Goal: Task Accomplishment & Management: Manage account settings

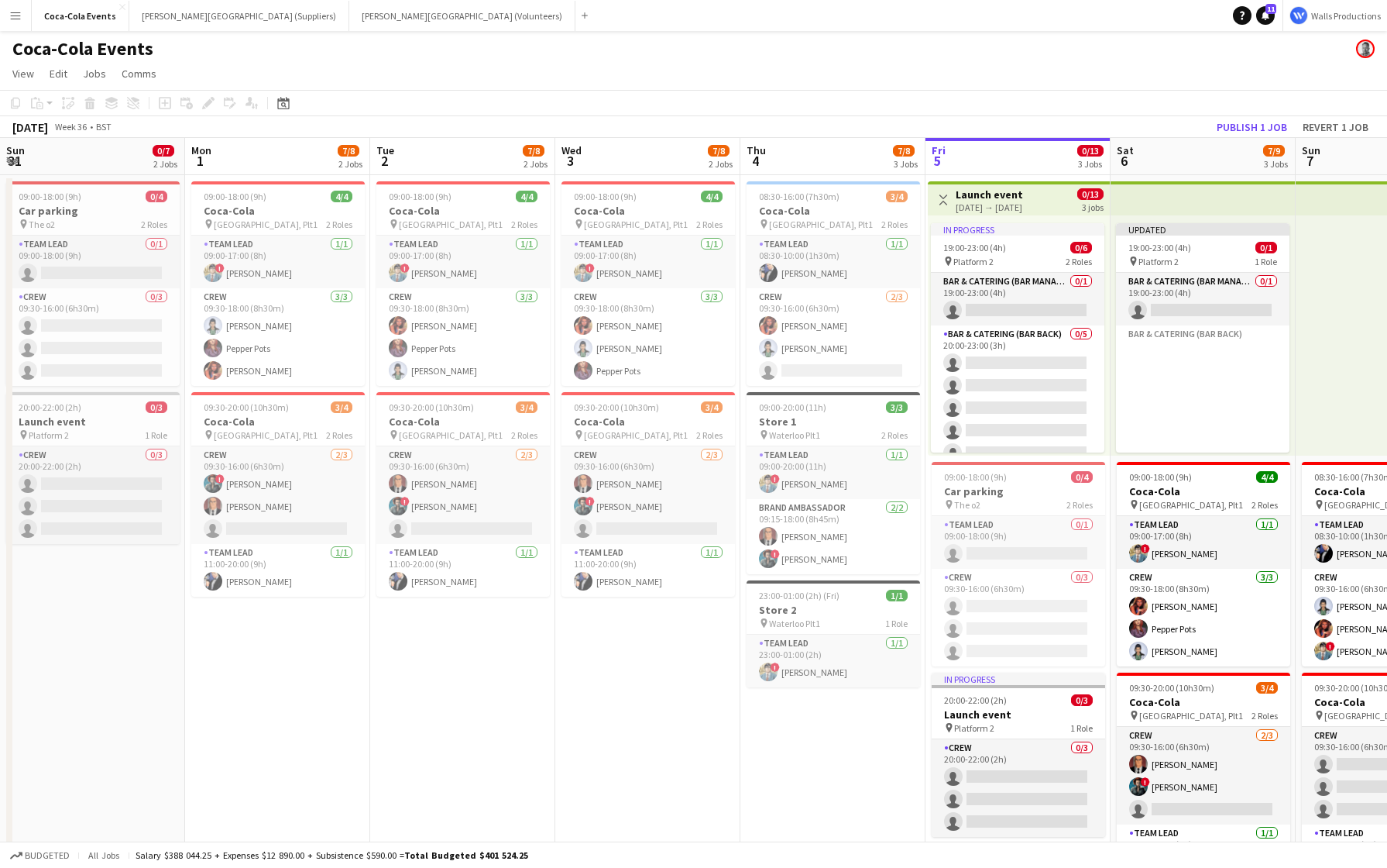
scroll to position [0, 609]
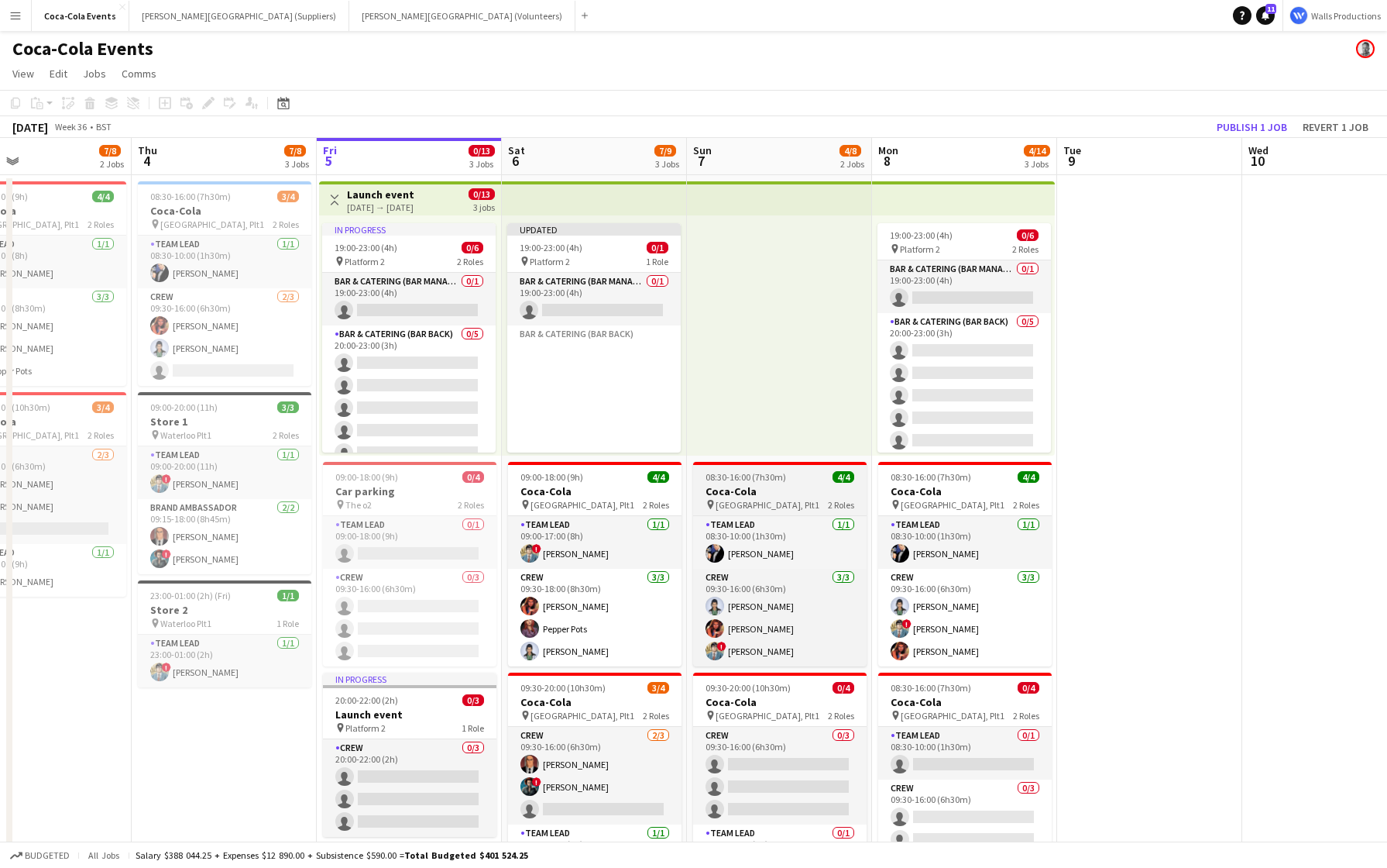
click at [772, 507] on div "pin [STREET_ADDRESS] Roles" at bounding box center [780, 503] width 174 height 12
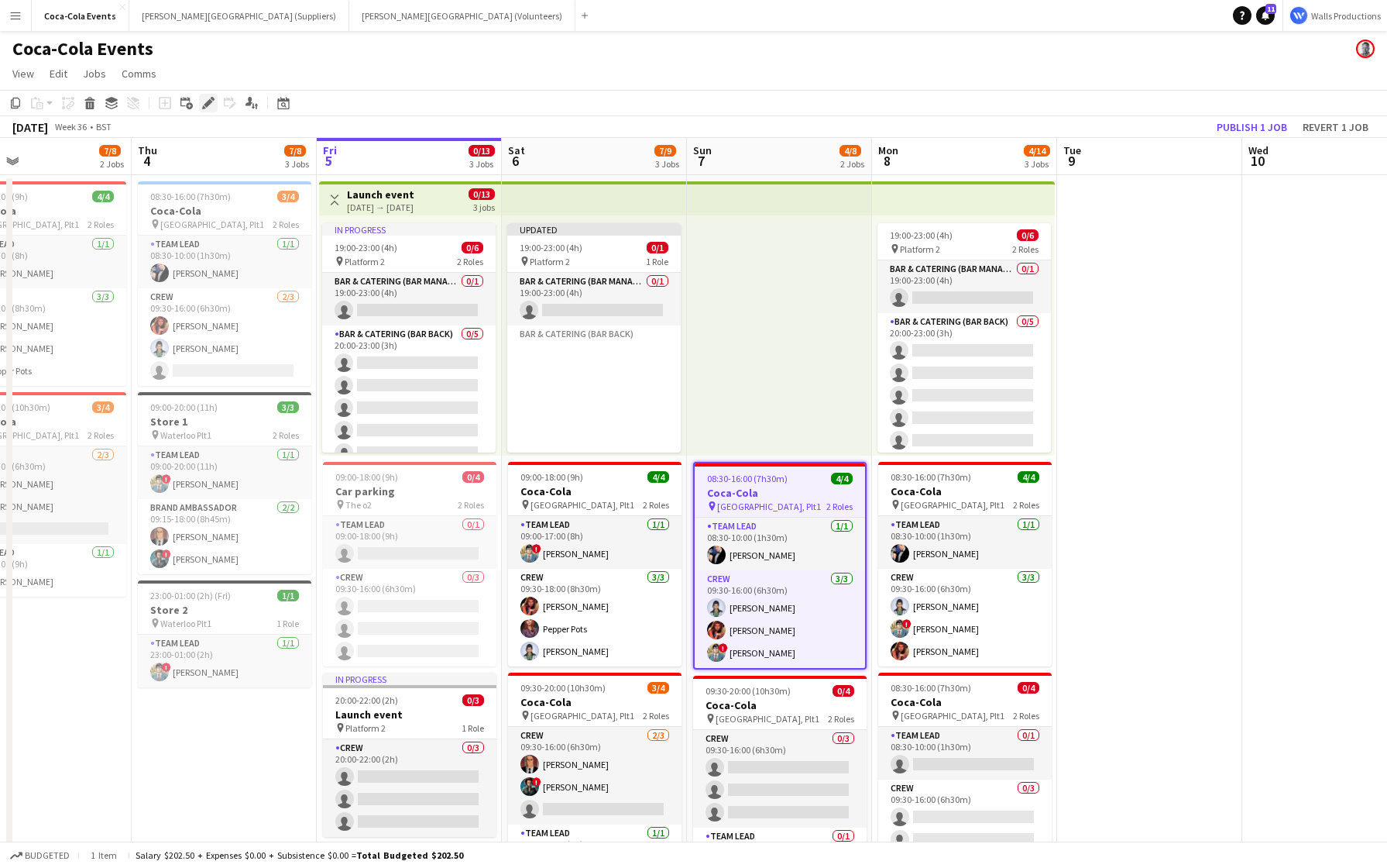
click at [209, 97] on icon "Edit" at bounding box center [208, 102] width 12 height 12
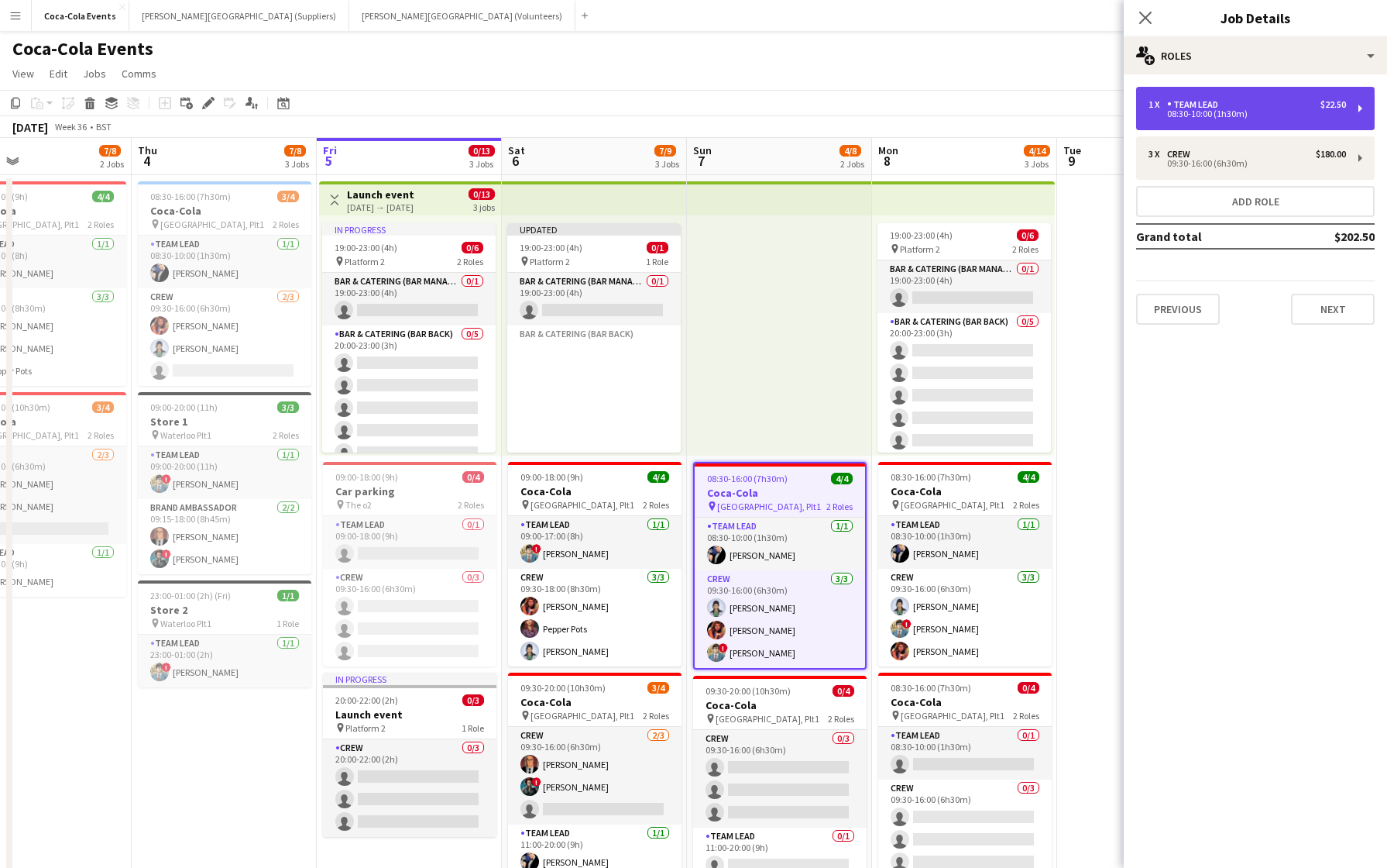
click at [1226, 110] on div "08:30-10:00 (1h30m)" at bounding box center [1247, 114] width 197 height 7
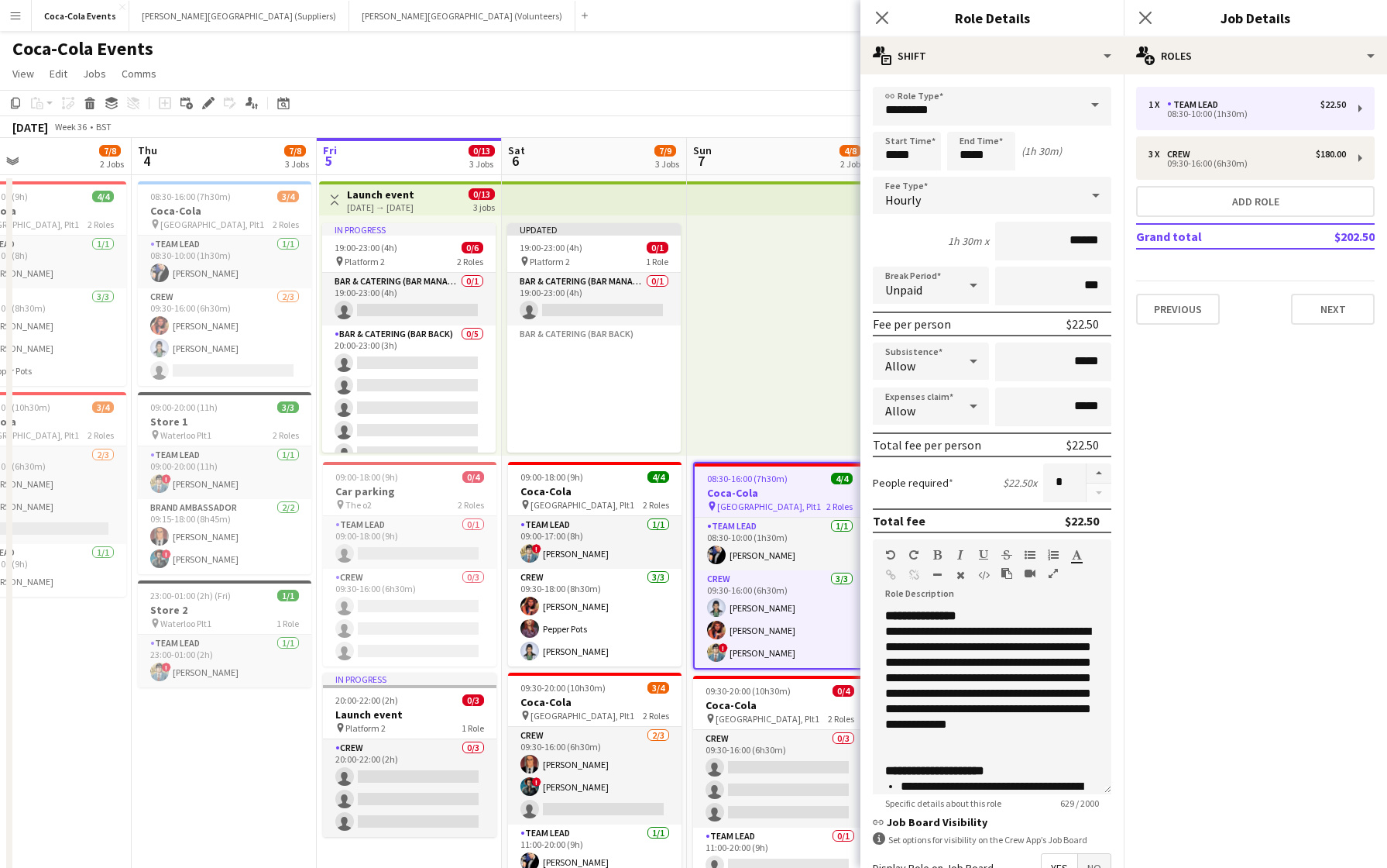
click at [965, 357] on icon at bounding box center [974, 361] width 18 height 31
click at [942, 439] on span "Don't allow" at bounding box center [931, 444] width 92 height 15
click at [729, 87] on app-page-menu "View Day view expanded Day view collapsed Month view Date picker Jump to today …" at bounding box center [694, 75] width 1387 height 29
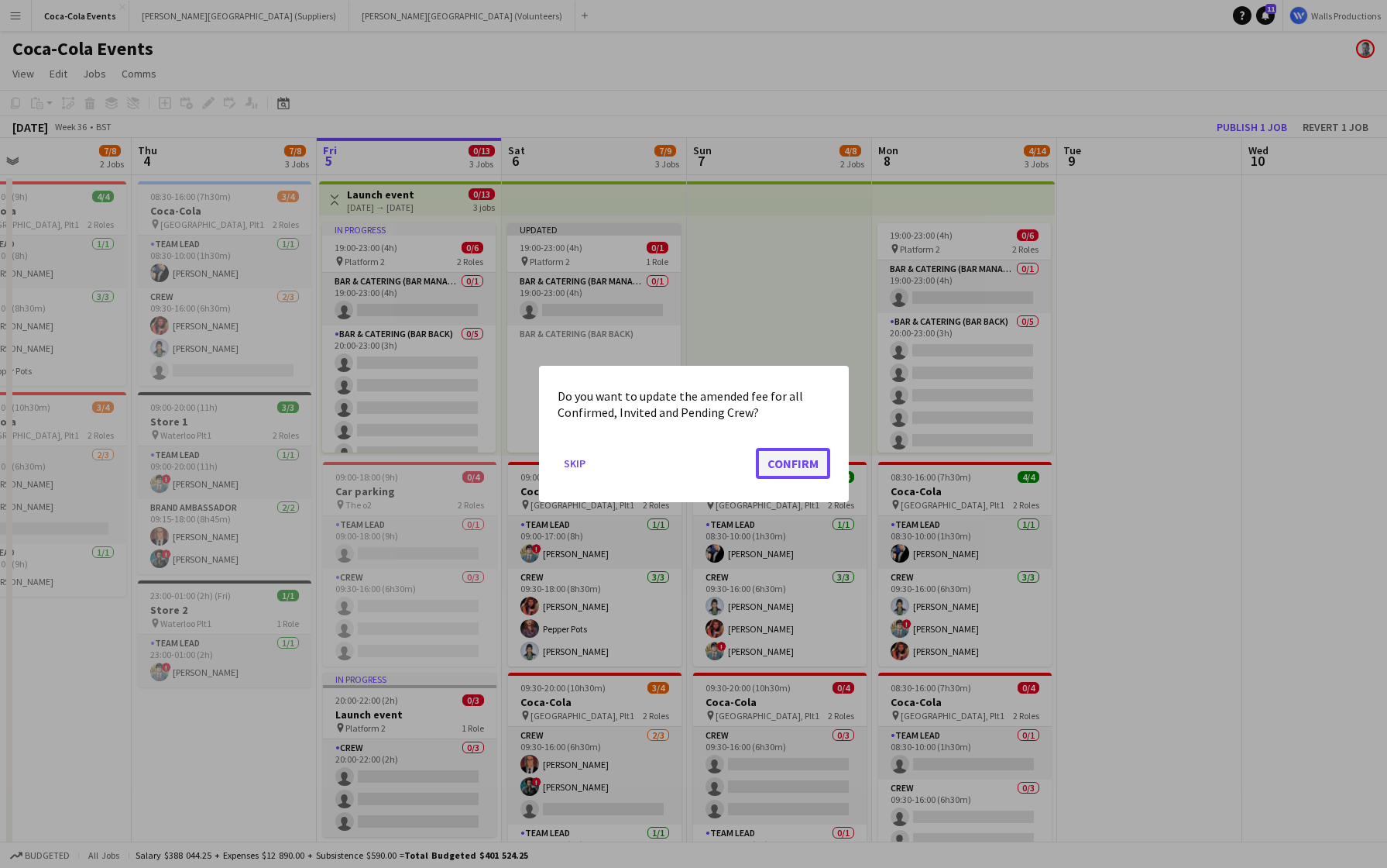
click at [795, 470] on button "Confirm" at bounding box center [793, 463] width 74 height 31
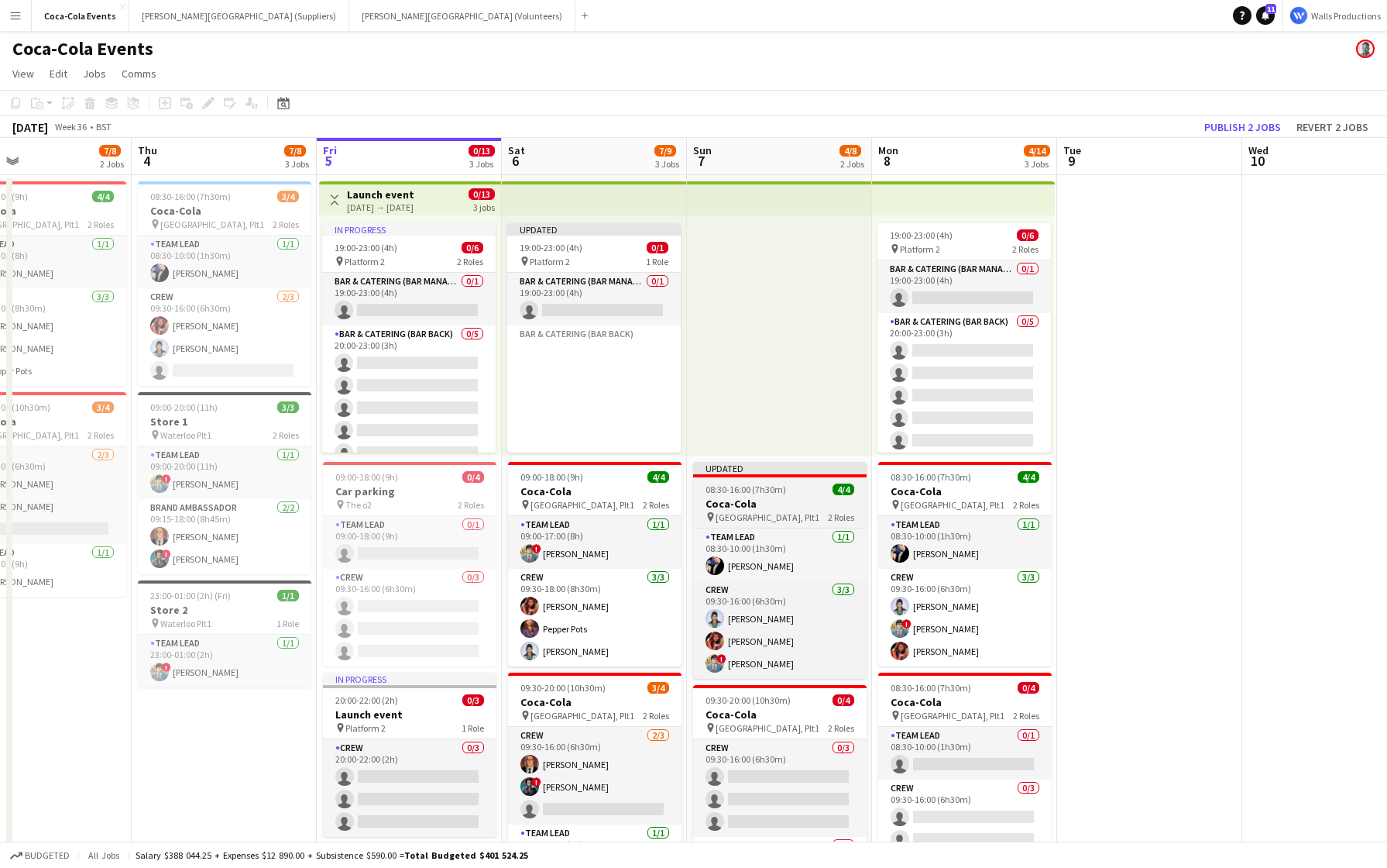
click at [772, 502] on h3 "Coca-Cola" at bounding box center [780, 503] width 174 height 14
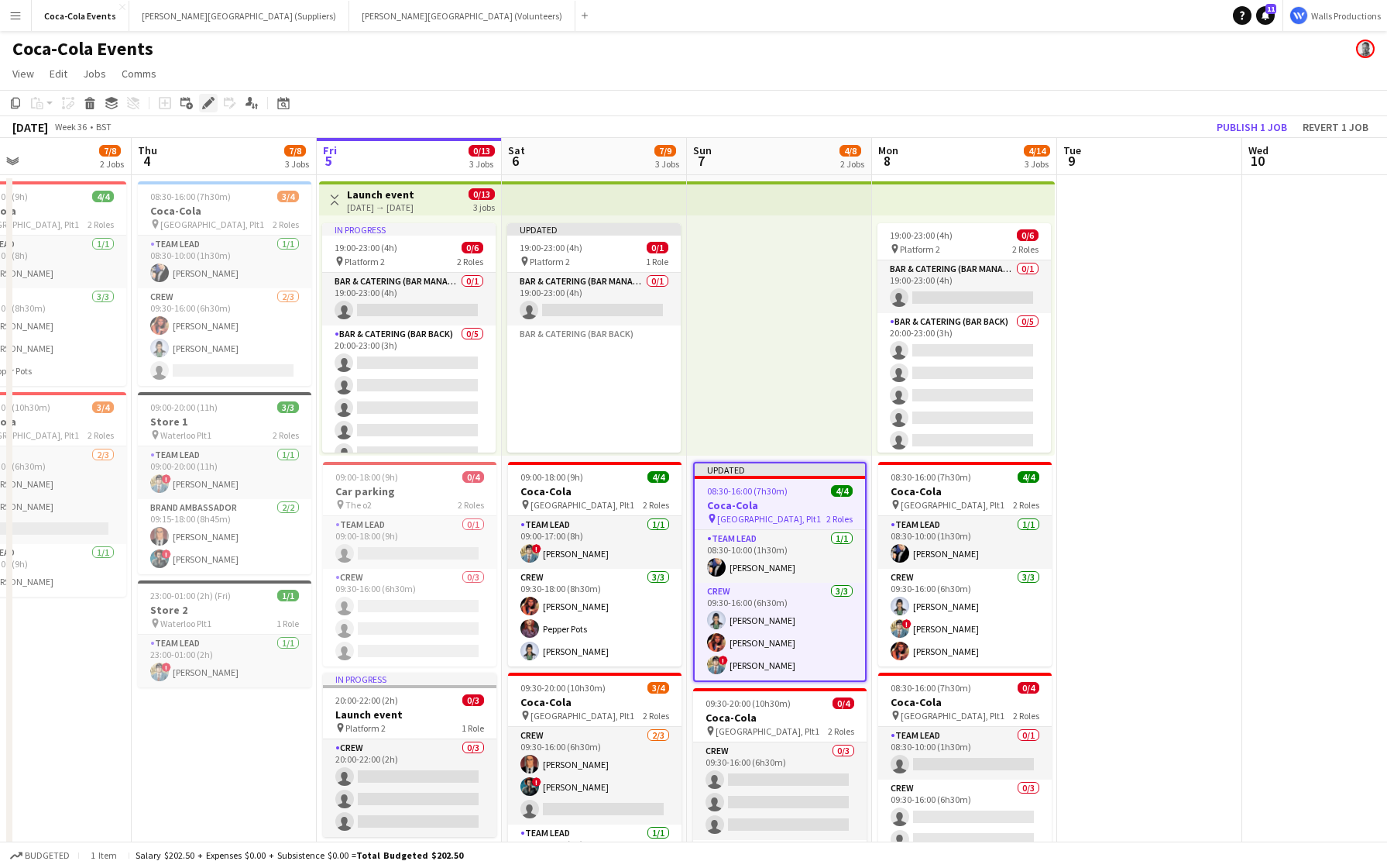
click at [214, 100] on div "Edit" at bounding box center [209, 103] width 18 height 18
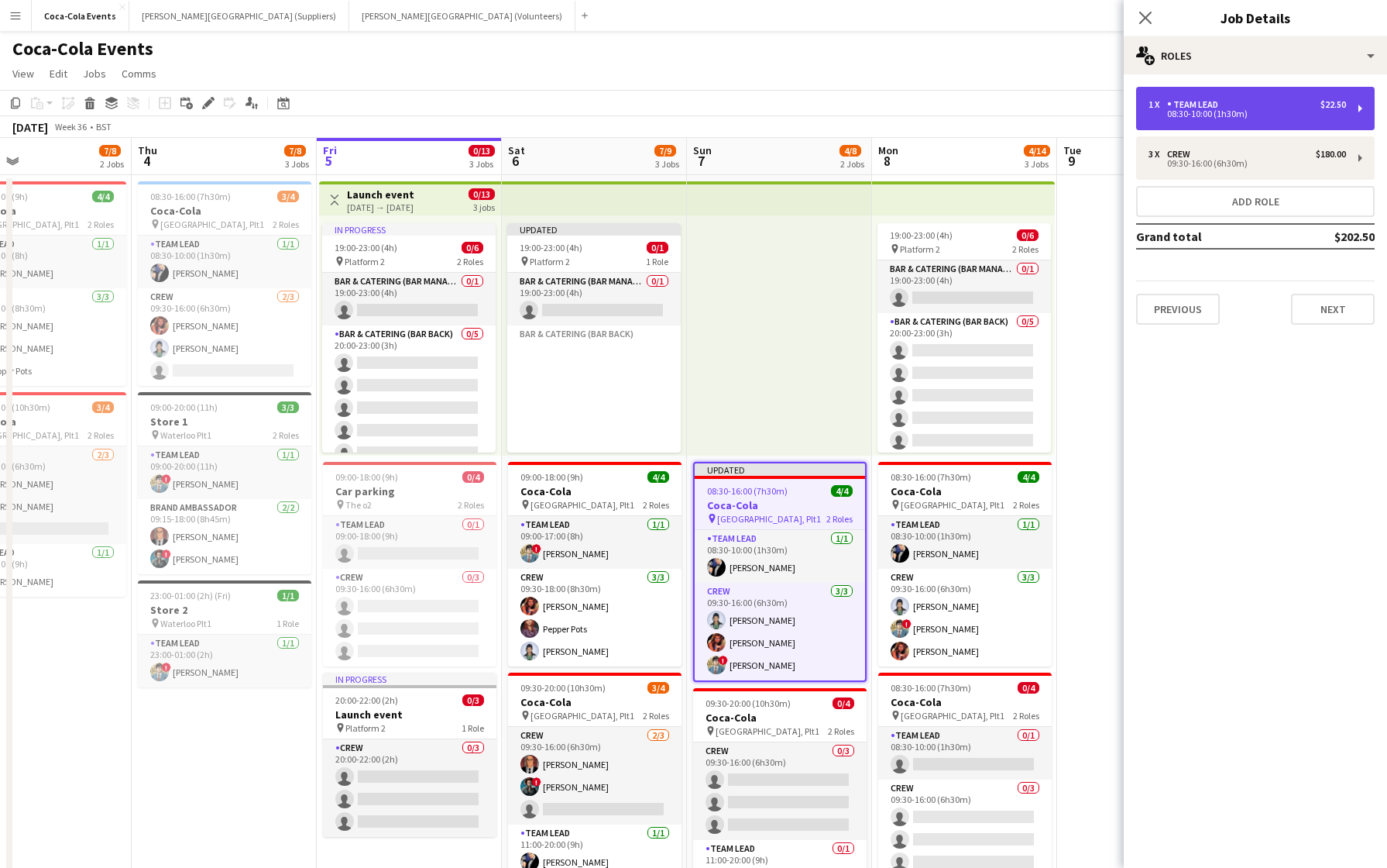
click at [1224, 111] on div "08:30-10:00 (1h30m)" at bounding box center [1247, 114] width 197 height 7
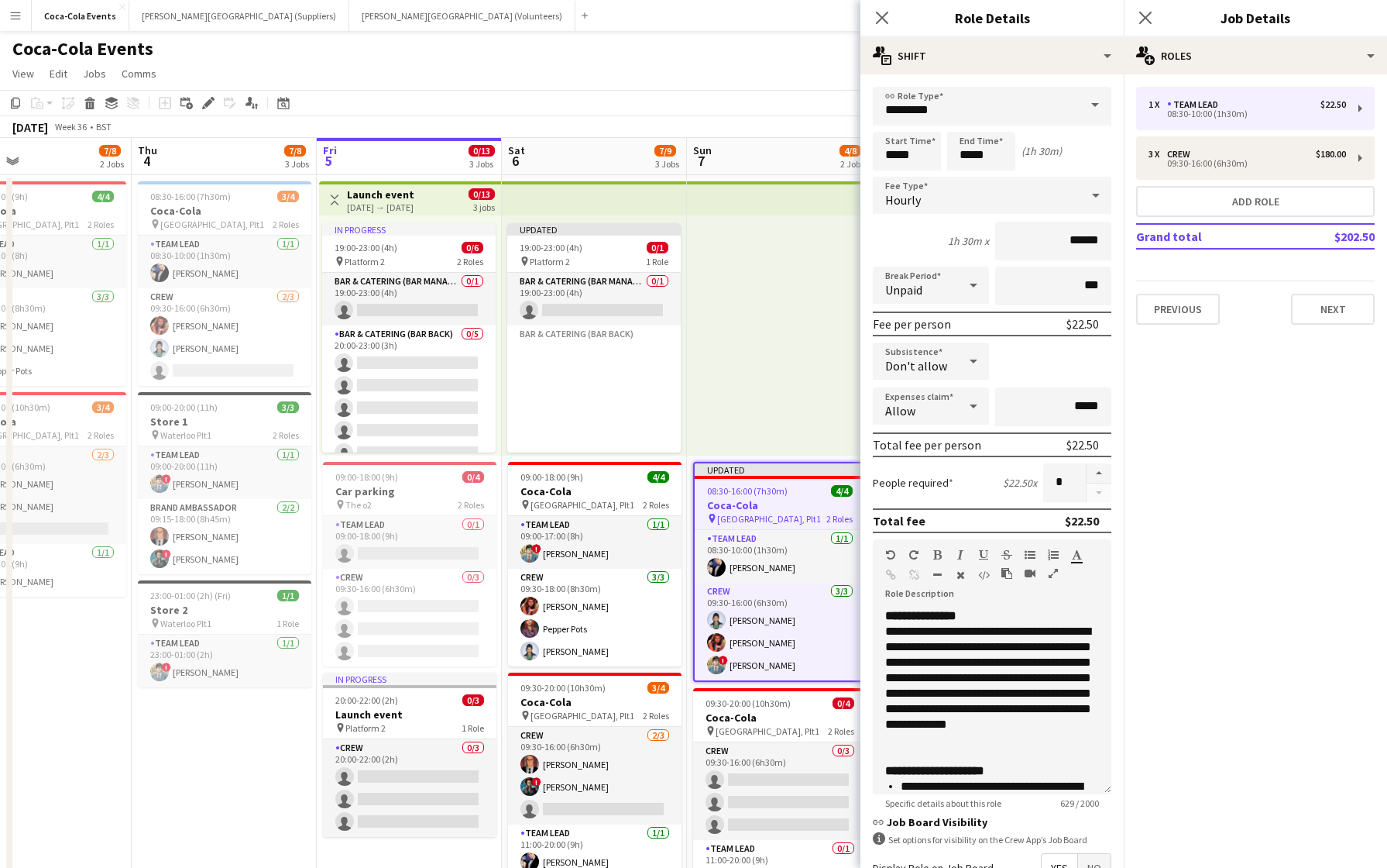
click at [729, 100] on app-toolbar "Copy Paste Paste Command V Paste with crew Command Shift V Paste linked Job Del…" at bounding box center [694, 103] width 1387 height 27
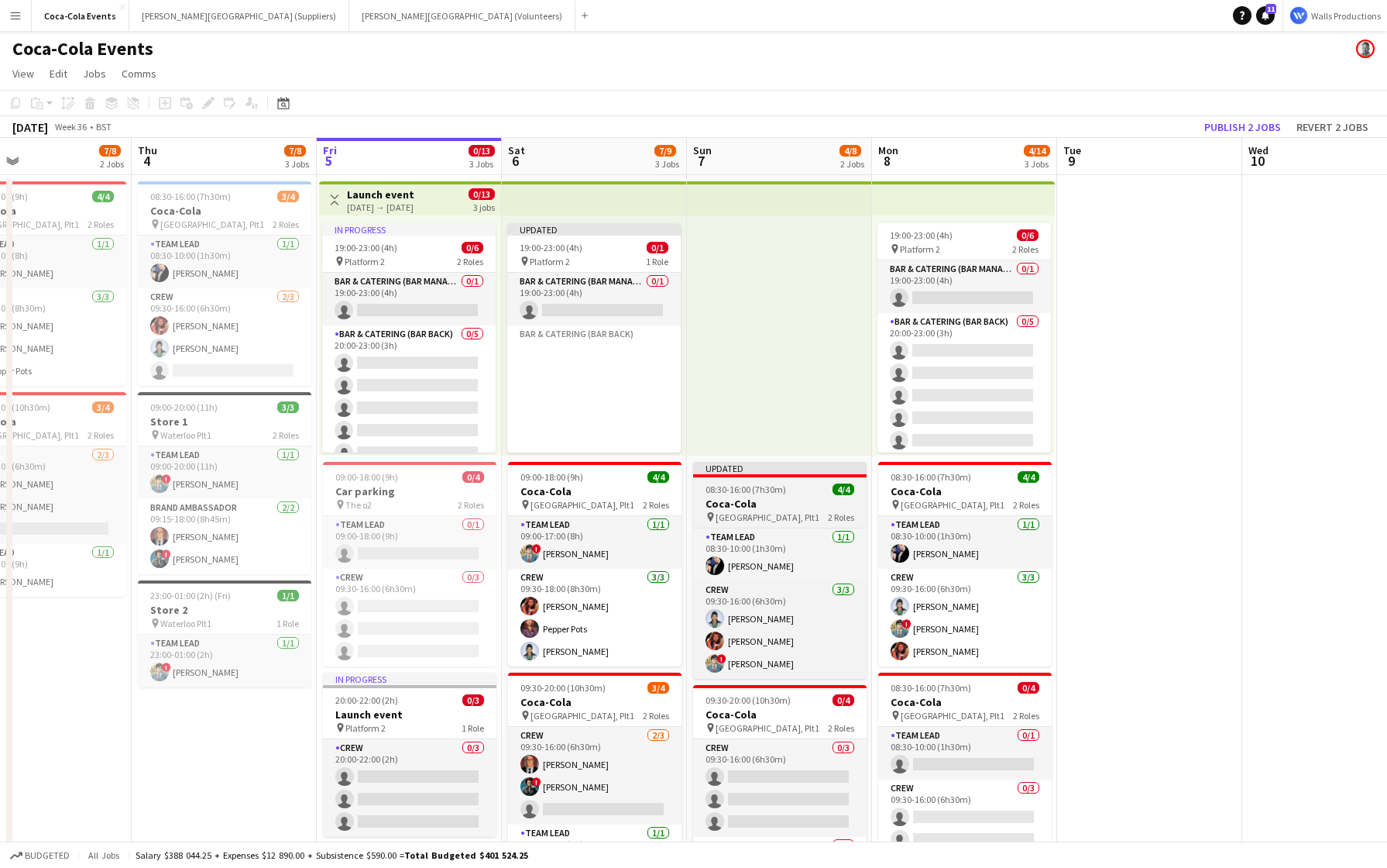
click at [753, 497] on h3 "Coca-Cola" at bounding box center [780, 503] width 174 height 14
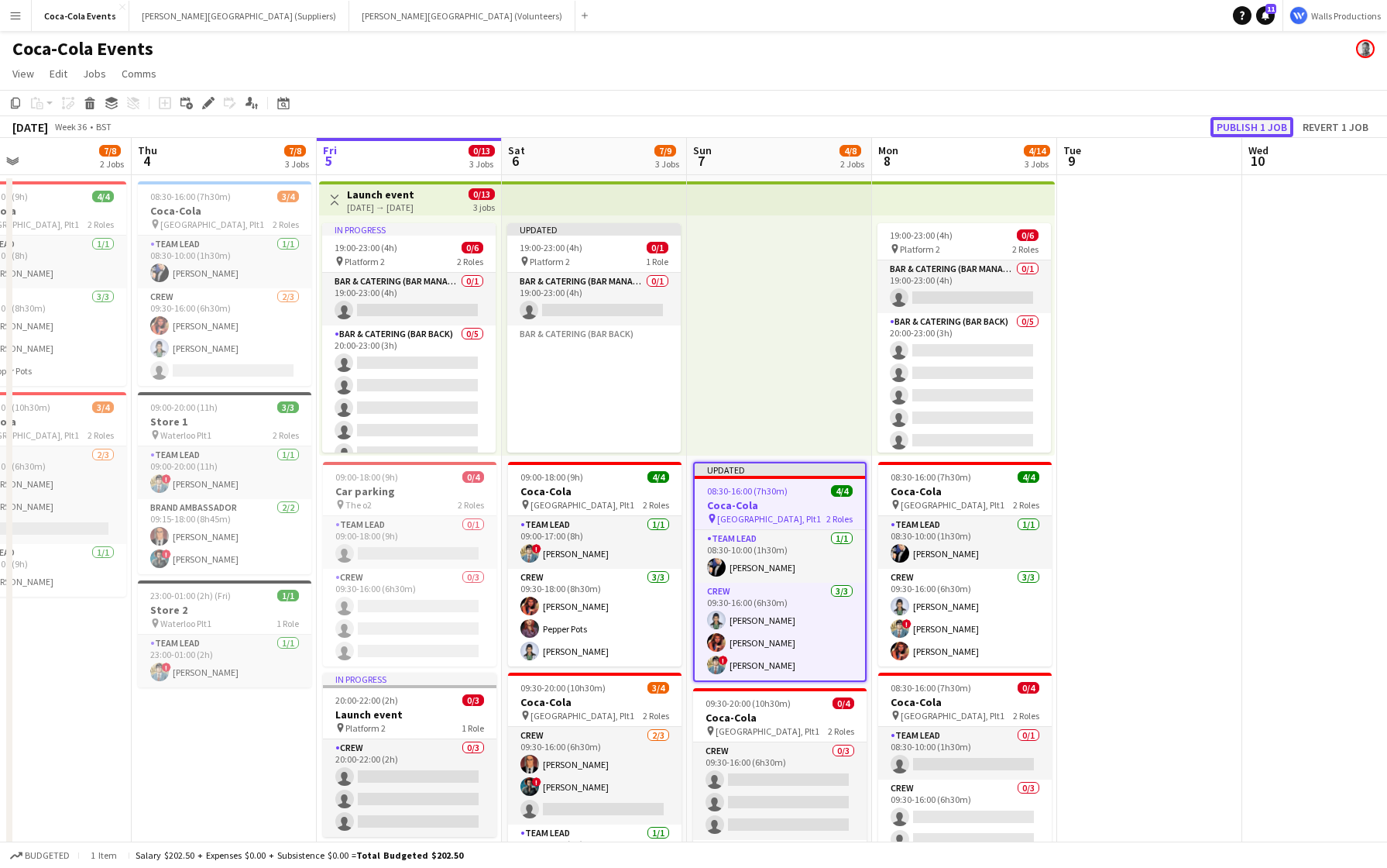
click at [1263, 124] on button "Publish 1 job" at bounding box center [1252, 127] width 83 height 20
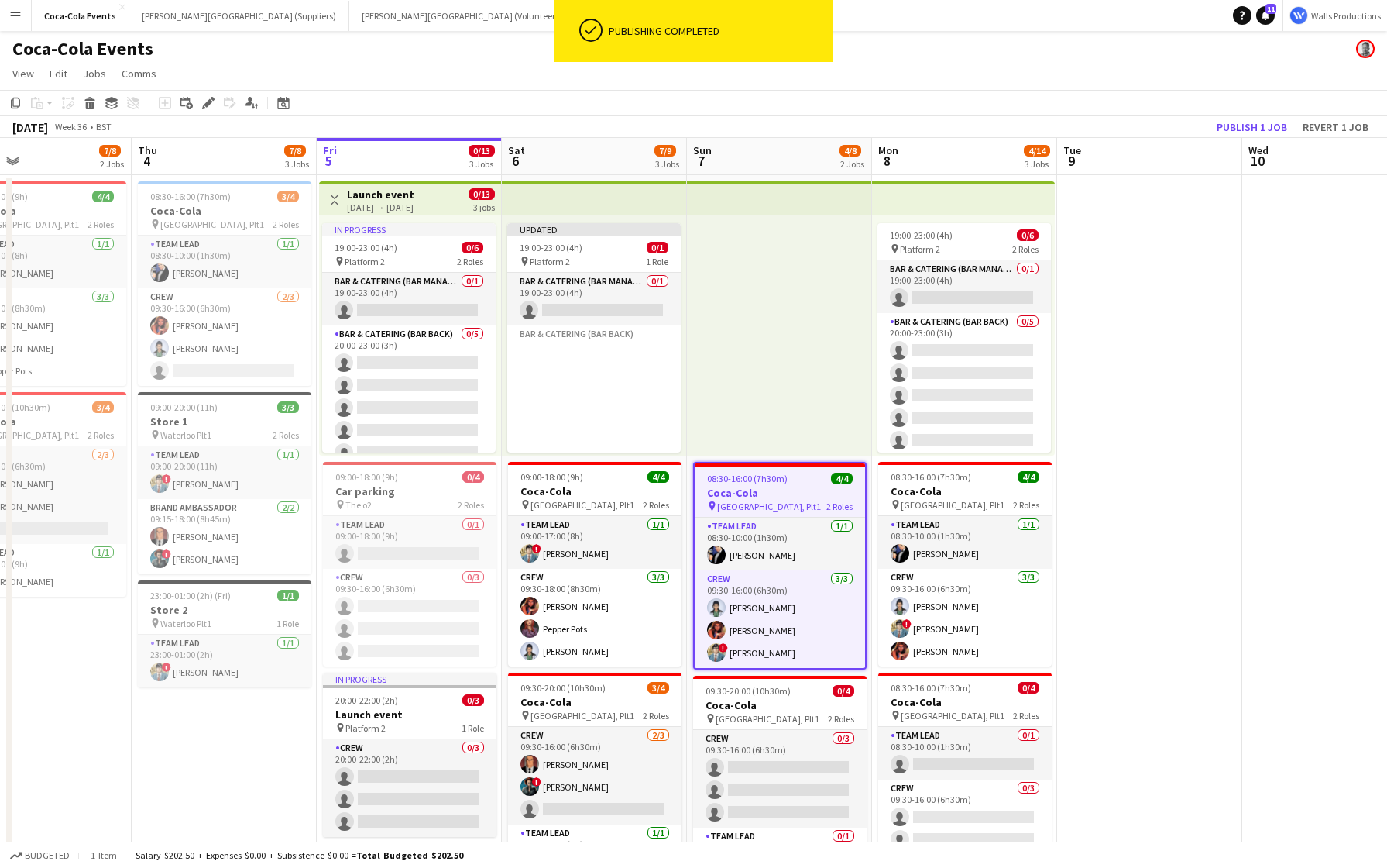
click at [735, 479] on span "08:30-16:00 (7h30m)" at bounding box center [748, 478] width 81 height 12
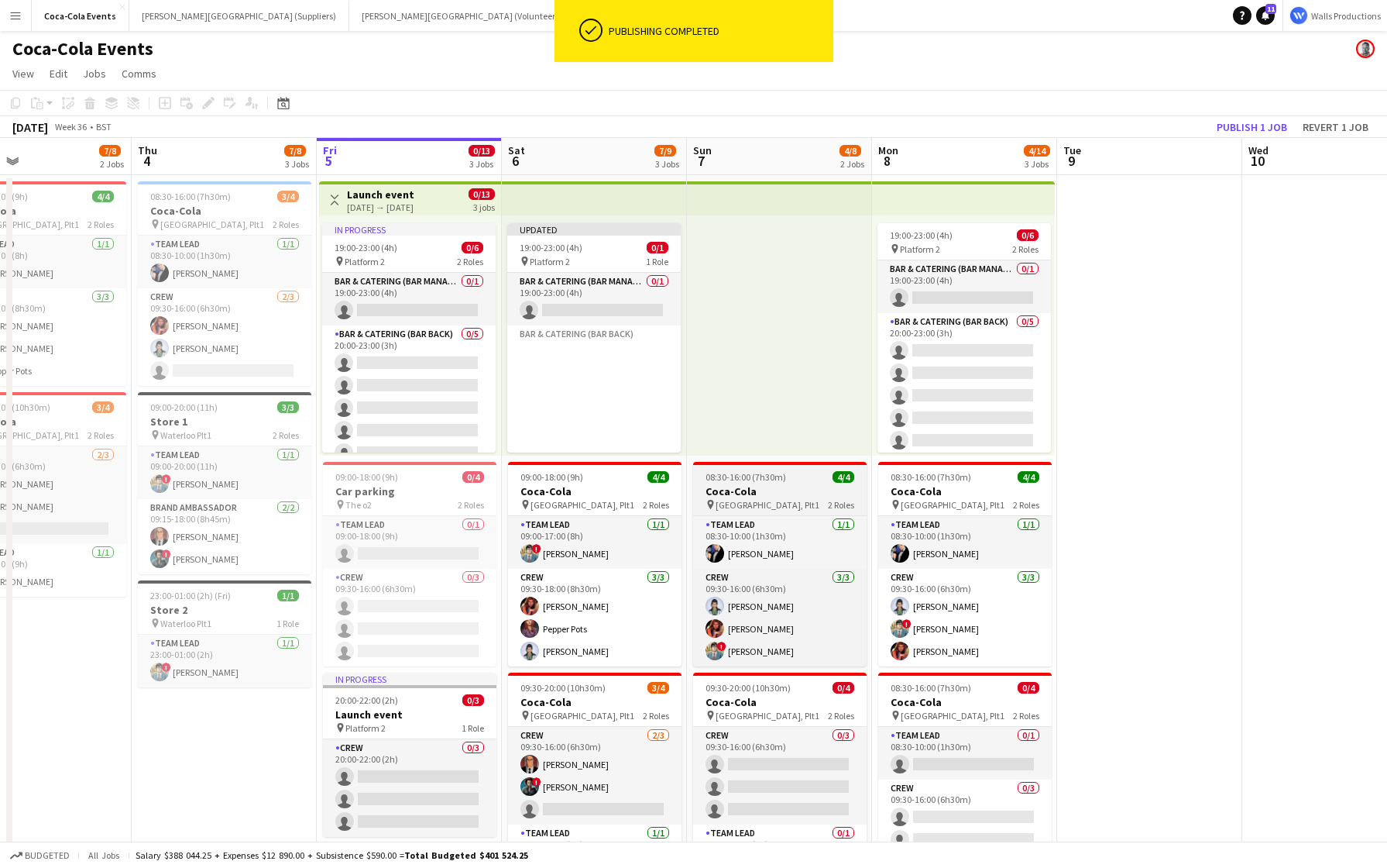
click at [735, 479] on span "08:30-16:00 (7h30m)" at bounding box center [746, 477] width 81 height 12
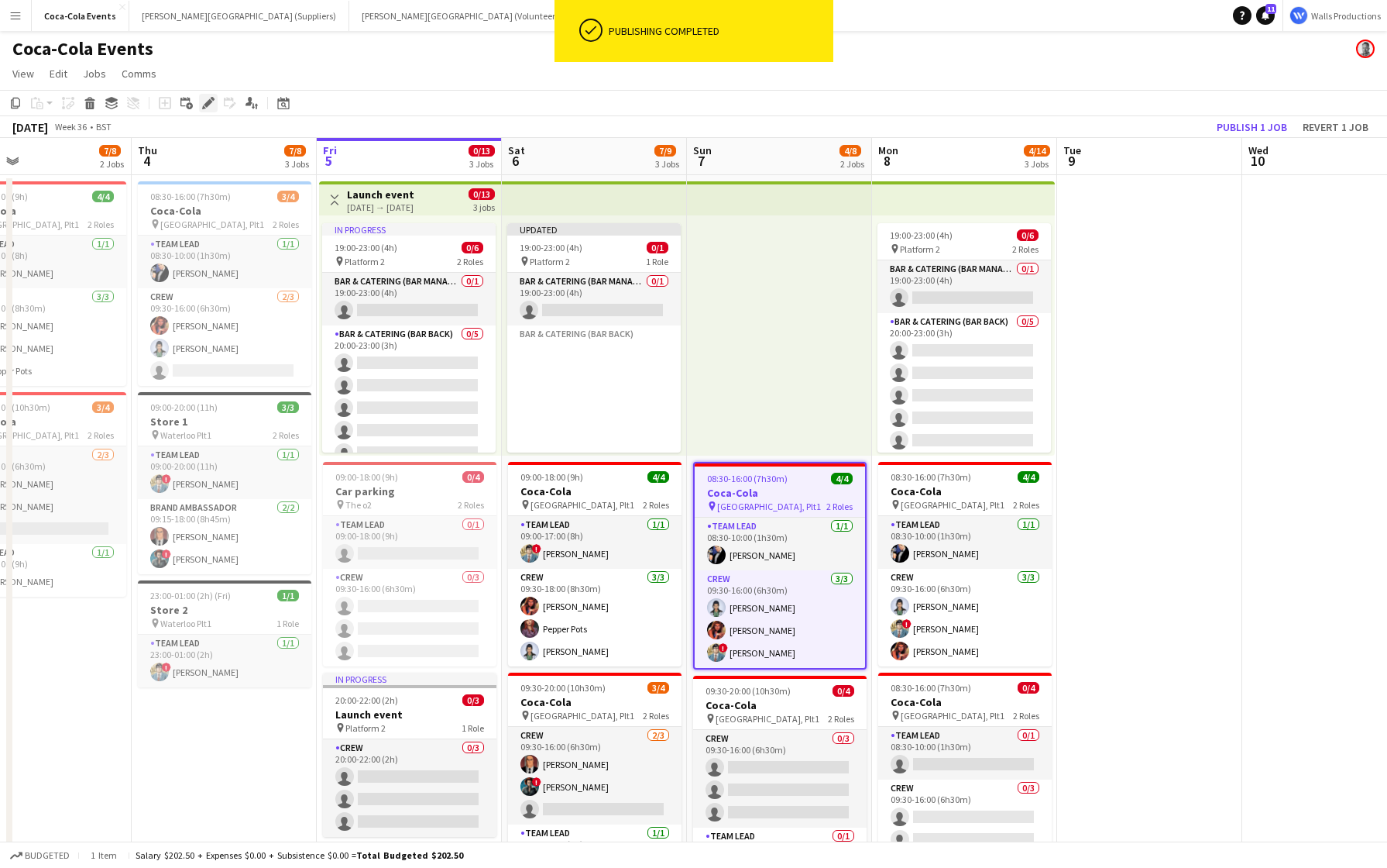
click at [205, 103] on icon "Edit" at bounding box center [208, 102] width 12 height 12
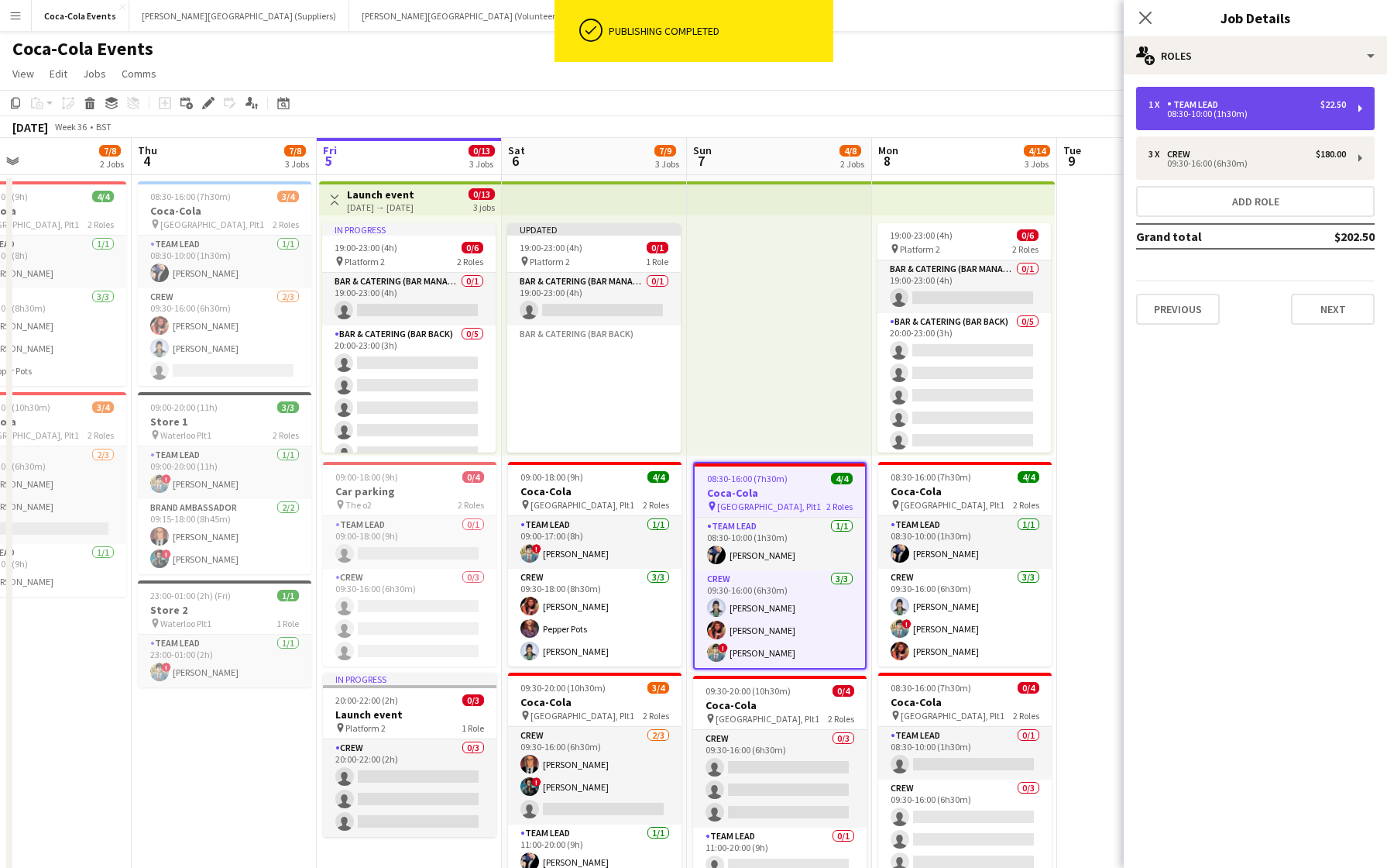
click at [1246, 117] on div "08:30-10:00 (1h30m)" at bounding box center [1247, 114] width 197 height 7
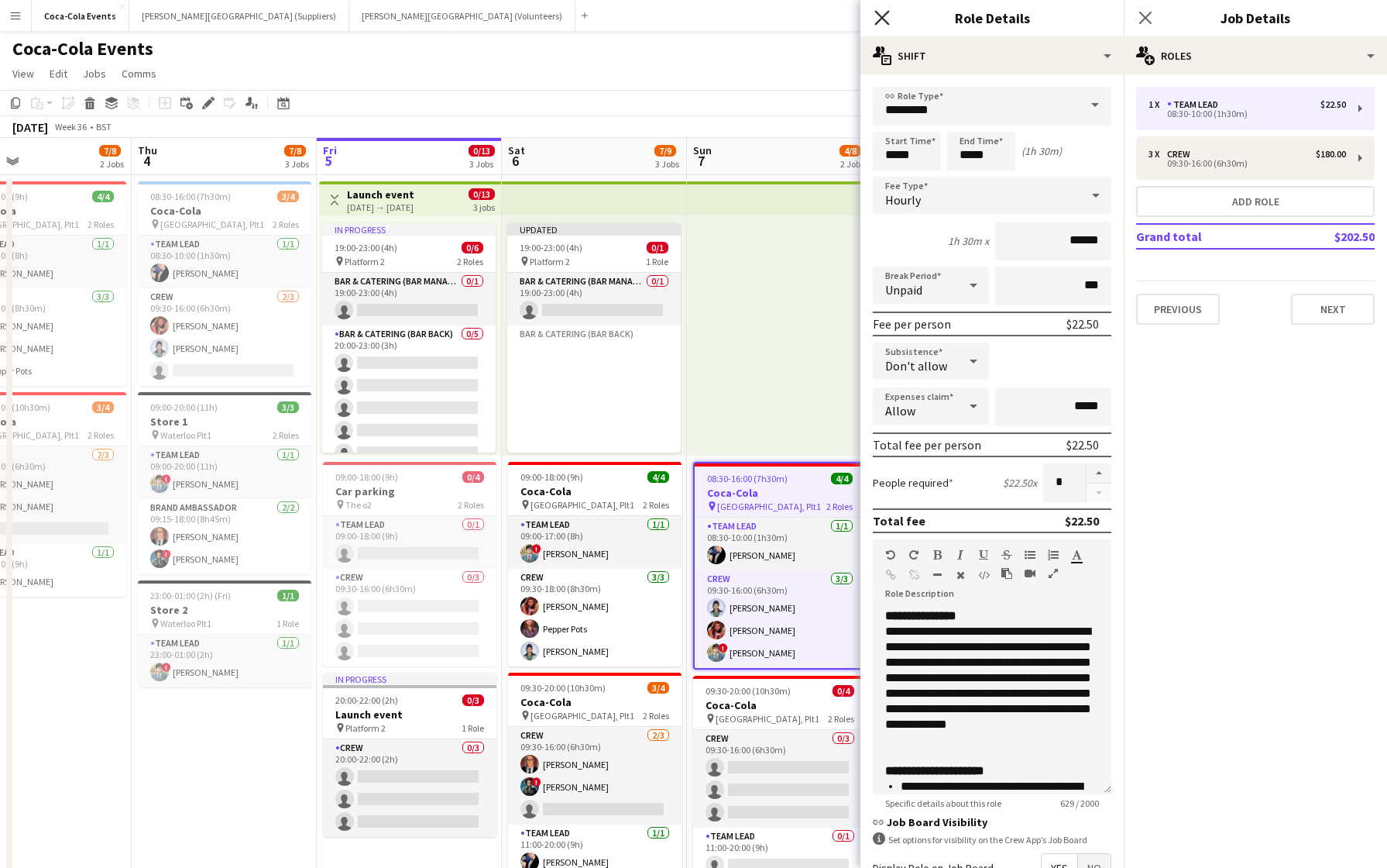
click at [878, 17] on icon "Close pop-in" at bounding box center [882, 17] width 15 height 15
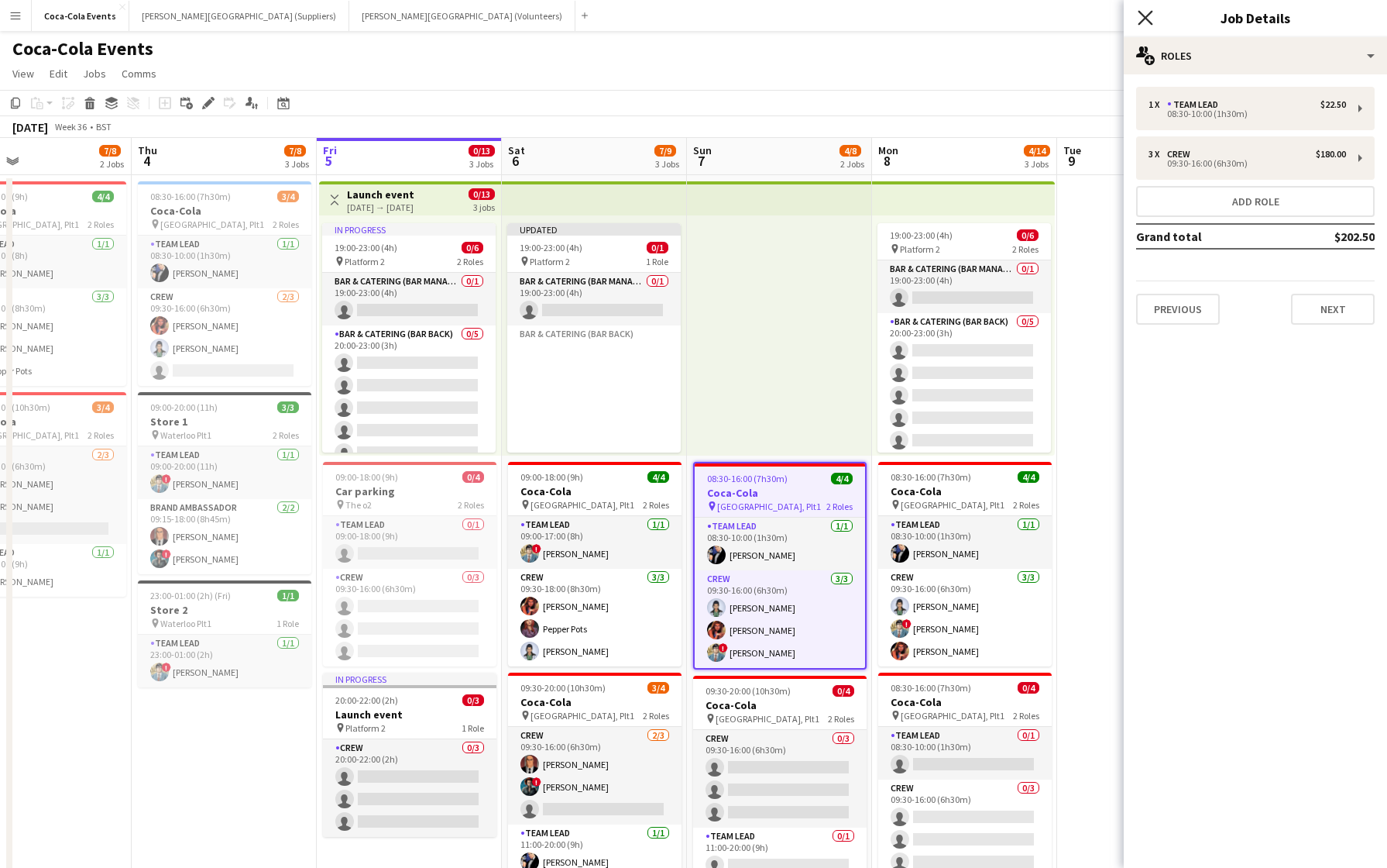
click at [1143, 16] on icon at bounding box center [1145, 17] width 15 height 15
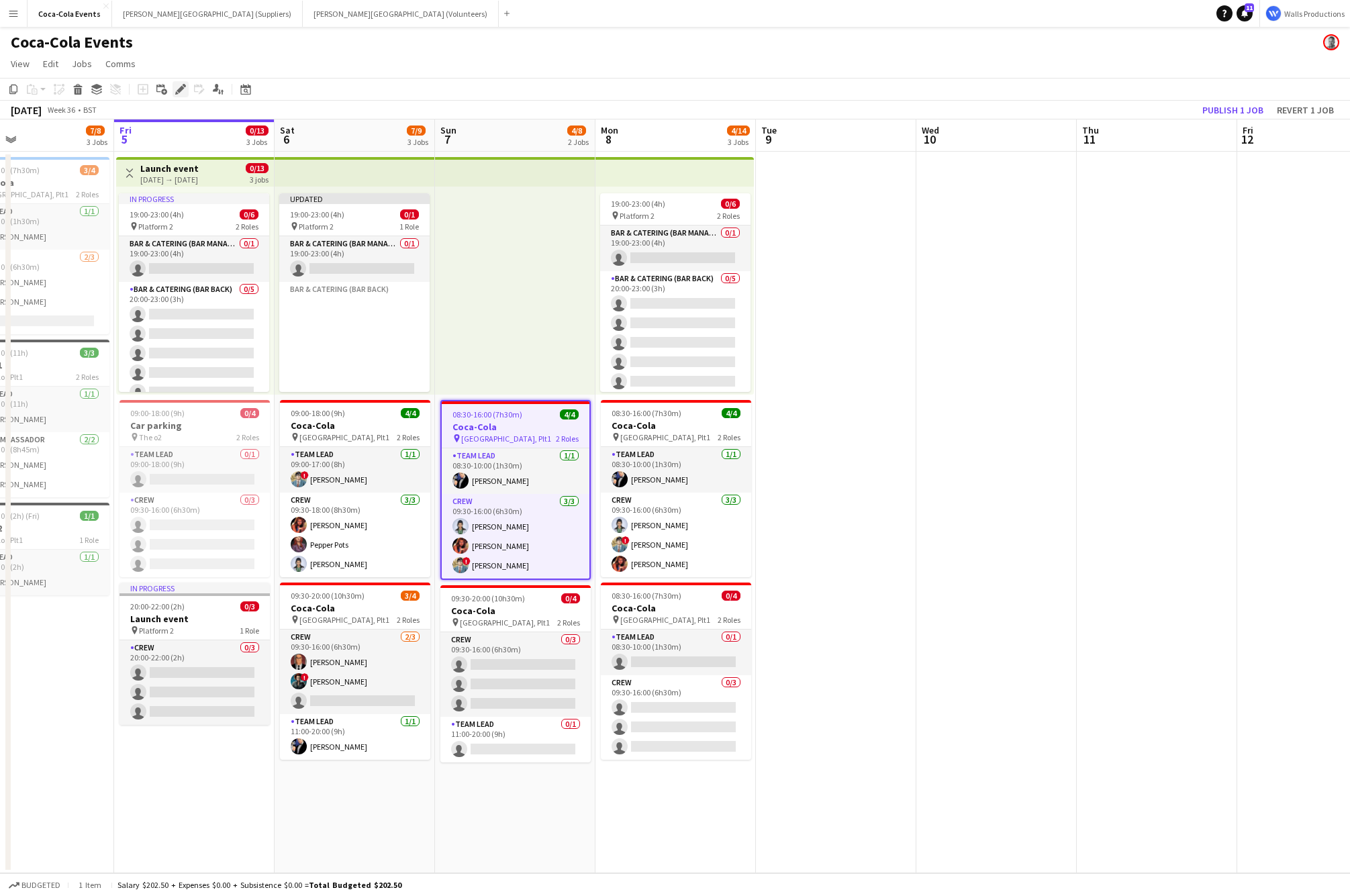
click at [180, 88] on icon at bounding box center [180, 89] width 7 height 7
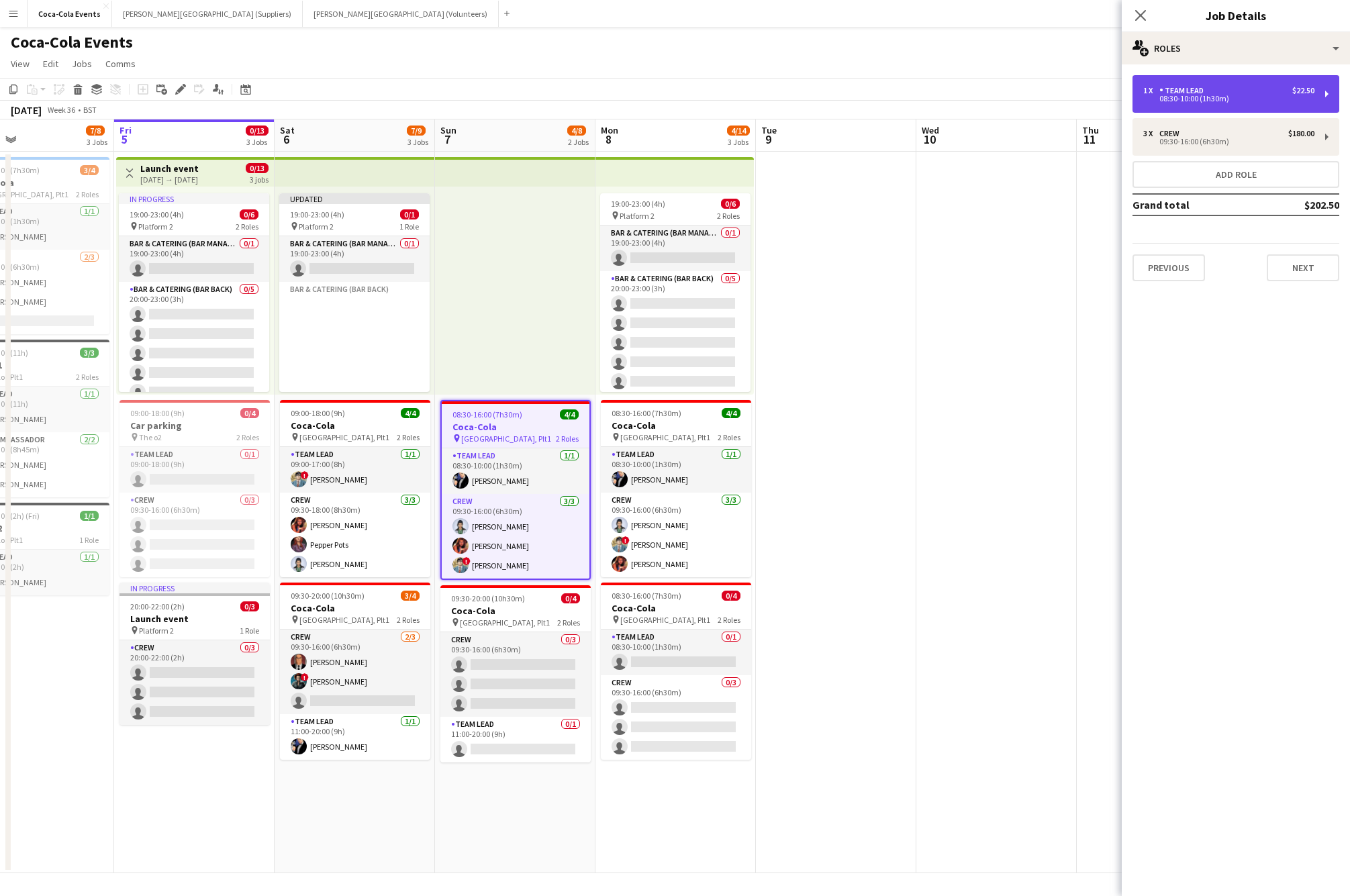
click at [1170, 88] on div "Team Lead" at bounding box center [1184, 91] width 49 height 10
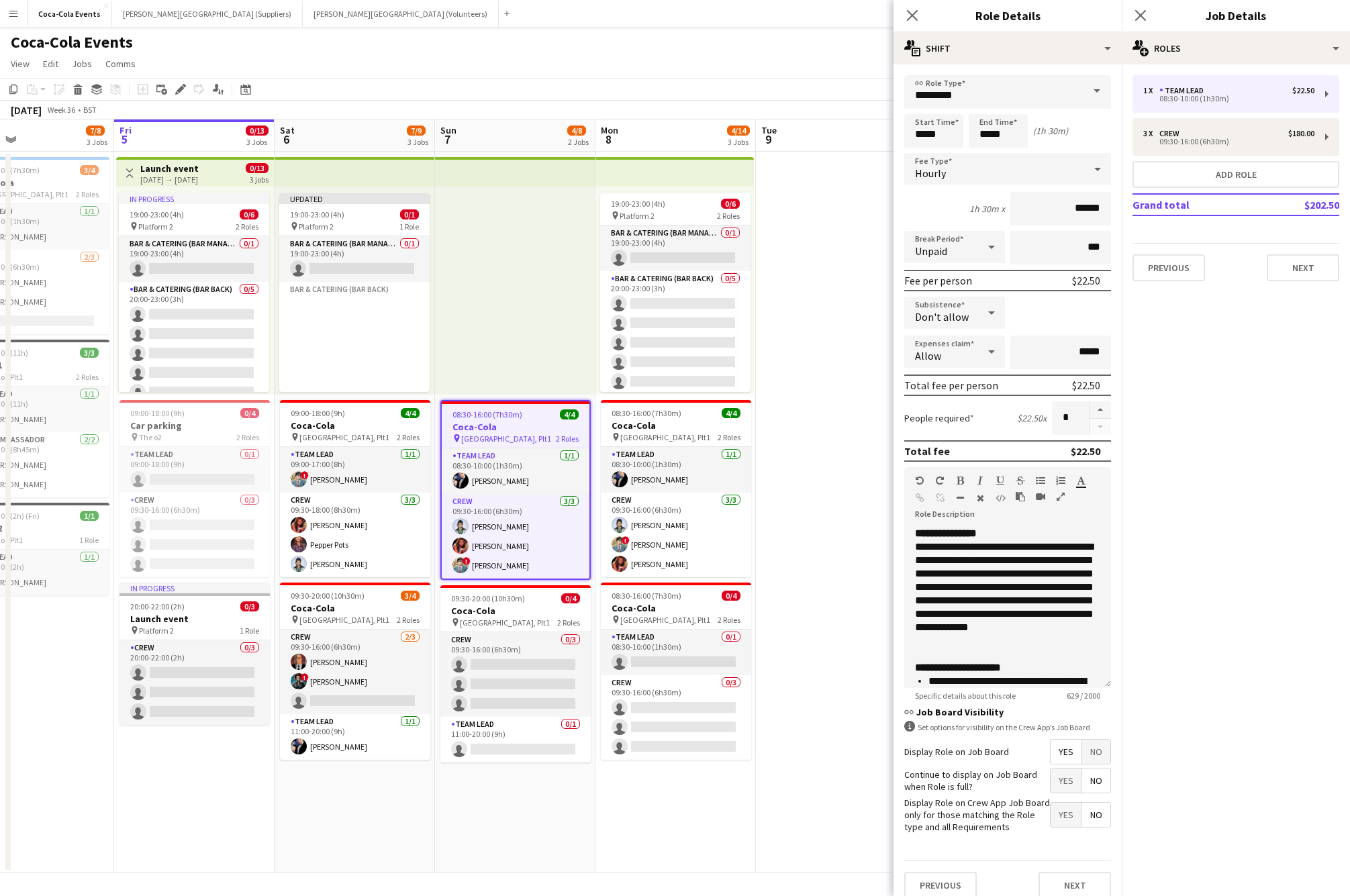
click at [390, 85] on app-toolbar "Copy Paste Paste Command V Paste with crew Command Shift V Paste linked Job Del…" at bounding box center [675, 89] width 1350 height 23
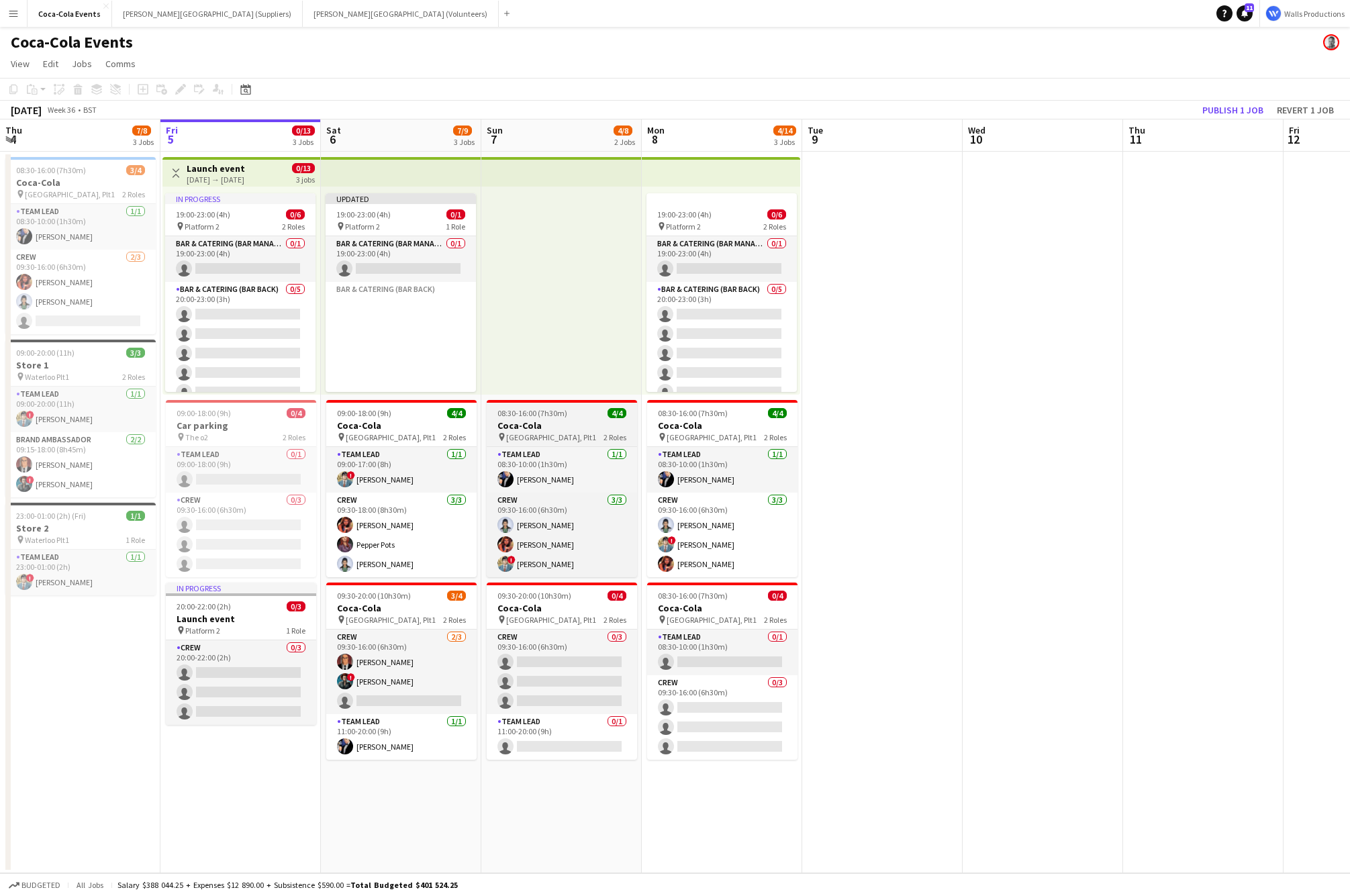
click at [571, 420] on h3 "Coca-Cola" at bounding box center [561, 425] width 150 height 12
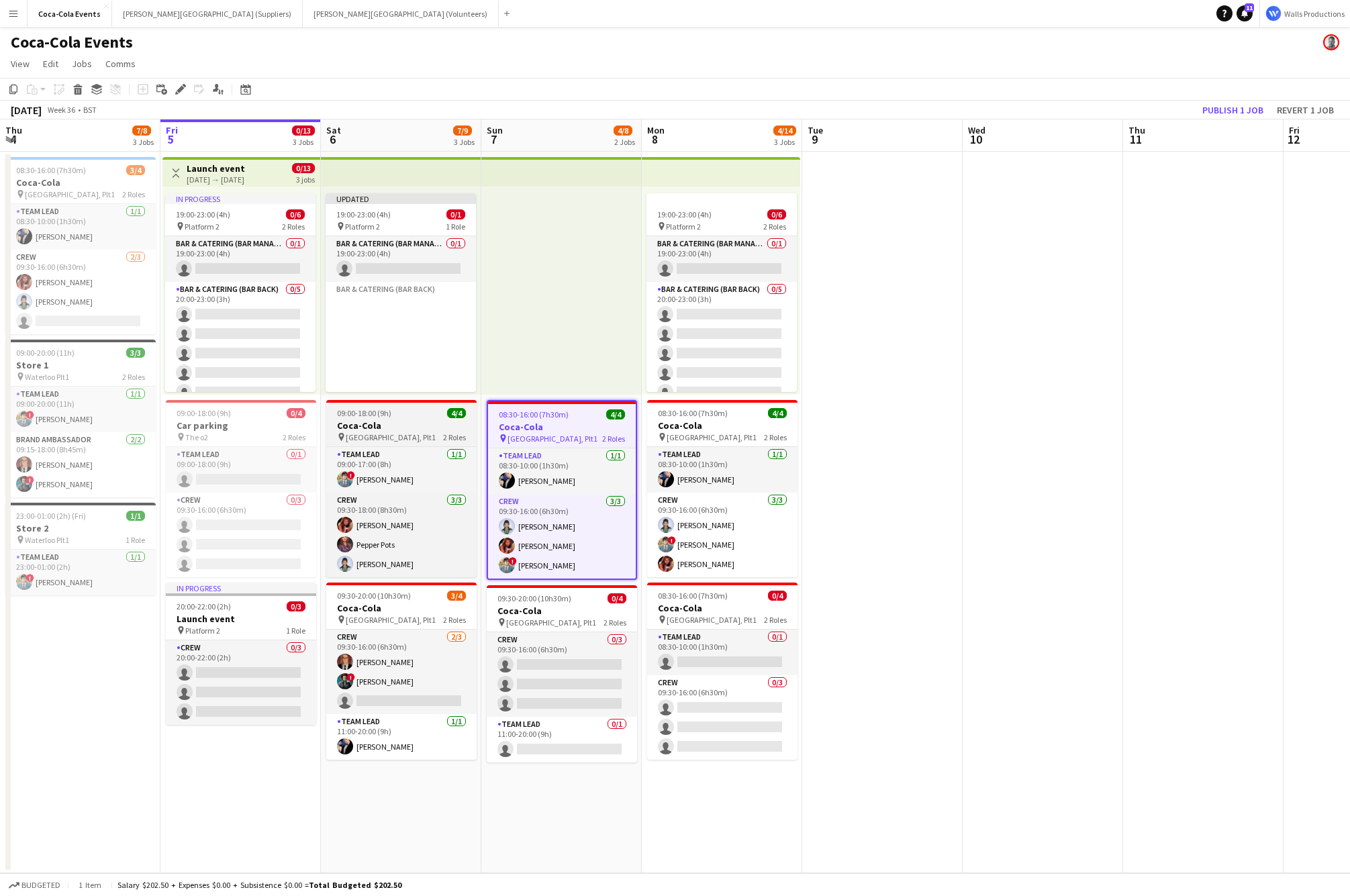
click at [375, 408] on span "09:00-18:00 (9h)" at bounding box center [364, 413] width 54 height 10
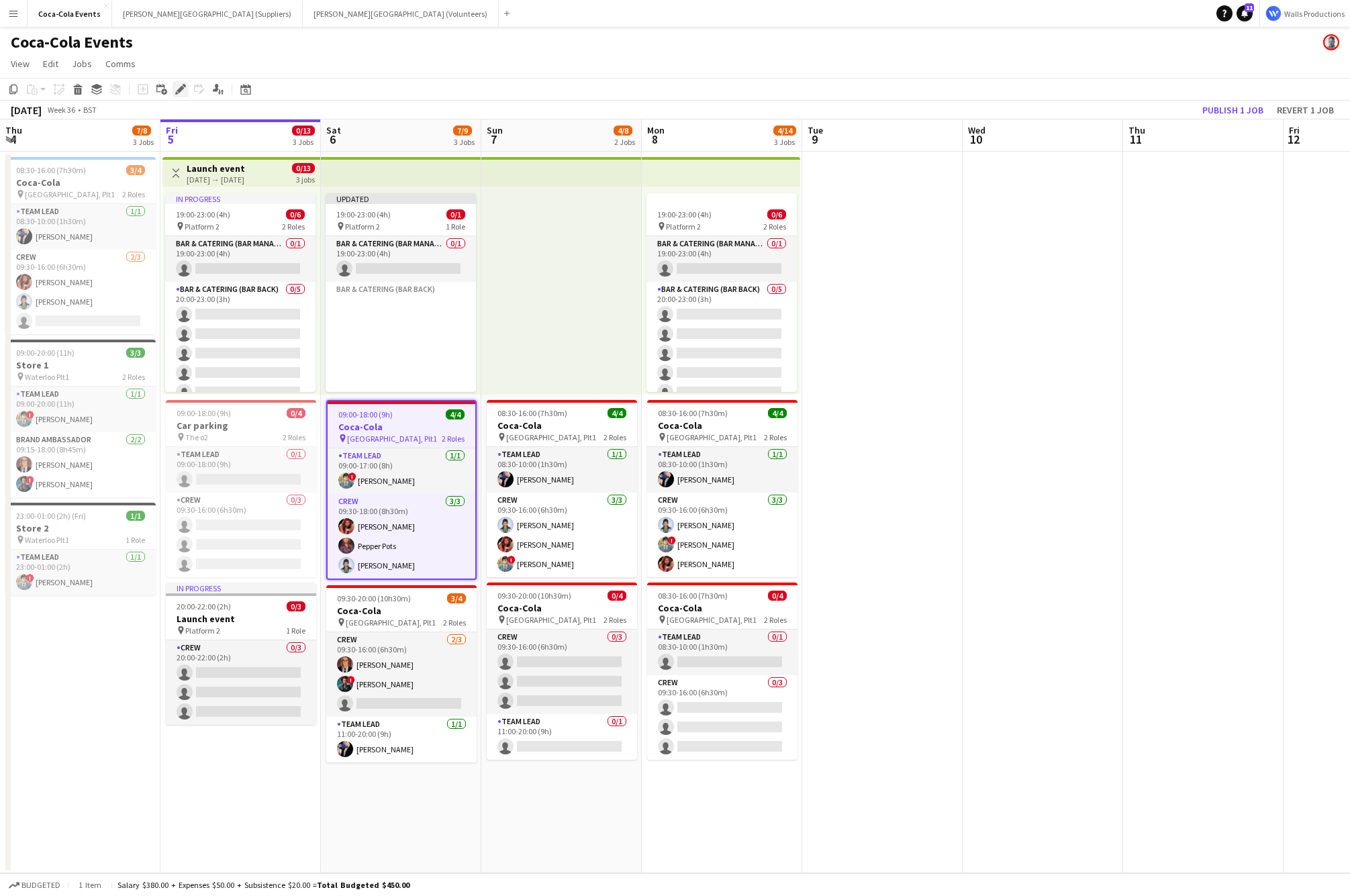
click at [178, 92] on icon "Edit" at bounding box center [180, 88] width 10 height 10
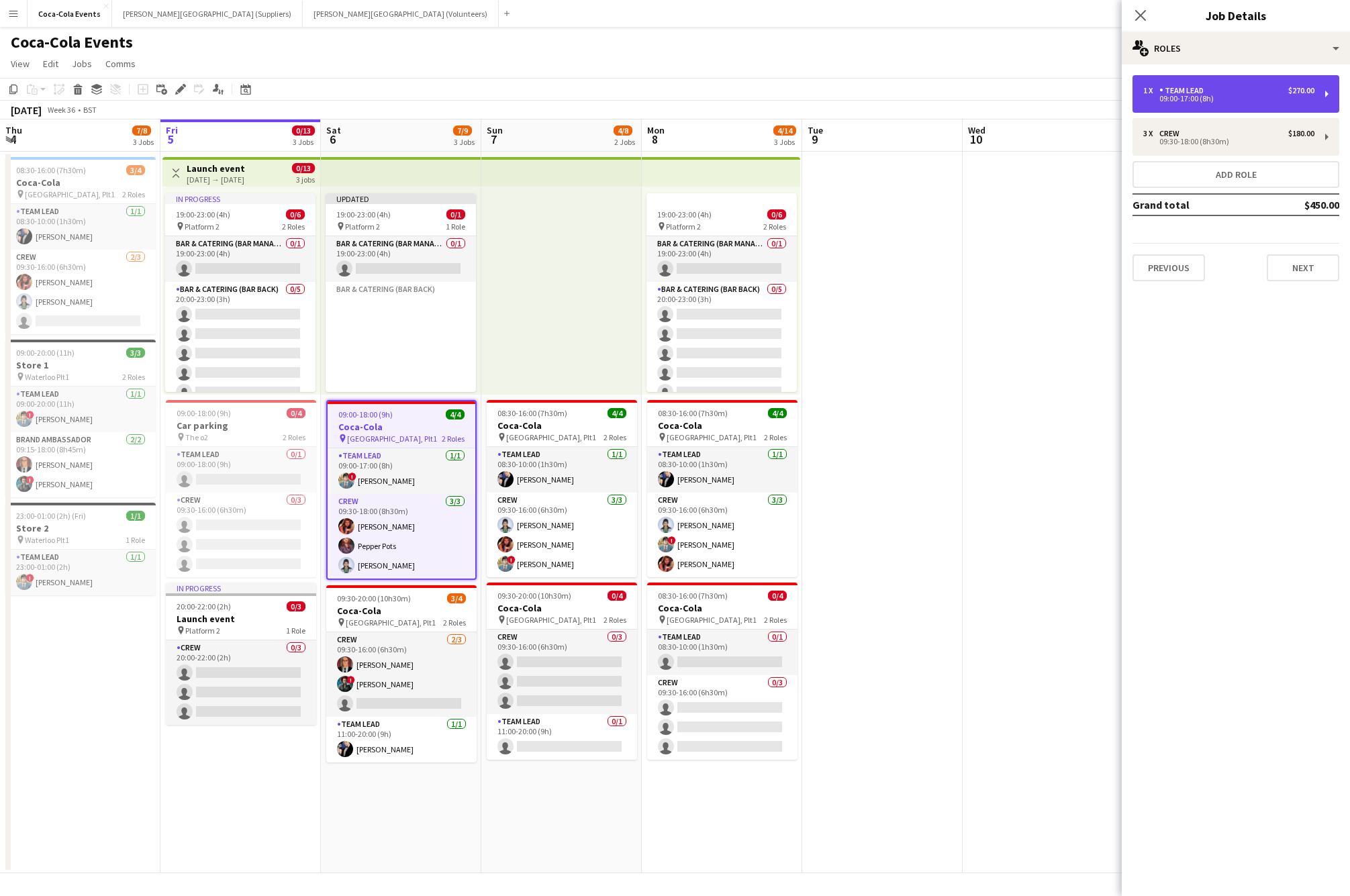
click at [1251, 103] on div "1 x Team Lead $270.00 09:00-17:00 (8h)" at bounding box center [1236, 93] width 207 height 37
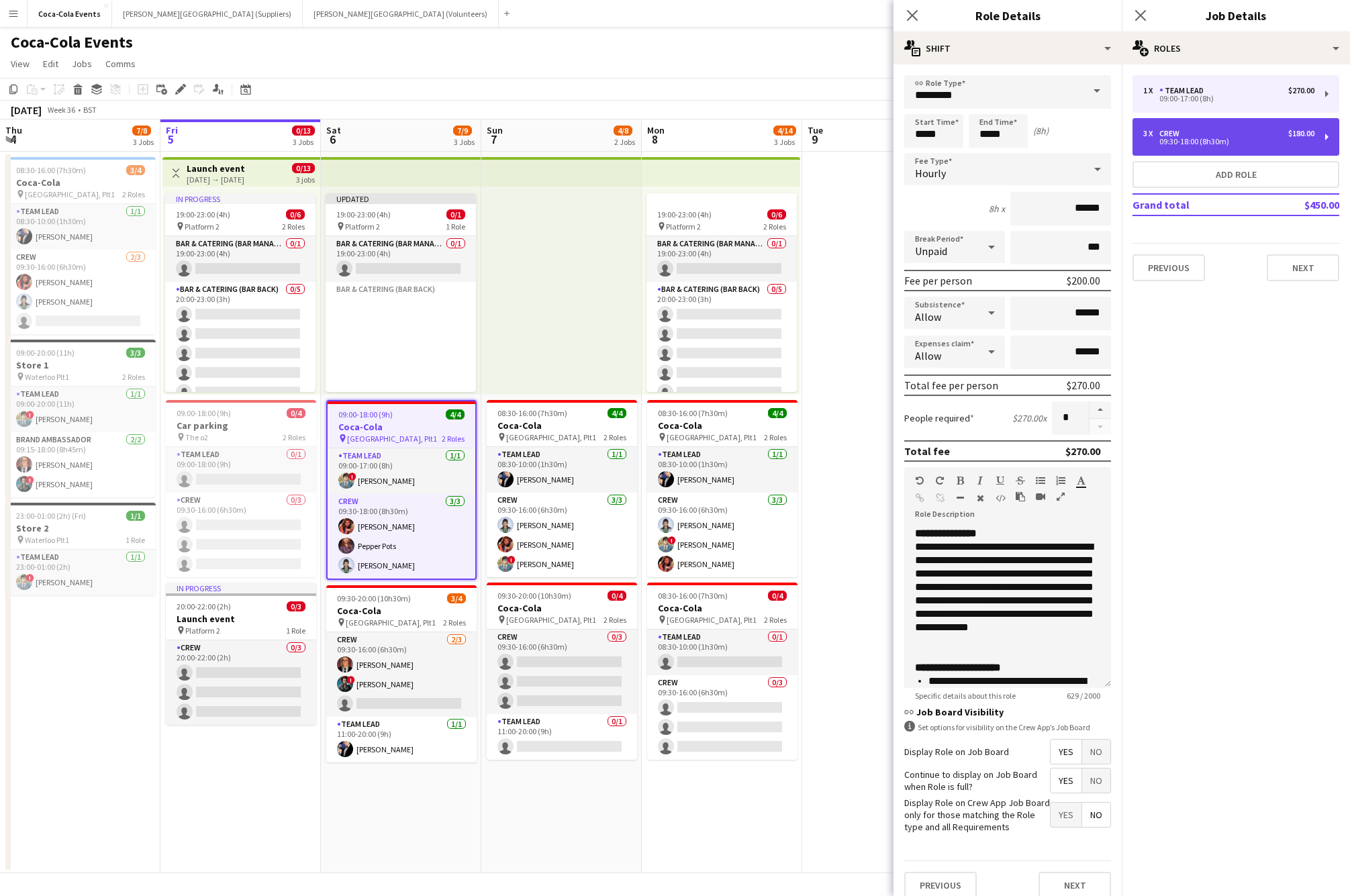
click at [1193, 142] on div "09:30-18:00 (8h30m)" at bounding box center [1228, 142] width 171 height 6
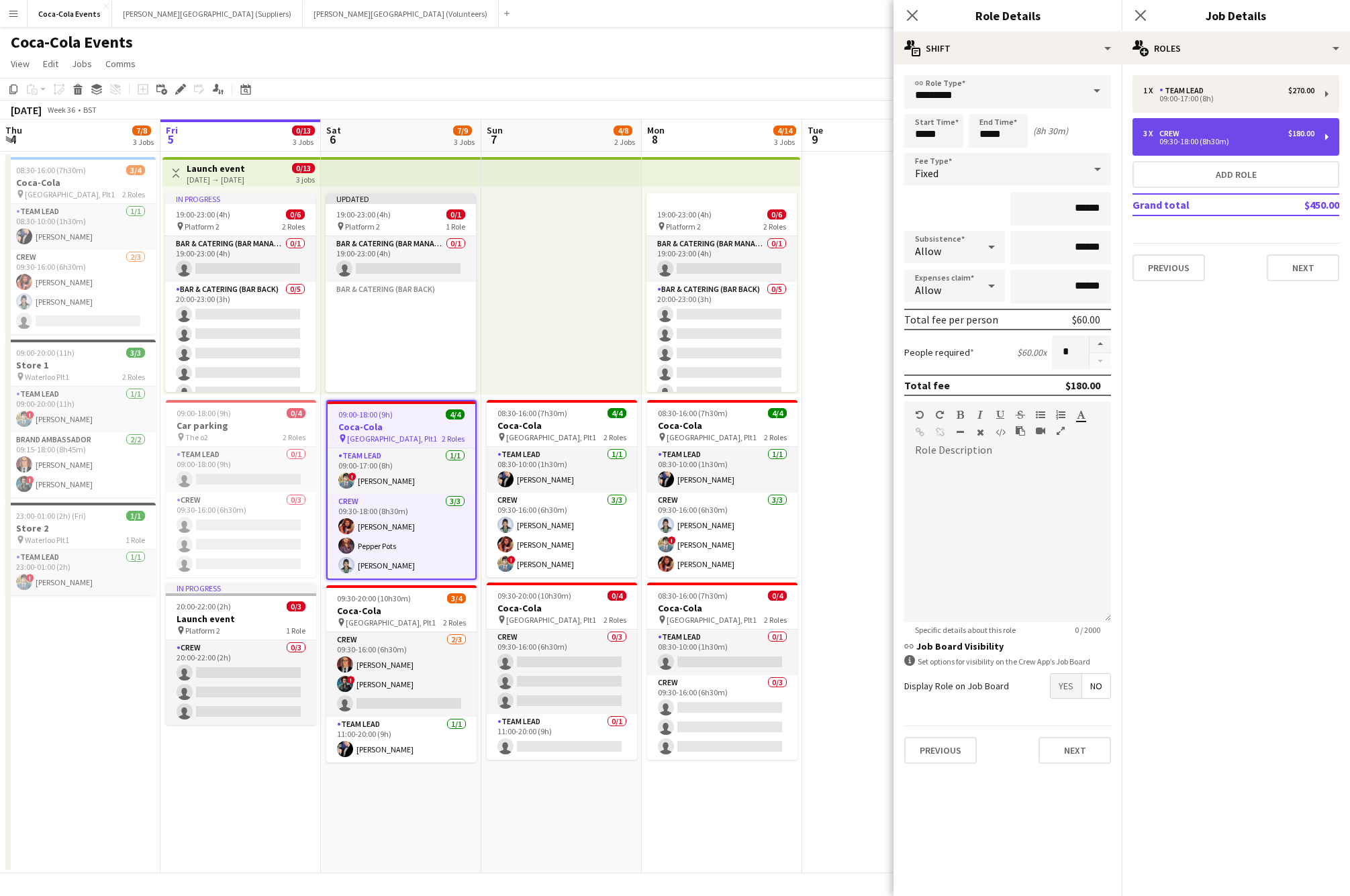
type input "****"
type input "*****"
type input "******"
type input "*****"
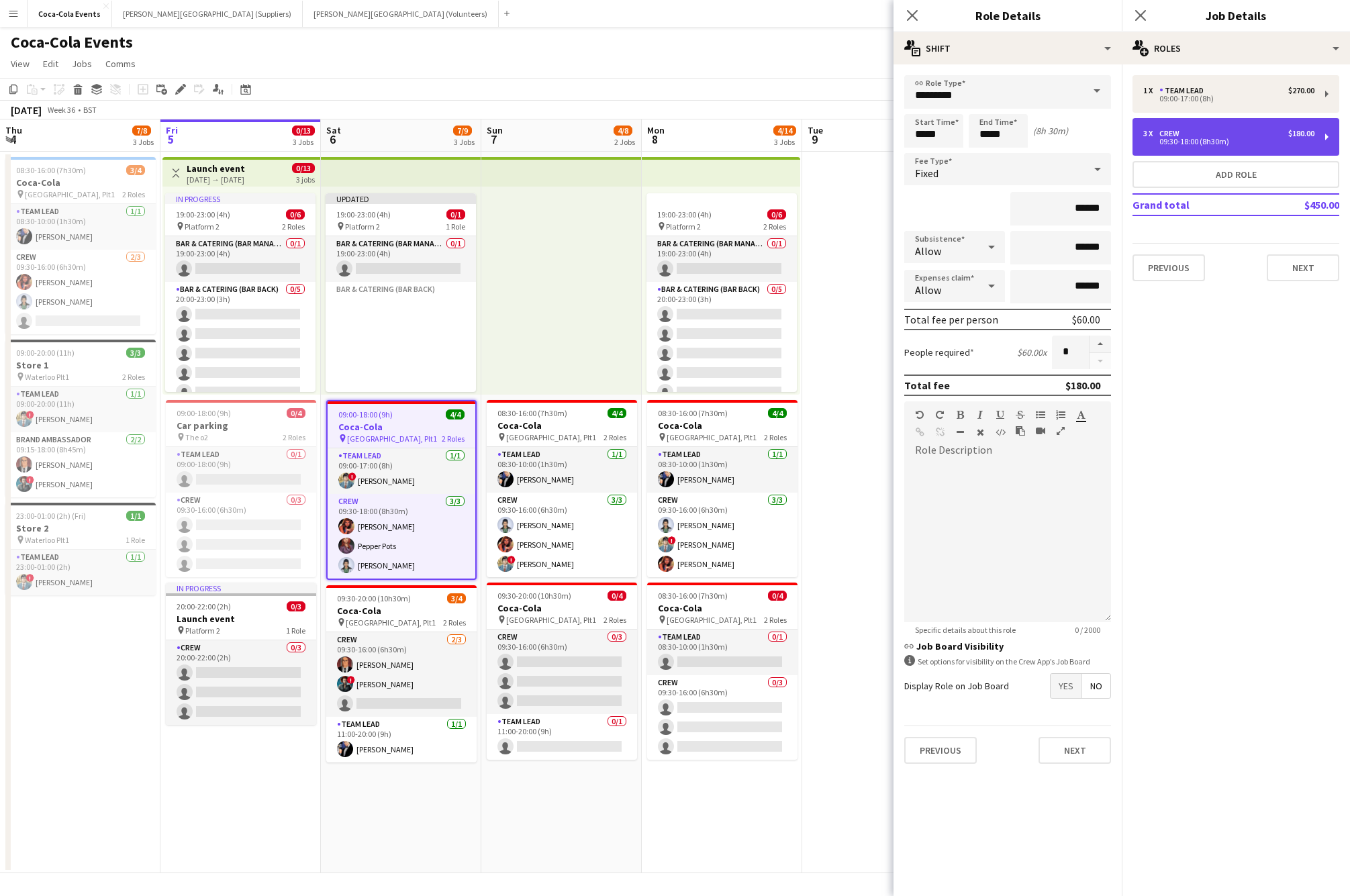
type input "*****"
type input "*"
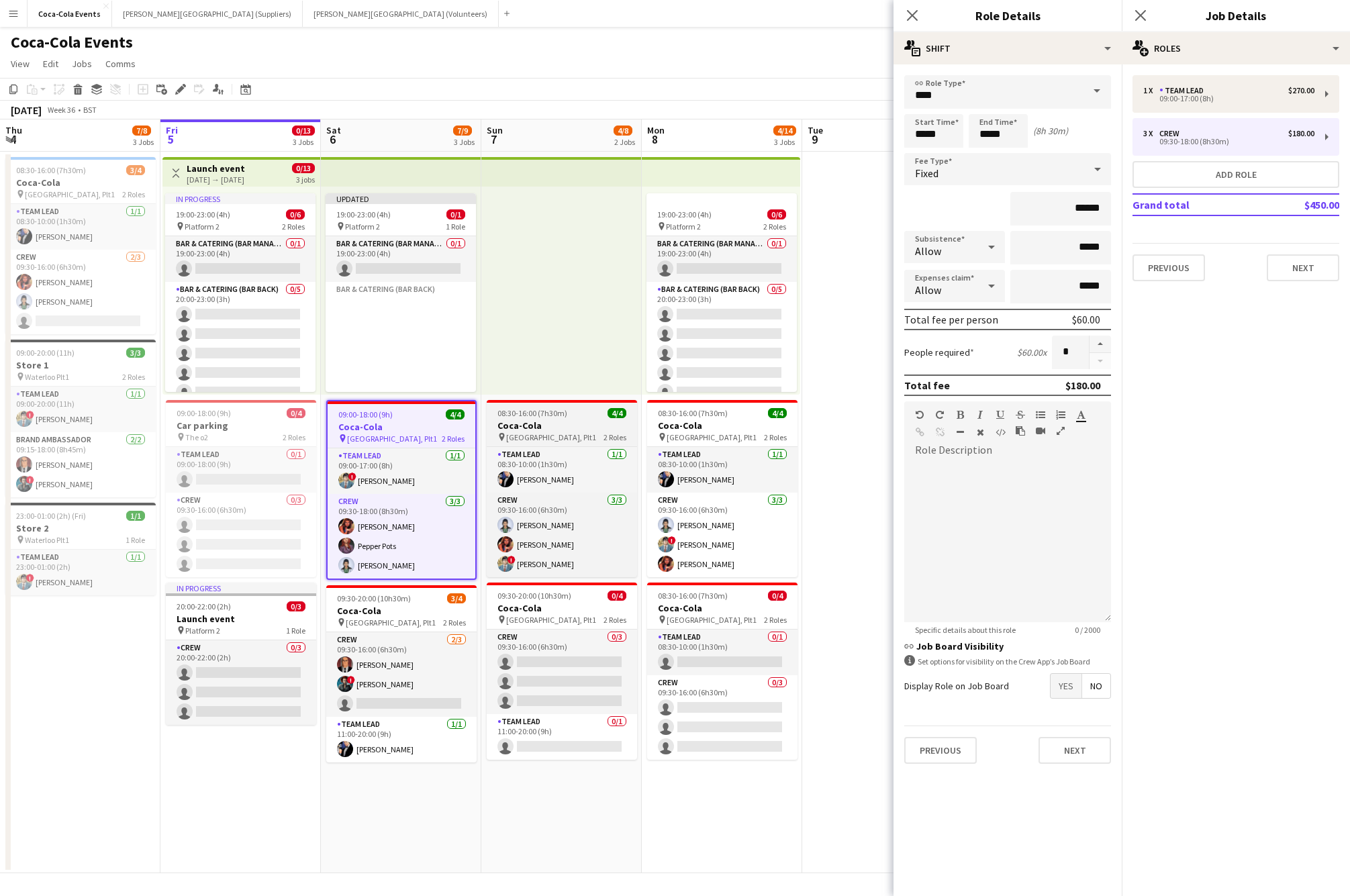
click at [562, 422] on h3 "Coca-Cola" at bounding box center [561, 425] width 150 height 12
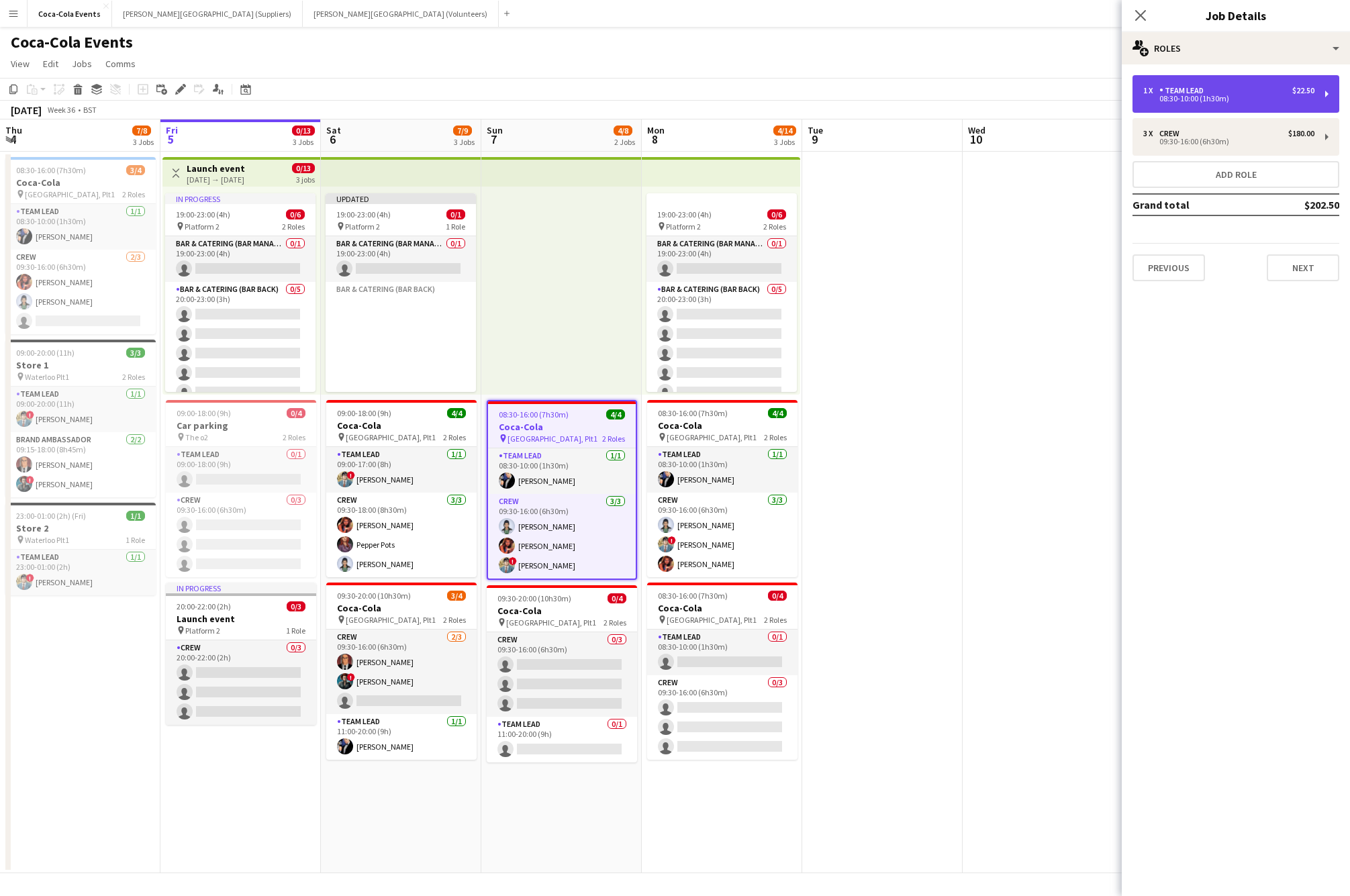
click at [1165, 105] on div "1 x Team Lead $22.50 08:30-10:00 (1h30m)" at bounding box center [1236, 93] width 207 height 37
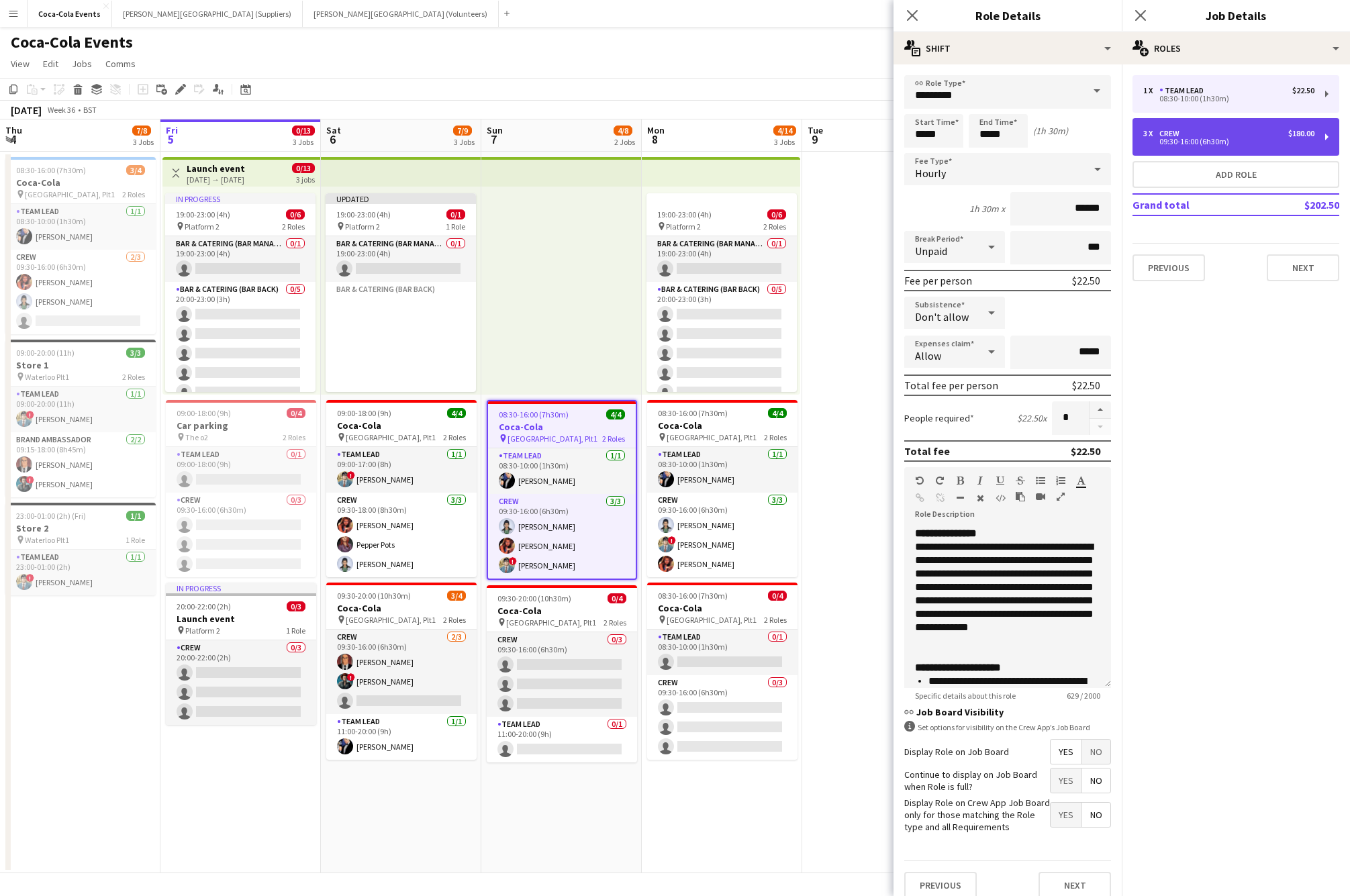
click at [1286, 118] on div "3 x Crew $180.00 09:30-16:00 (6h30m)" at bounding box center [1236, 136] width 207 height 37
type input "****"
type input "*****"
type input "******"
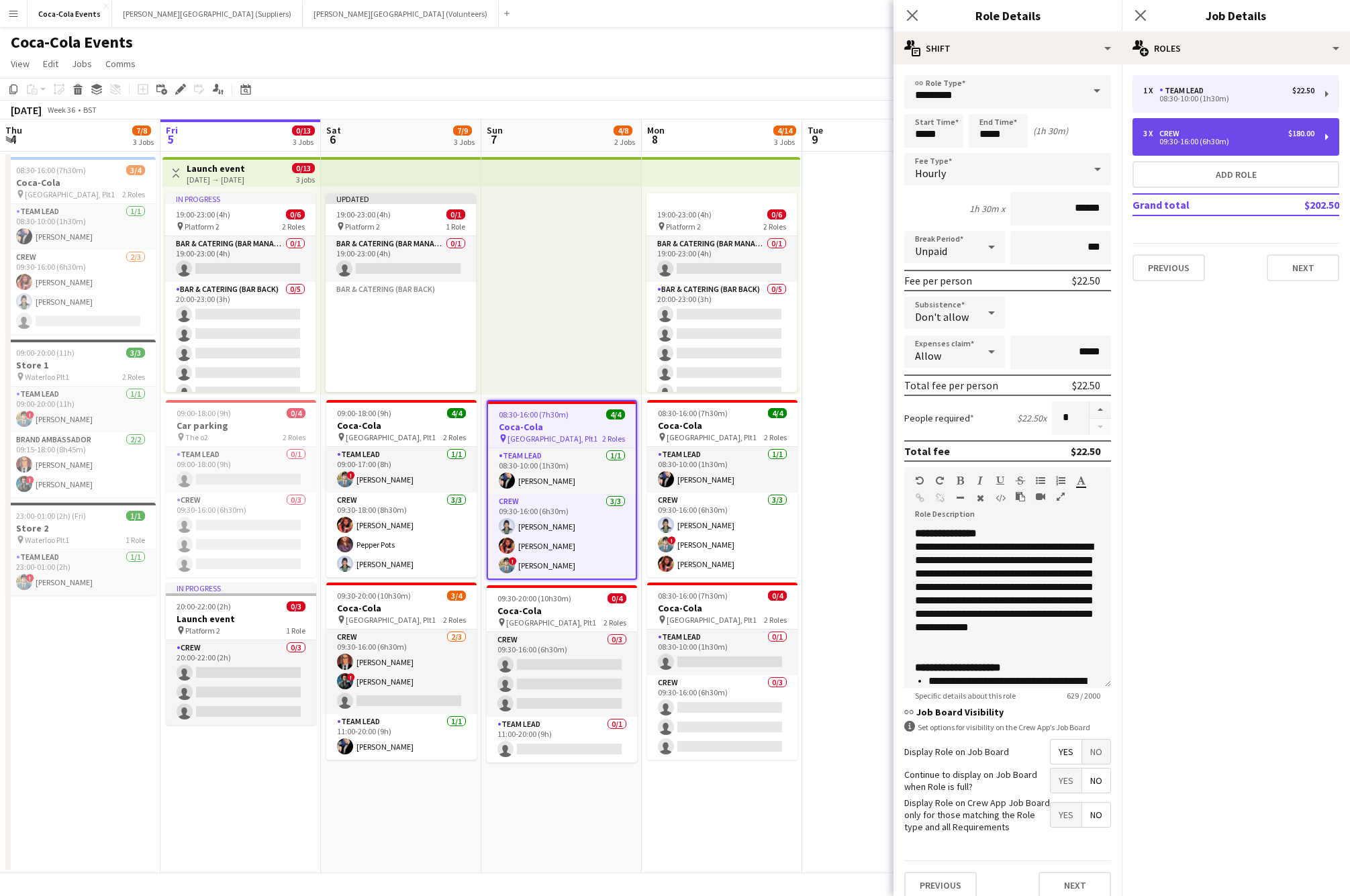
type input "*"
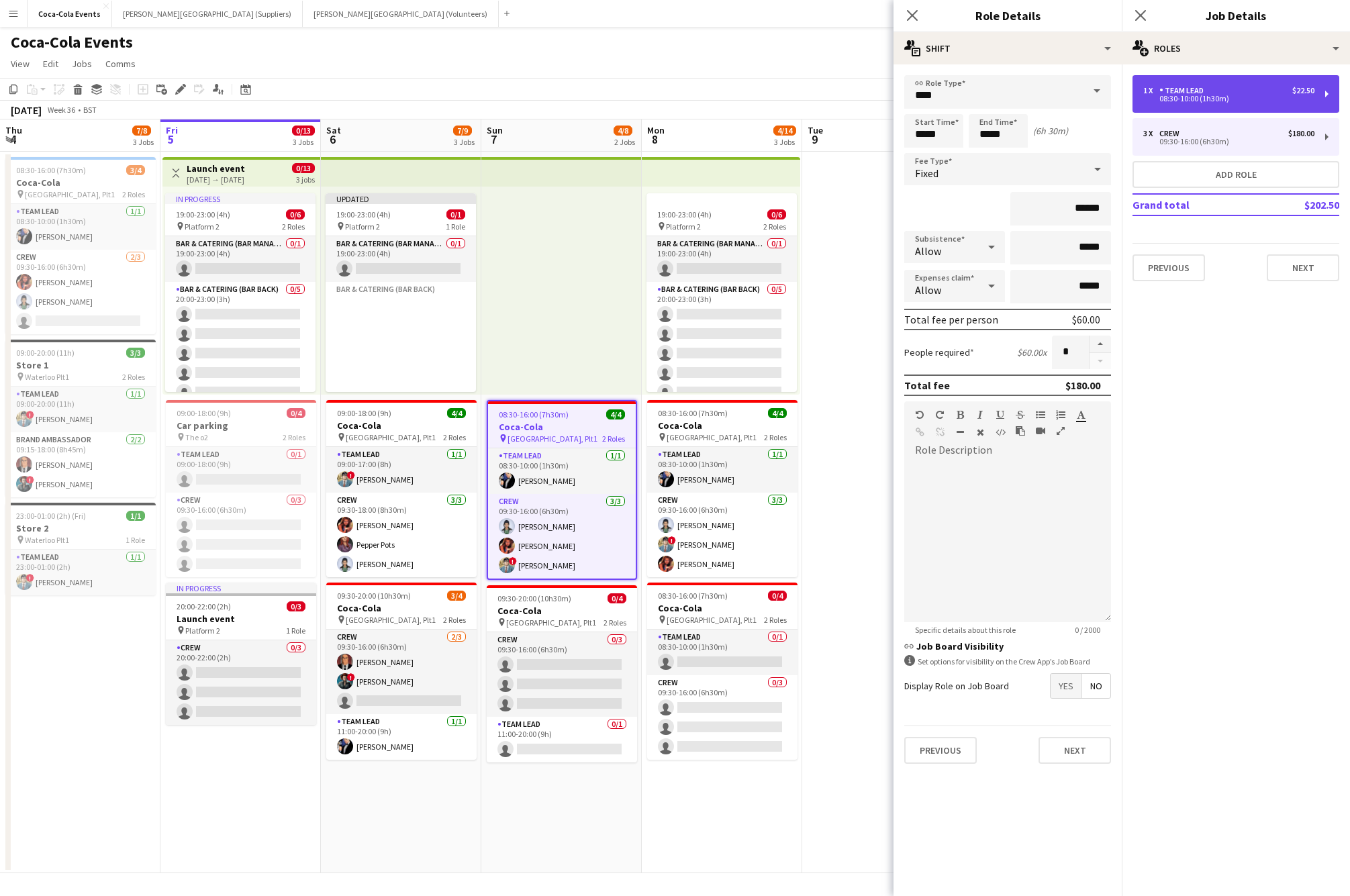
click at [1192, 88] on div "Team Lead" at bounding box center [1184, 91] width 49 height 10
type input "*********"
type input "*****"
type input "******"
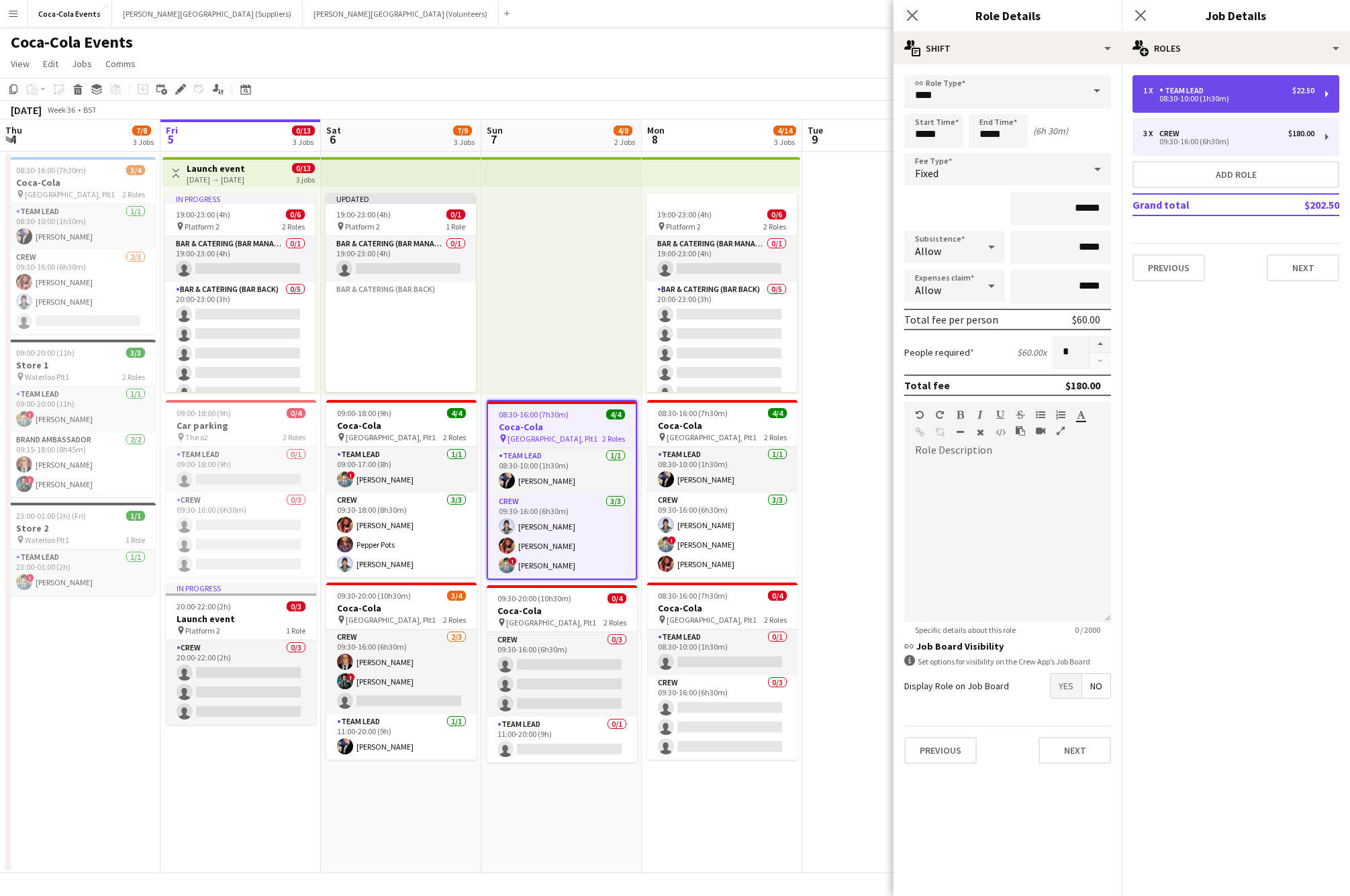
type input "*"
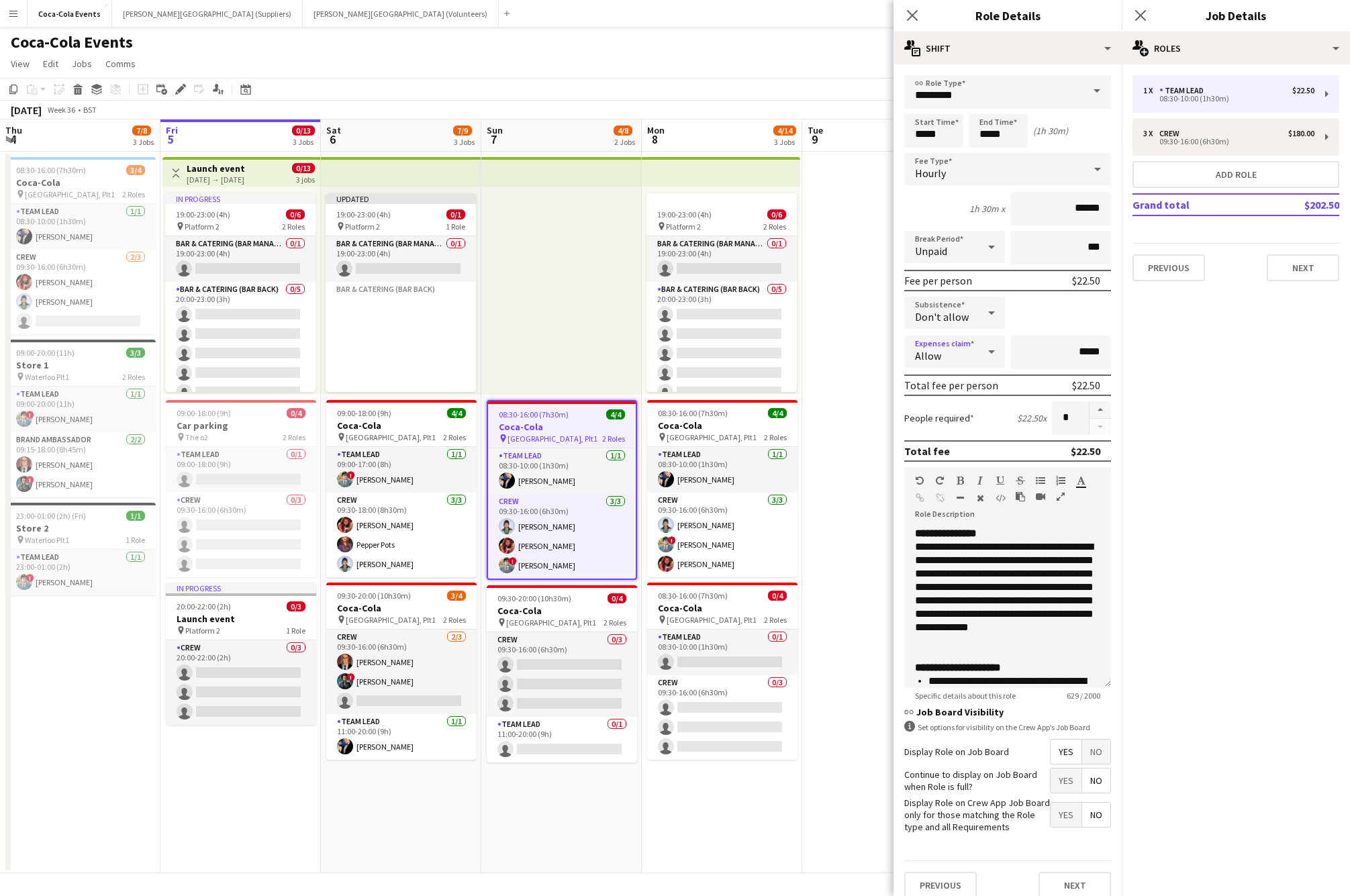
click at [937, 353] on span "Allow" at bounding box center [927, 356] width 26 height 14
drag, startPoint x: 947, startPoint y: 385, endPoint x: 938, endPoint y: 428, distance: 43.9
click at [938, 428] on div "Allow Don't allow" at bounding box center [954, 407] width 101 height 78
click at [938, 428] on span "Don't allow" at bounding box center [954, 423] width 80 height 13
click at [857, 449] on app-date-cell at bounding box center [883, 512] width 161 height 722
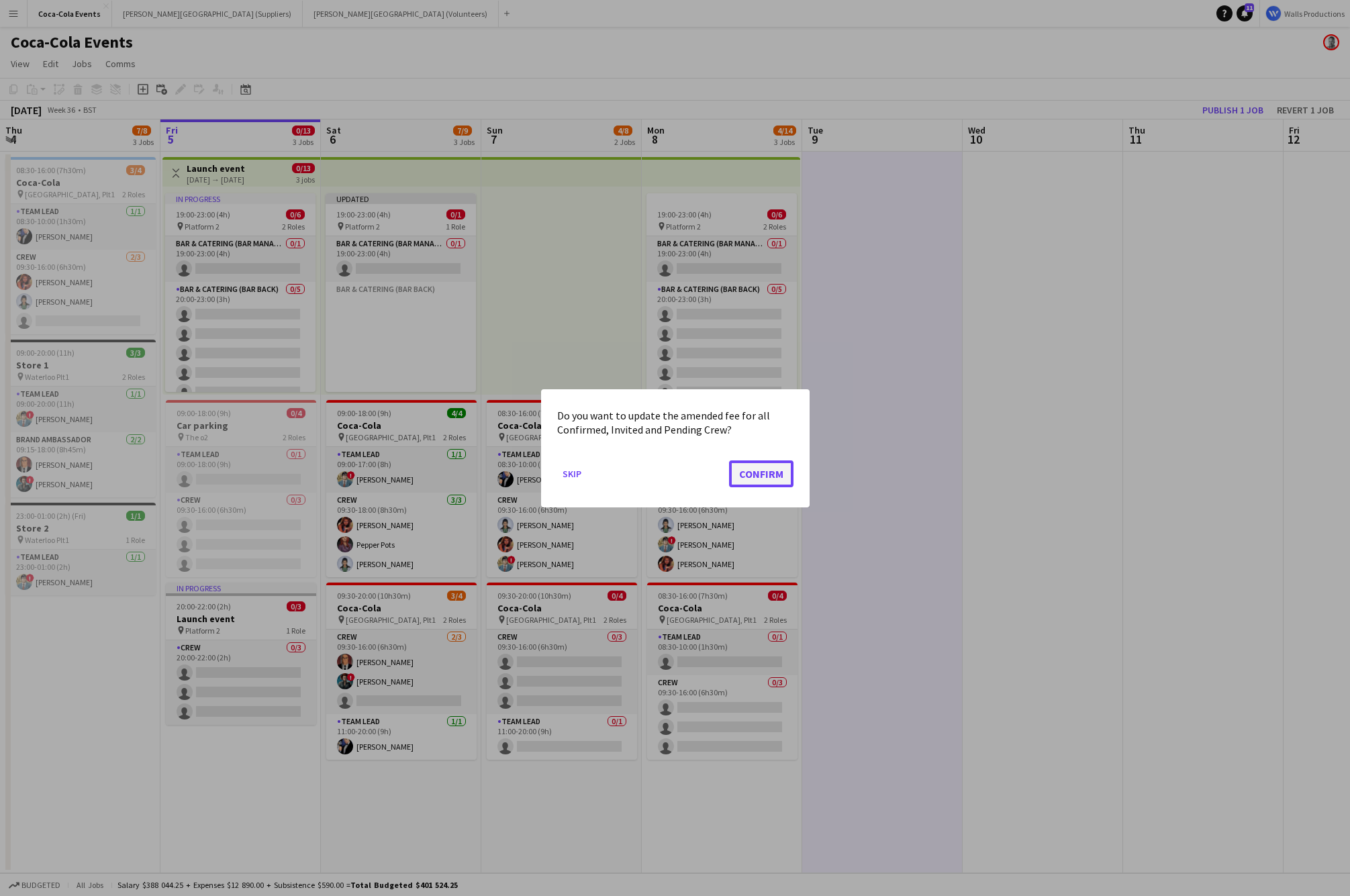
click at [775, 473] on button "Confirm" at bounding box center [761, 473] width 64 height 27
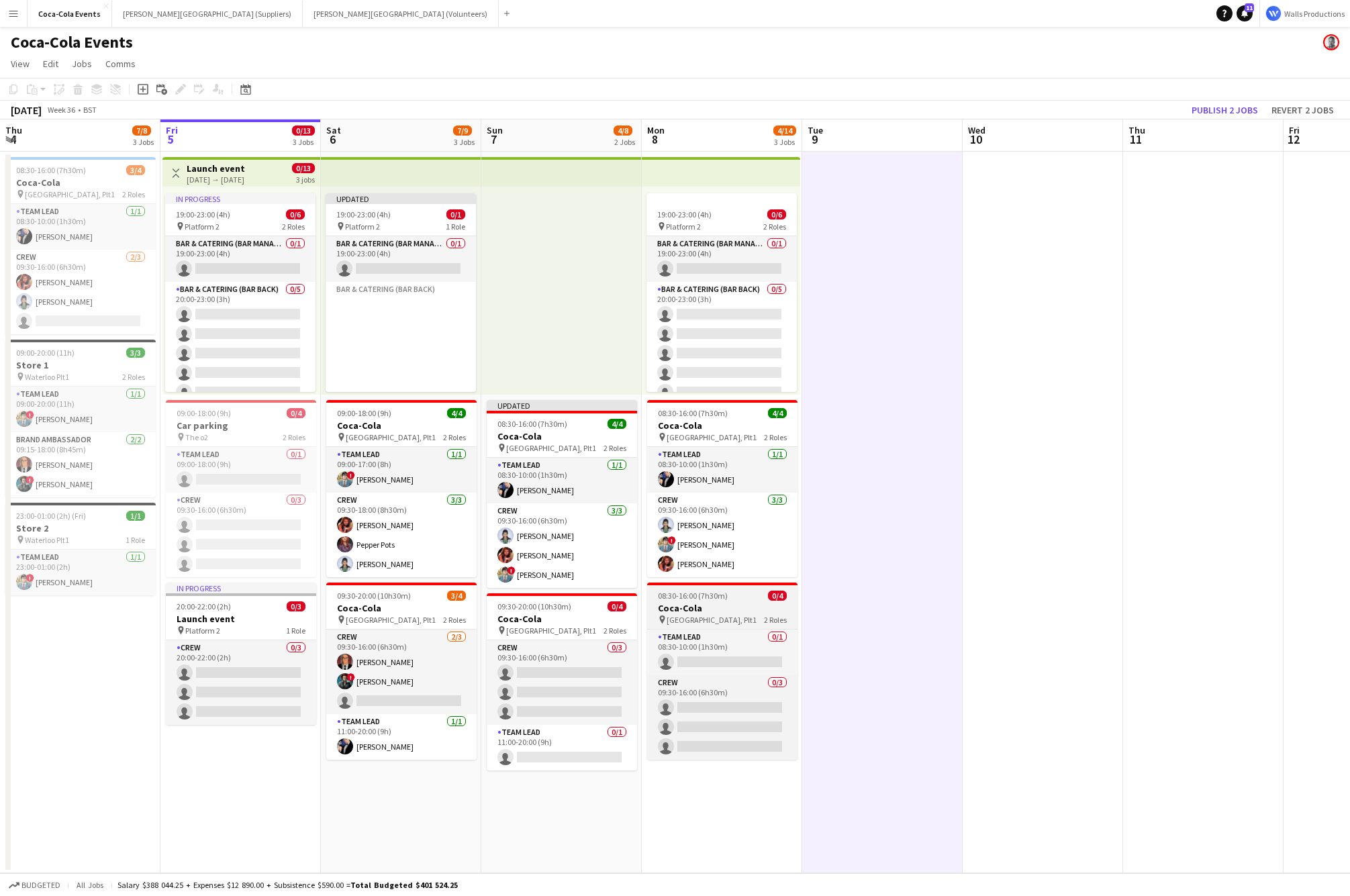
click at [705, 614] on div "pin [STREET_ADDRESS] Roles" at bounding box center [722, 619] width 150 height 10
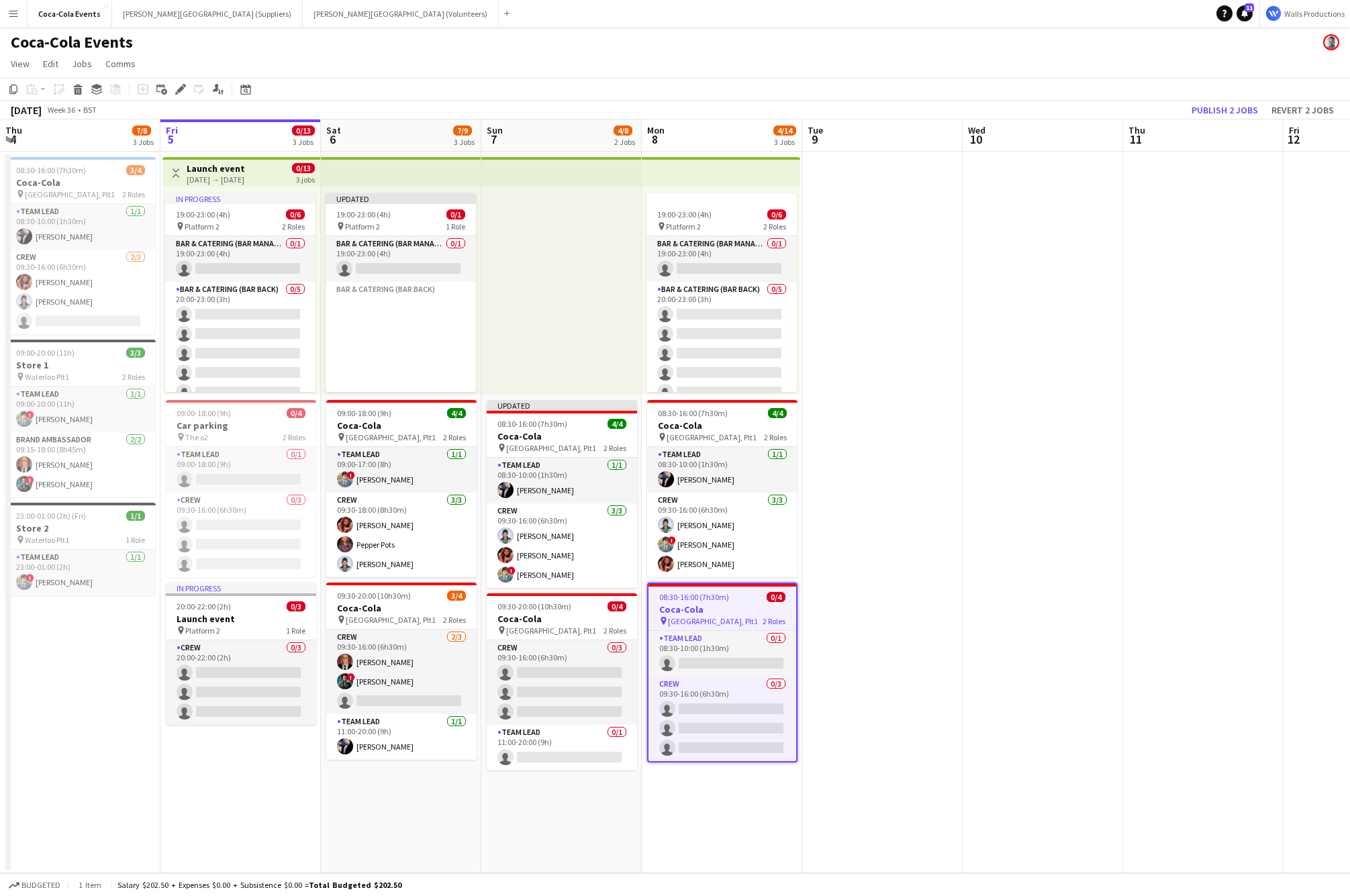
click at [1042, 486] on app-date-cell at bounding box center [1043, 512] width 161 height 722
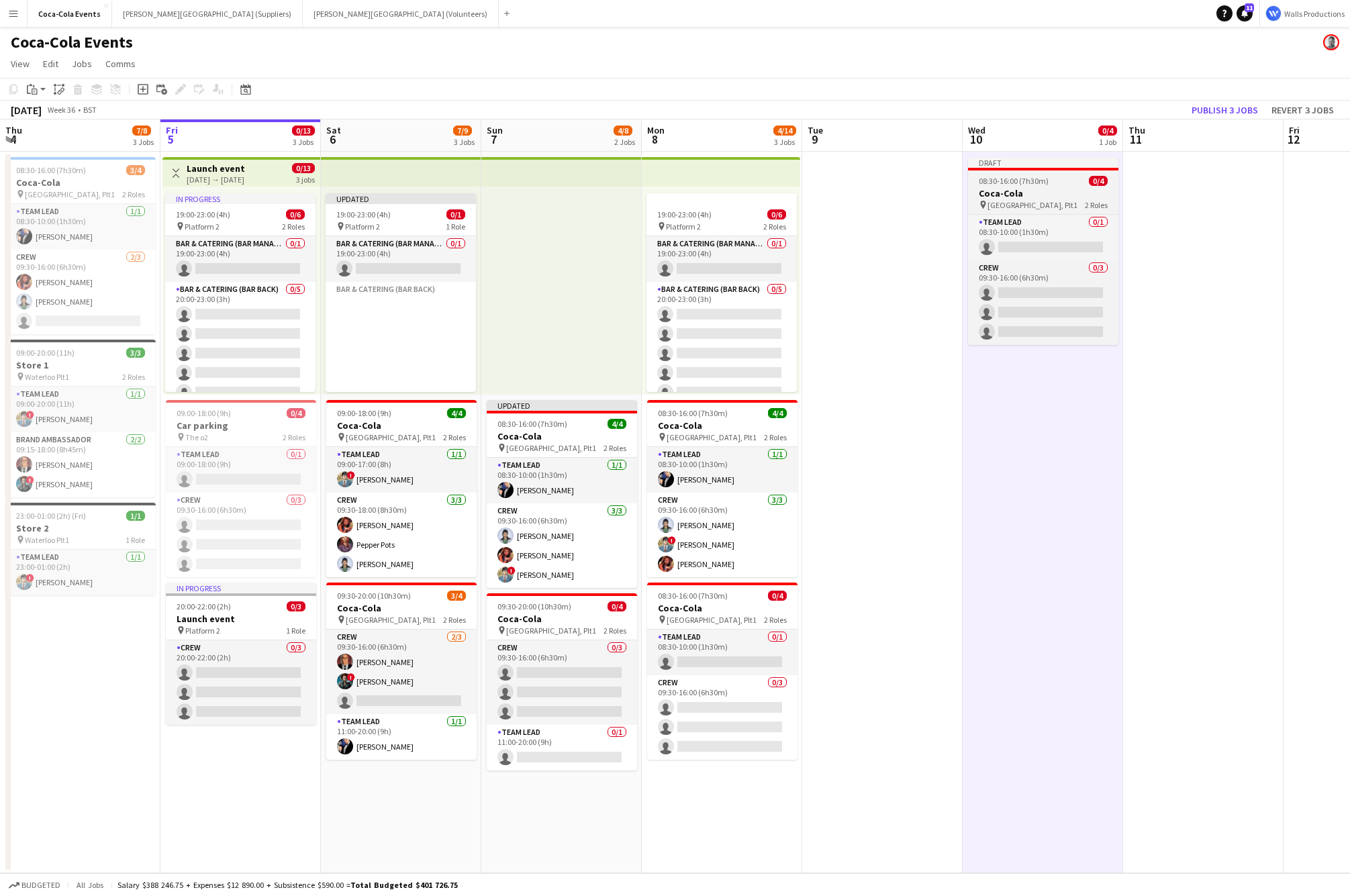
click at [1017, 189] on h3 "Coca-Cola" at bounding box center [1043, 193] width 150 height 12
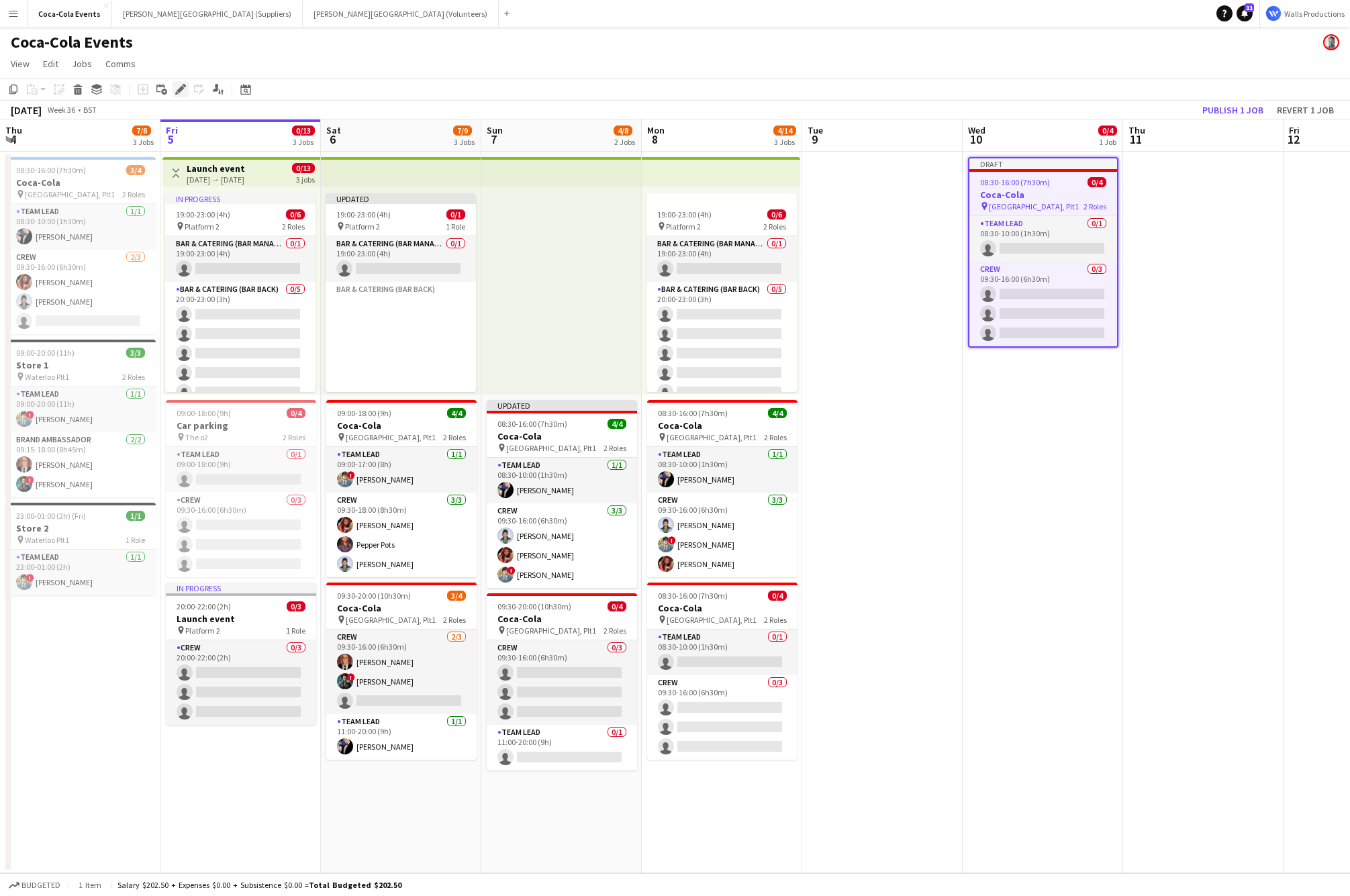
click at [180, 88] on icon at bounding box center [180, 89] width 7 height 7
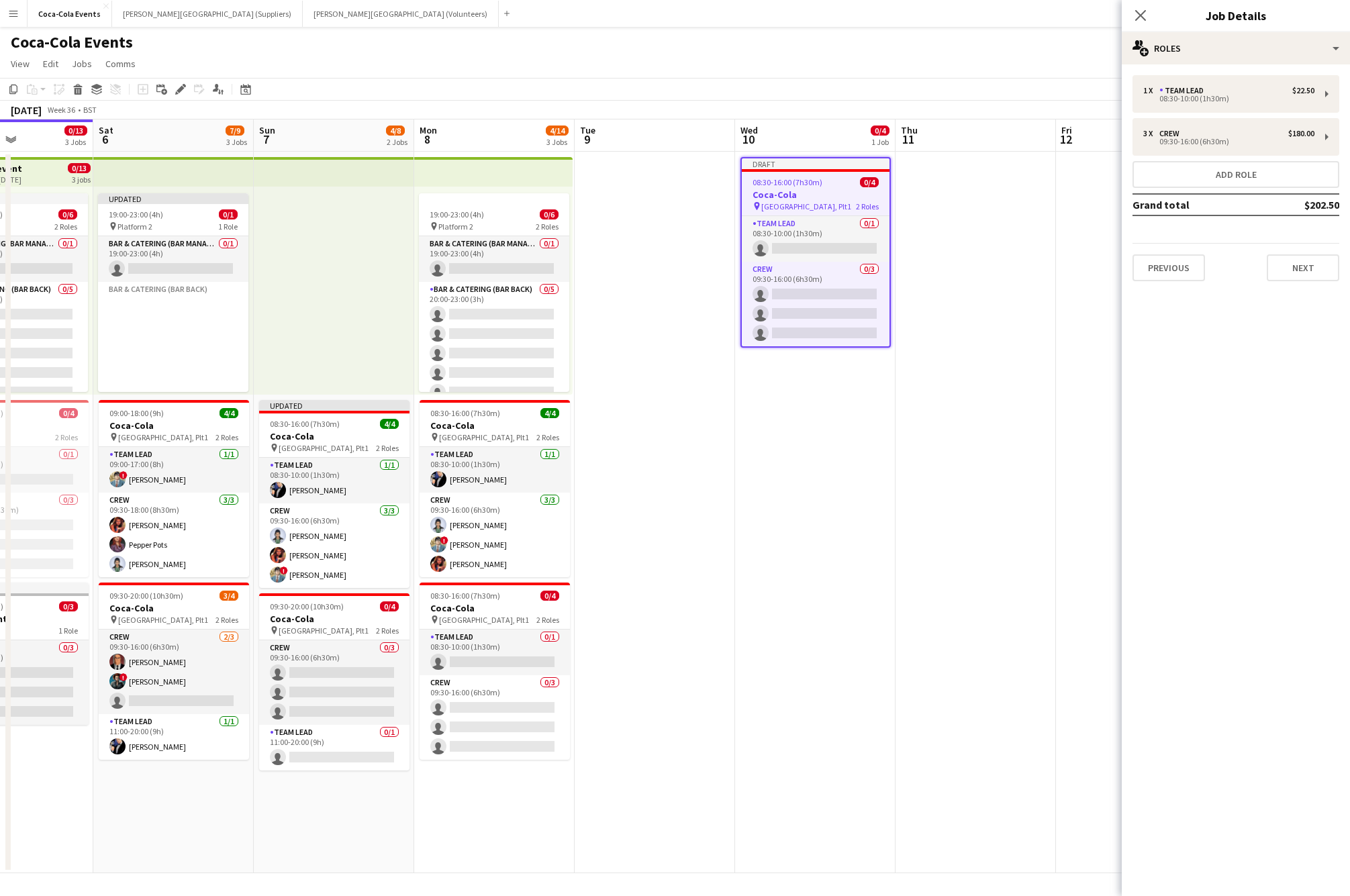
scroll to position [0, 575]
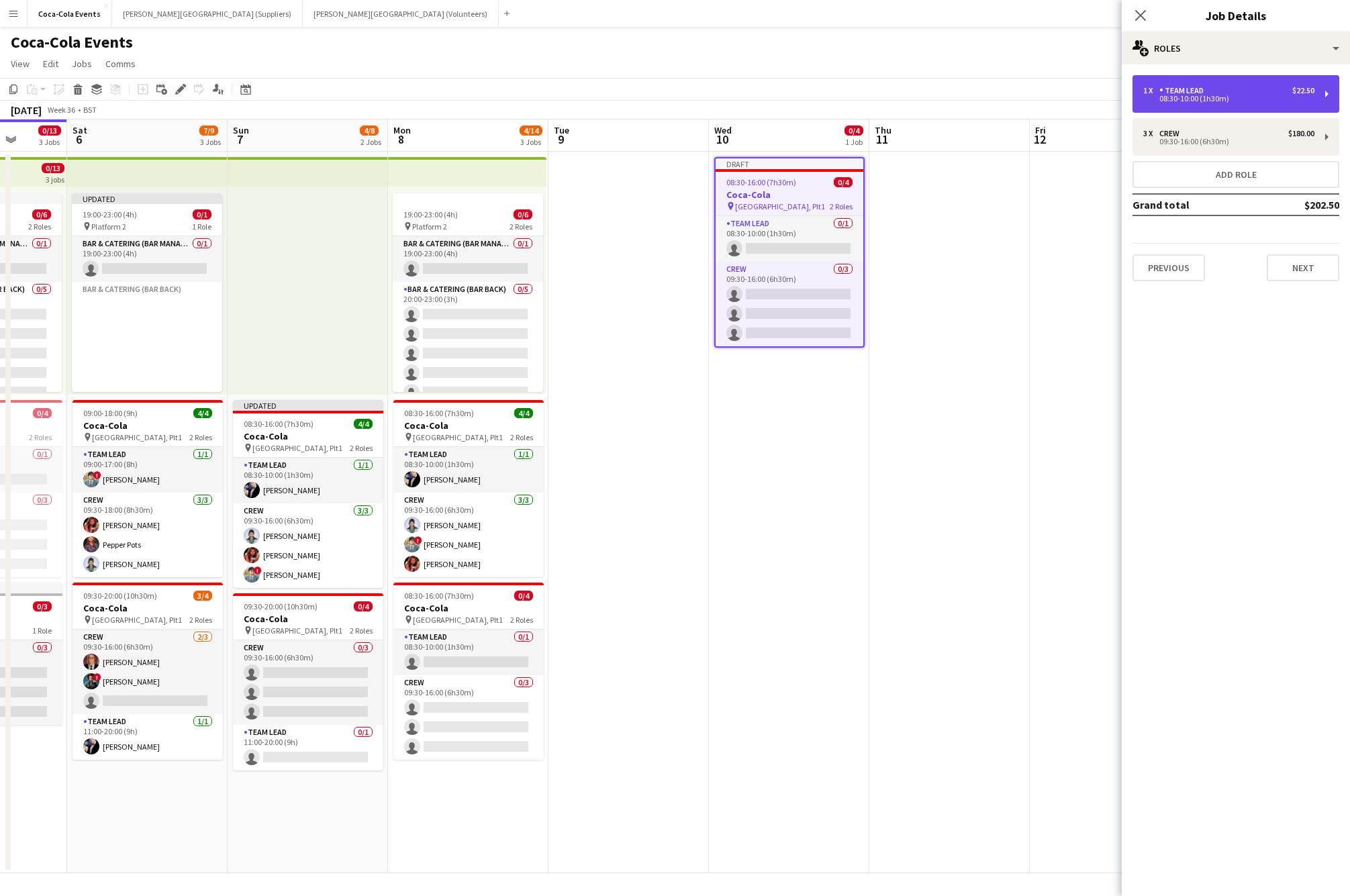
click at [1171, 104] on div "1 x Team Lead $22.50 08:30-10:00 (1h30m)" at bounding box center [1236, 93] width 207 height 37
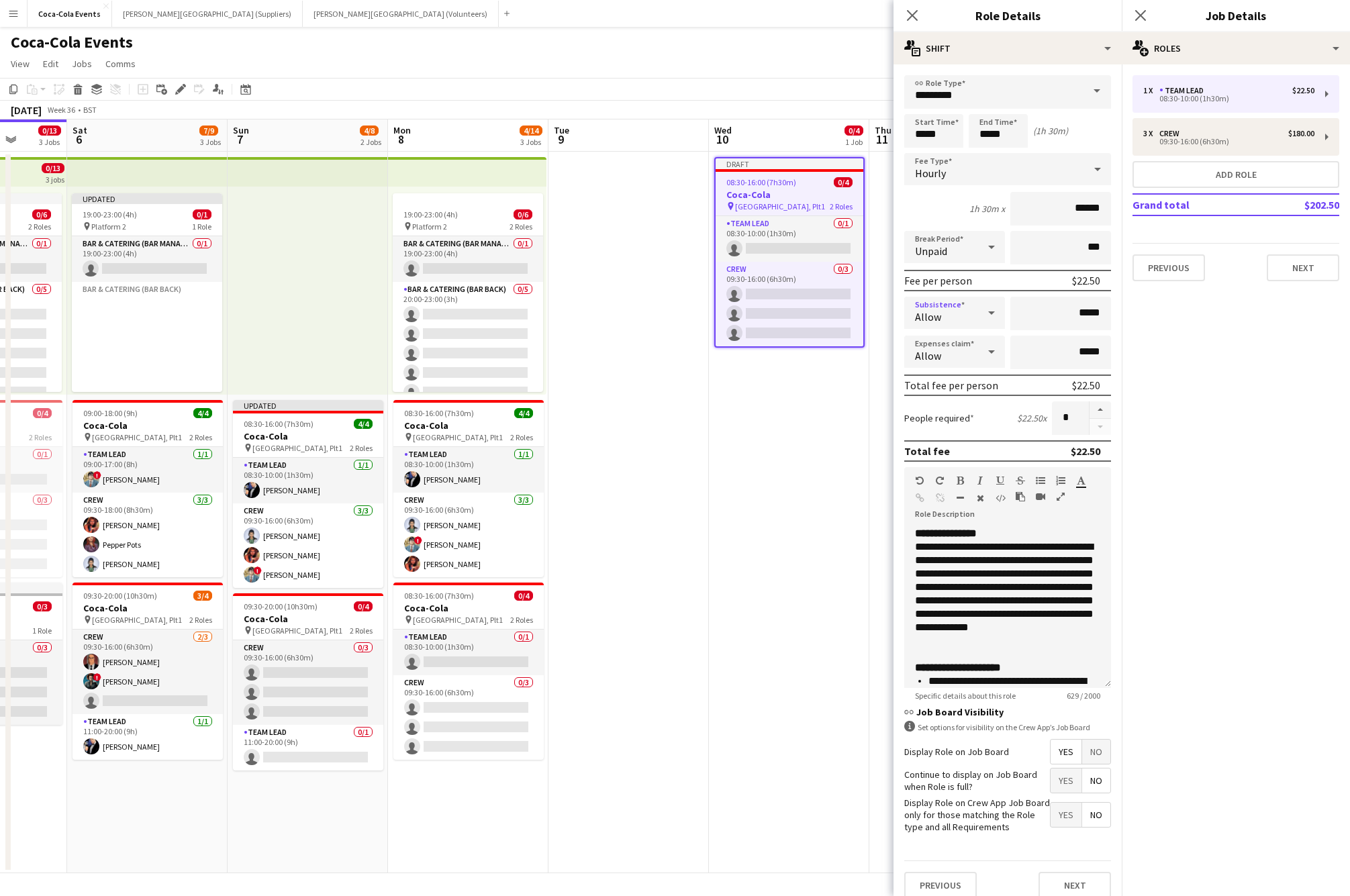
click at [945, 310] on div "Allow" at bounding box center [941, 313] width 74 height 32
click at [946, 382] on span "Don't allow" at bounding box center [954, 384] width 80 height 13
click at [820, 443] on app-date-cell "Draft 08:30-16:00 (7h30m) 0/4 Coca-Cola pin Waterloo, Plt1 2 Roles Team Lead 0/…" at bounding box center [790, 512] width 161 height 722
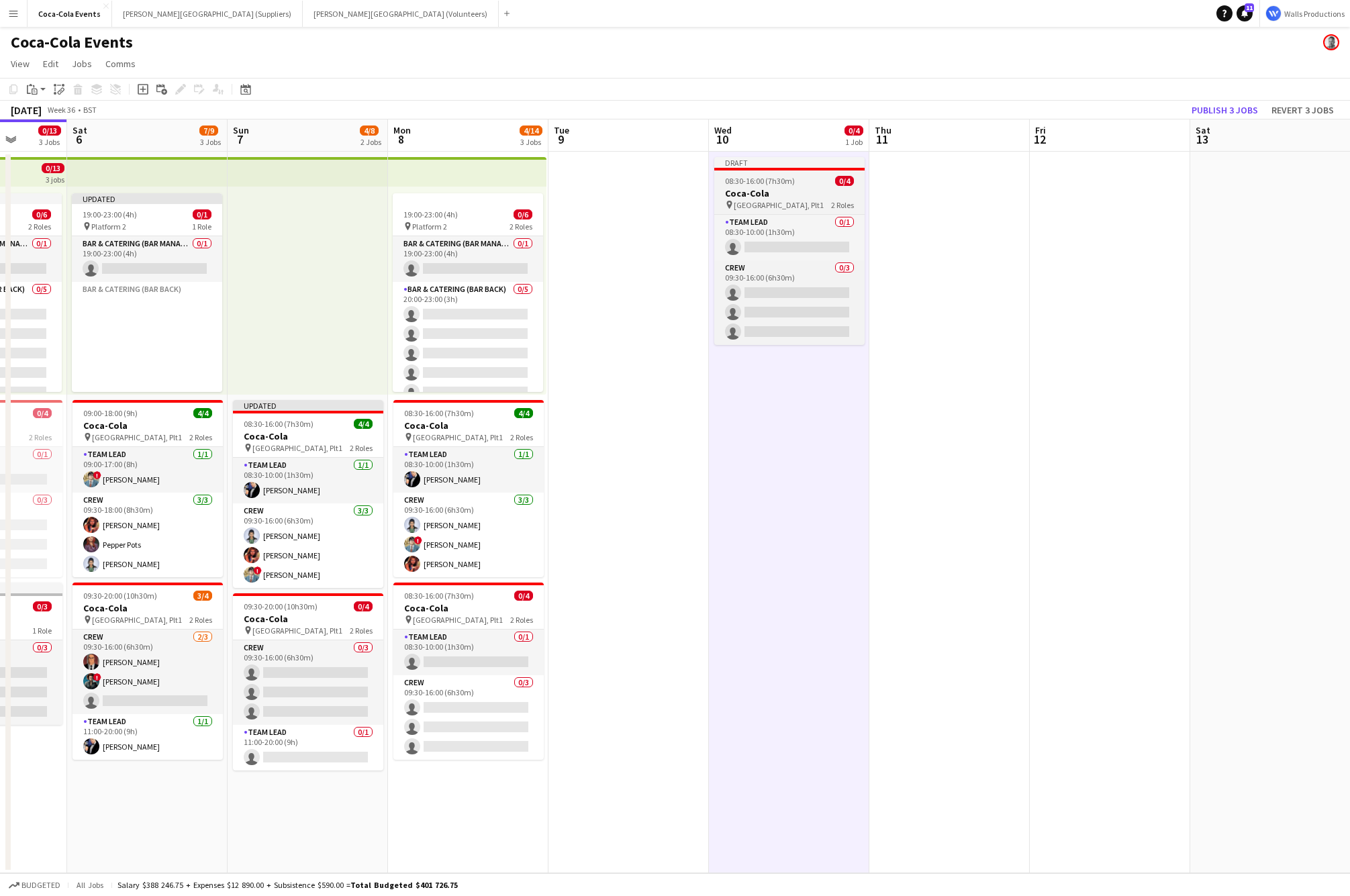
click at [772, 193] on h3 "Coca-Cola" at bounding box center [789, 193] width 150 height 12
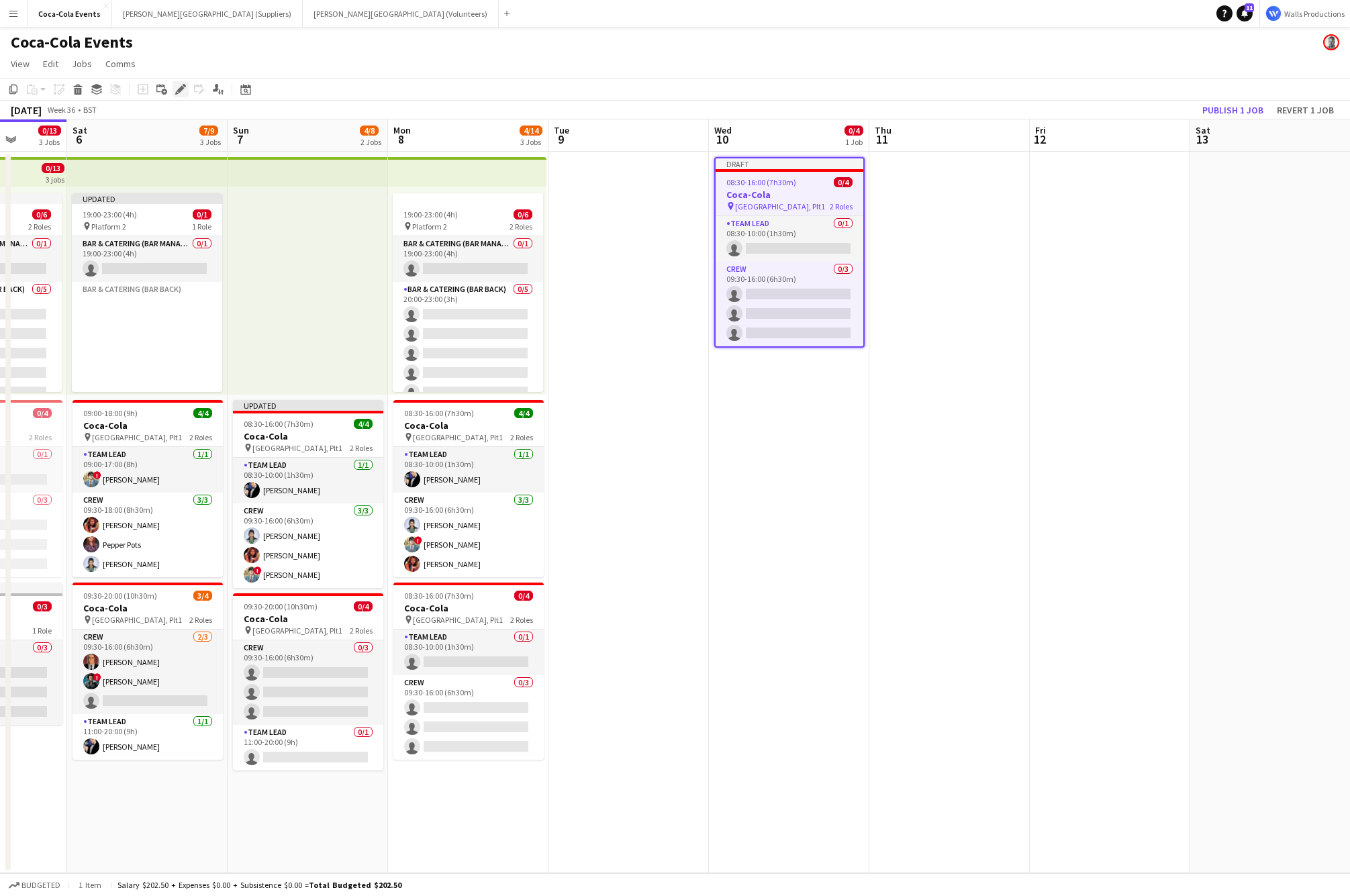
click at [184, 89] on icon "Edit" at bounding box center [180, 88] width 10 height 10
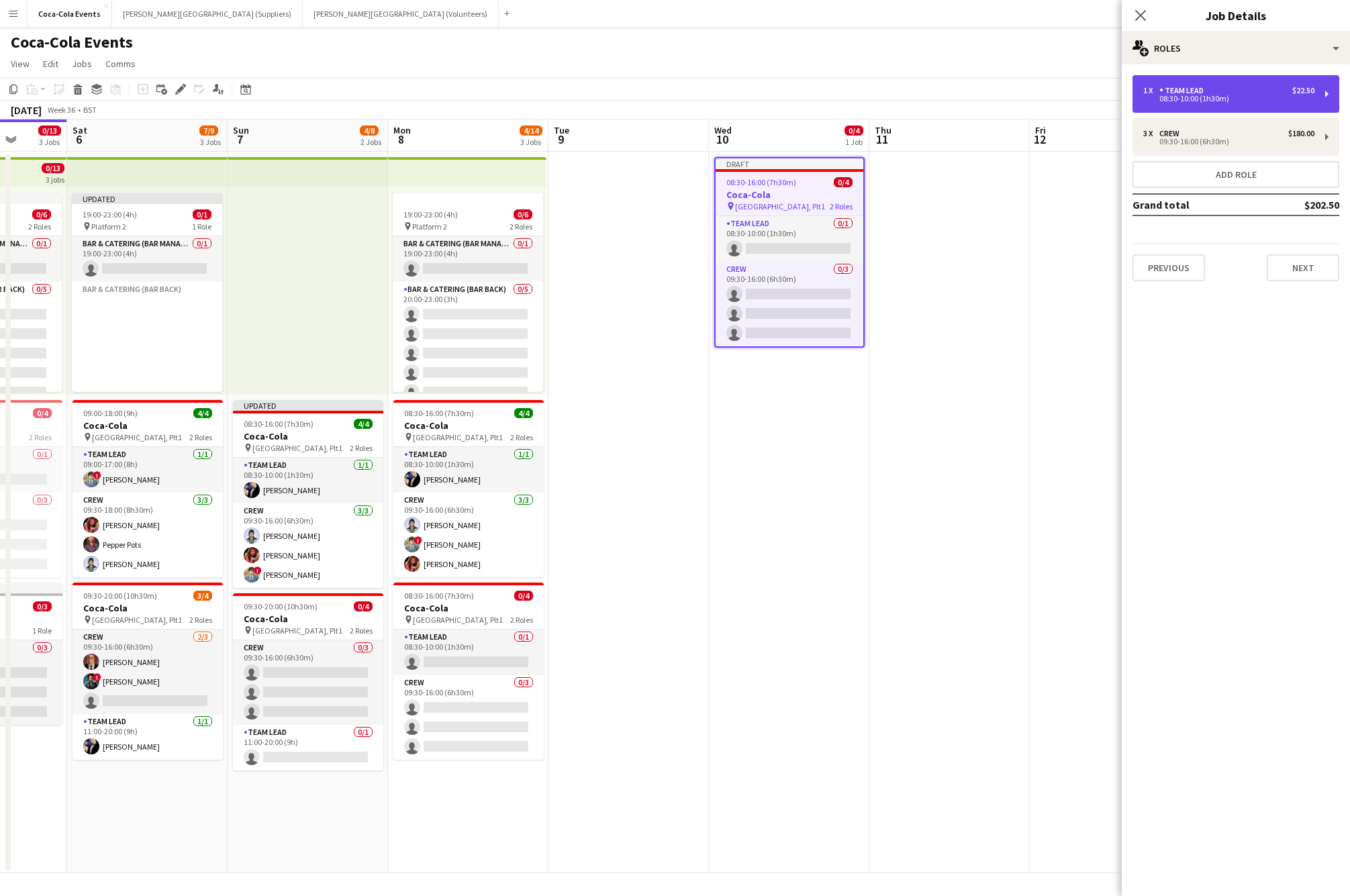
click at [1253, 76] on div "1 x Team Lead $22.50 08:30-10:00 (1h30m)" at bounding box center [1236, 93] width 207 height 37
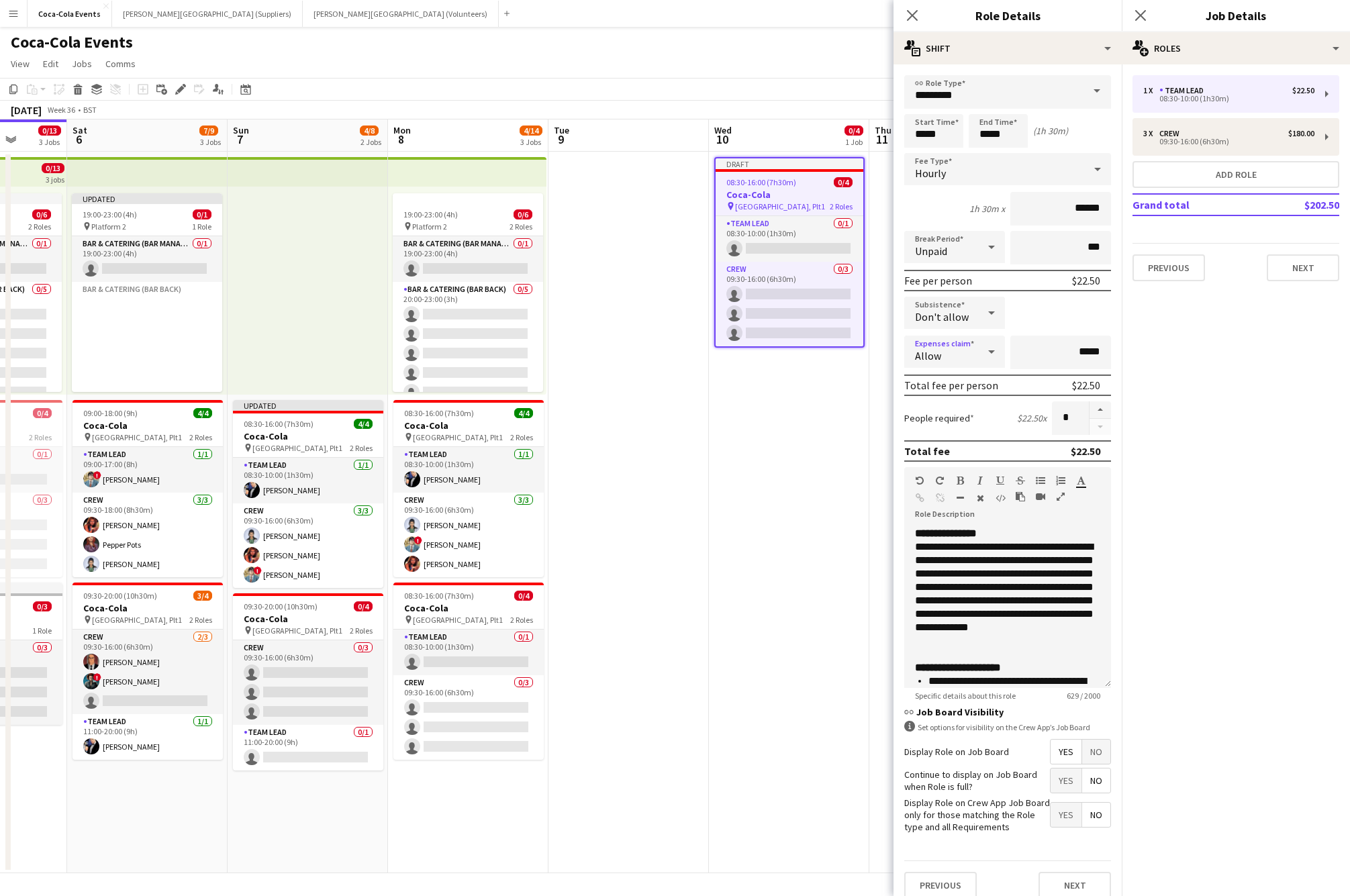
click at [931, 351] on span "Allow" at bounding box center [927, 356] width 26 height 14
click at [949, 383] on mat-option "Allow" at bounding box center [954, 390] width 101 height 33
click at [943, 367] on div "Allow" at bounding box center [941, 352] width 74 height 32
click at [954, 427] on span "Don't allow" at bounding box center [954, 423] width 80 height 13
click at [806, 485] on app-date-cell "Draft 08:30-16:00 (7h30m) 0/4 Coca-Cola pin Waterloo, Plt1 2 Roles Team Lead 0/…" at bounding box center [790, 512] width 161 height 722
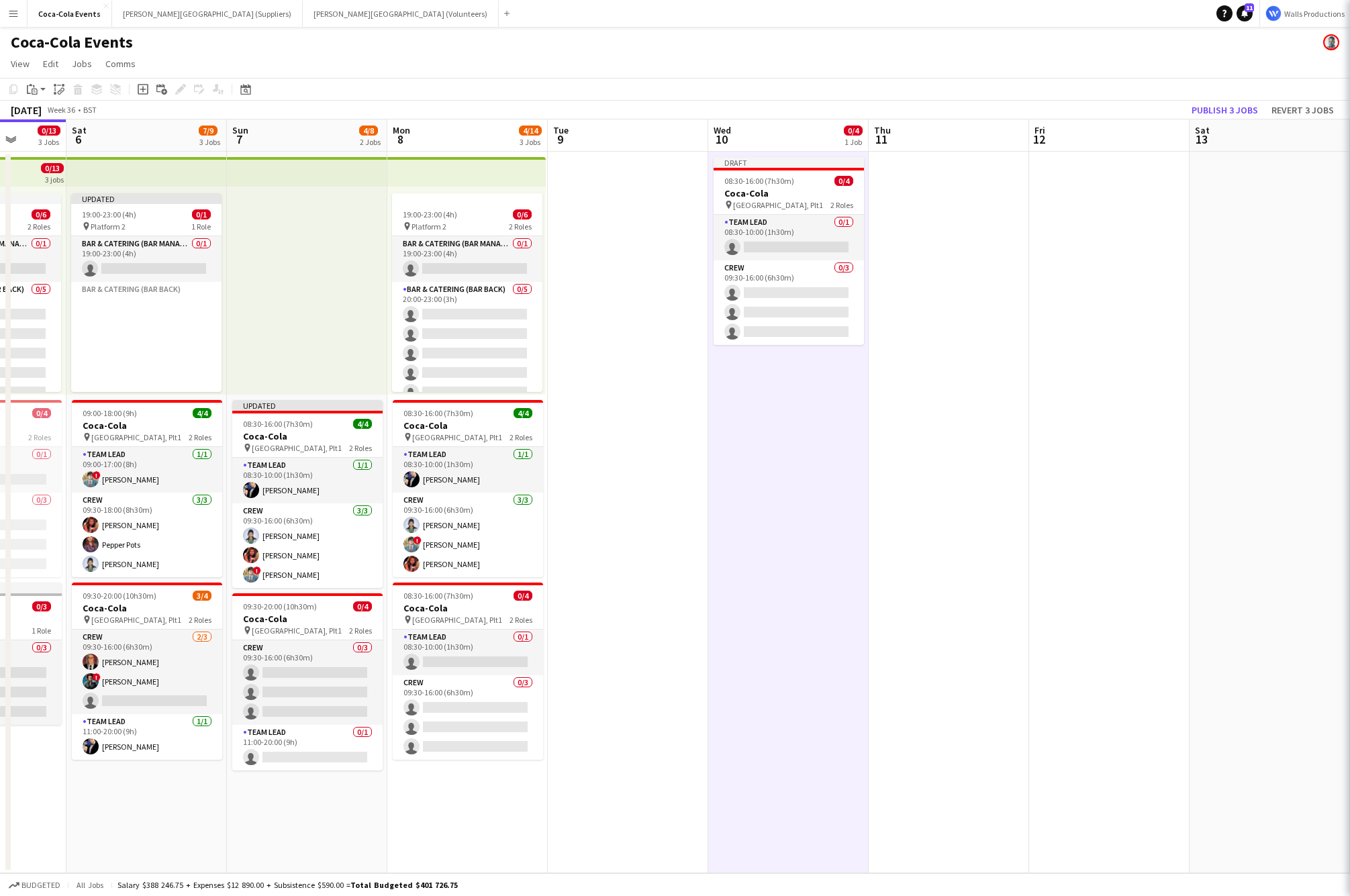
scroll to position [0, 356]
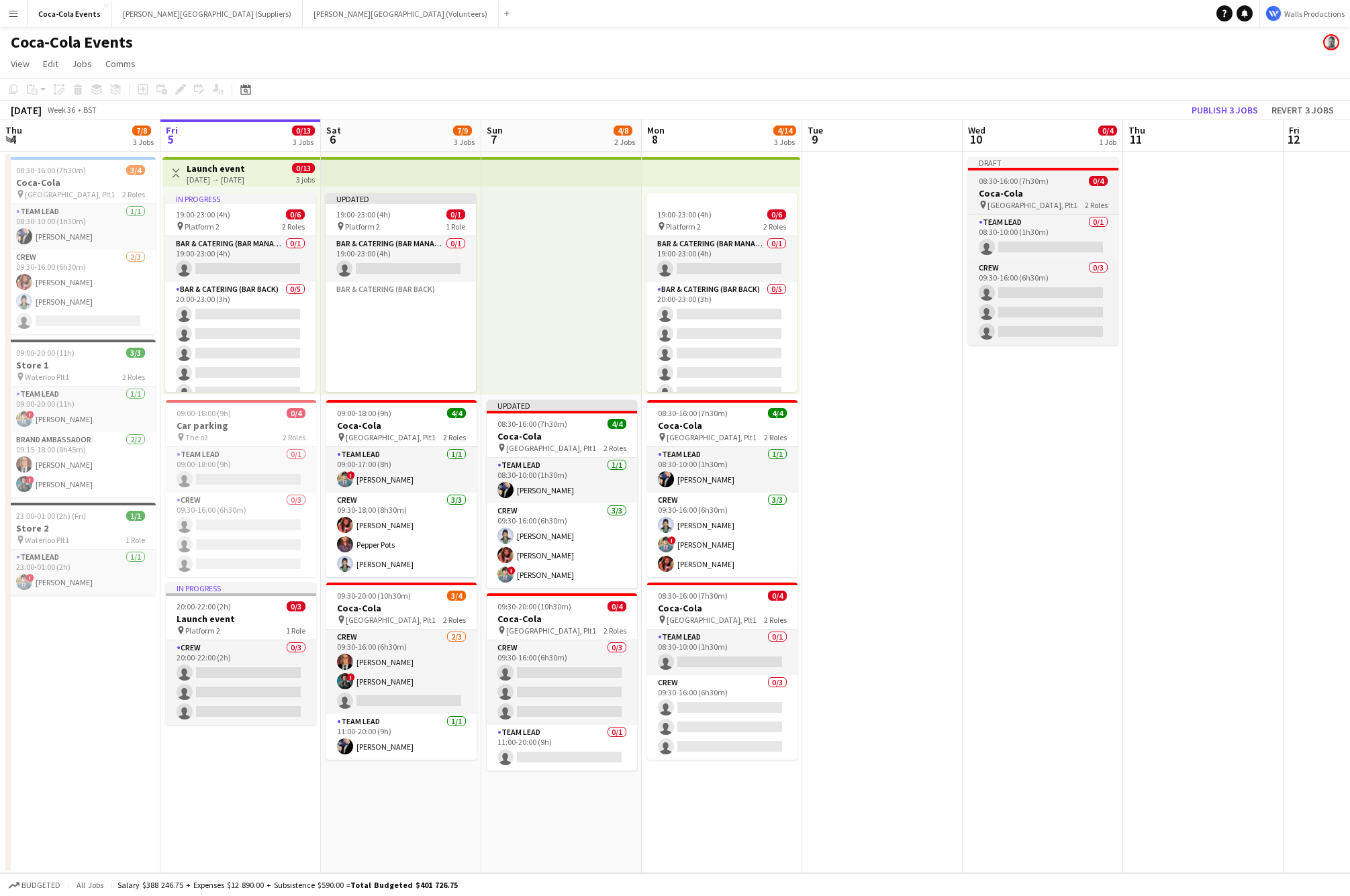
click at [991, 189] on h3 "Coca-Cola" at bounding box center [1043, 193] width 150 height 12
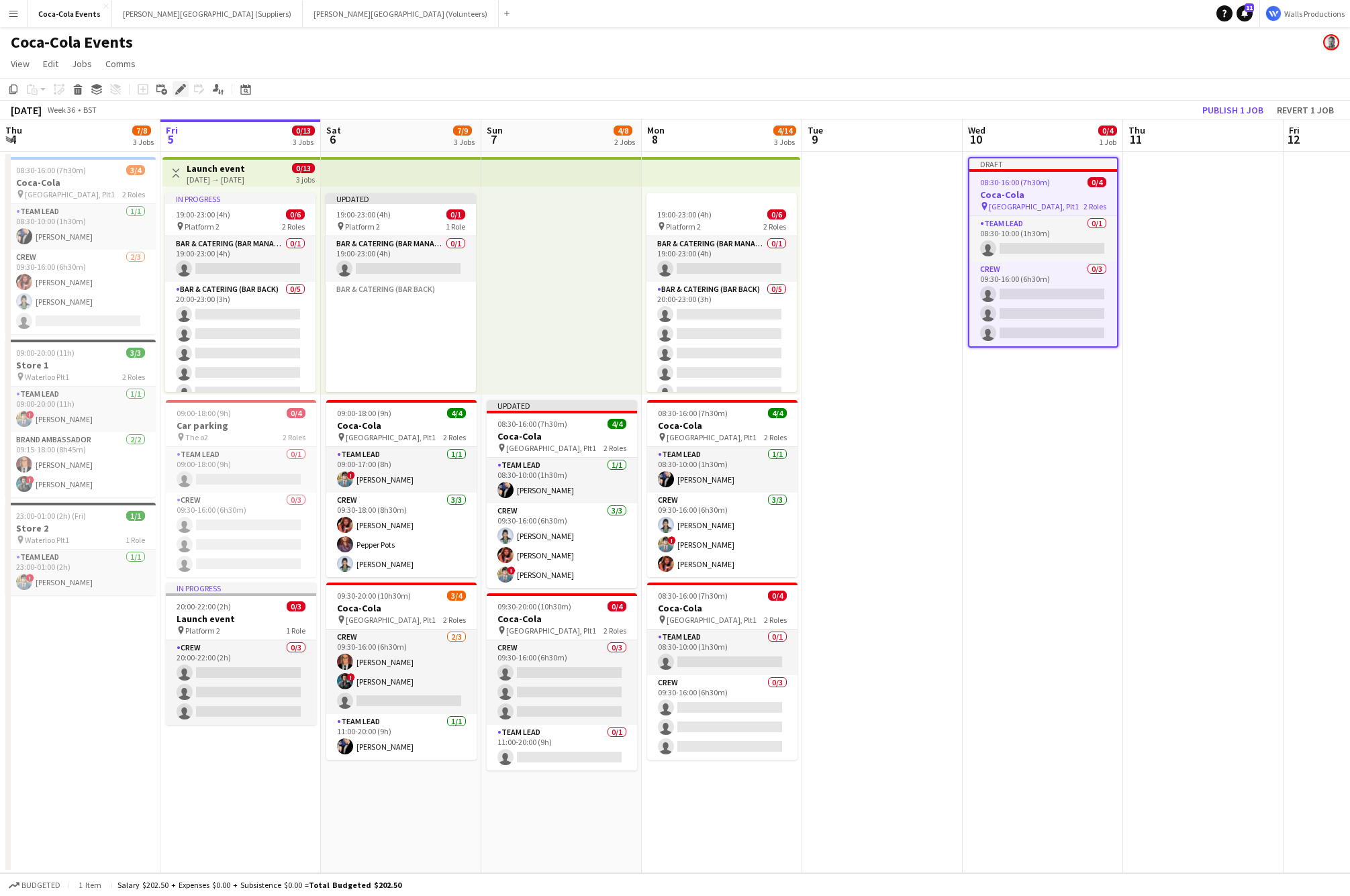
click at [178, 88] on icon at bounding box center [180, 89] width 7 height 7
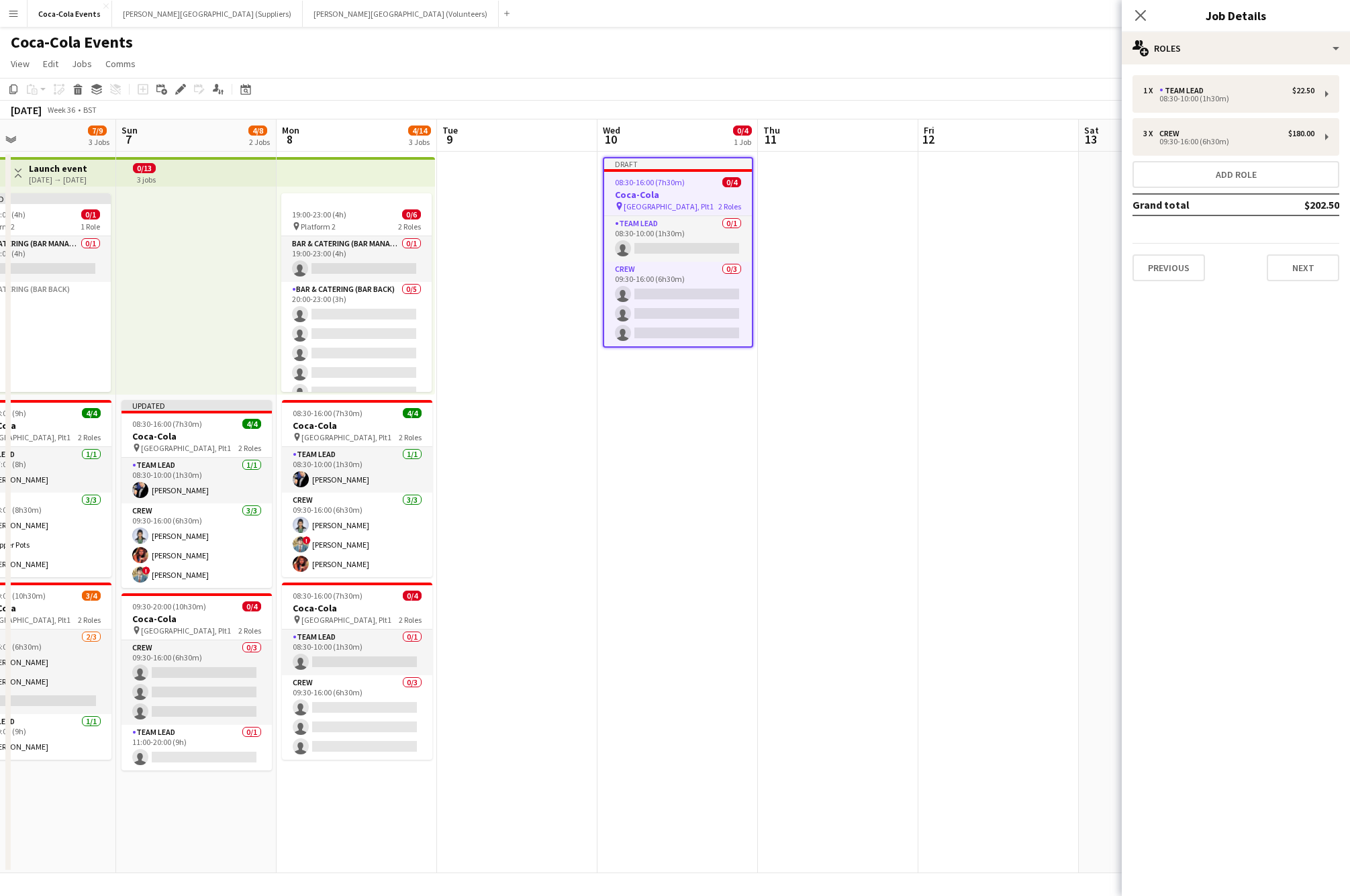
scroll to position [0, 527]
click at [1207, 105] on div "1 x Team Lead $22.50 08:30-10:00 (1h30m)" at bounding box center [1236, 93] width 207 height 37
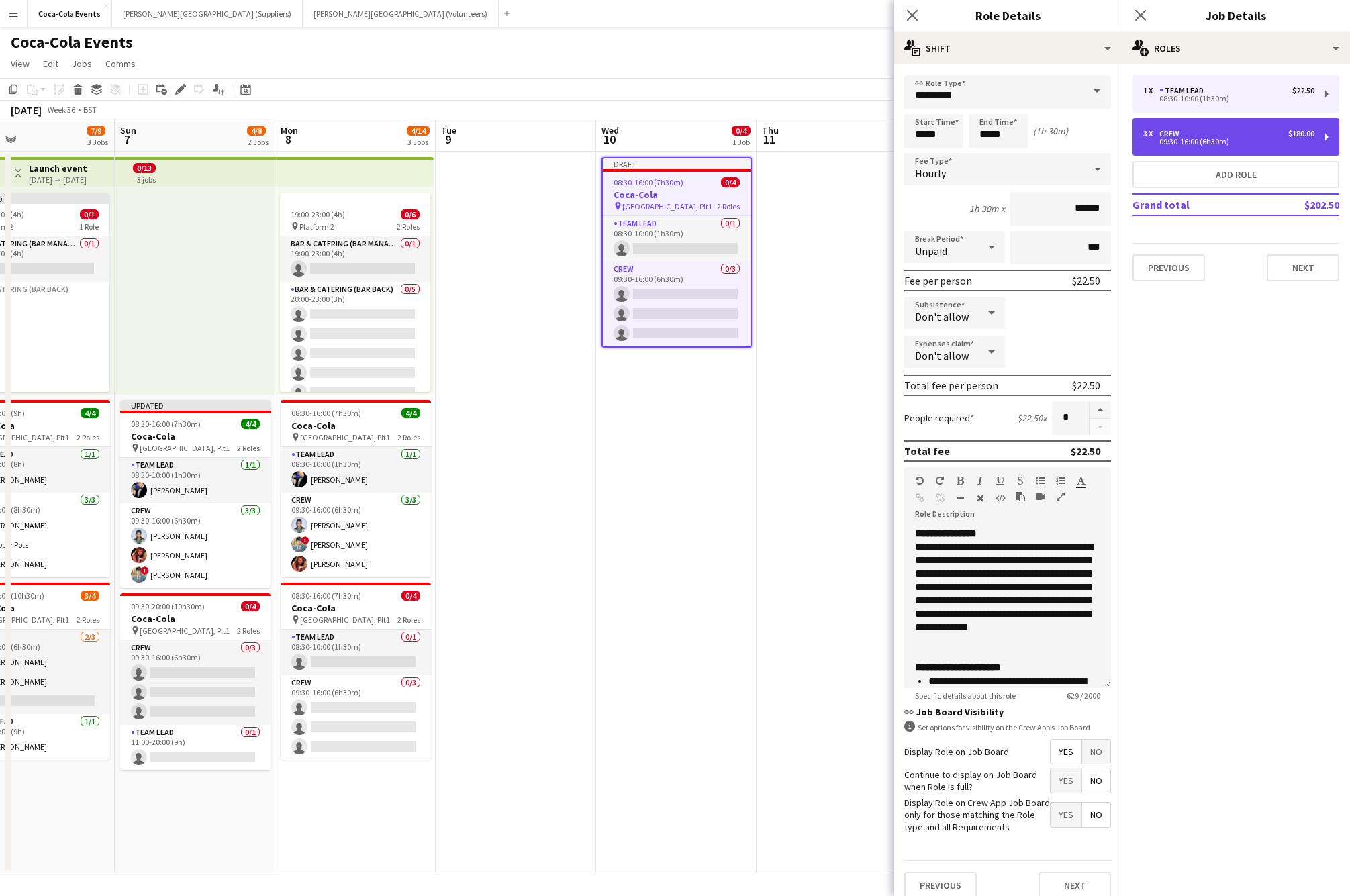
click at [1162, 140] on div "09:30-16:00 (6h30m)" at bounding box center [1228, 142] width 171 height 6
type input "****"
type input "*****"
type input "******"
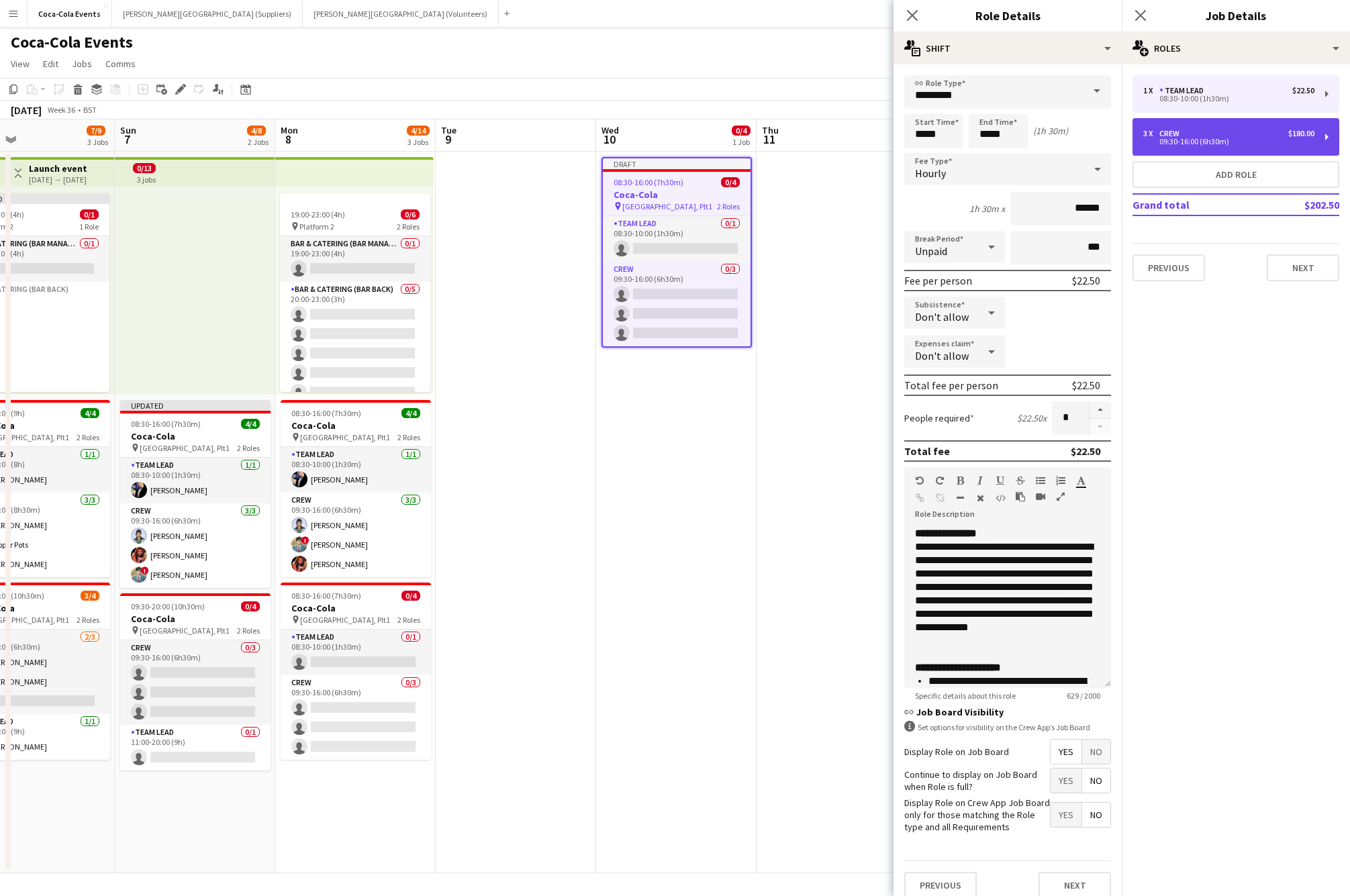
type input "*"
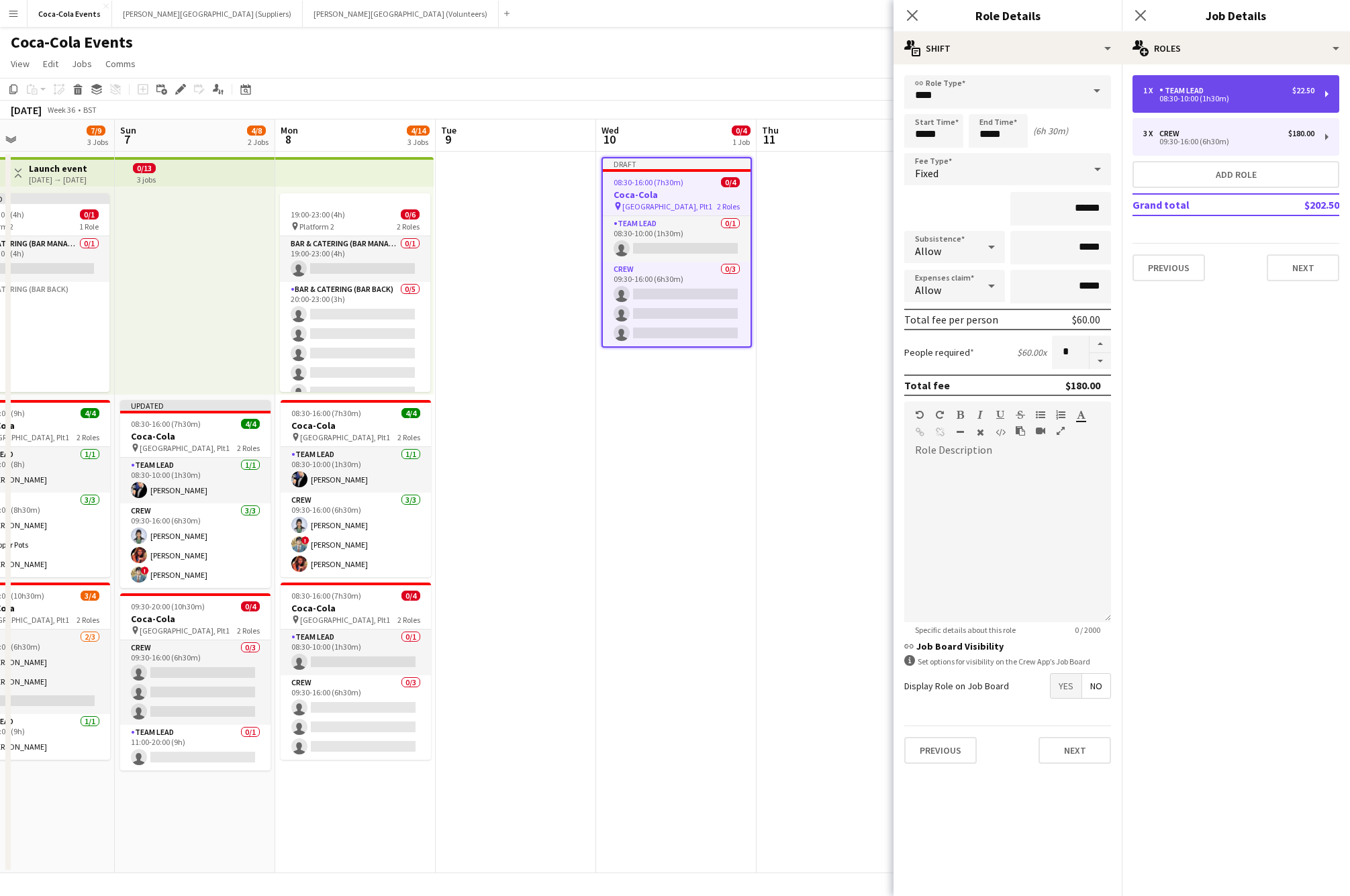
click at [1165, 95] on div "Team Lead" at bounding box center [1184, 91] width 49 height 10
type input "*********"
type input "*****"
type input "******"
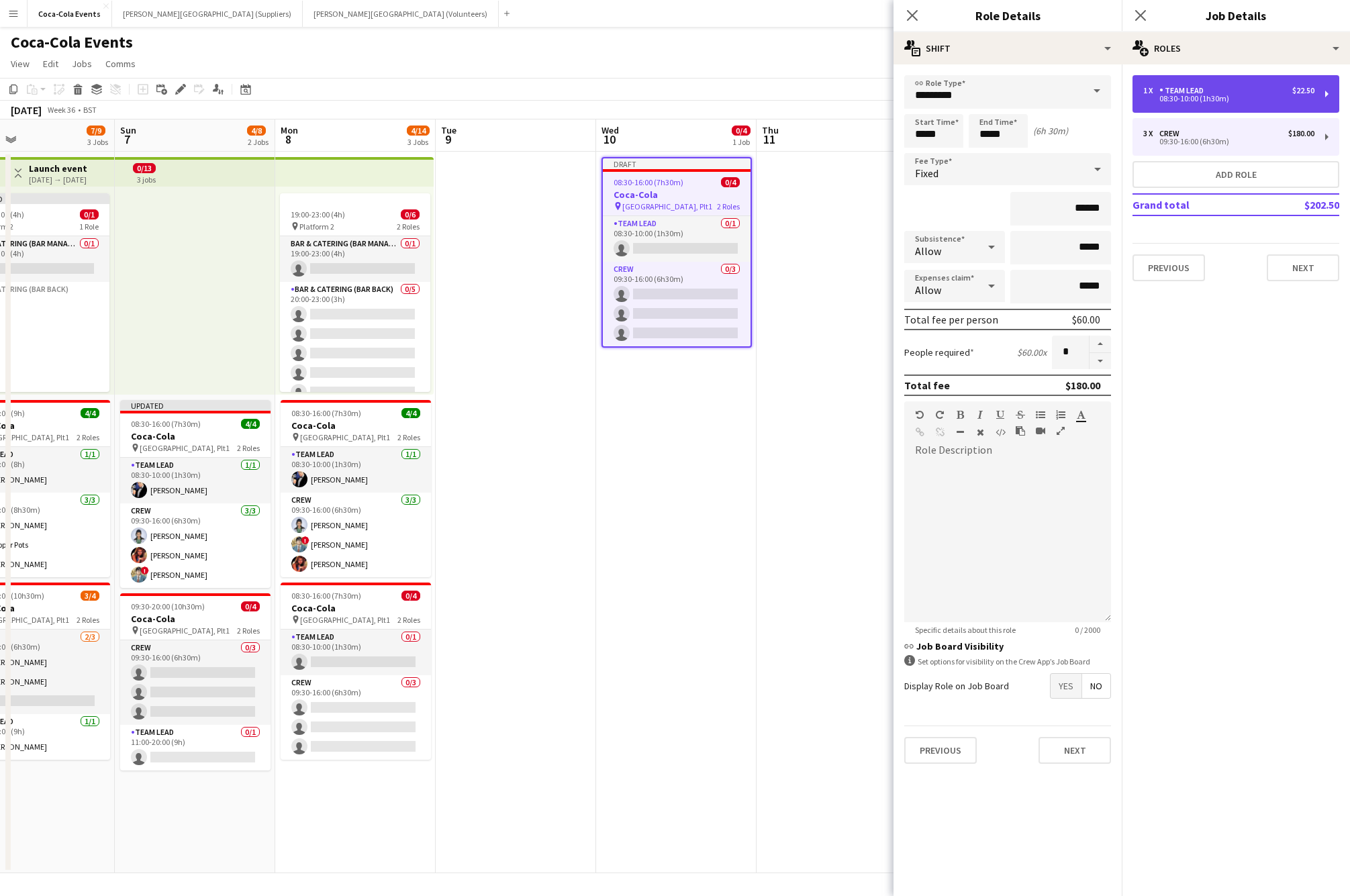
type input "*"
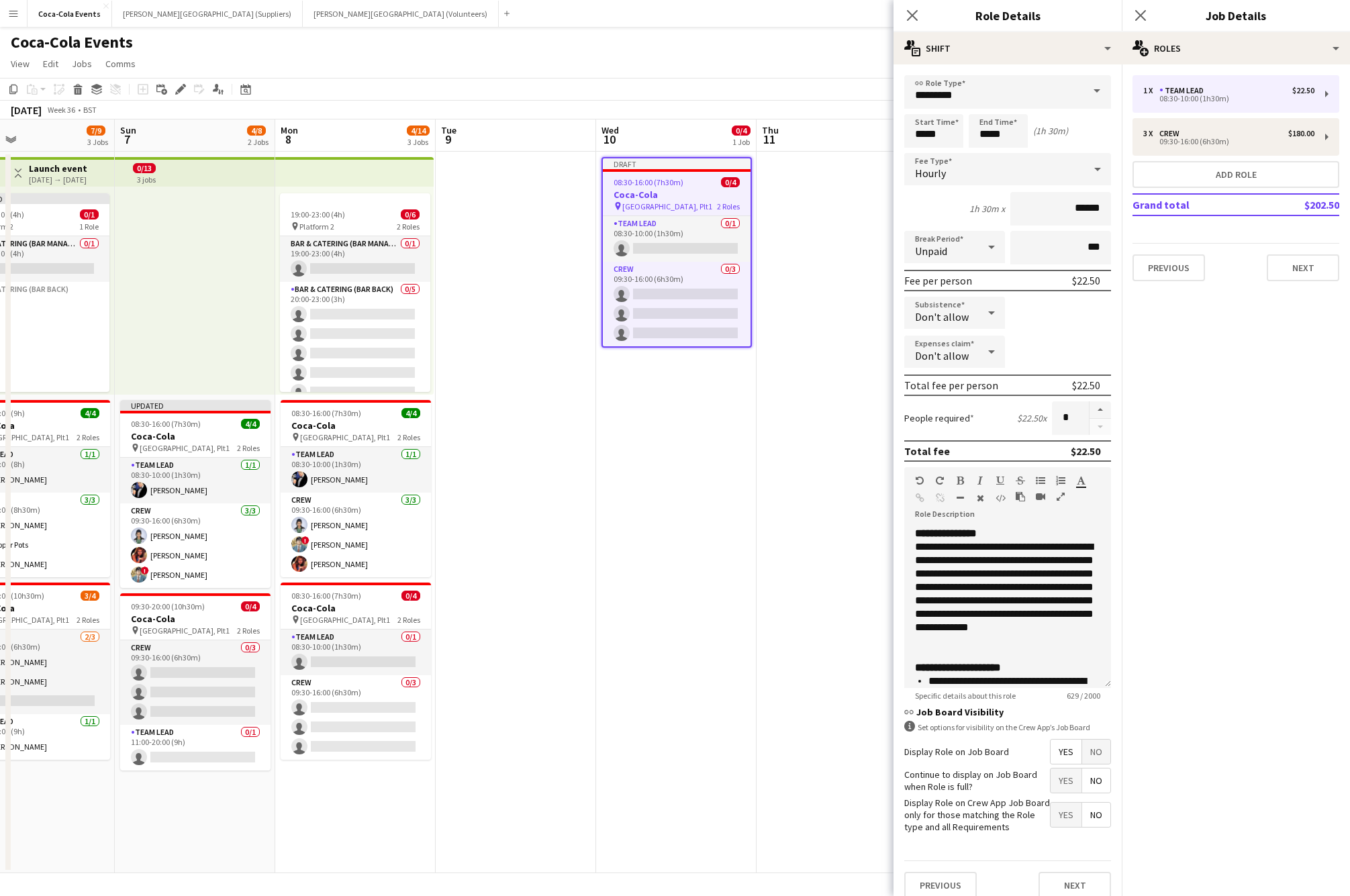
click at [688, 483] on app-date-cell "Draft 08:30-16:00 (7h30m) 0/4 Coca-Cola pin Waterloo, Plt1 2 Roles Team Lead 0/…" at bounding box center [677, 512] width 161 height 722
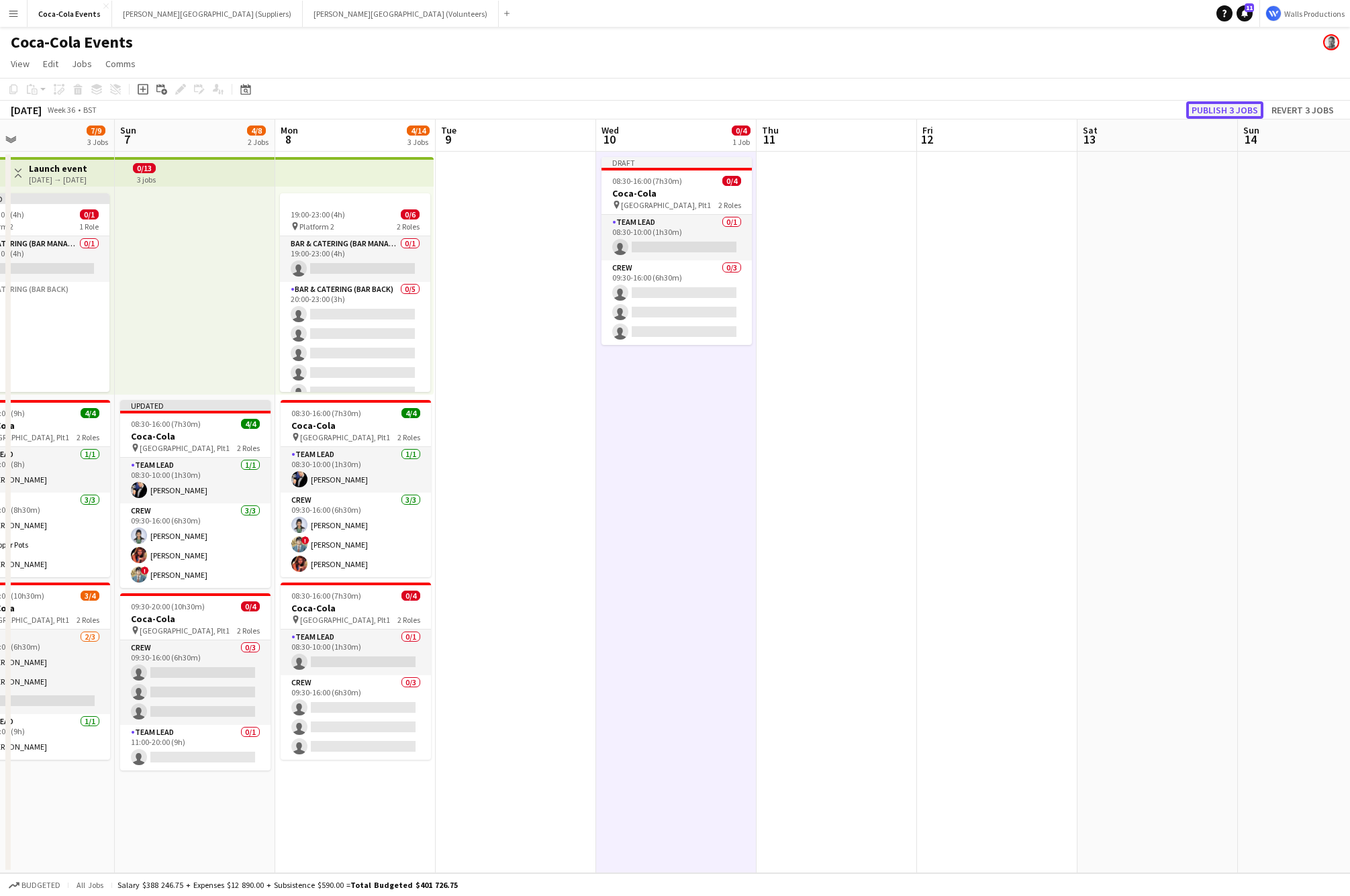
click at [1225, 104] on button "Publish 3 jobs" at bounding box center [1224, 110] width 77 height 18
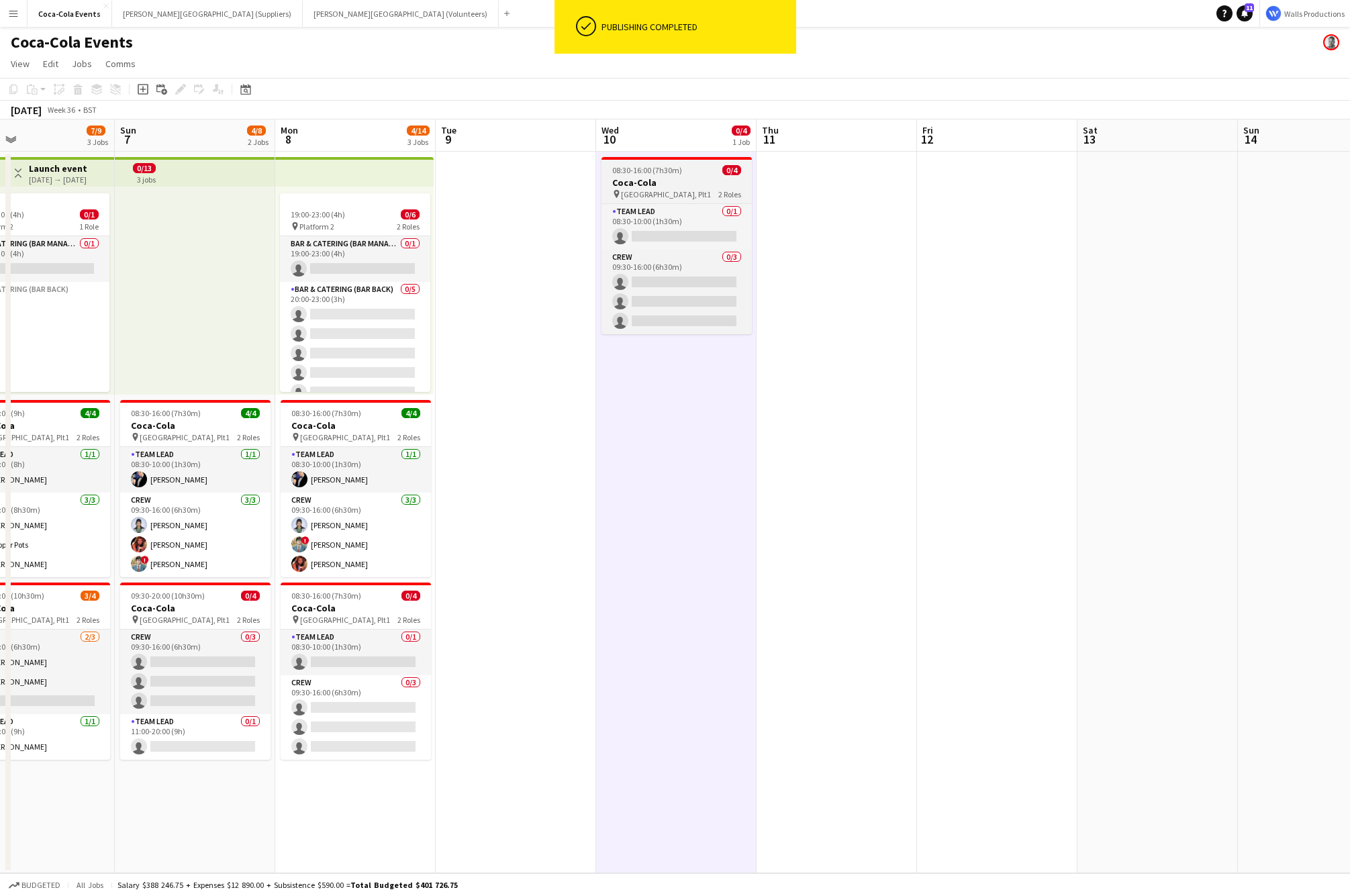
click at [654, 185] on h3 "Coca-Cola" at bounding box center [677, 182] width 150 height 12
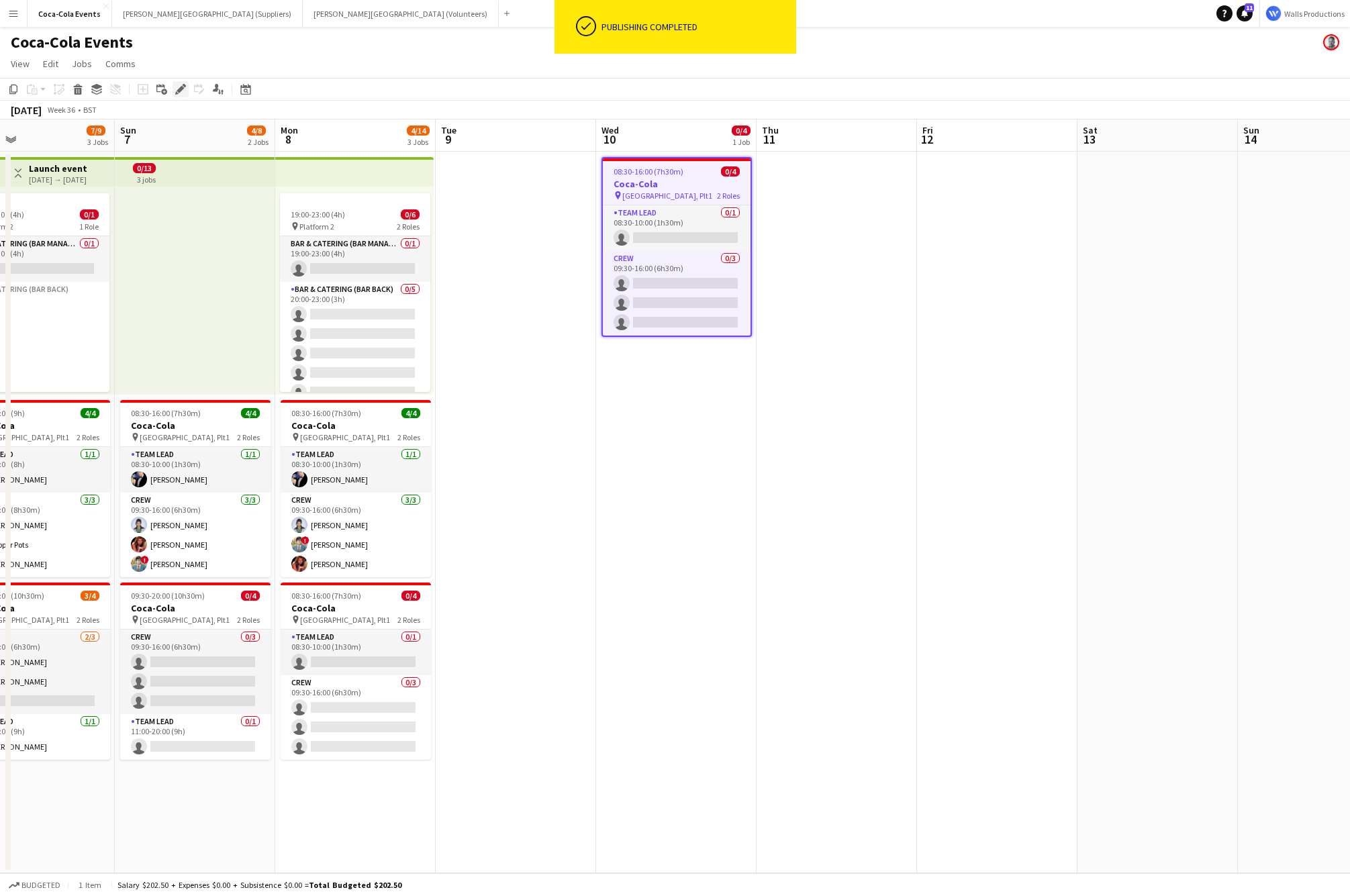
click at [178, 93] on icon "Edit" at bounding box center [180, 88] width 10 height 10
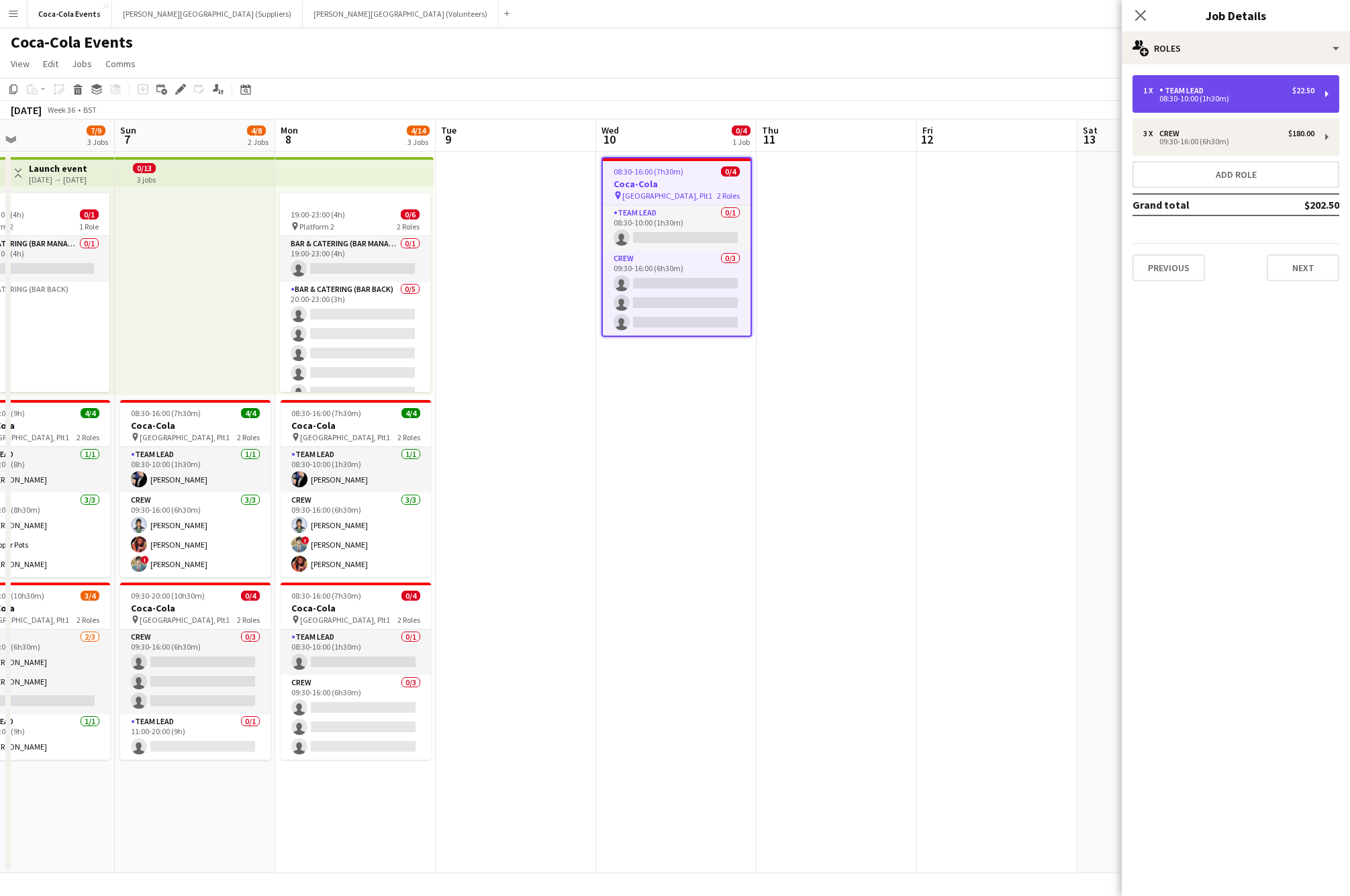
click at [1162, 108] on div "1 x Team Lead $22.50 08:30-10:00 (1h30m)" at bounding box center [1236, 93] width 207 height 37
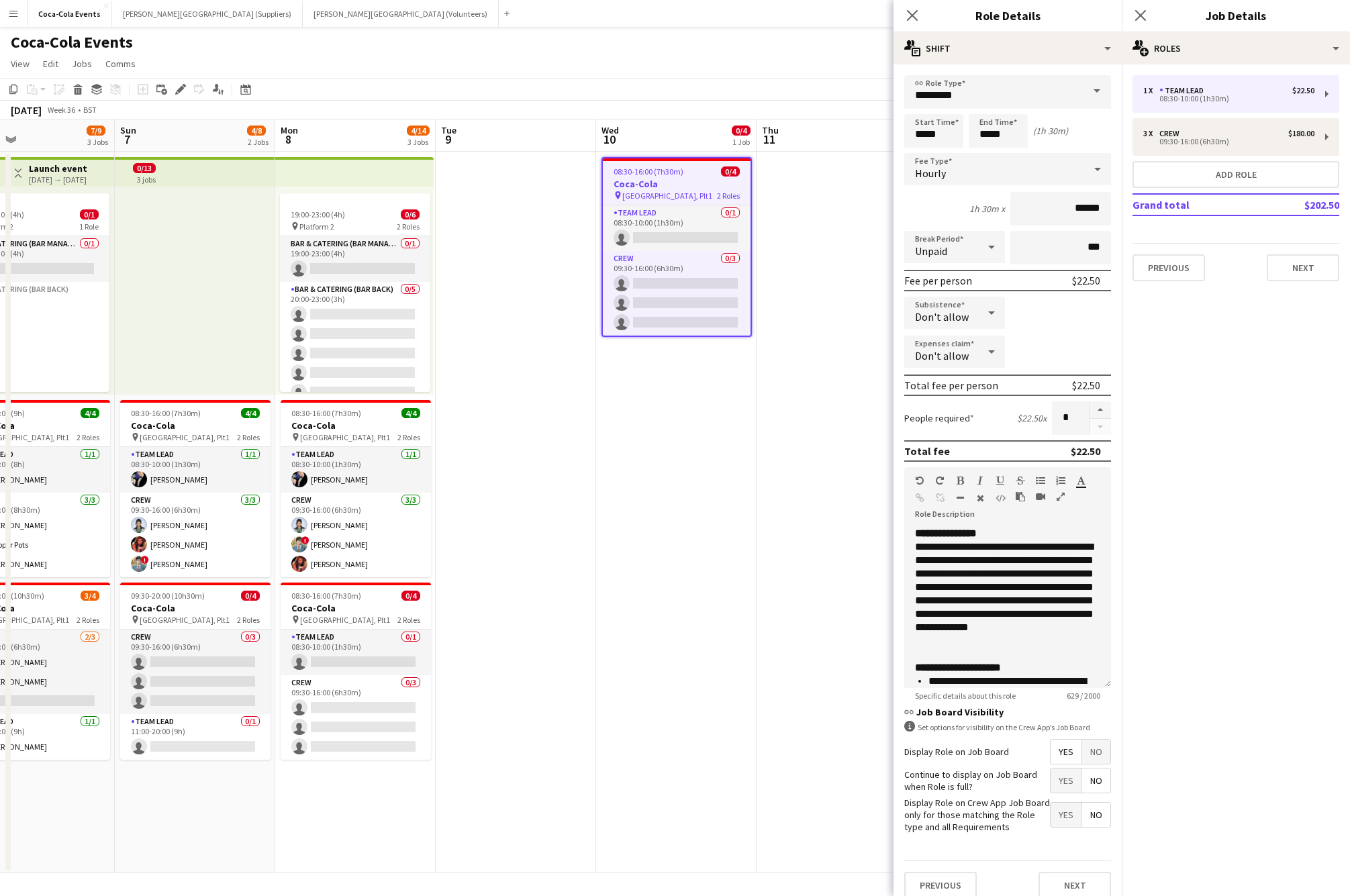
click at [746, 419] on app-date-cell "08:30-16:00 (7h30m) 0/4 Coca-Cola pin Waterloo, Plt1 2 Roles Team Lead 0/1 08:3…" at bounding box center [677, 512] width 161 height 722
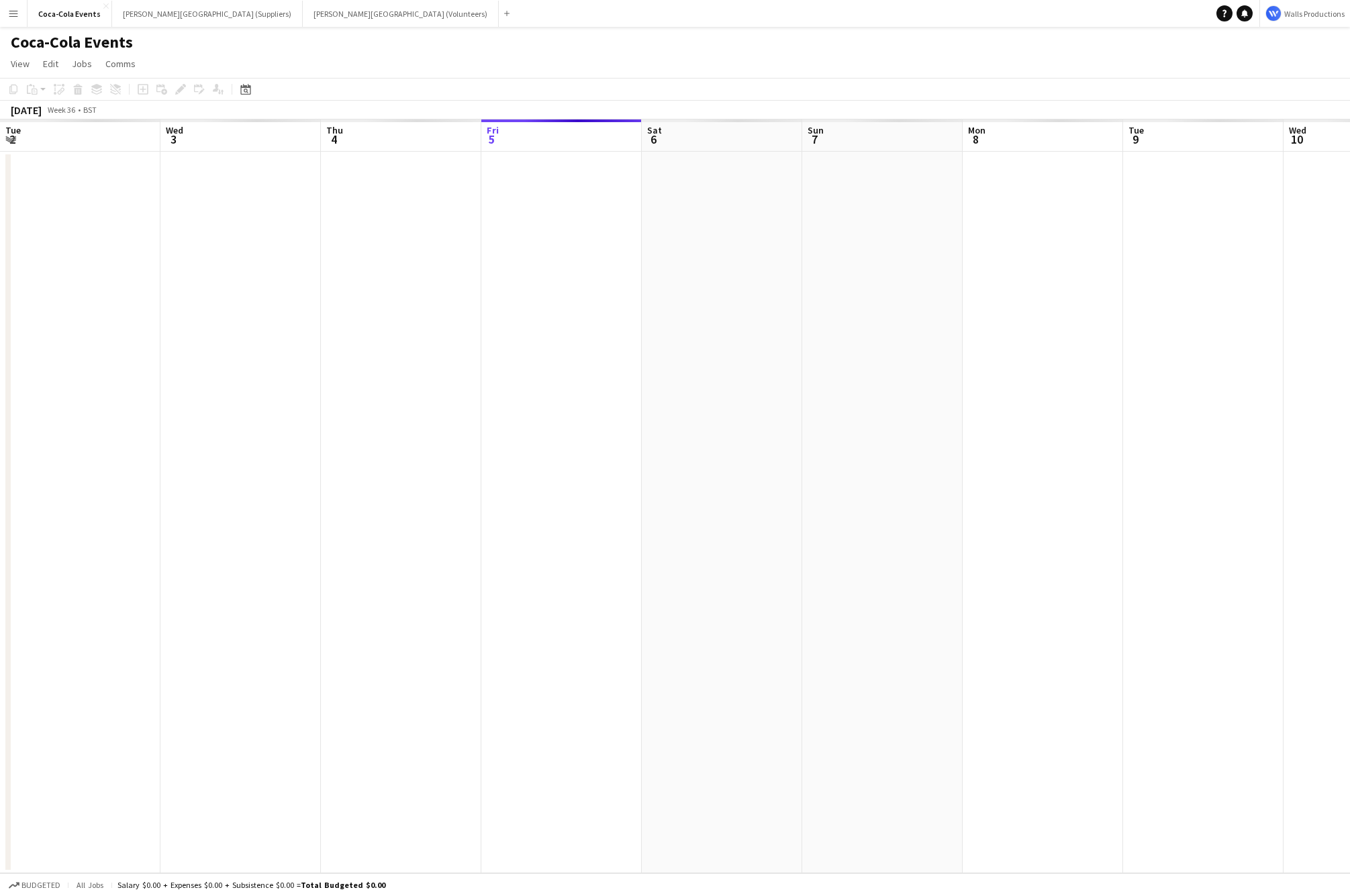
scroll to position [0, 321]
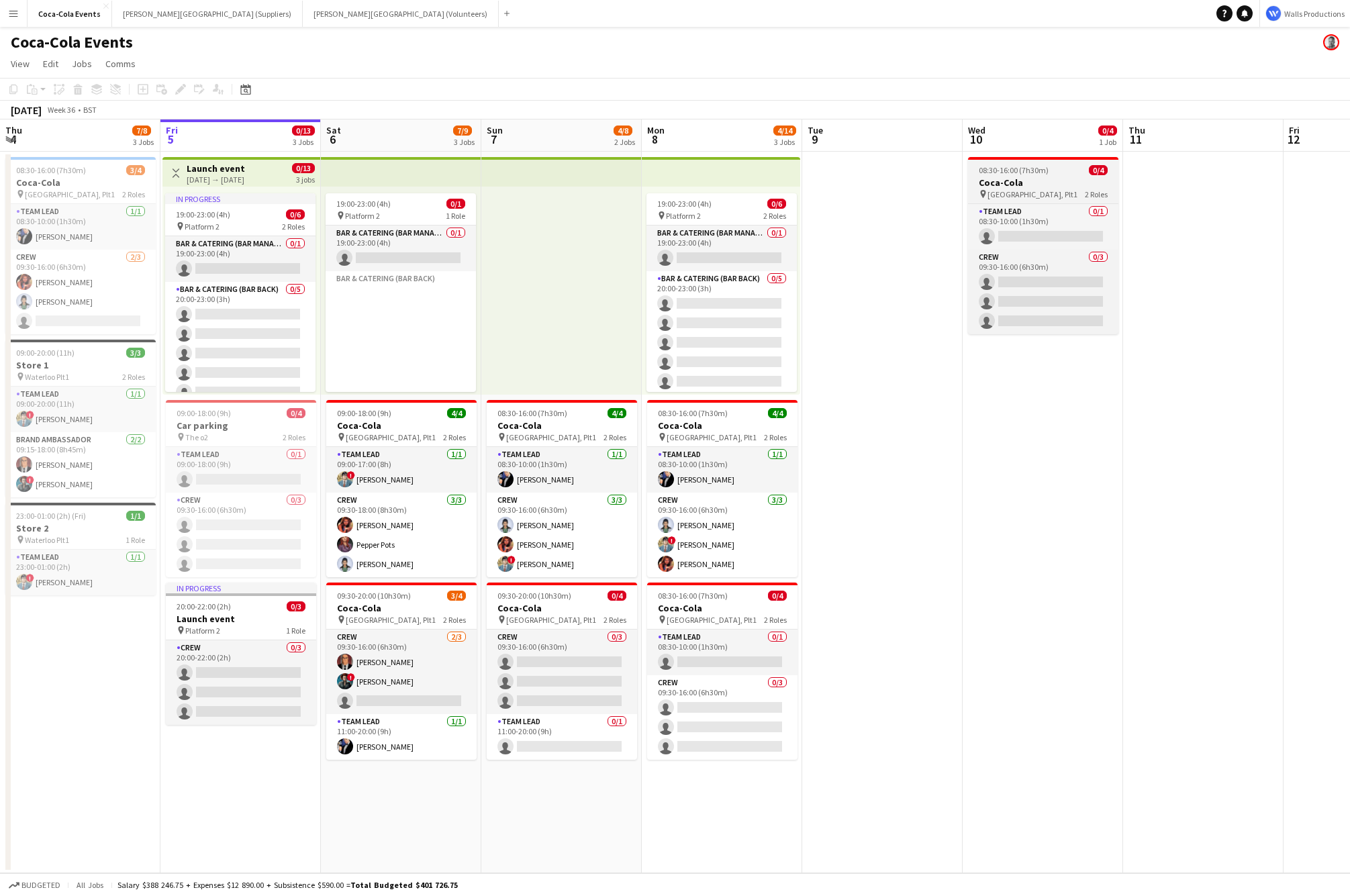
click at [1057, 170] on div "08:30-16:00 (7h30m) 0/4" at bounding box center [1043, 169] width 150 height 10
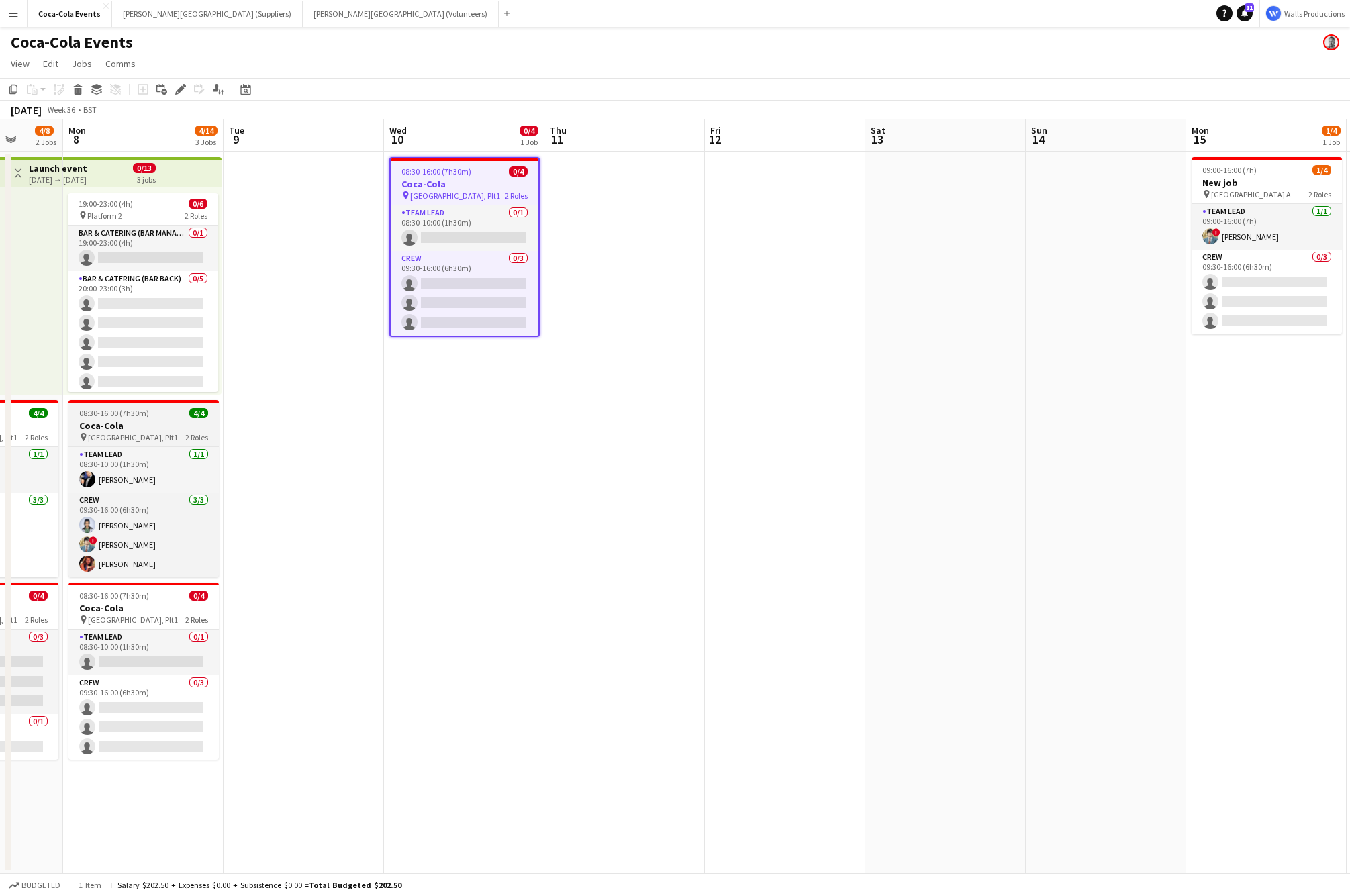
scroll to position [0, 574]
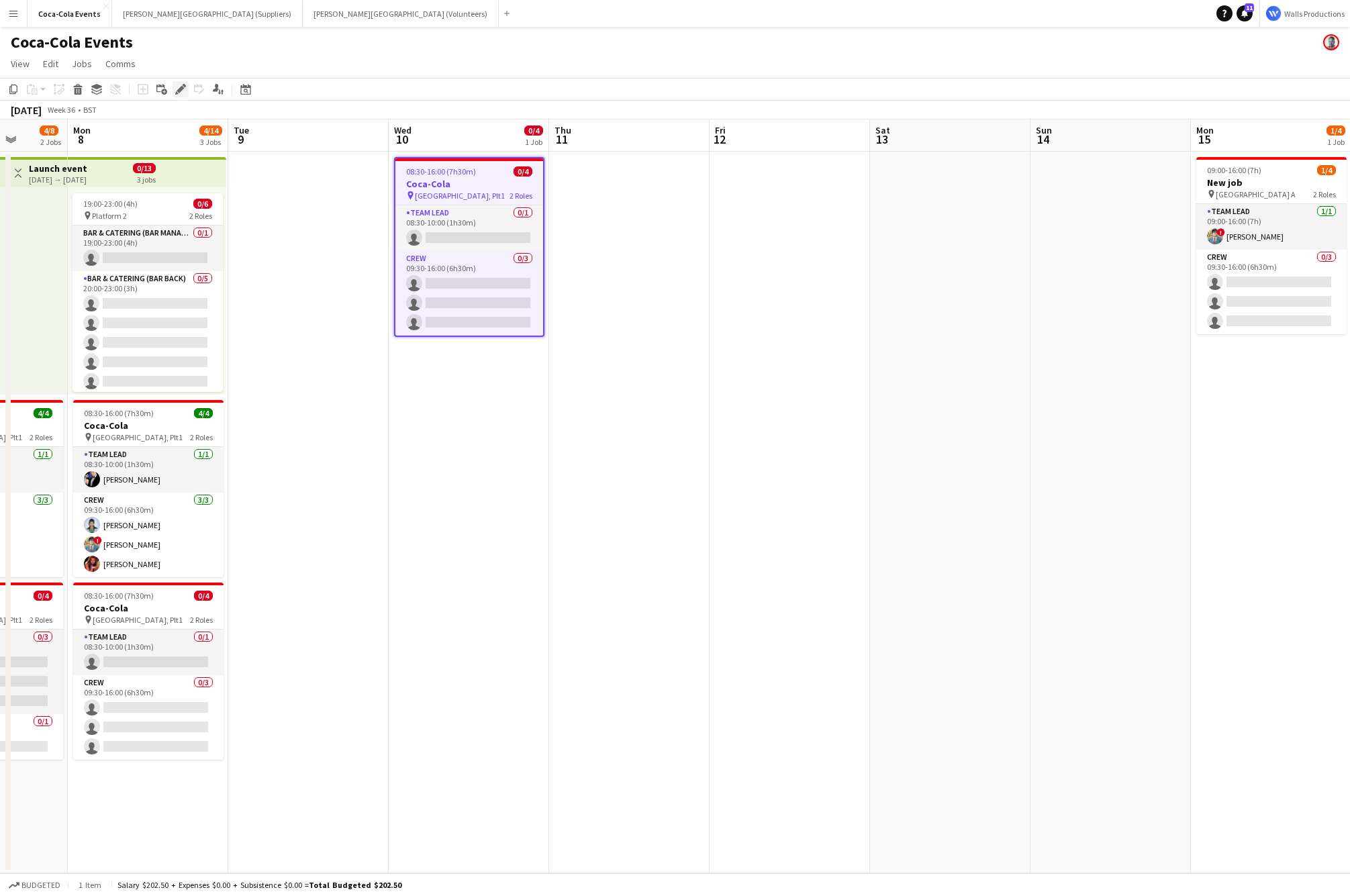
click at [180, 89] on icon at bounding box center [180, 89] width 7 height 7
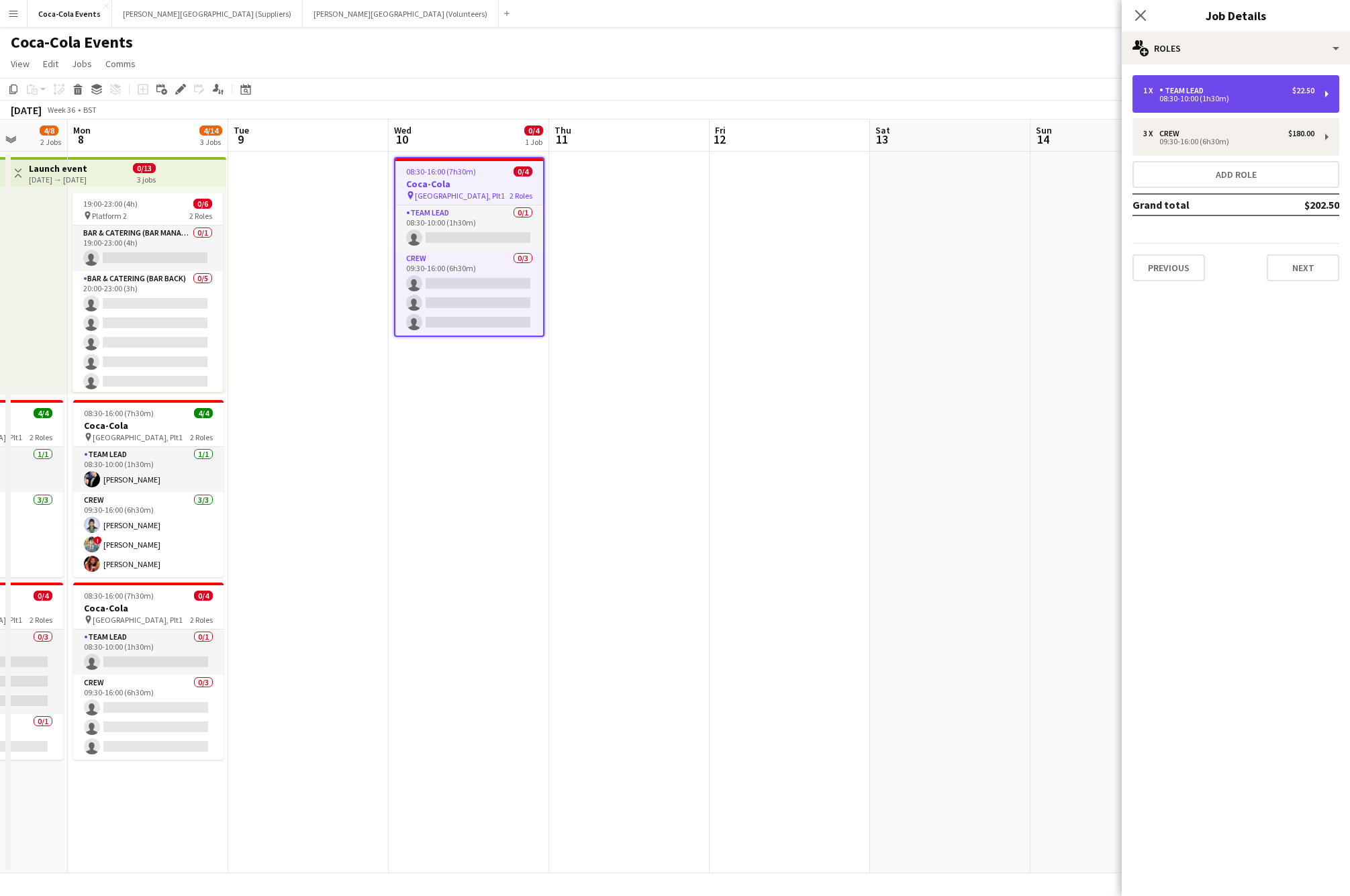
click at [1184, 99] on div "08:30-10:00 (1h30m)" at bounding box center [1228, 99] width 171 height 6
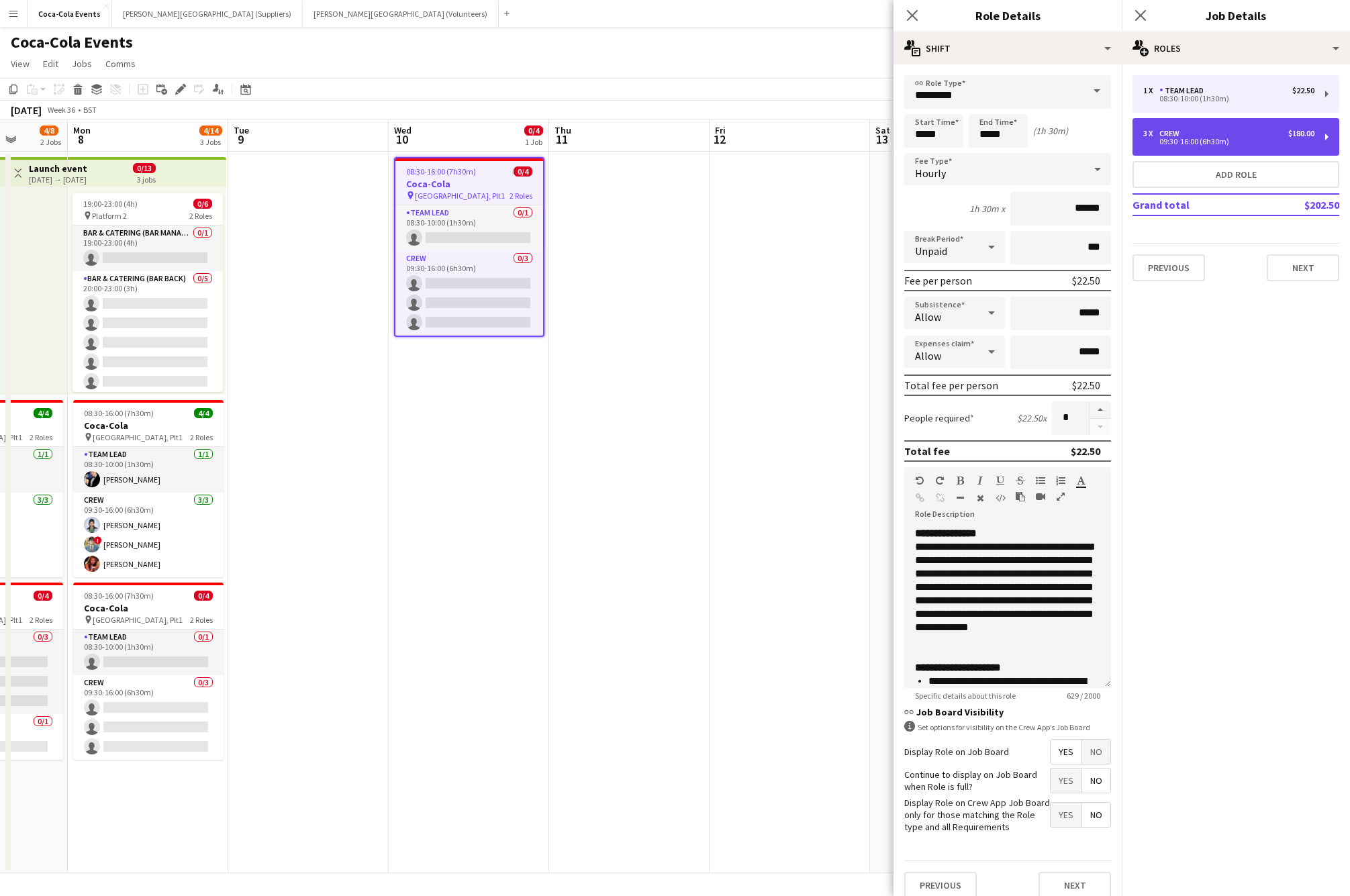
click at [1191, 138] on div "09:30-16:00 (6h30m)" at bounding box center [1228, 142] width 171 height 6
type input "****"
type input "*****"
type input "******"
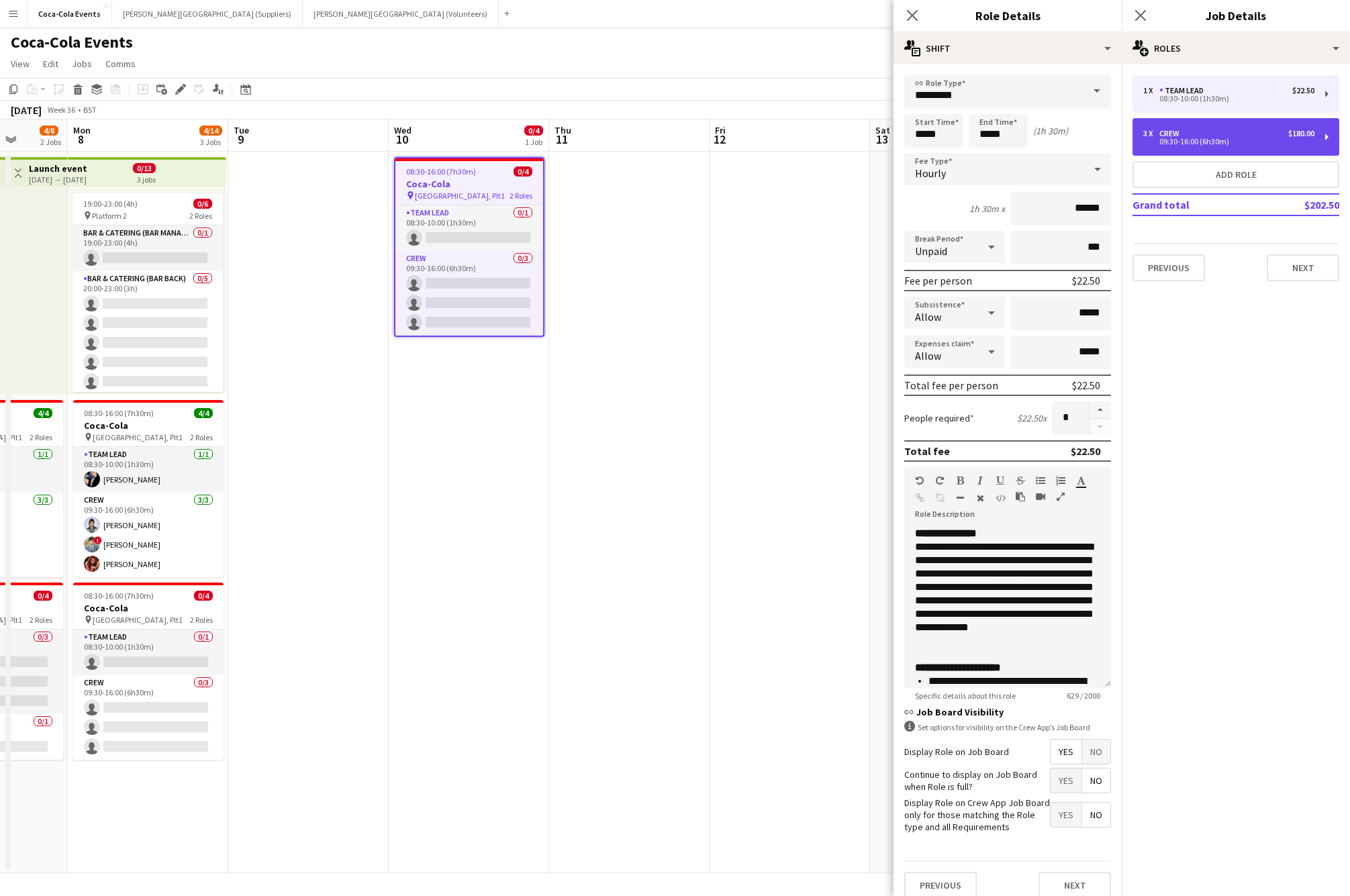
type input "*"
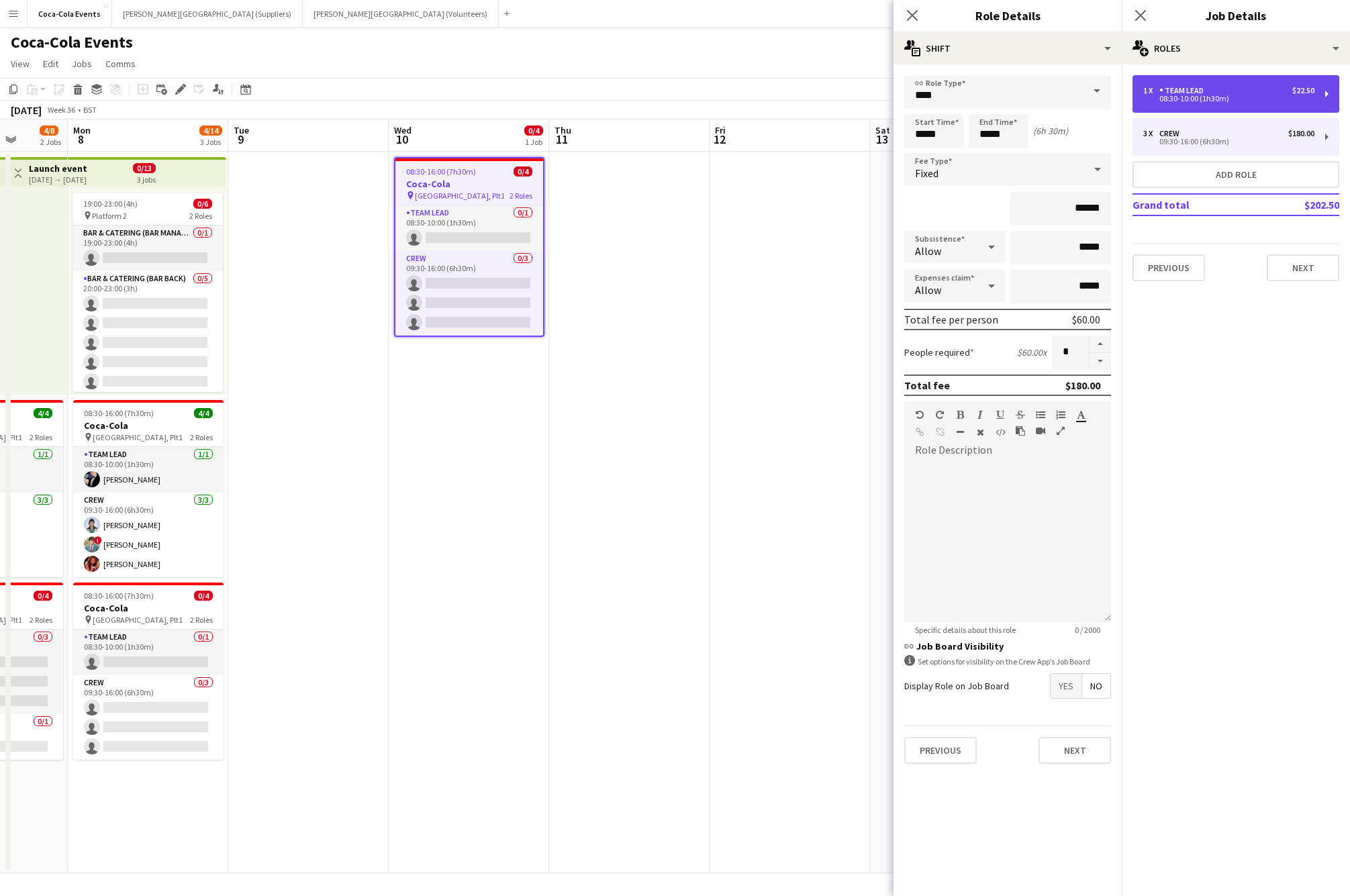
click at [1188, 92] on div "Team Lead" at bounding box center [1184, 91] width 49 height 10
type input "*********"
type input "*****"
type input "******"
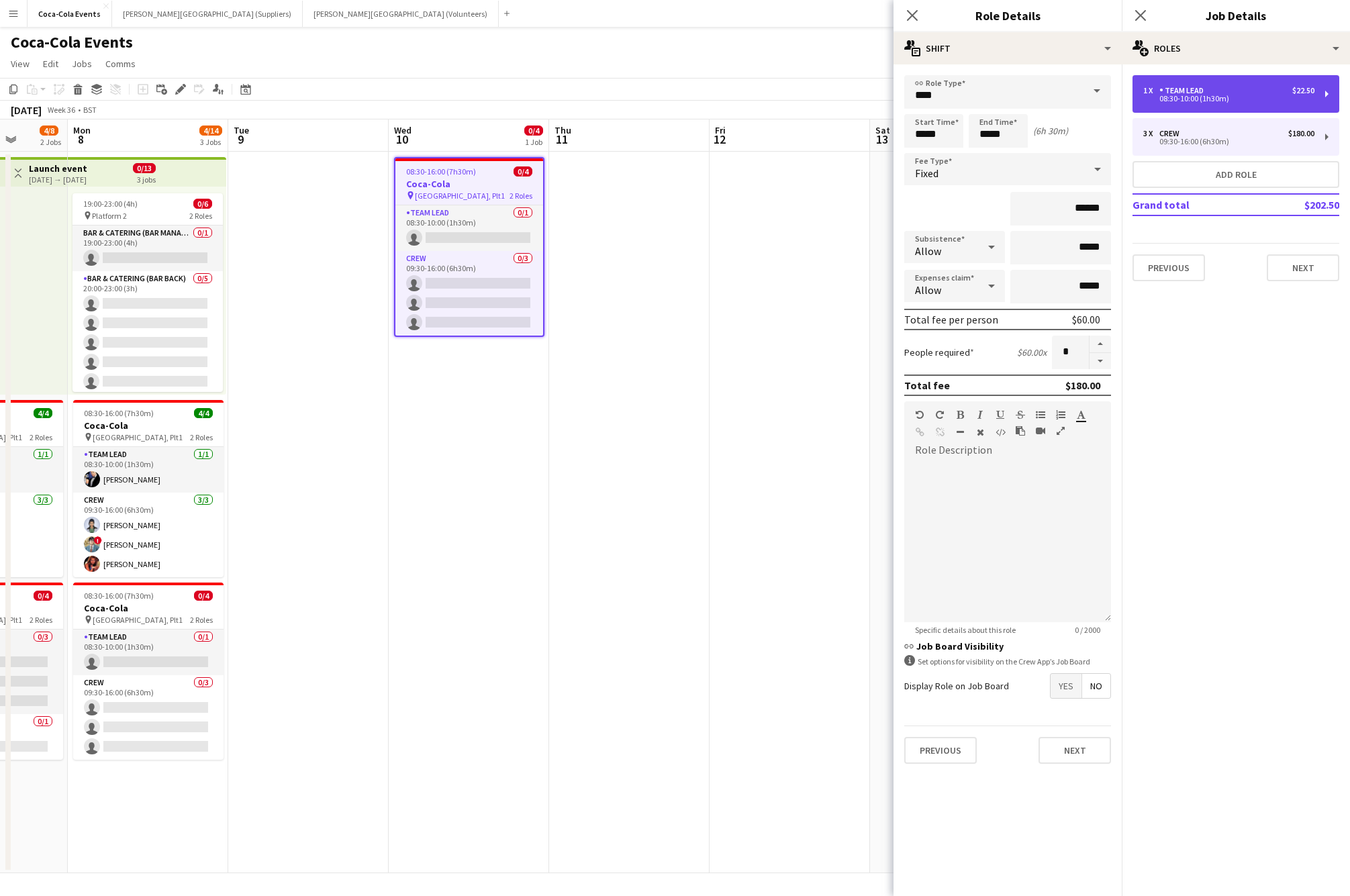
type input "*"
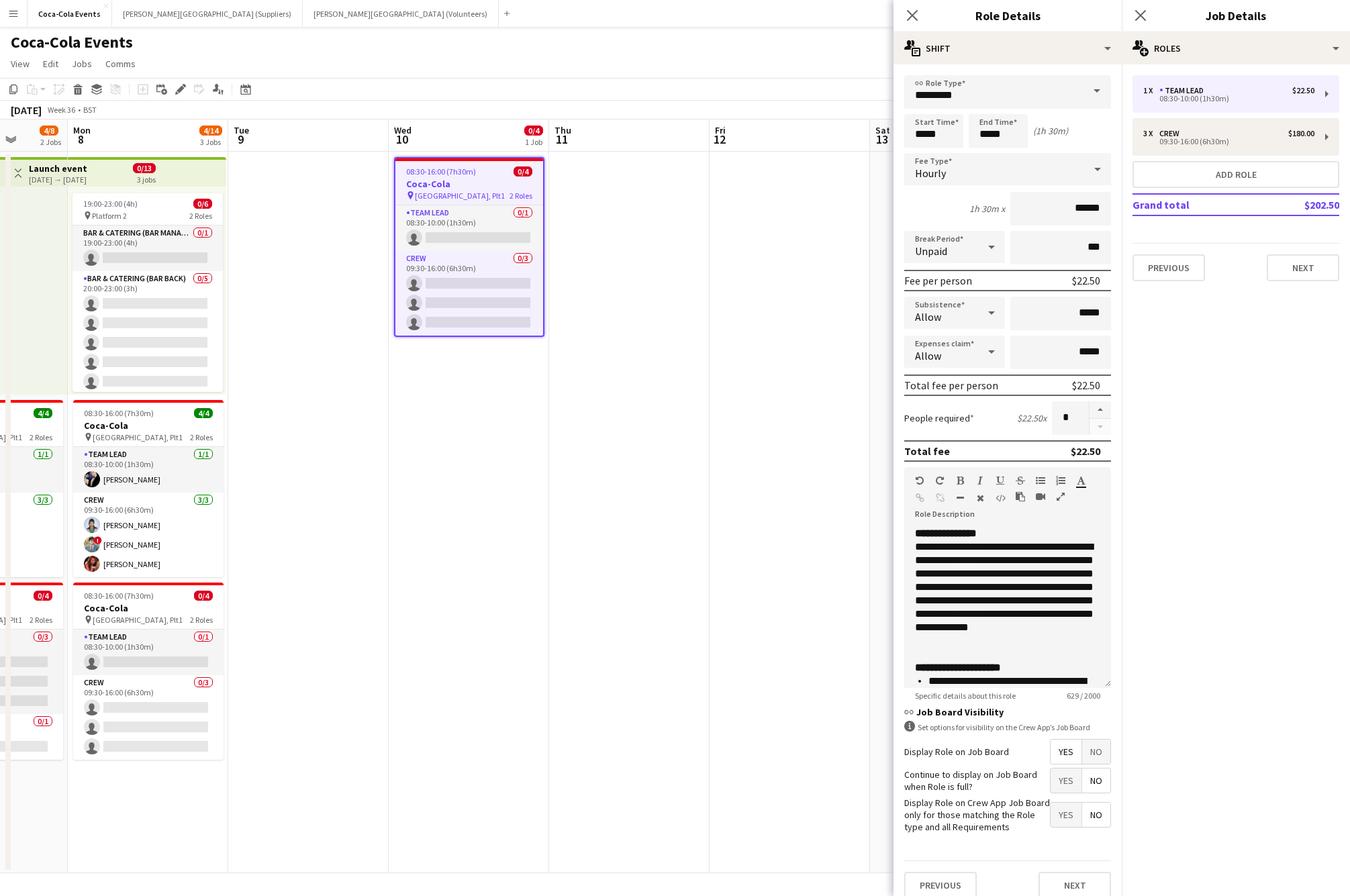
click at [704, 347] on app-date-cell at bounding box center [630, 512] width 161 height 722
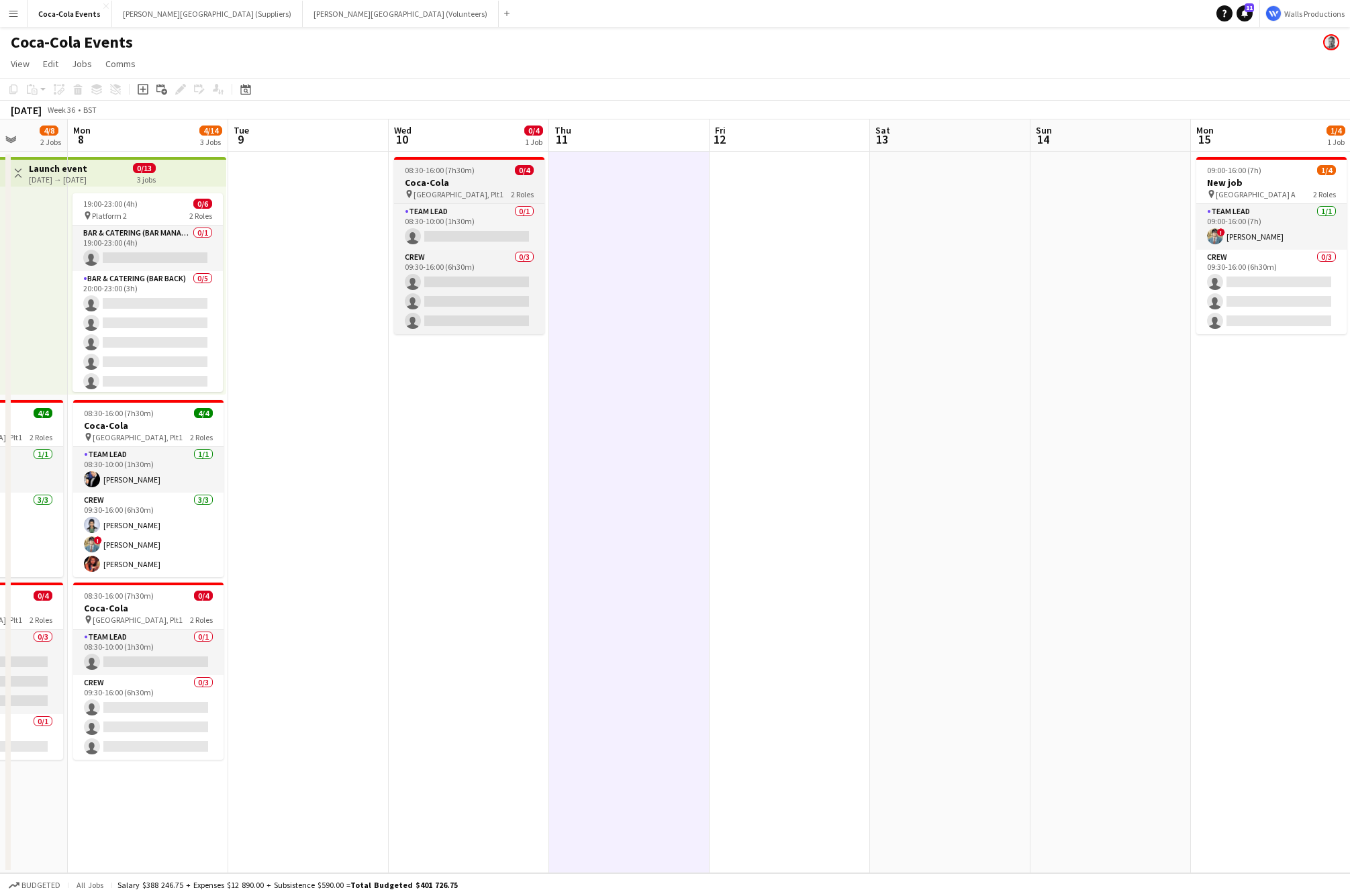
click at [461, 195] on div "pin [STREET_ADDRESS] Roles" at bounding box center [469, 193] width 150 height 10
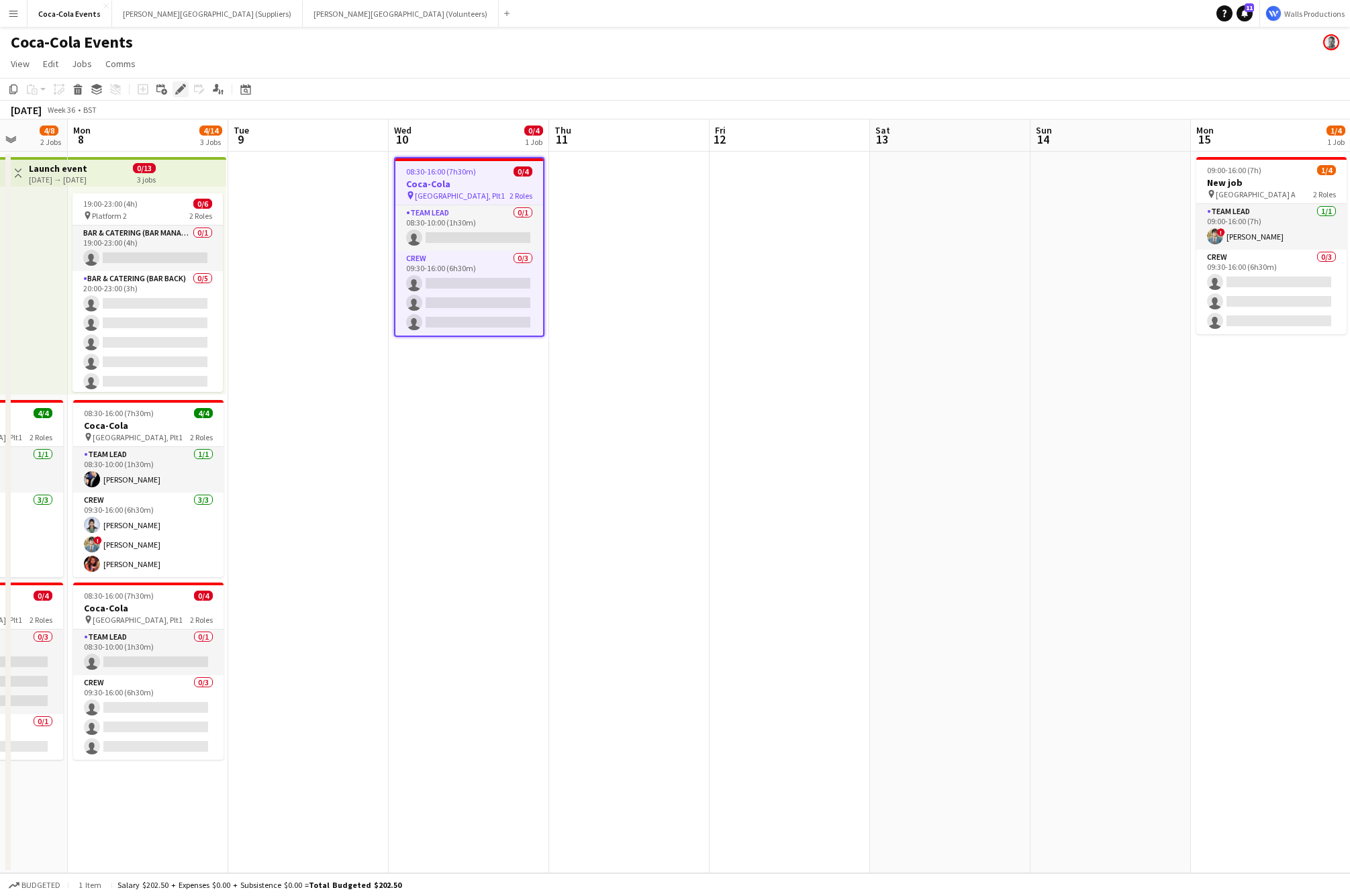
click at [174, 86] on div "Edit" at bounding box center [181, 89] width 16 height 16
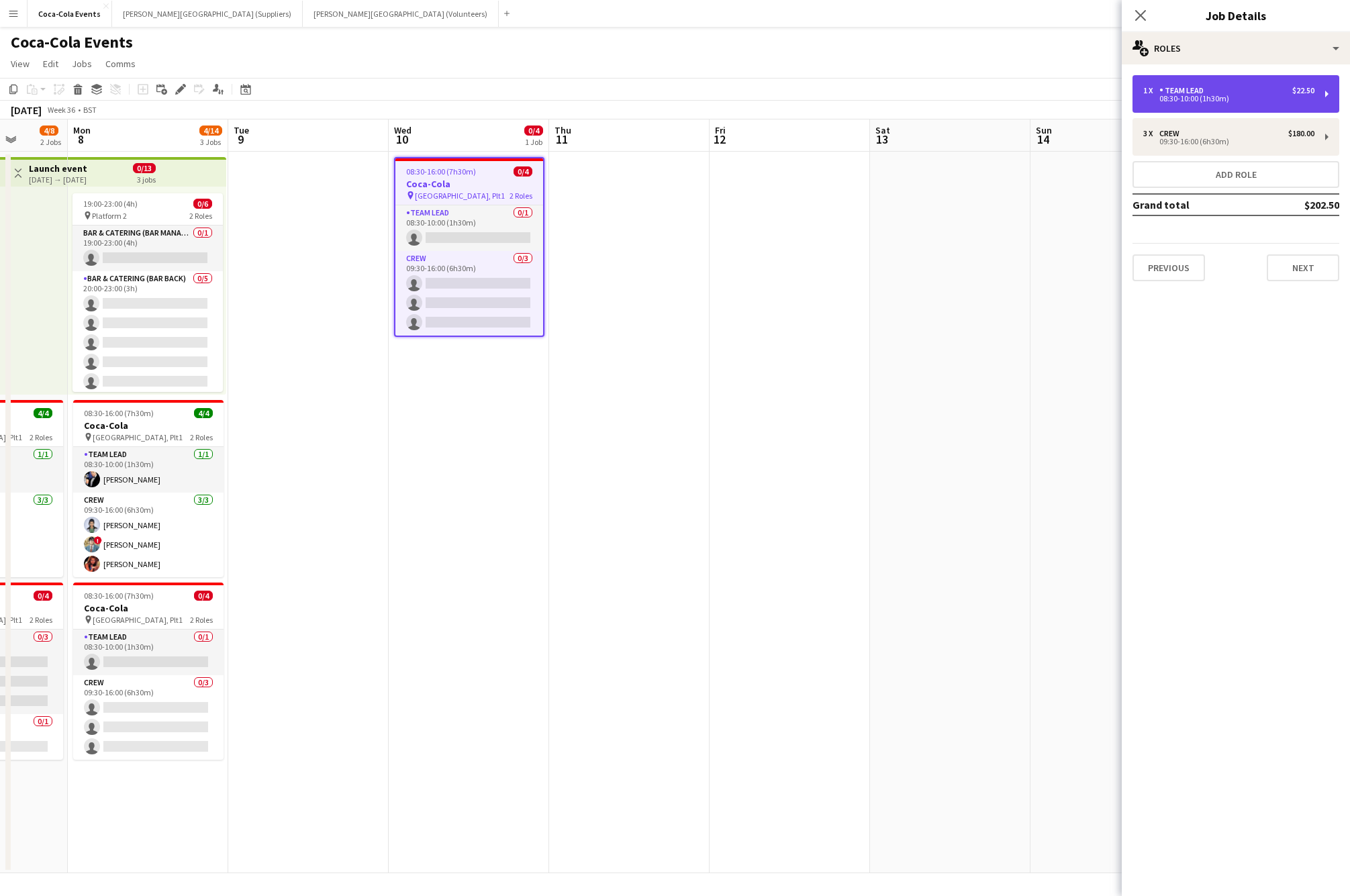
click at [1235, 92] on div "1 x Team Lead $22.50" at bounding box center [1228, 91] width 171 height 10
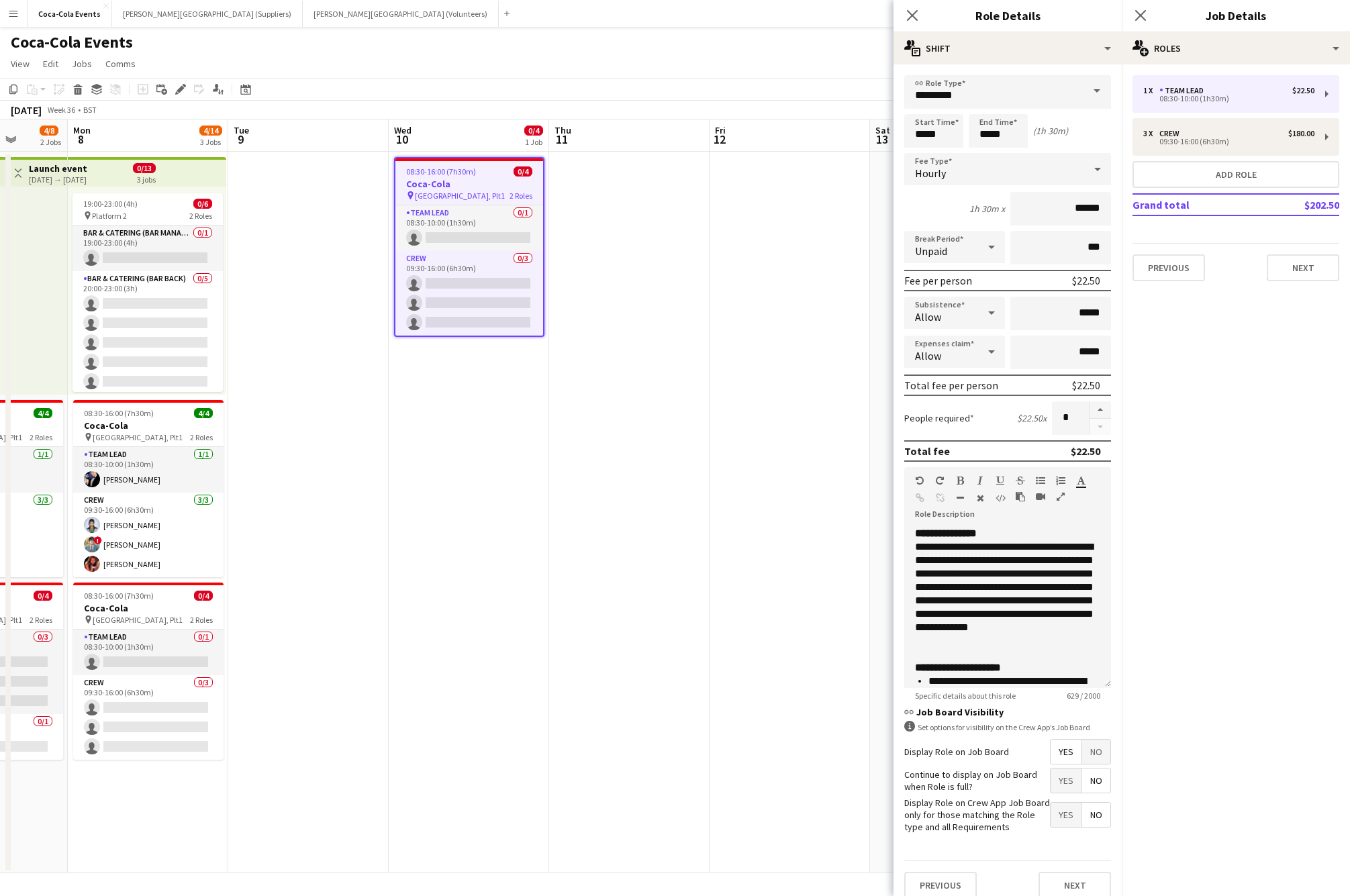
click at [927, 311] on span "Allow" at bounding box center [927, 317] width 26 height 14
click at [941, 383] on span "Don't allow" at bounding box center [954, 384] width 80 height 13
click at [866, 362] on app-date-cell at bounding box center [790, 512] width 161 height 722
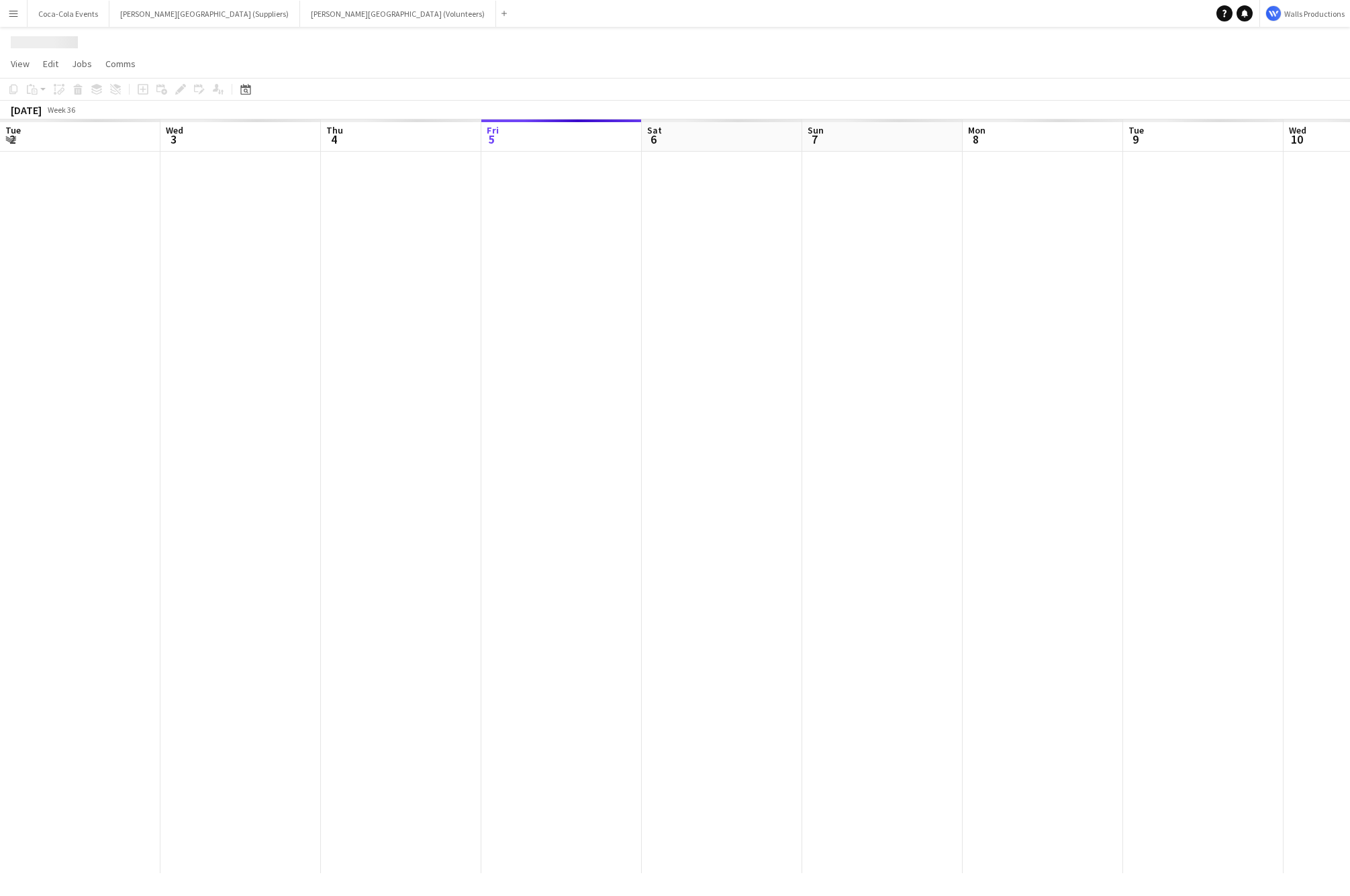
scroll to position [0, 321]
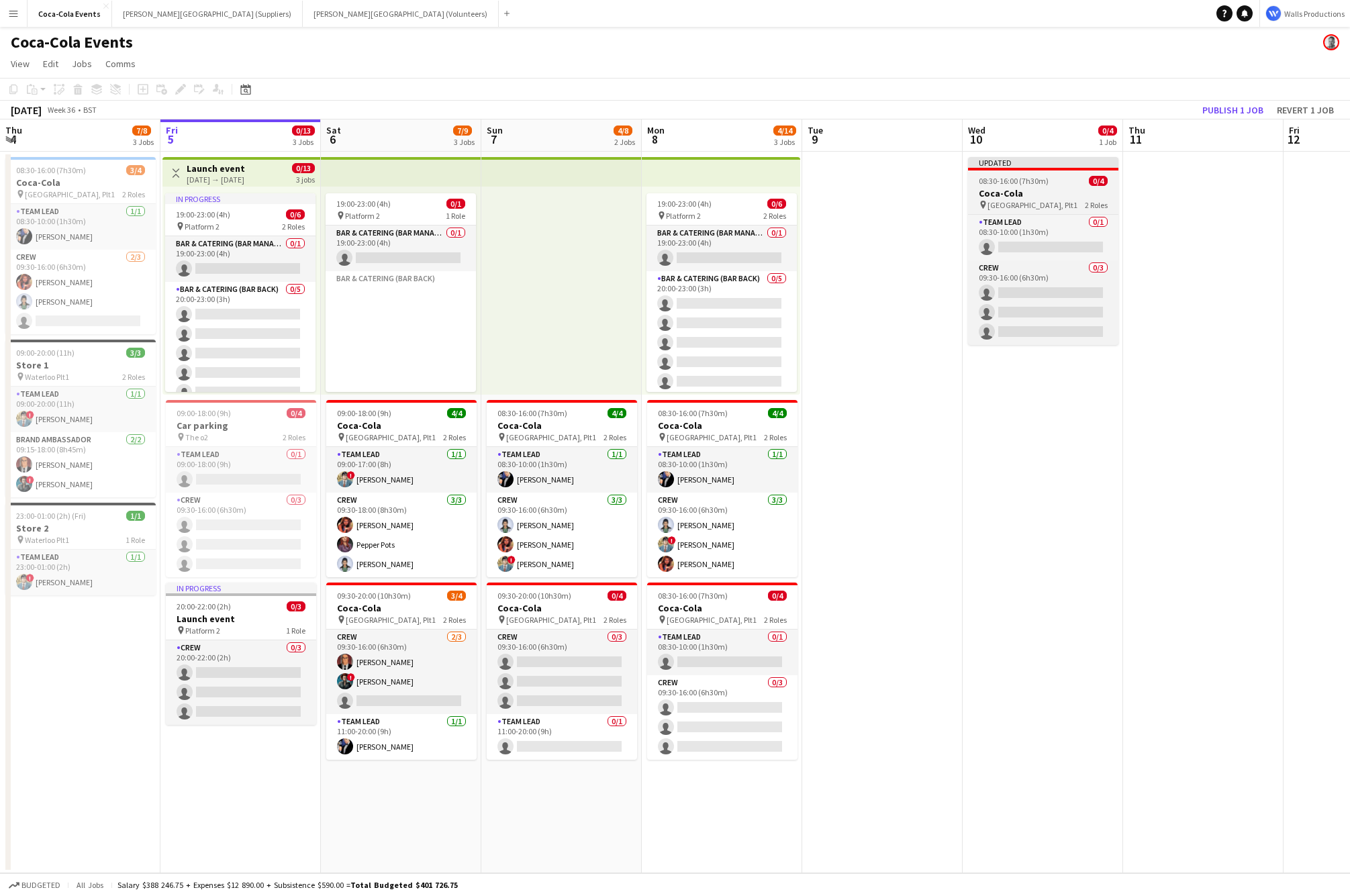
click at [981, 191] on h3 "Coca-Cola" at bounding box center [1043, 193] width 150 height 12
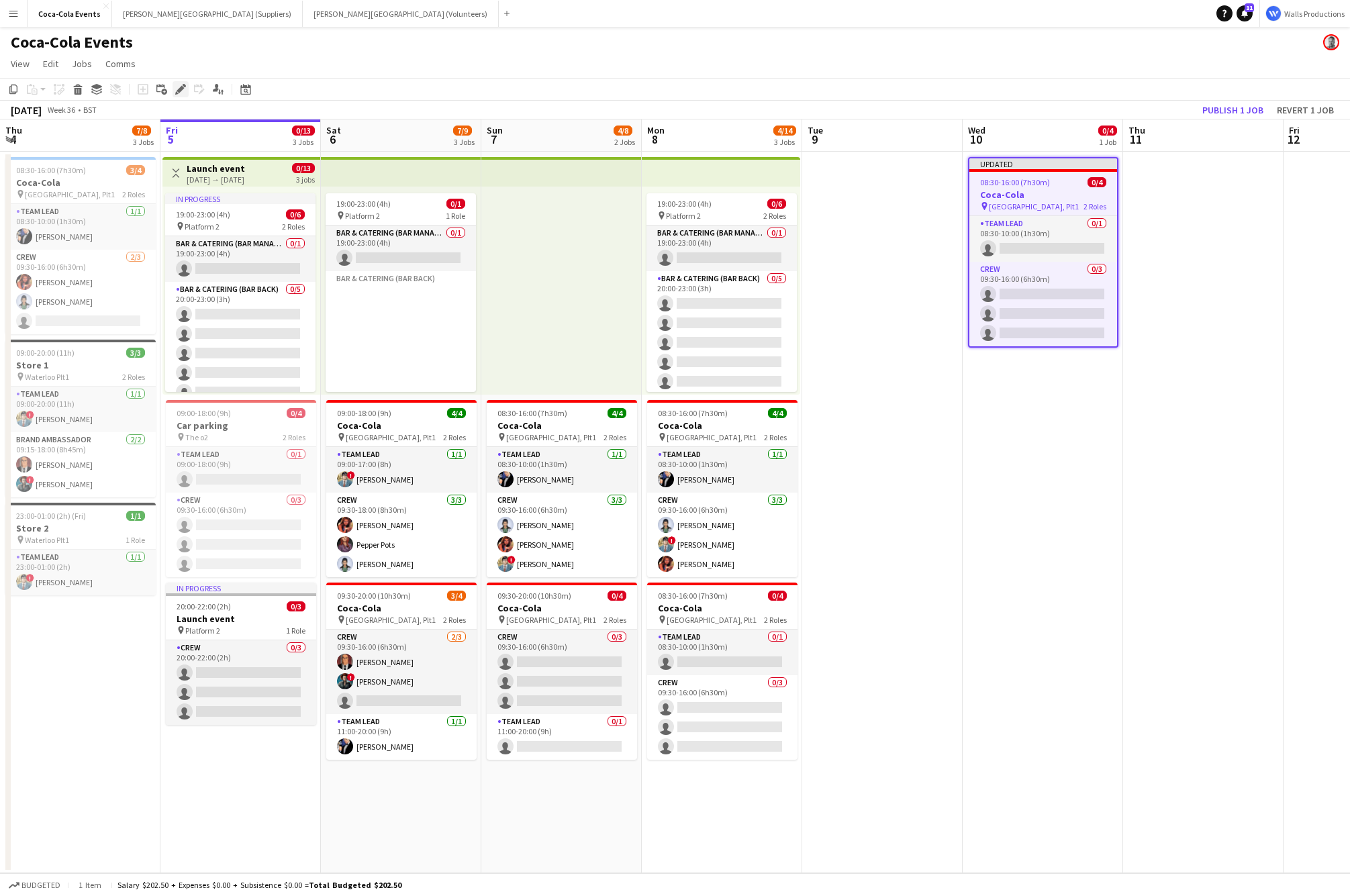
click at [180, 86] on icon "Edit" at bounding box center [180, 88] width 10 height 10
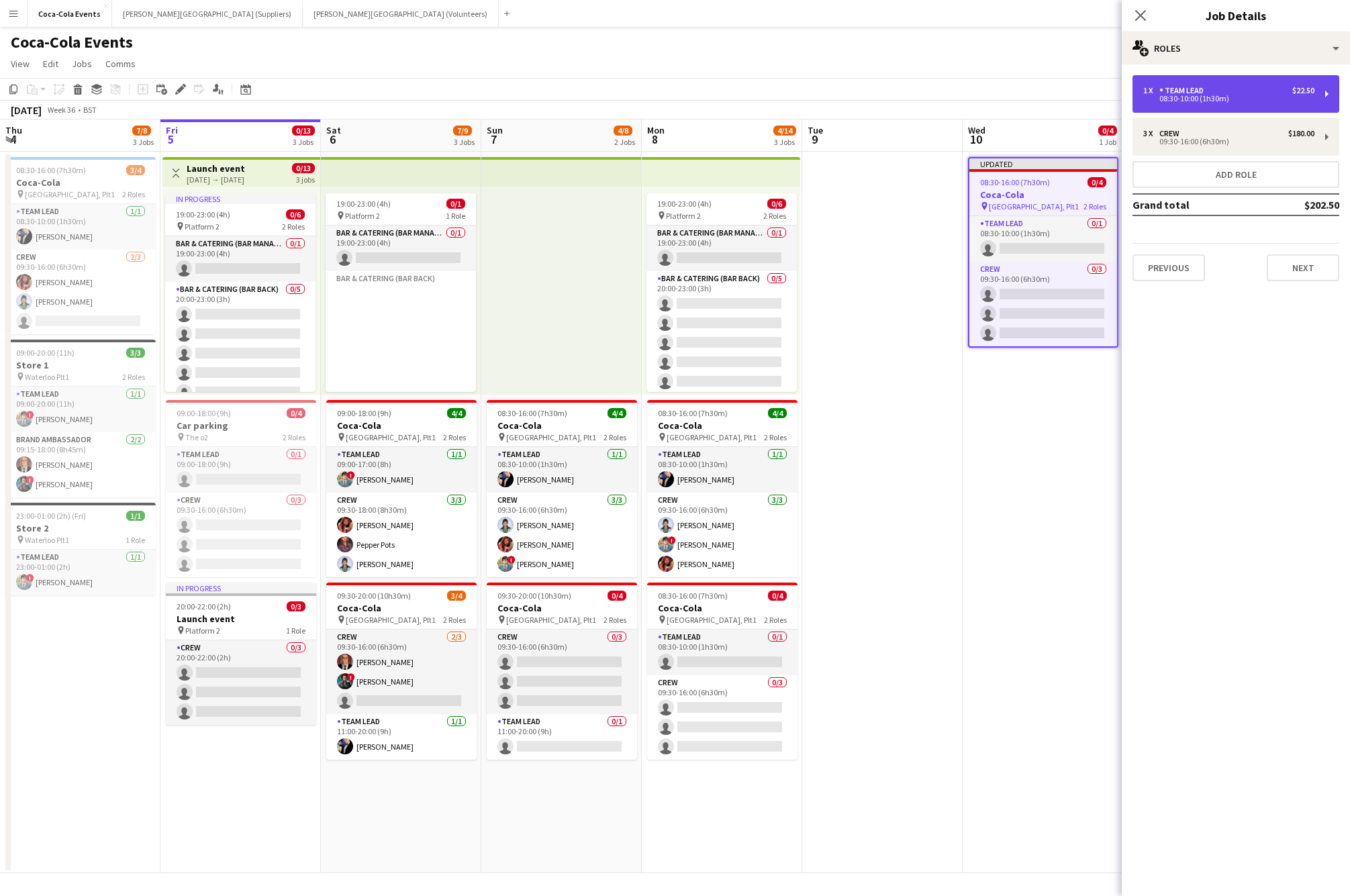
click at [1249, 102] on div "1 x Team Lead $22.50 08:30-10:00 (1h30m)" at bounding box center [1236, 93] width 207 height 37
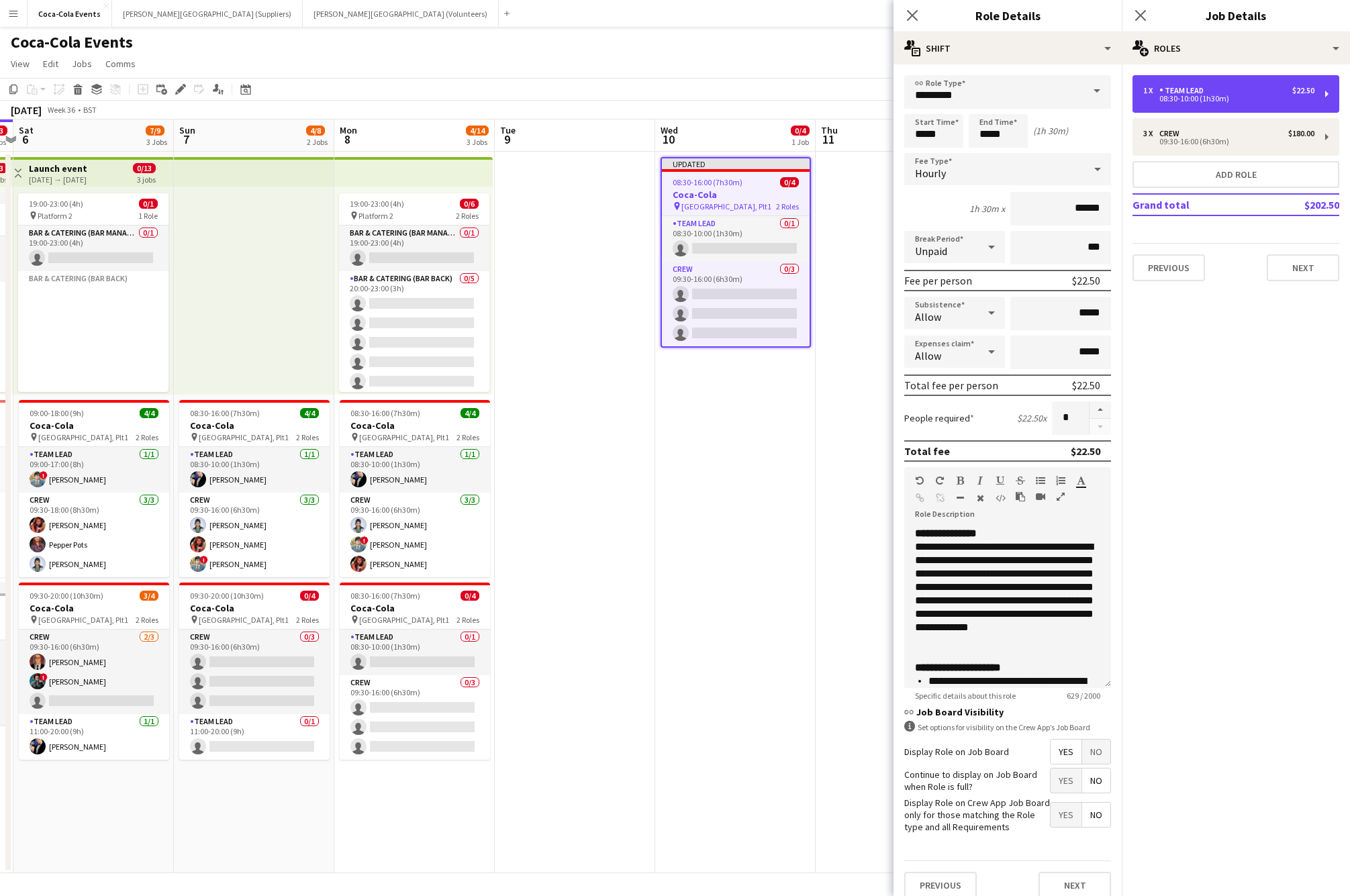
scroll to position [0, 625]
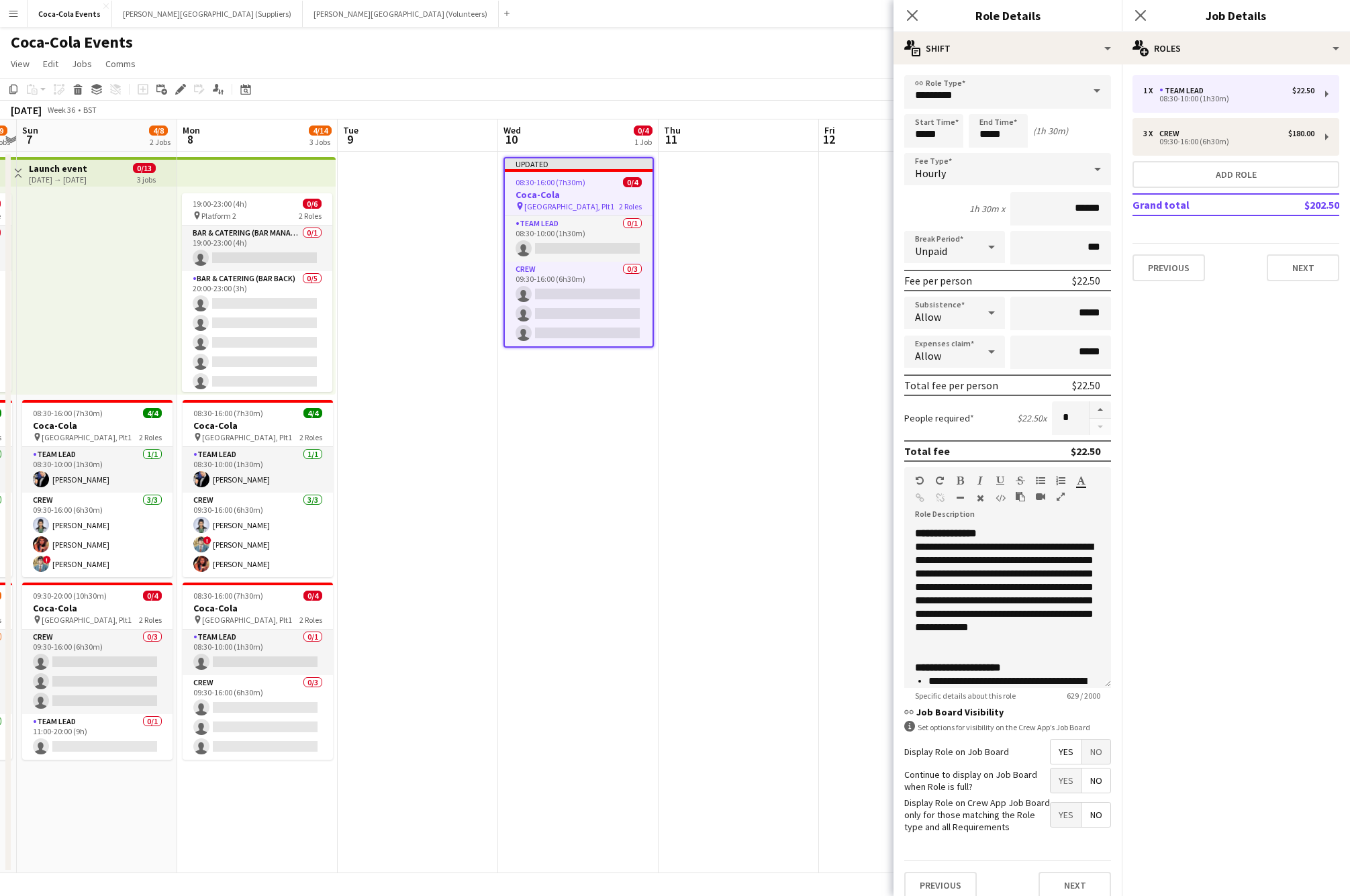
click at [696, 422] on app-date-cell at bounding box center [739, 512] width 161 height 722
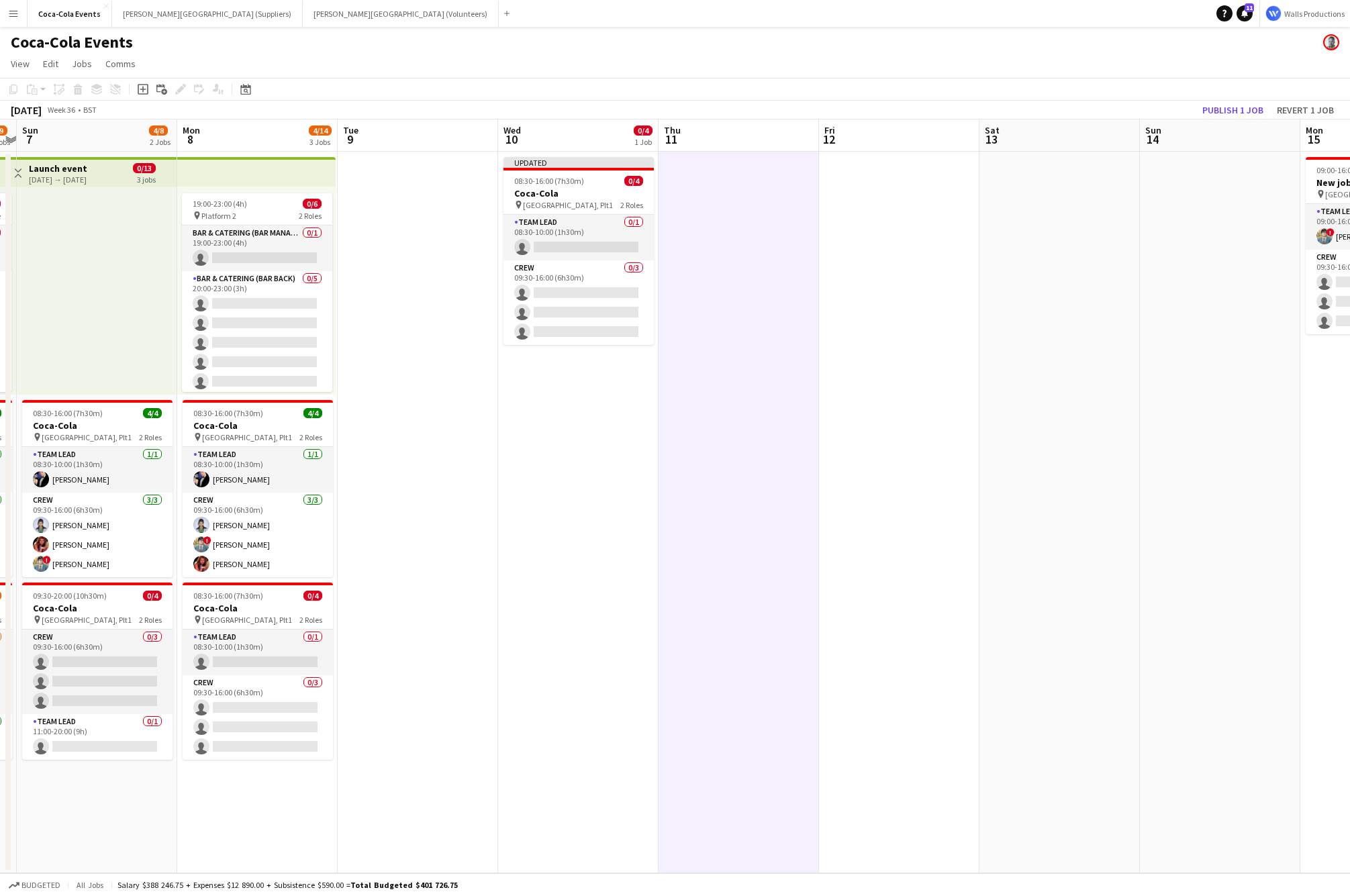
click at [696, 422] on app-date-cell at bounding box center [739, 512] width 161 height 722
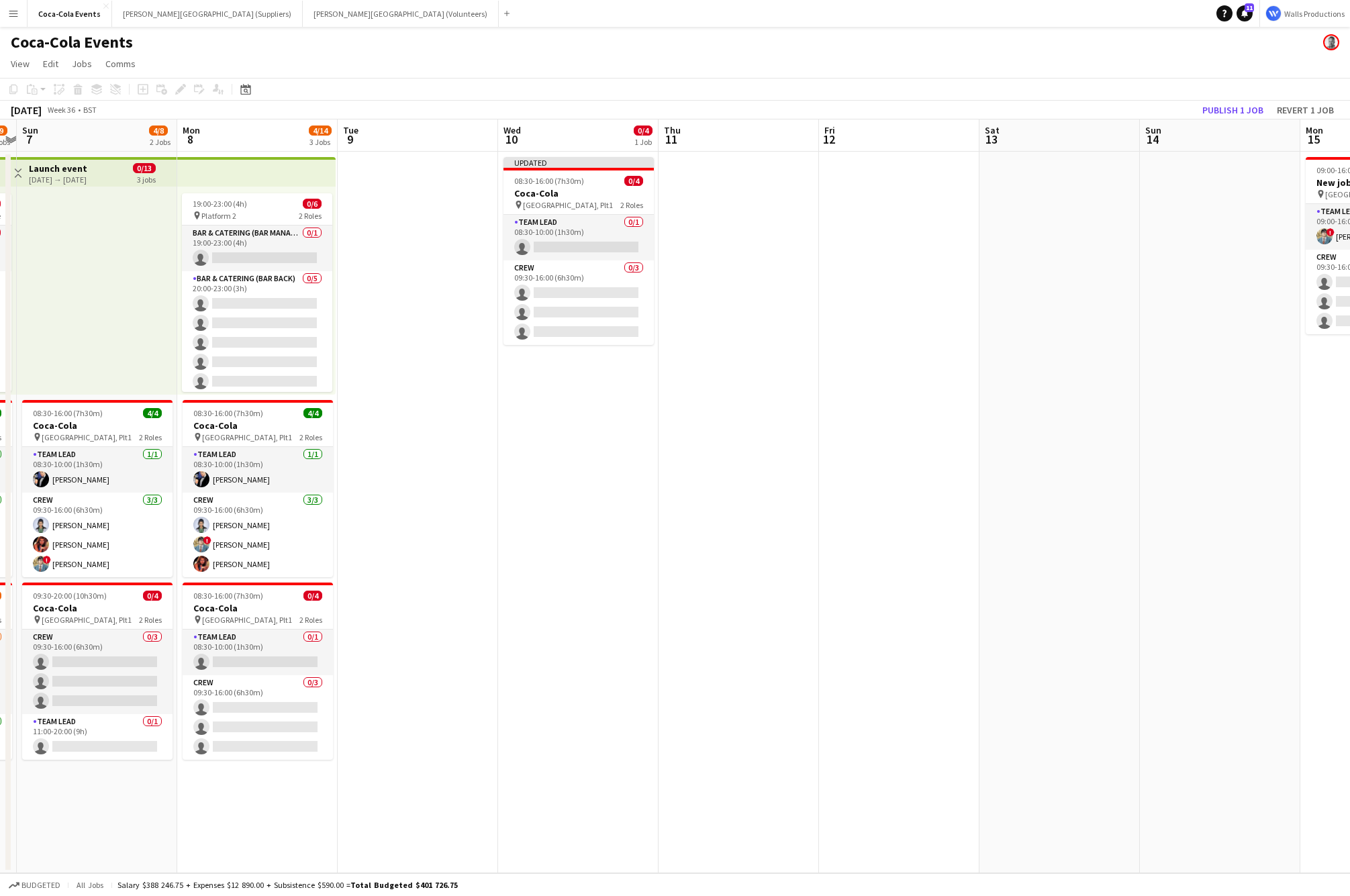
click at [696, 422] on app-date-cell at bounding box center [739, 512] width 161 height 722
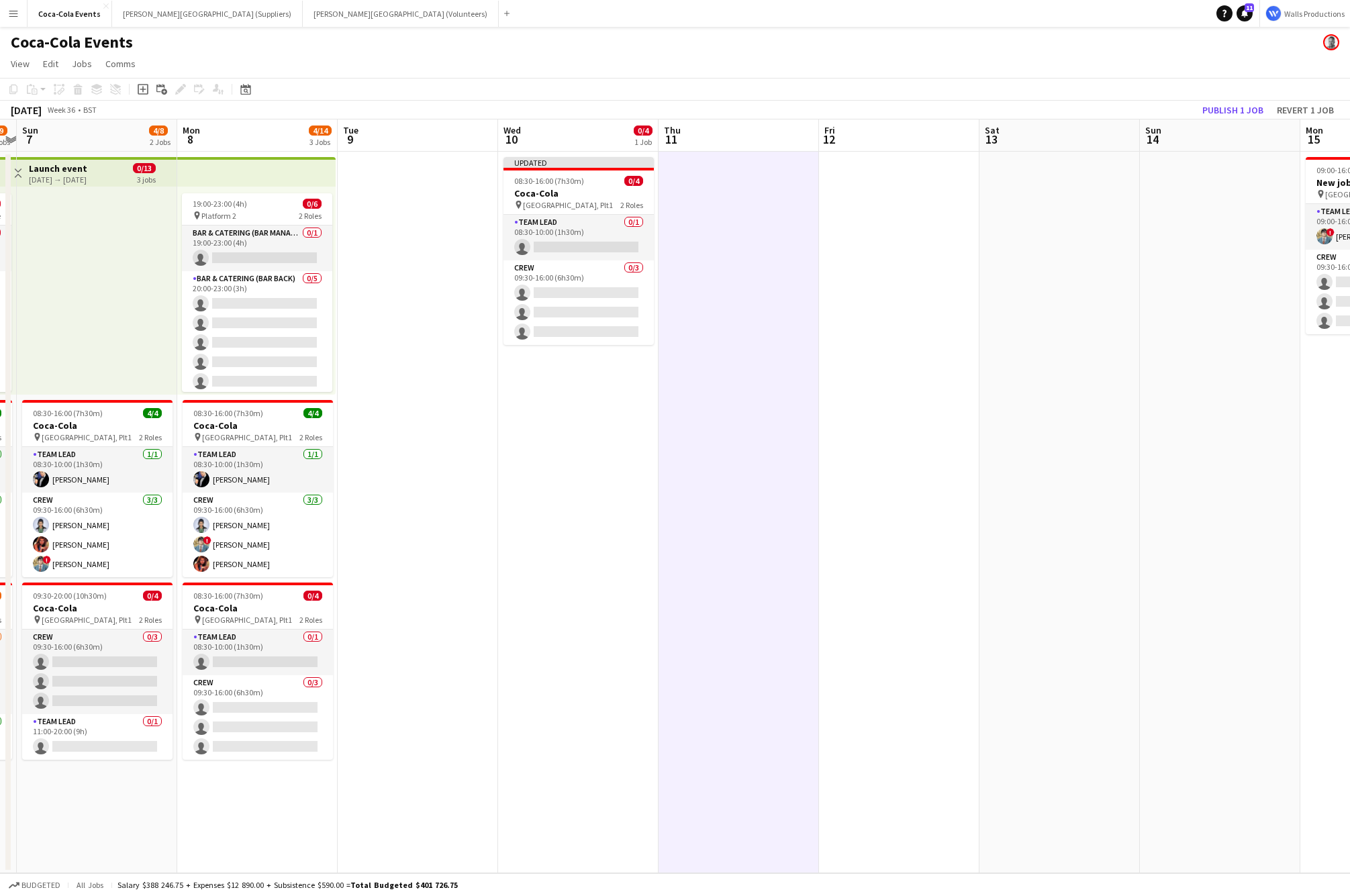
click at [696, 422] on app-date-cell at bounding box center [739, 512] width 161 height 722
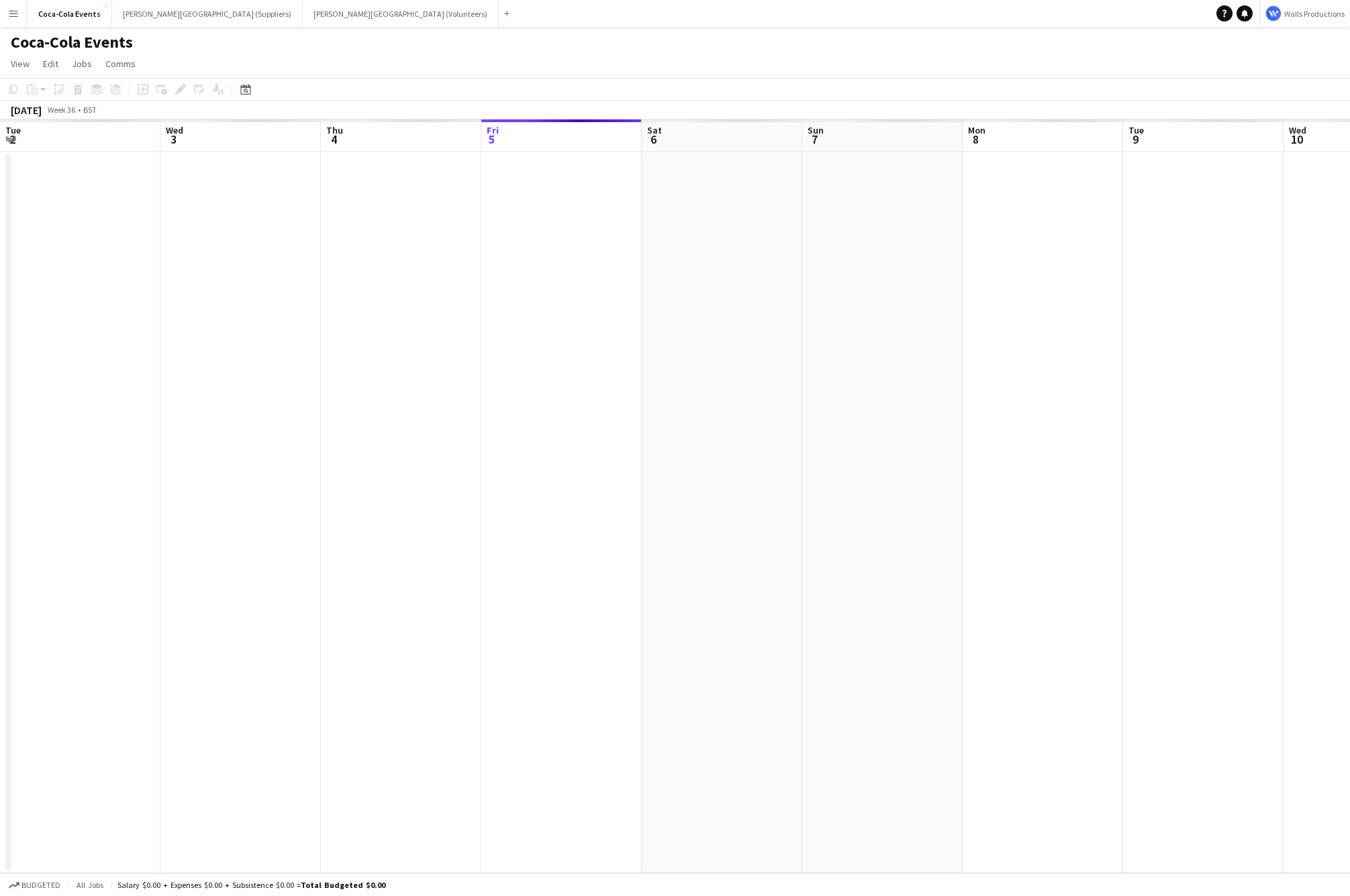
scroll to position [0, 321]
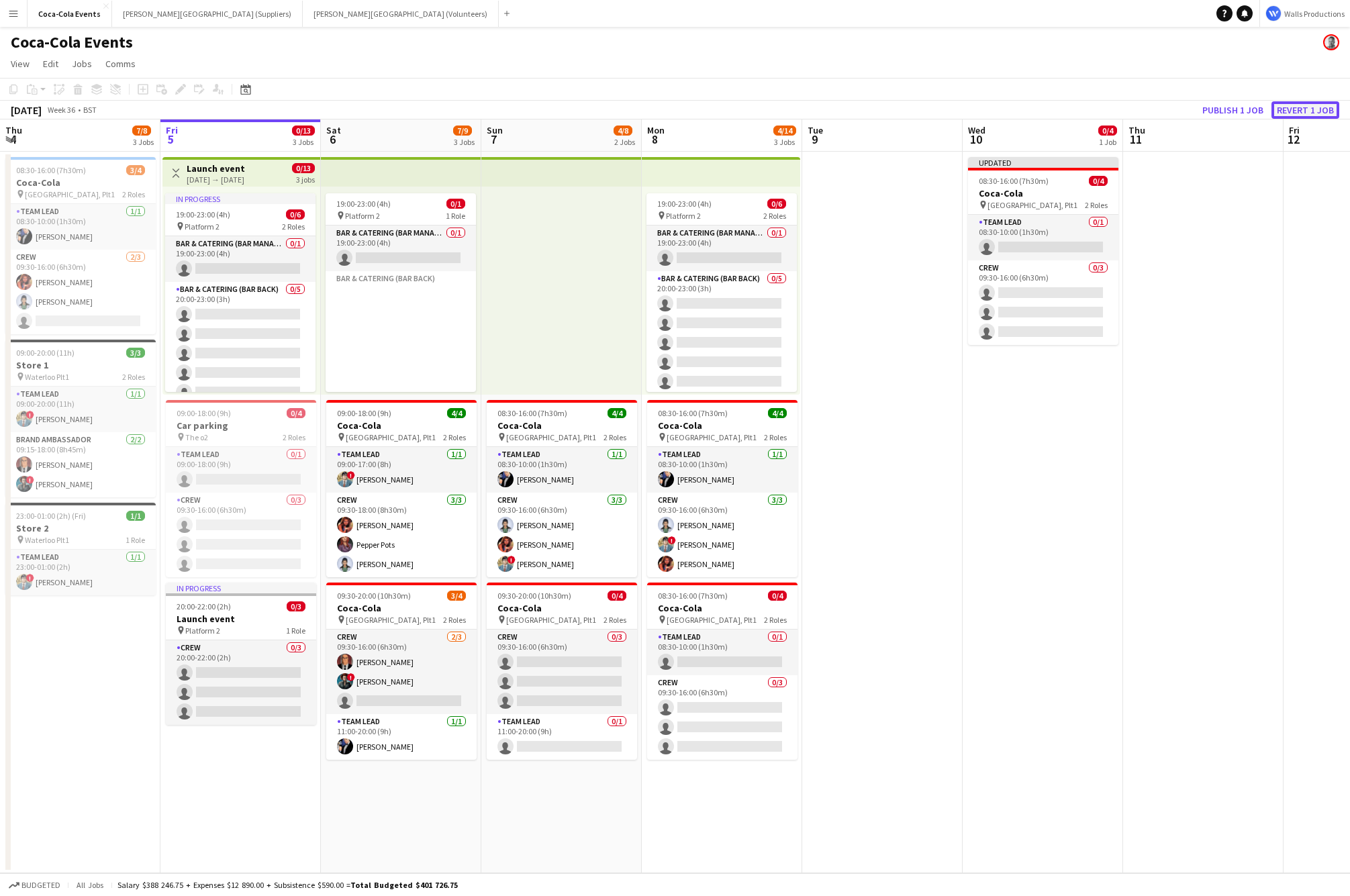
click at [1291, 103] on button "Revert 1 job" at bounding box center [1305, 110] width 68 height 18
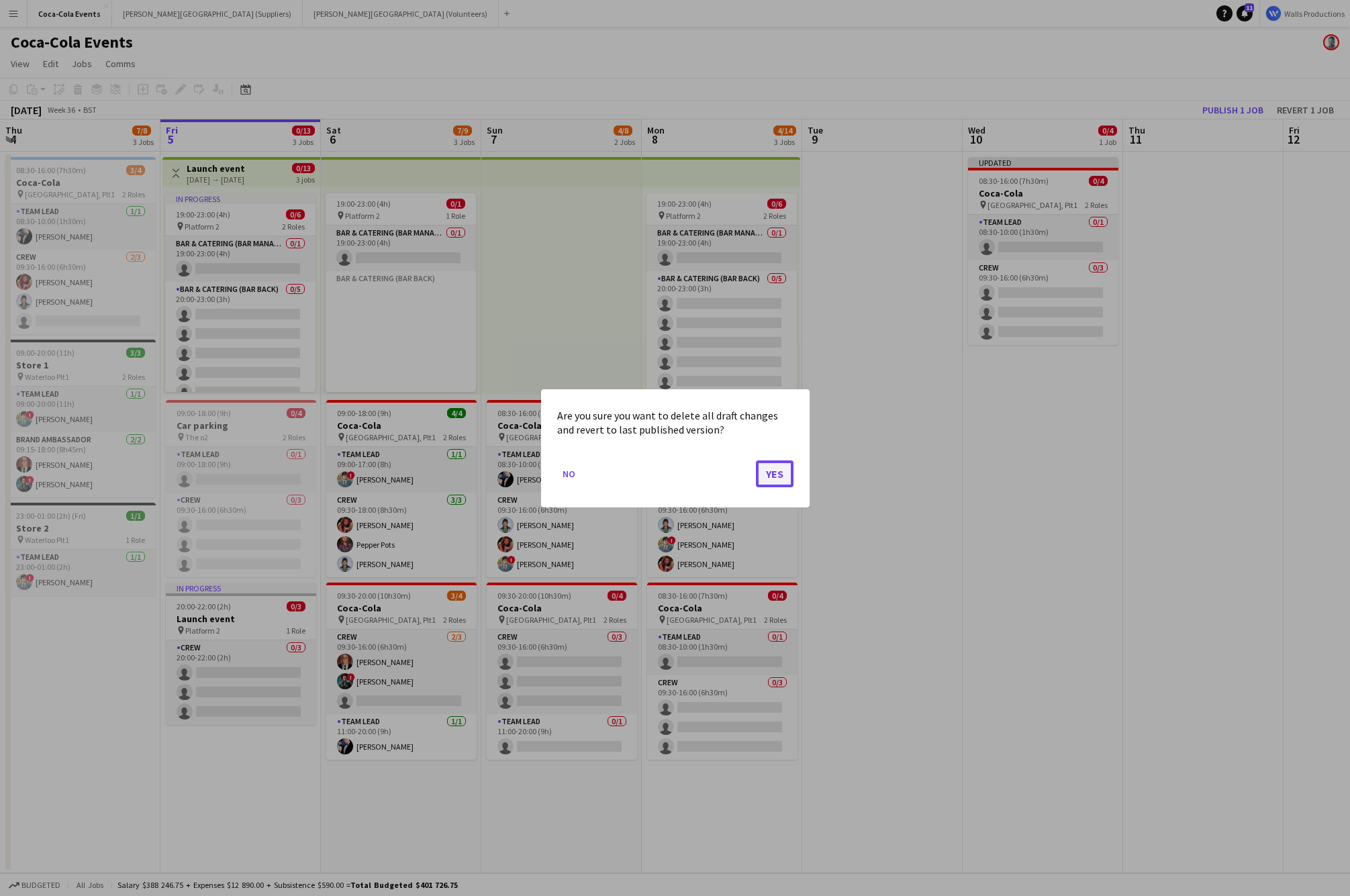
click at [772, 470] on button "Yes" at bounding box center [774, 473] width 37 height 27
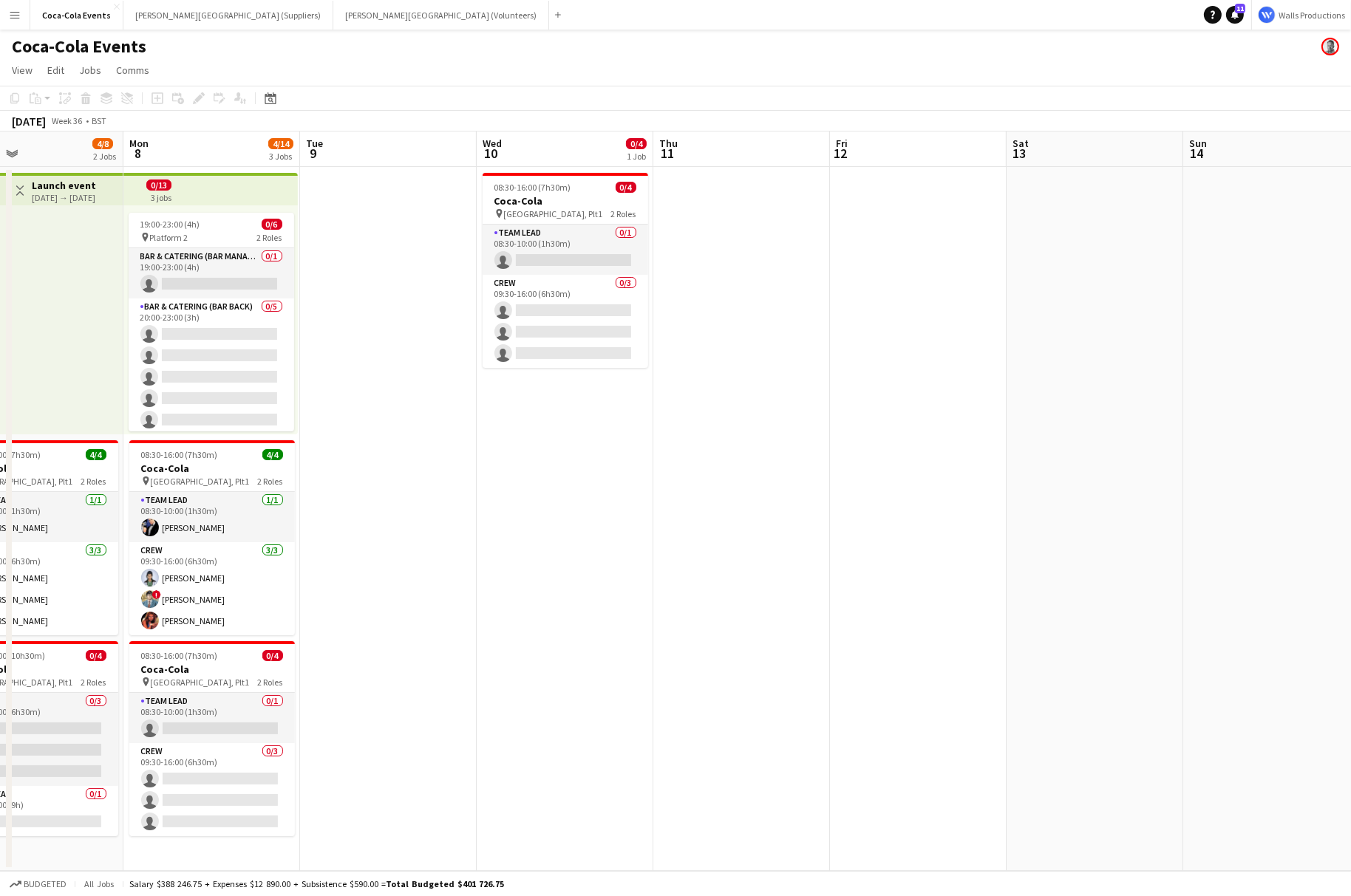
scroll to position [0, 408]
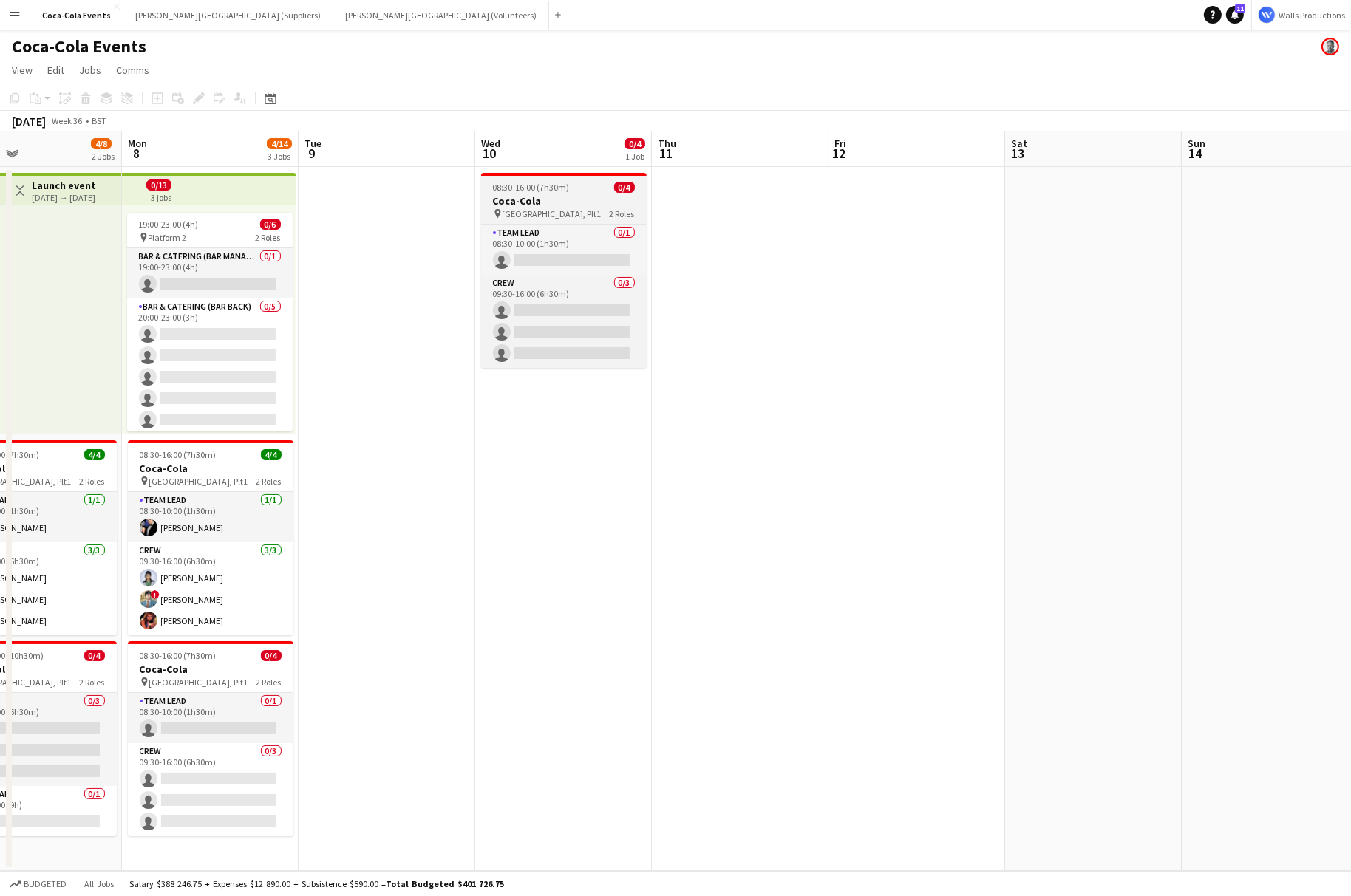
click at [541, 202] on h3 "Coca-Cola" at bounding box center [563, 201] width 166 height 13
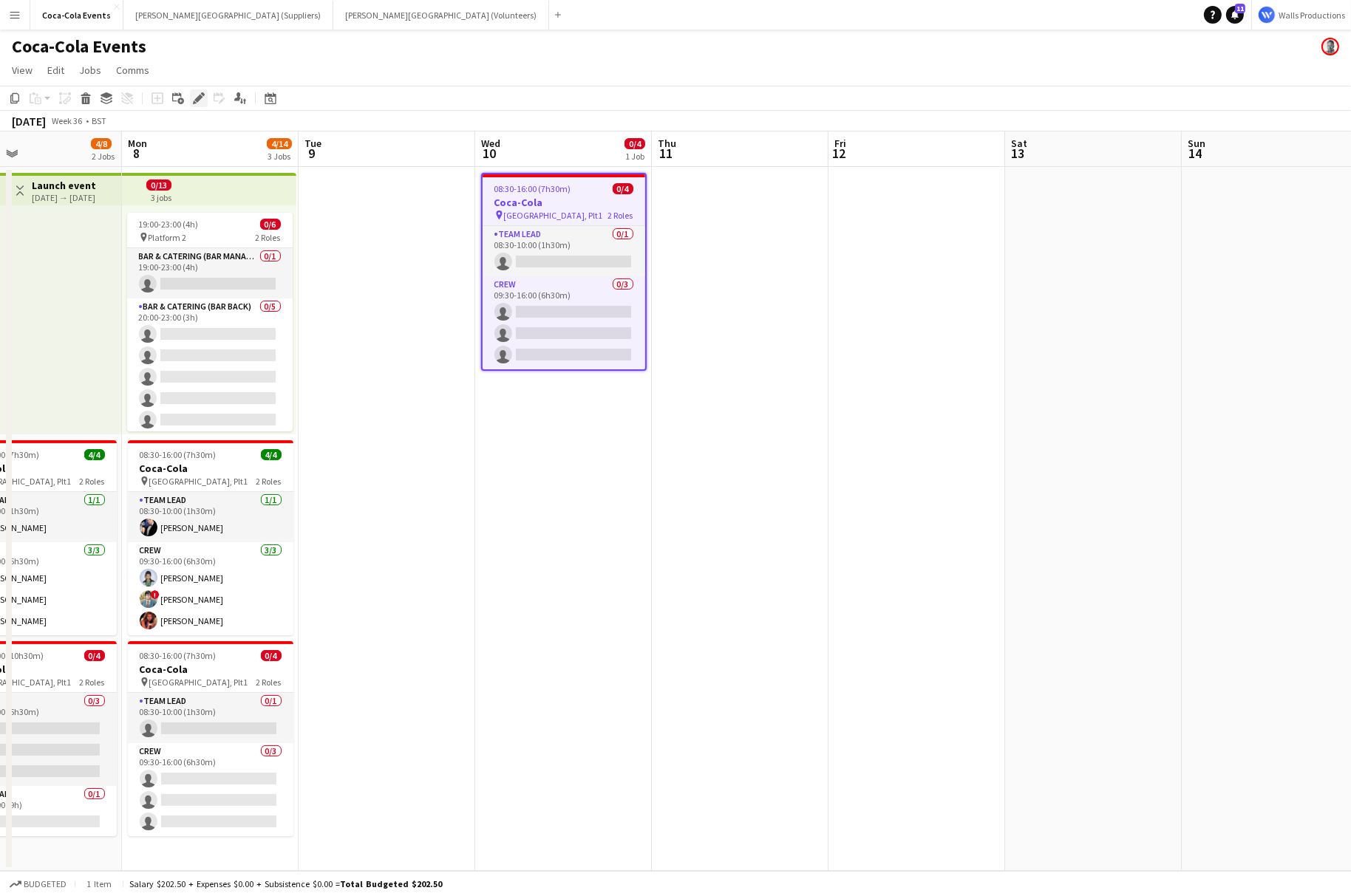
click at [191, 96] on div "Edit" at bounding box center [199, 98] width 18 height 18
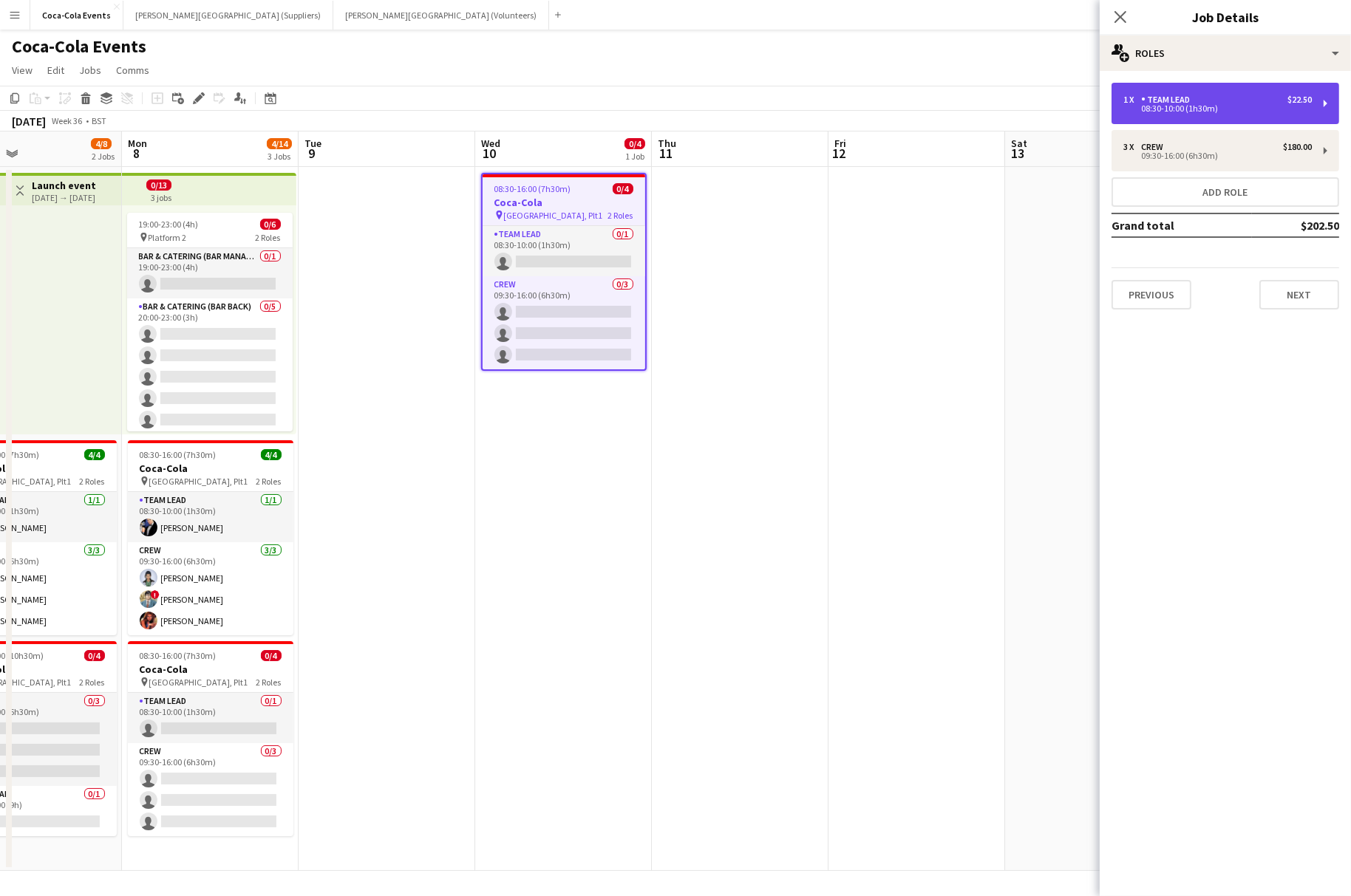
click at [1170, 91] on div "1 x Team Lead $22.50 08:30-10:00 (1h30m)" at bounding box center [1225, 102] width 228 height 41
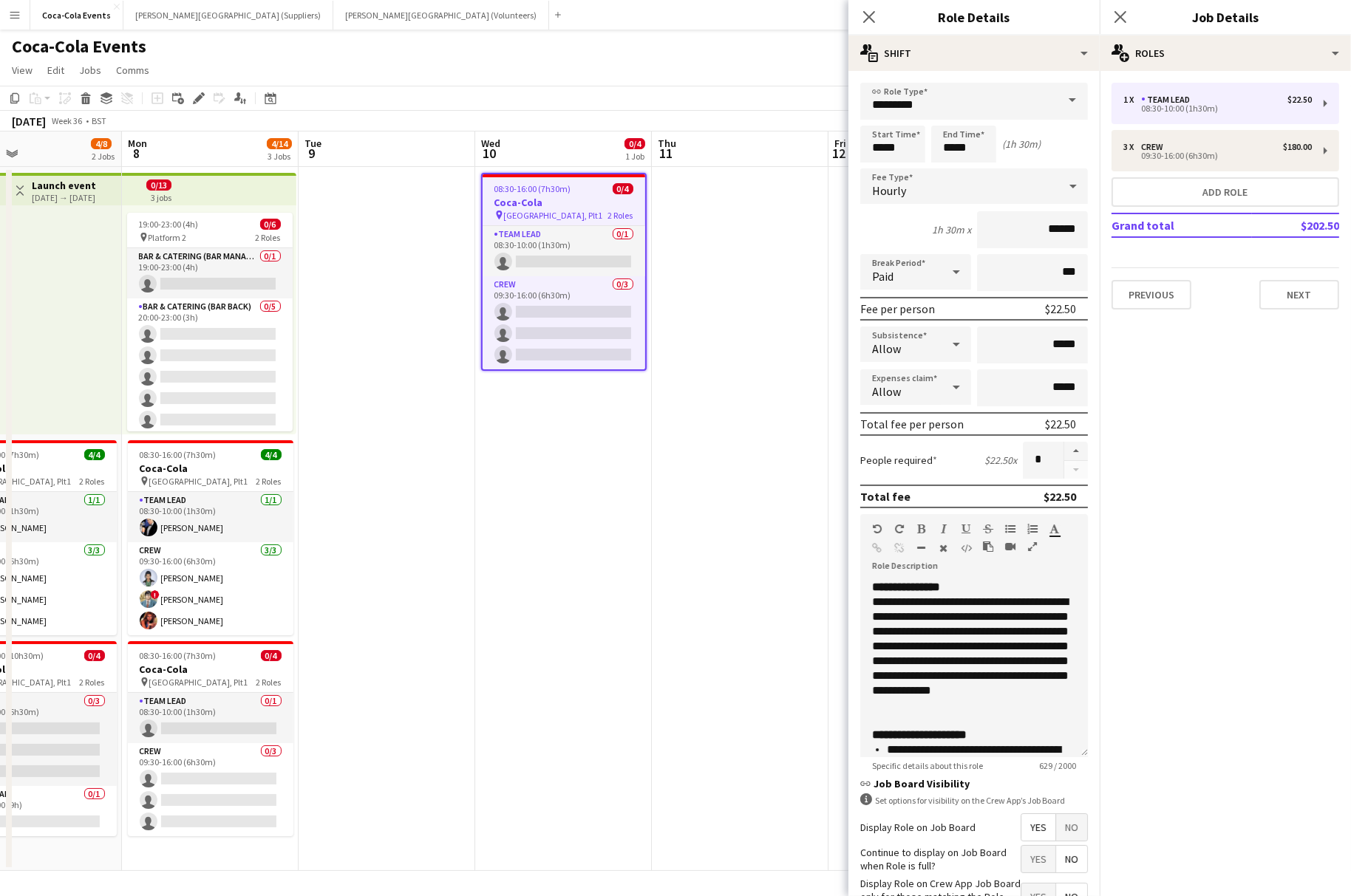
click at [920, 342] on div "Allow" at bounding box center [901, 344] width 81 height 35
click at [921, 419] on span "Don't allow" at bounding box center [916, 422] width 88 height 14
click at [748, 464] on app-date-cell at bounding box center [740, 519] width 177 height 704
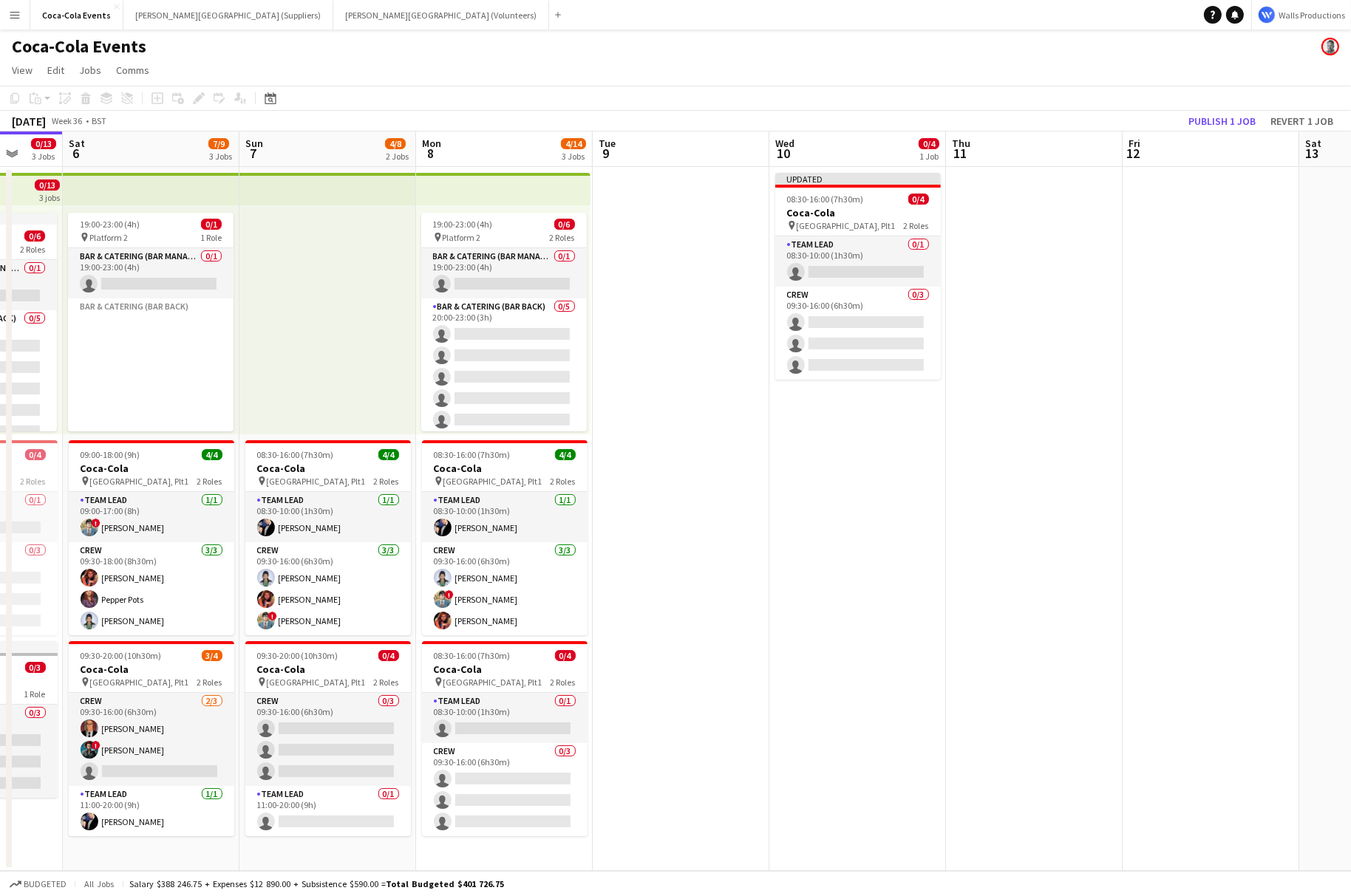
scroll to position [0, 536]
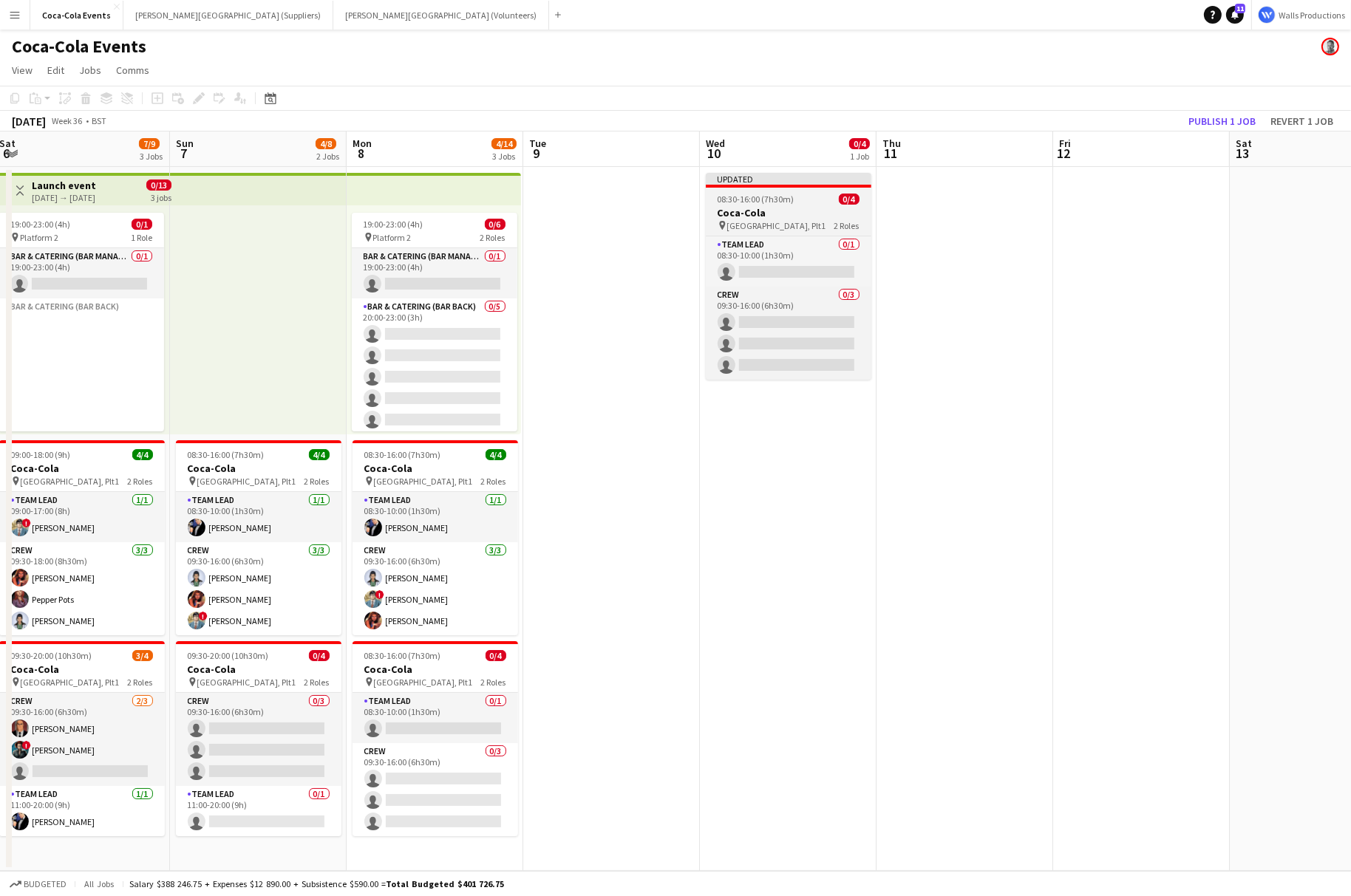
click at [755, 201] on span "08:30-16:00 (7h30m)" at bounding box center [756, 199] width 77 height 11
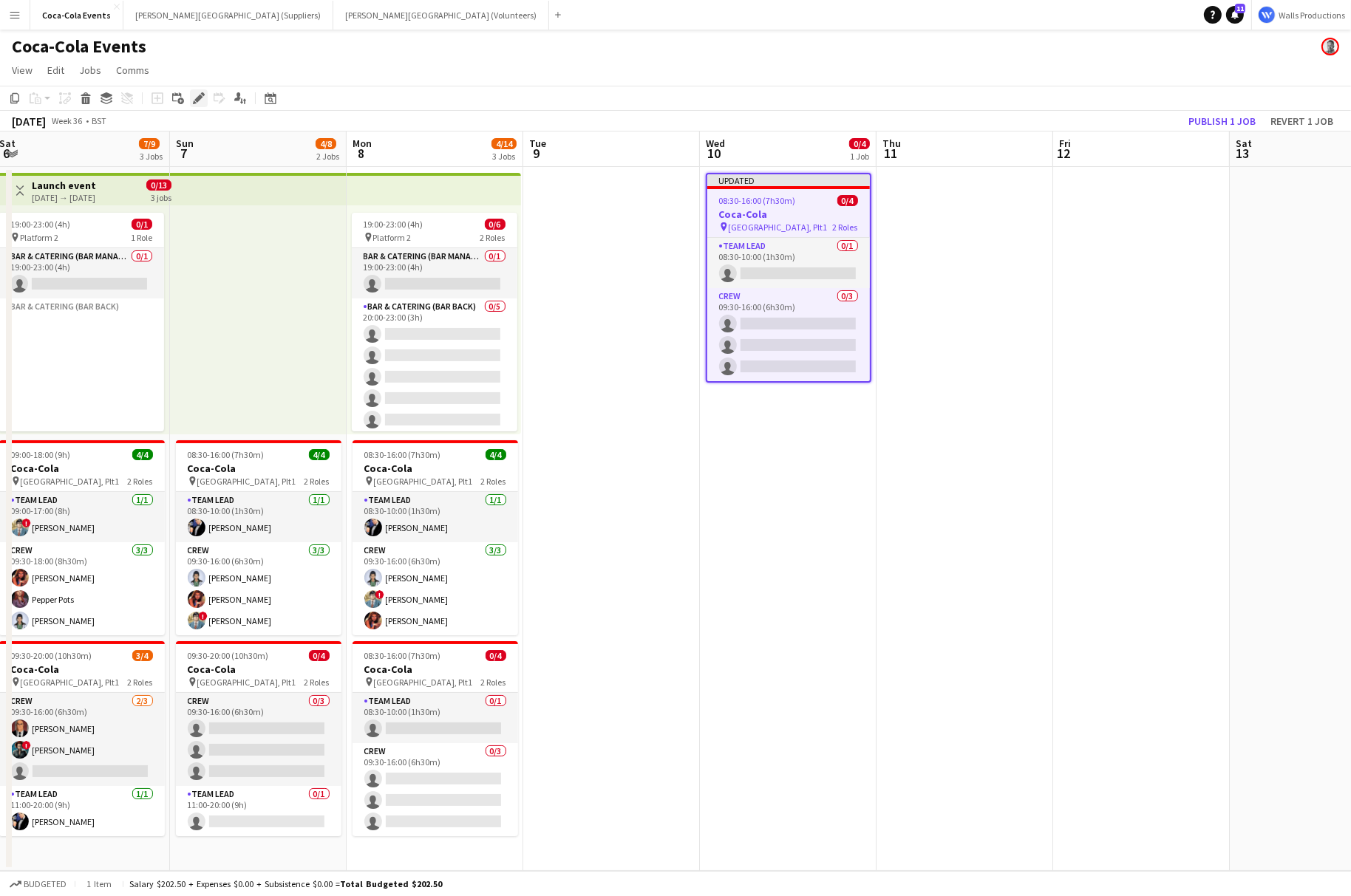
click at [197, 98] on icon at bounding box center [198, 98] width 8 height 8
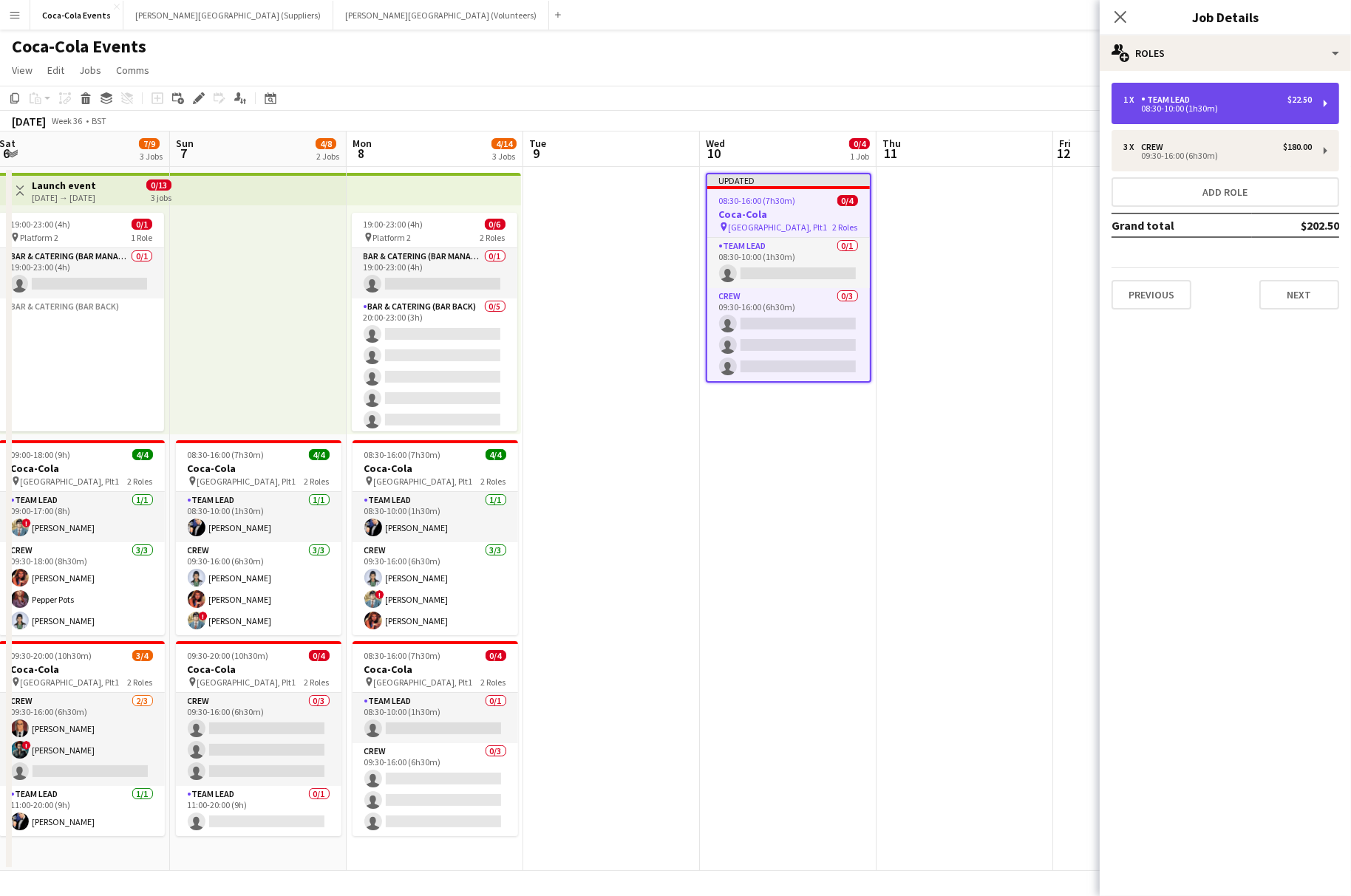
click at [1220, 105] on div "08:30-10:00 (1h30m)" at bounding box center [1217, 109] width 188 height 7
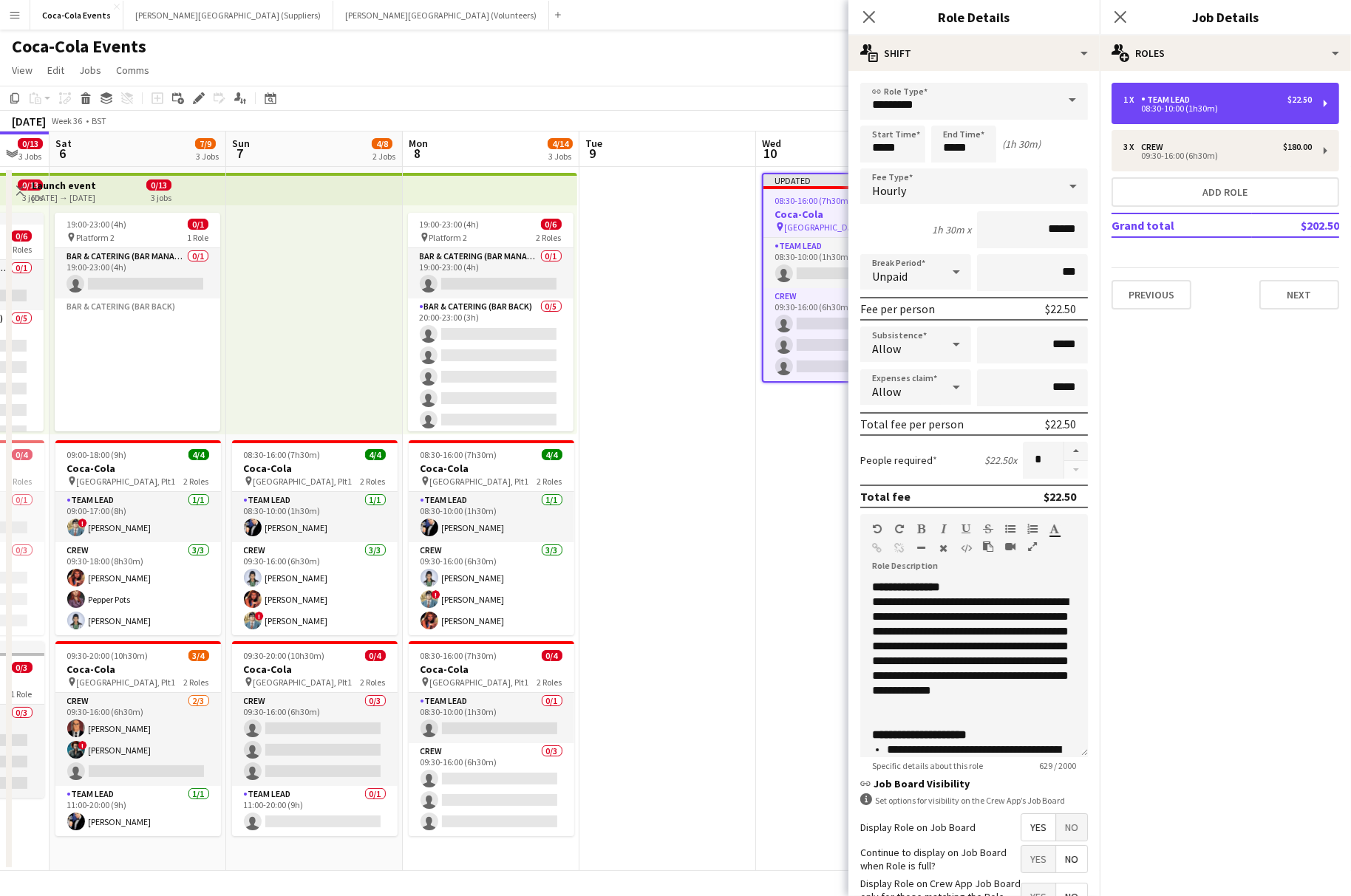
scroll to position [0, 531]
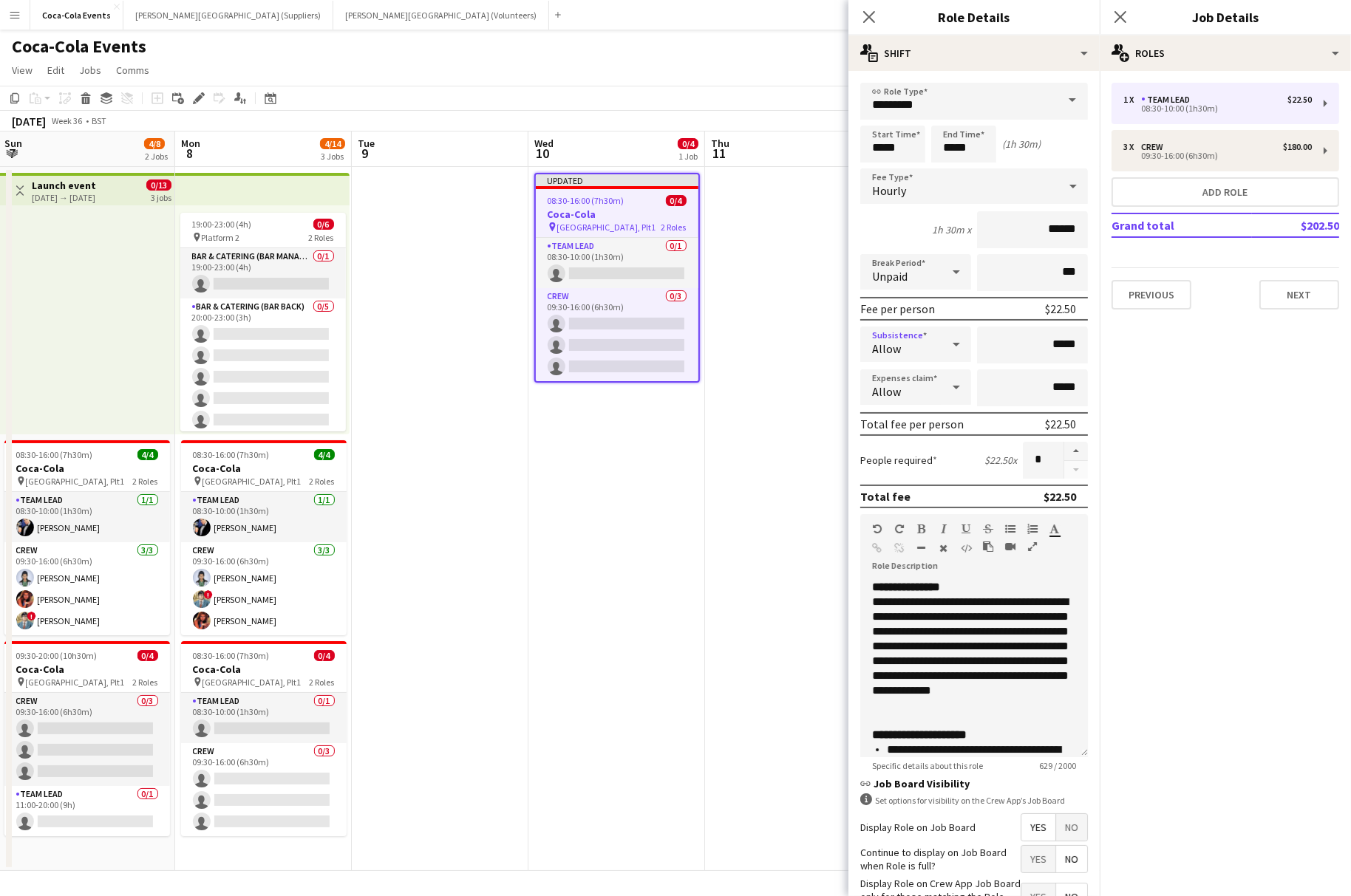
click at [903, 328] on div "Allow" at bounding box center [901, 344] width 81 height 35
click at [898, 417] on span "Don't allow" at bounding box center [916, 422] width 88 height 14
click at [749, 499] on app-date-cell at bounding box center [794, 519] width 177 height 704
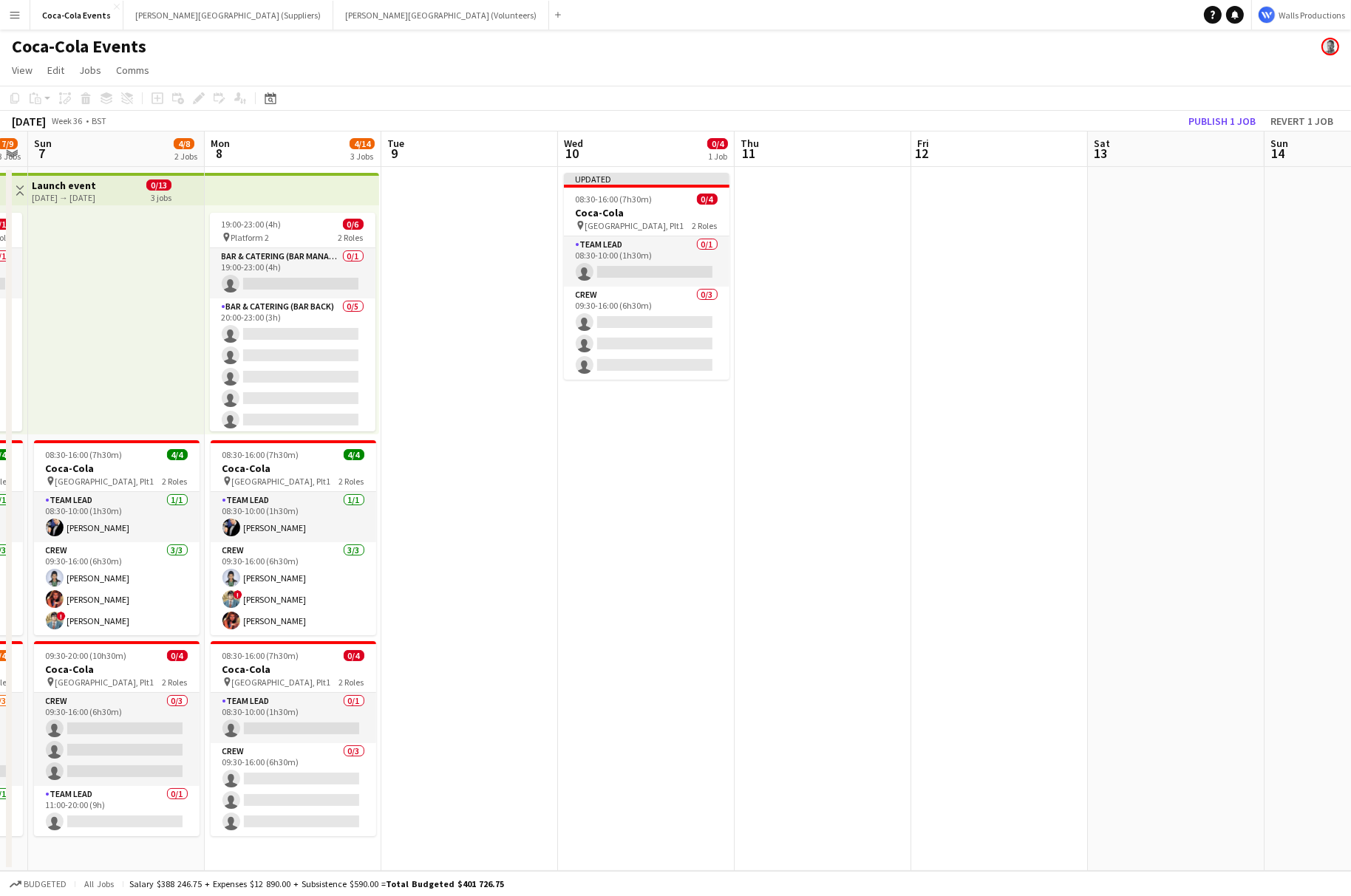
scroll to position [0, 517]
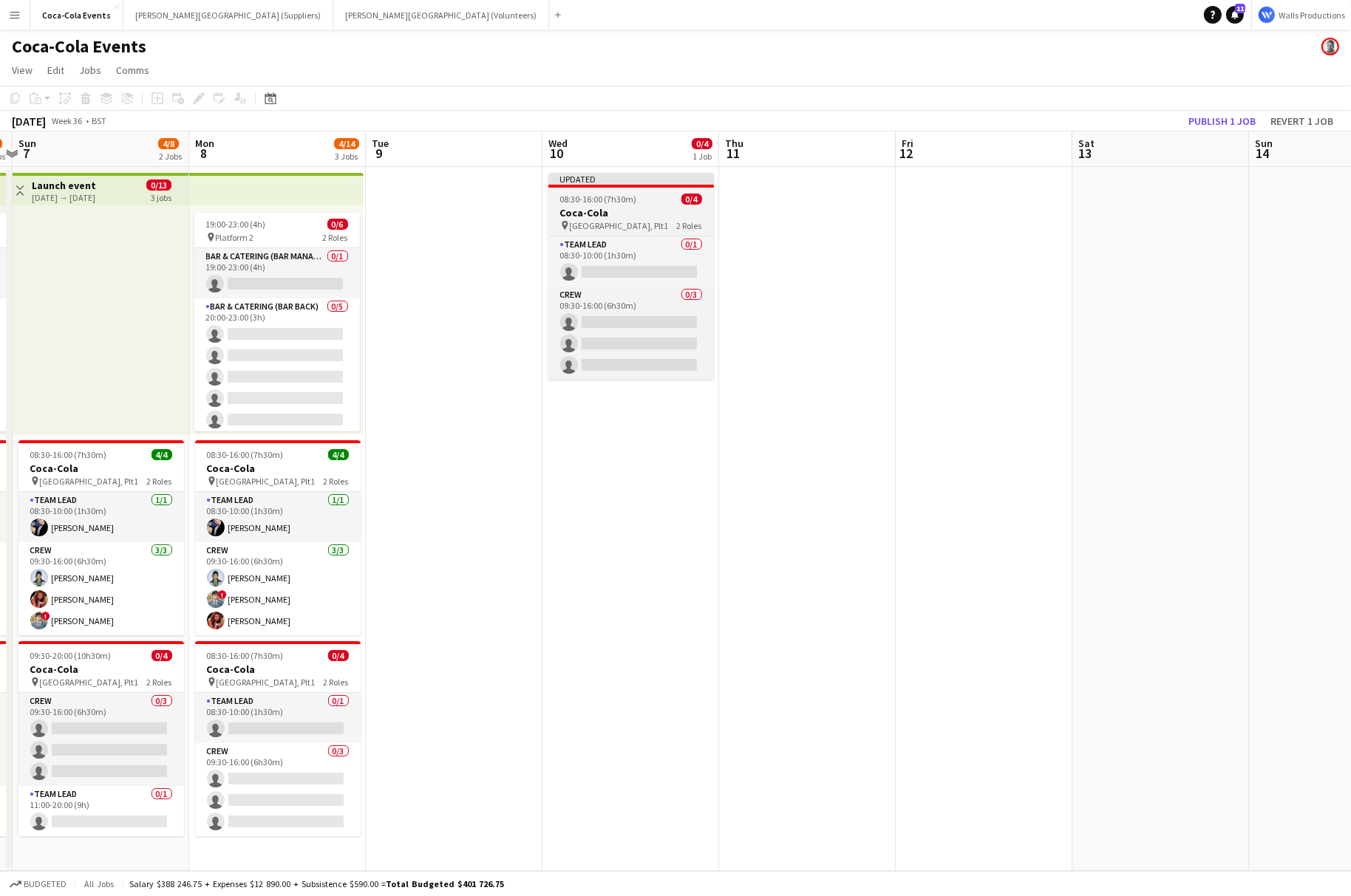
click at [609, 215] on h3 "Coca-Cola" at bounding box center [631, 212] width 166 height 13
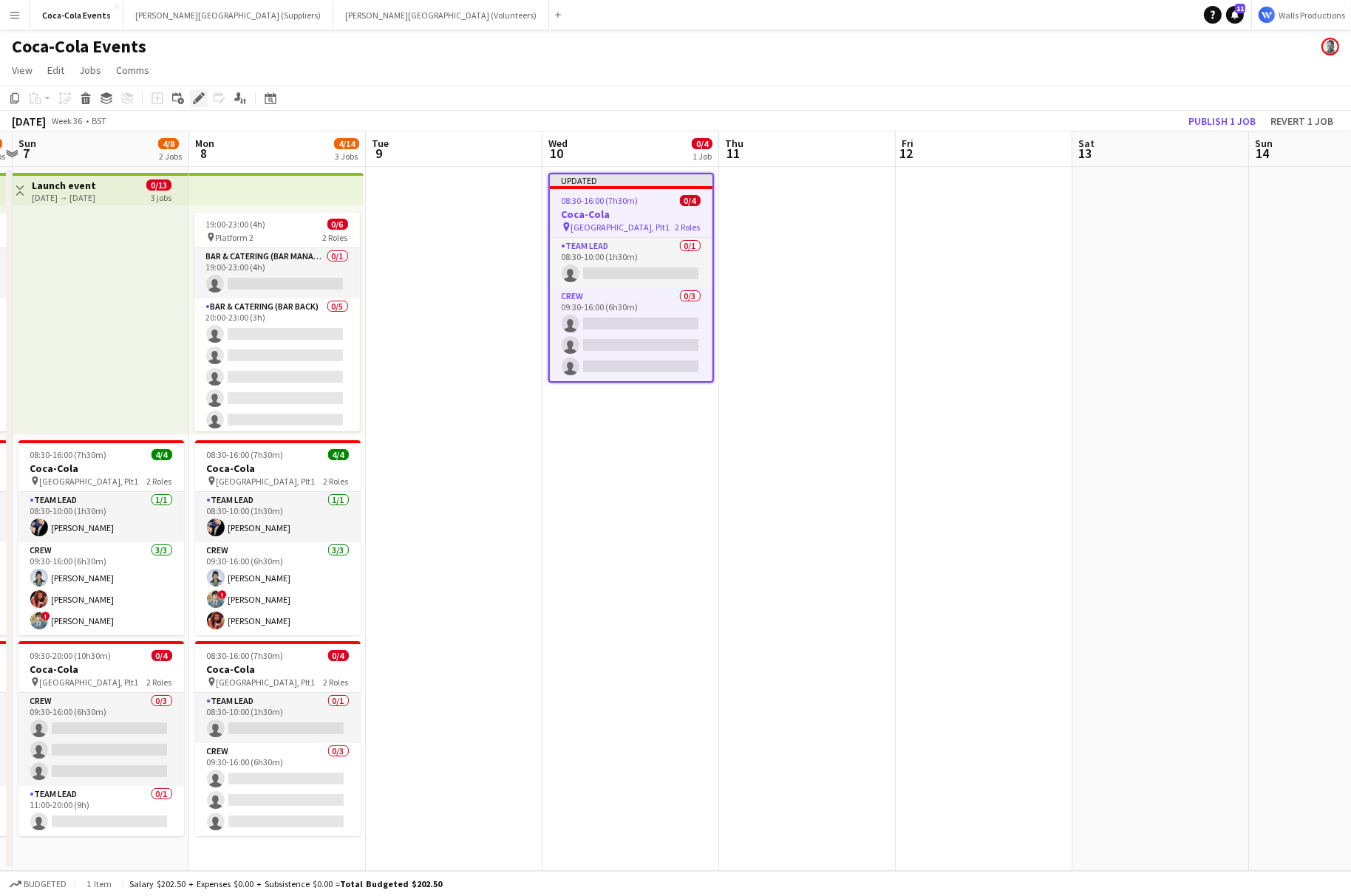
click at [196, 93] on icon "Edit" at bounding box center [198, 97] width 11 height 11
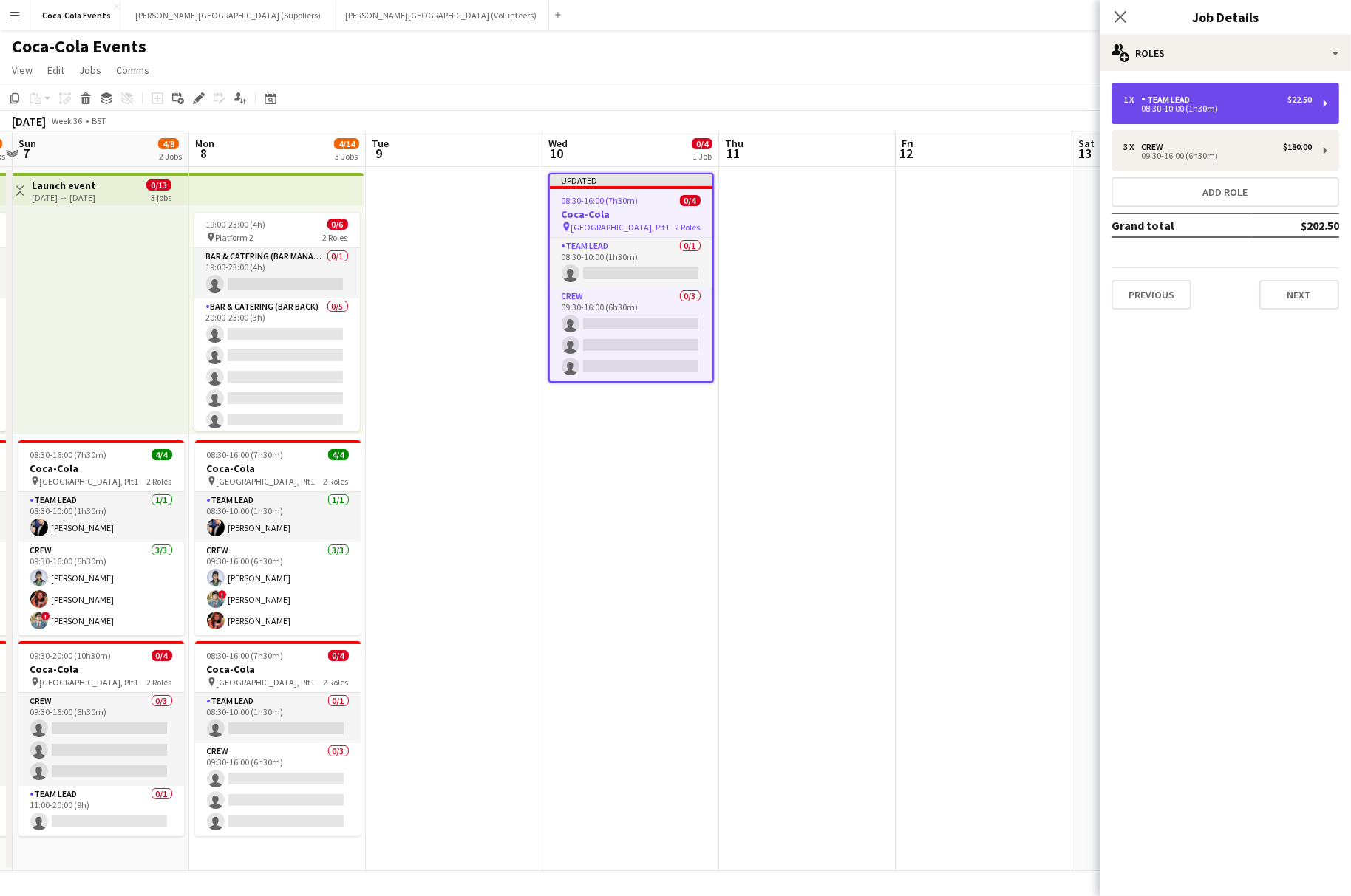
click at [1168, 111] on div "08:30-10:00 (1h30m)" at bounding box center [1217, 109] width 188 height 7
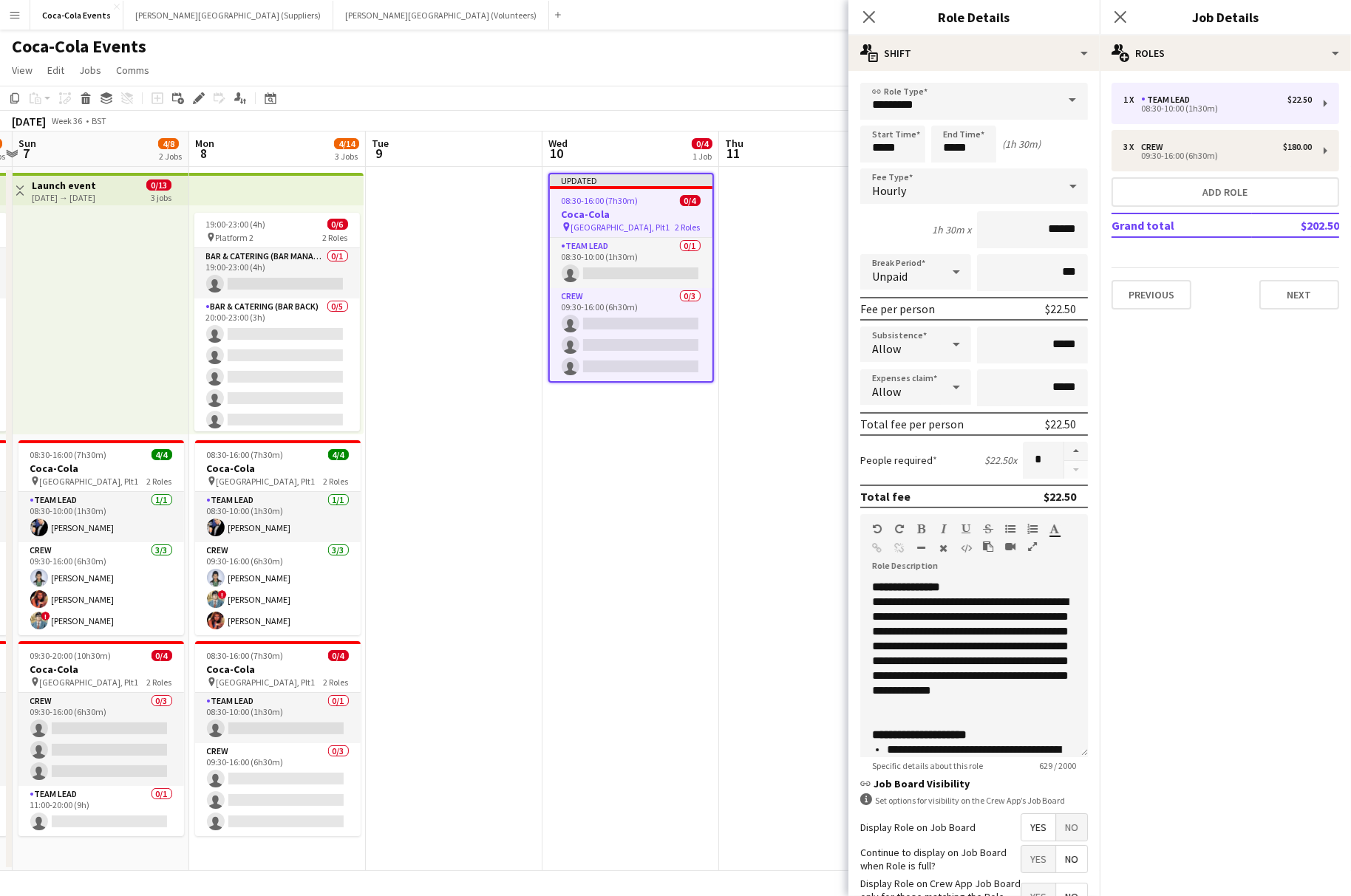
click at [899, 351] on div "Allow" at bounding box center [901, 344] width 81 height 35
click at [896, 419] on span "Don't allow" at bounding box center [916, 422] width 88 height 14
click at [765, 497] on app-date-cell at bounding box center [808, 519] width 177 height 704
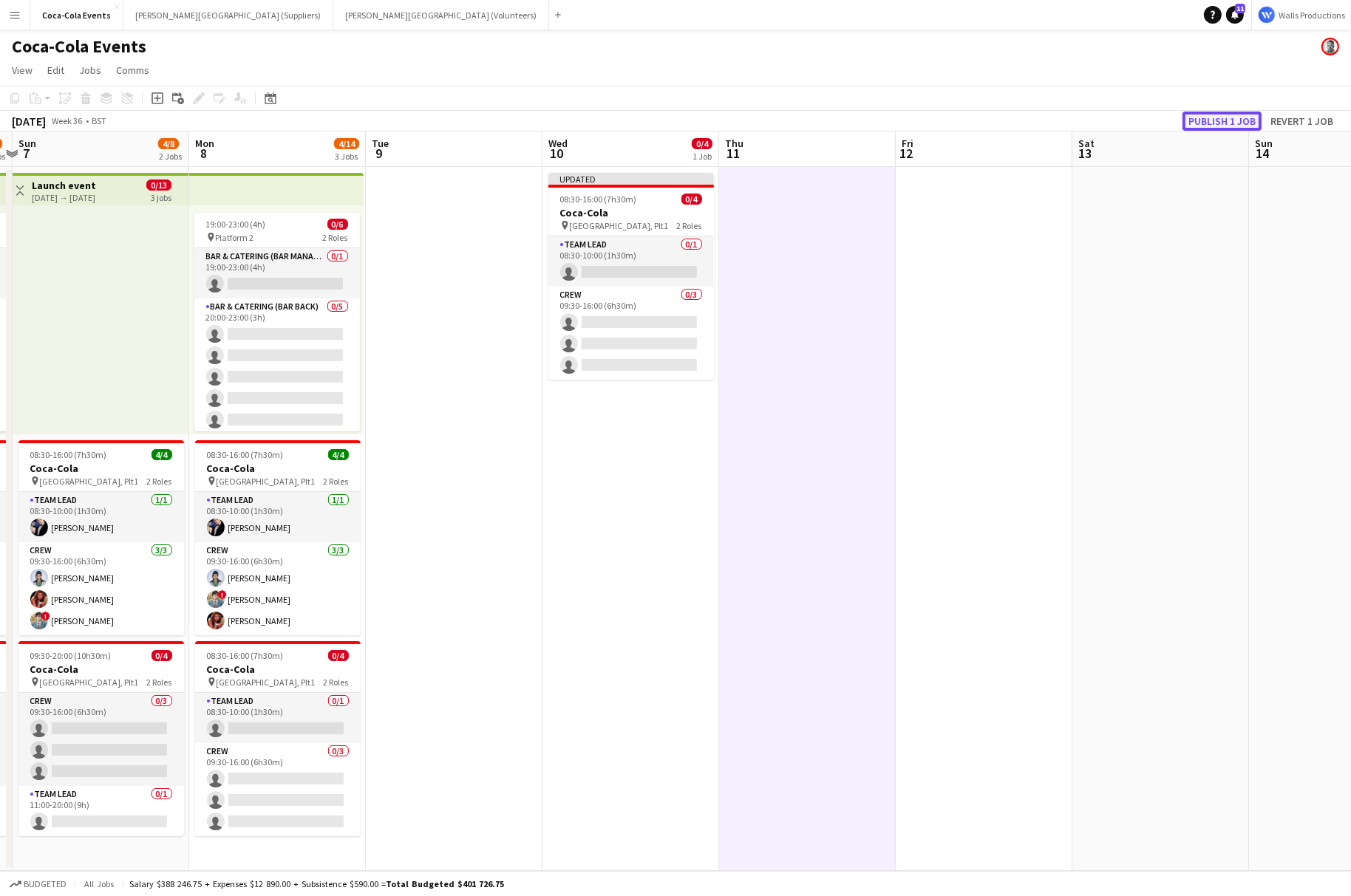
click at [1248, 119] on button "Publish 1 job" at bounding box center [1221, 121] width 79 height 19
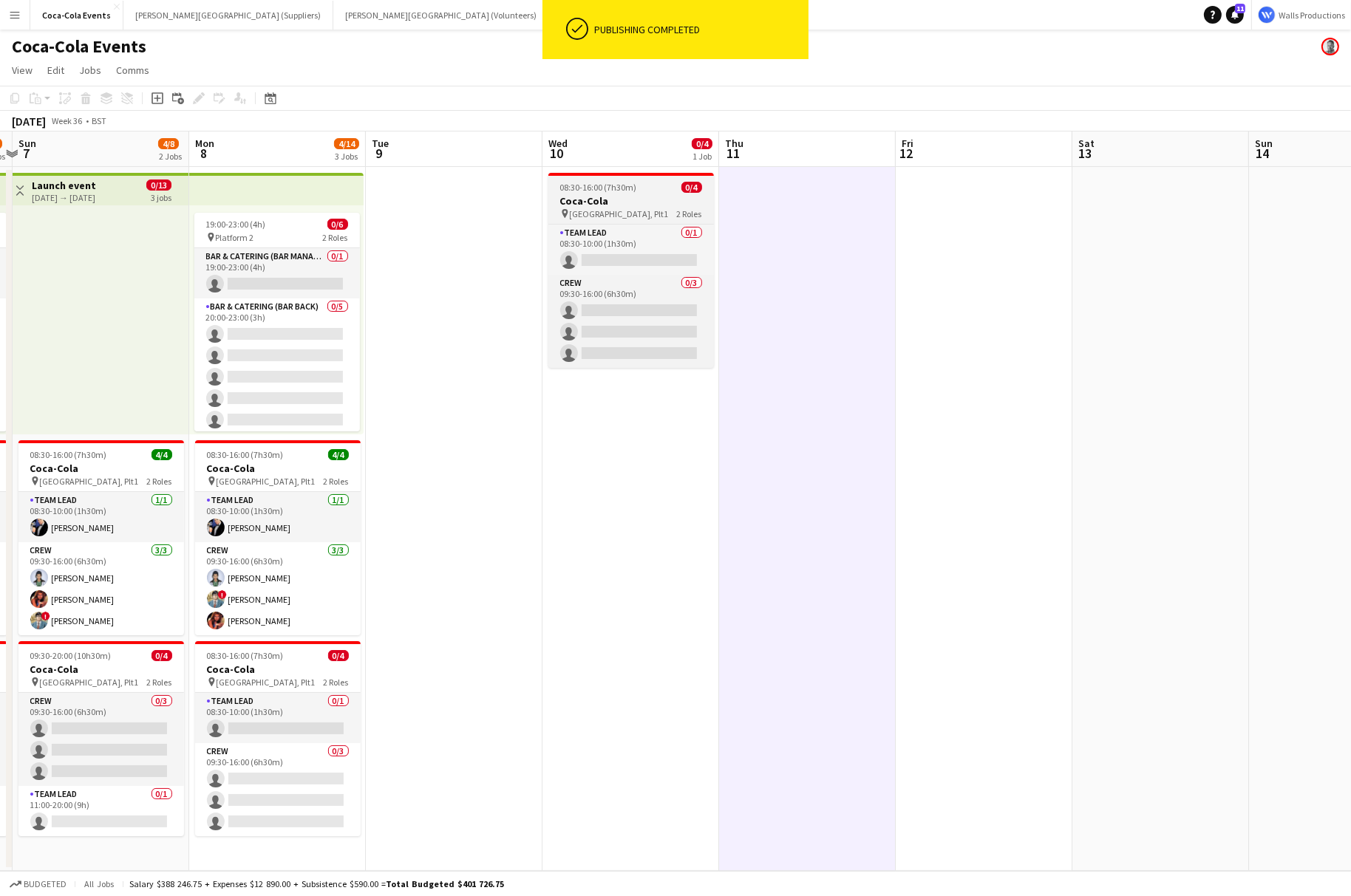
click at [609, 207] on h3 "Coca-Cola" at bounding box center [631, 201] width 166 height 13
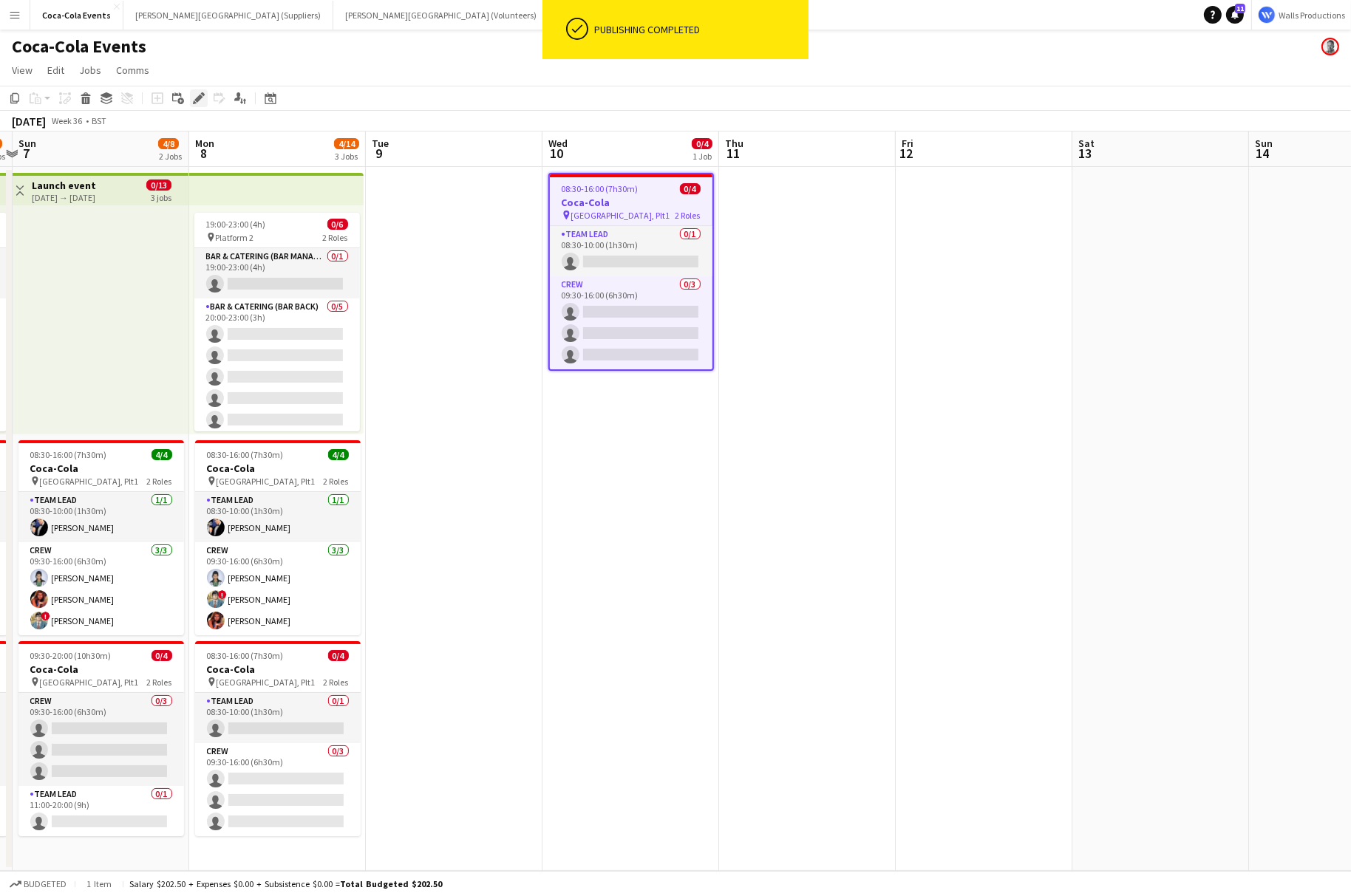
click at [191, 99] on div "Edit" at bounding box center [199, 98] width 18 height 18
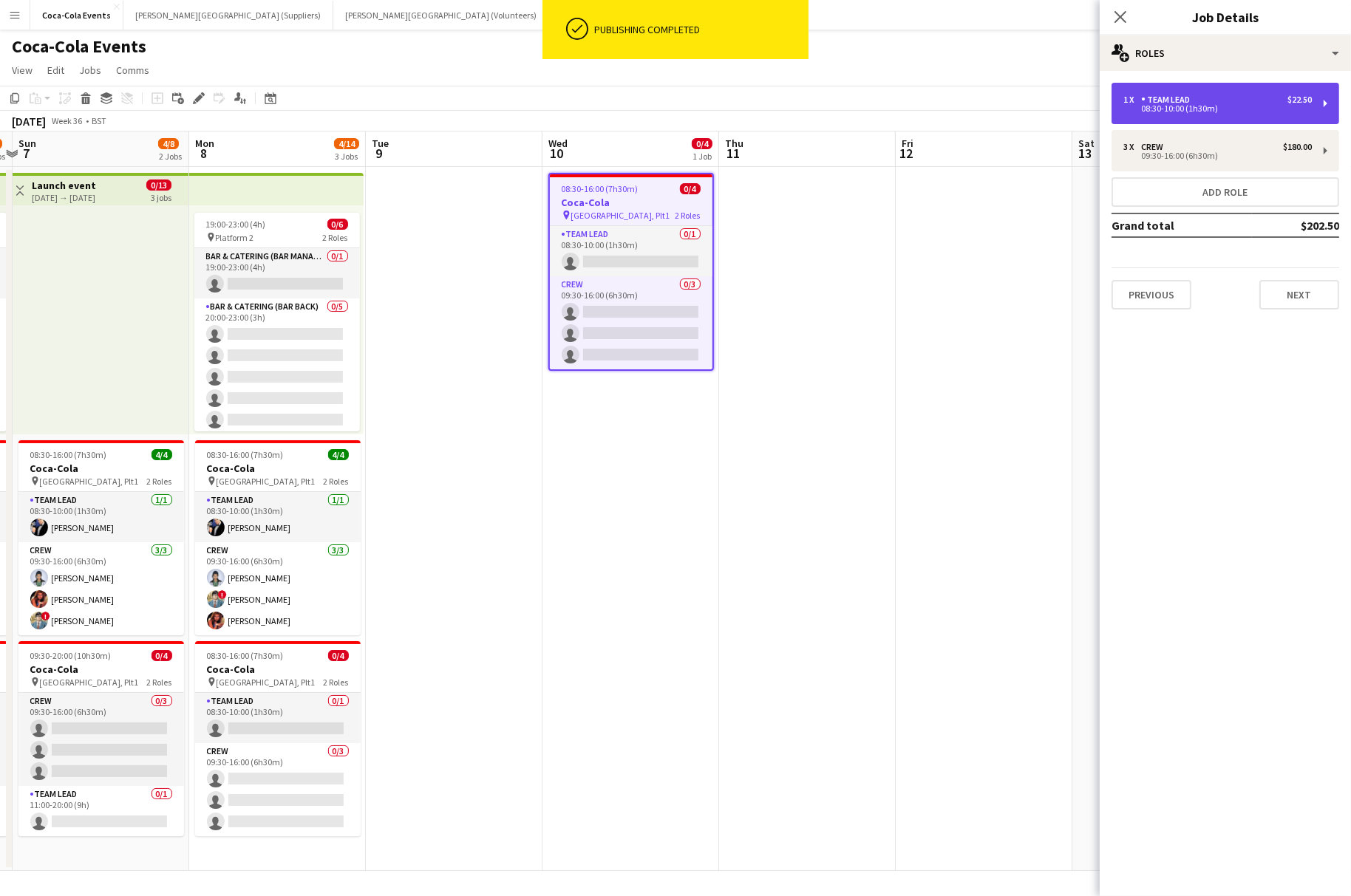
click at [1167, 102] on div "Team Lead" at bounding box center [1168, 100] width 54 height 11
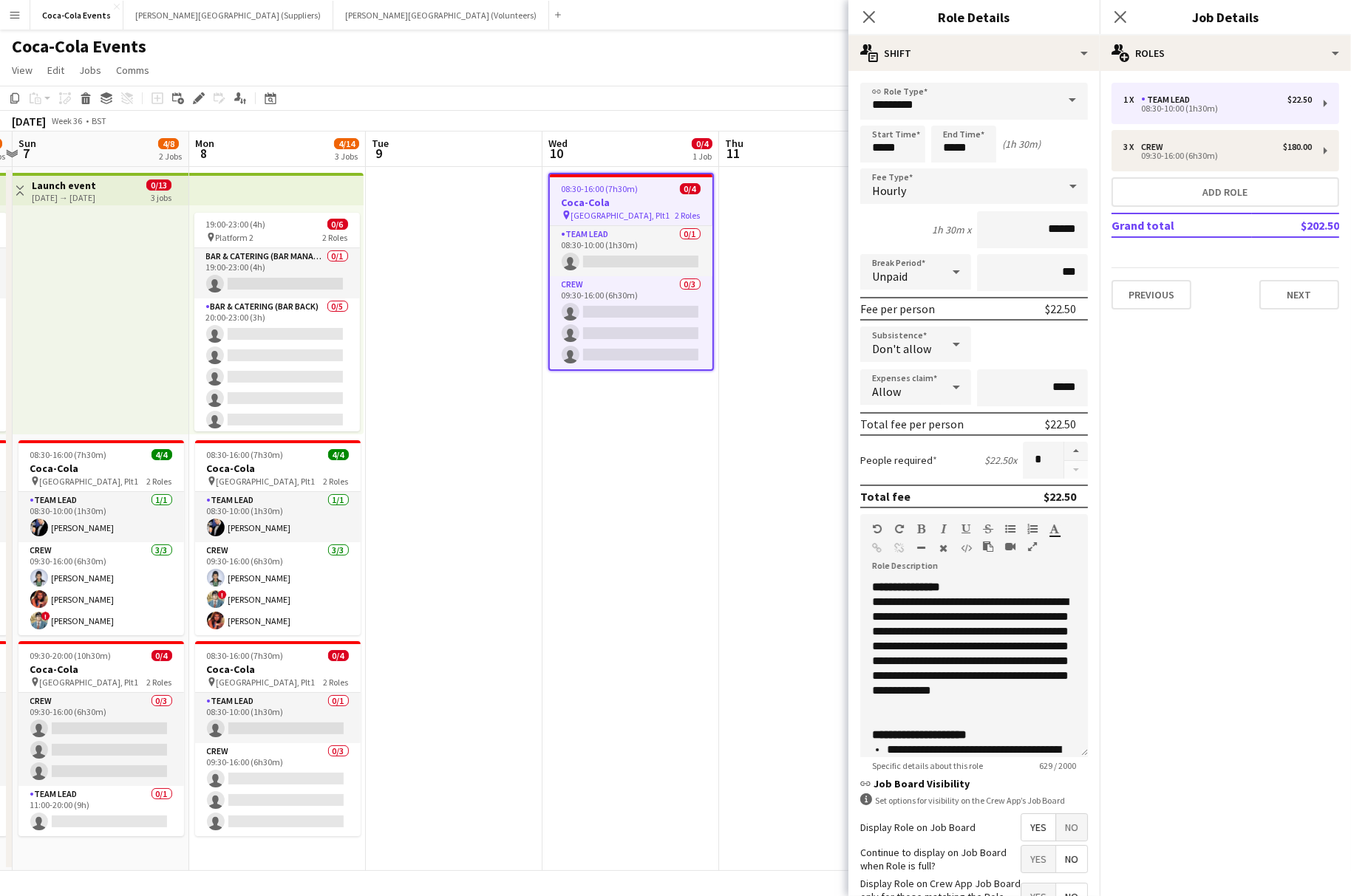
click at [692, 513] on app-date-cell "08:30-16:00 (7h30m) 0/4 Coca-Cola pin Waterloo, Plt1 2 Roles Team Lead 0/1 08:3…" at bounding box center [631, 519] width 177 height 704
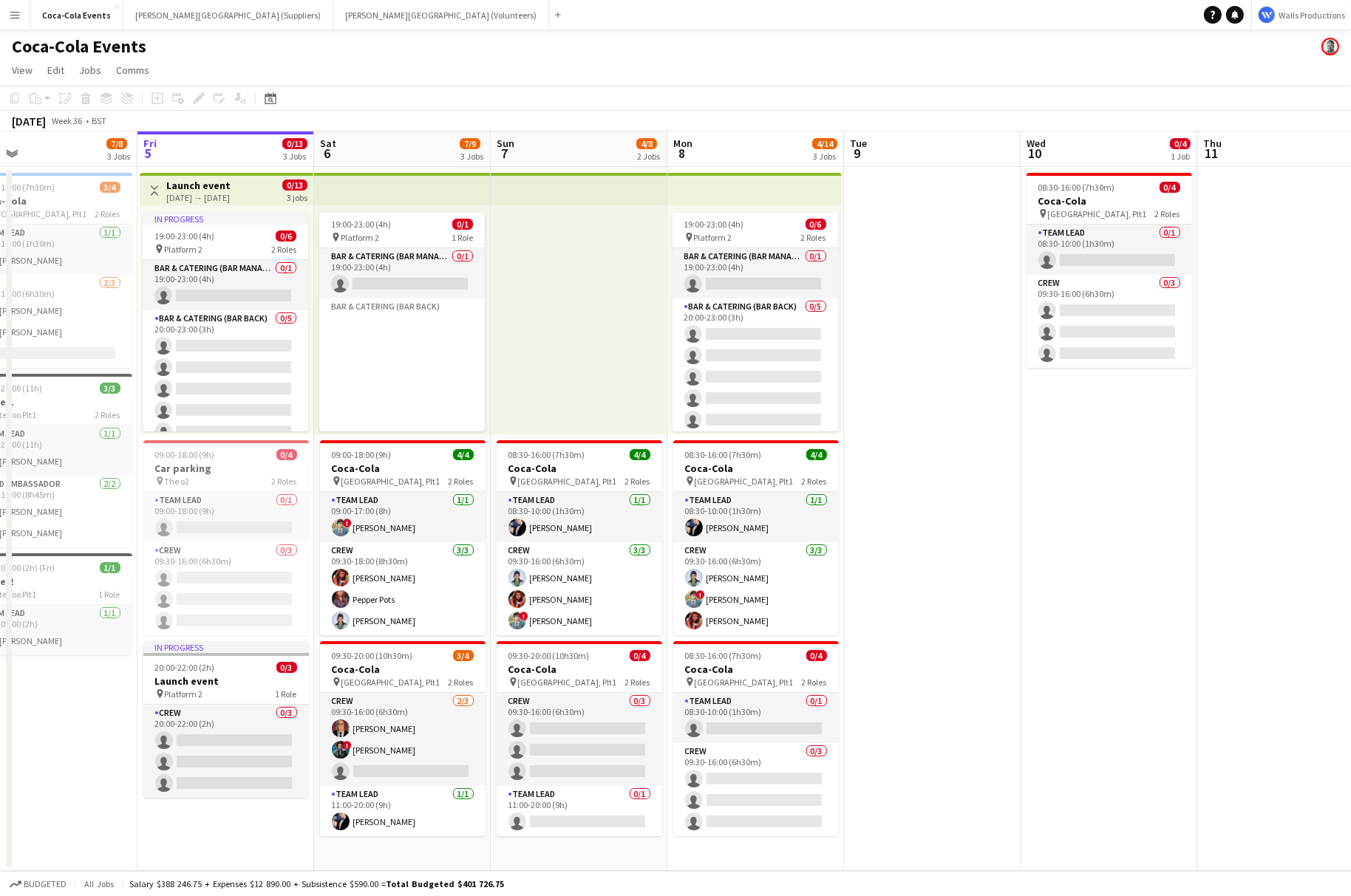
scroll to position [0, 549]
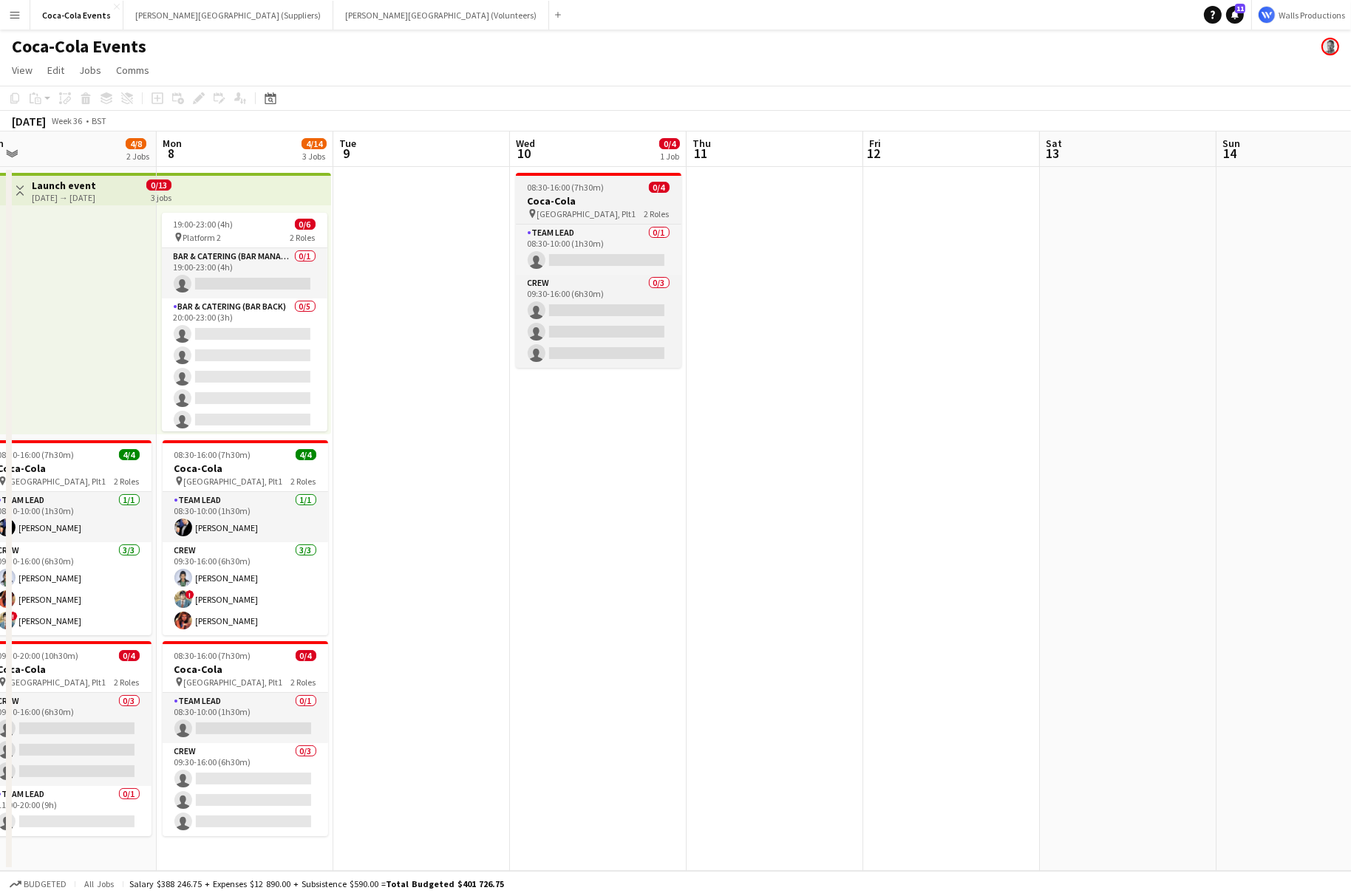
click at [578, 199] on h3 "Coca-Cola" at bounding box center [598, 201] width 166 height 13
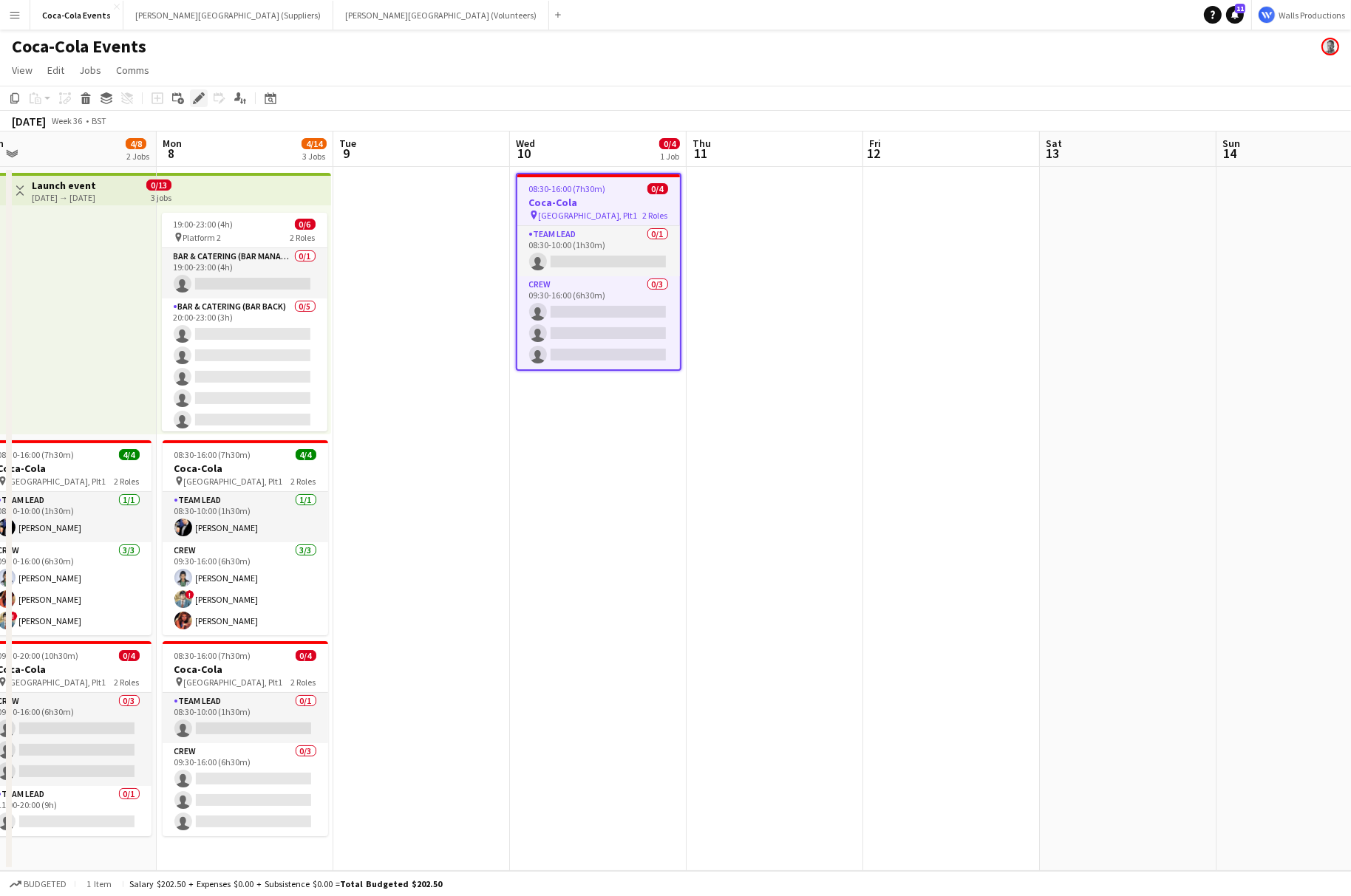
click at [195, 97] on icon at bounding box center [198, 98] width 8 height 8
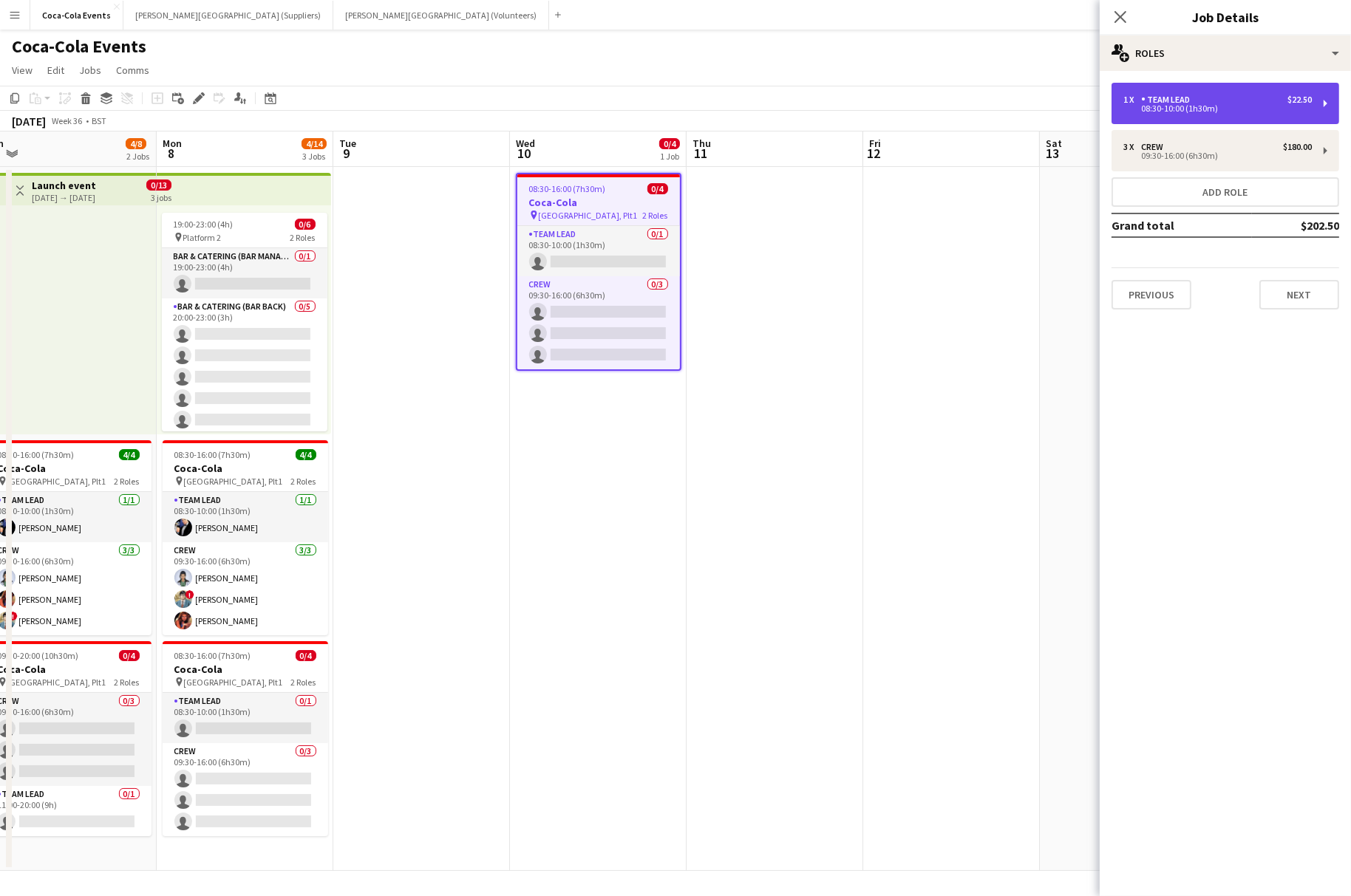
click at [1170, 112] on div "08:30-10:00 (1h30m)" at bounding box center [1217, 109] width 188 height 7
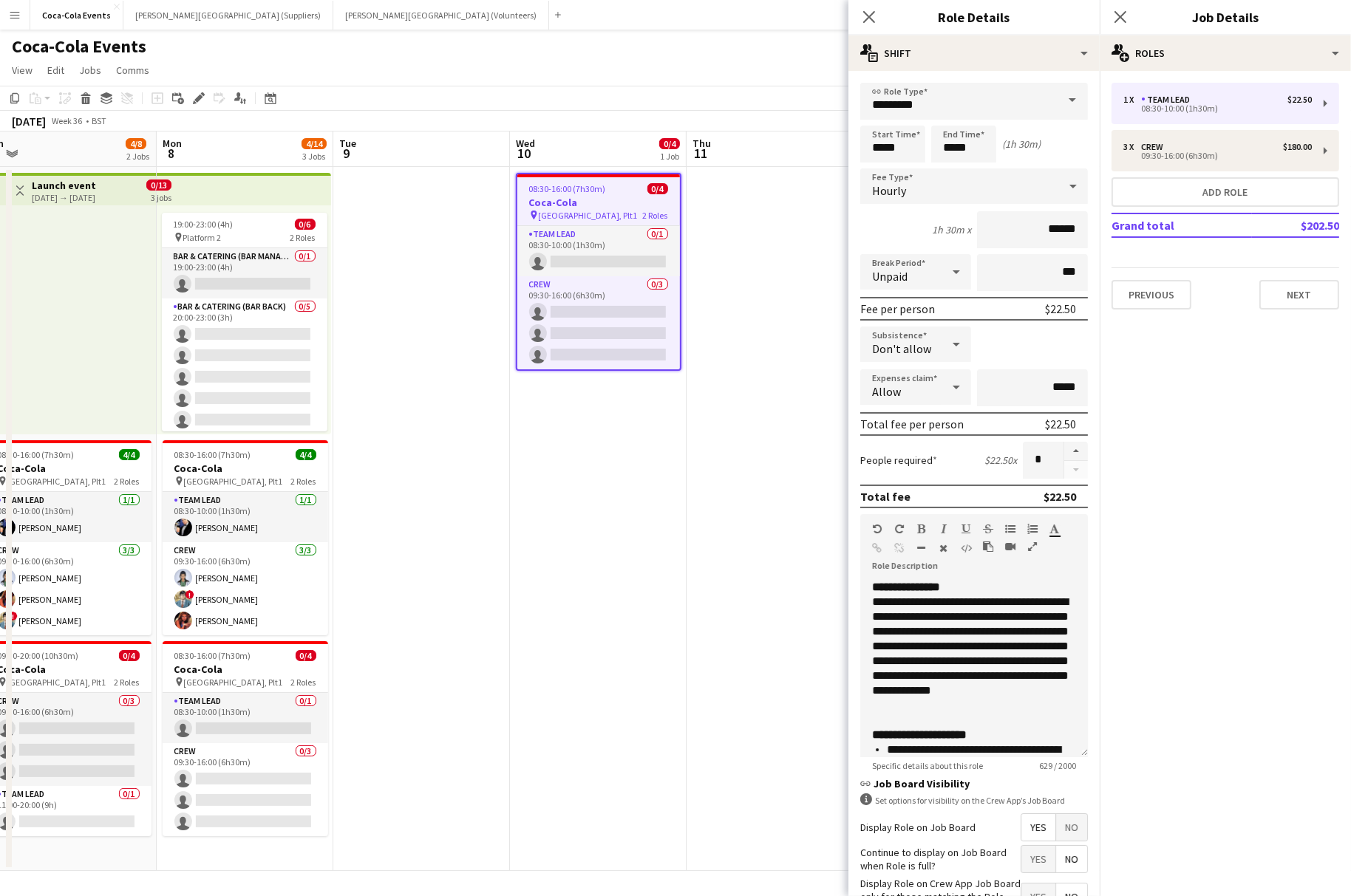
click at [729, 469] on app-date-cell at bounding box center [775, 519] width 177 height 704
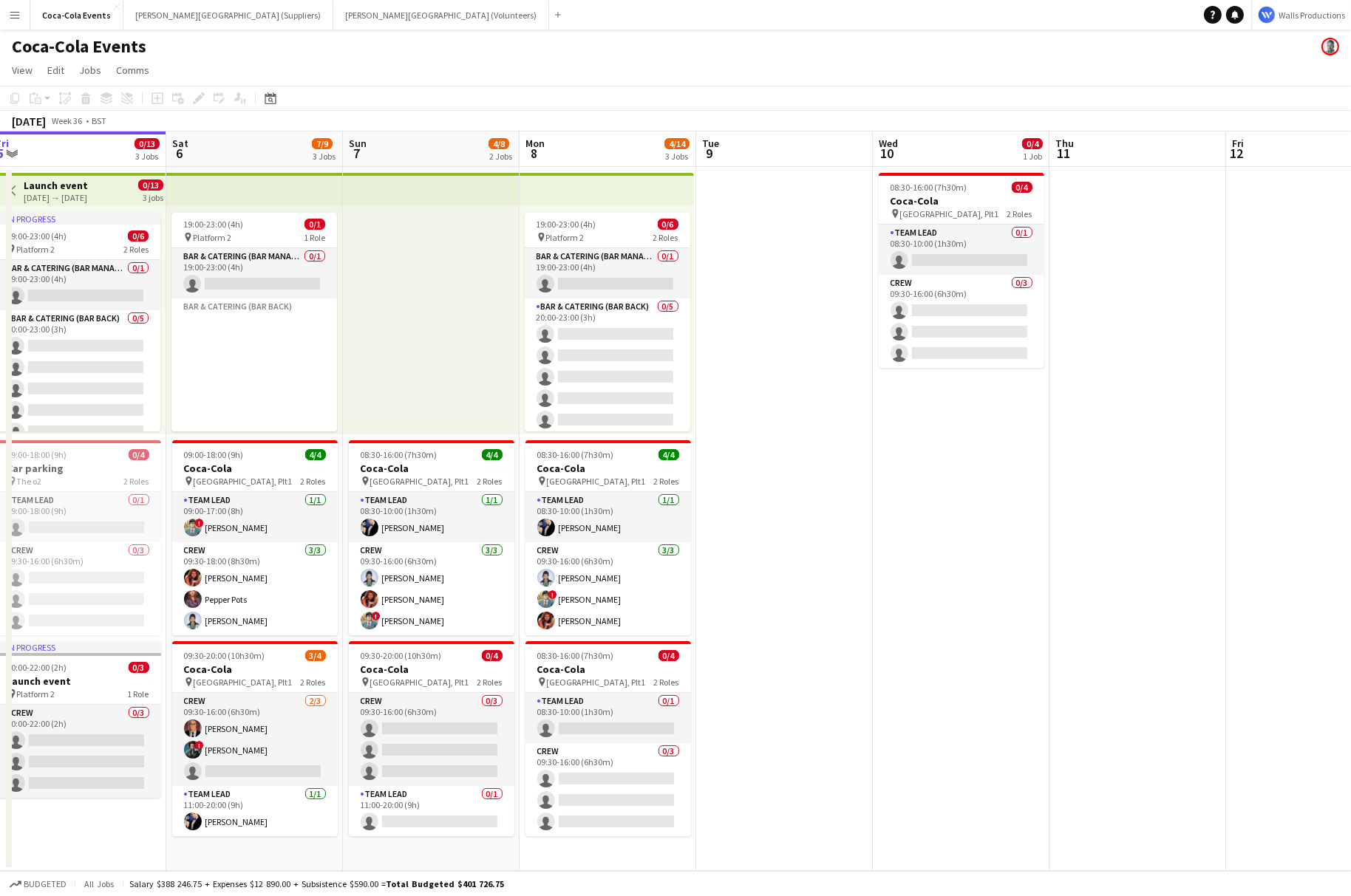
scroll to position [0, 408]
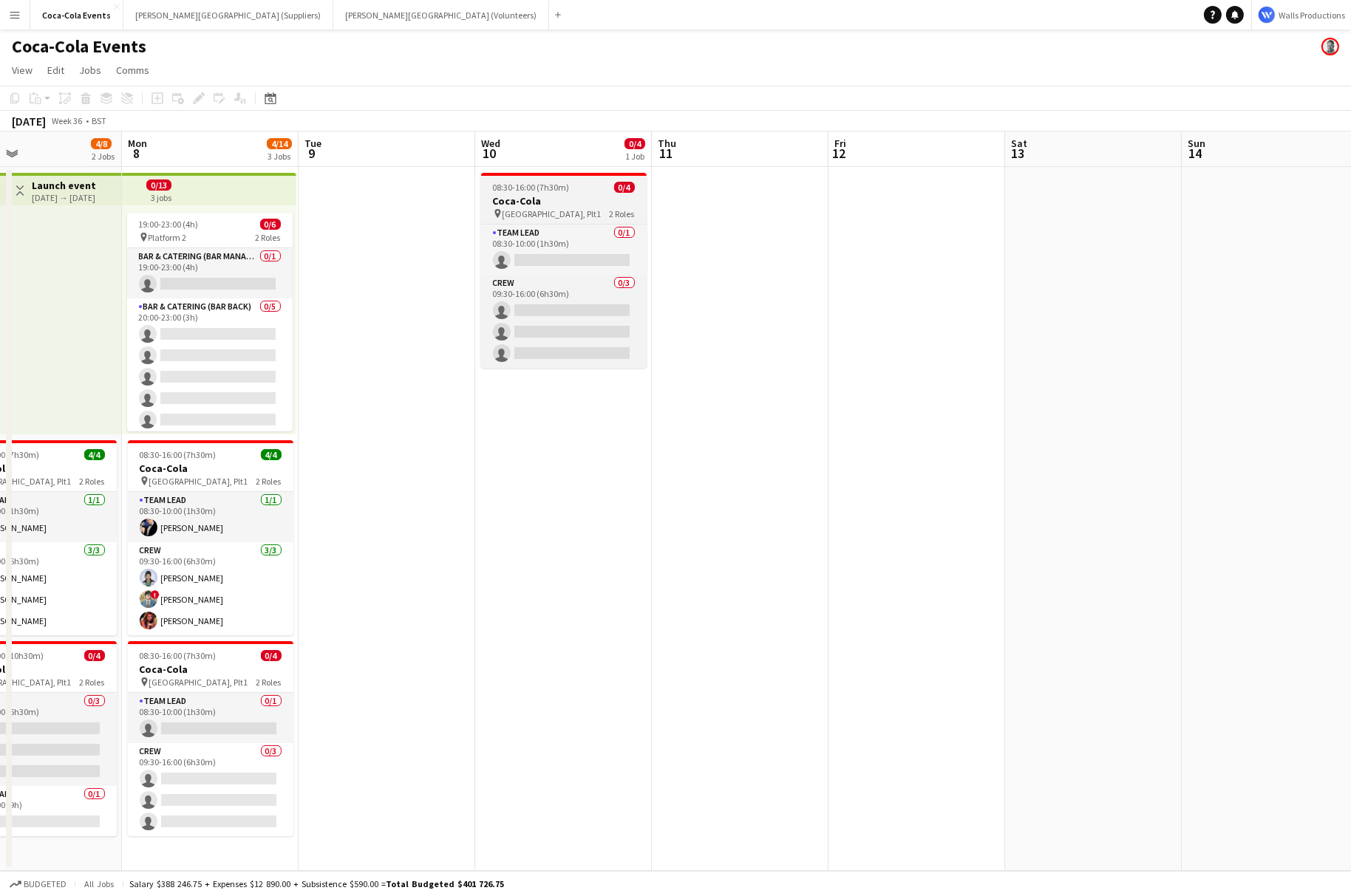
click at [548, 195] on h3 "Coca-Cola" at bounding box center [563, 201] width 166 height 13
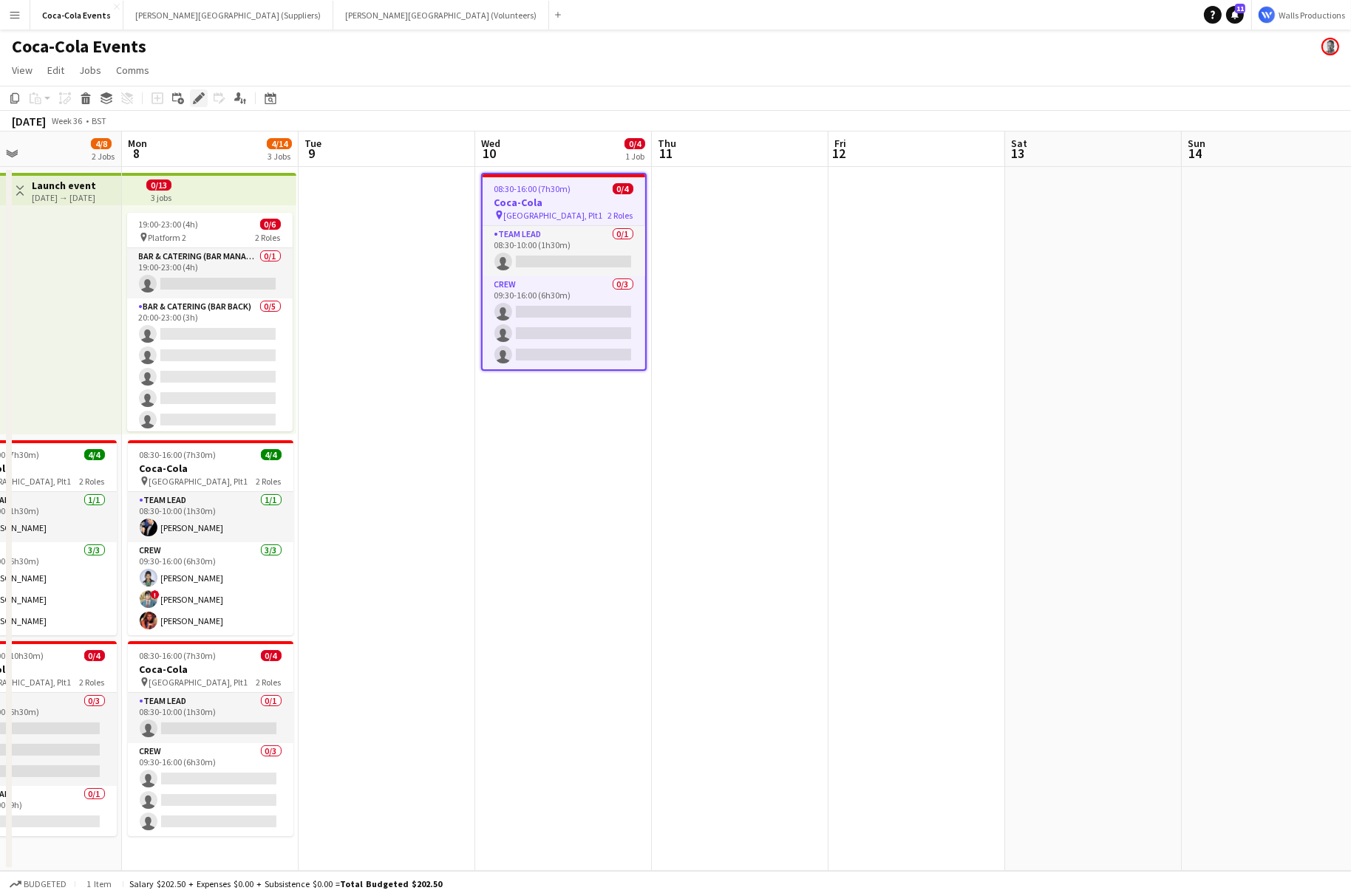
click at [199, 103] on icon "Edit" at bounding box center [198, 97] width 11 height 11
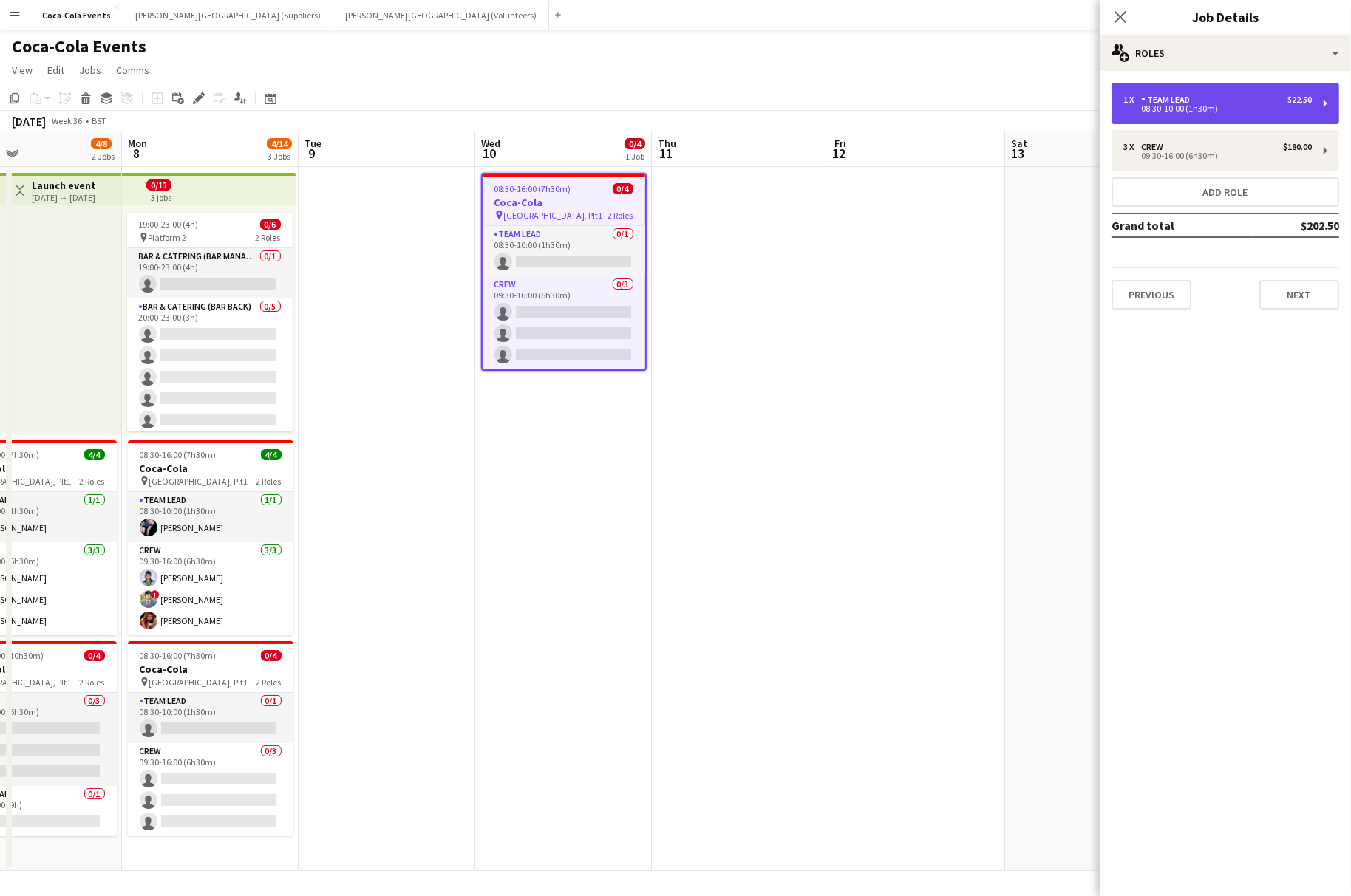
click at [1206, 92] on div "1 x Team Lead $22.50 08:30-10:00 (1h30m)" at bounding box center [1225, 102] width 228 height 41
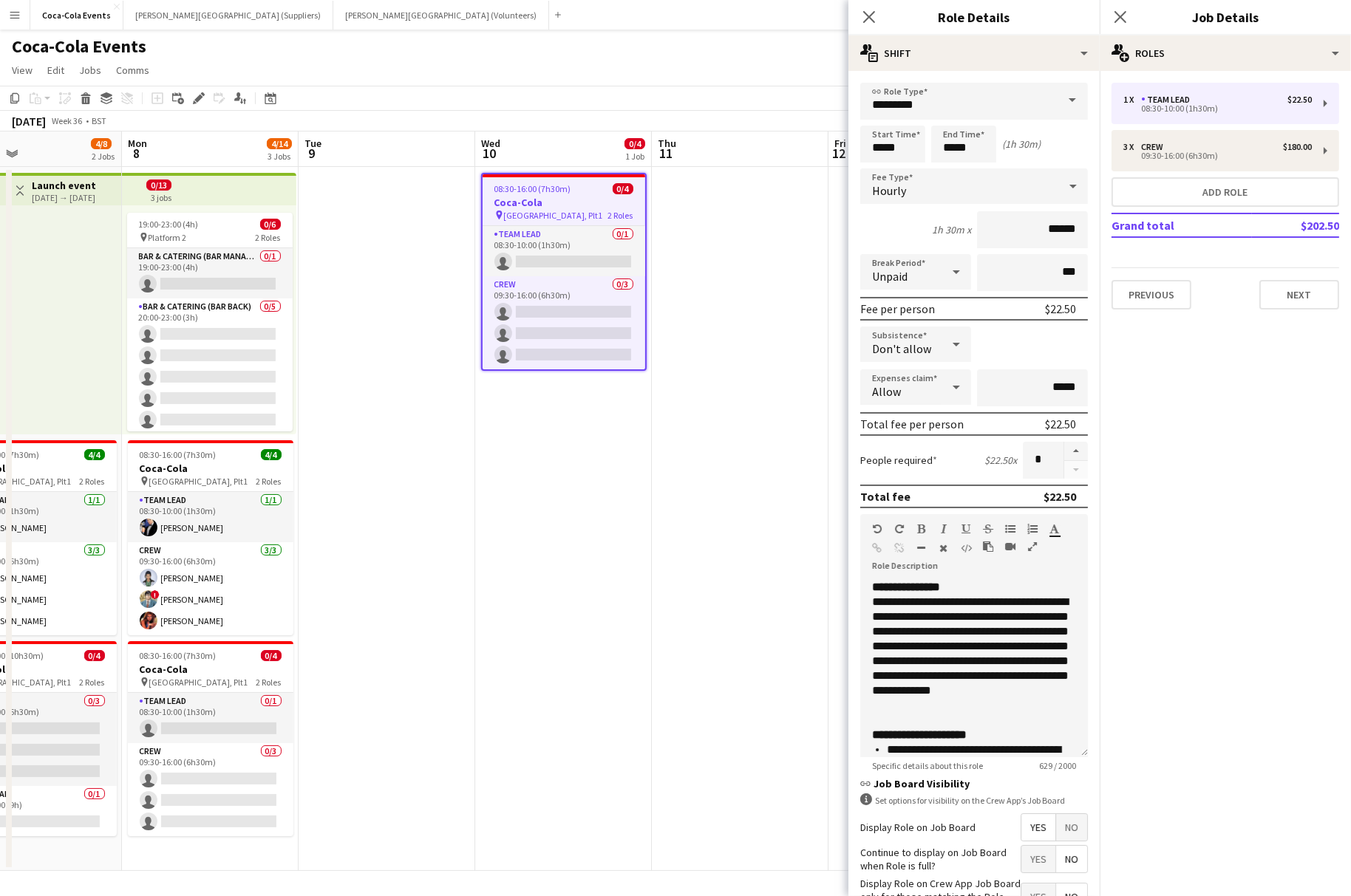
click at [715, 477] on app-date-cell at bounding box center [740, 519] width 177 height 704
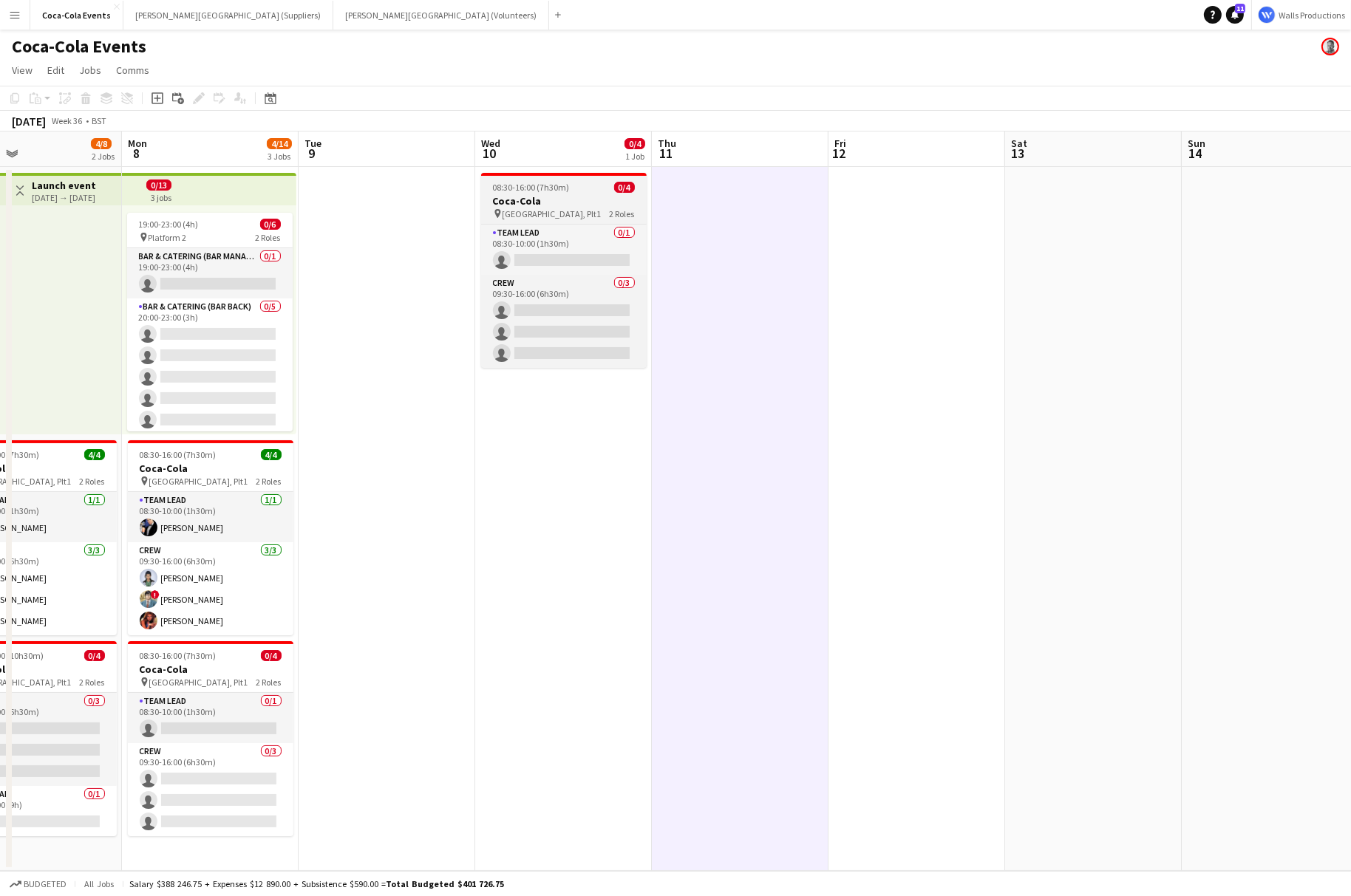
click at [534, 173] on div at bounding box center [563, 173] width 166 height 3
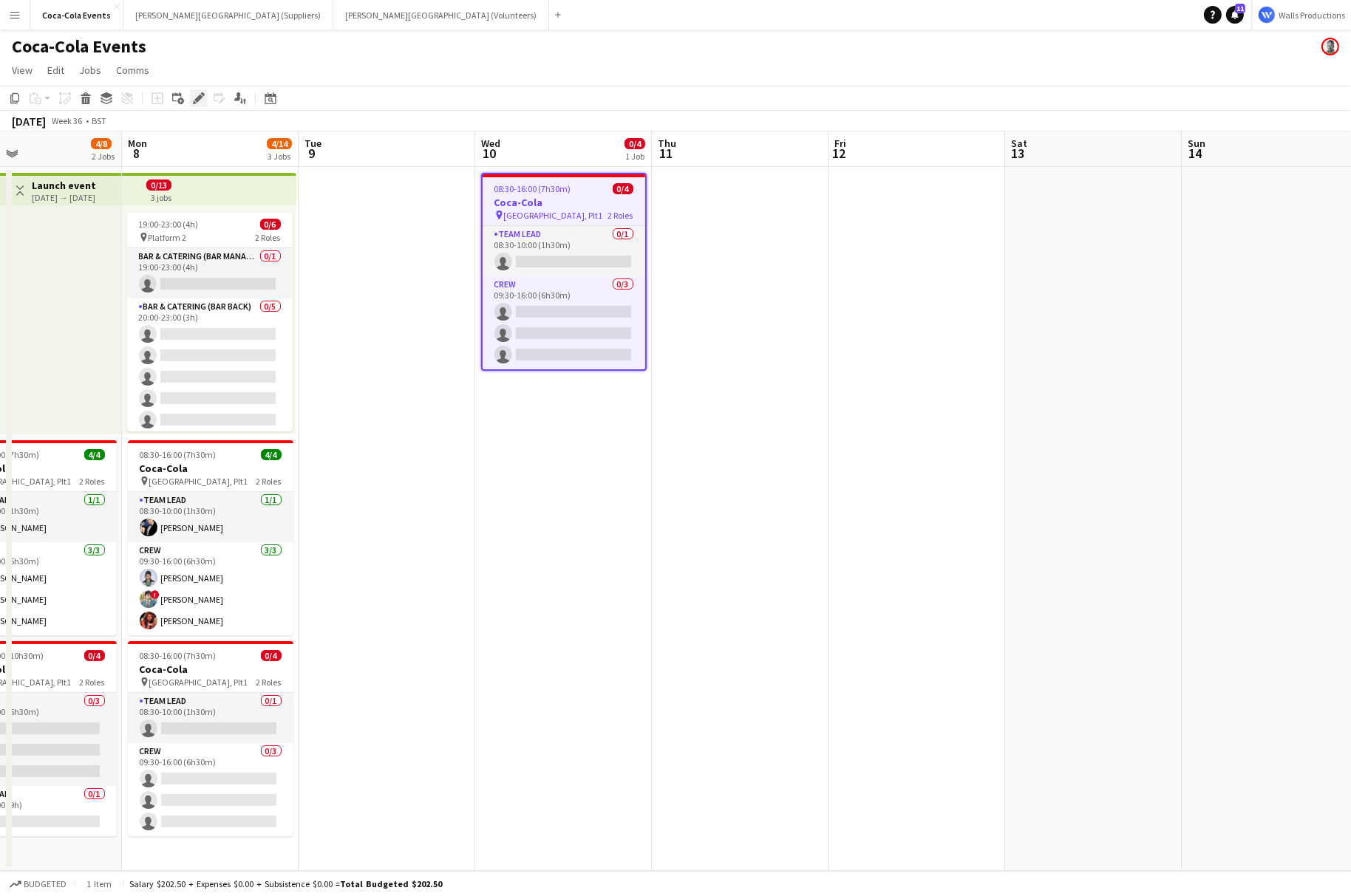
click at [193, 94] on icon "Edit" at bounding box center [198, 97] width 11 height 11
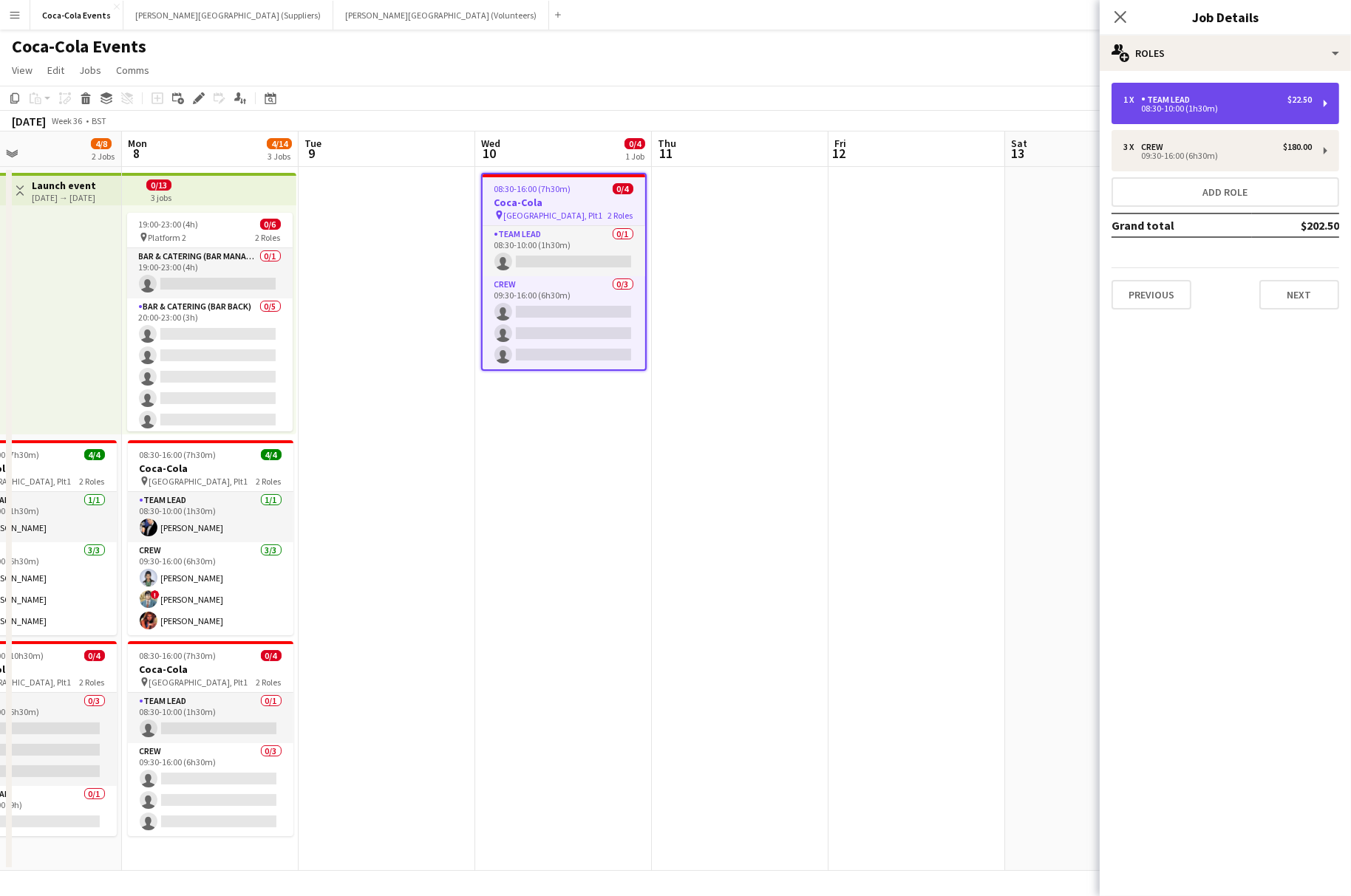
click at [1147, 98] on div "Team Lead" at bounding box center [1168, 100] width 54 height 11
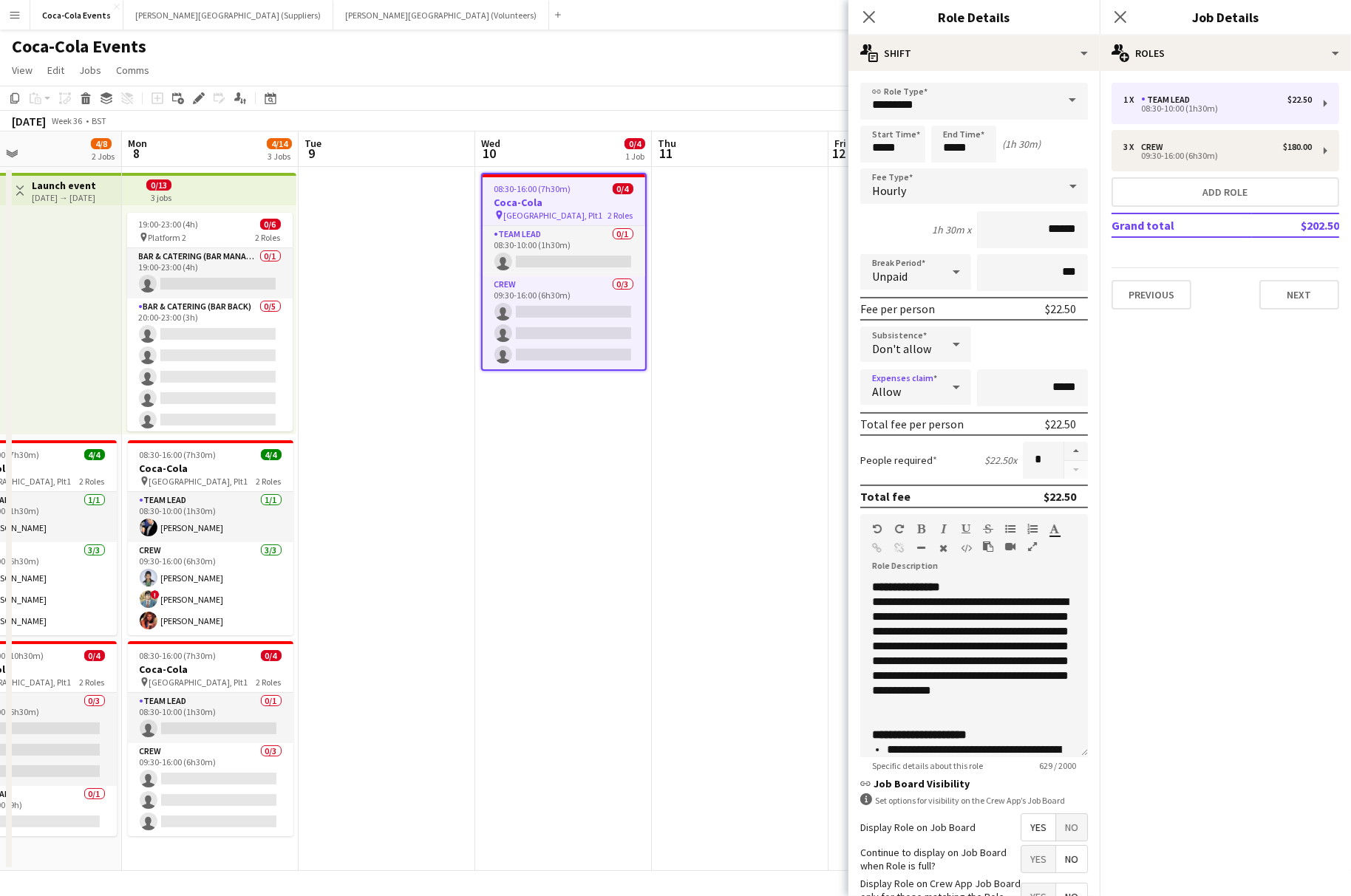
click at [917, 385] on div "Allow" at bounding box center [901, 387] width 81 height 35
click at [917, 466] on span "Don't allow" at bounding box center [916, 465] width 88 height 14
click at [745, 549] on app-date-cell at bounding box center [740, 519] width 177 height 704
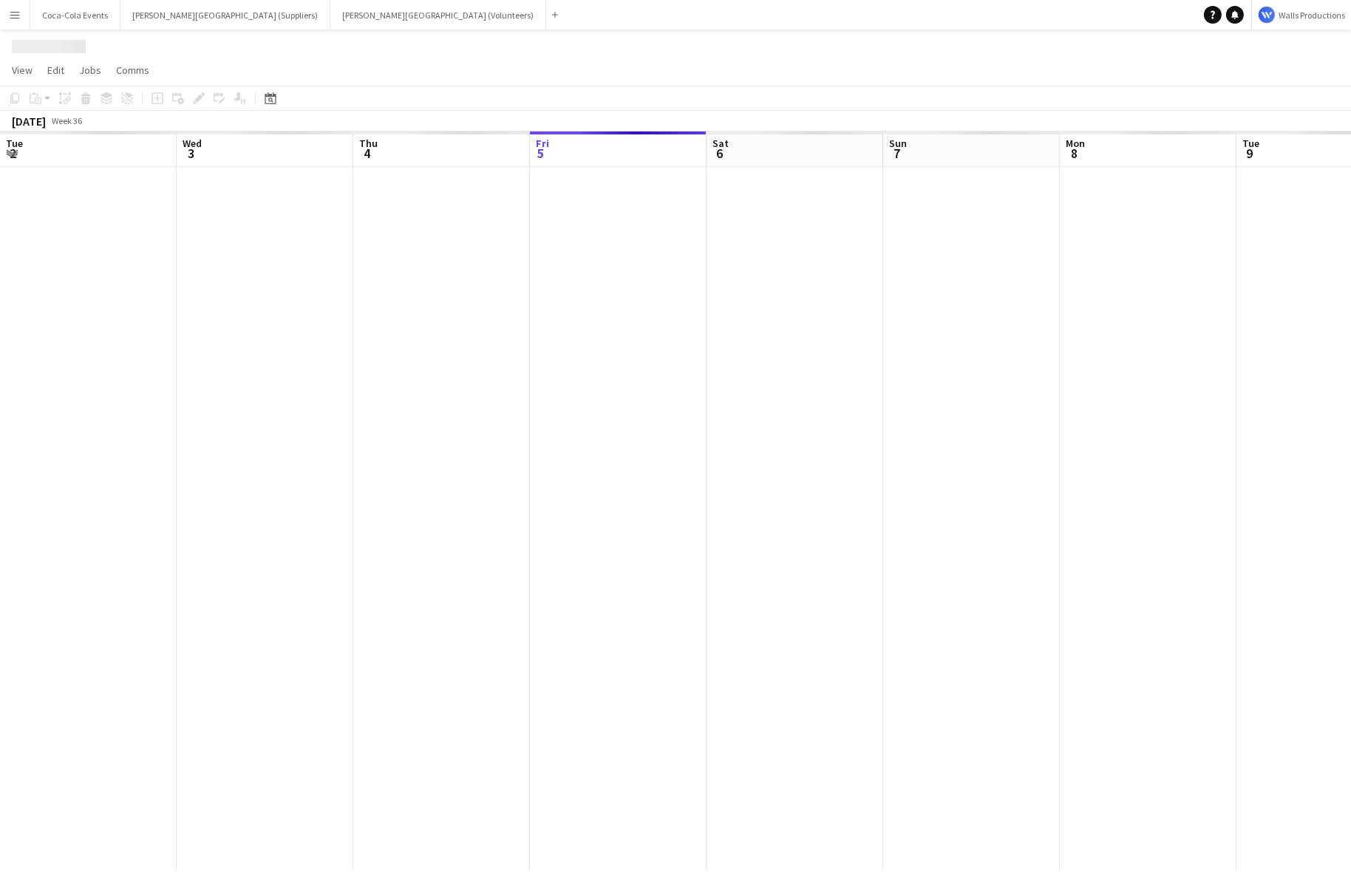
scroll to position [0, 353]
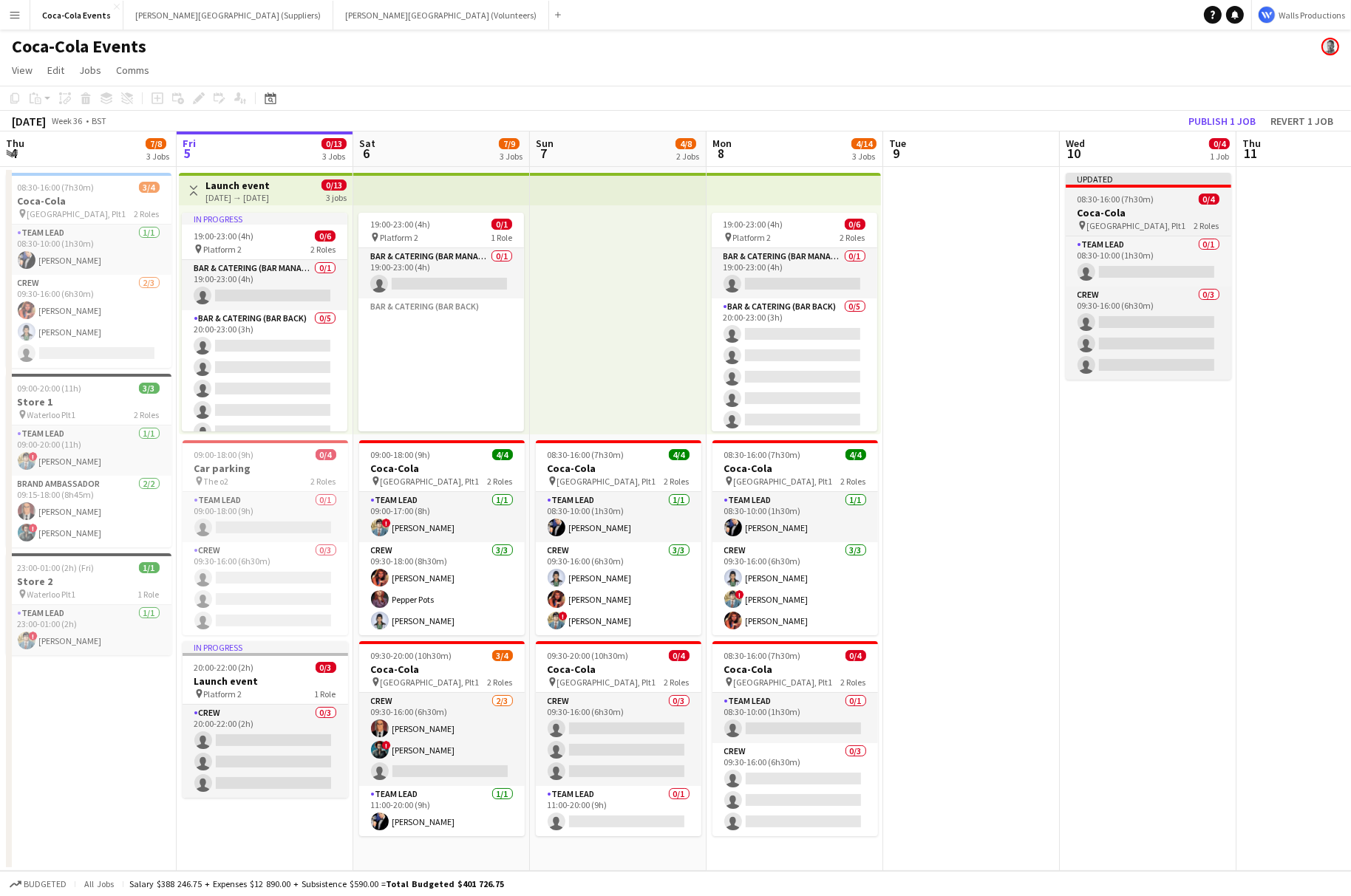
click at [1148, 213] on h3 "Coca-Cola" at bounding box center [1148, 212] width 166 height 13
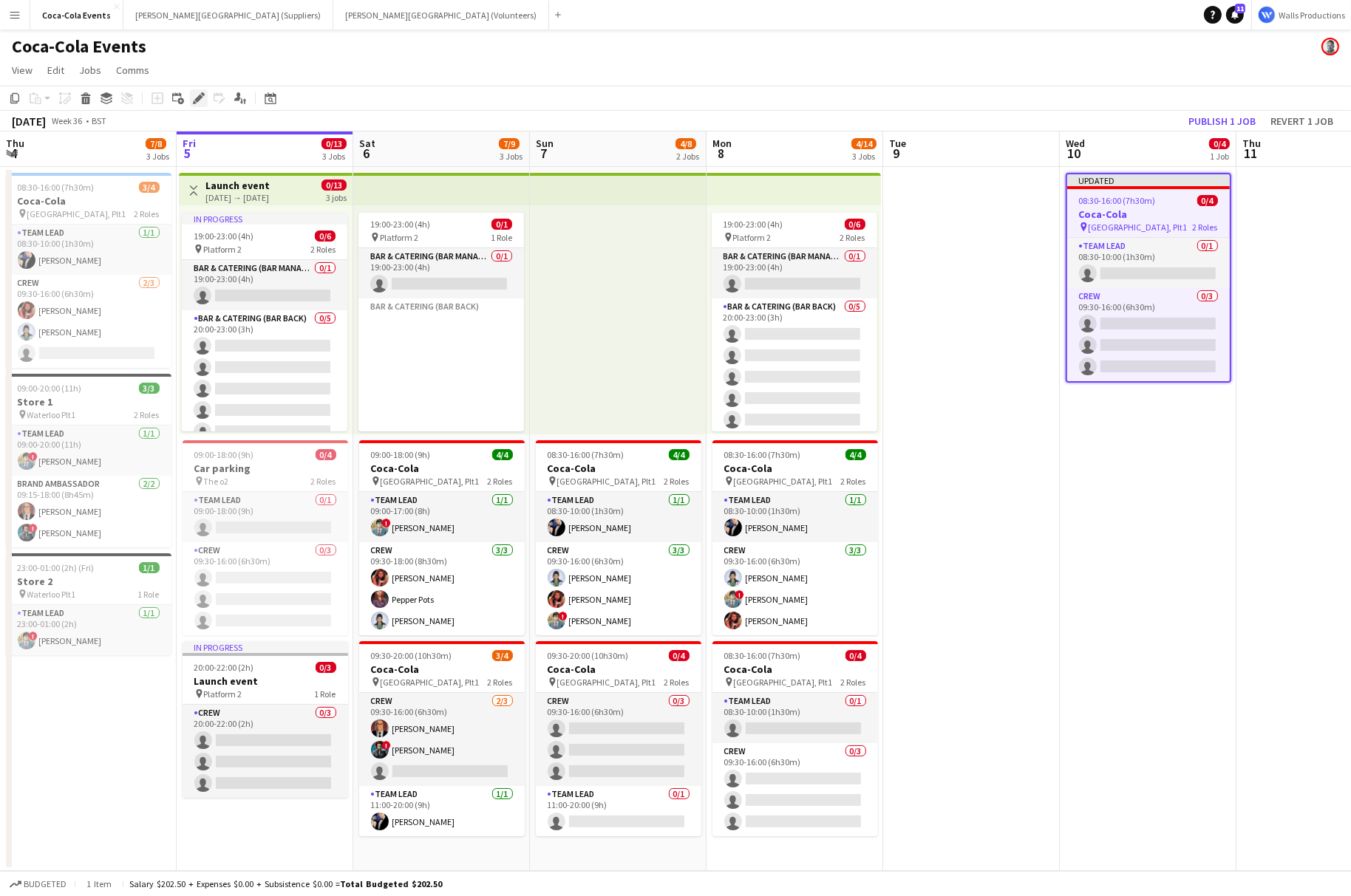
click at [199, 102] on icon "Edit" at bounding box center [198, 97] width 11 height 11
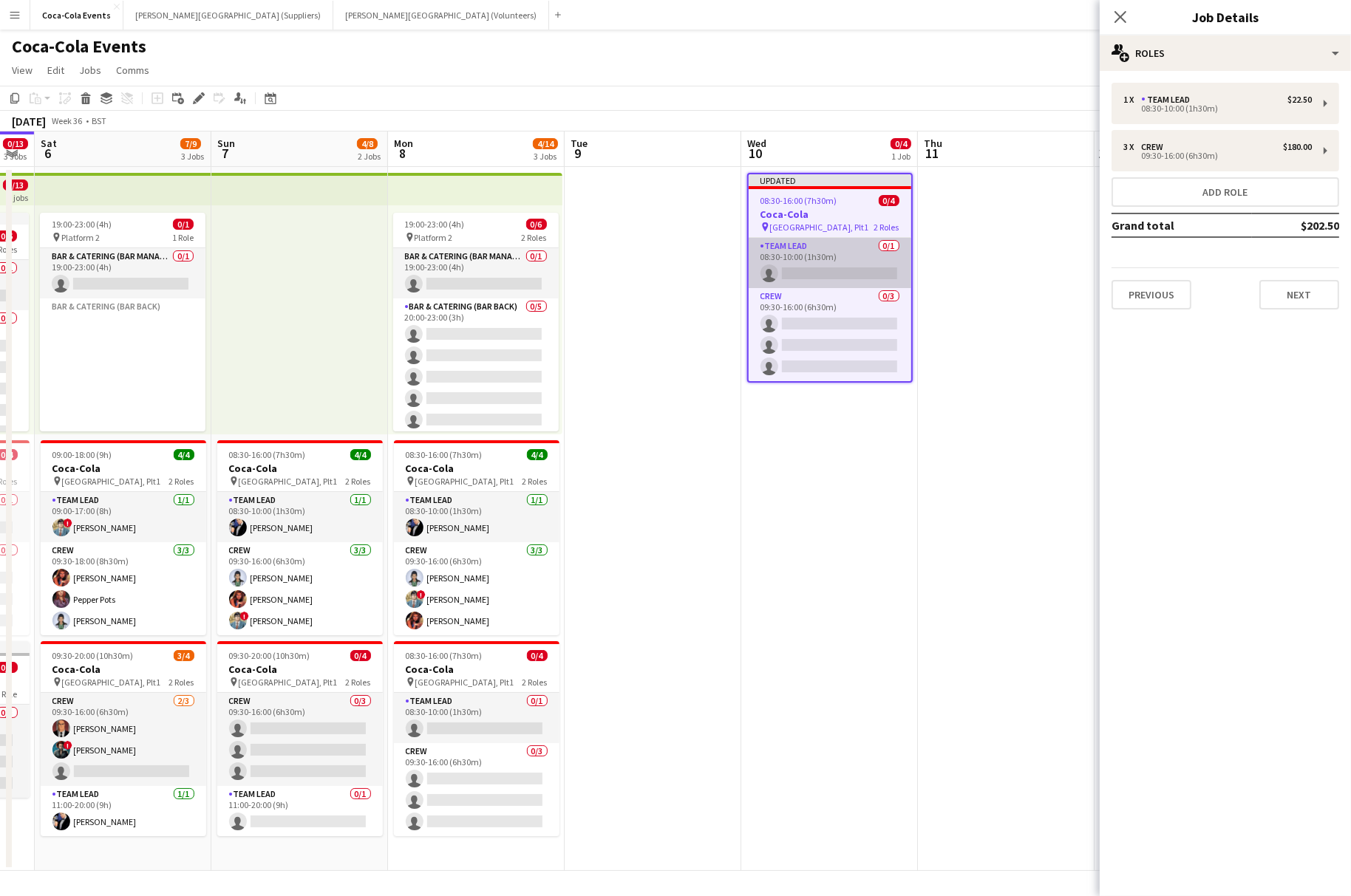
scroll to position [0, 526]
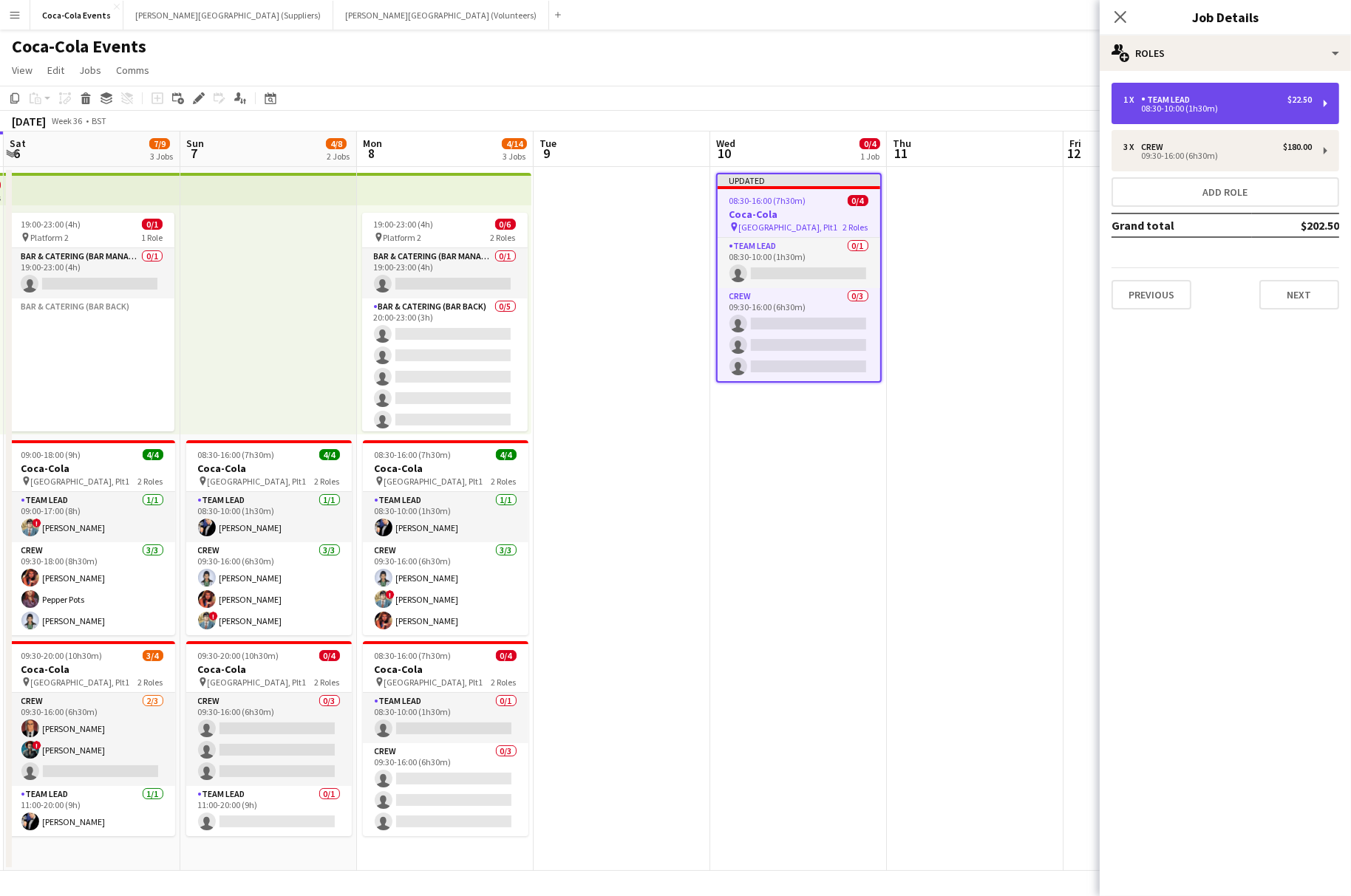
click at [1142, 116] on div "1 x Team Lead $22.50 08:30-10:00 (1h30m)" at bounding box center [1225, 102] width 228 height 41
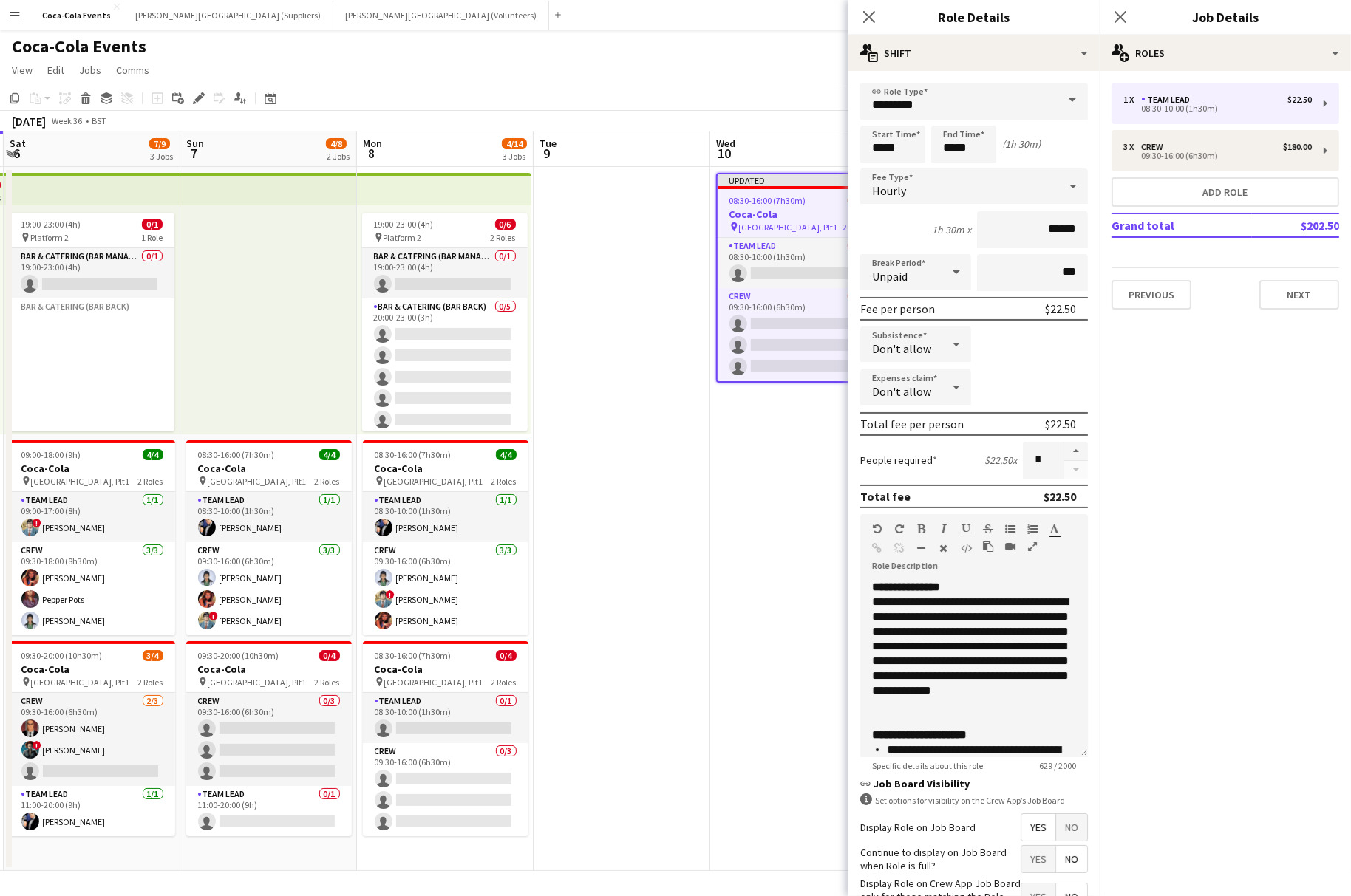
click at [781, 472] on app-date-cell "Updated 08:30-16:00 (7h30m) 0/4 Coca-Cola pin Waterloo, Plt1 2 Roles Team Lead …" at bounding box center [798, 519] width 177 height 704
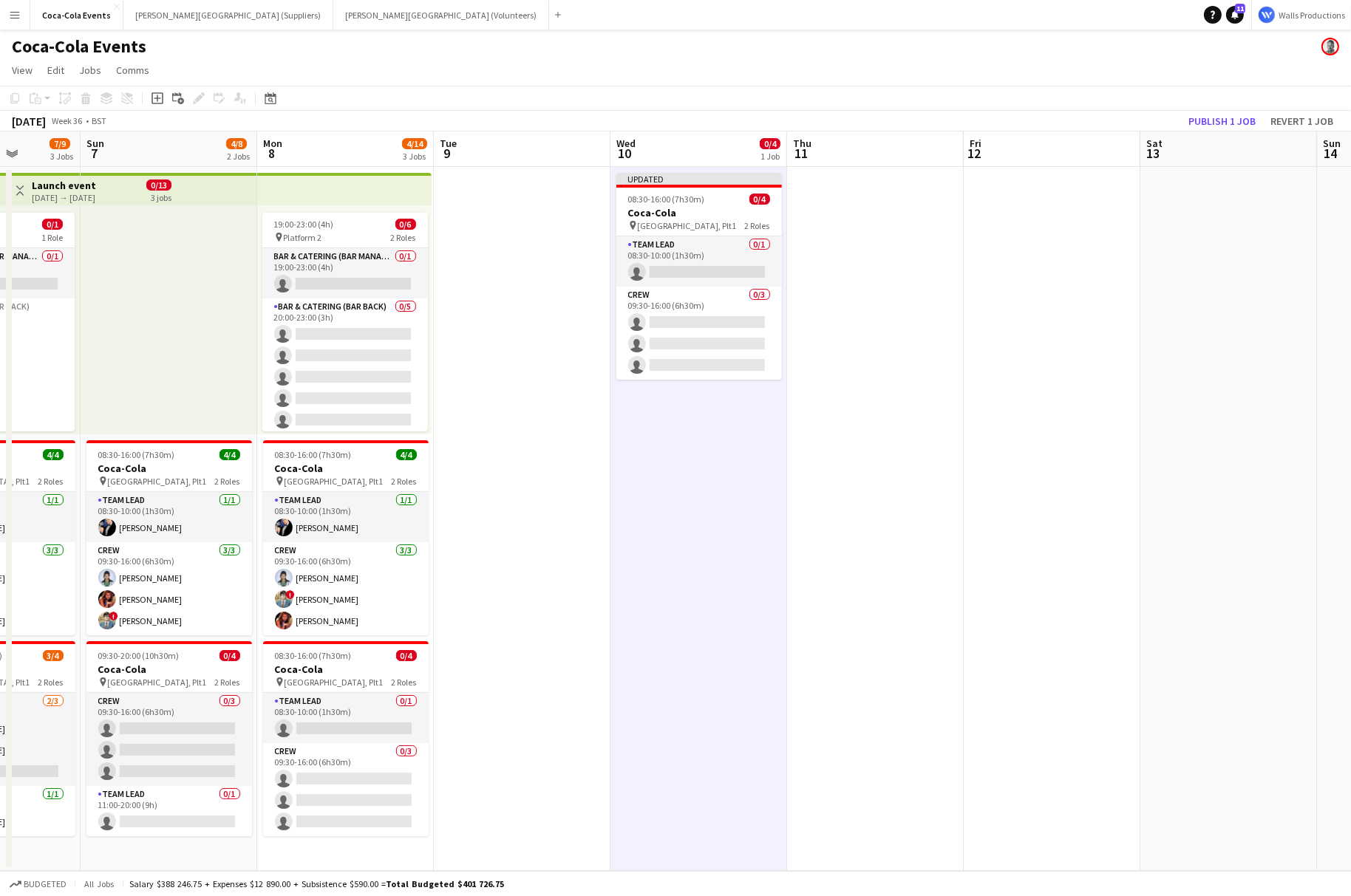
scroll to position [0, 626]
click at [666, 224] on span "[GEOGRAPHIC_DATA], Plt1" at bounding box center [686, 225] width 99 height 11
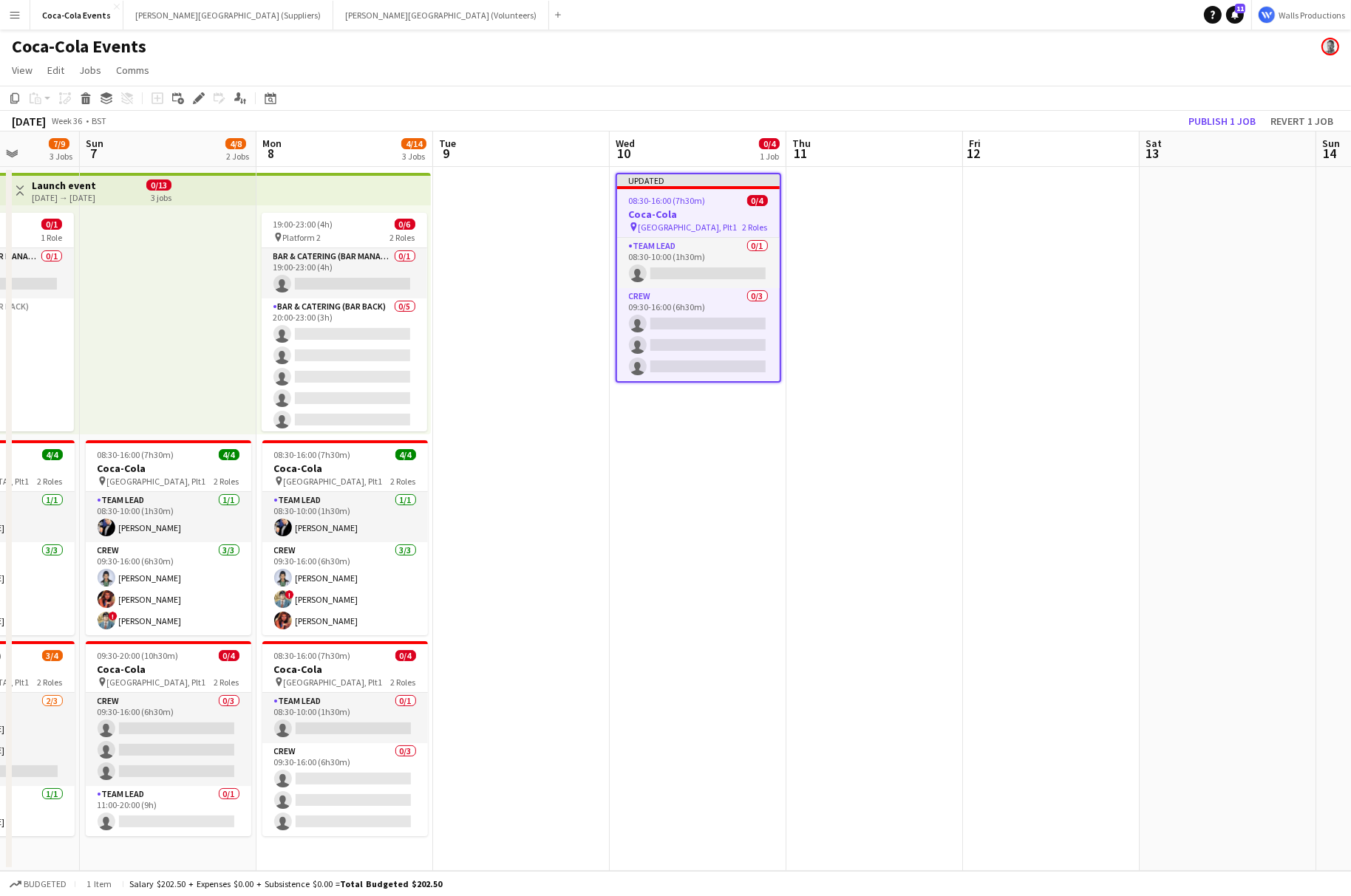
click at [894, 246] on app-date-cell at bounding box center [874, 519] width 177 height 704
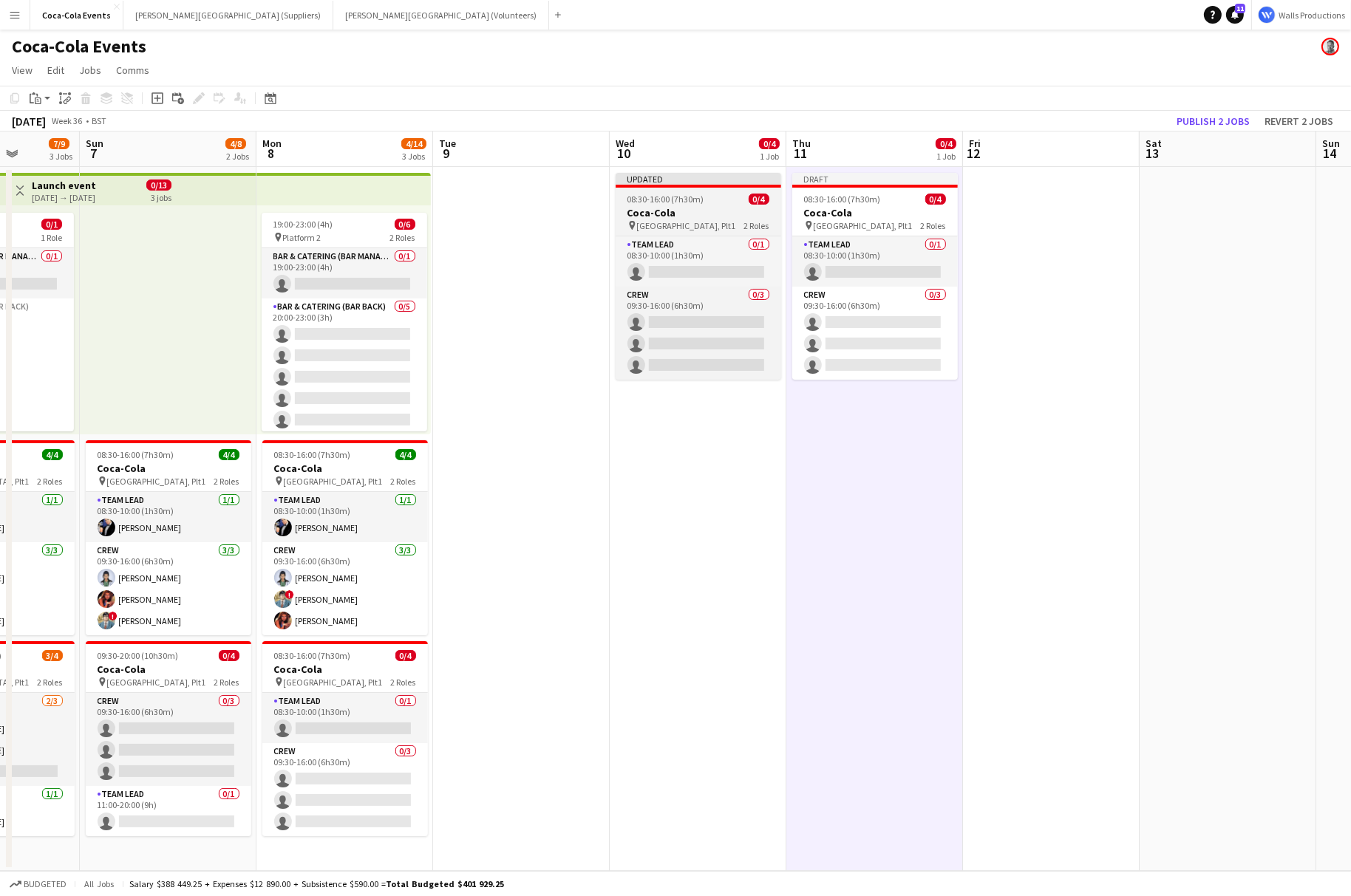
click at [693, 229] on div "pin [STREET_ADDRESS] Roles" at bounding box center [698, 224] width 166 height 11
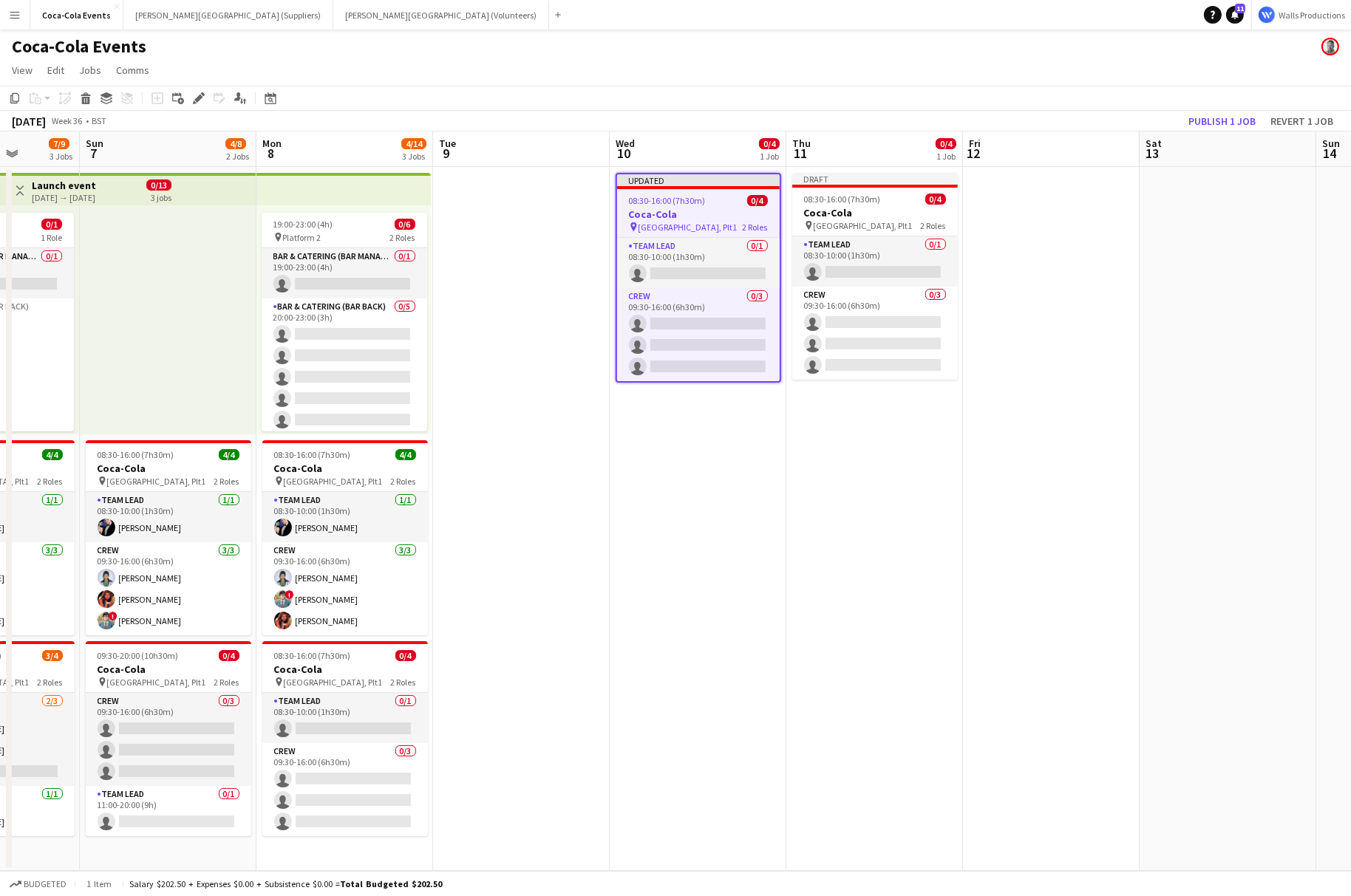
click at [75, 102] on div "Copy Paste Paste Command V Paste with crew Command Shift V Paste linked Job Del…" at bounding box center [71, 98] width 130 height 18
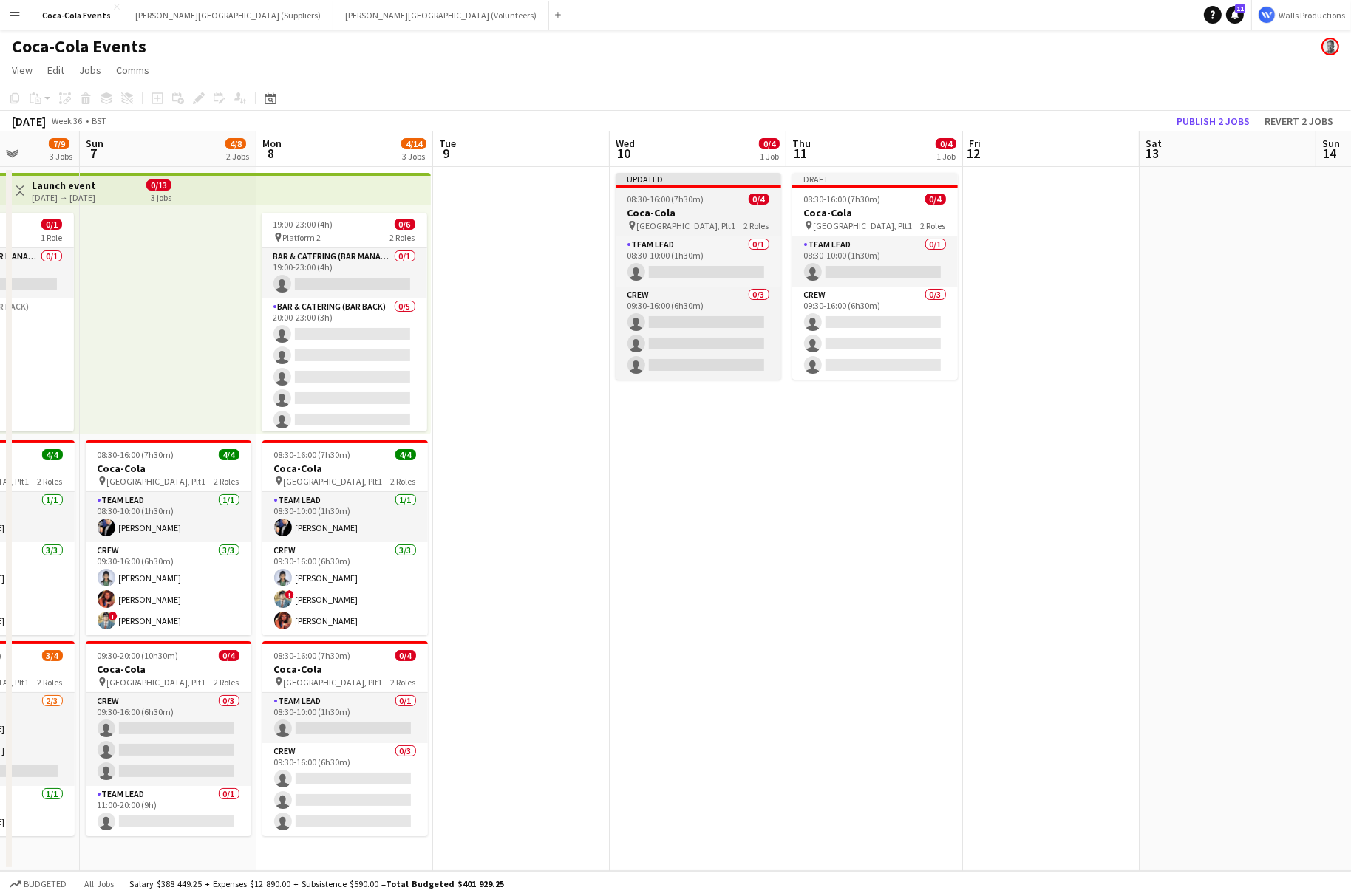
click at [642, 200] on span "08:30-16:00 (7h30m)" at bounding box center [666, 199] width 77 height 11
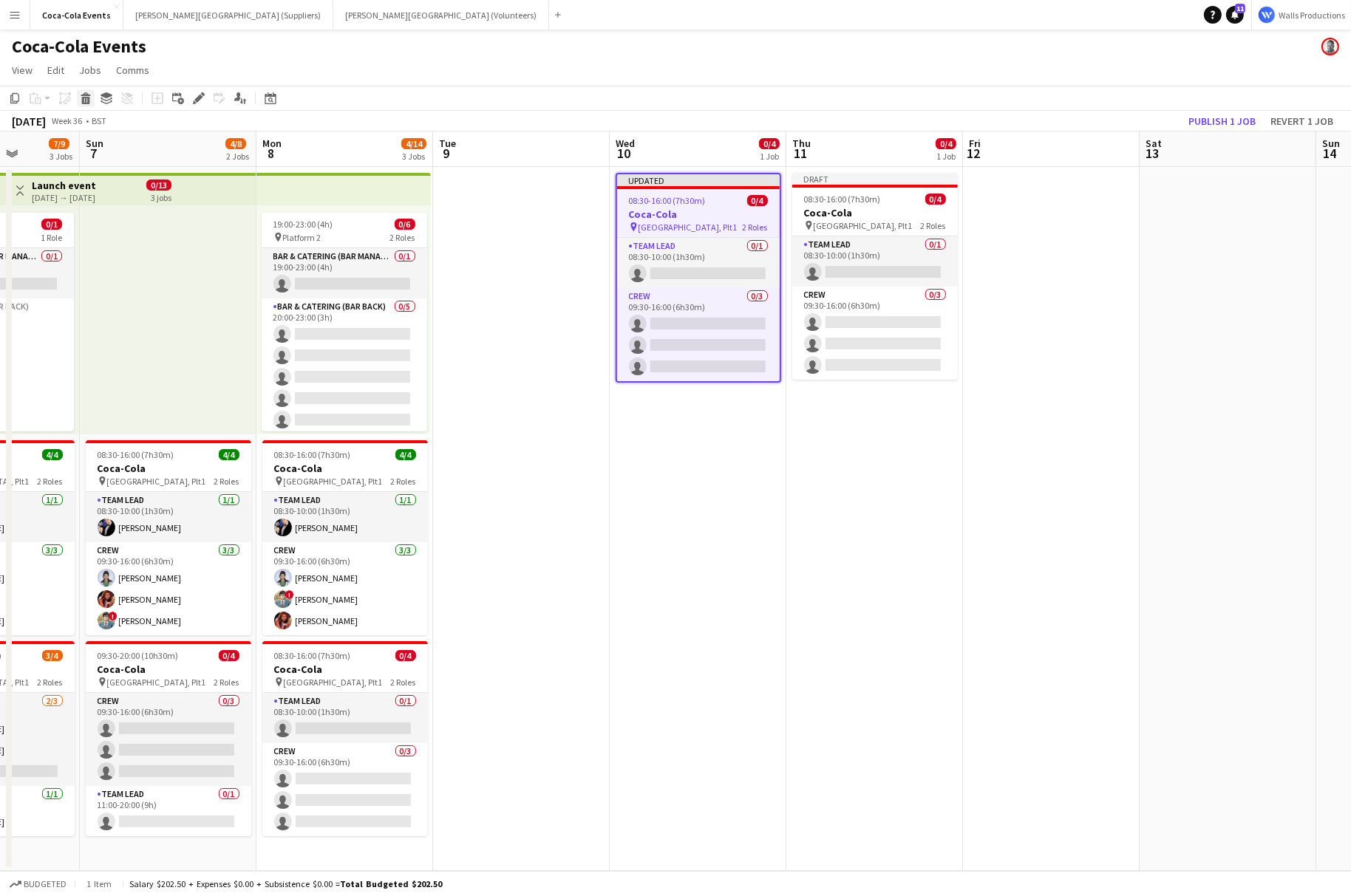
click at [87, 95] on icon at bounding box center [85, 94] width 10 height 4
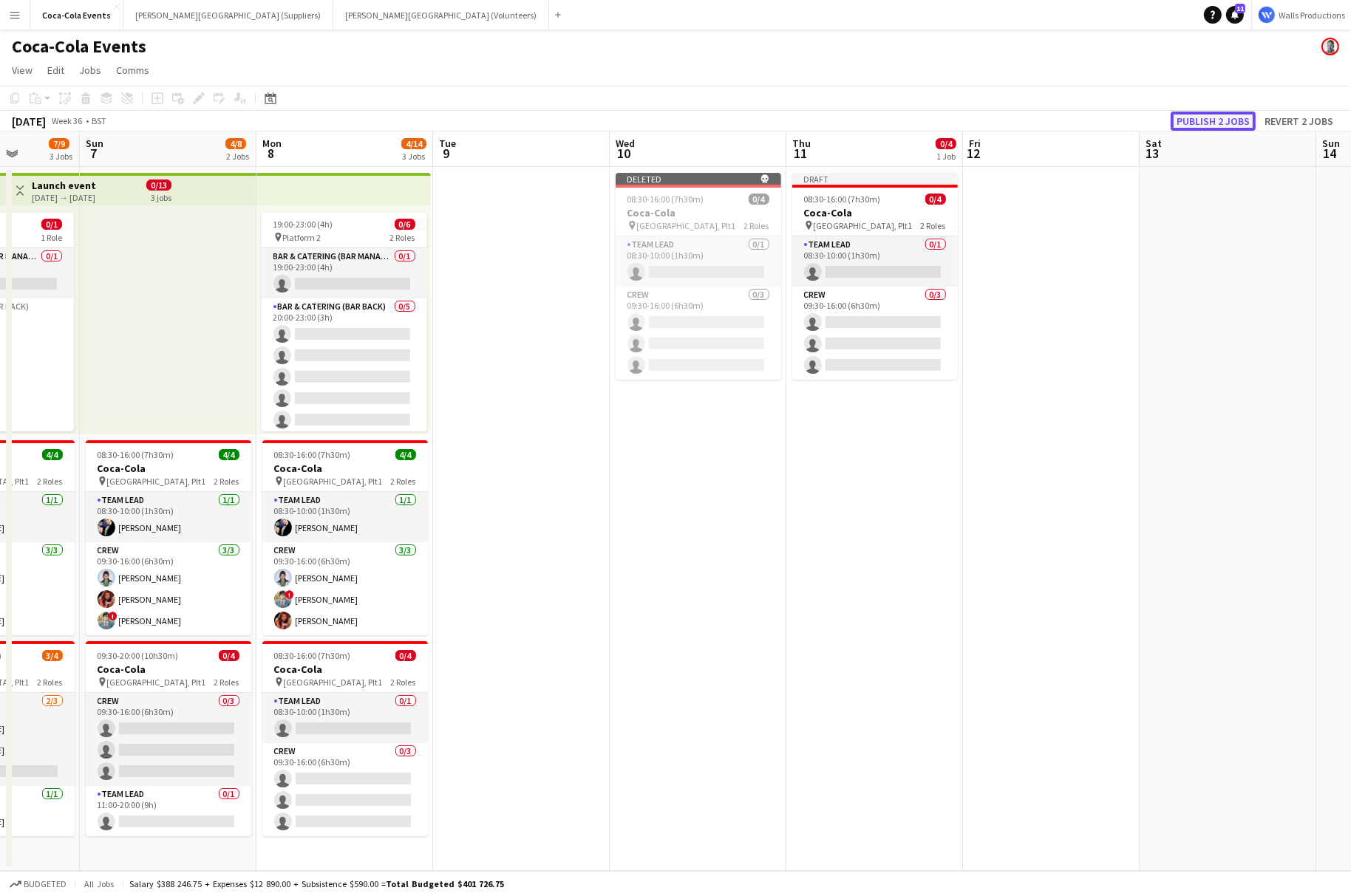
click at [1210, 116] on button "Publish 2 jobs" at bounding box center [1213, 121] width 85 height 19
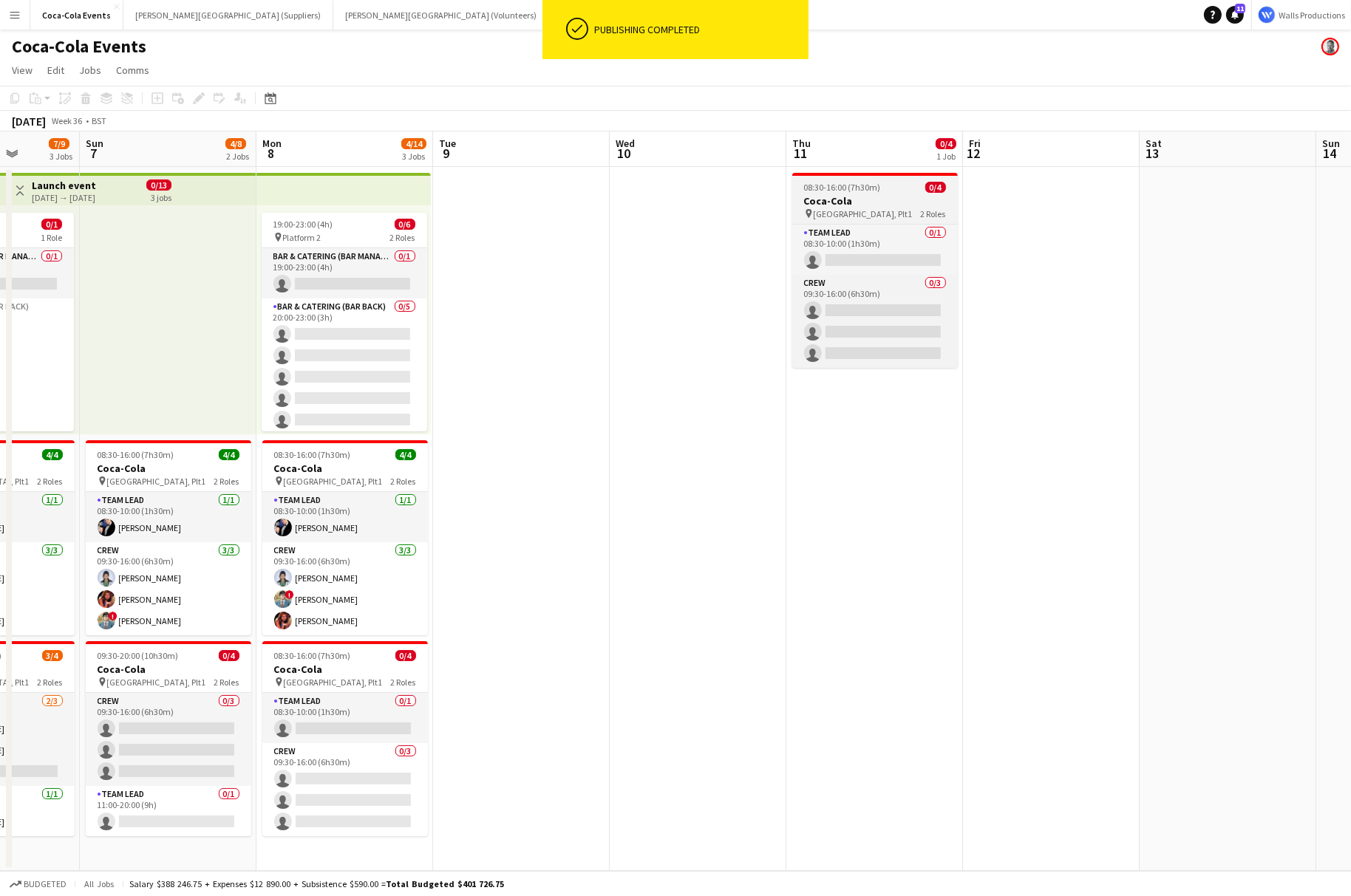
click at [835, 195] on h3 "Coca-Cola" at bounding box center [874, 201] width 166 height 13
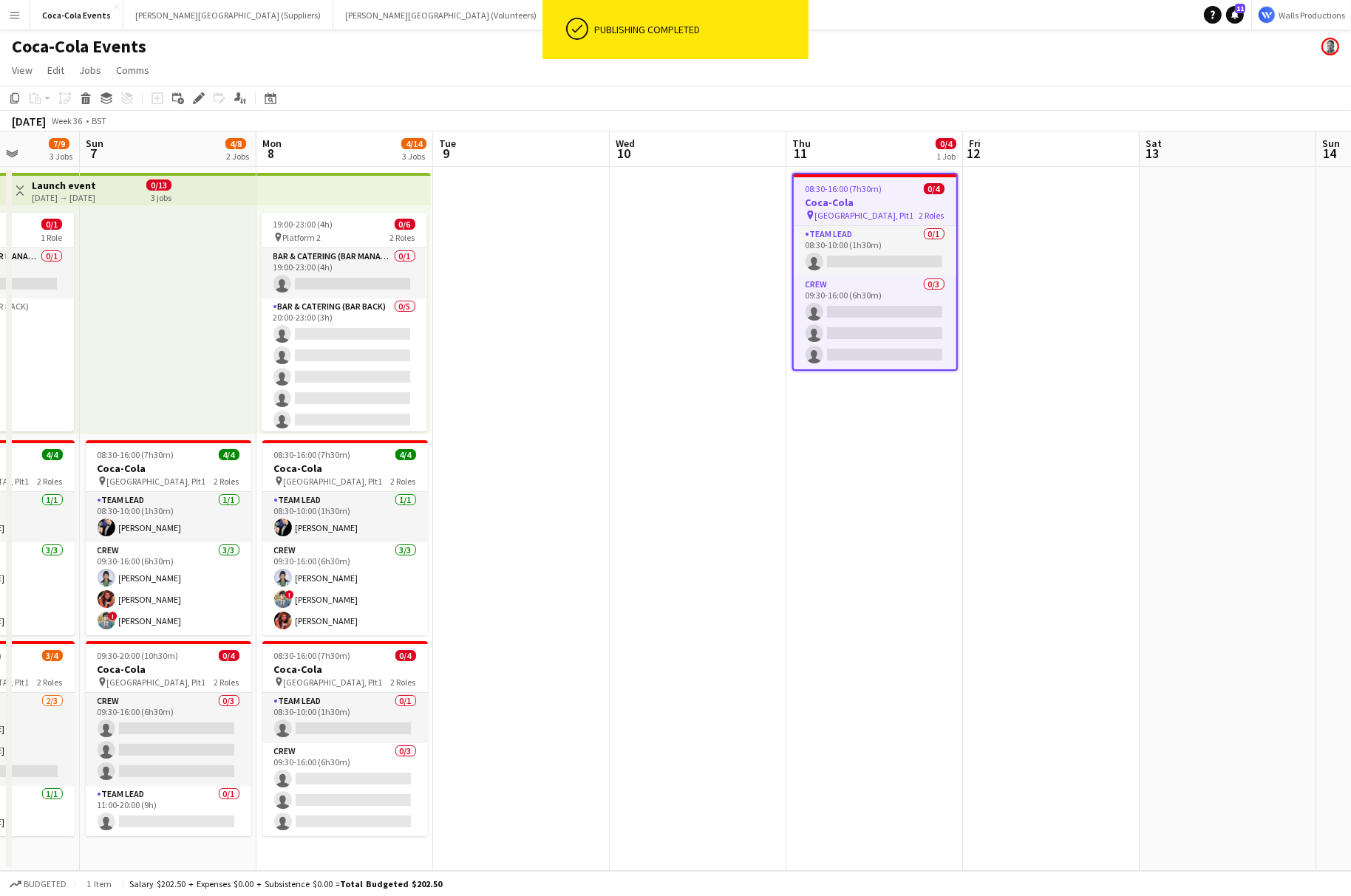
click at [666, 277] on app-date-cell at bounding box center [698, 519] width 177 height 704
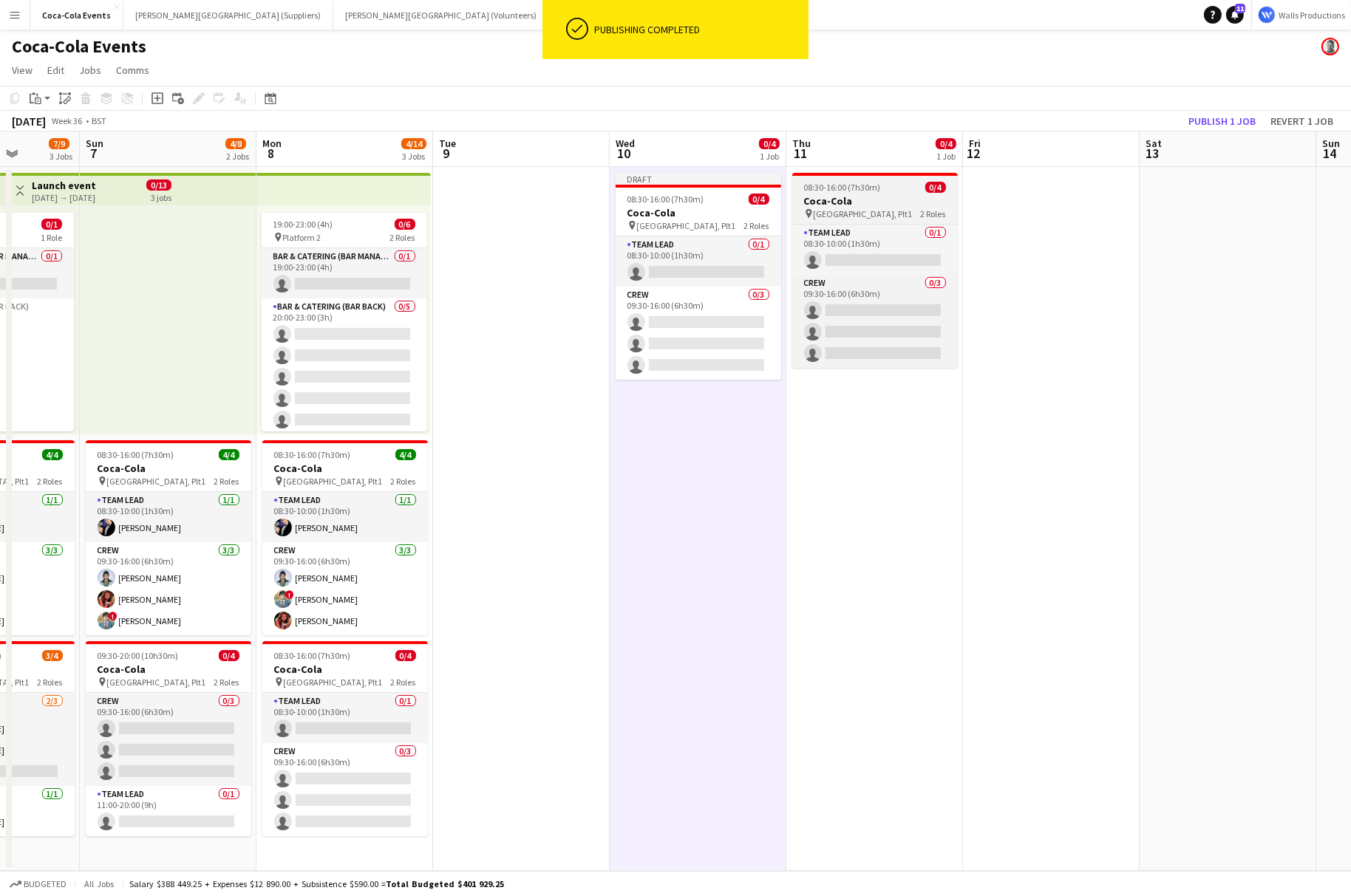
click at [846, 203] on h3 "Coca-Cola" at bounding box center [874, 201] width 166 height 13
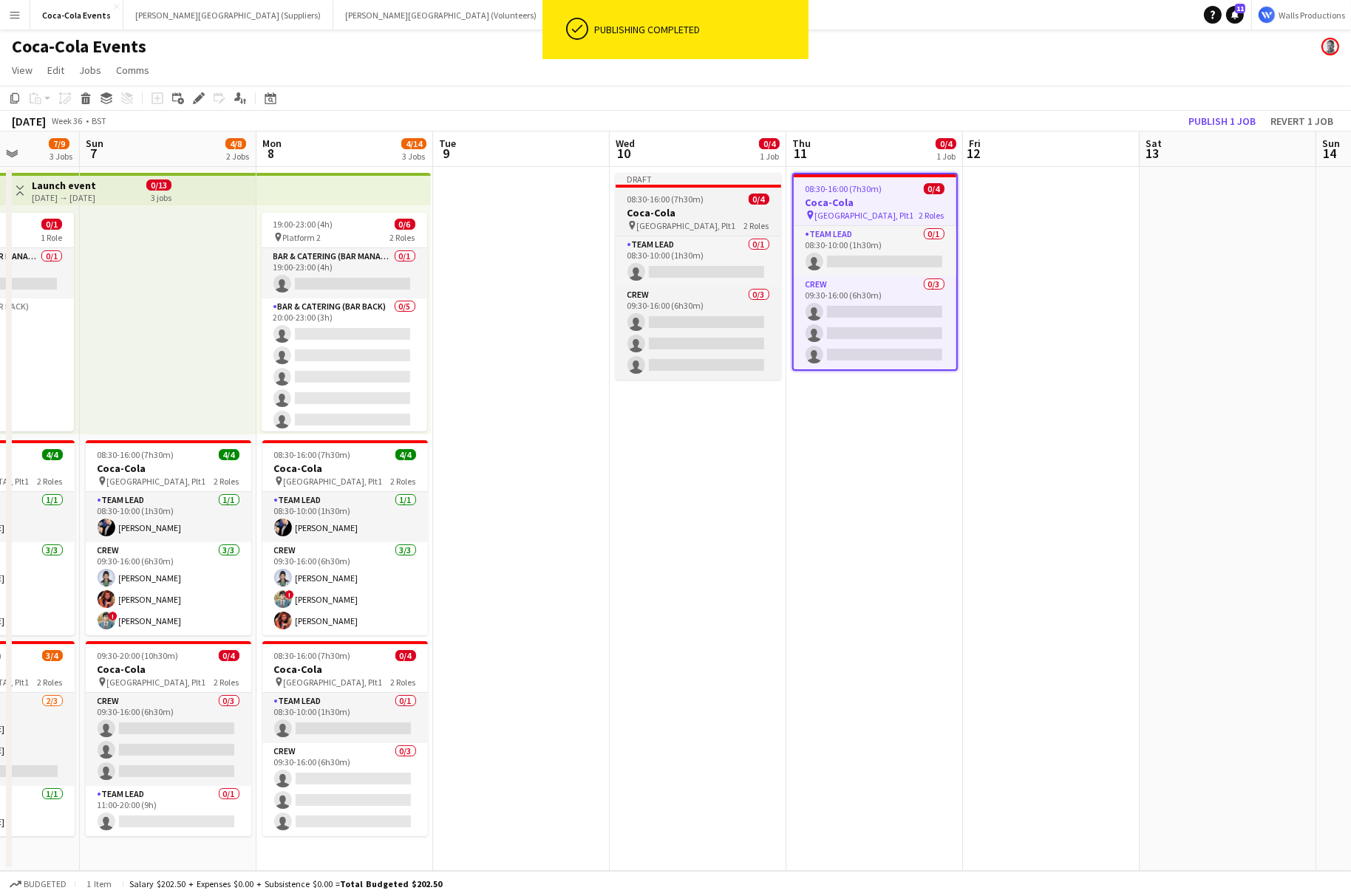
click at [652, 206] on h3 "Coca-Cola" at bounding box center [698, 212] width 166 height 13
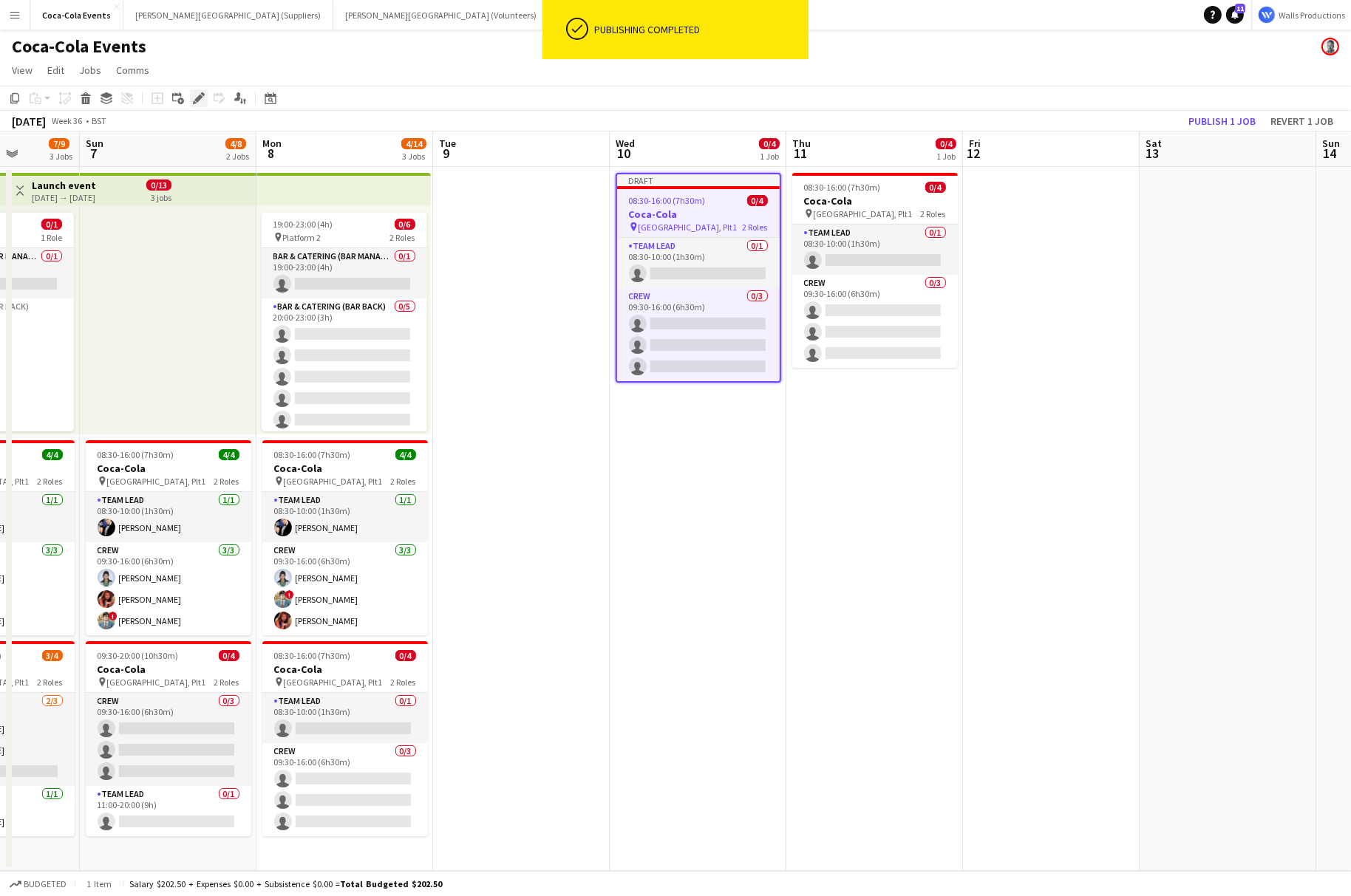
click at [196, 95] on icon "Edit" at bounding box center [198, 97] width 11 height 11
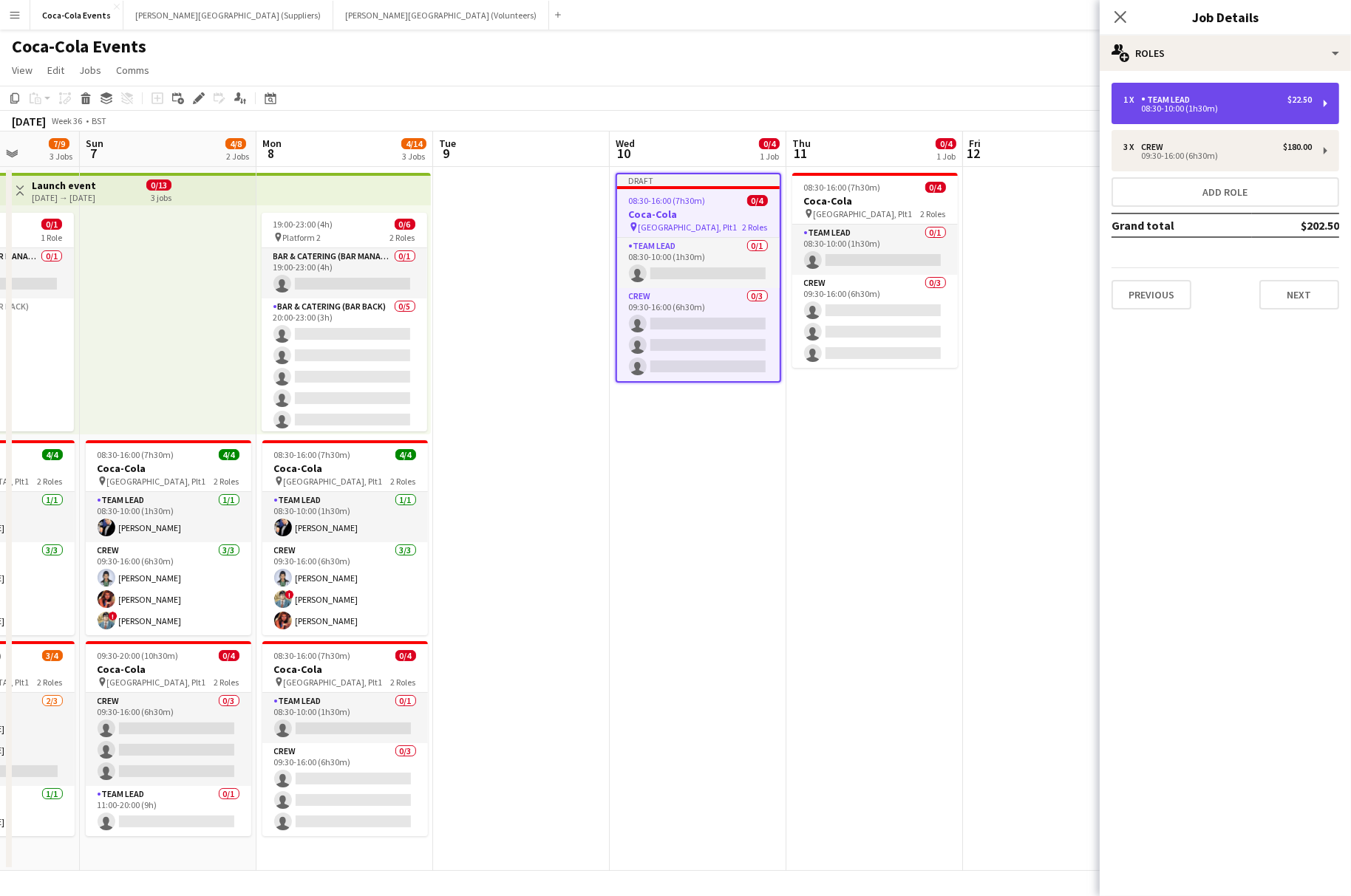
click at [1204, 117] on div "1 x Team Lead $22.50 08:30-10:00 (1h30m)" at bounding box center [1225, 102] width 228 height 41
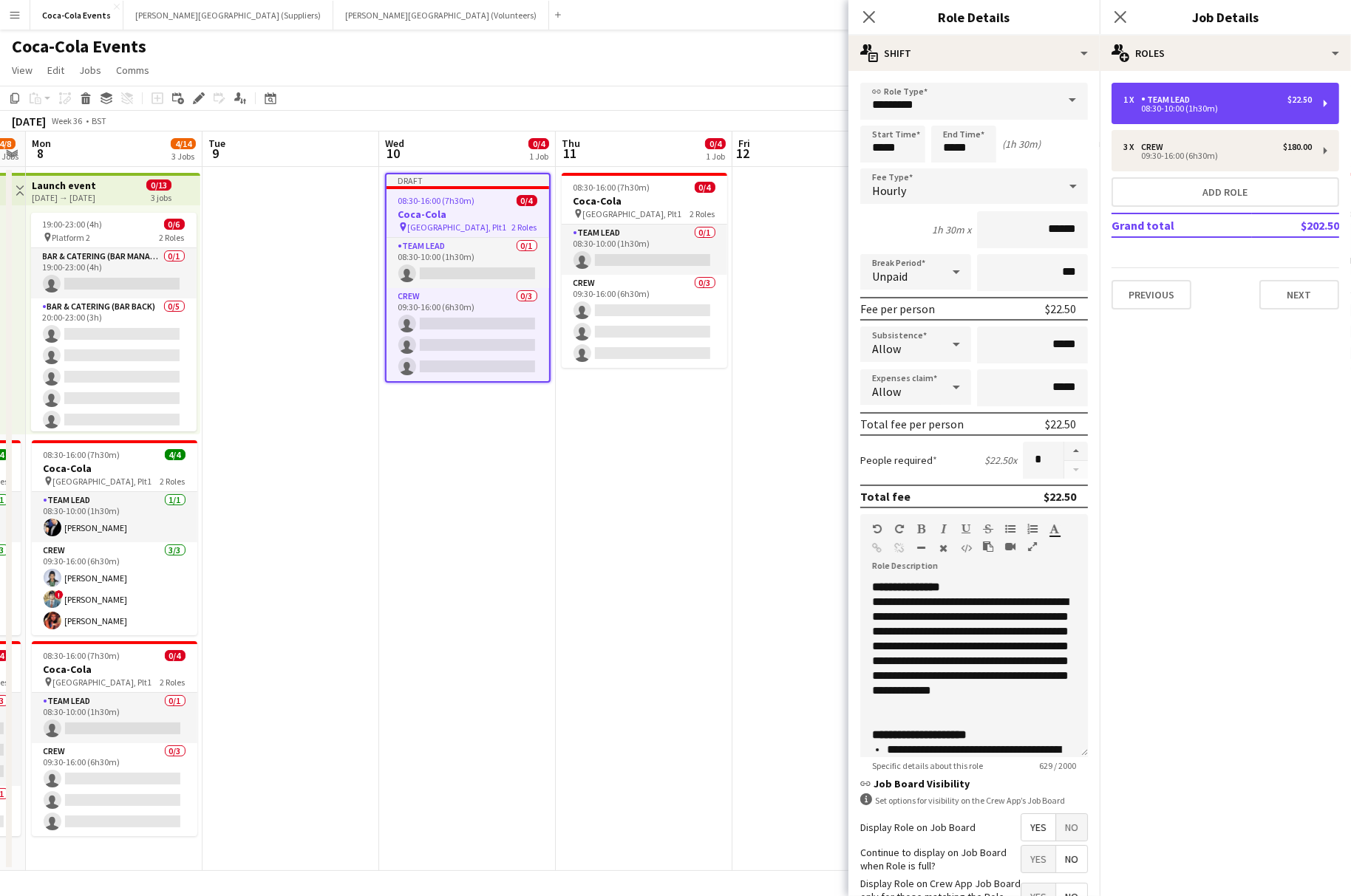
scroll to position [0, 511]
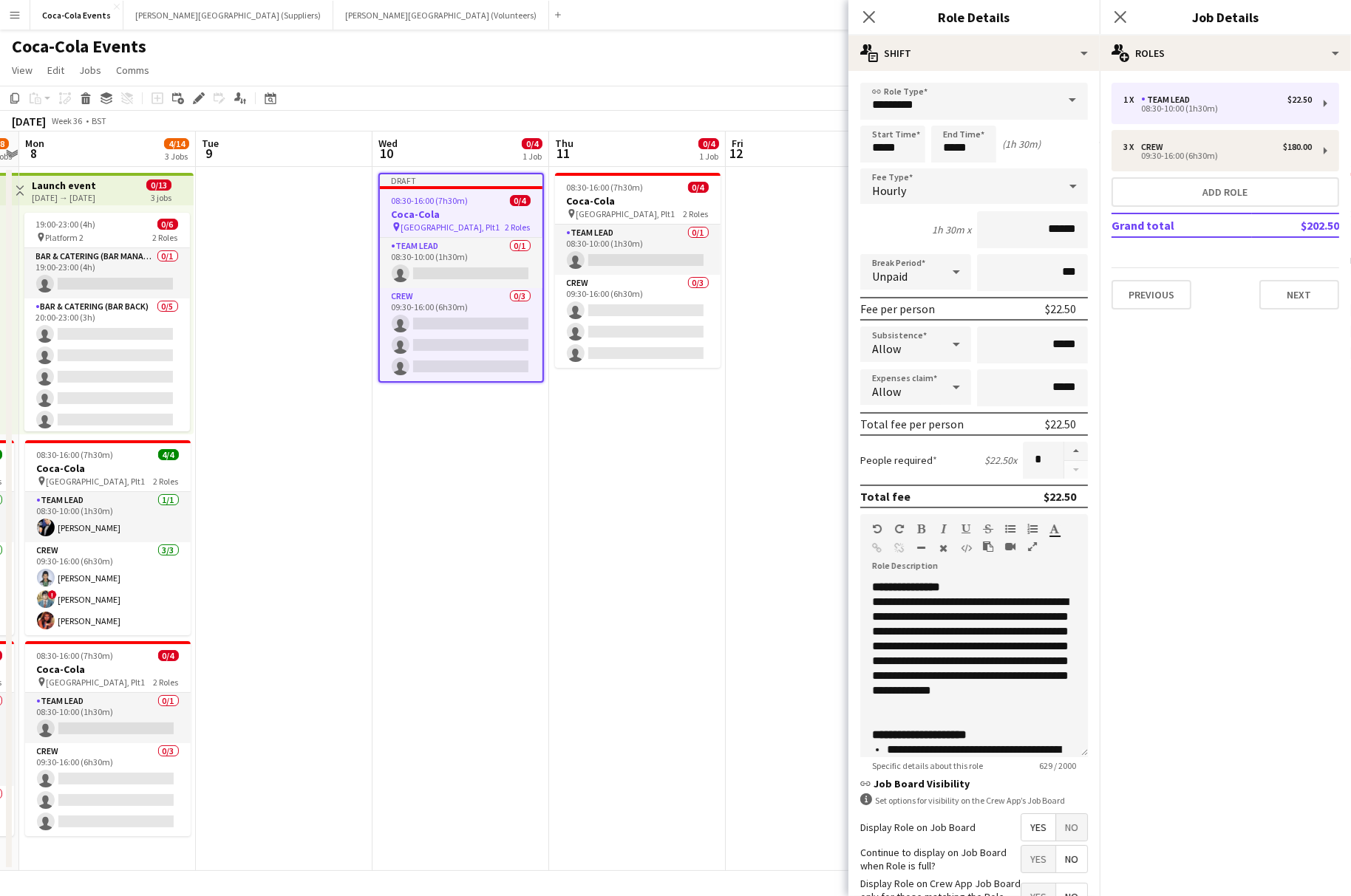
click at [887, 347] on span "Allow" at bounding box center [886, 349] width 29 height 15
click at [918, 318] on div at bounding box center [676, 448] width 1351 height 896
click at [903, 392] on div "Allow" at bounding box center [901, 387] width 81 height 35
click at [902, 463] on span "Don't allow" at bounding box center [916, 465] width 88 height 14
click at [709, 499] on app-date-cell "08:30-16:00 (7h30m) 0/4 Coca-Cola pin Waterloo, Plt1 2 Roles Team Lead 0/1 08:3…" at bounding box center [638, 519] width 177 height 704
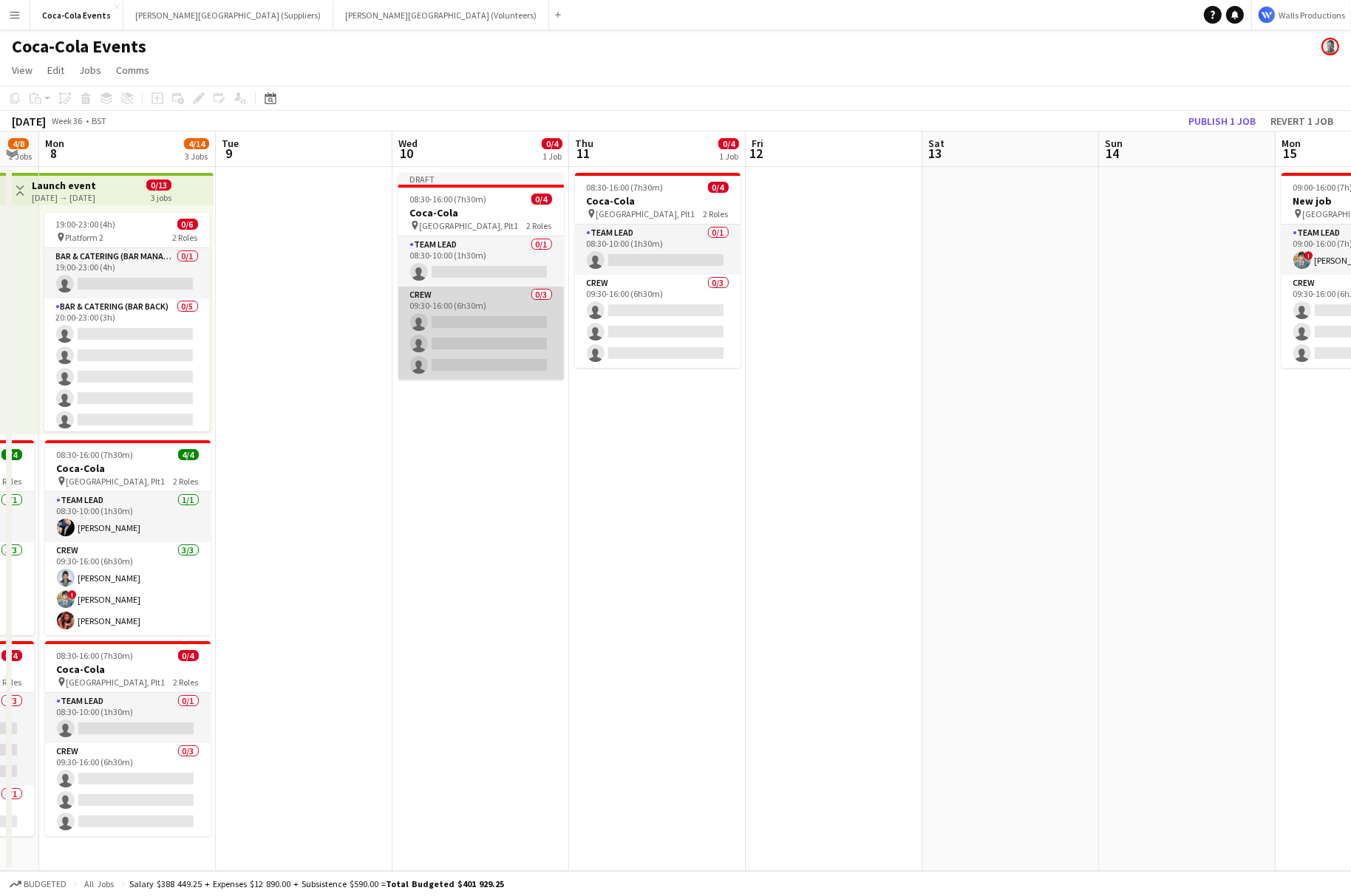
scroll to position [0, 491]
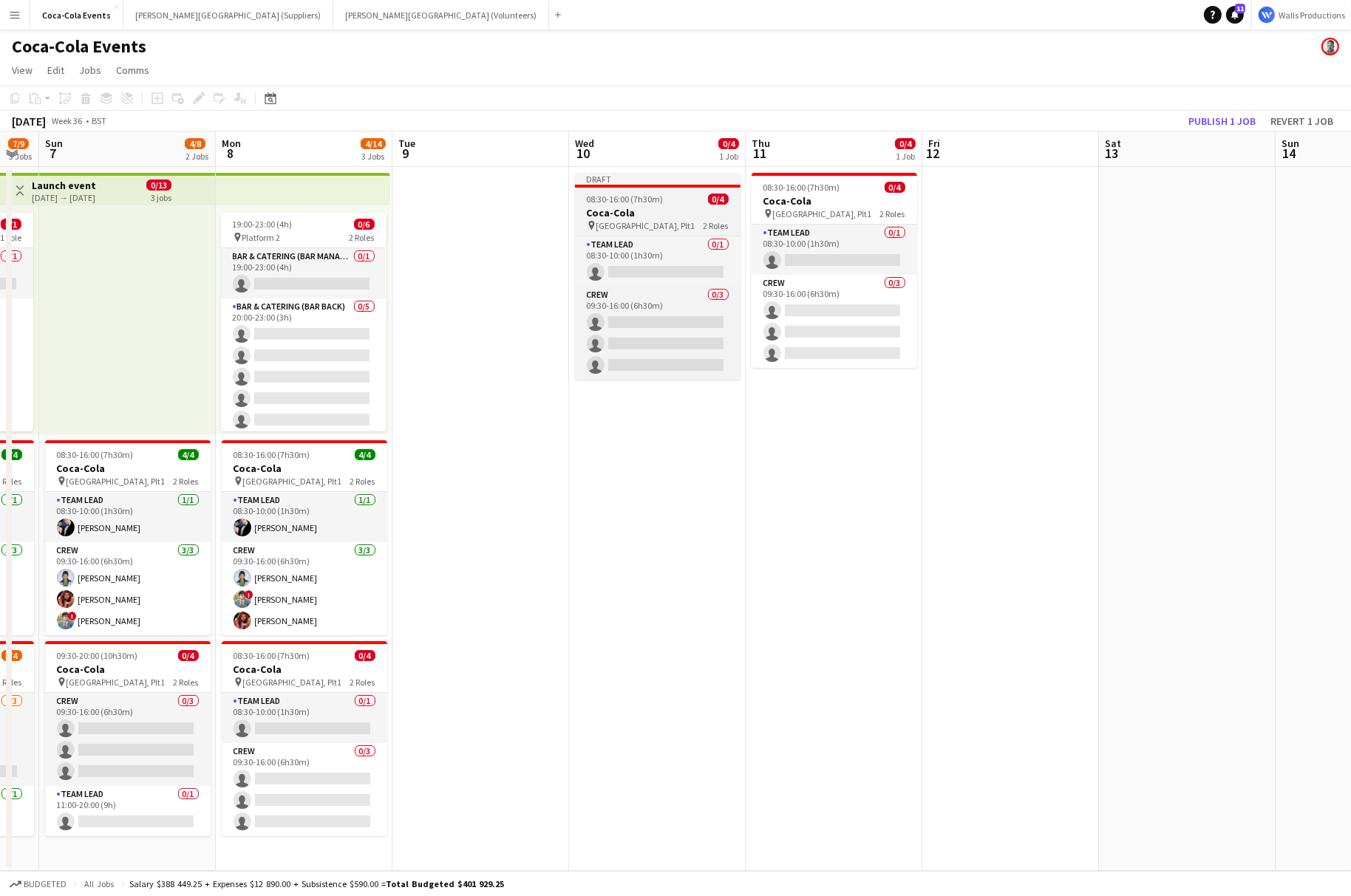
click at [633, 222] on span "[GEOGRAPHIC_DATA], Plt1" at bounding box center [646, 225] width 99 height 11
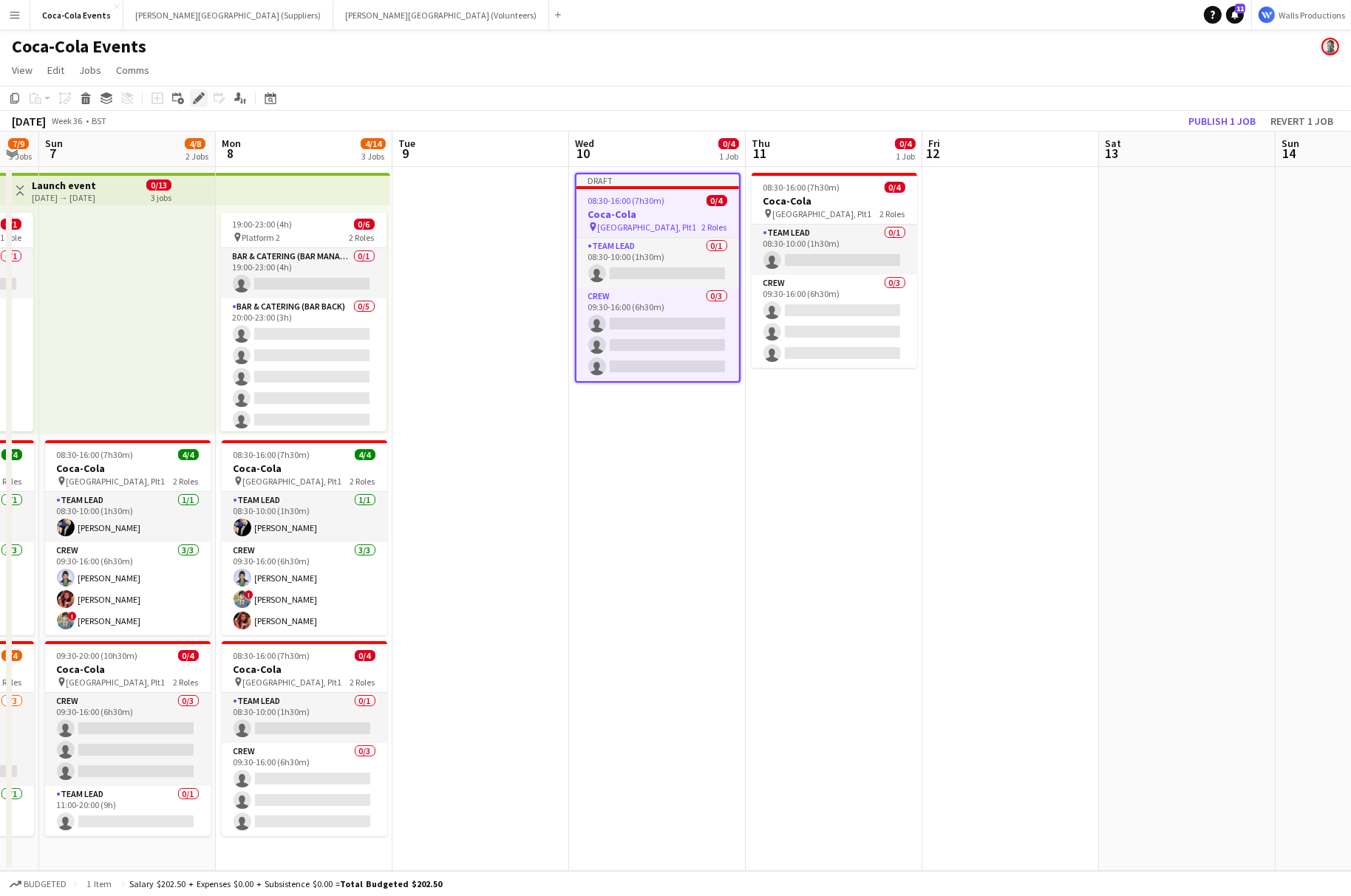
click at [194, 102] on icon at bounding box center [195, 102] width 4 height 4
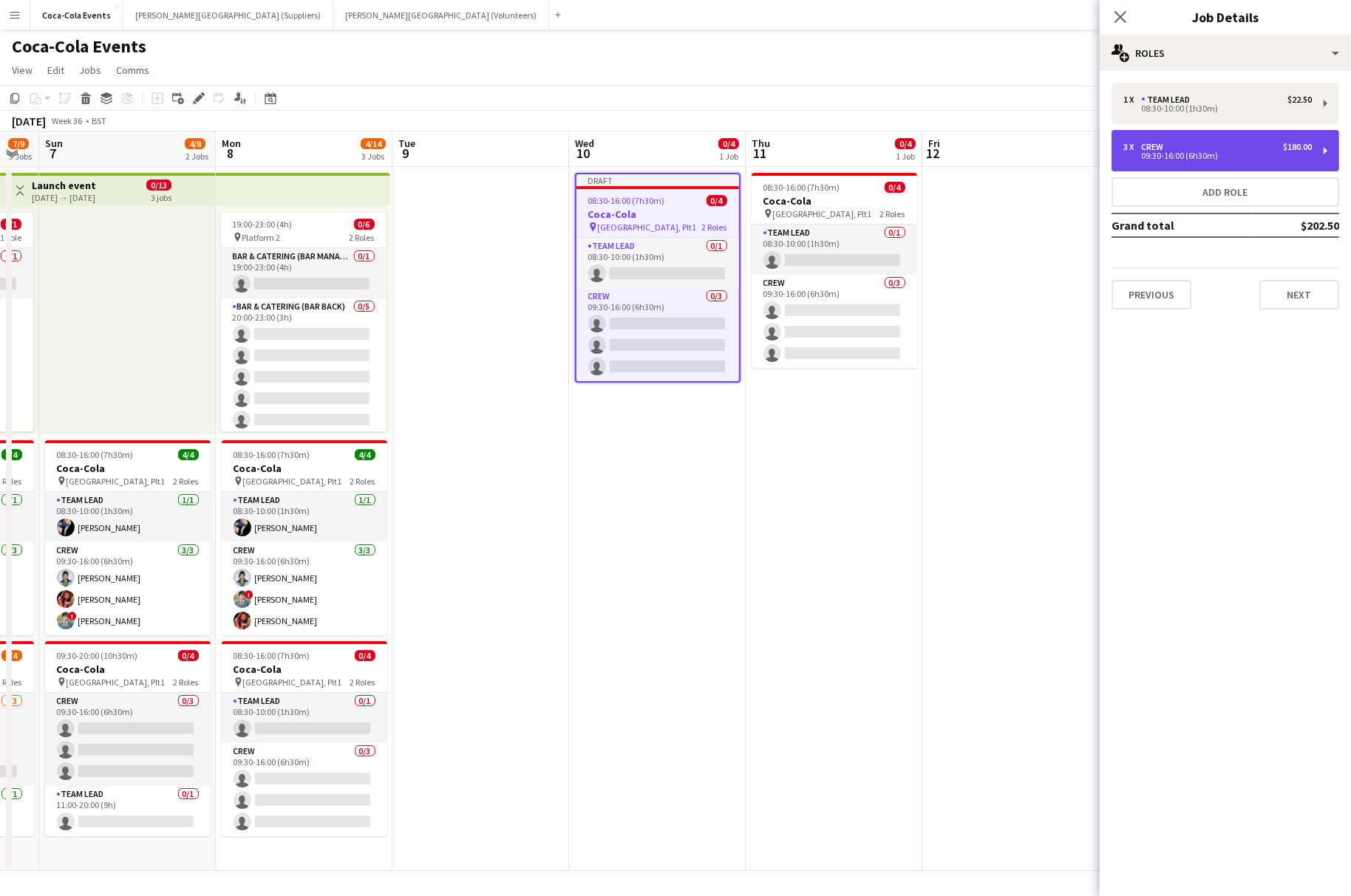
click at [1192, 149] on div "3 x Crew $180.00" at bounding box center [1217, 147] width 188 height 11
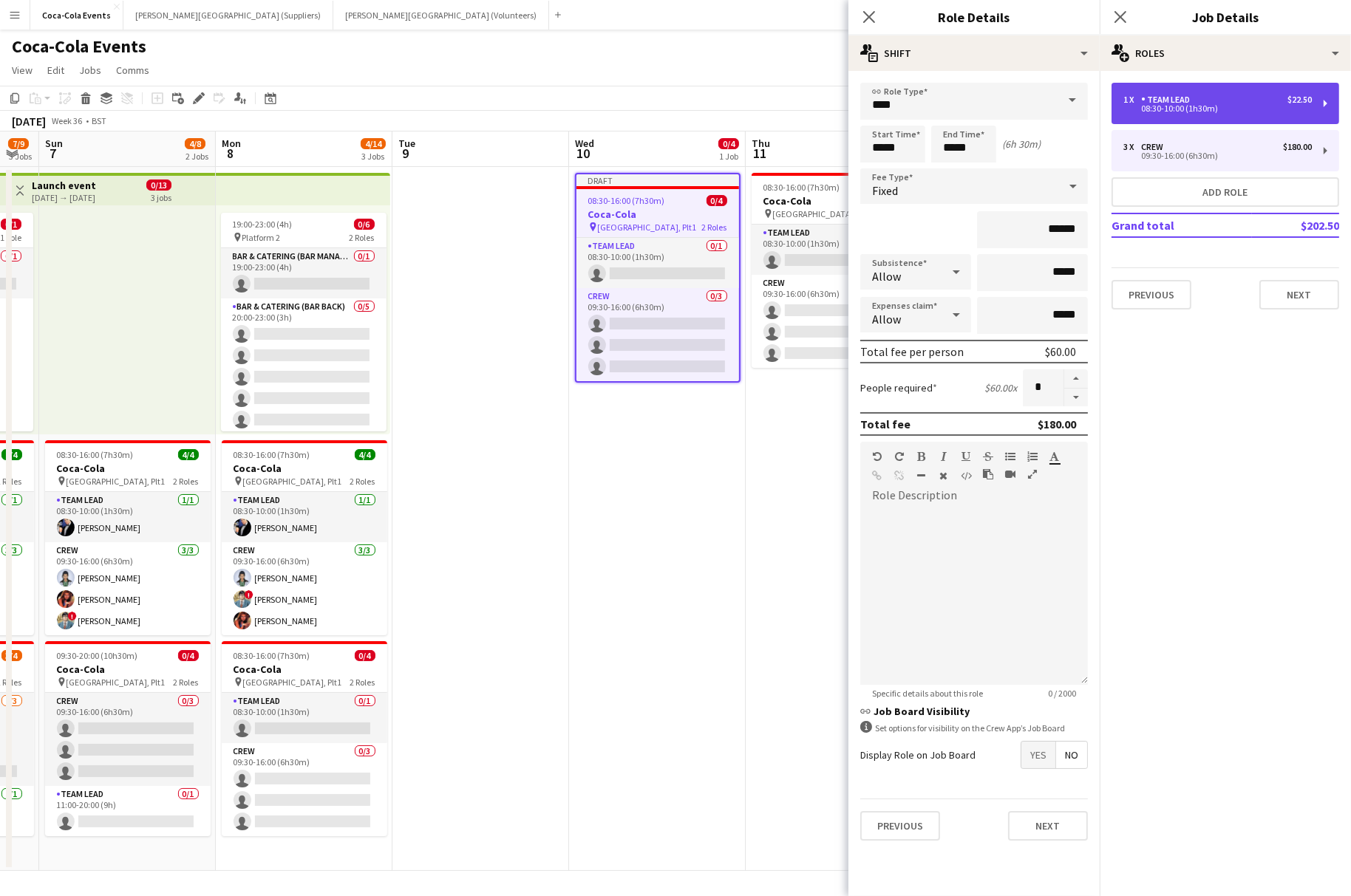
click at [1176, 108] on div "08:30-10:00 (1h30m)" at bounding box center [1217, 109] width 188 height 7
type input "*********"
type input "*****"
type input "******"
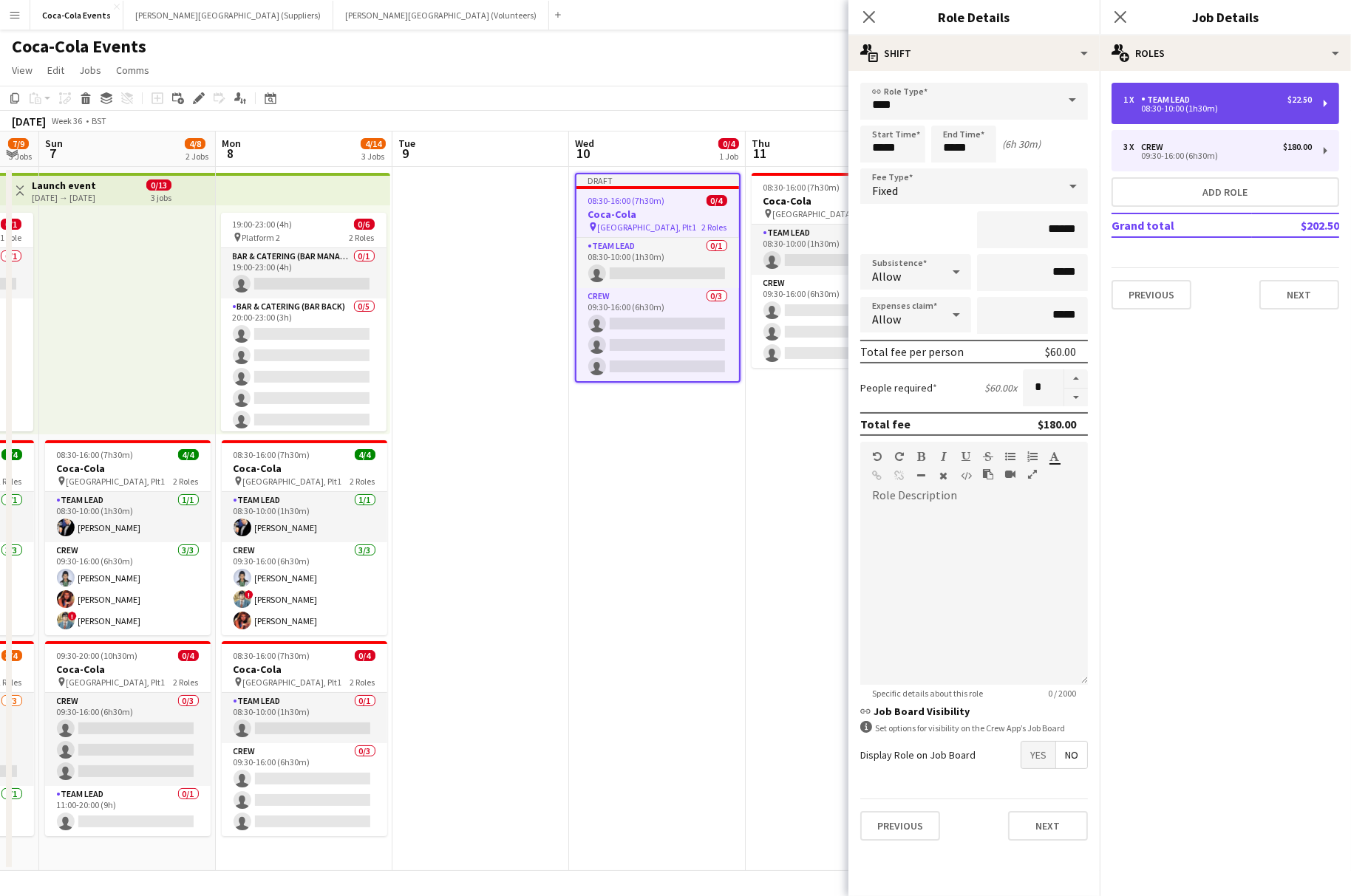
type input "*"
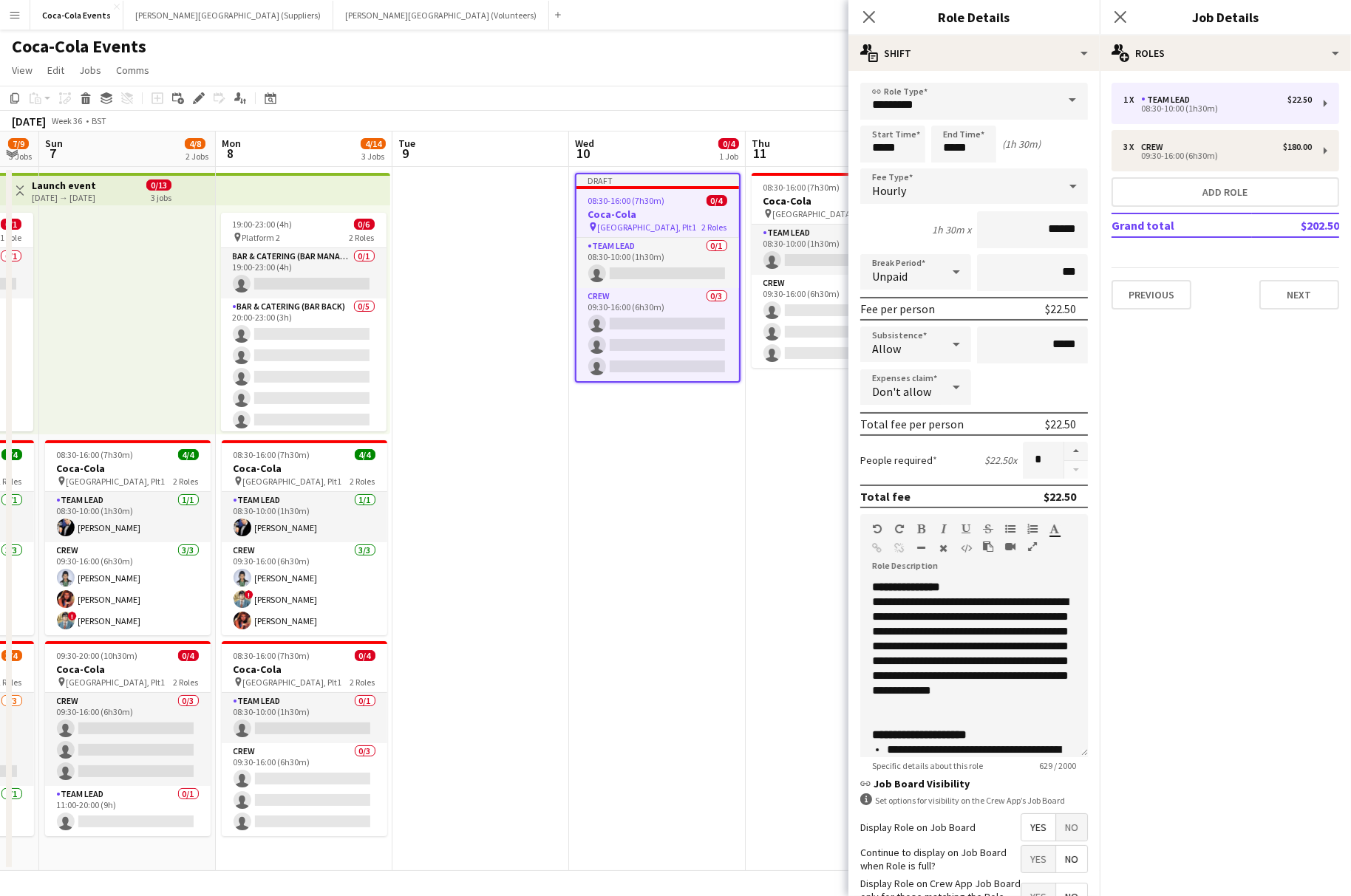
click at [707, 468] on app-date-cell "Draft 08:30-16:00 (7h30m) 0/4 Coca-Cola pin Waterloo, Plt1 2 Roles Team Lead 0/…" at bounding box center [657, 519] width 177 height 704
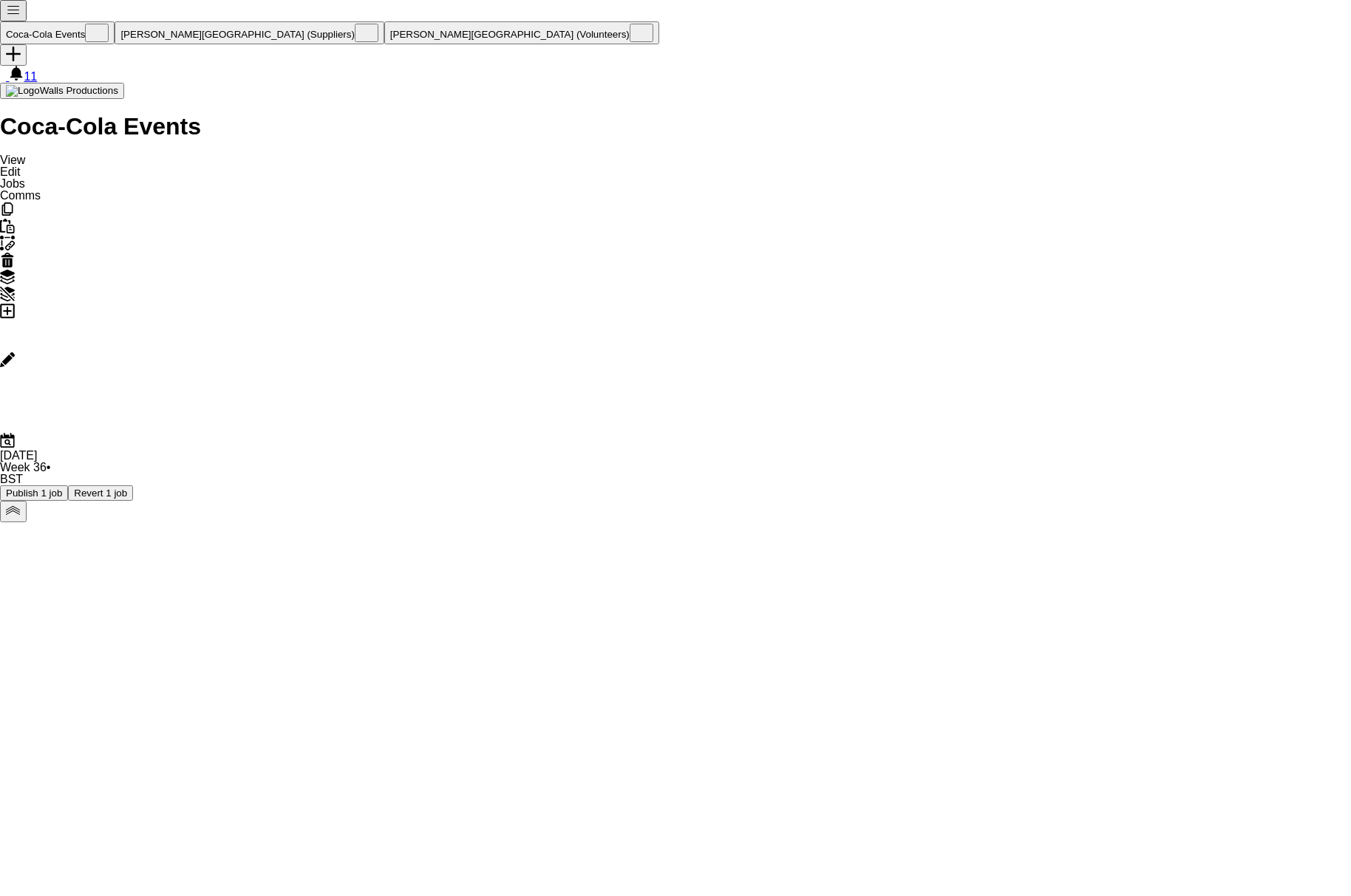
click at [12, 355] on icon at bounding box center [8, 360] width 11 height 11
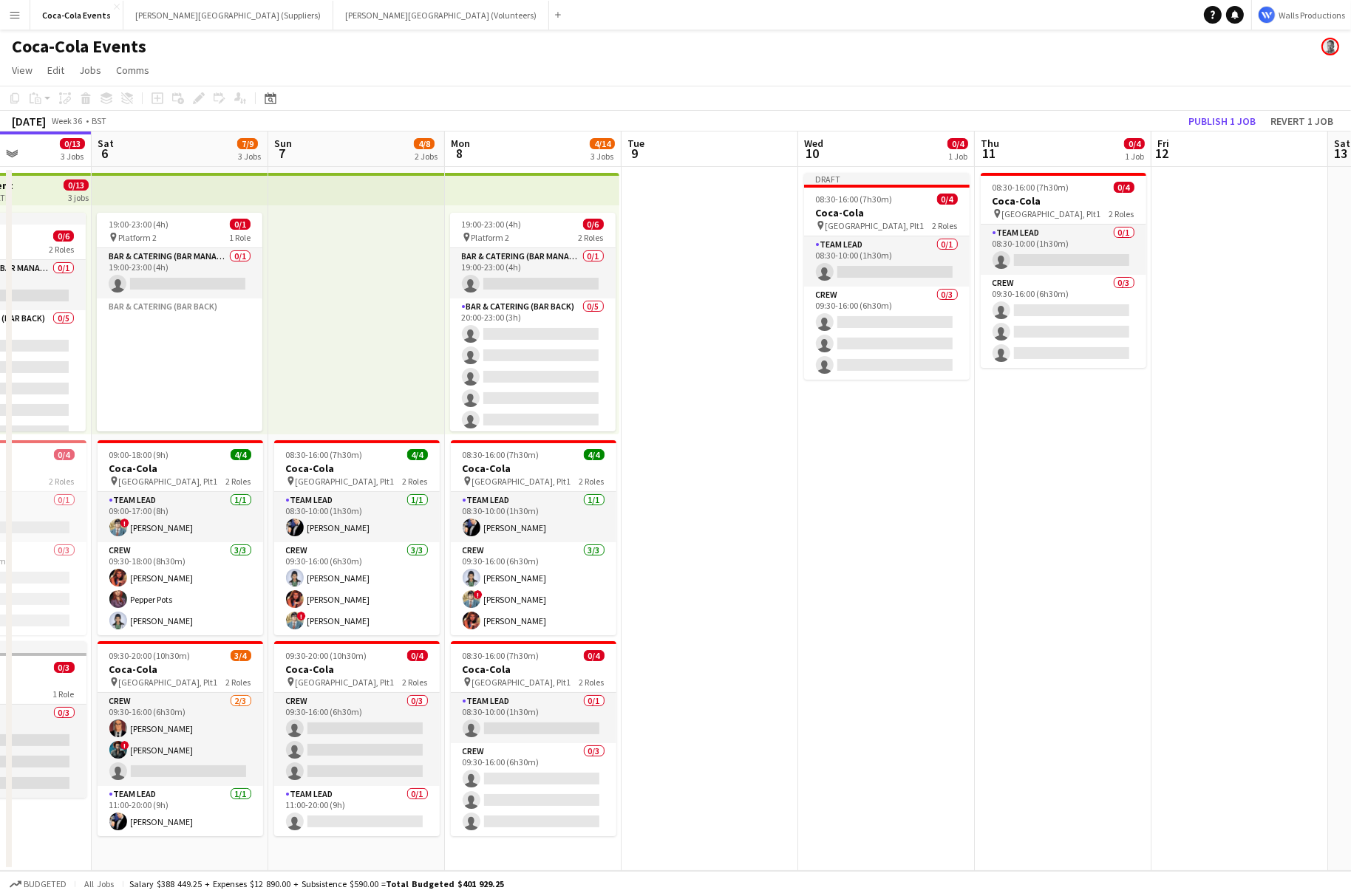
scroll to position [0, 498]
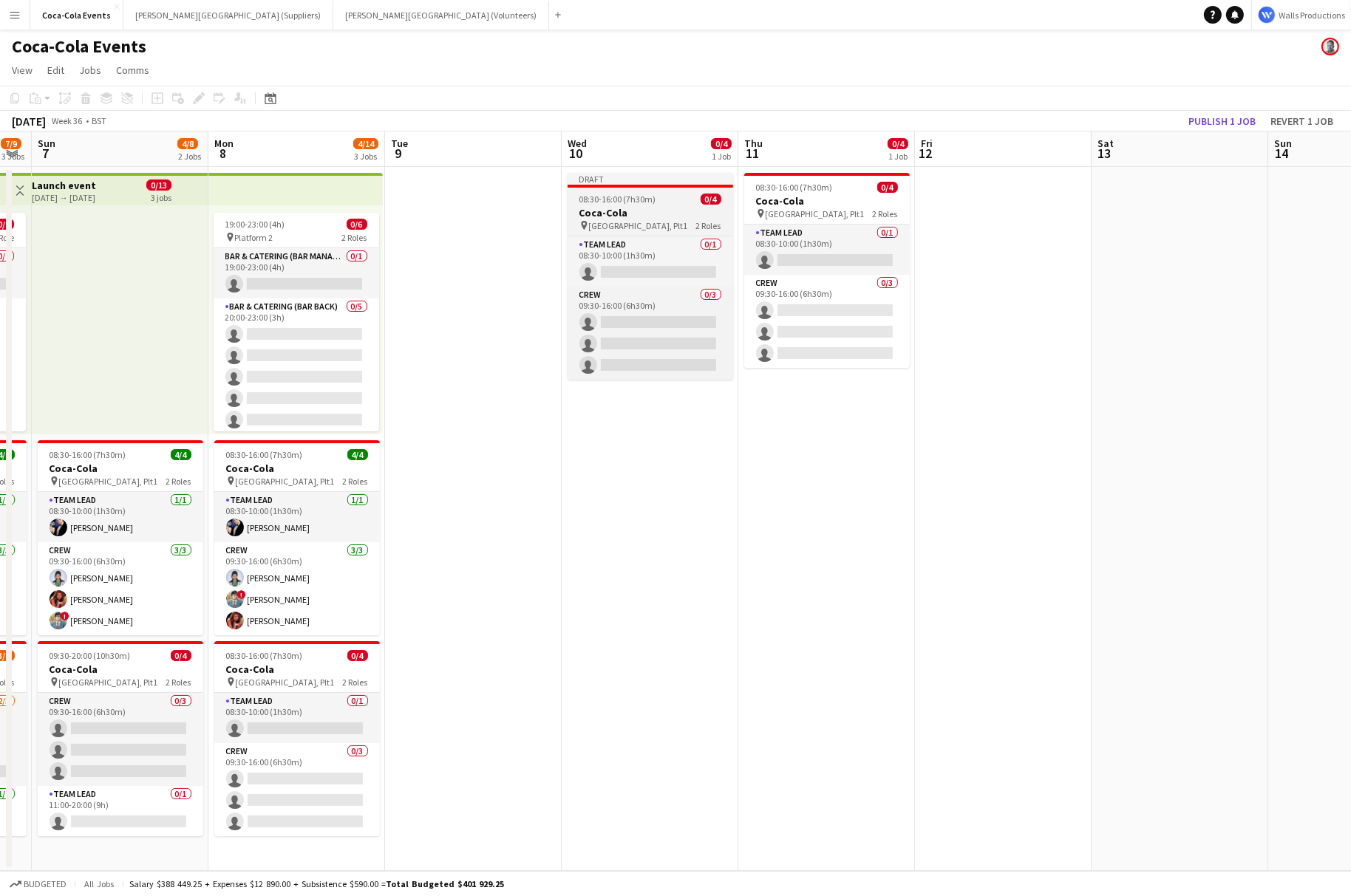
click at [593, 221] on span "[GEOGRAPHIC_DATA], Plt1" at bounding box center [638, 225] width 99 height 11
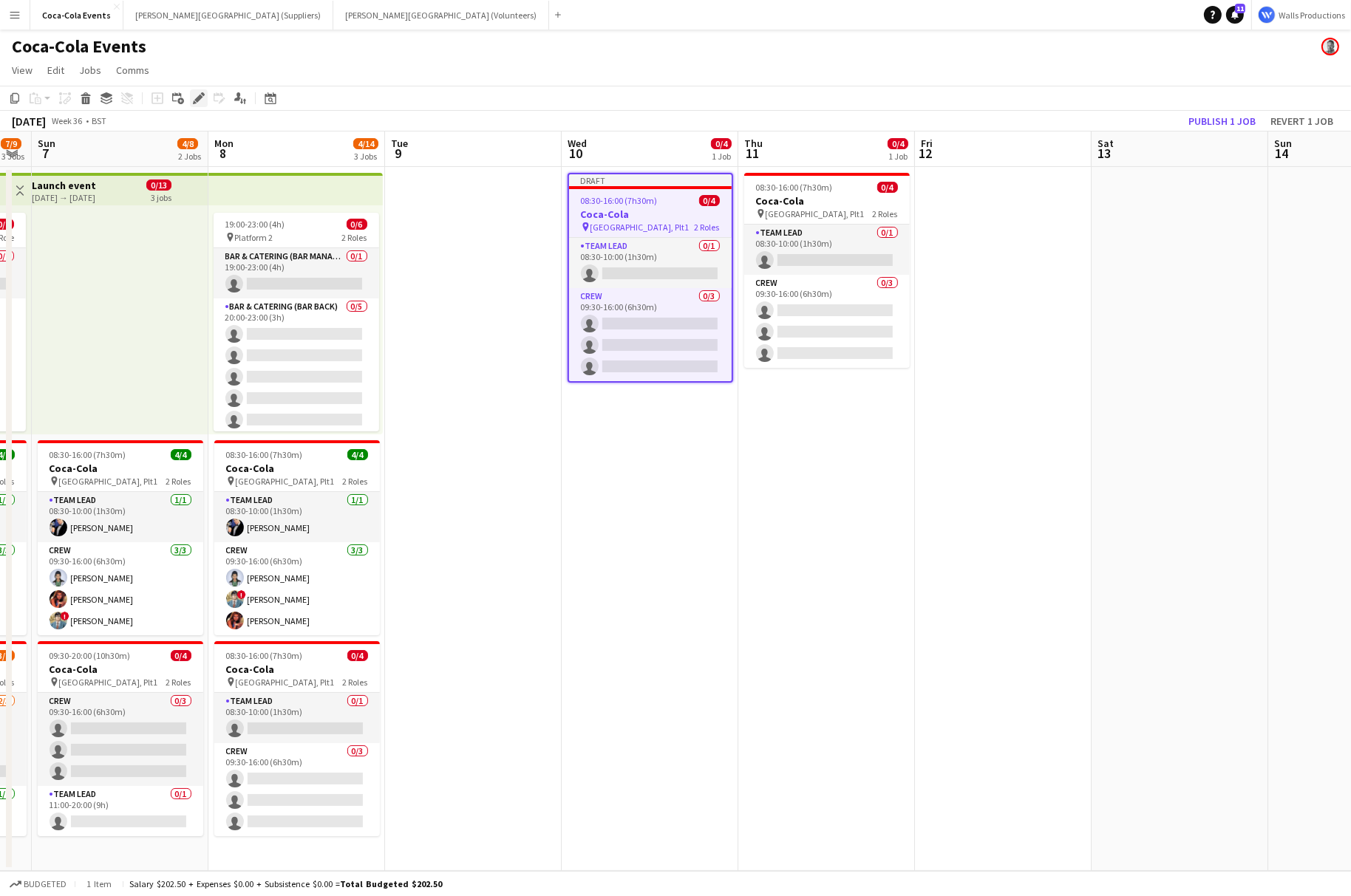
click at [188, 96] on div "Add job Add linked Job Edit Edit linked Job Applicants" at bounding box center [192, 98] width 113 height 18
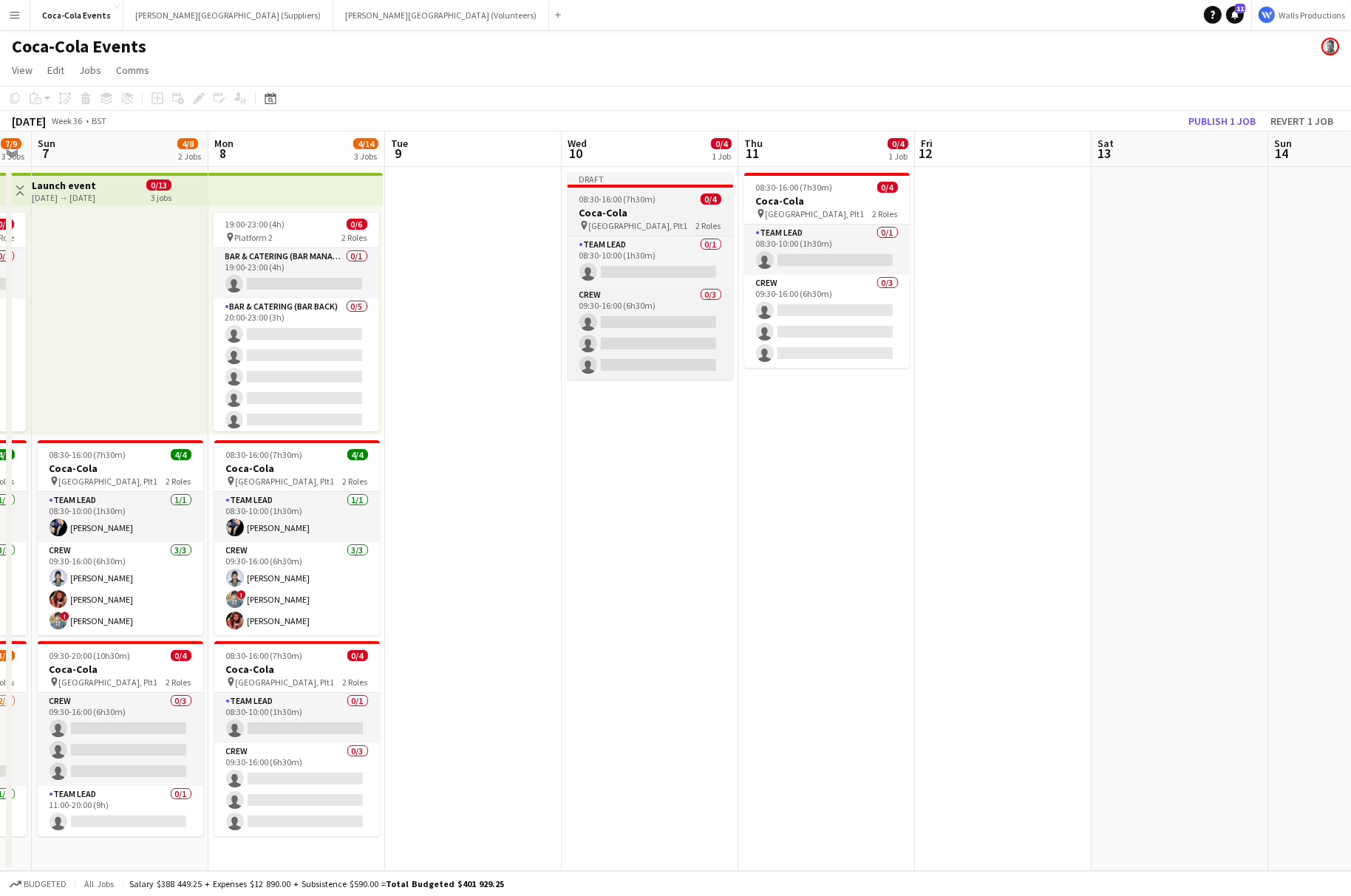
click at [598, 208] on h3 "Coca-Cola" at bounding box center [650, 212] width 166 height 13
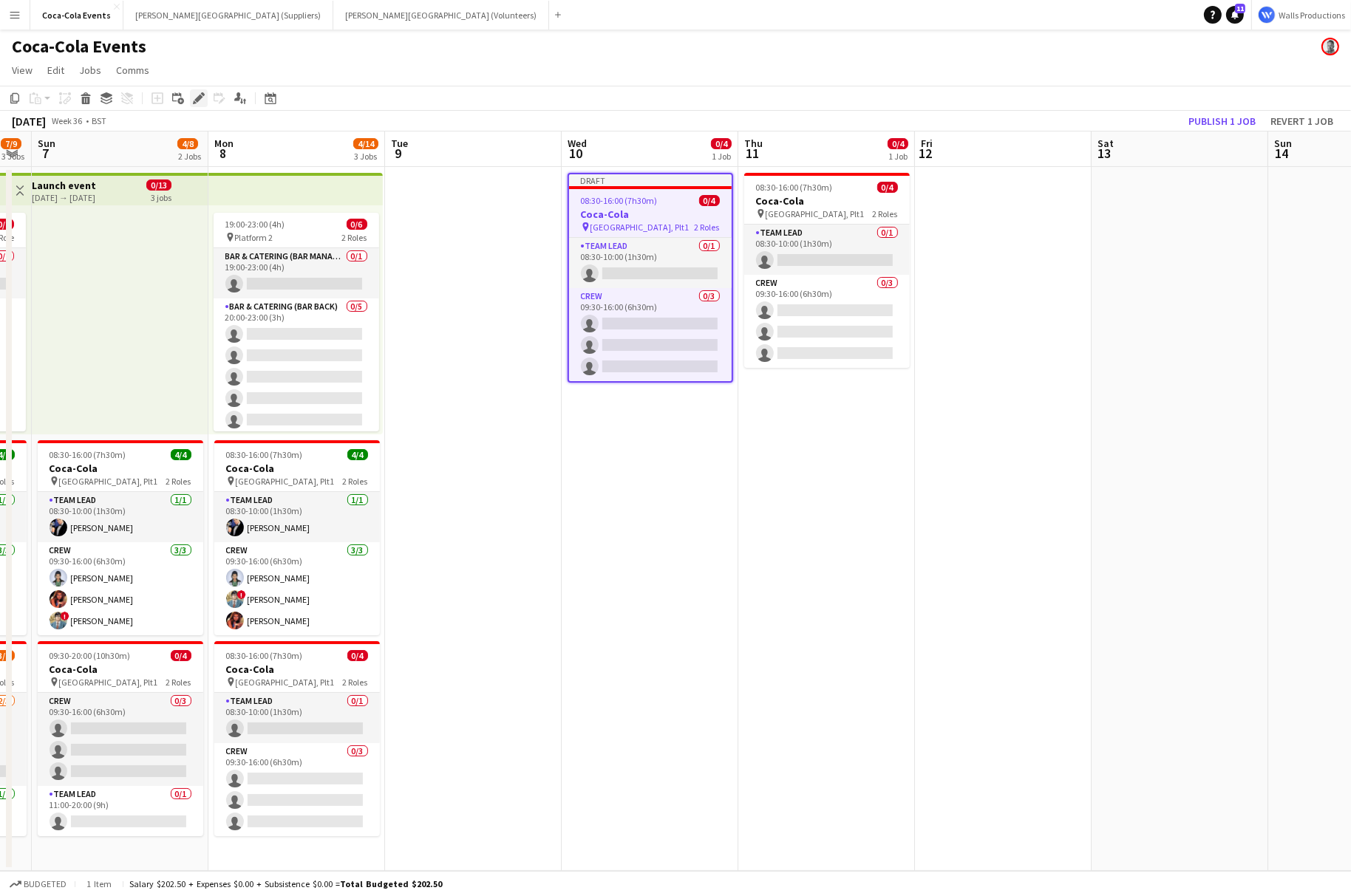
click at [195, 101] on icon at bounding box center [198, 98] width 8 height 8
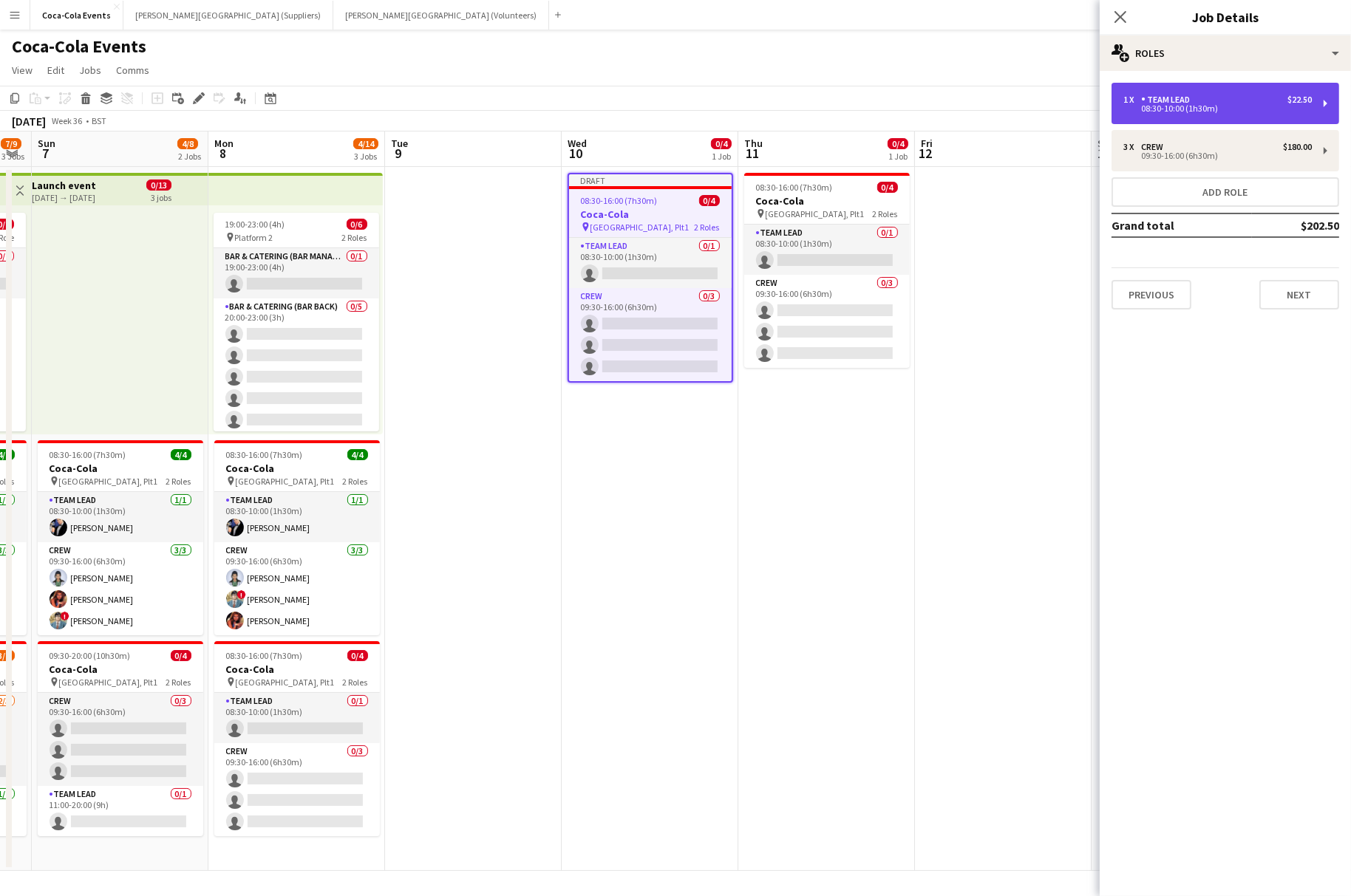
click at [1189, 96] on div "Team Lead" at bounding box center [1168, 100] width 54 height 11
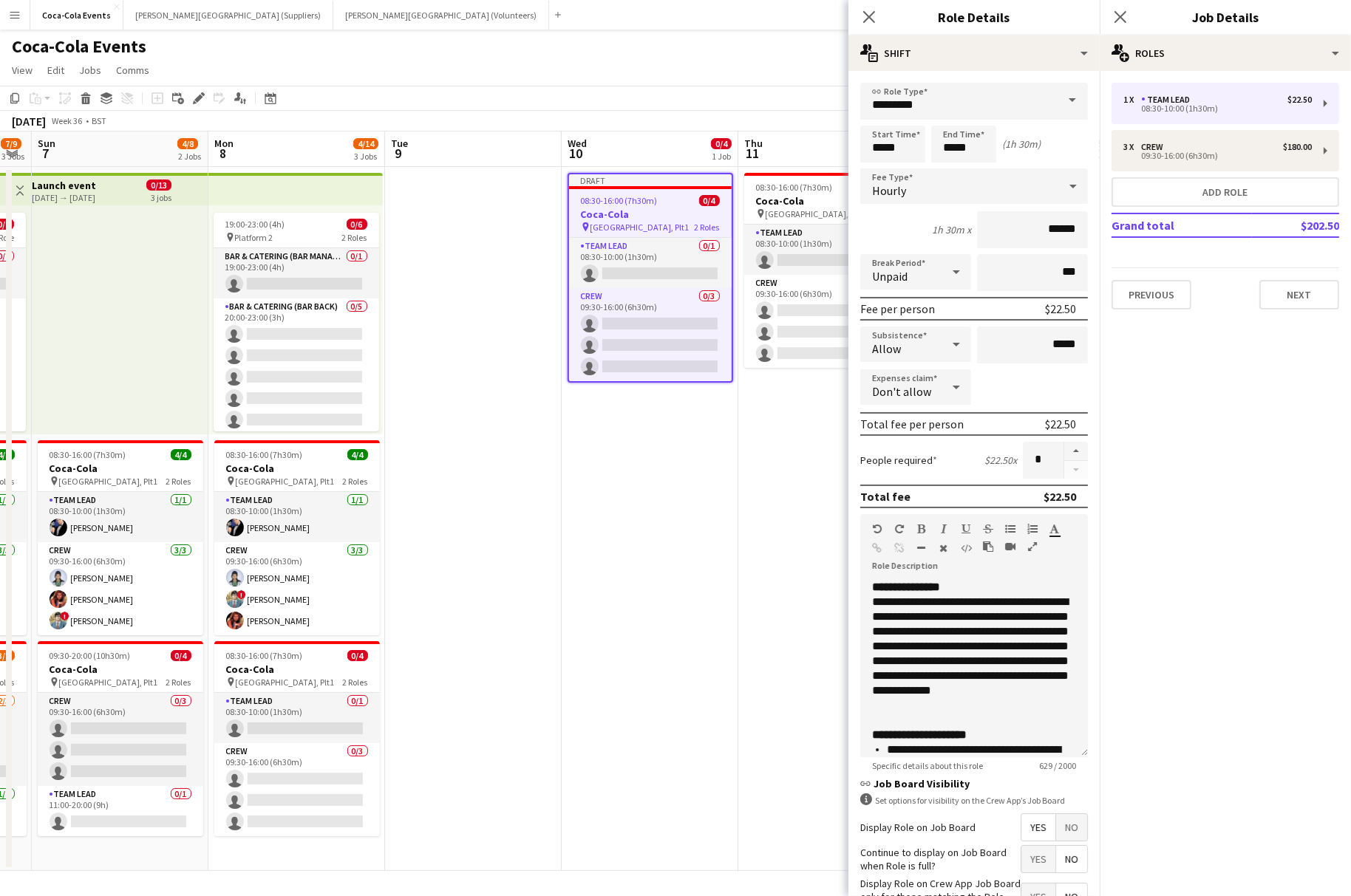
click at [909, 343] on div "Allow" at bounding box center [901, 344] width 81 height 35
click at [910, 421] on span "Don't allow" at bounding box center [916, 422] width 88 height 14
click at [757, 476] on app-date-cell "08:30-16:00 (7h30m) 0/4 Coca-Cola pin Waterloo, Plt1 2 Roles Team Lead 0/1 08:3…" at bounding box center [827, 519] width 177 height 704
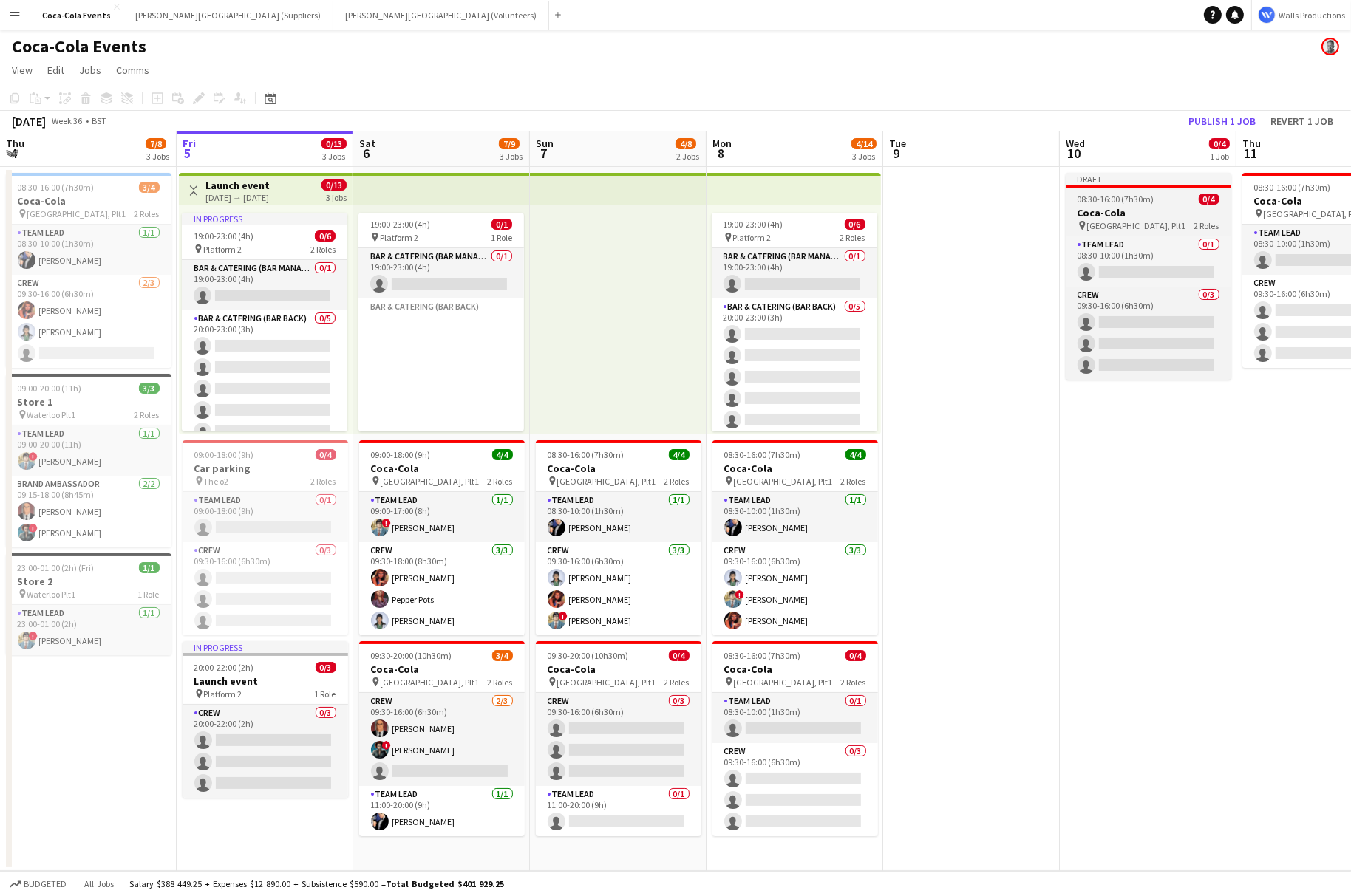
click at [1119, 208] on h3 "Coca-Cola" at bounding box center [1148, 212] width 166 height 13
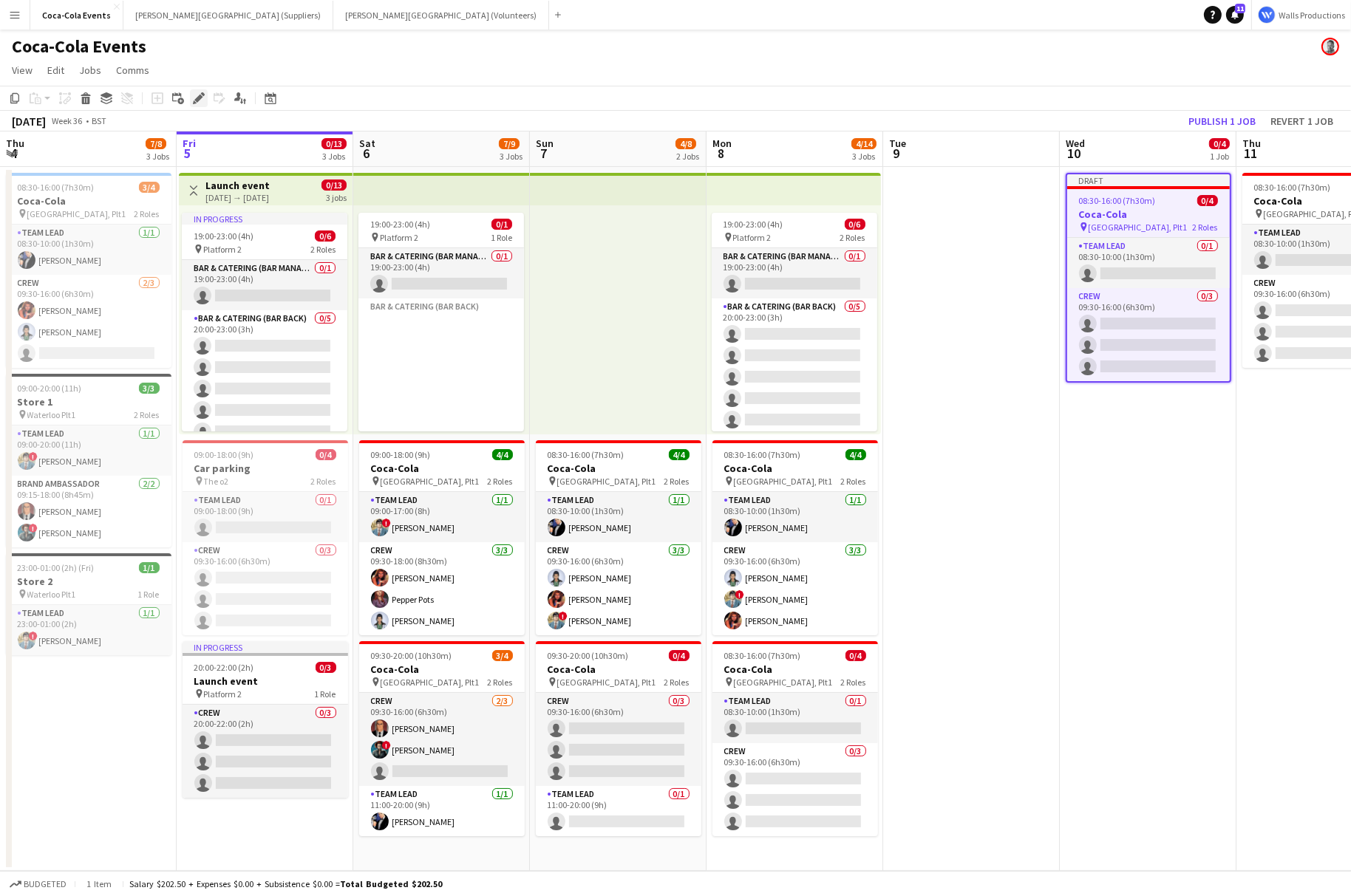
click at [202, 102] on icon "Edit" at bounding box center [198, 97] width 11 height 11
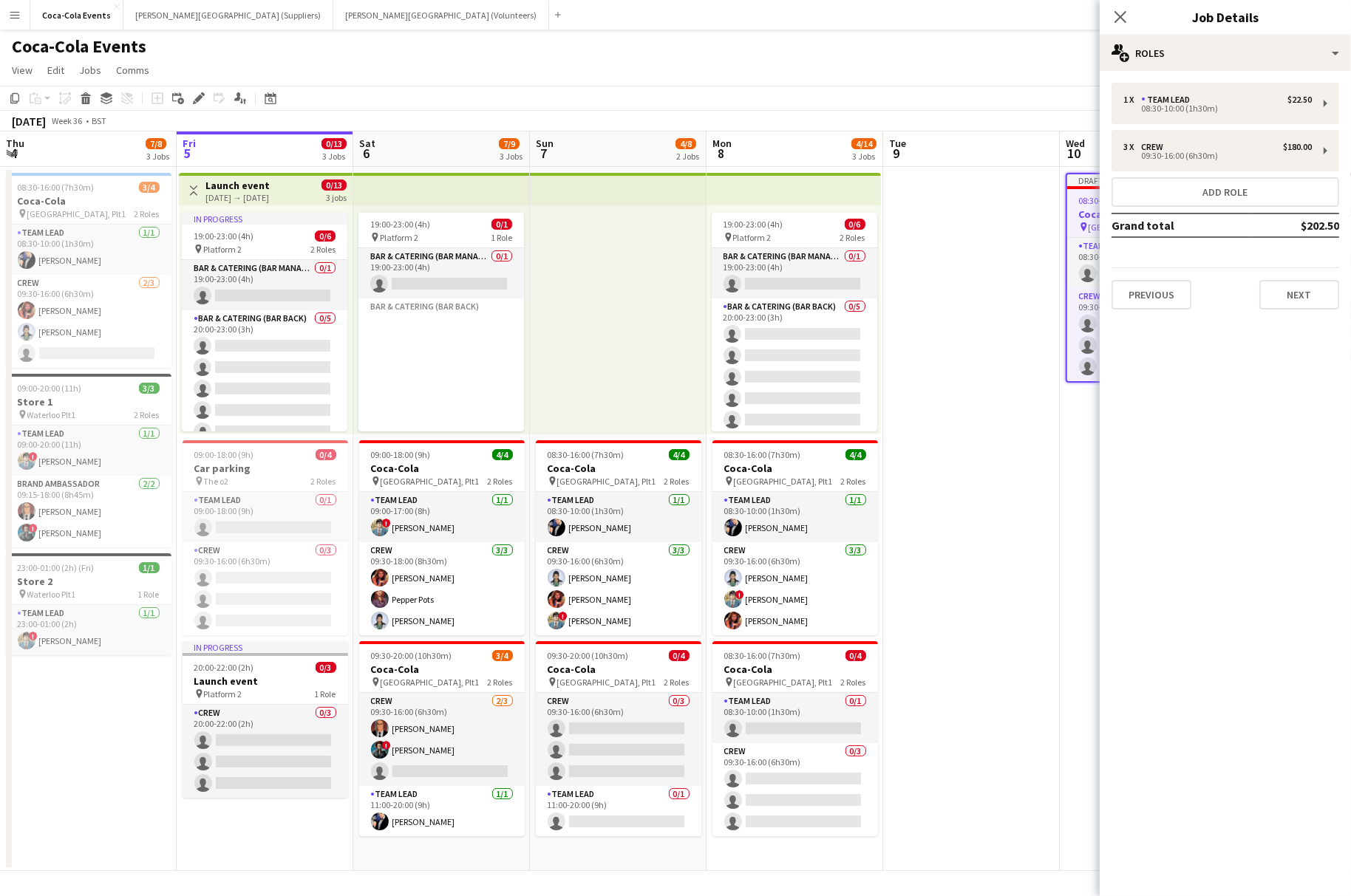
scroll to position [0, 530]
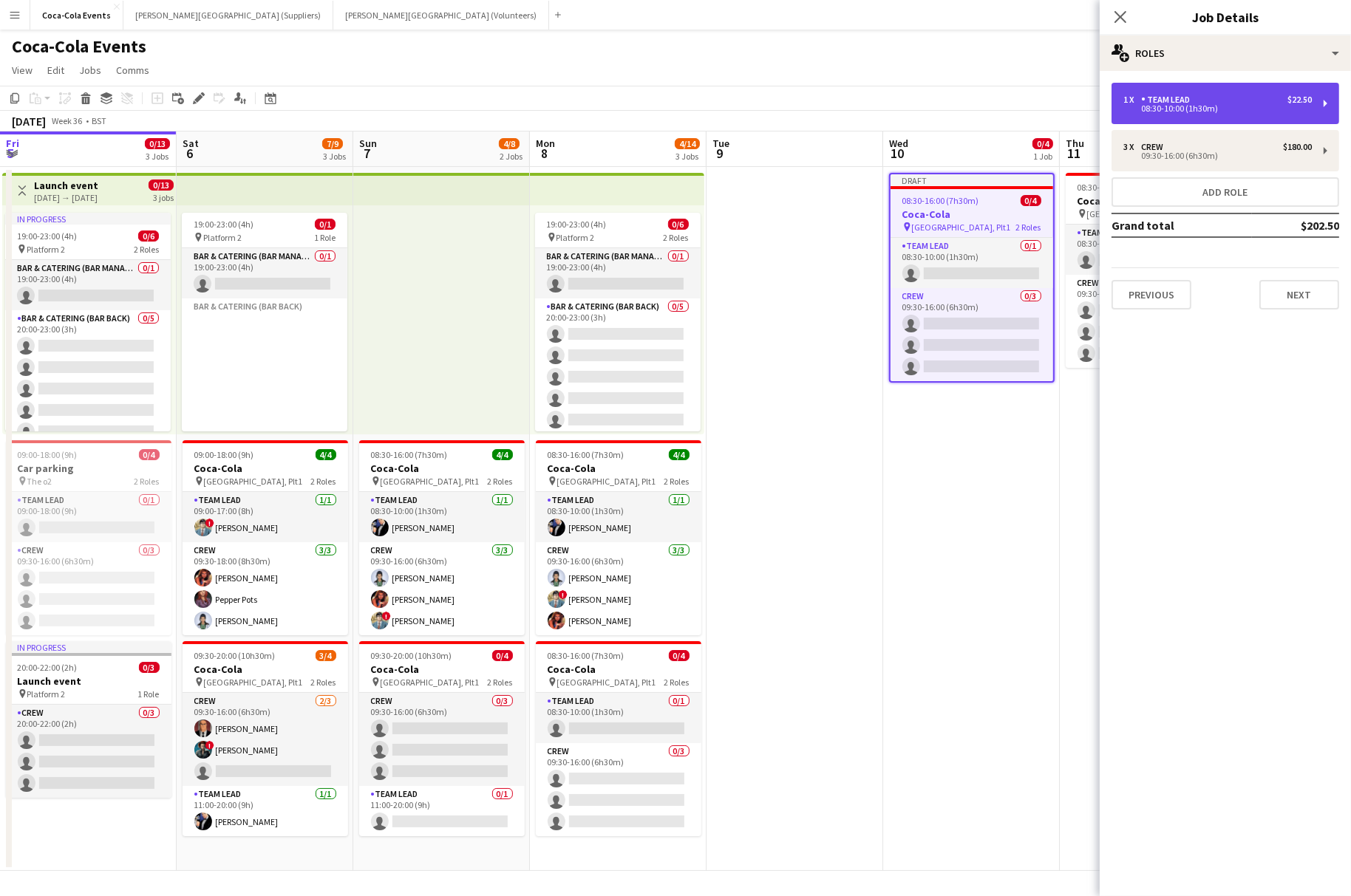
click at [1238, 92] on div "1 x Team Lead $22.50 08:30-10:00 (1h30m)" at bounding box center [1225, 102] width 228 height 41
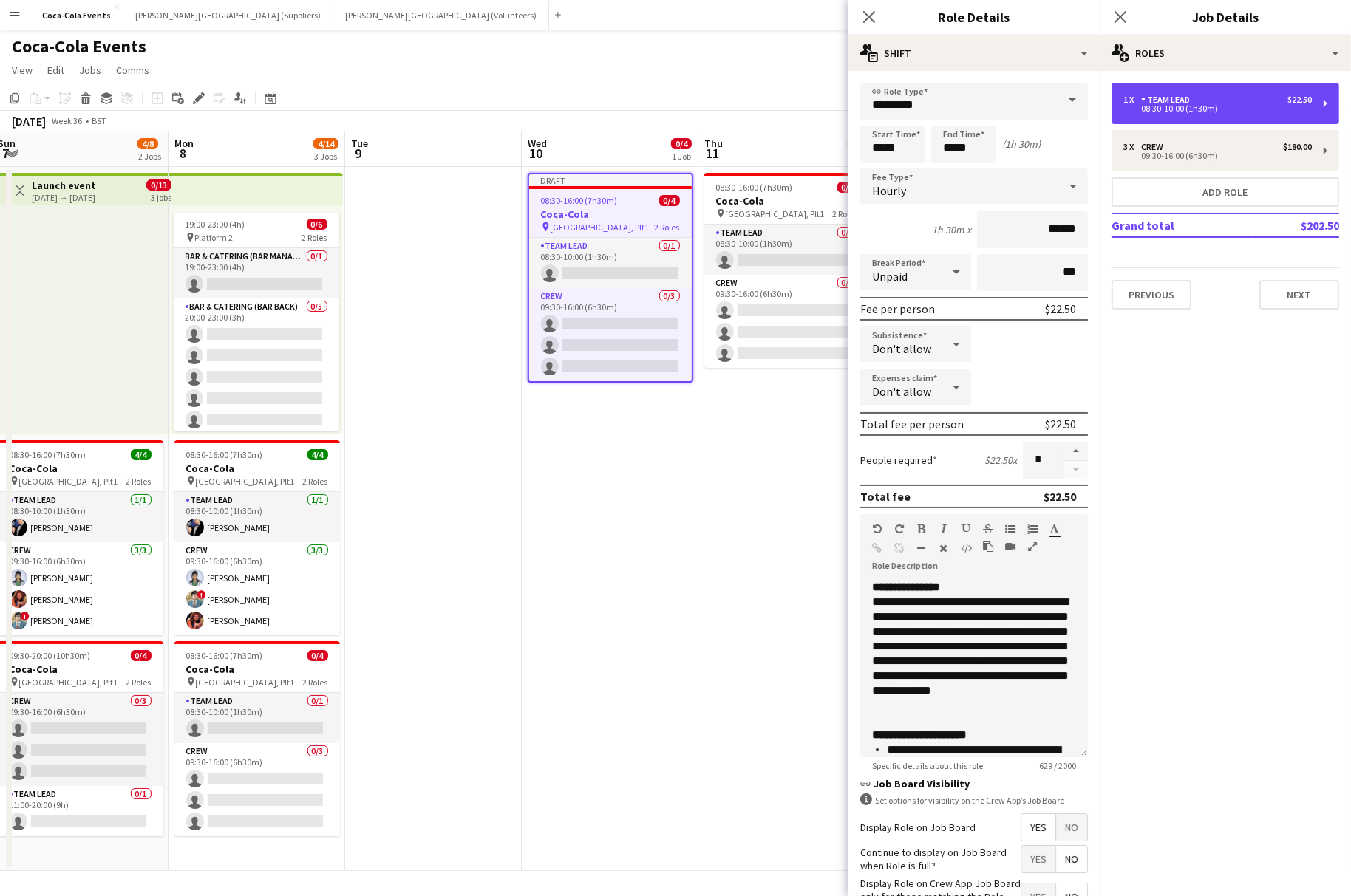
scroll to position [0, 598]
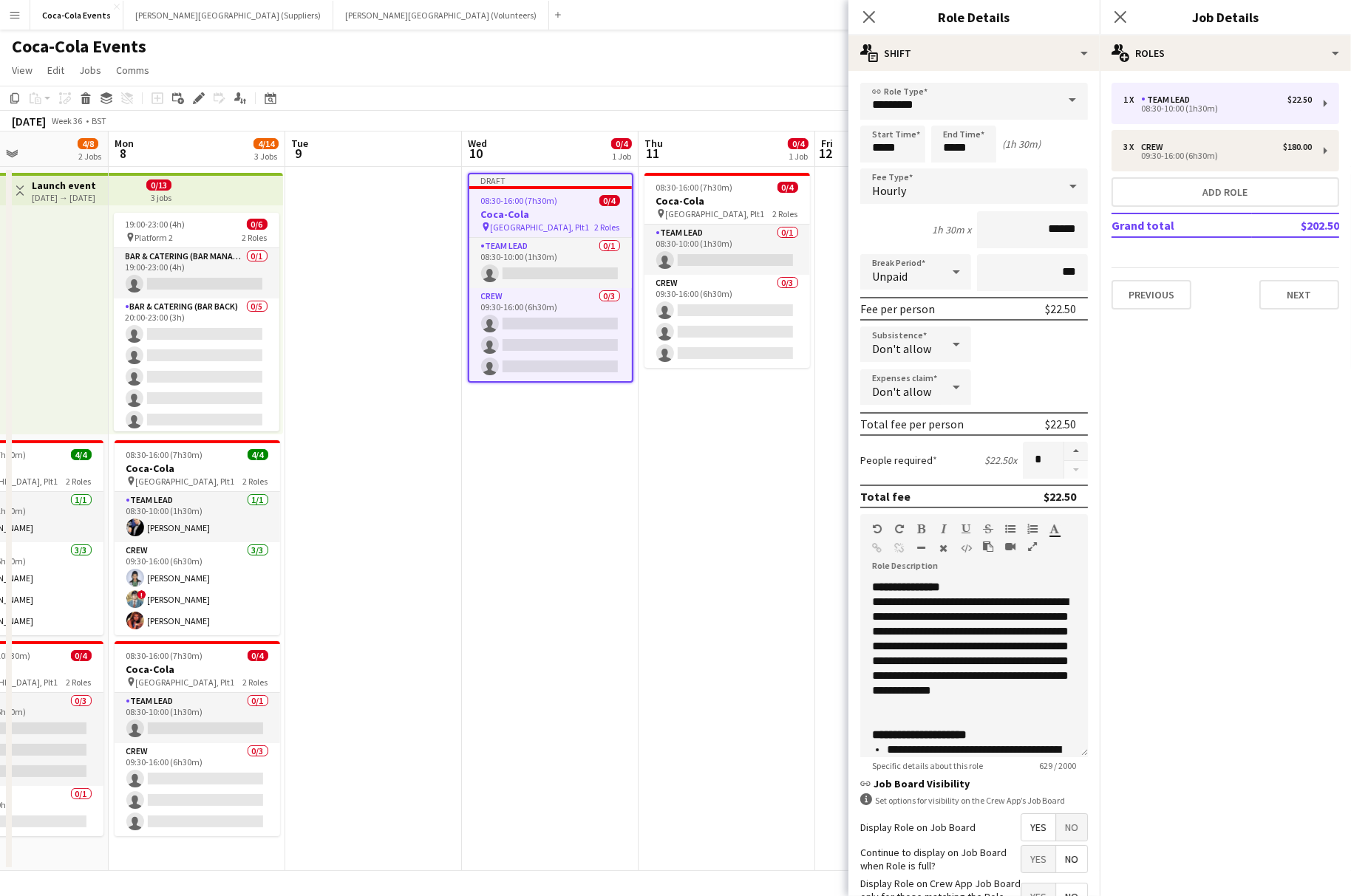
click at [733, 457] on app-date-cell "08:30-16:00 (7h30m) 0/4 Coca-Cola pin Waterloo, Plt1 2 Roles Team Lead 0/1 08:3…" at bounding box center [727, 519] width 177 height 704
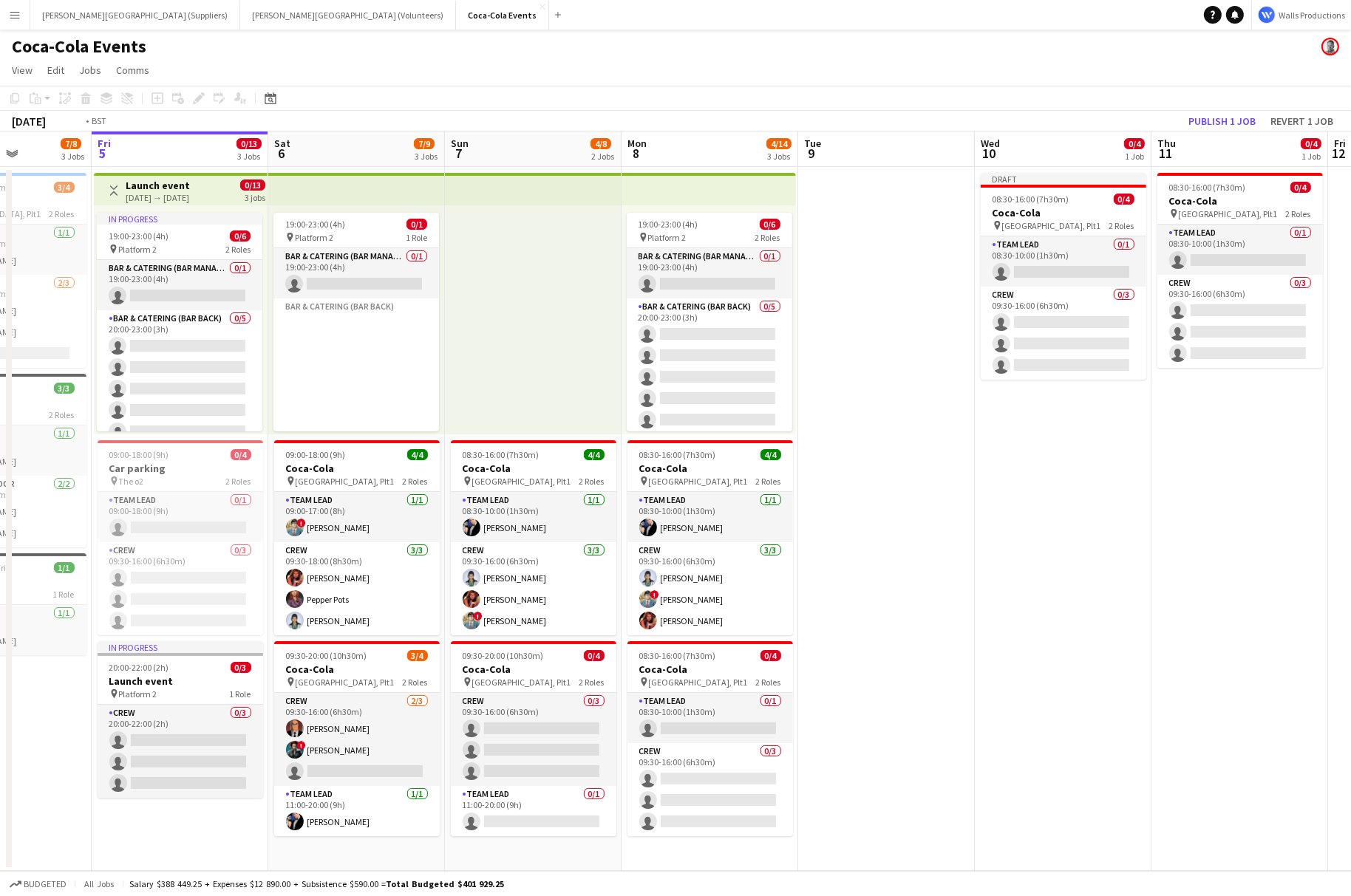
scroll to position [0, 546]
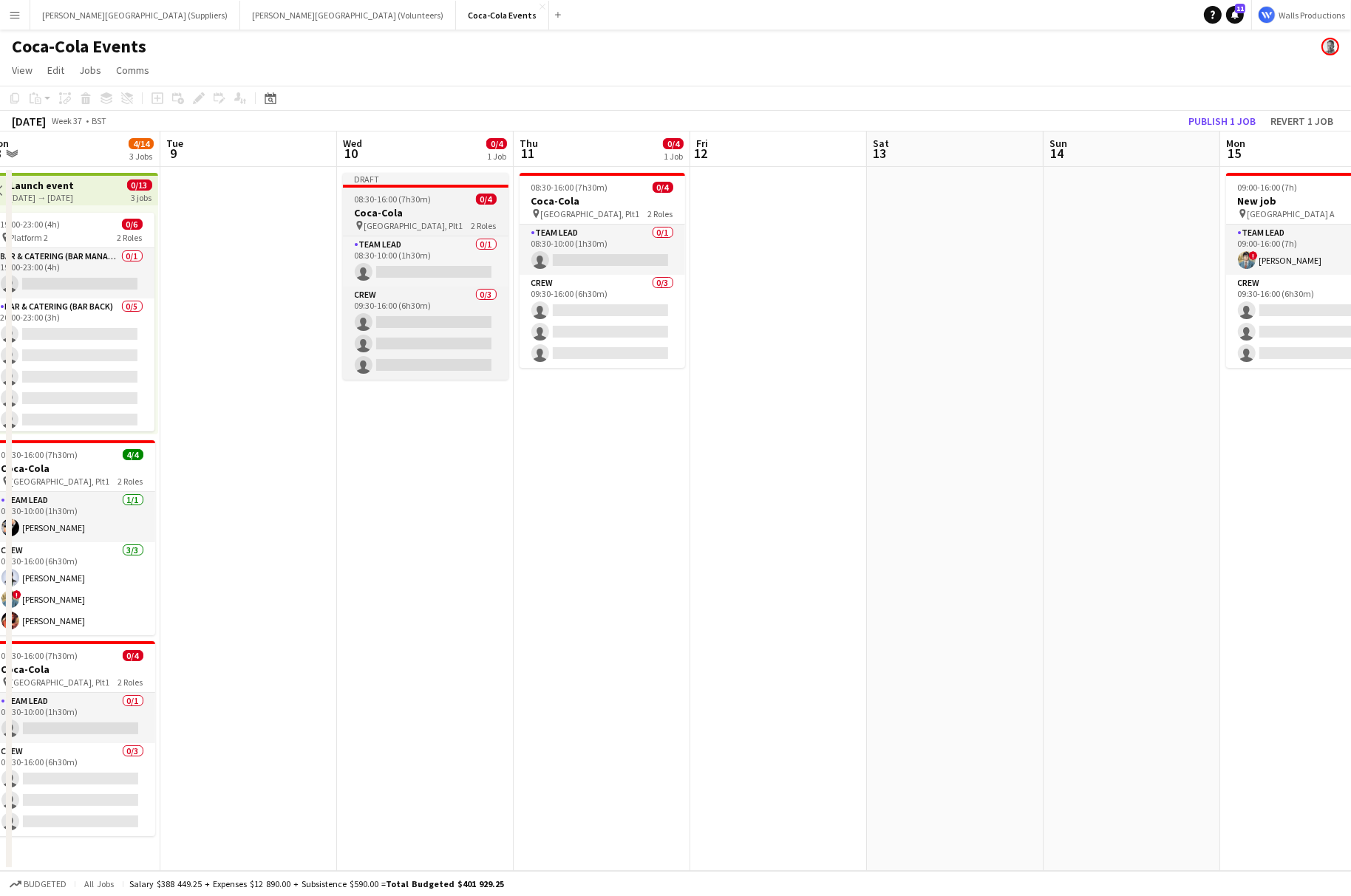
click at [417, 220] on div "pin [STREET_ADDRESS] Roles" at bounding box center [425, 224] width 166 height 11
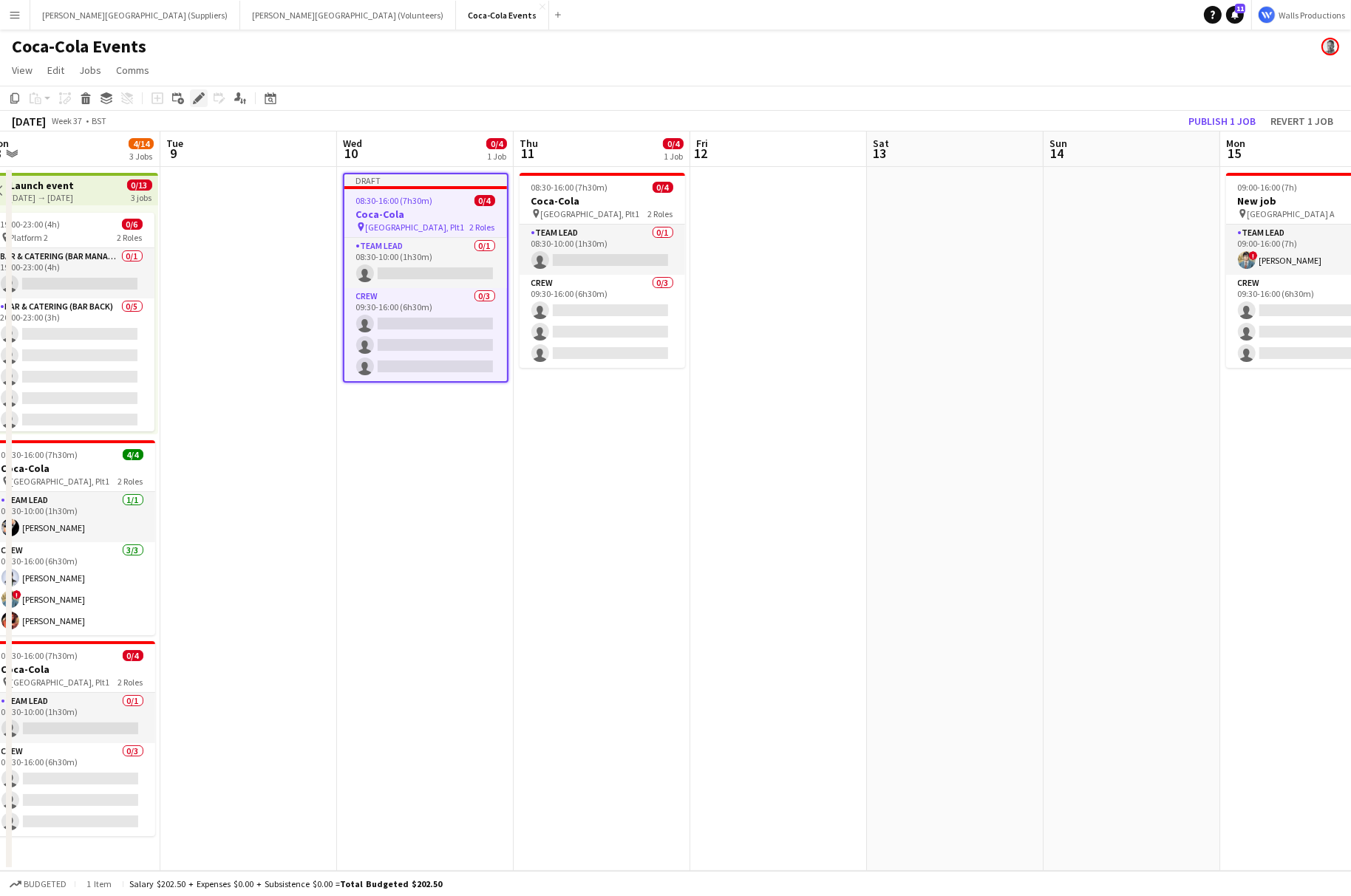
click at [196, 95] on icon "Edit" at bounding box center [198, 97] width 11 height 11
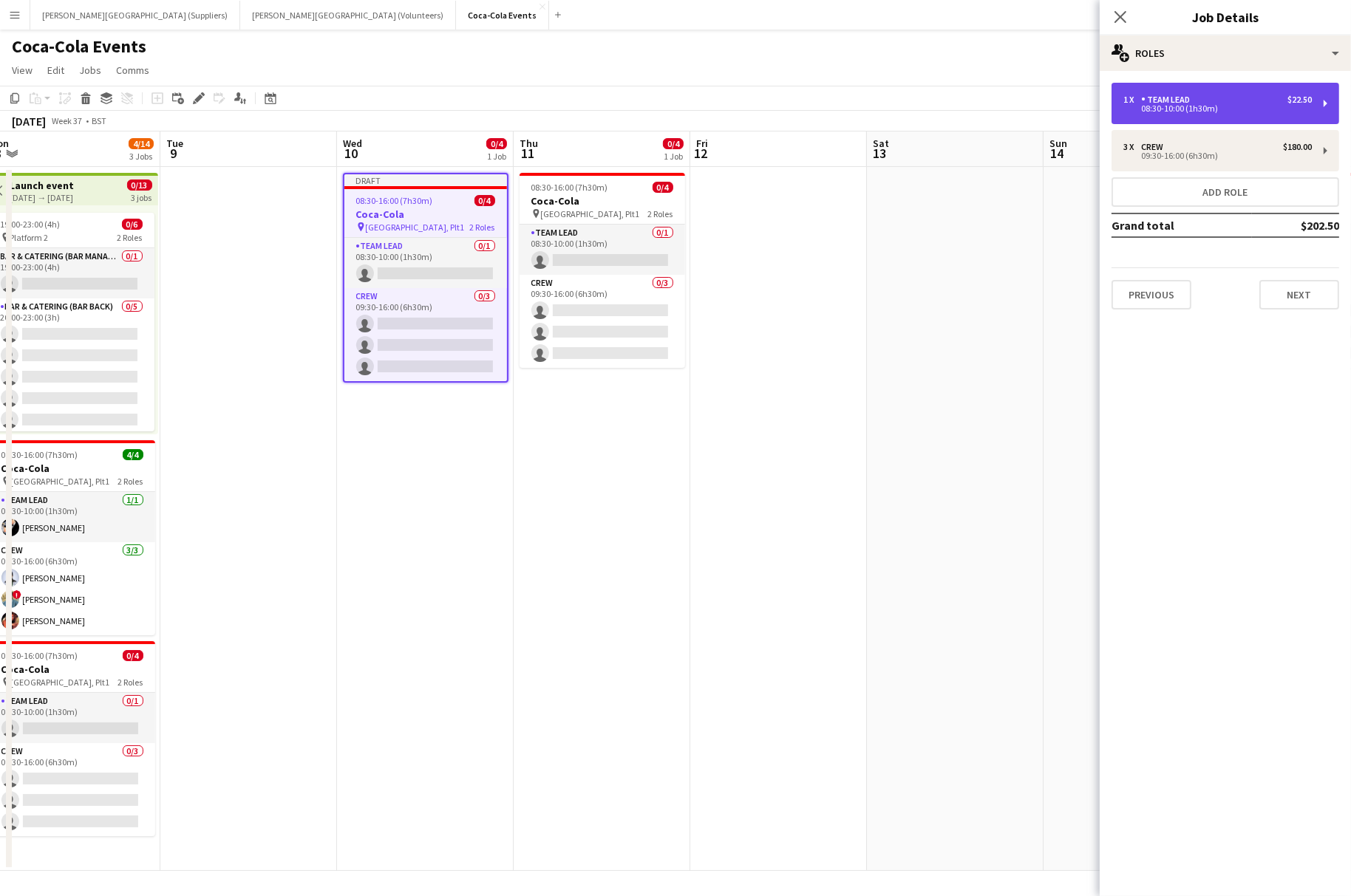
click at [1220, 102] on div "1 x Team Lead $22.50" at bounding box center [1217, 100] width 188 height 11
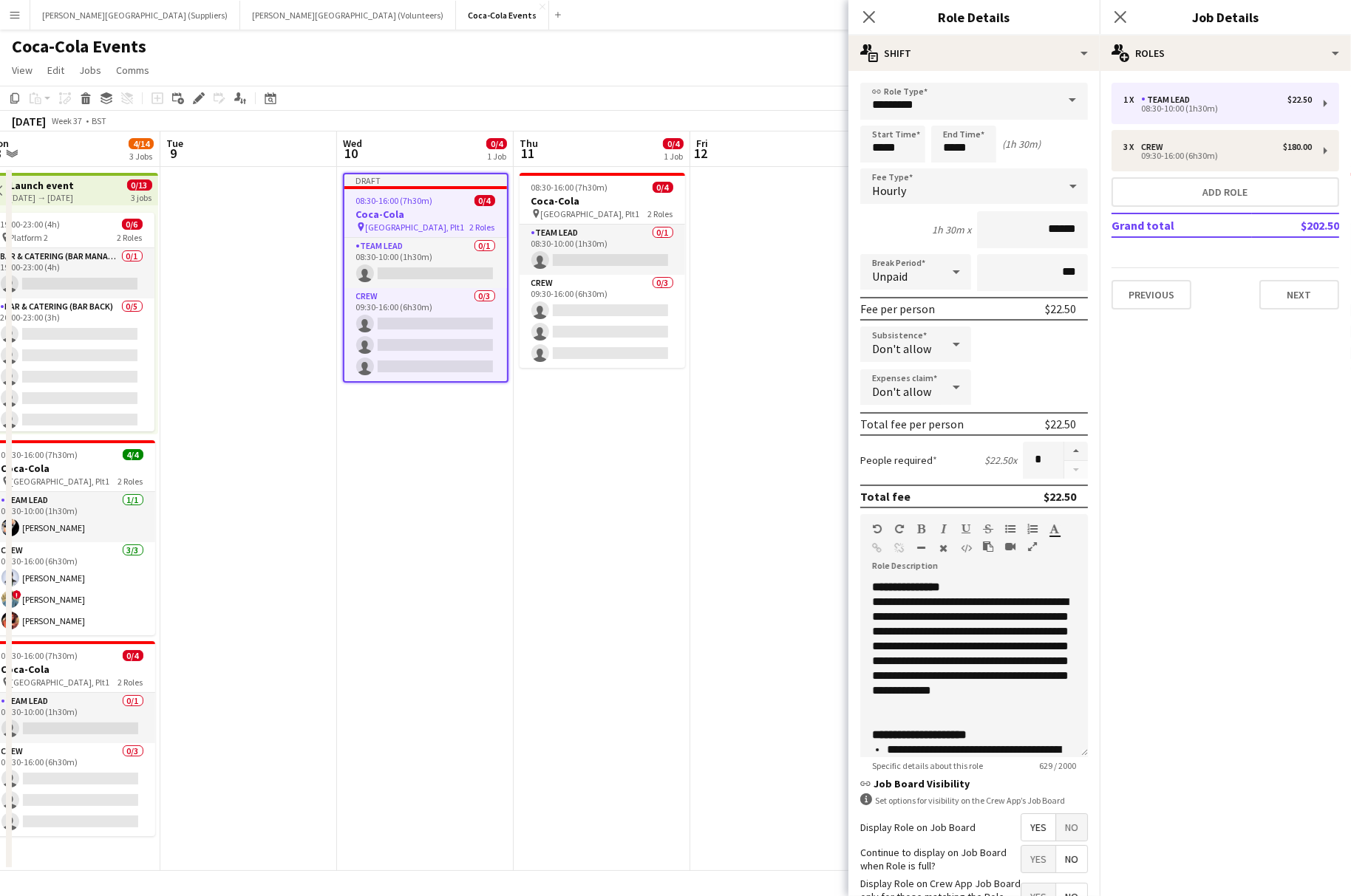
click at [886, 342] on span "Don't allow" at bounding box center [901, 349] width 59 height 15
click at [895, 385] on span "Allow" at bounding box center [916, 385] width 88 height 14
click at [777, 449] on app-date-cell at bounding box center [779, 519] width 177 height 704
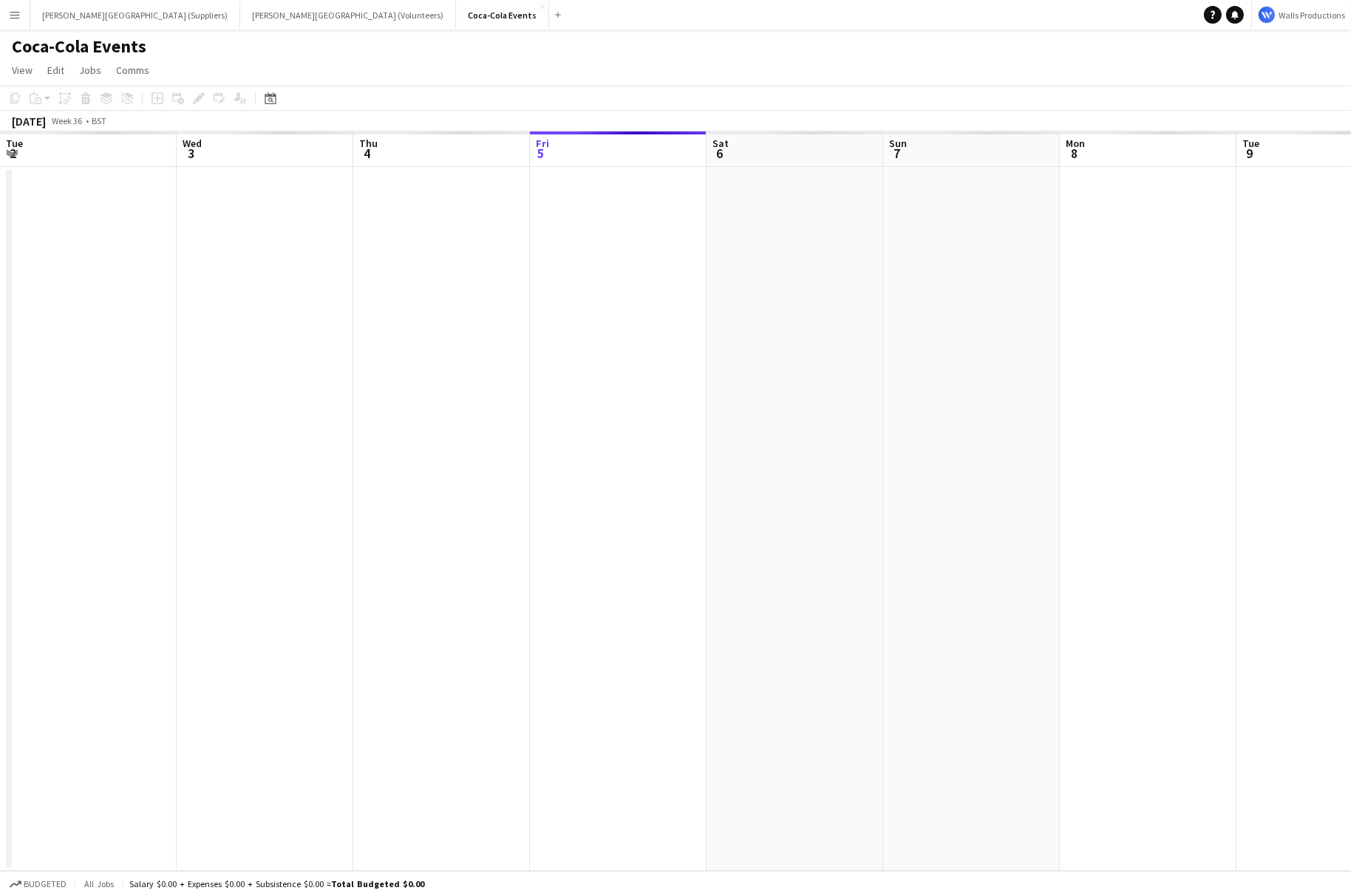
scroll to position [0, 353]
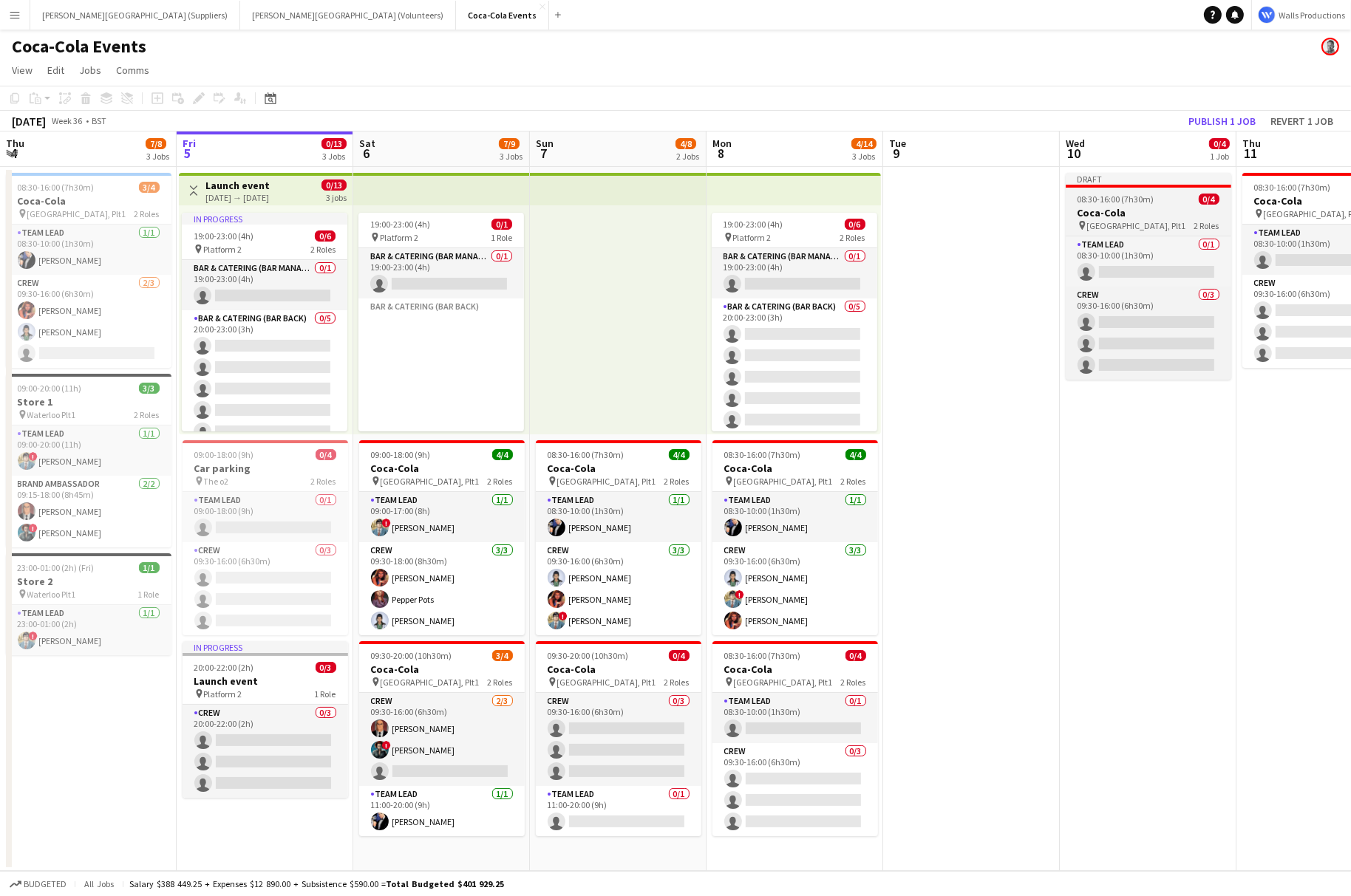
click at [1107, 206] on h3 "Coca-Cola" at bounding box center [1148, 212] width 166 height 13
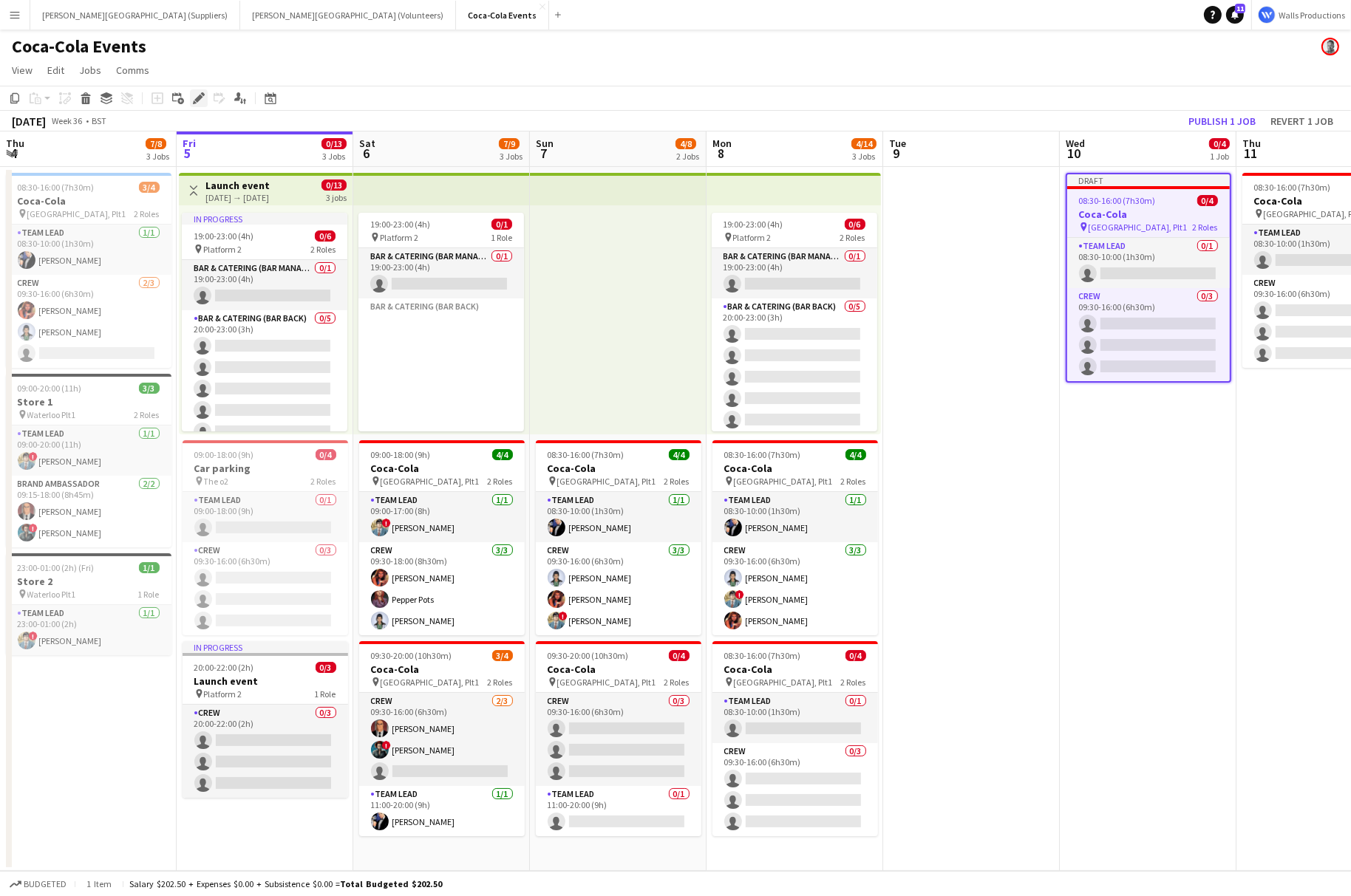
click at [199, 98] on icon at bounding box center [198, 98] width 8 height 8
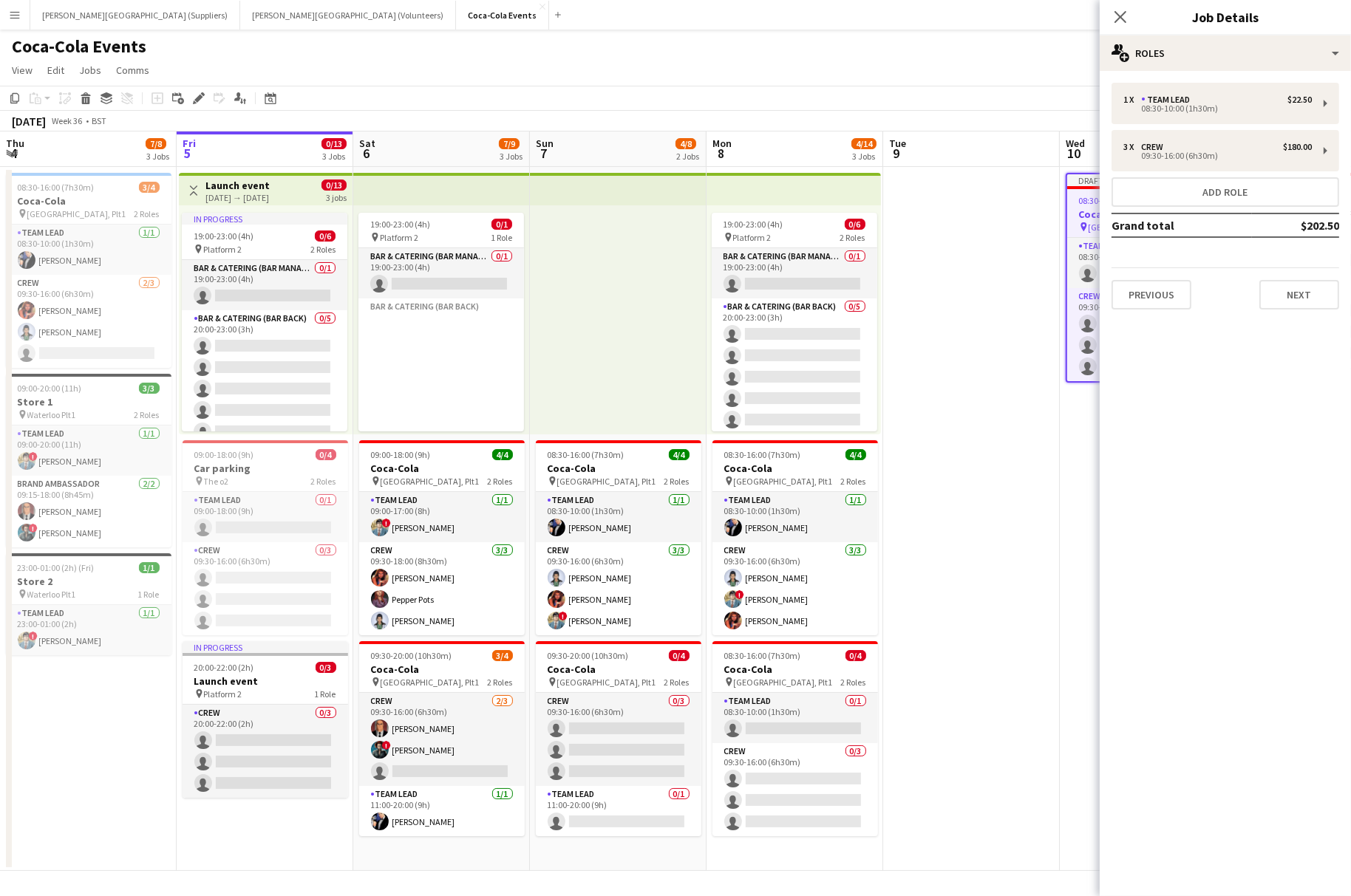
scroll to position [0, 625]
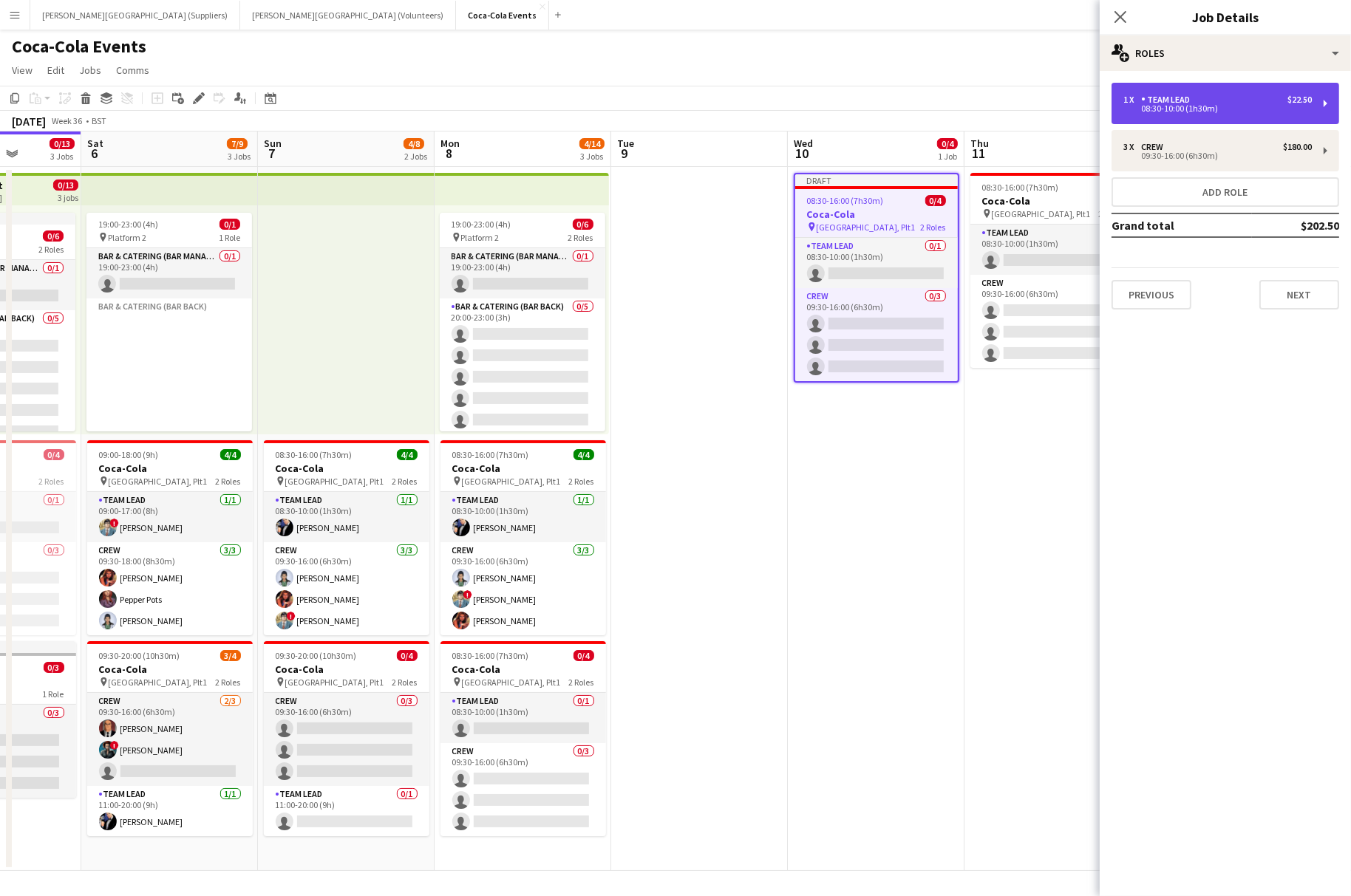
click at [1149, 101] on div "Team Lead" at bounding box center [1168, 100] width 54 height 11
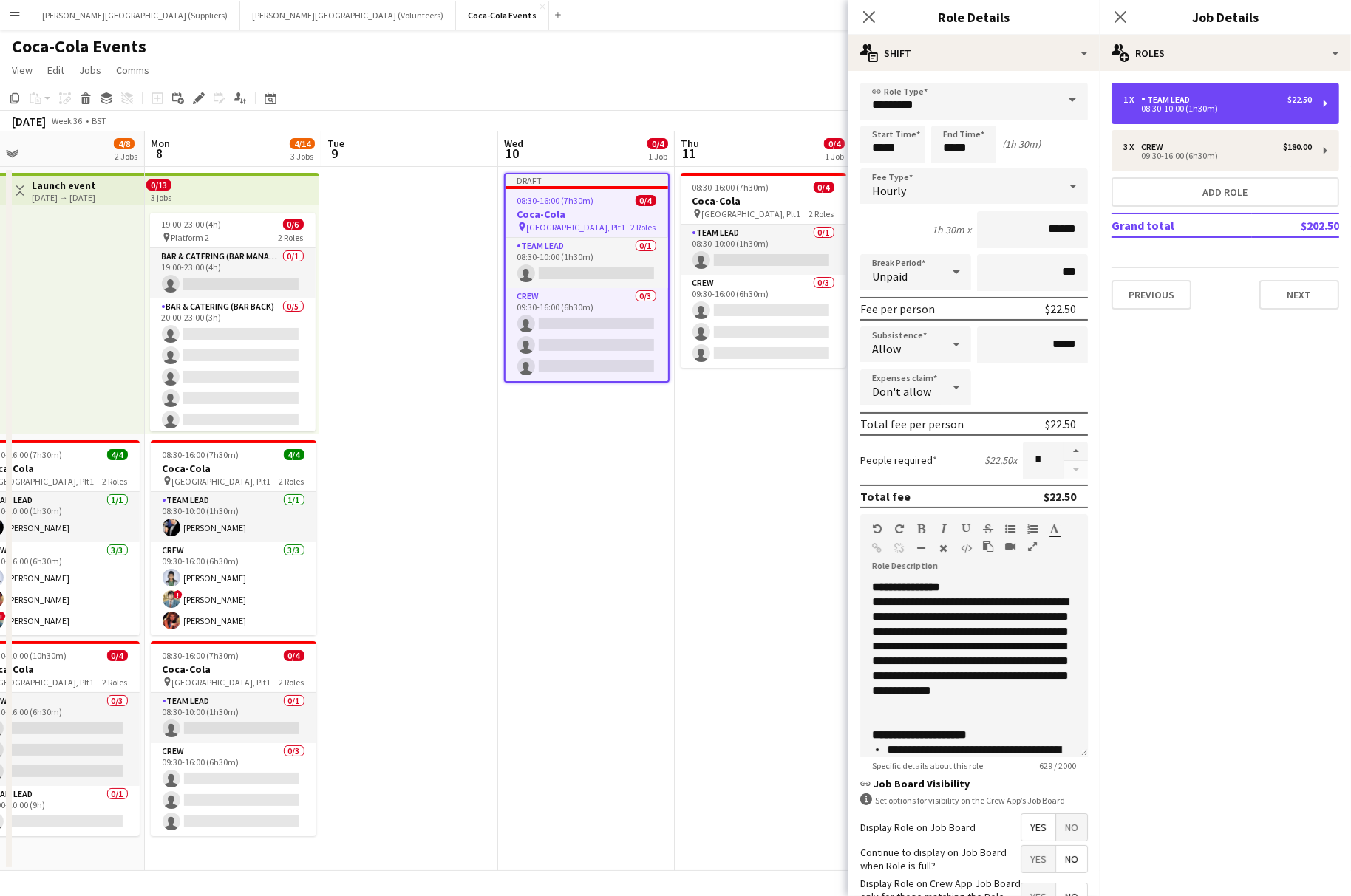
scroll to position [0, 563]
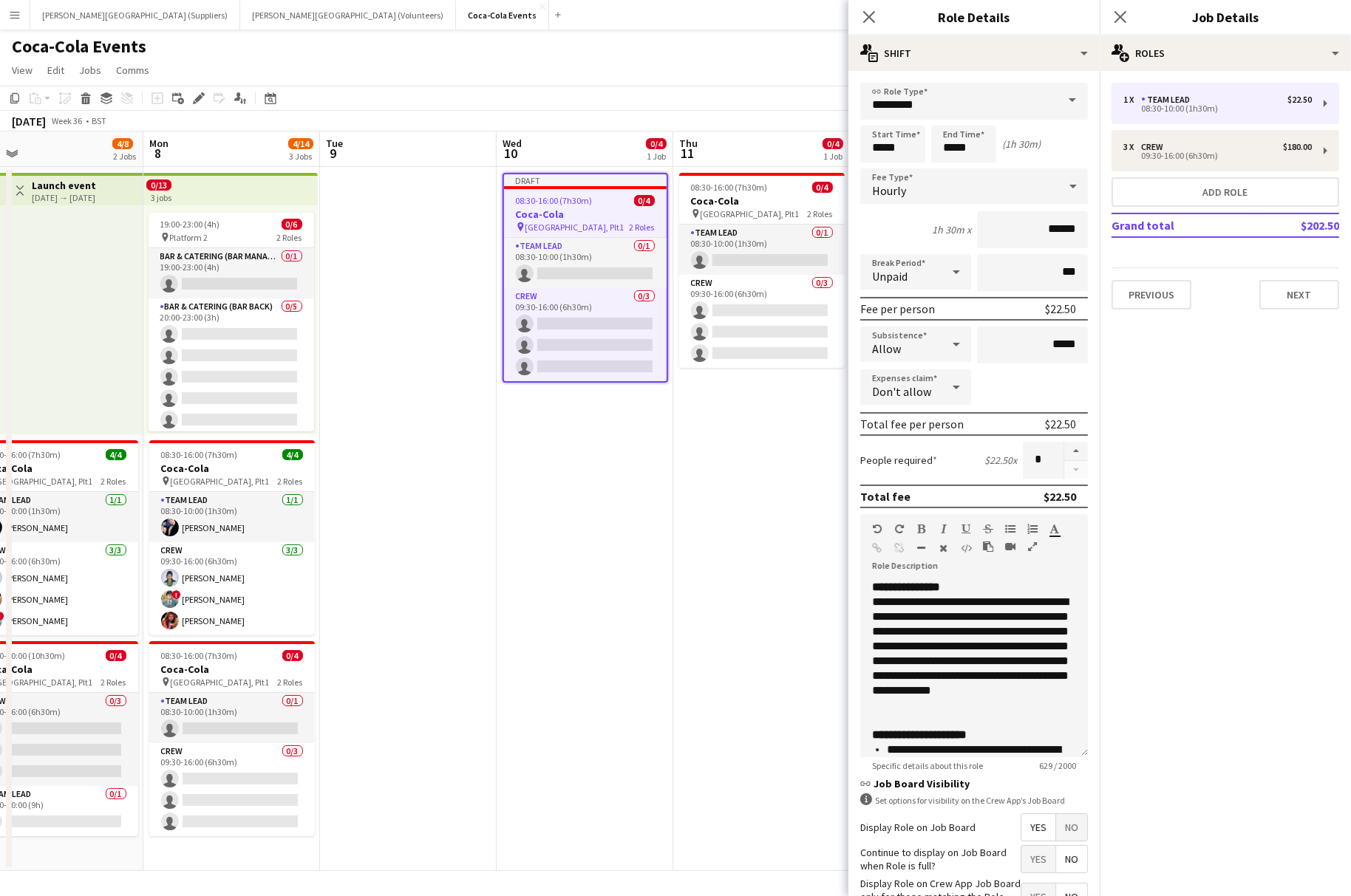
click at [670, 526] on app-date-cell "Draft 08:30-16:00 (7h30m) 0/4 Coca-Cola pin Waterloo, Plt1 2 Roles Team Lead 0/…" at bounding box center [585, 519] width 177 height 704
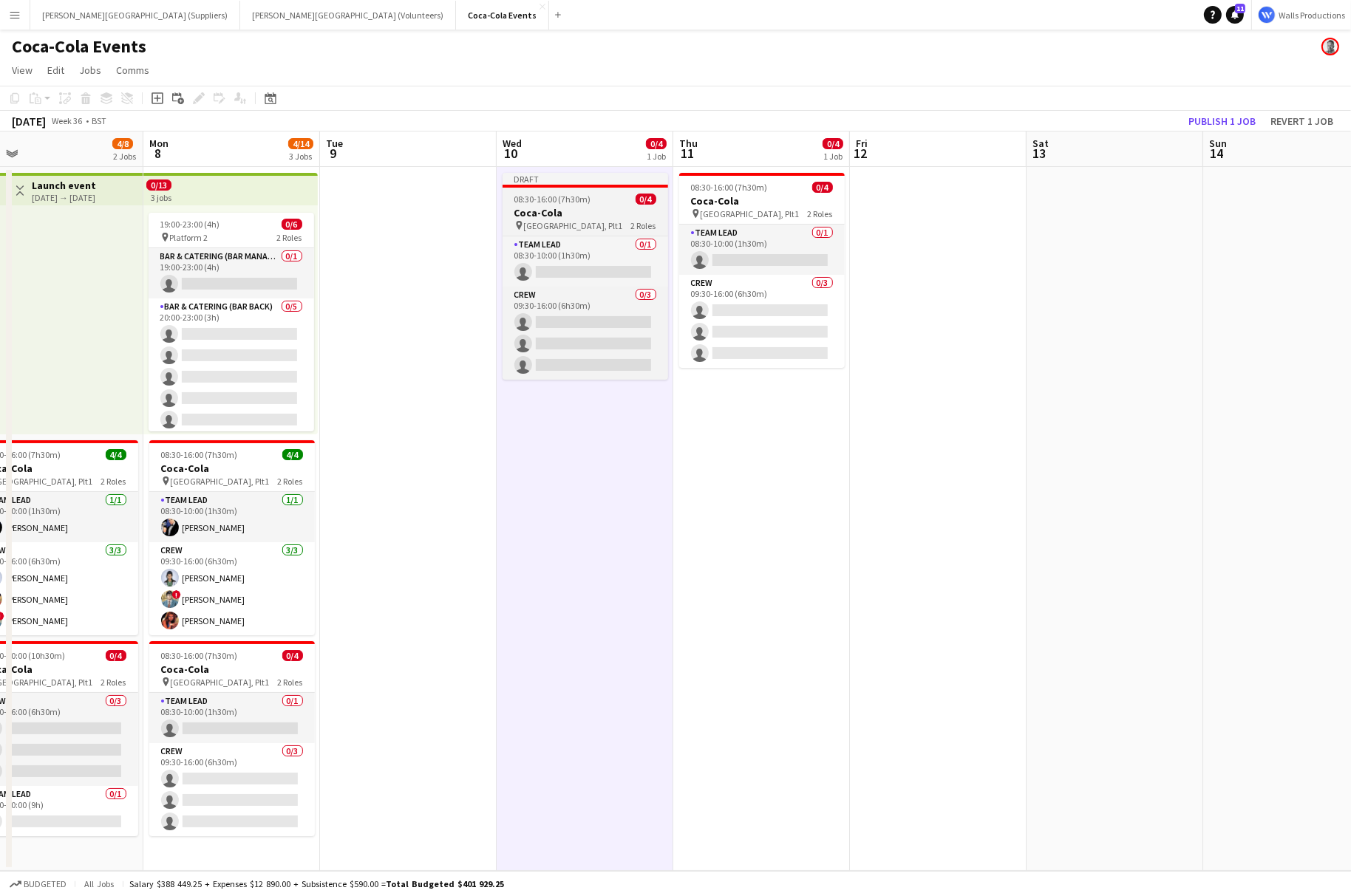
click at [548, 207] on h3 "Coca-Cola" at bounding box center [584, 212] width 166 height 13
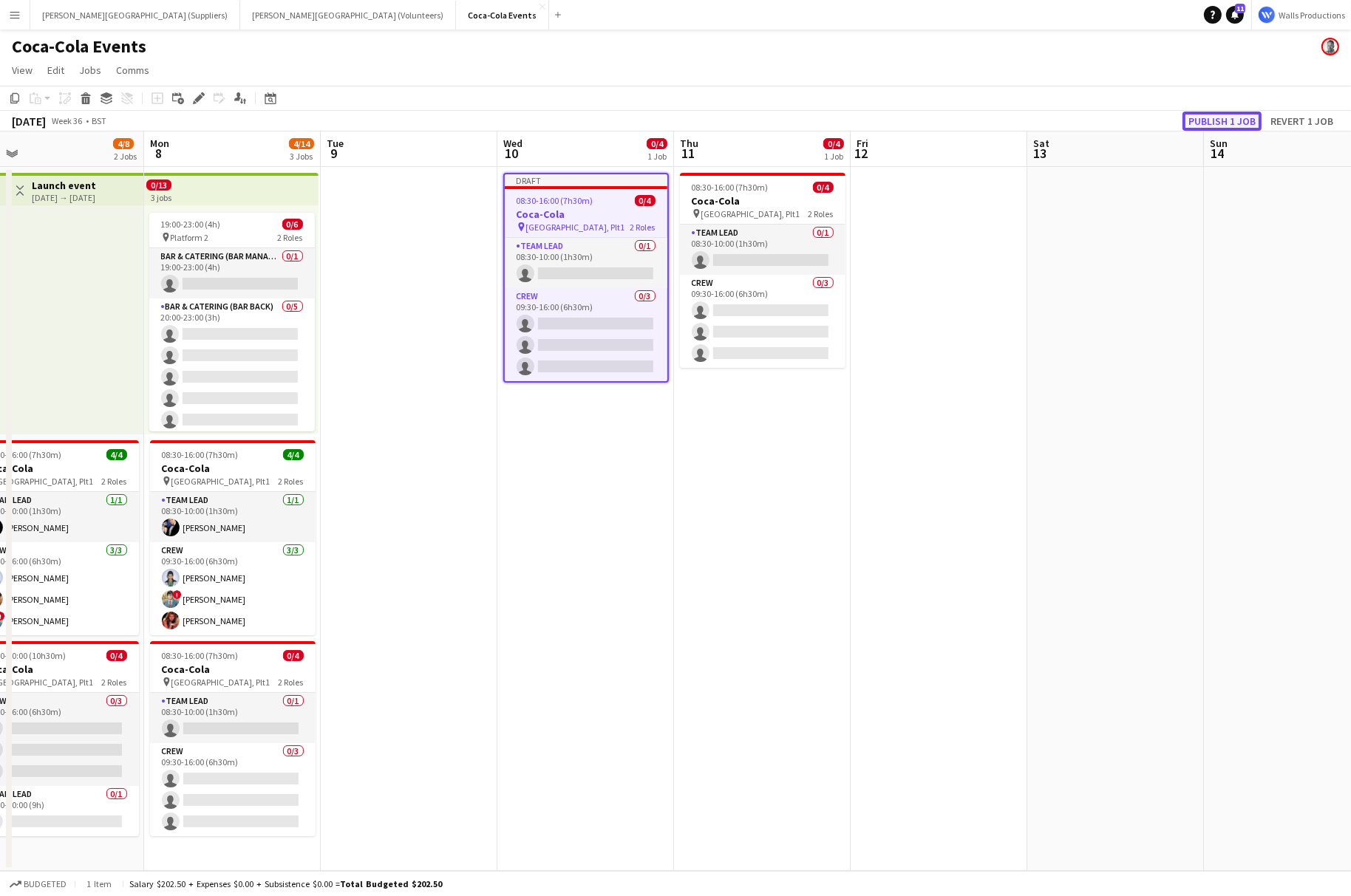
click at [1221, 115] on button "Publish 1 job" at bounding box center [1221, 121] width 79 height 19
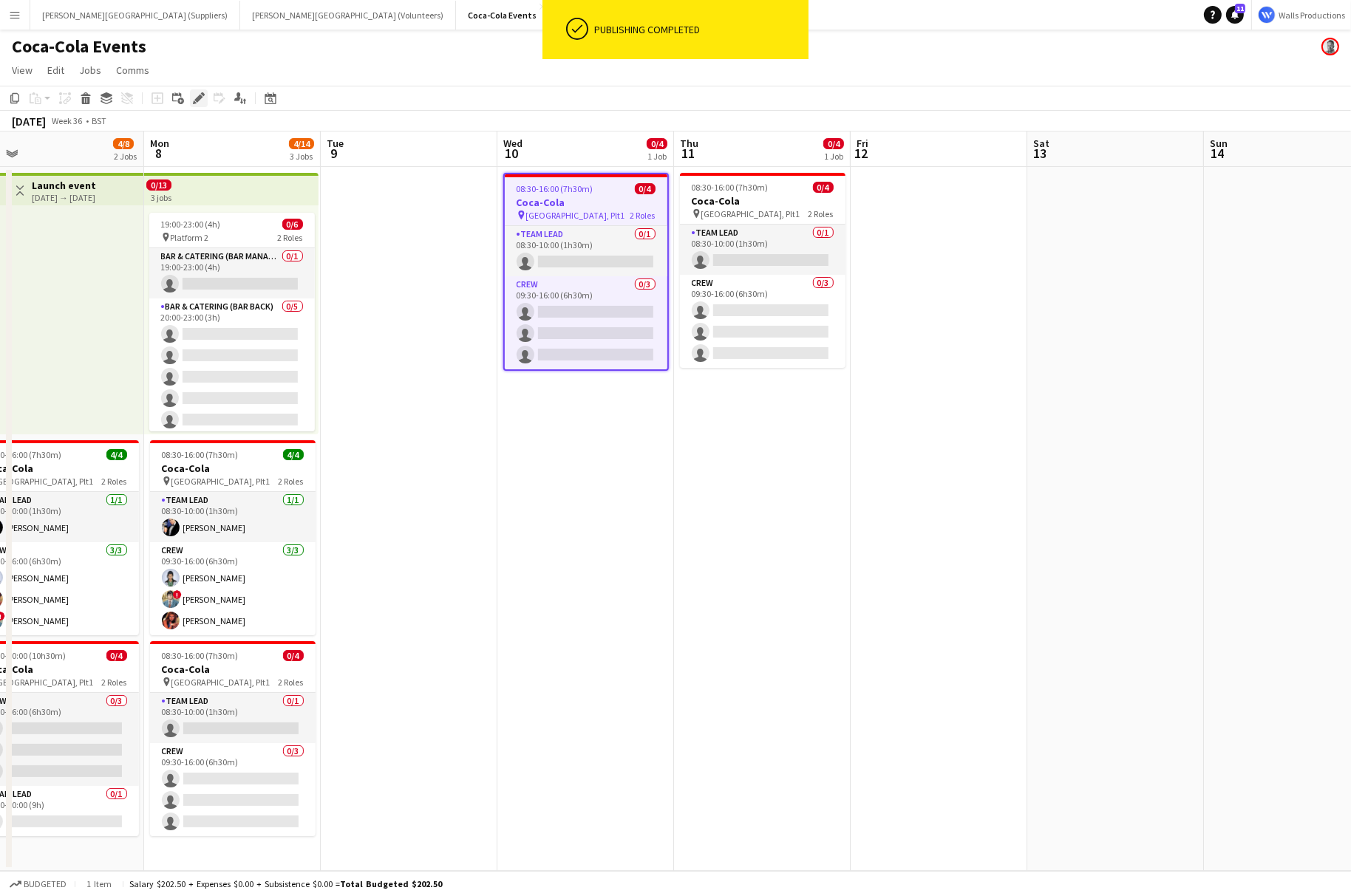
click at [195, 95] on icon "Edit" at bounding box center [198, 97] width 11 height 11
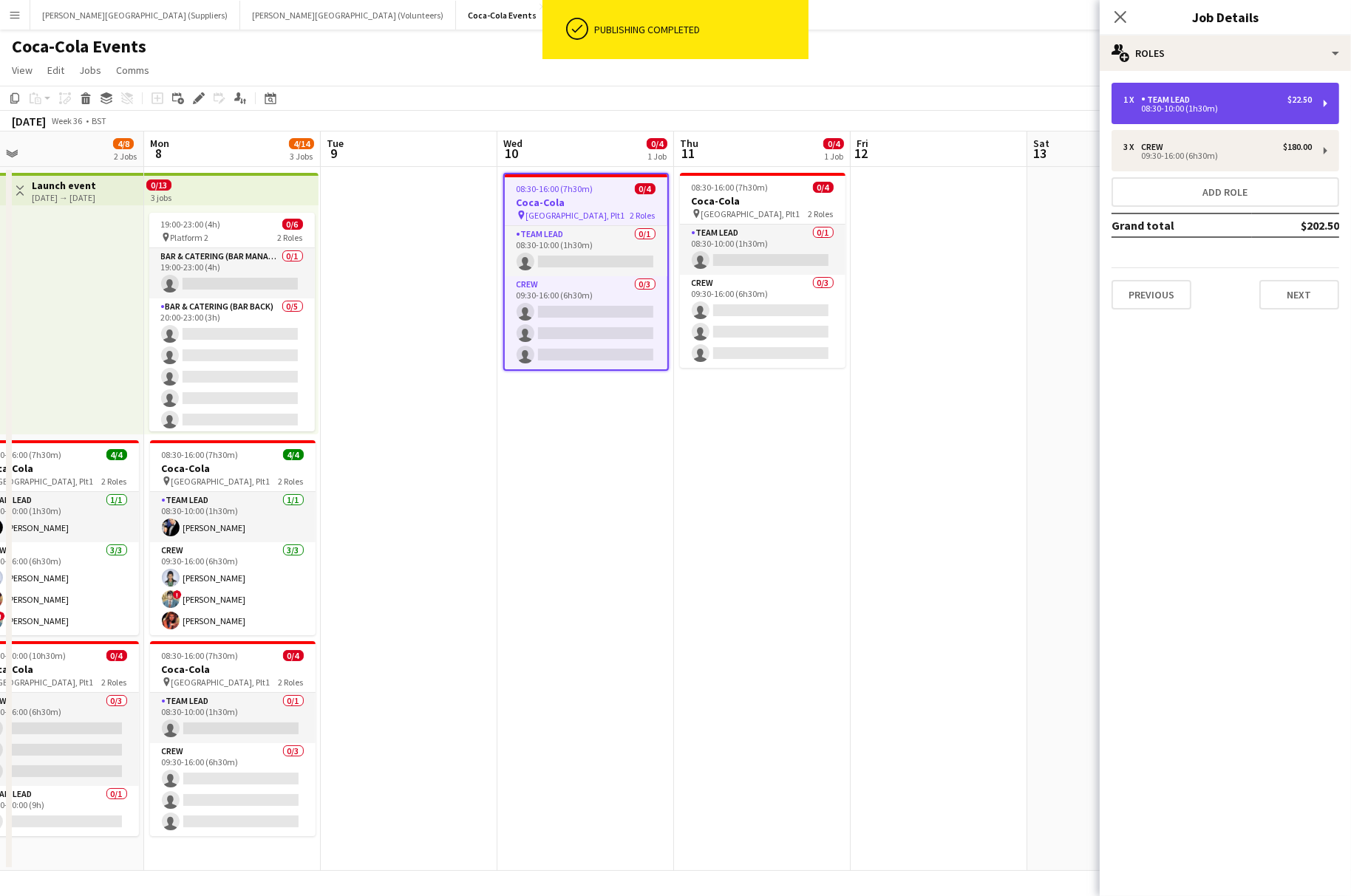
click at [1179, 106] on div "08:30-10:00 (1h30m)" at bounding box center [1217, 109] width 188 height 7
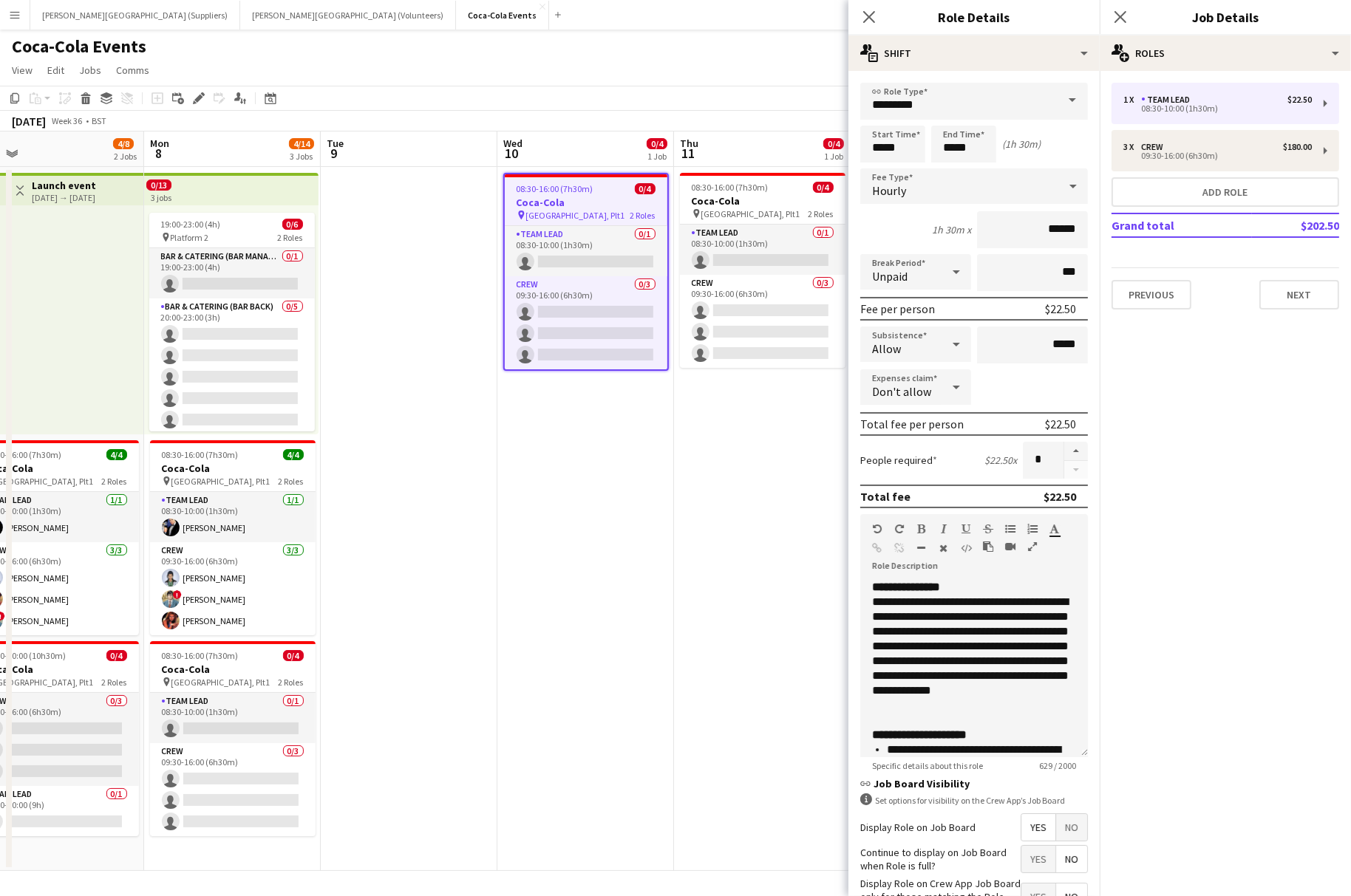
click at [918, 347] on div "Allow" at bounding box center [901, 344] width 81 height 35
click at [910, 410] on mat-option "Don't allow" at bounding box center [916, 422] width 111 height 37
click at [776, 467] on app-date-cell "08:30-16:00 (7h30m) 0/4 Coca-Cola pin Waterloo, Plt1 2 Roles Team Lead 0/1 08:3…" at bounding box center [762, 519] width 177 height 704
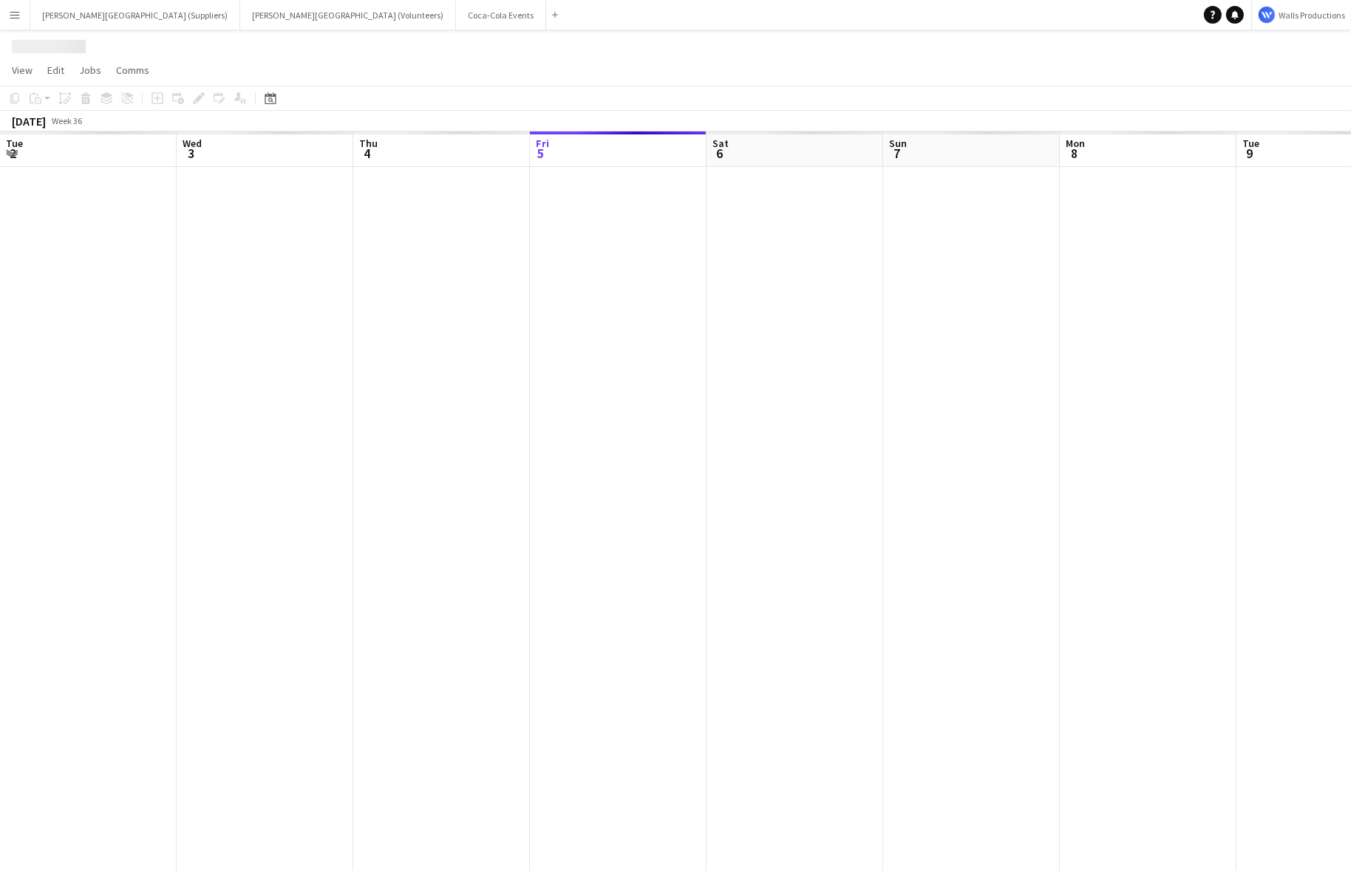
scroll to position [0, 353]
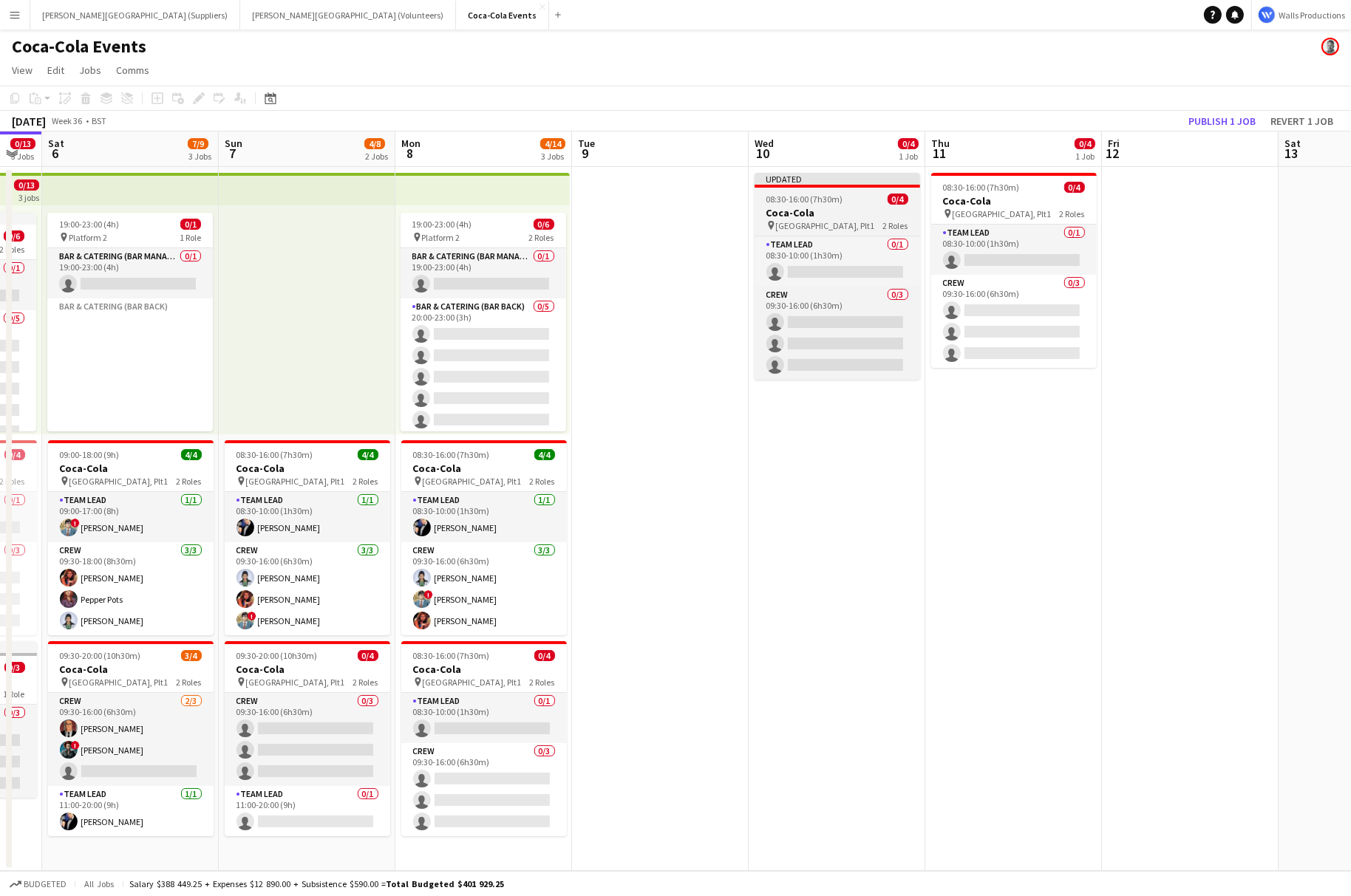
click at [816, 198] on span "08:30-16:00 (7h30m)" at bounding box center [805, 199] width 77 height 11
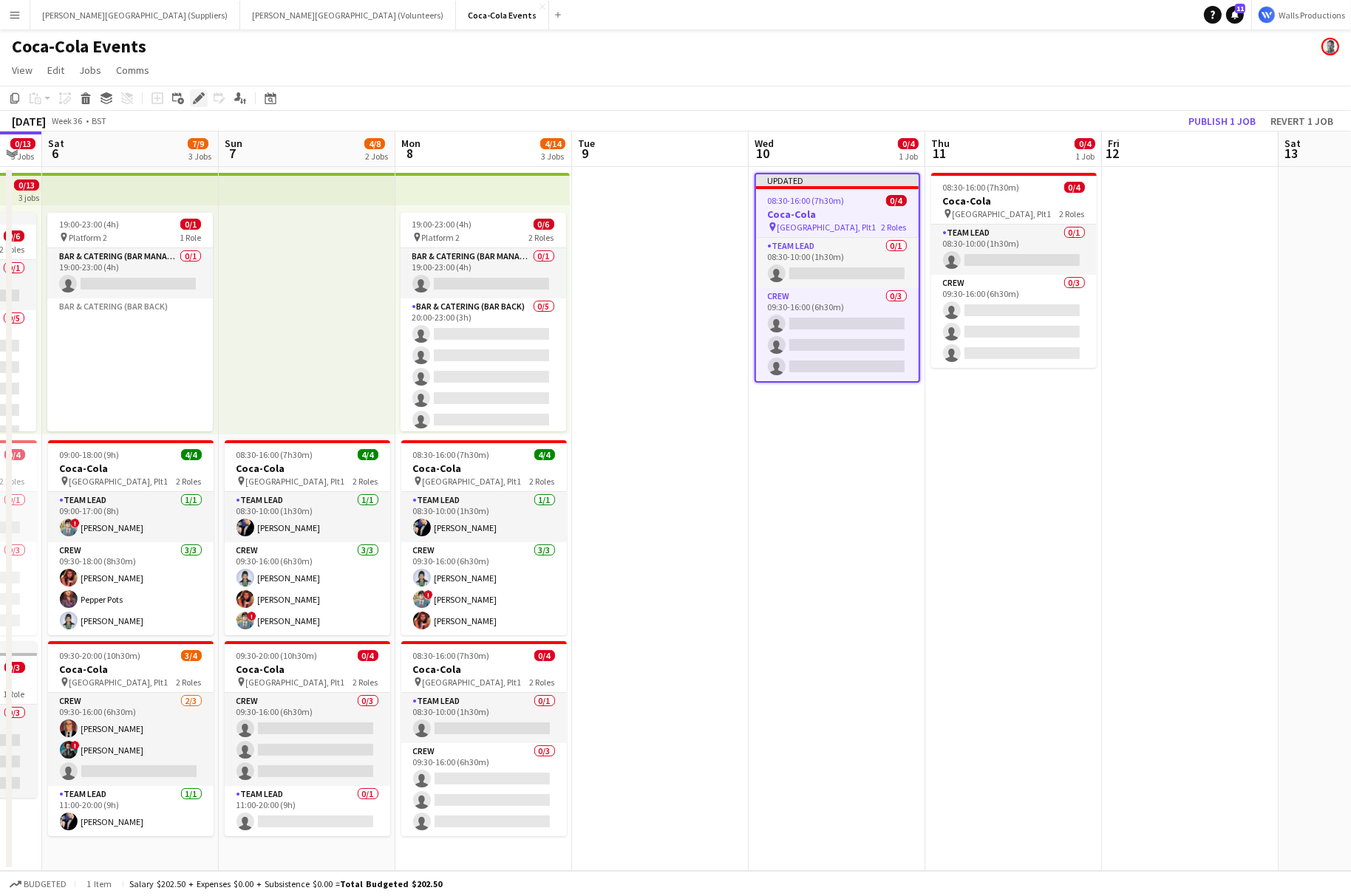
click at [193, 94] on icon "Edit" at bounding box center [198, 97] width 11 height 11
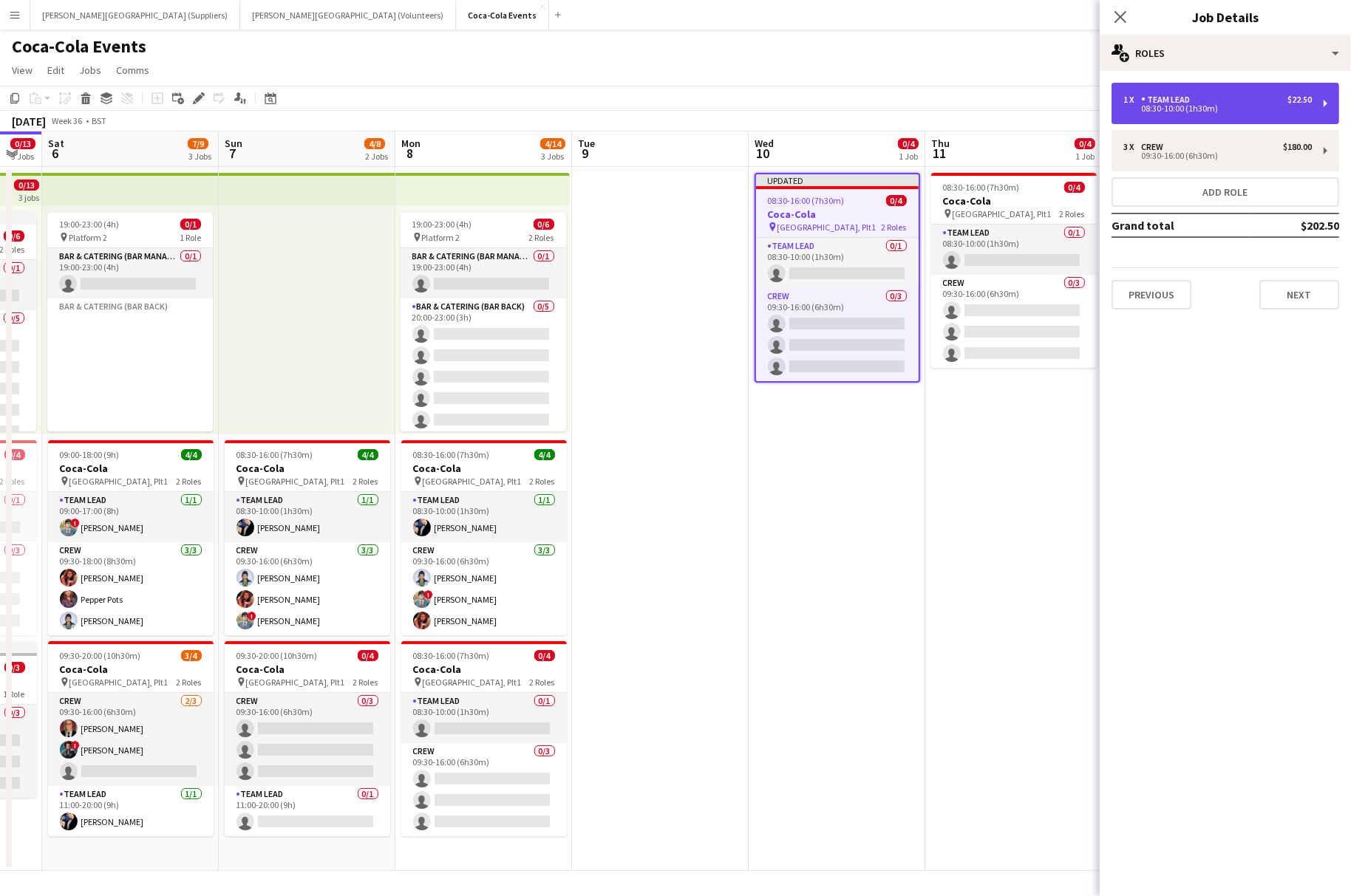
click at [1162, 110] on div "08:30-10:00 (1h30m)" at bounding box center [1217, 109] width 188 height 7
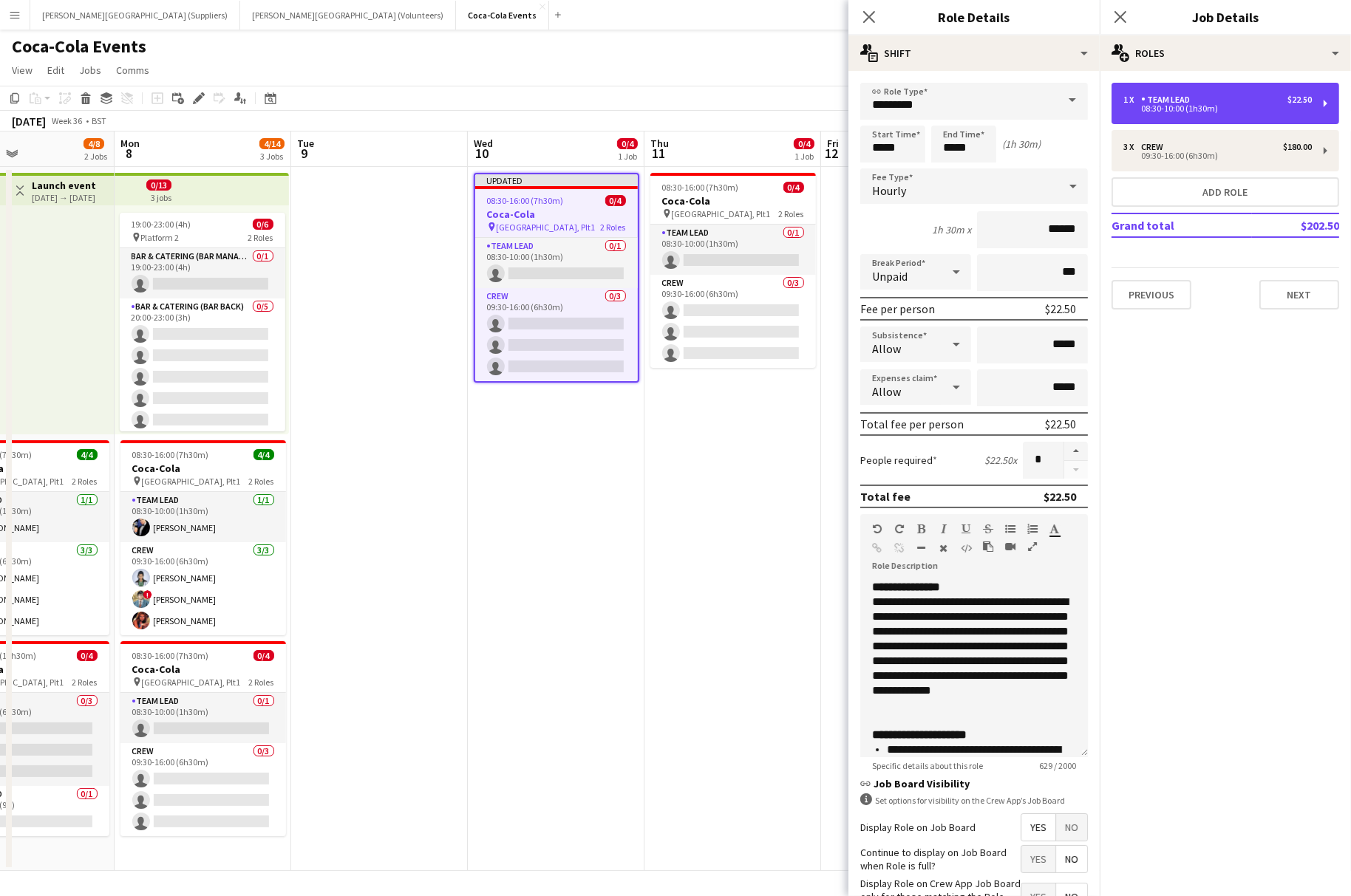
scroll to position [0, 627]
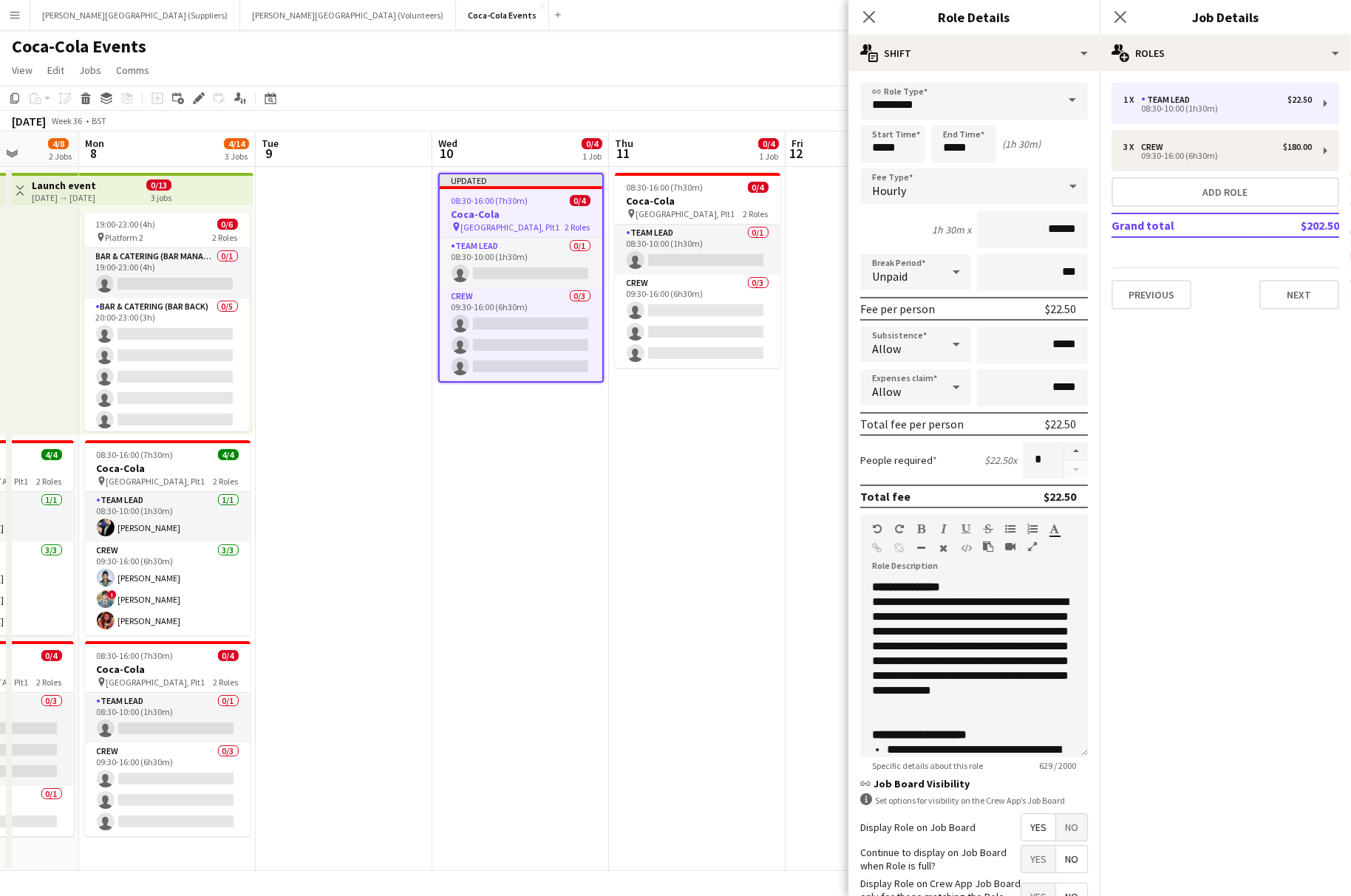
click at [934, 341] on div "Allow" at bounding box center [901, 344] width 81 height 35
click at [930, 422] on span "Don't allow" at bounding box center [916, 422] width 88 height 14
click at [917, 390] on div "Allow" at bounding box center [901, 387] width 81 height 35
click at [901, 455] on mat-option "Don't allow" at bounding box center [916, 465] width 111 height 37
click at [724, 505] on app-date-cell "08:30-16:00 (7h30m) 0/4 Coca-Cola pin Waterloo, Plt1 2 Roles Team Lead 0/1 08:3…" at bounding box center [697, 519] width 177 height 704
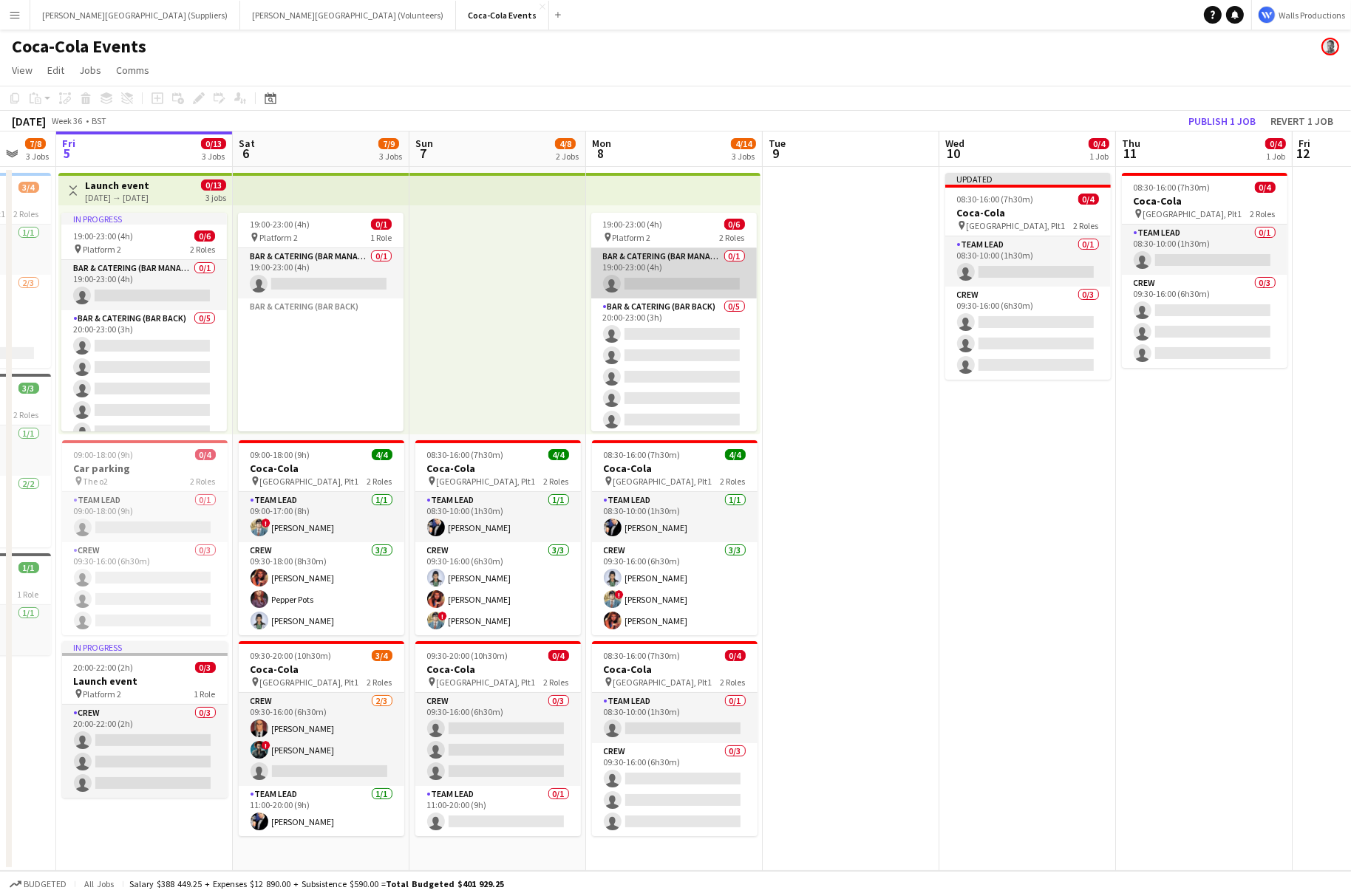
scroll to position [0, 625]
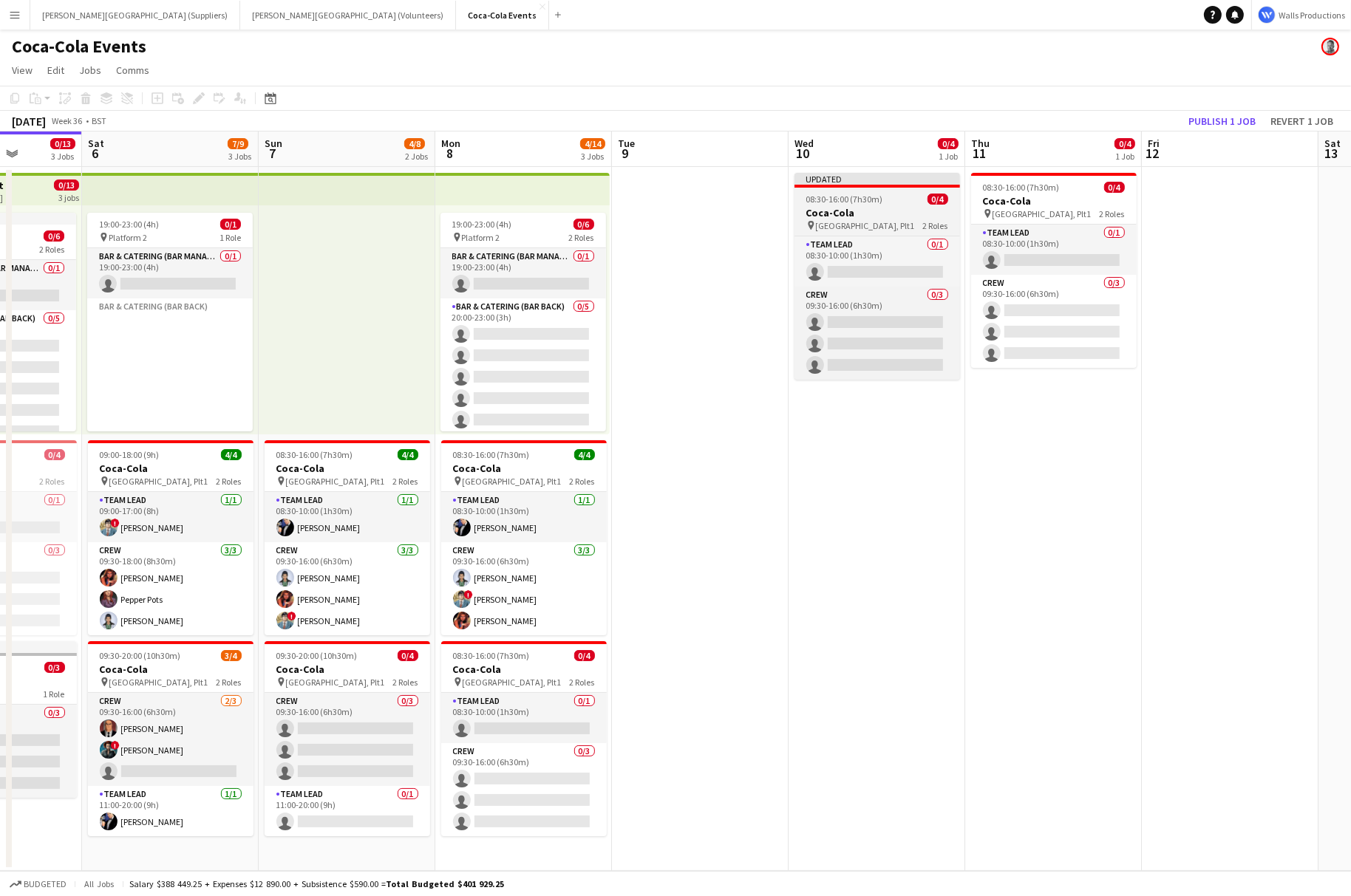
click at [826, 196] on span "08:30-16:00 (7h30m)" at bounding box center [845, 199] width 77 height 11
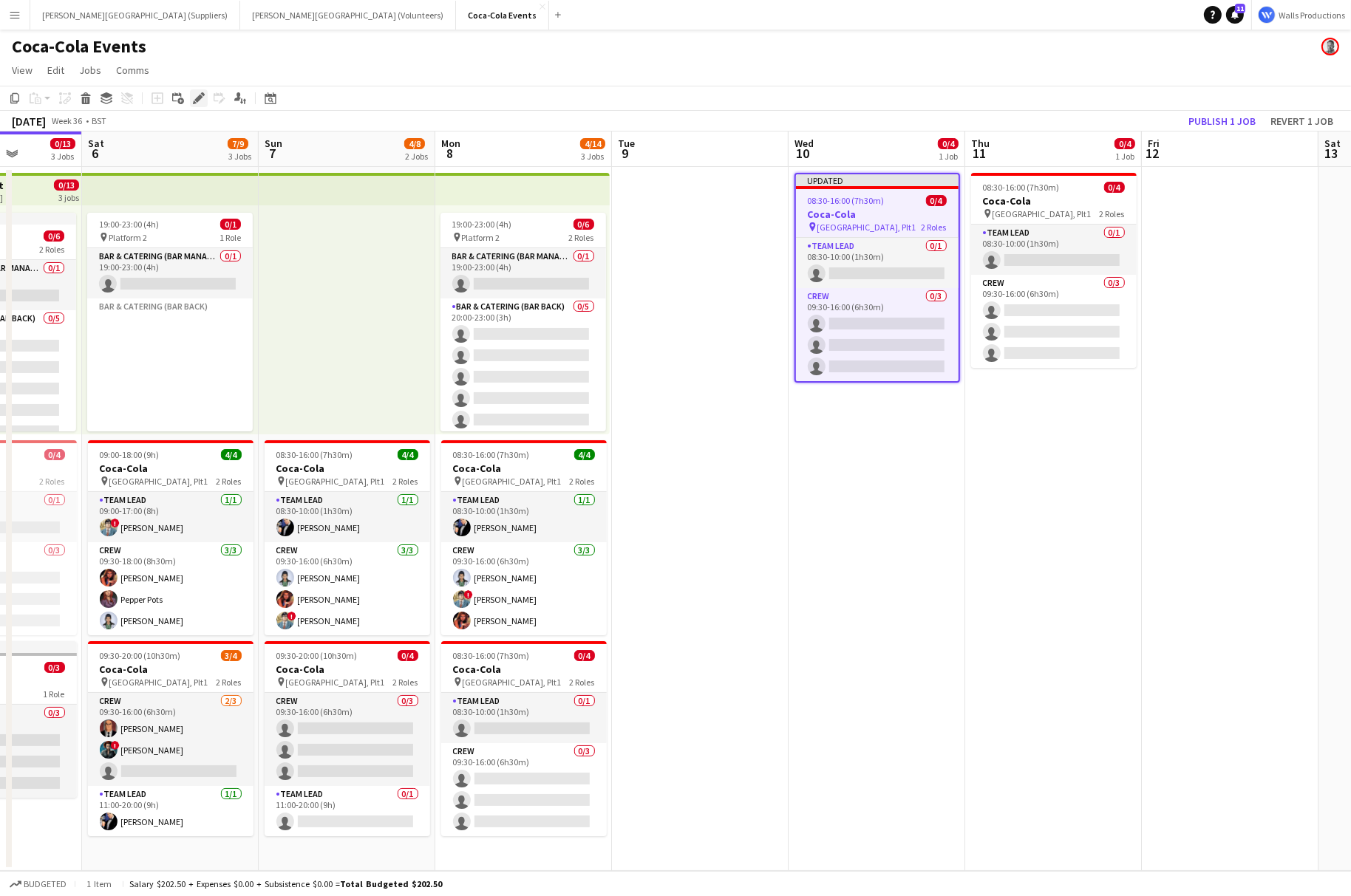
click at [195, 98] on icon at bounding box center [198, 98] width 8 height 8
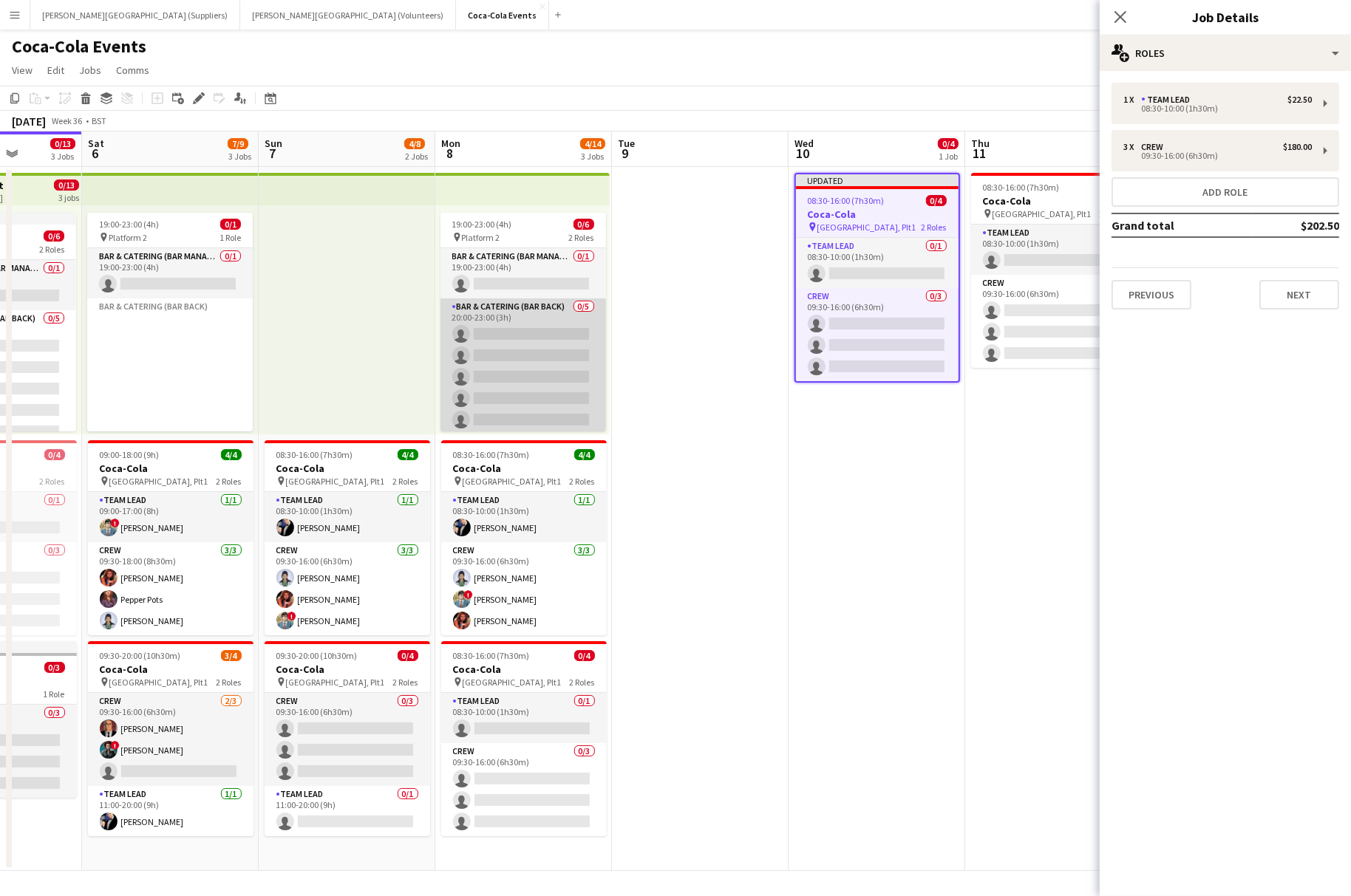
scroll to position [0, 635]
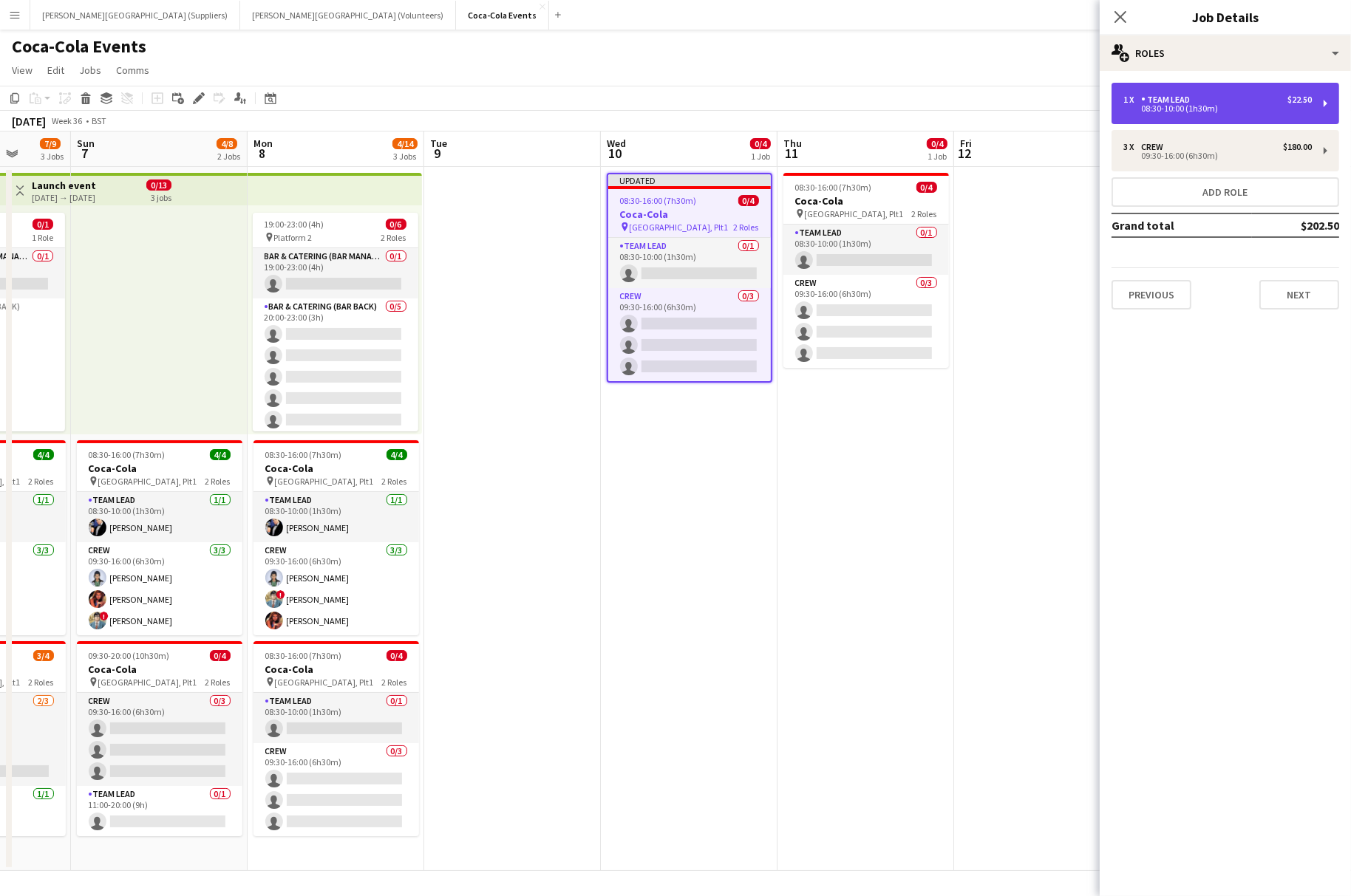
click at [1158, 91] on div "1 x Team Lead $22.50 08:30-10:00 (1h30m)" at bounding box center [1225, 102] width 228 height 41
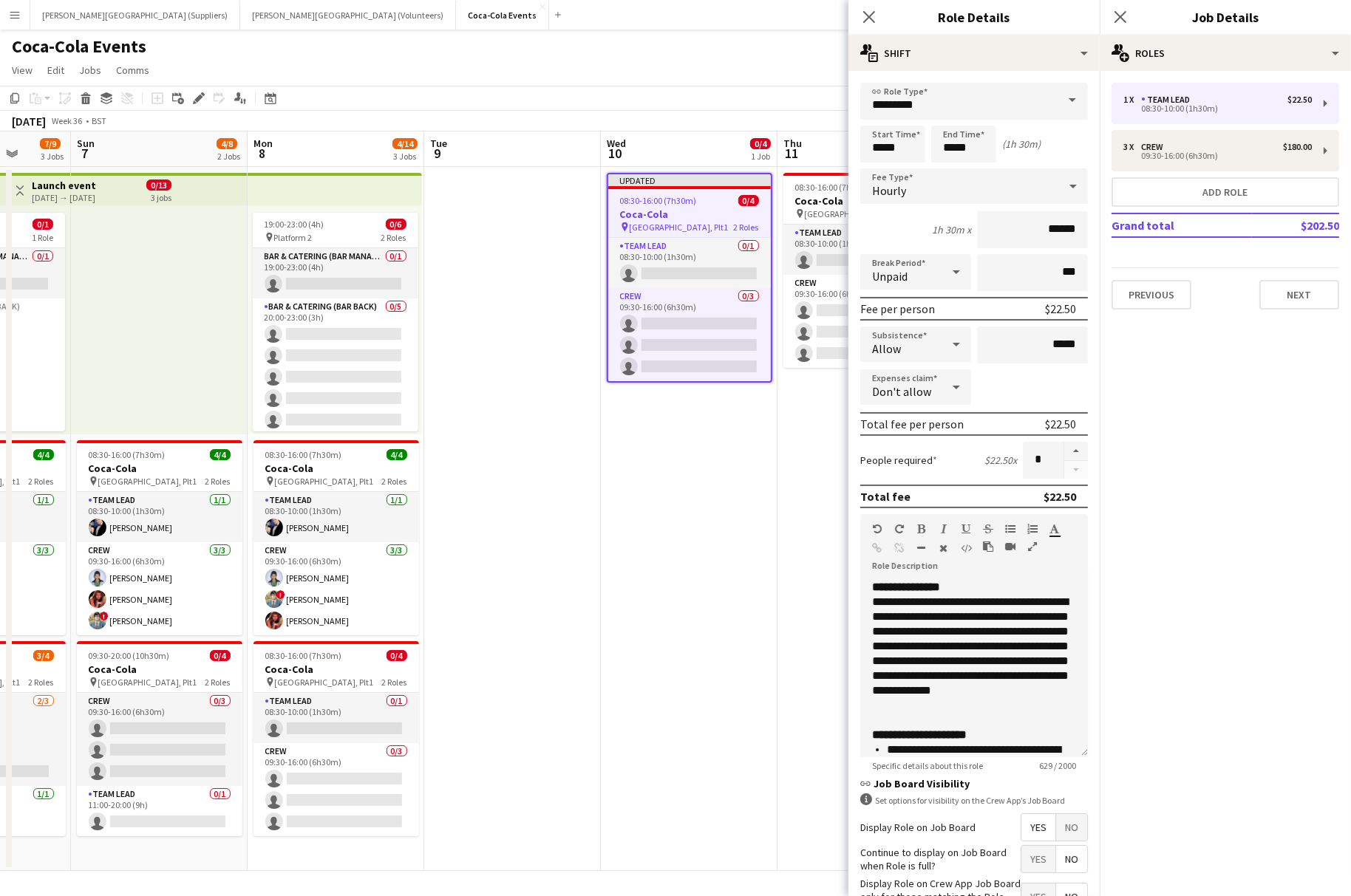
click at [733, 498] on app-date-cell "Updated 08:30-16:00 (7h30m) 0/4 Coca-Cola pin Waterloo, Plt1 2 Roles Team Lead …" at bounding box center [690, 519] width 177 height 704
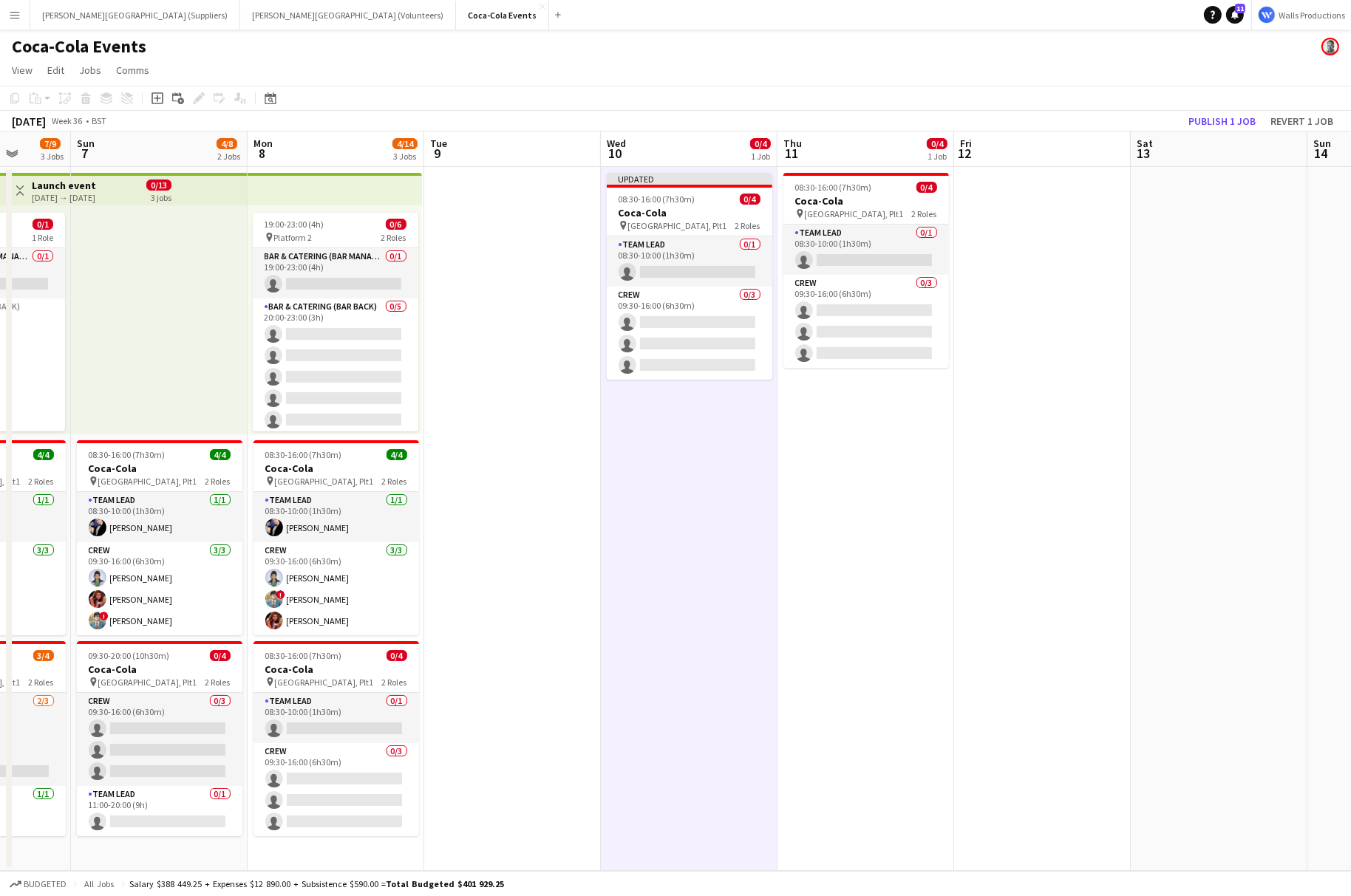
click at [733, 498] on app-date-cell "Updated 08:30-16:00 (7h30m) 0/4 Coca-Cola pin Waterloo, Plt1 2 Roles Team Lead …" at bounding box center [690, 519] width 177 height 704
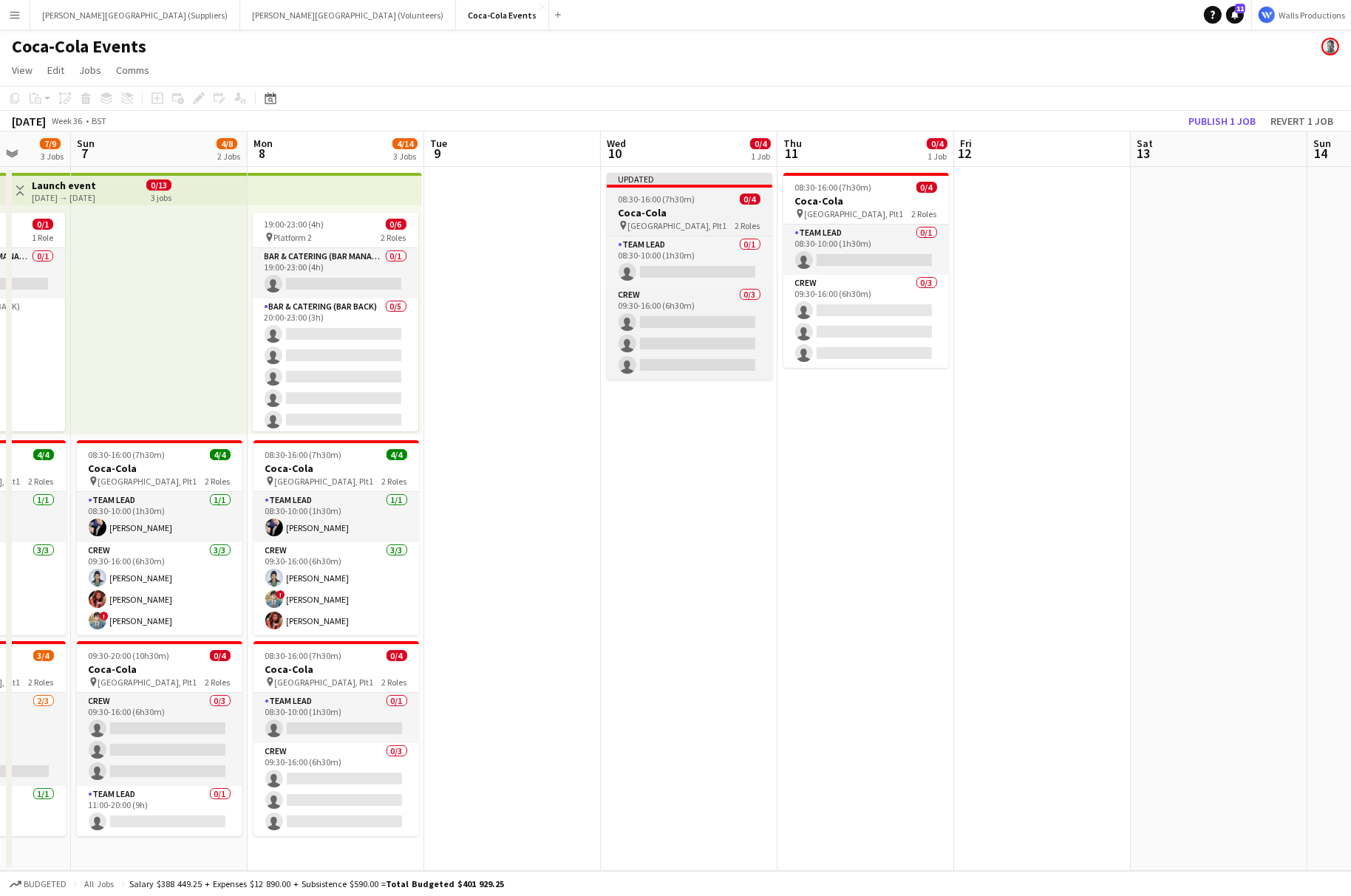
click at [647, 201] on span "08:30-16:00 (7h30m)" at bounding box center [657, 199] width 77 height 11
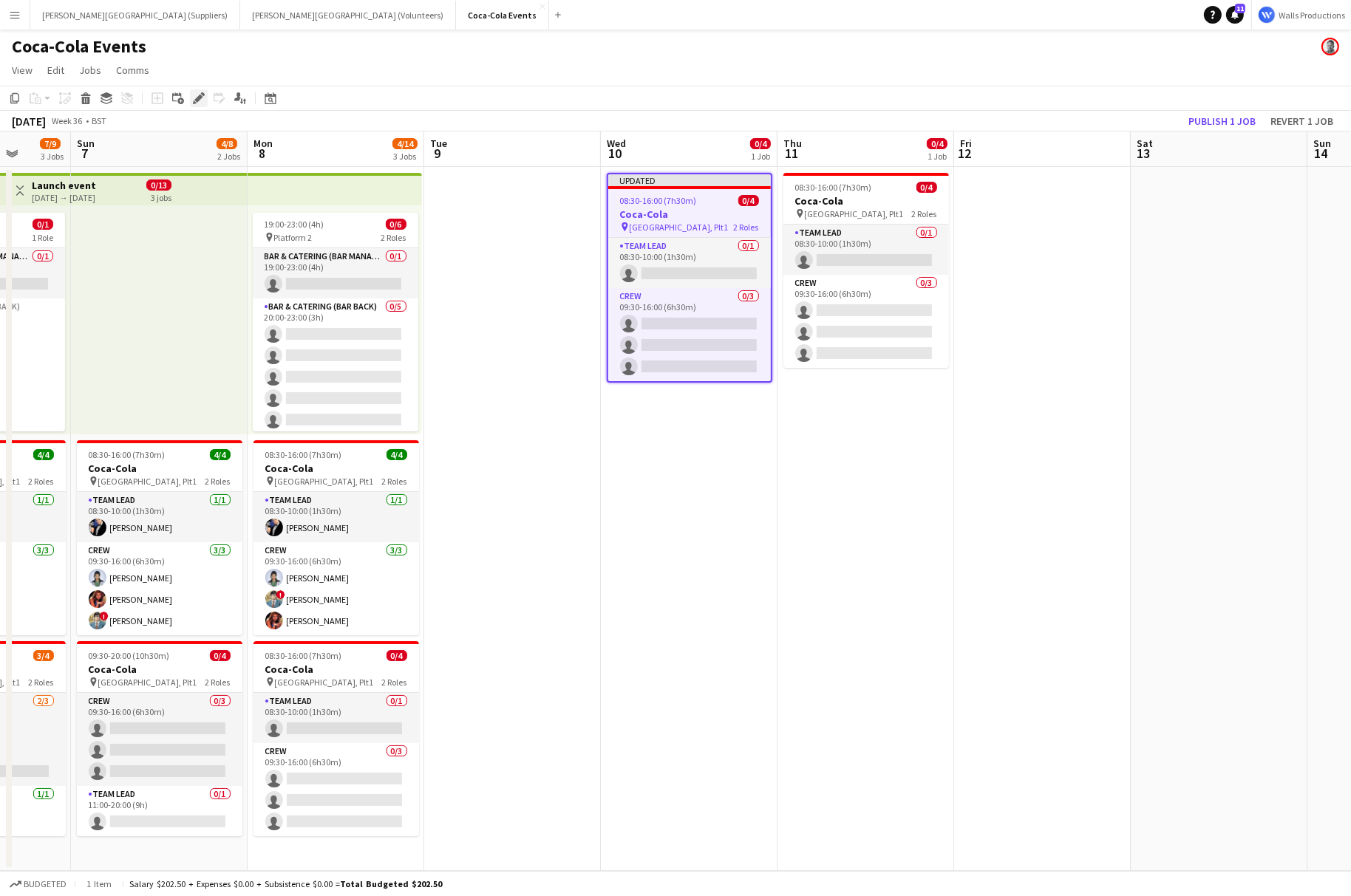
click at [200, 97] on icon at bounding box center [198, 98] width 8 height 8
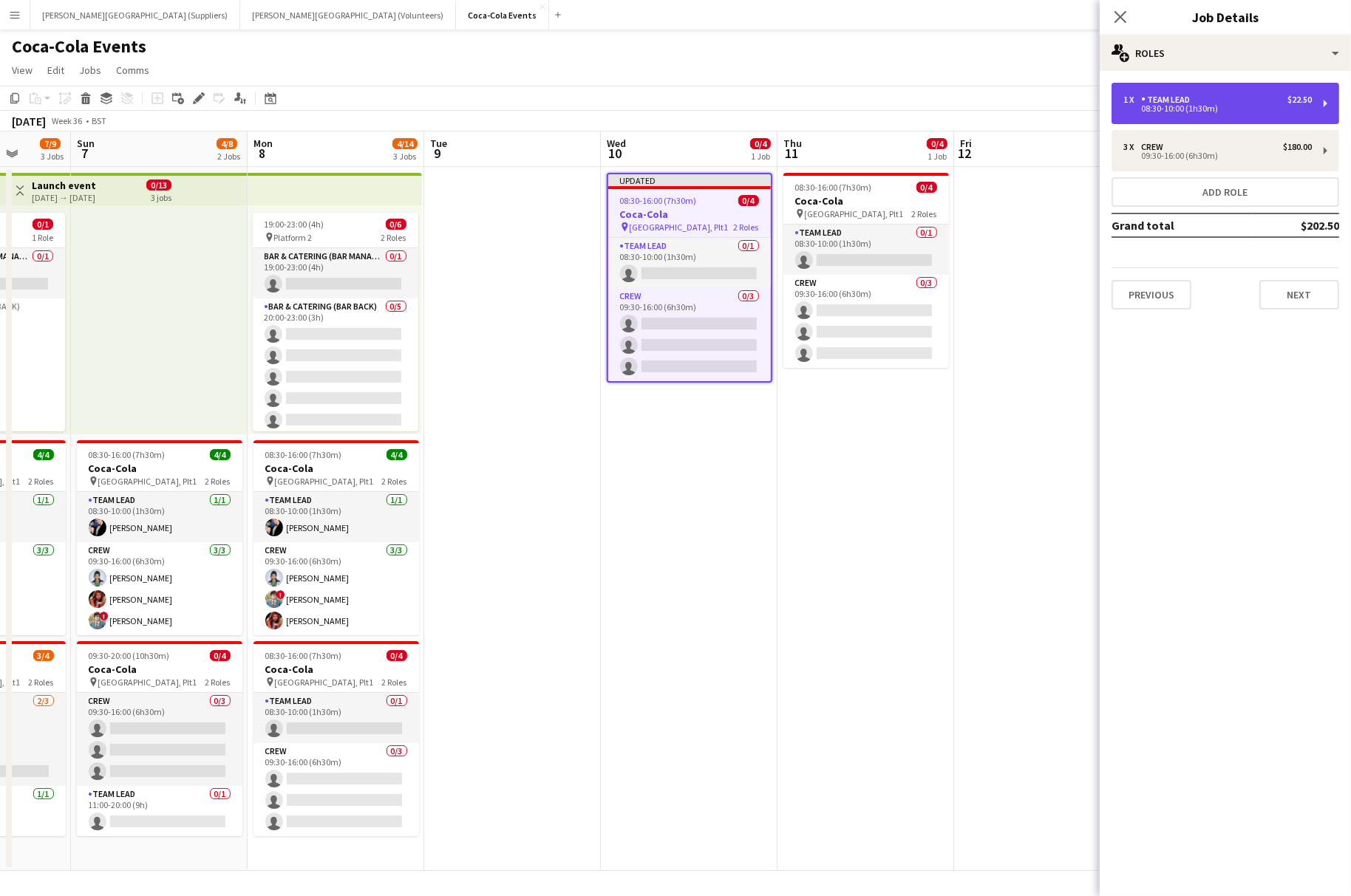
click at [1234, 114] on div "1 x Team Lead $22.50 08:30-10:00 (1h30m)" at bounding box center [1225, 102] width 228 height 41
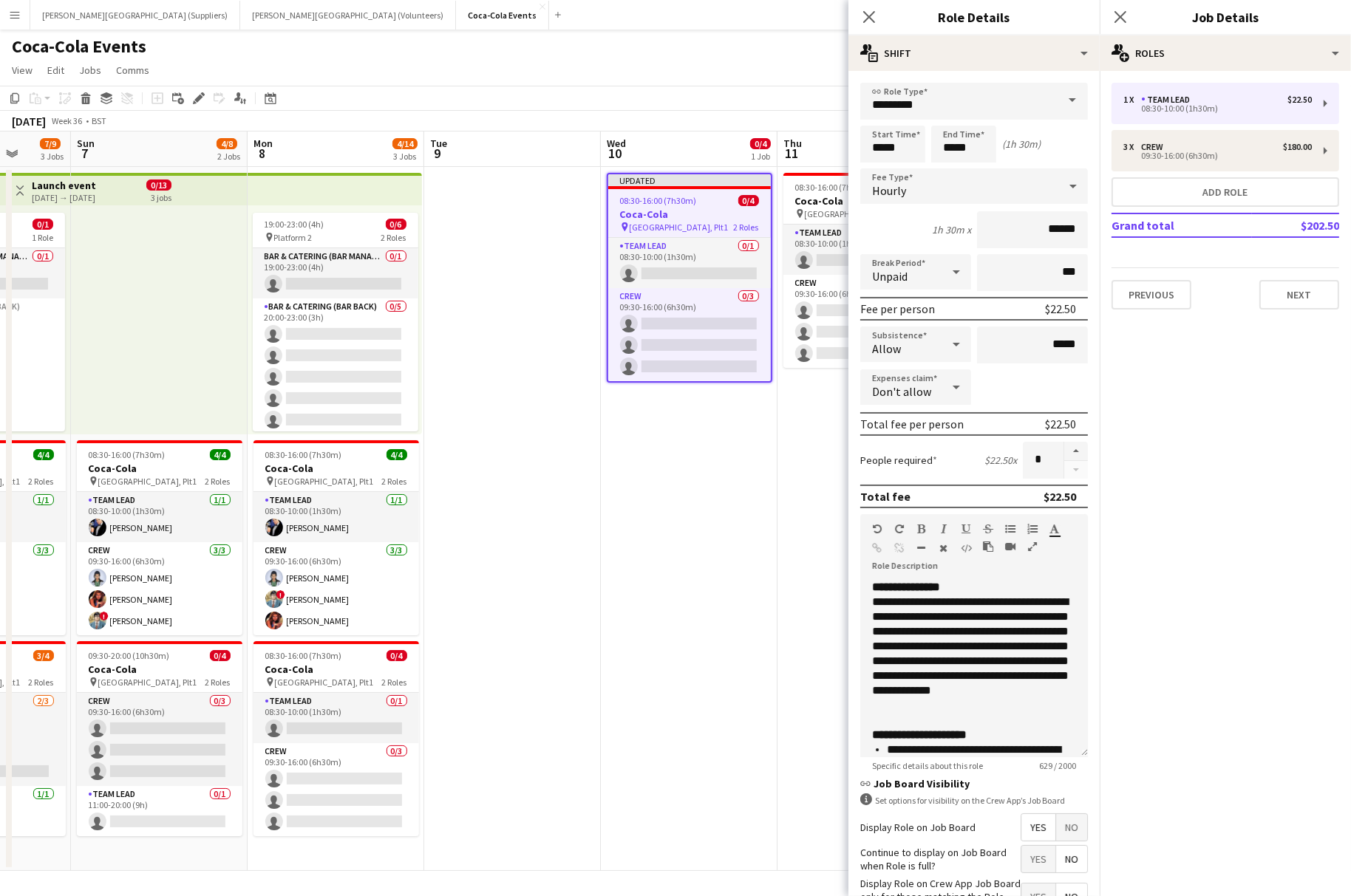
click at [900, 340] on div "Allow" at bounding box center [901, 344] width 81 height 35
click at [903, 417] on span "Don't allow" at bounding box center [916, 422] width 88 height 14
click at [903, 386] on span "Don't allow" at bounding box center [901, 392] width 59 height 15
click at [909, 420] on mat-option "Allow" at bounding box center [916, 428] width 111 height 37
click at [730, 517] on app-date-cell "Updated 08:30-16:00 (7h30m) 0/4 Coca-Cola pin Waterloo, Plt1 2 Roles Team Lead …" at bounding box center [690, 519] width 177 height 704
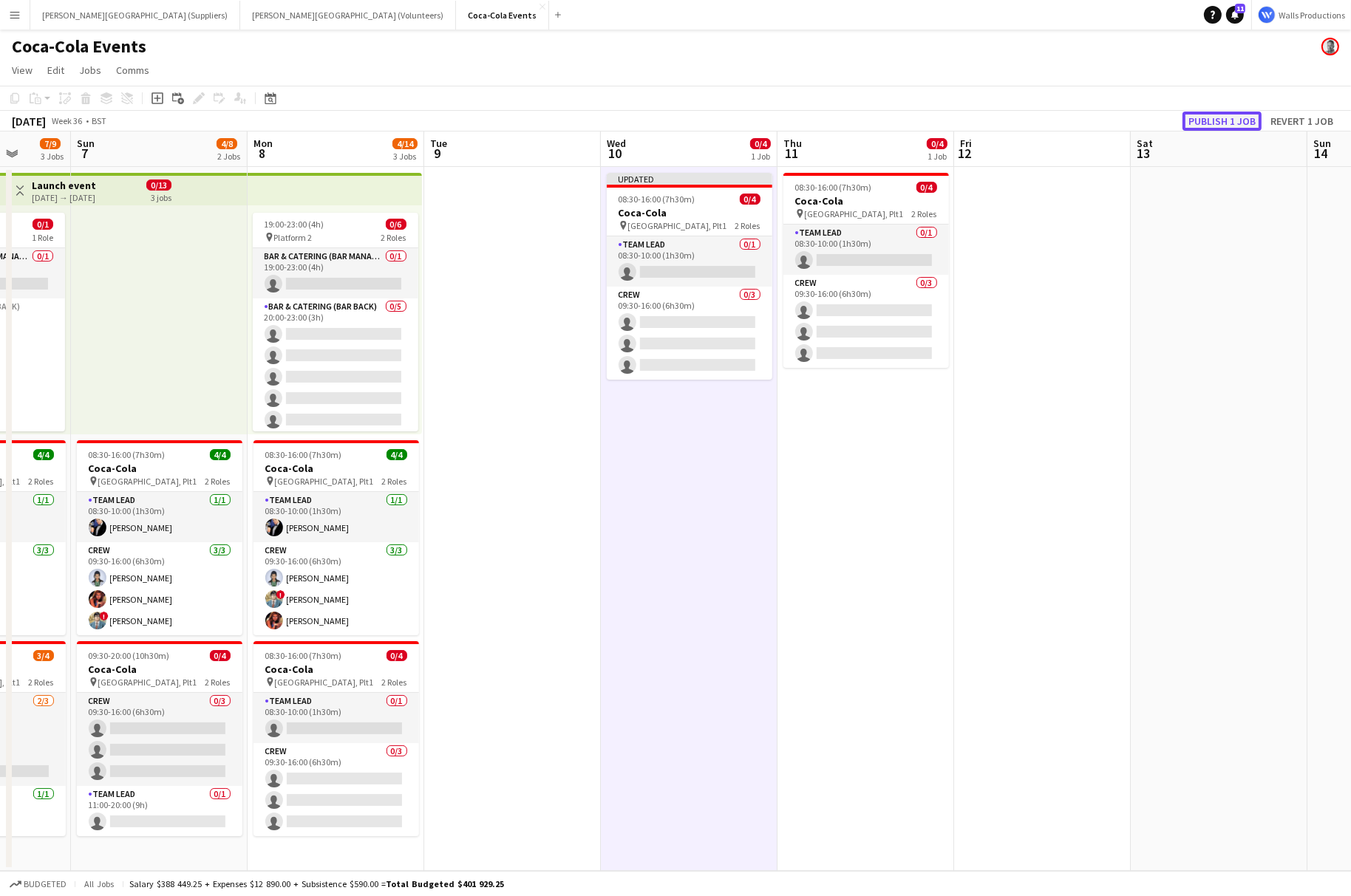
click at [1206, 124] on button "Publish 1 job" at bounding box center [1221, 121] width 79 height 19
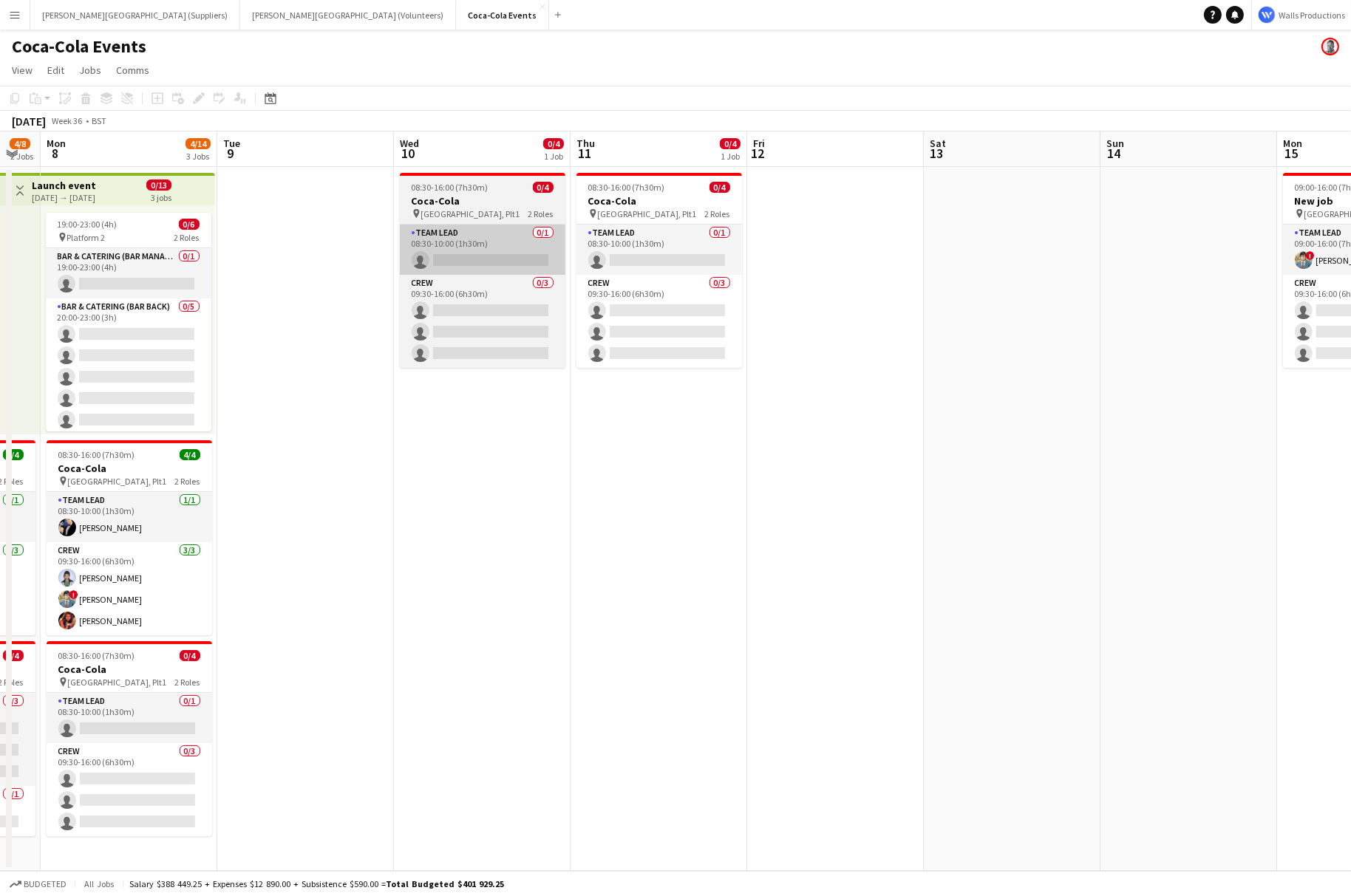
scroll to position [0, 492]
click at [438, 199] on h3 "Coca-Cola" at bounding box center [480, 201] width 166 height 13
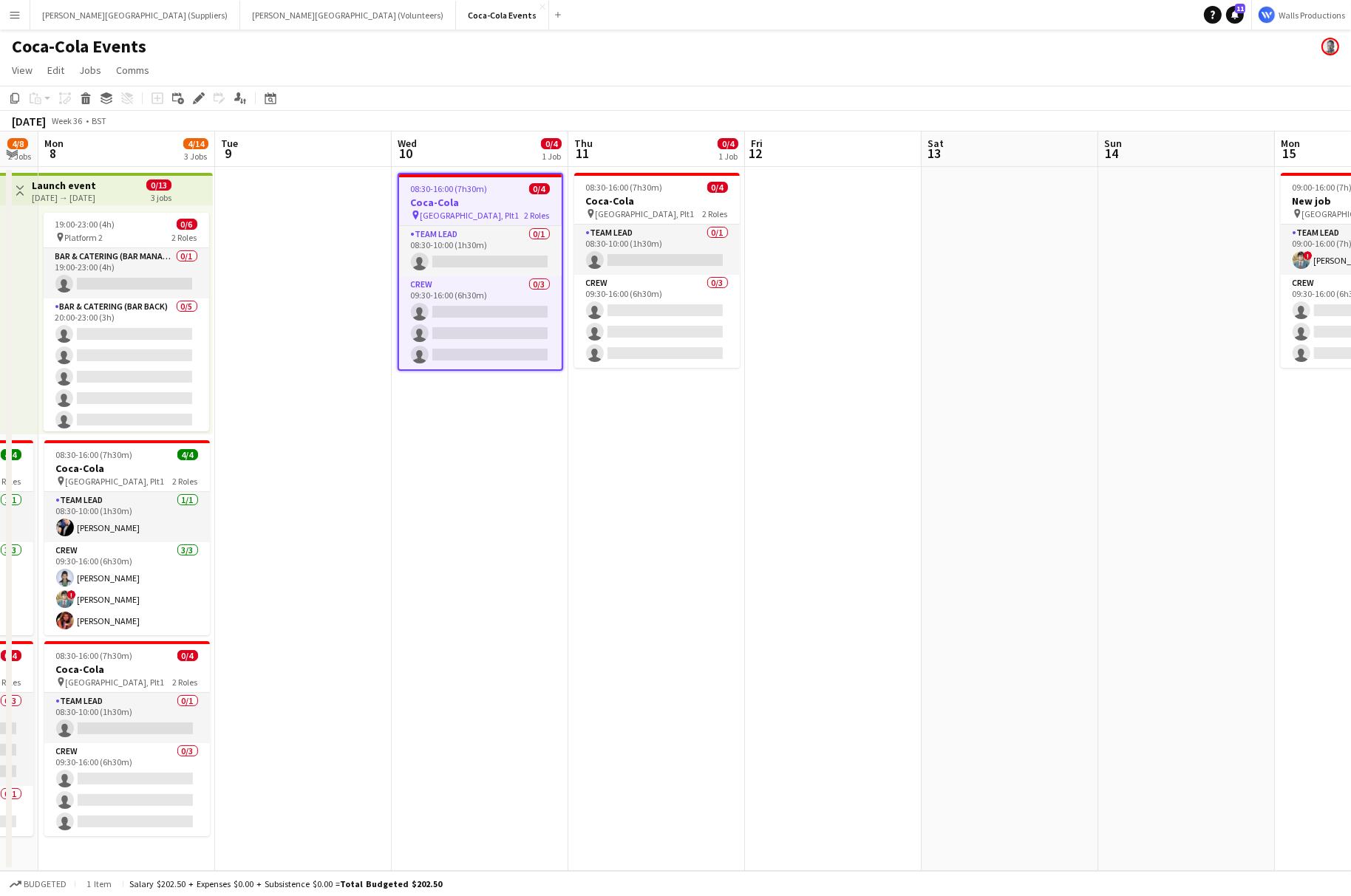
click at [53, 48] on h1 "Coca-Cola Events" at bounding box center [78, 46] width 134 height 22
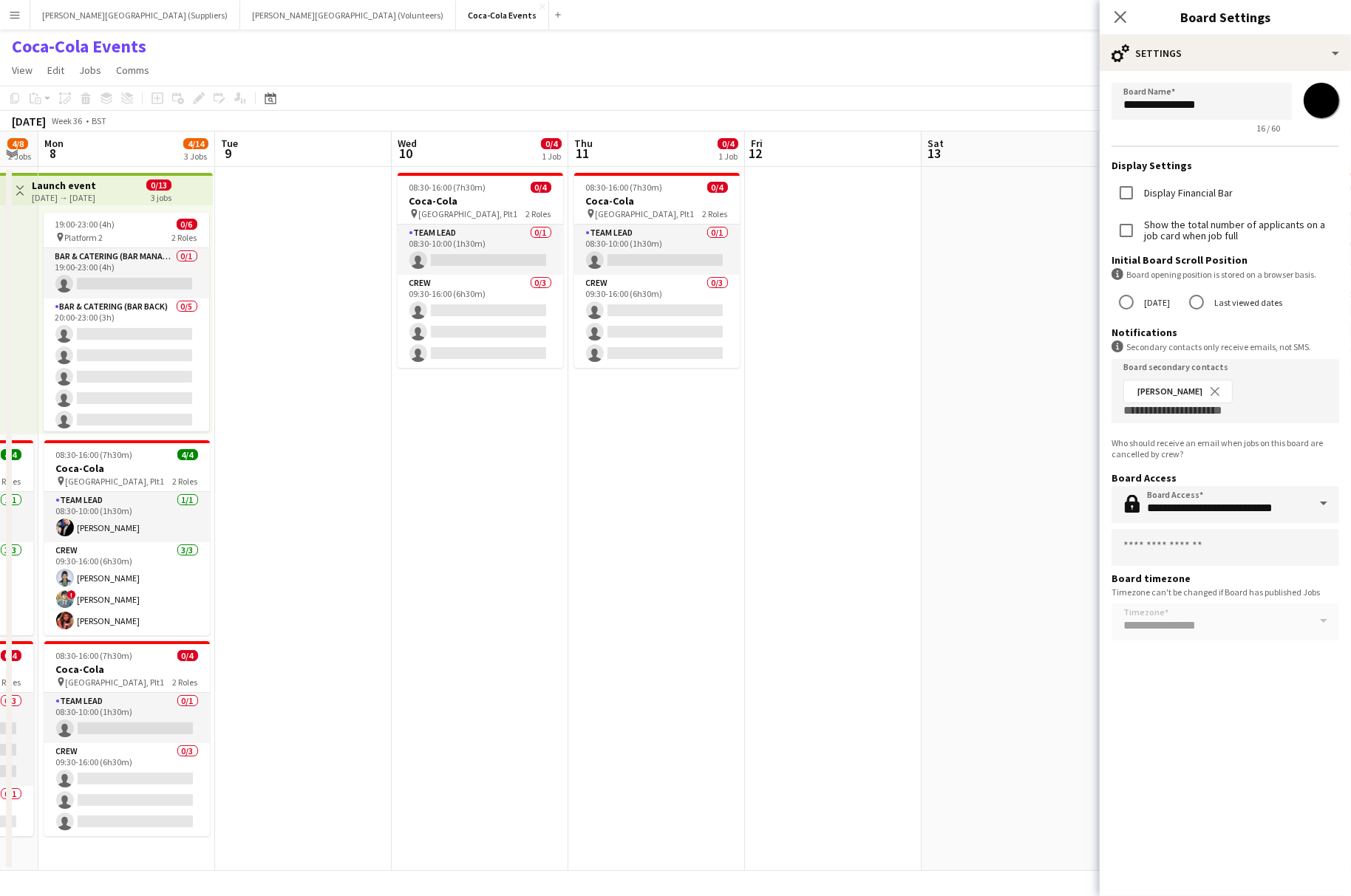
click at [1224, 303] on label "Last viewed dates" at bounding box center [1246, 302] width 71 height 23
click at [696, 517] on app-date-cell "08:30-16:00 (7h30m) 0/4 Coca-Cola pin Waterloo, Plt1 2 Roles Team Lead 0/1 08:3…" at bounding box center [657, 519] width 177 height 704
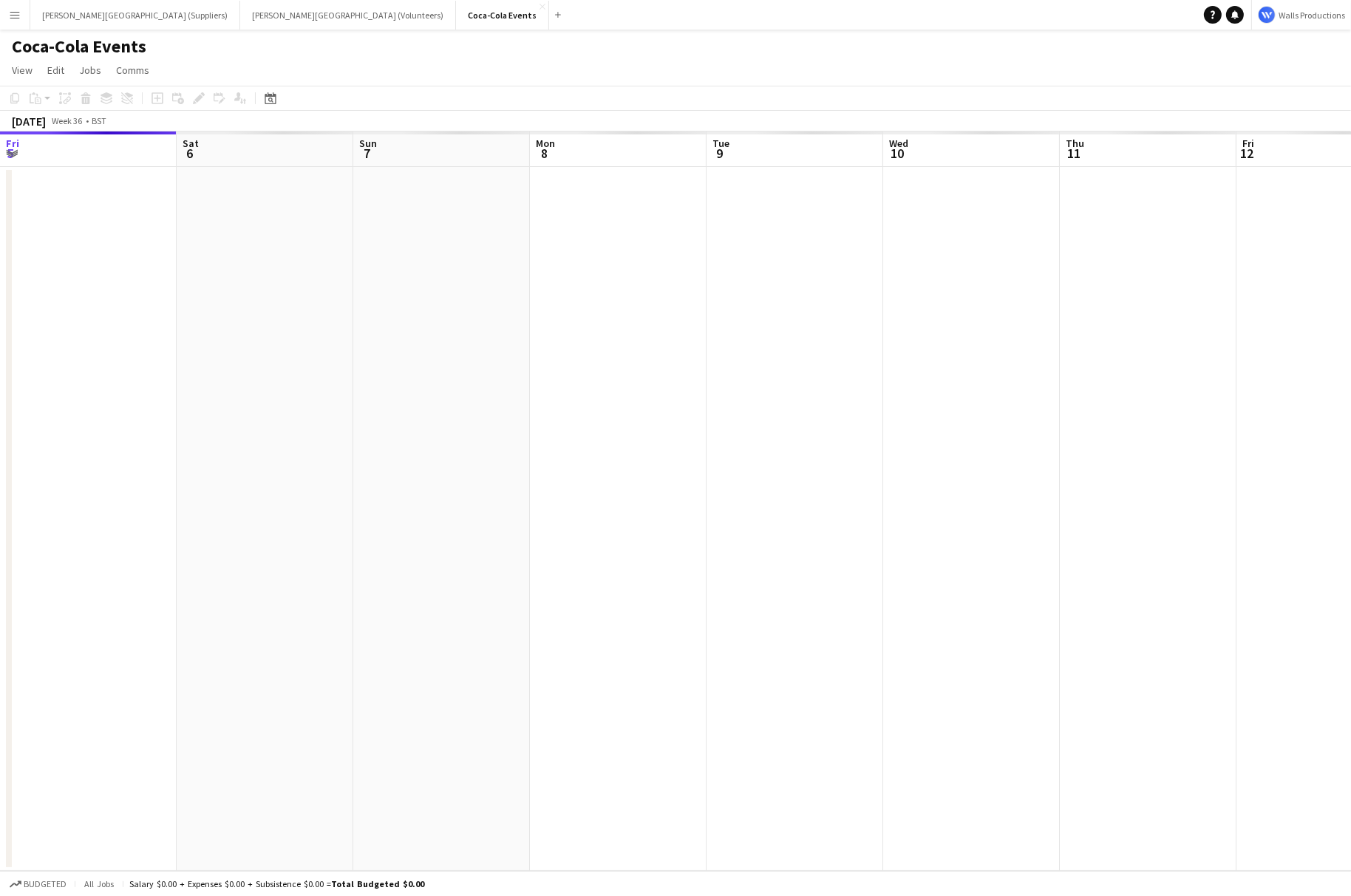
scroll to position [0, 489]
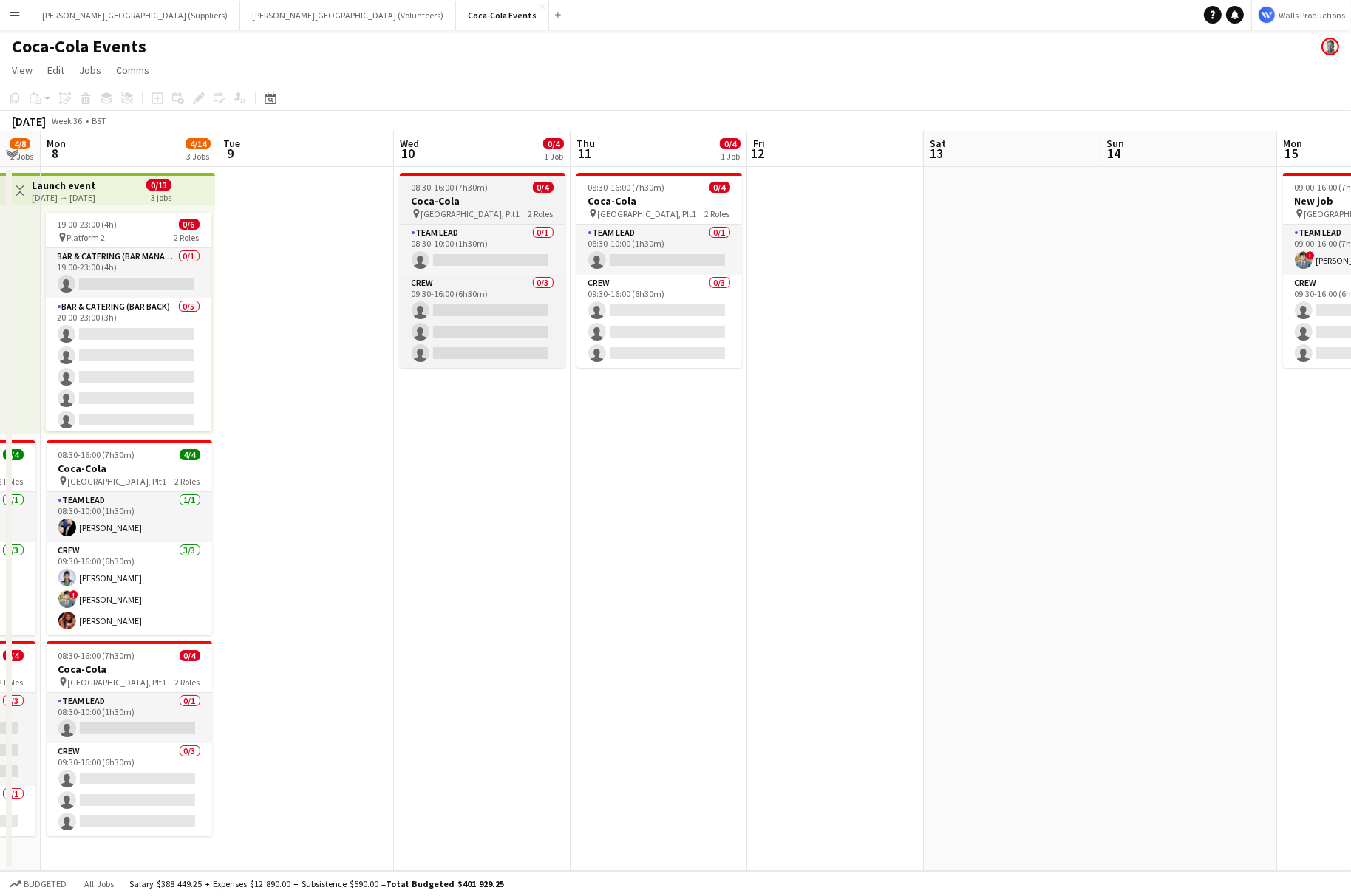
click at [471, 214] on span "[GEOGRAPHIC_DATA], Plt1" at bounding box center [470, 214] width 99 height 11
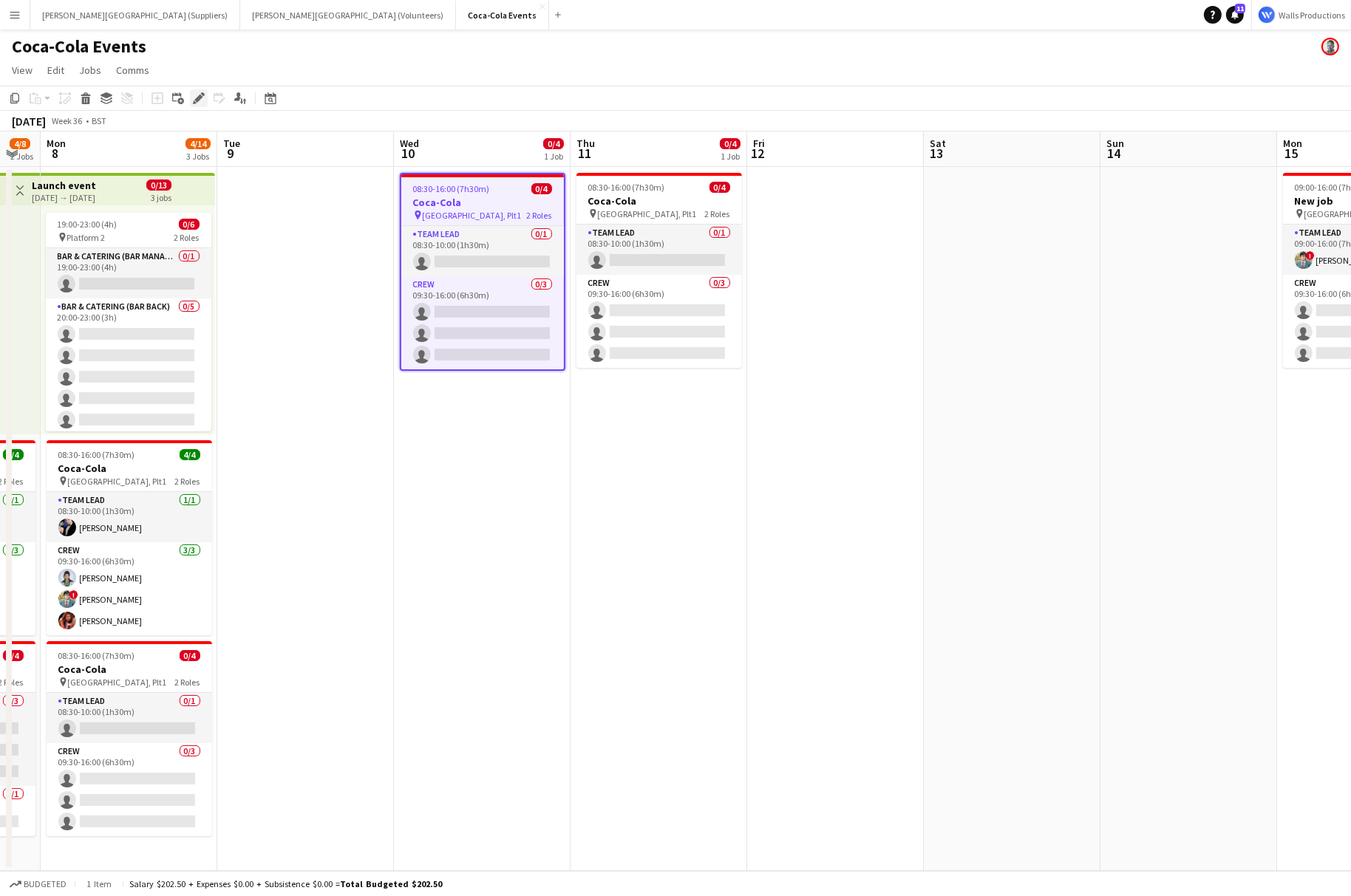
click at [195, 96] on icon "Edit" at bounding box center [198, 97] width 11 height 11
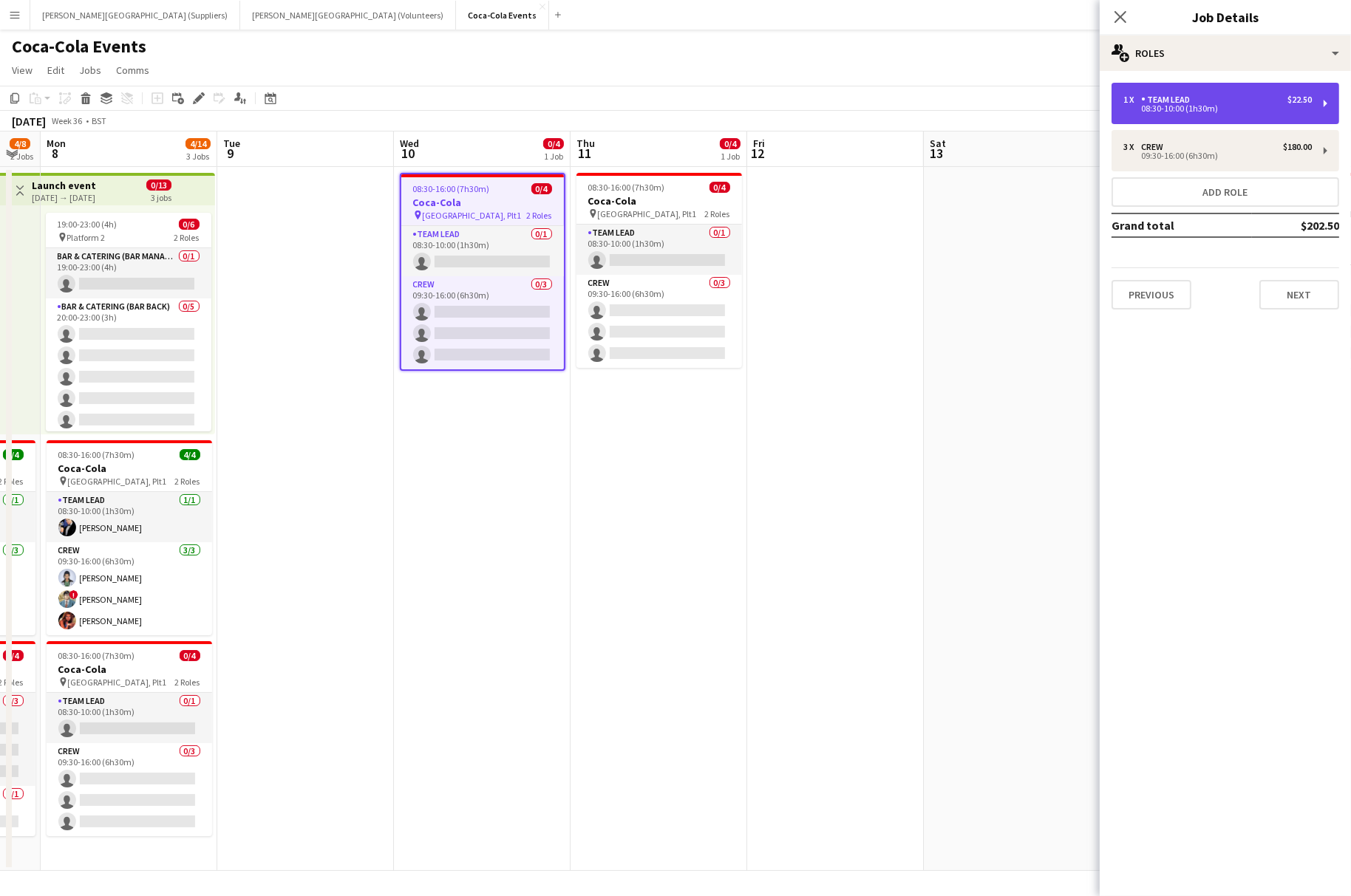
click at [1155, 110] on div "08:30-10:00 (1h30m)" at bounding box center [1217, 109] width 188 height 7
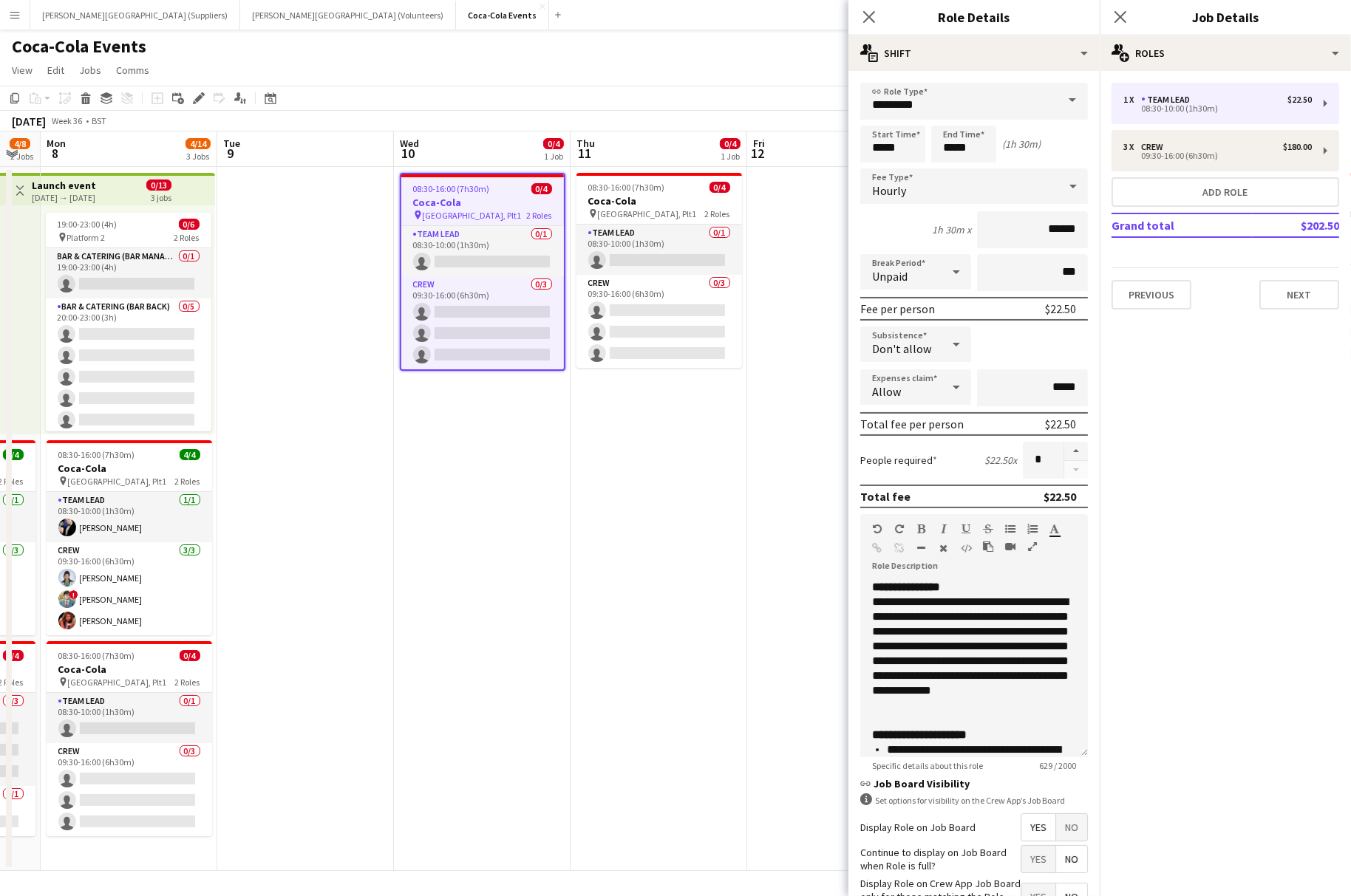
scroll to position [0, 490]
click at [760, 478] on app-date-cell at bounding box center [835, 519] width 177 height 704
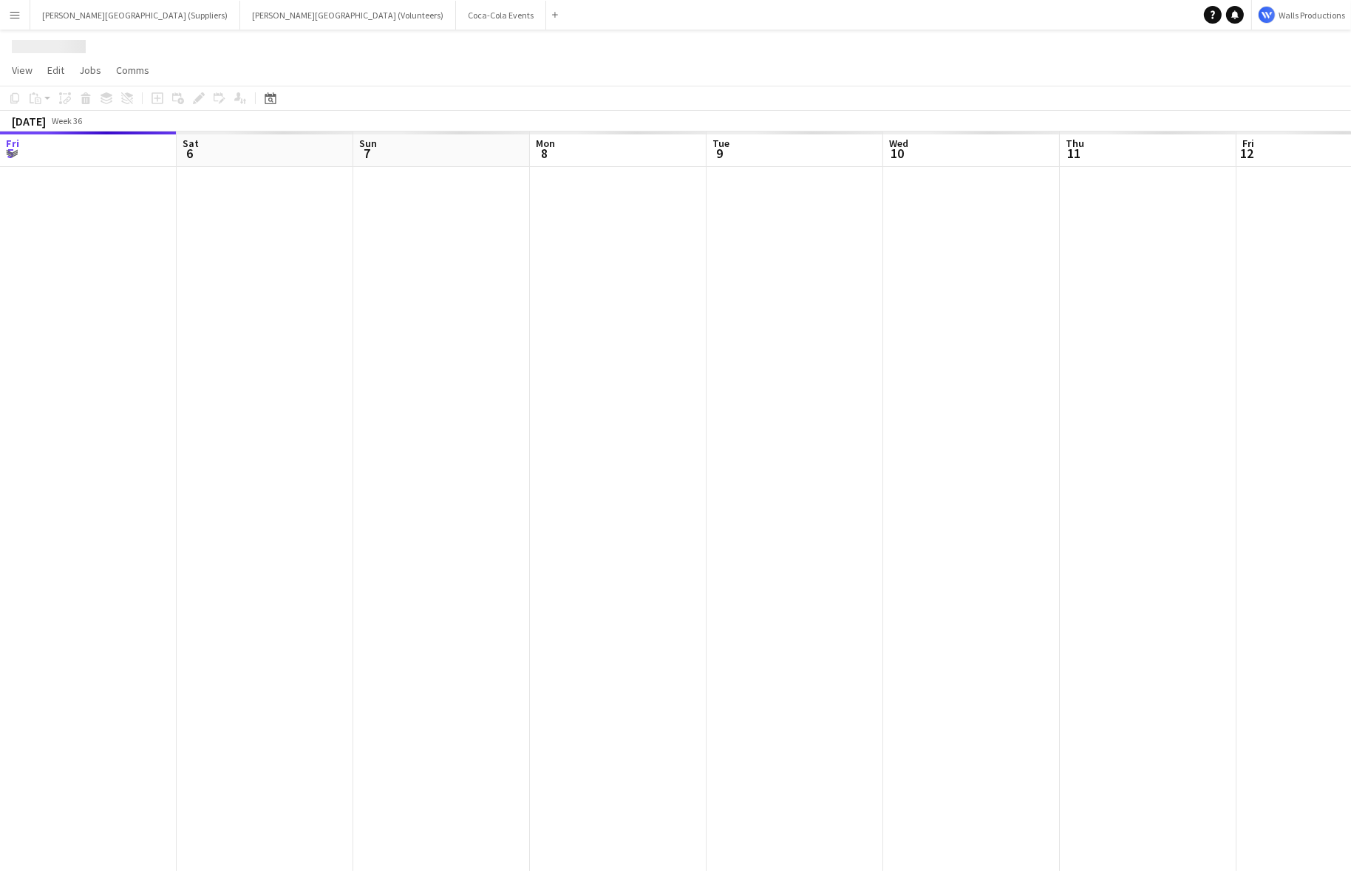
scroll to position [0, 490]
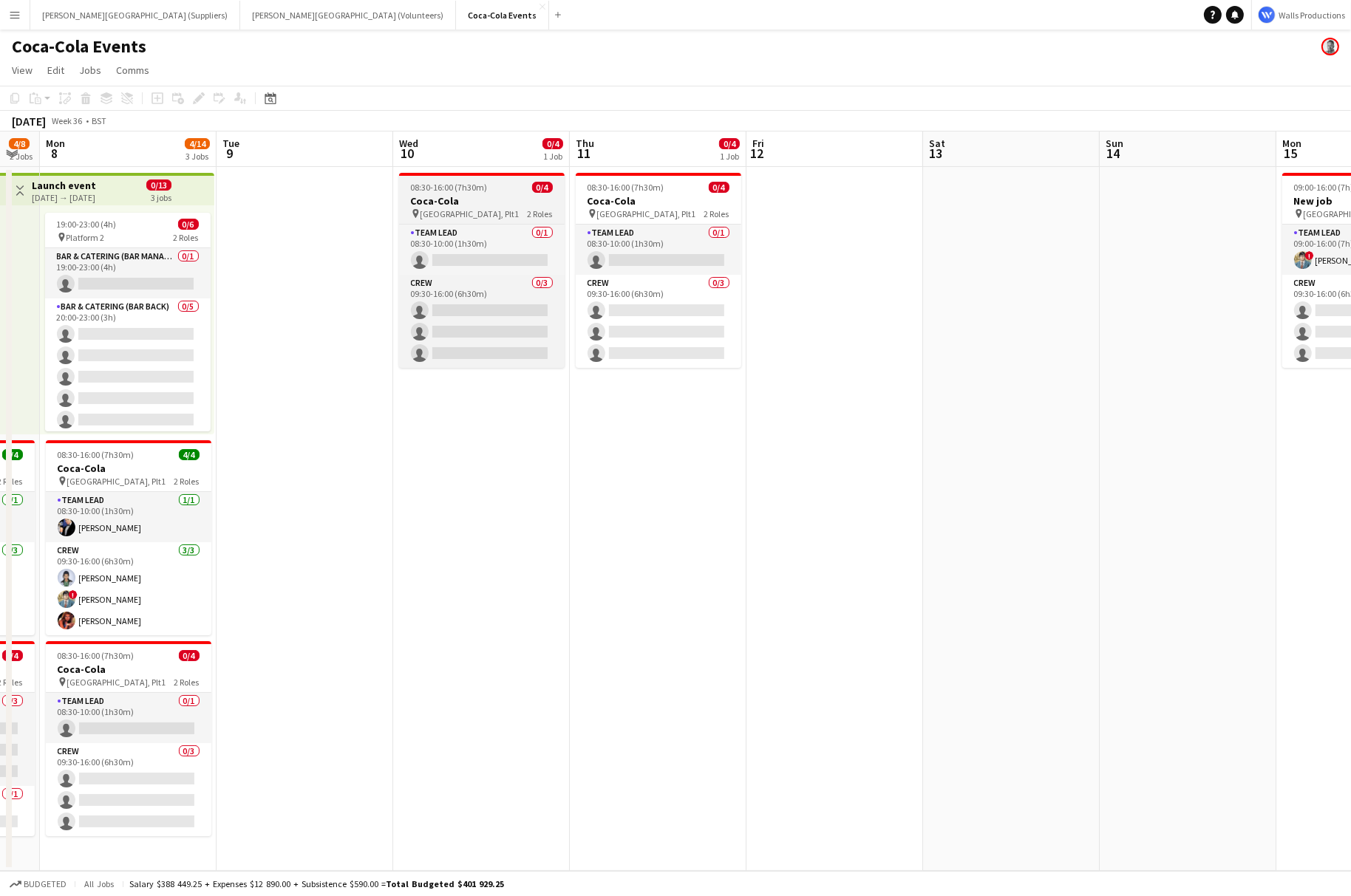
click at [436, 212] on span "[GEOGRAPHIC_DATA], Plt1" at bounding box center [470, 214] width 99 height 11
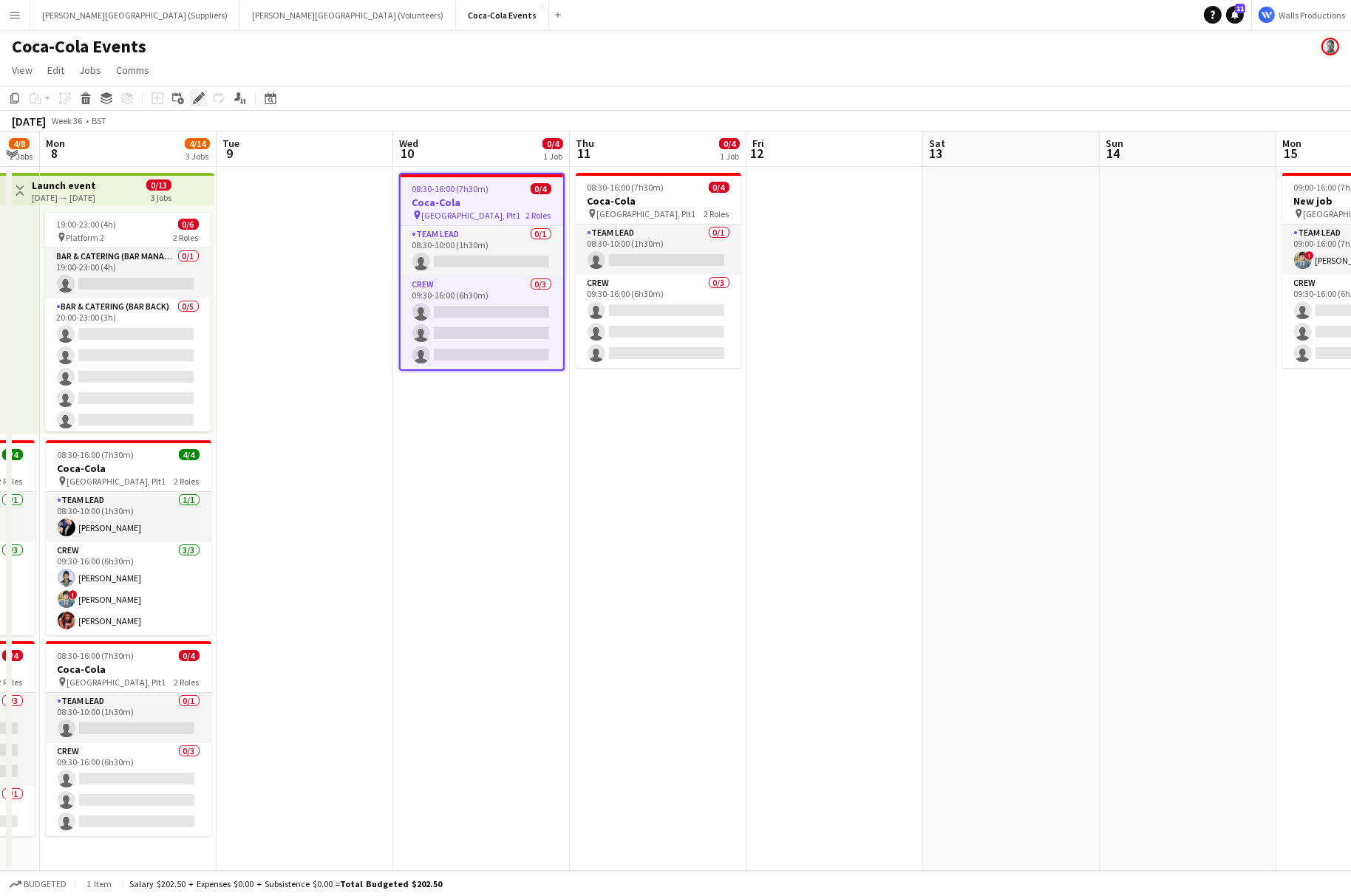
click at [199, 97] on icon at bounding box center [198, 98] width 8 height 8
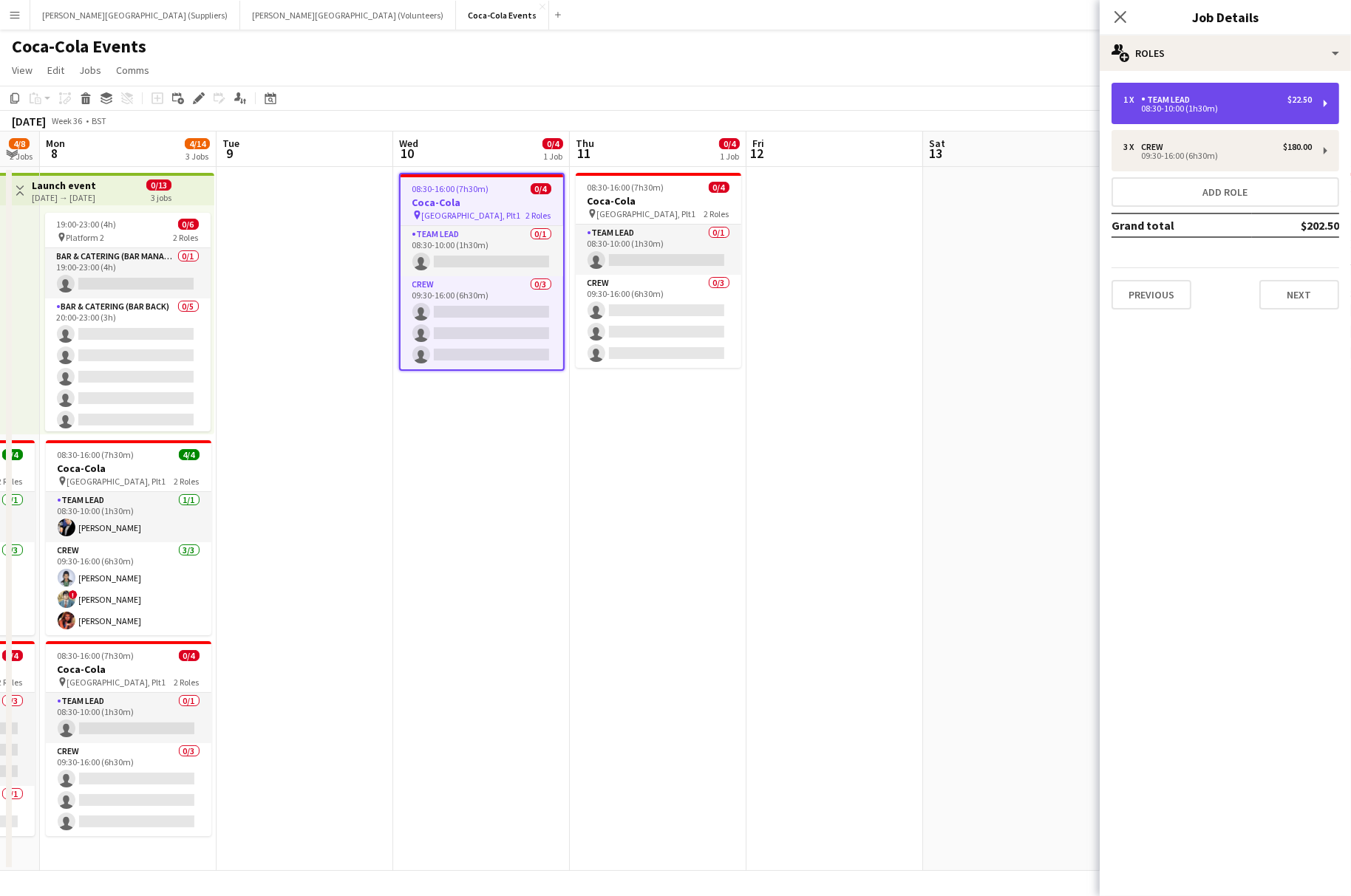
click at [1294, 101] on div "$22.50" at bounding box center [1299, 100] width 25 height 11
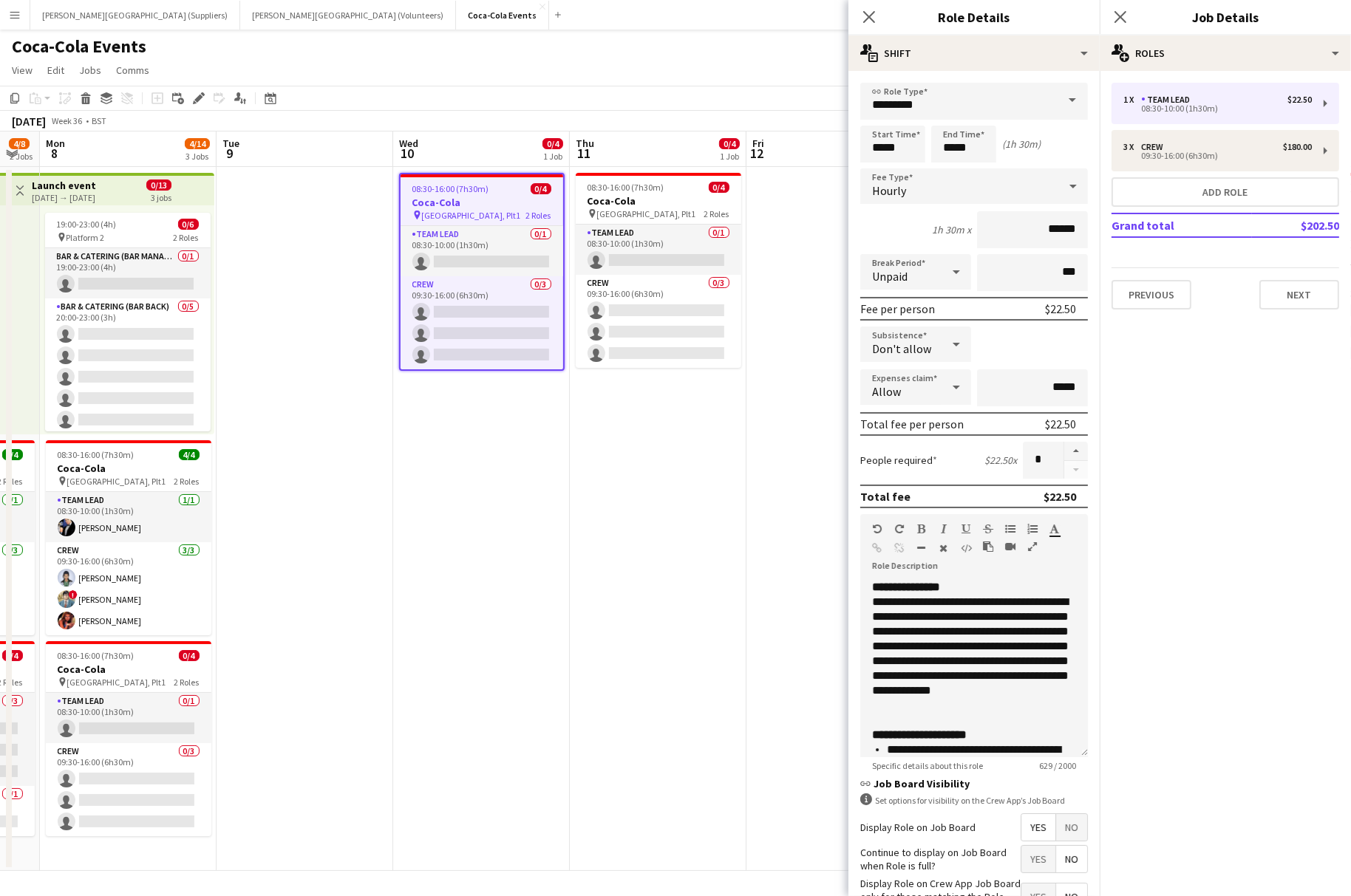
click at [698, 493] on app-date-cell "08:30-16:00 (7h30m) 0/4 Coca-Cola pin Waterloo, Plt1 2 Roles Team Lead 0/1 08:3…" at bounding box center [658, 519] width 177 height 704
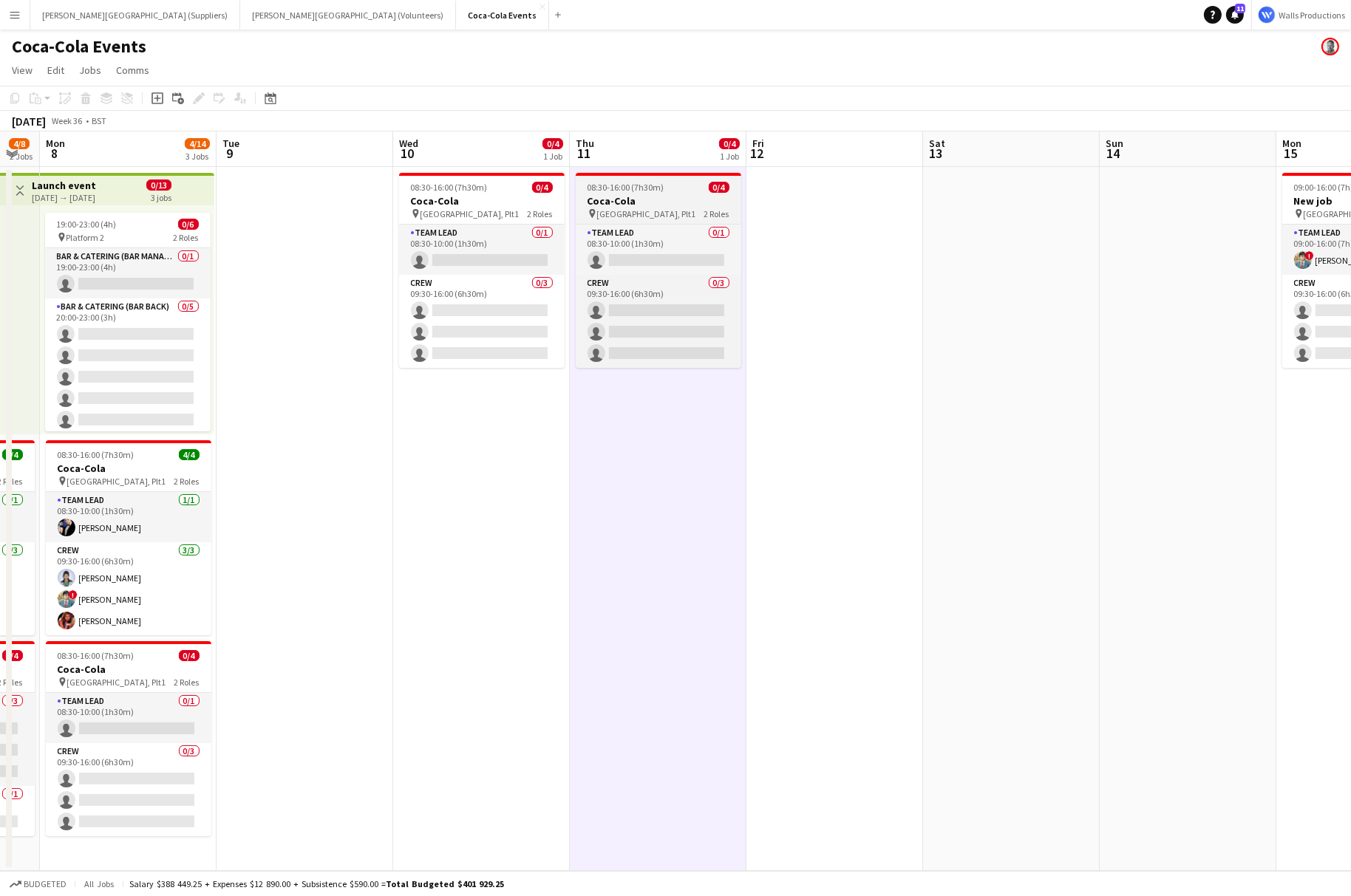
click at [661, 181] on app-job-card "08:30-16:00 (7h30m) 0/4 Coca-Cola pin Waterloo, Plt1 2 Roles Team Lead 0/1 08:3…" at bounding box center [658, 270] width 166 height 195
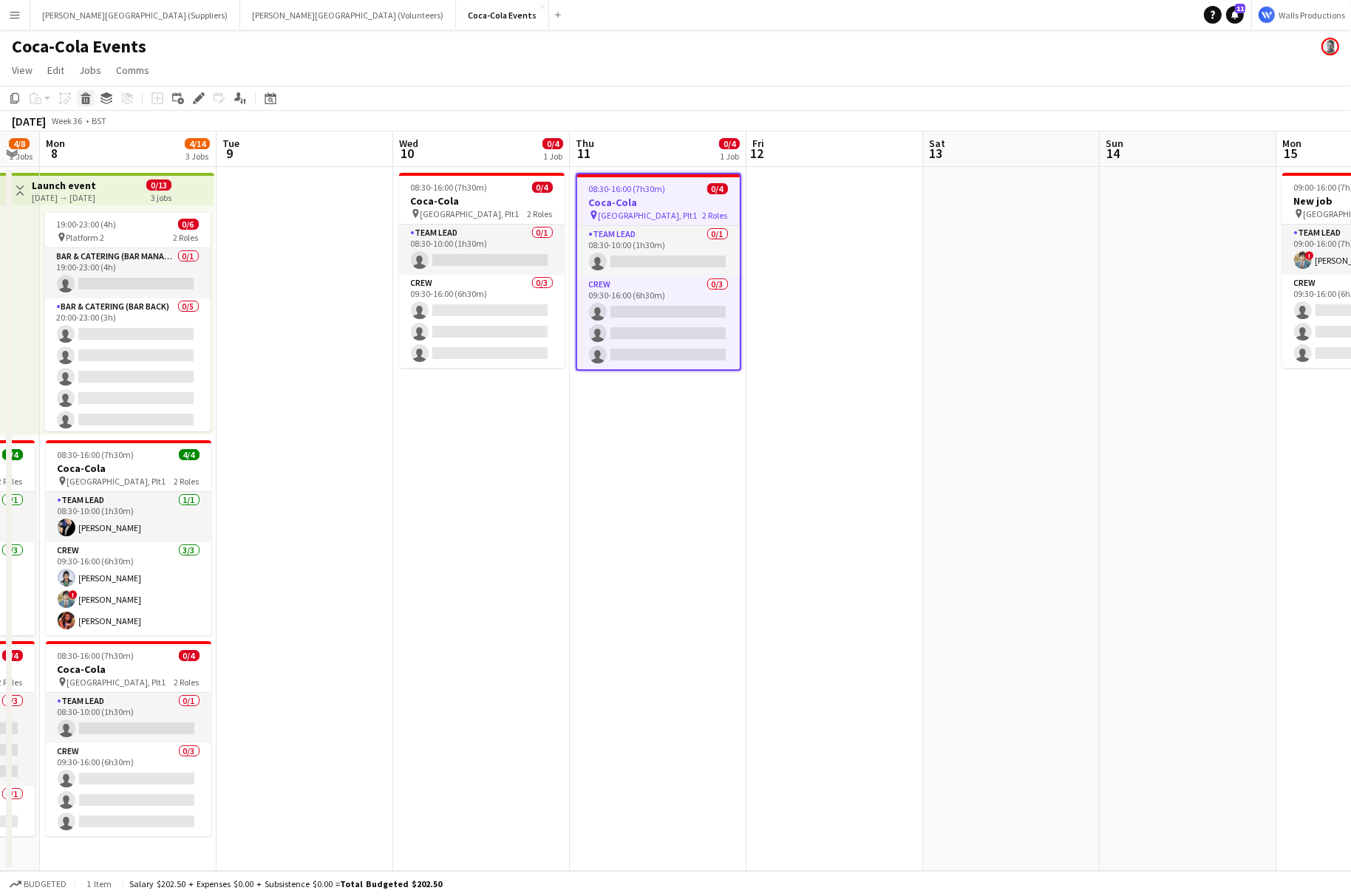
click at [88, 96] on icon "Delete" at bounding box center [85, 97] width 11 height 11
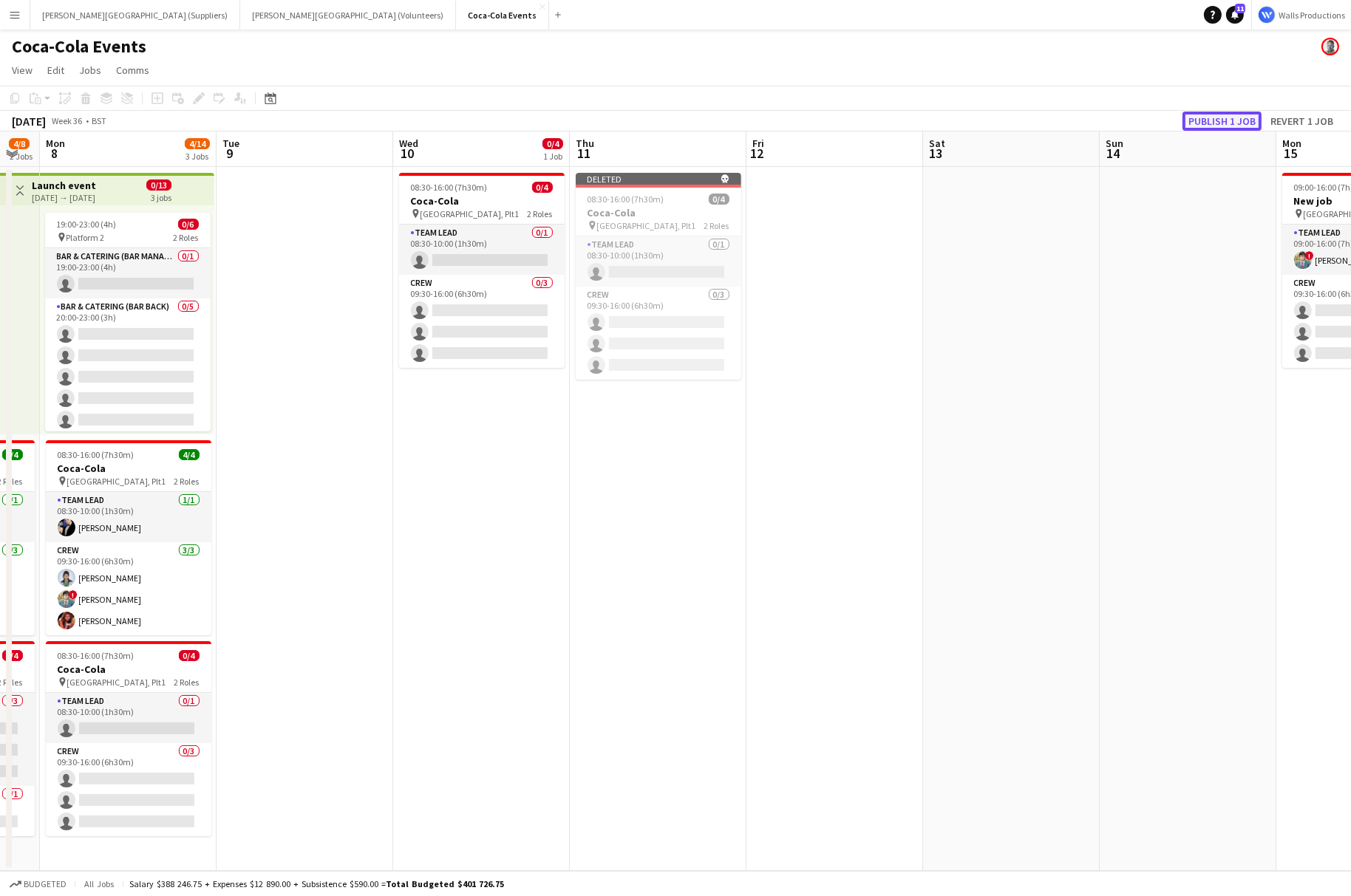
click at [1213, 116] on button "Publish 1 job" at bounding box center [1221, 121] width 79 height 19
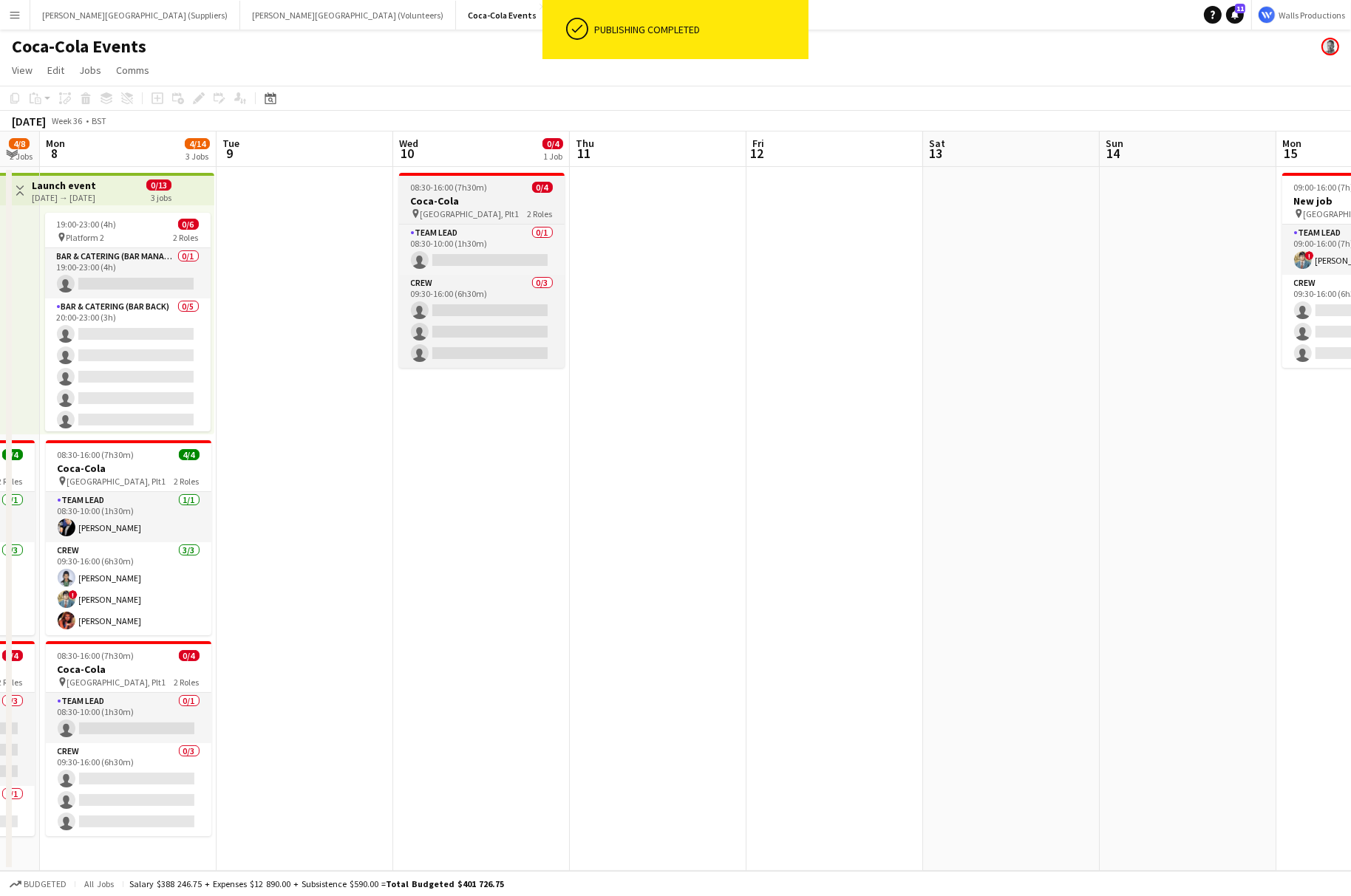
click at [492, 188] on div "08:30-16:00 (7h30m) 0/4" at bounding box center [481, 187] width 166 height 11
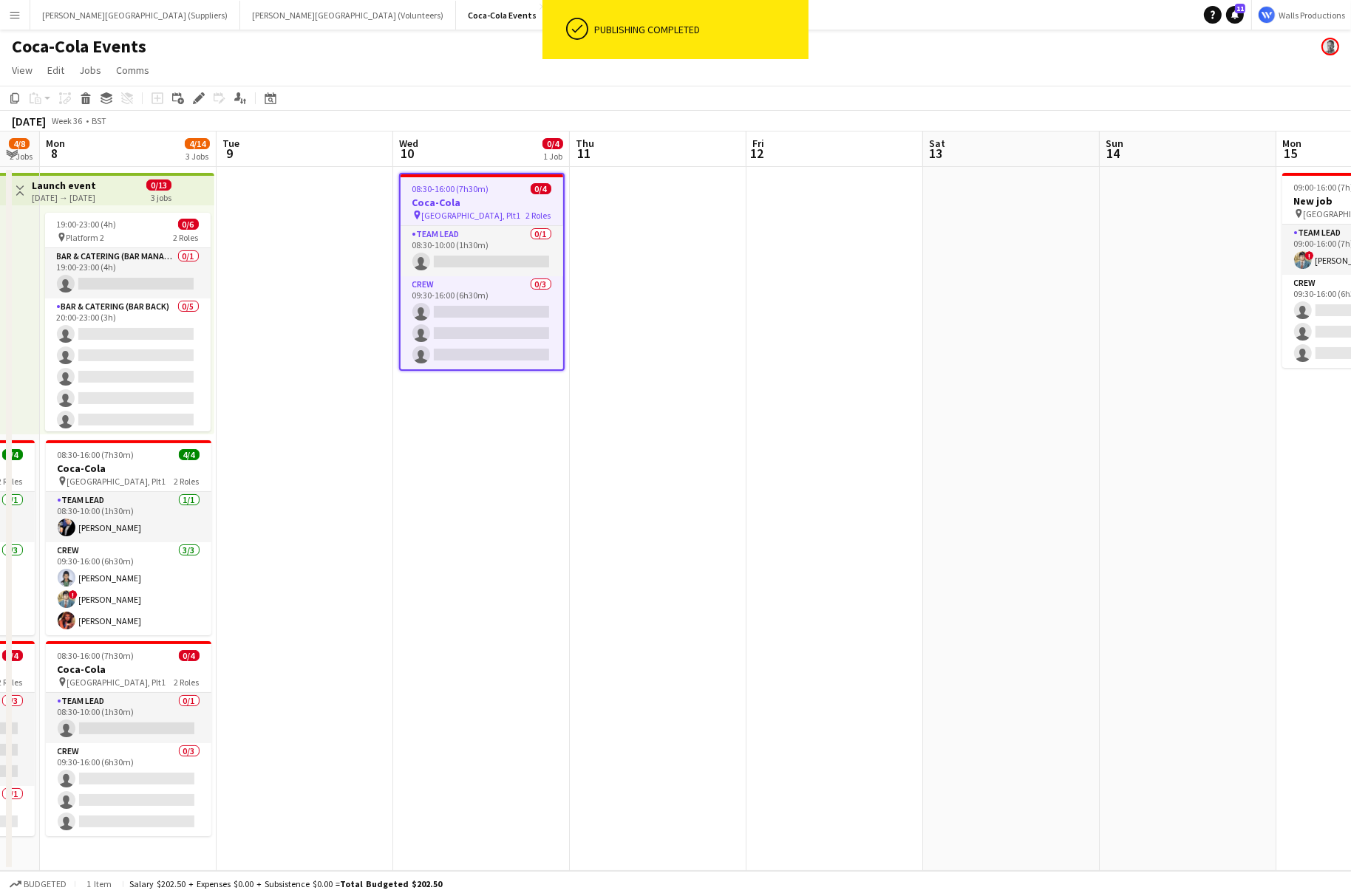
click at [188, 98] on div "Add job Add linked Job Edit Edit linked Job Applicants" at bounding box center [192, 98] width 113 height 18
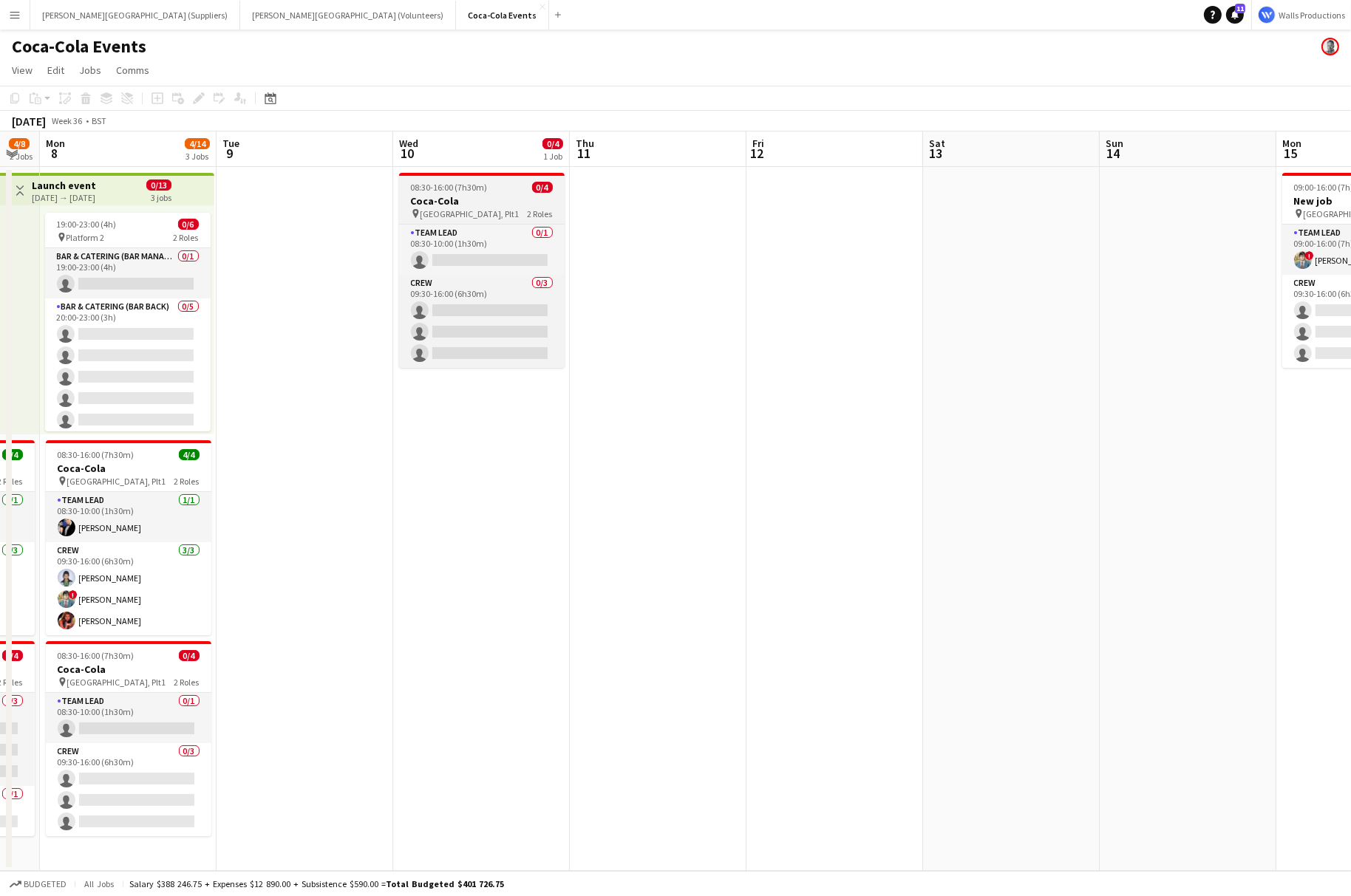
click at [484, 201] on h3 "Coca-Cola" at bounding box center [481, 201] width 166 height 13
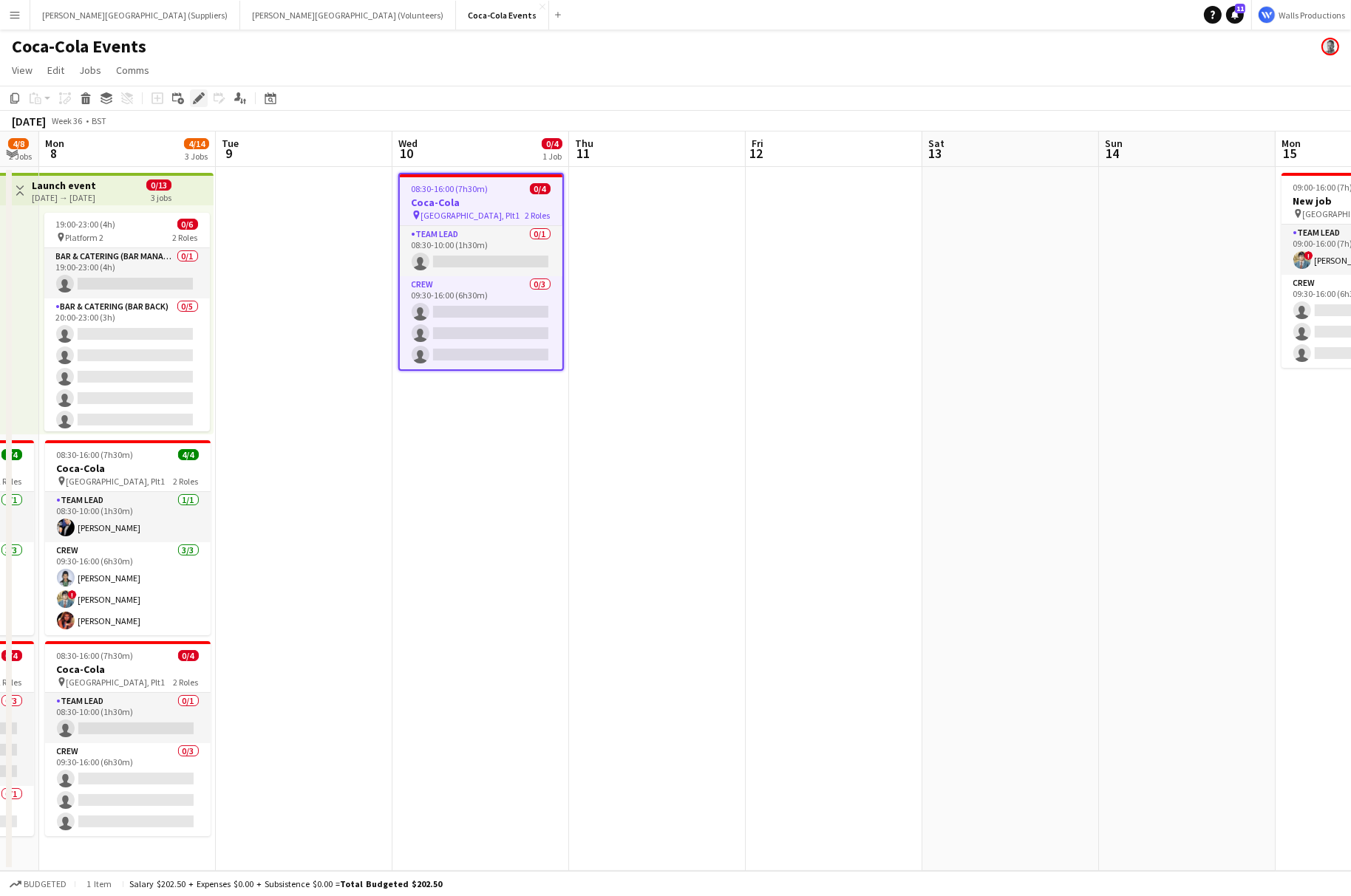
click at [197, 95] on icon "Edit" at bounding box center [198, 97] width 11 height 11
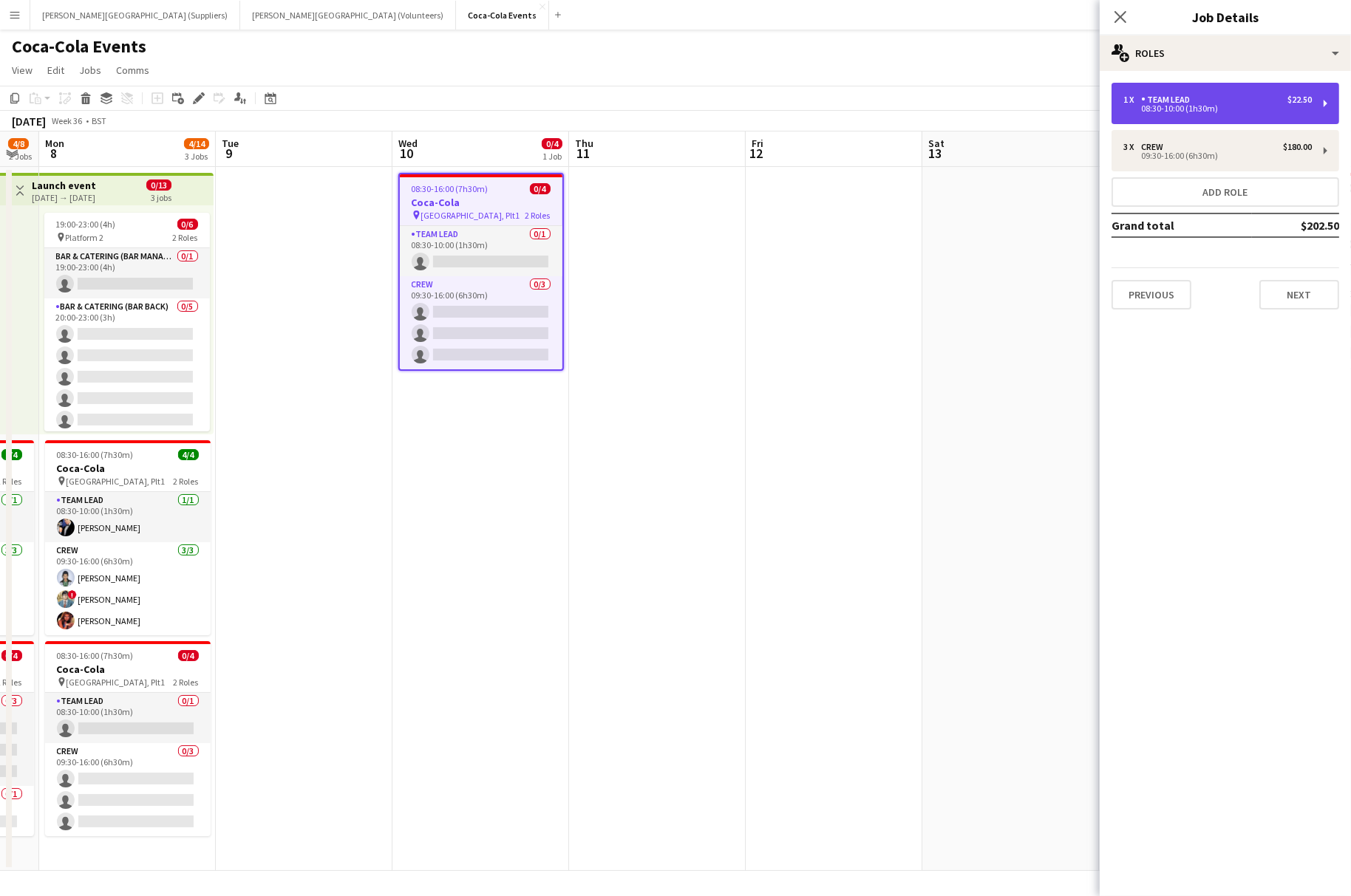
click at [1168, 114] on div "1 x Team Lead $22.50 08:30-10:00 (1h30m)" at bounding box center [1225, 102] width 228 height 41
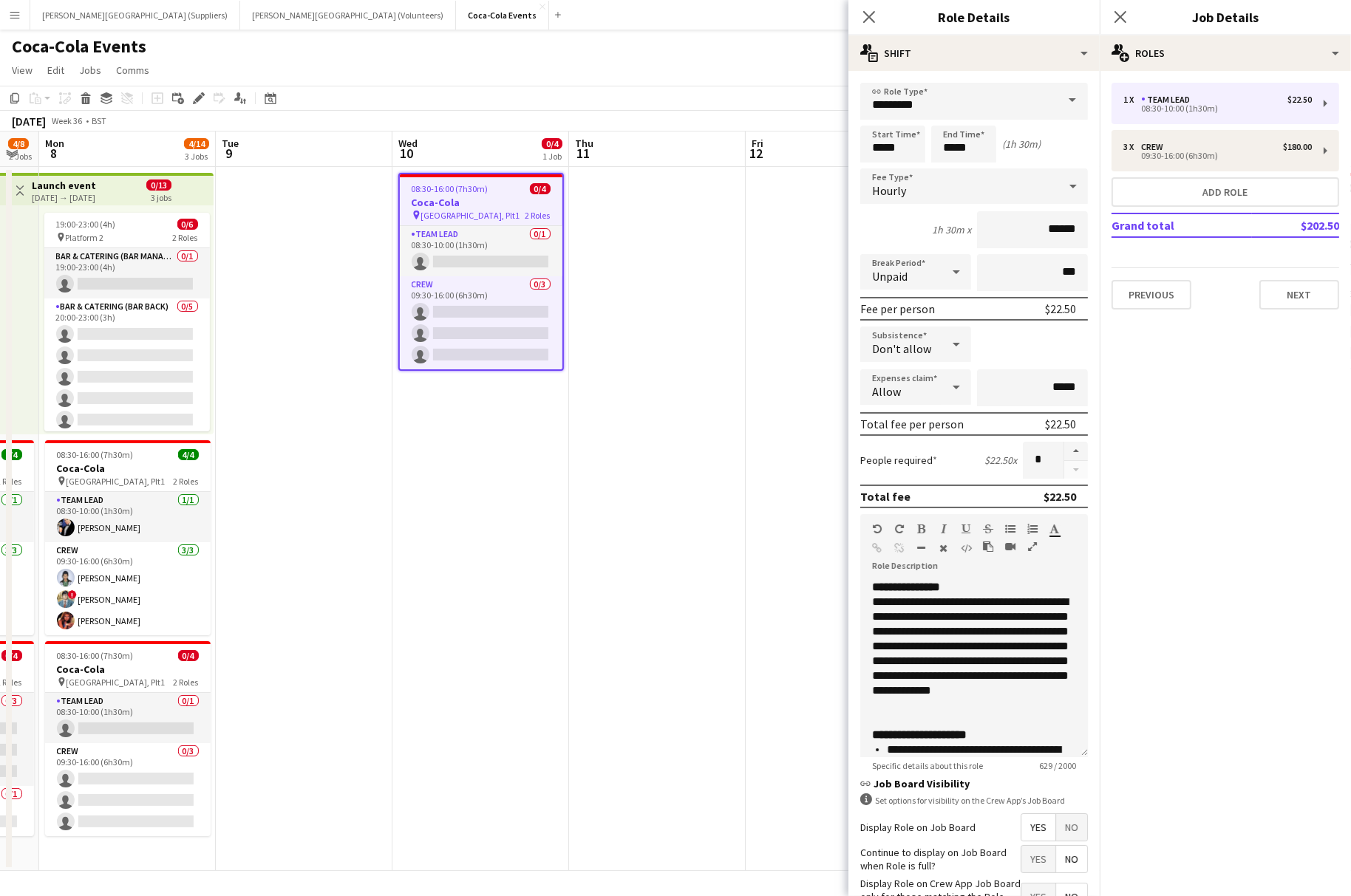
click at [730, 531] on app-date-cell at bounding box center [657, 519] width 177 height 704
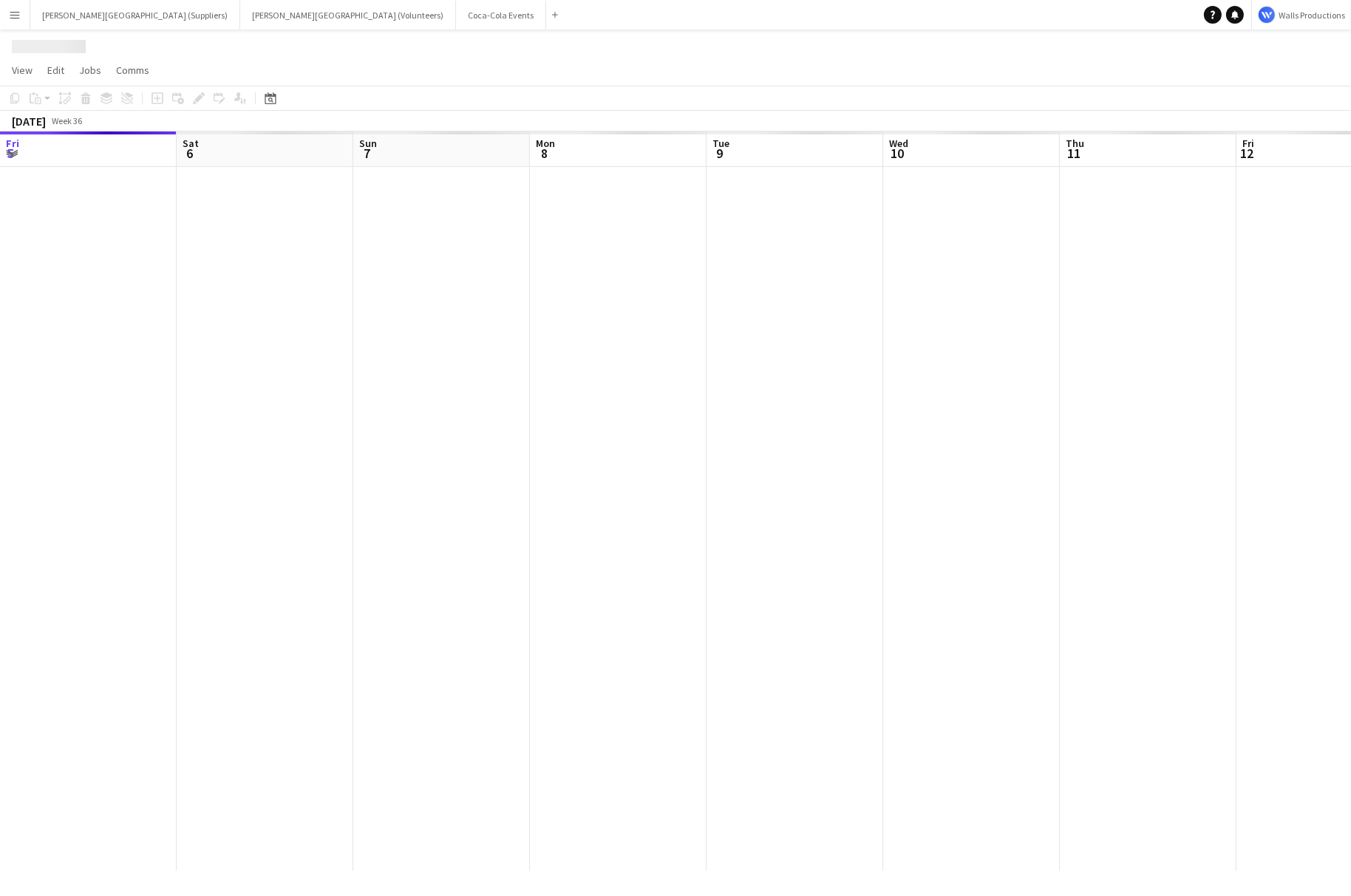
scroll to position [0, 491]
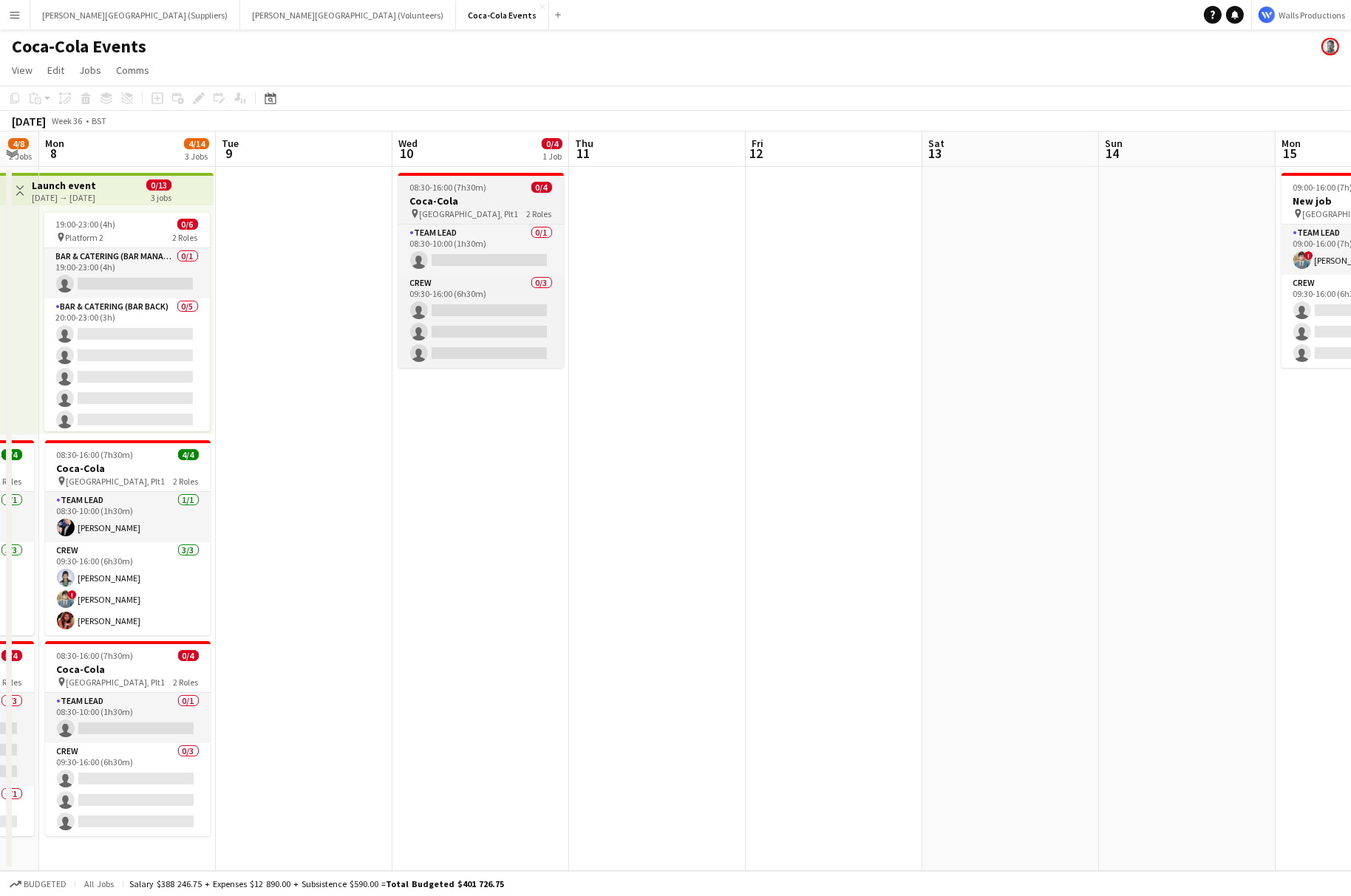
click at [457, 187] on span "08:30-16:00 (7h30m)" at bounding box center [449, 187] width 77 height 11
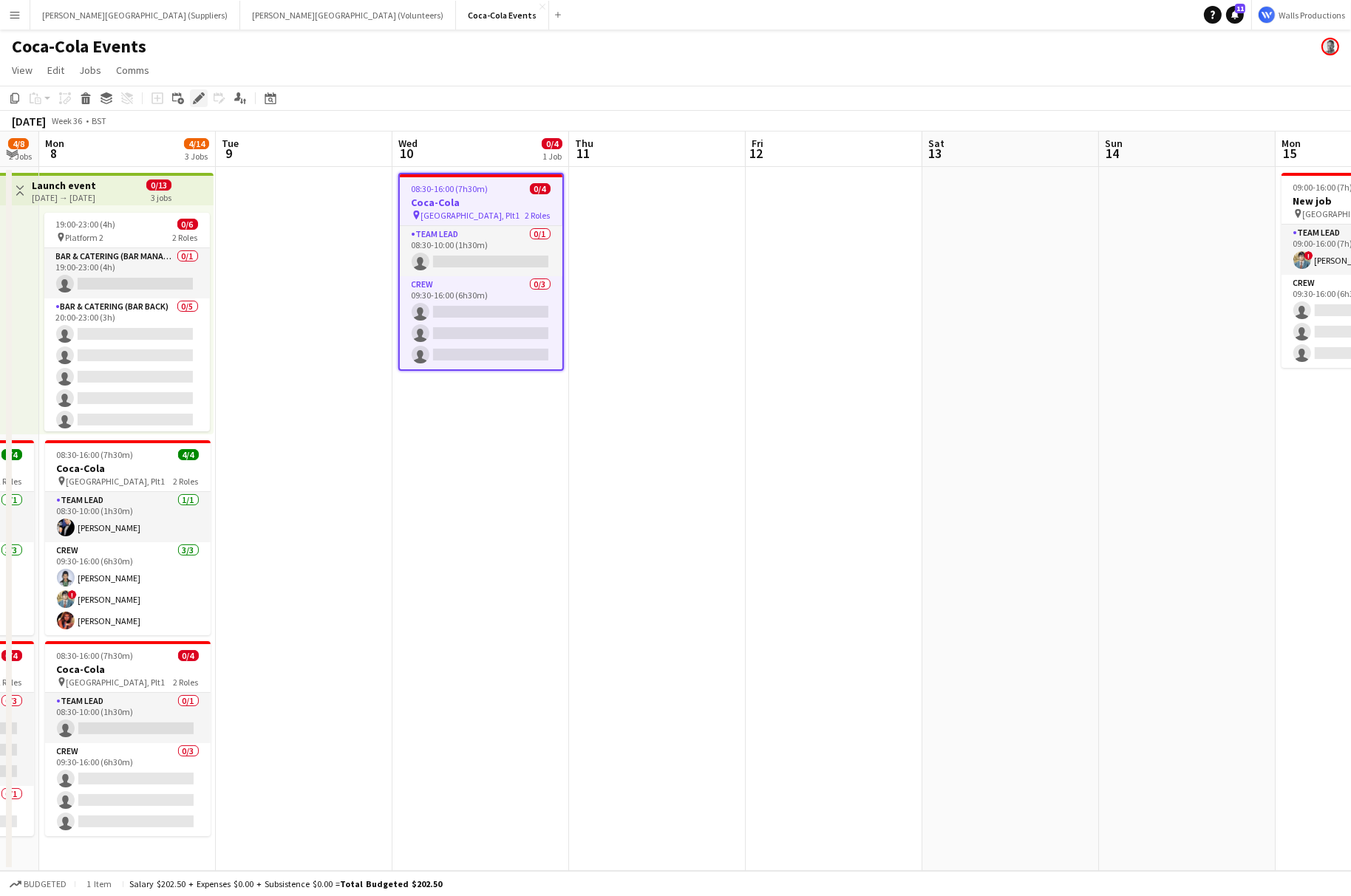
click at [199, 97] on icon at bounding box center [198, 98] width 8 height 8
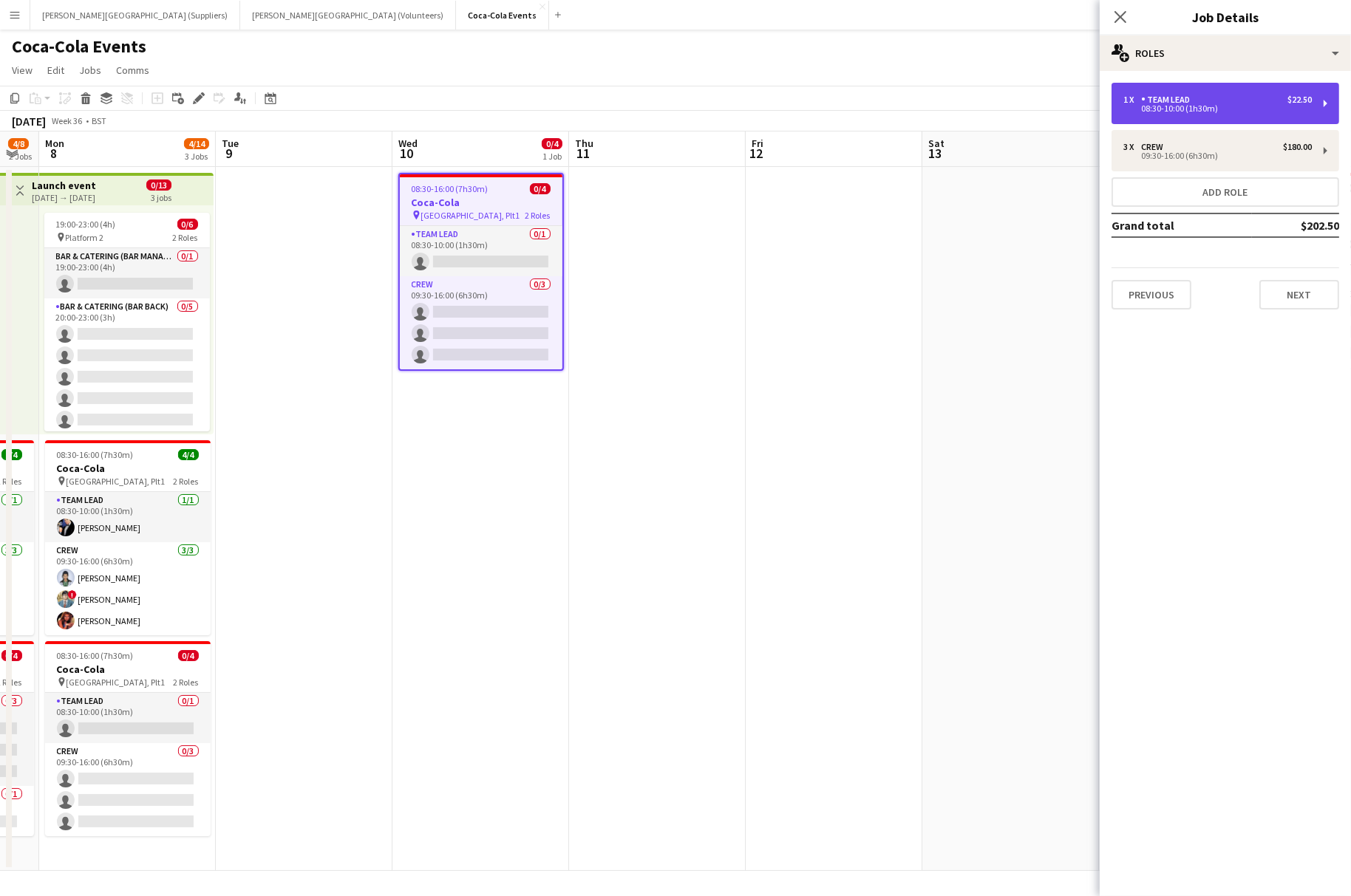
click at [1257, 85] on div "1 x Team Lead $22.50 08:30-10:00 (1h30m)" at bounding box center [1225, 102] width 228 height 41
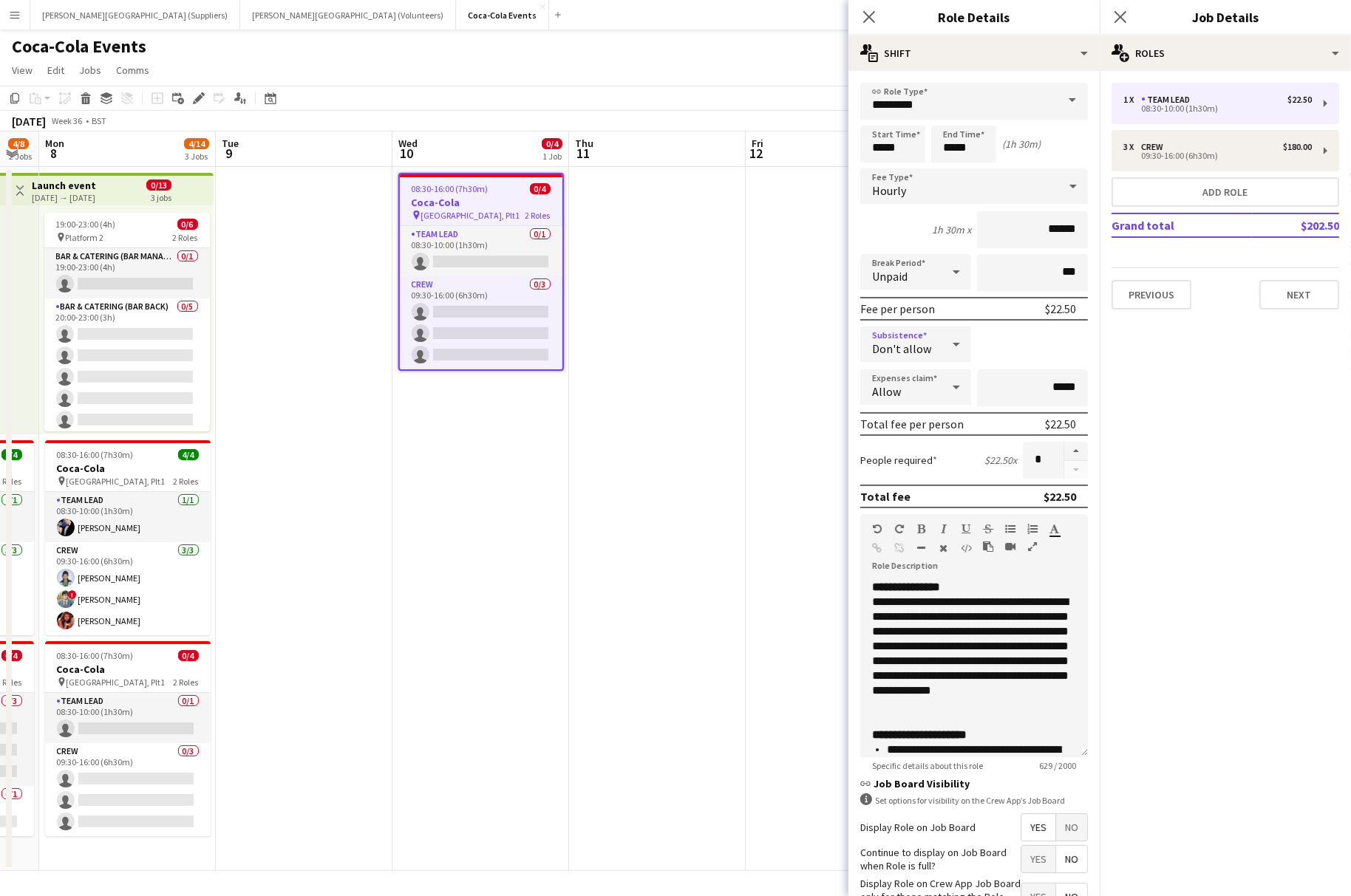
click at [944, 348] on div at bounding box center [956, 344] width 30 height 30
click at [916, 394] on mat-option "Allow" at bounding box center [916, 385] width 111 height 37
click at [760, 455] on app-date-cell at bounding box center [834, 519] width 177 height 704
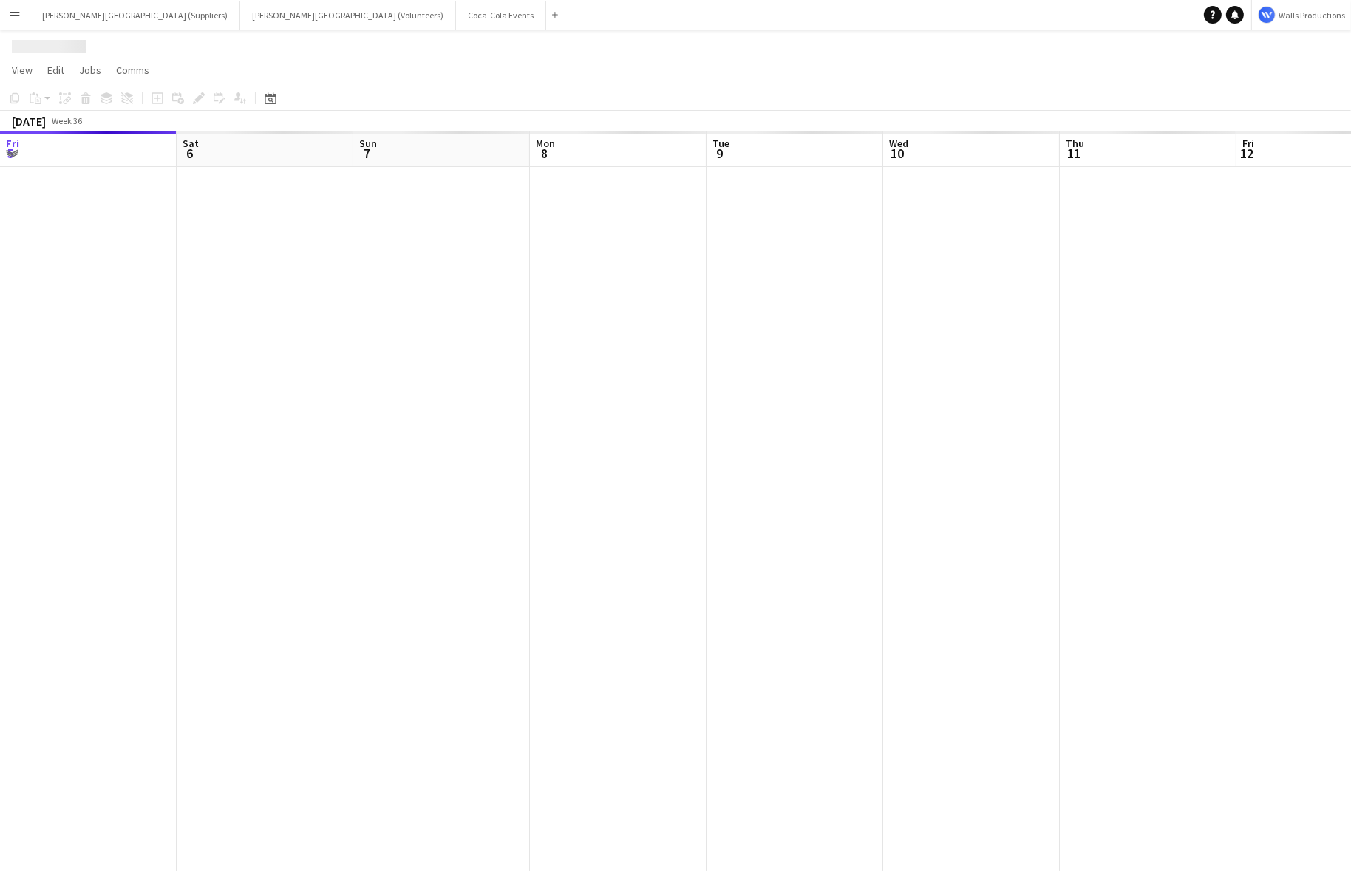
scroll to position [0, 491]
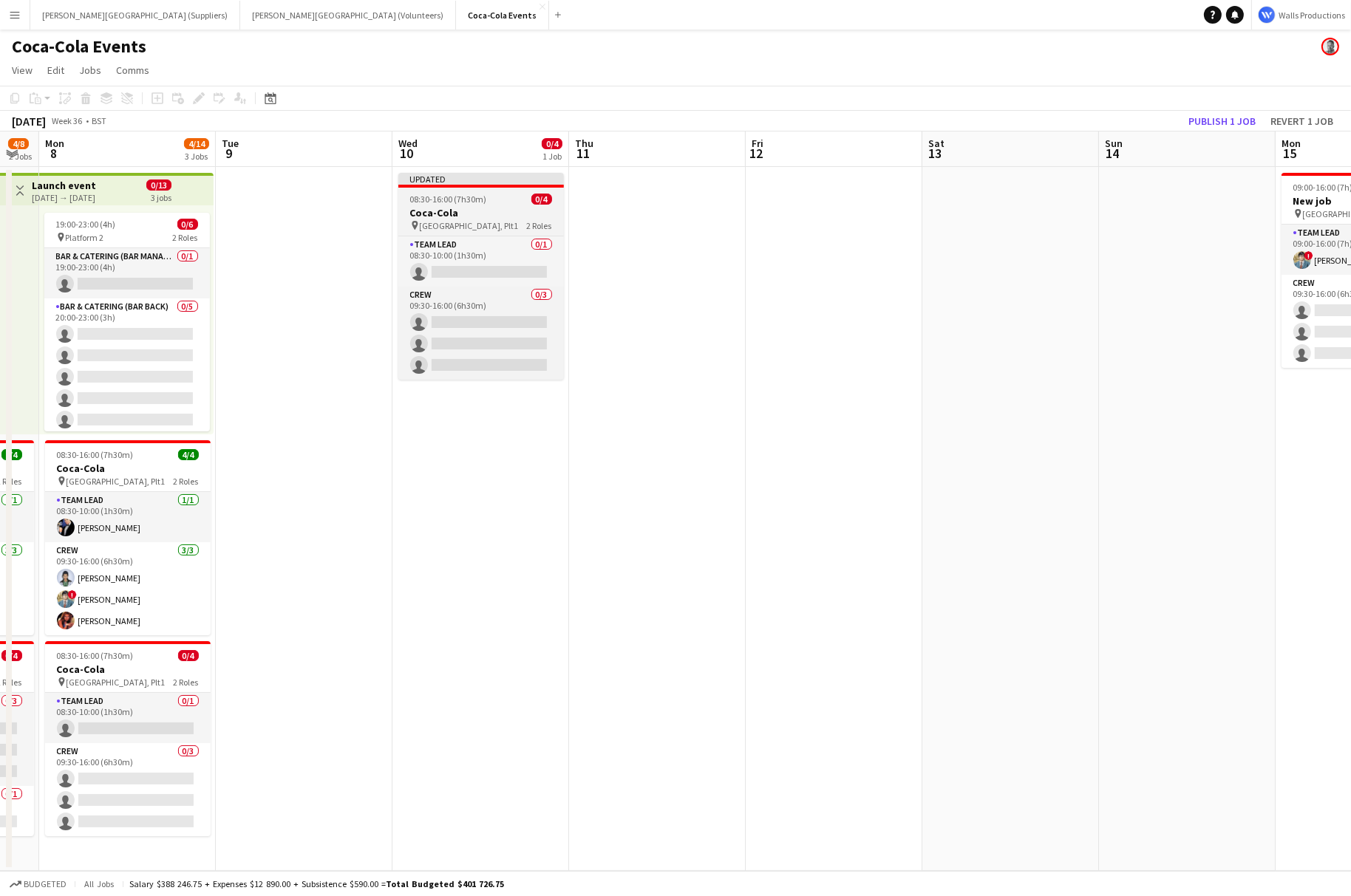
click at [485, 199] on div "08:30-16:00 (7h30m) 0/4" at bounding box center [481, 199] width 166 height 11
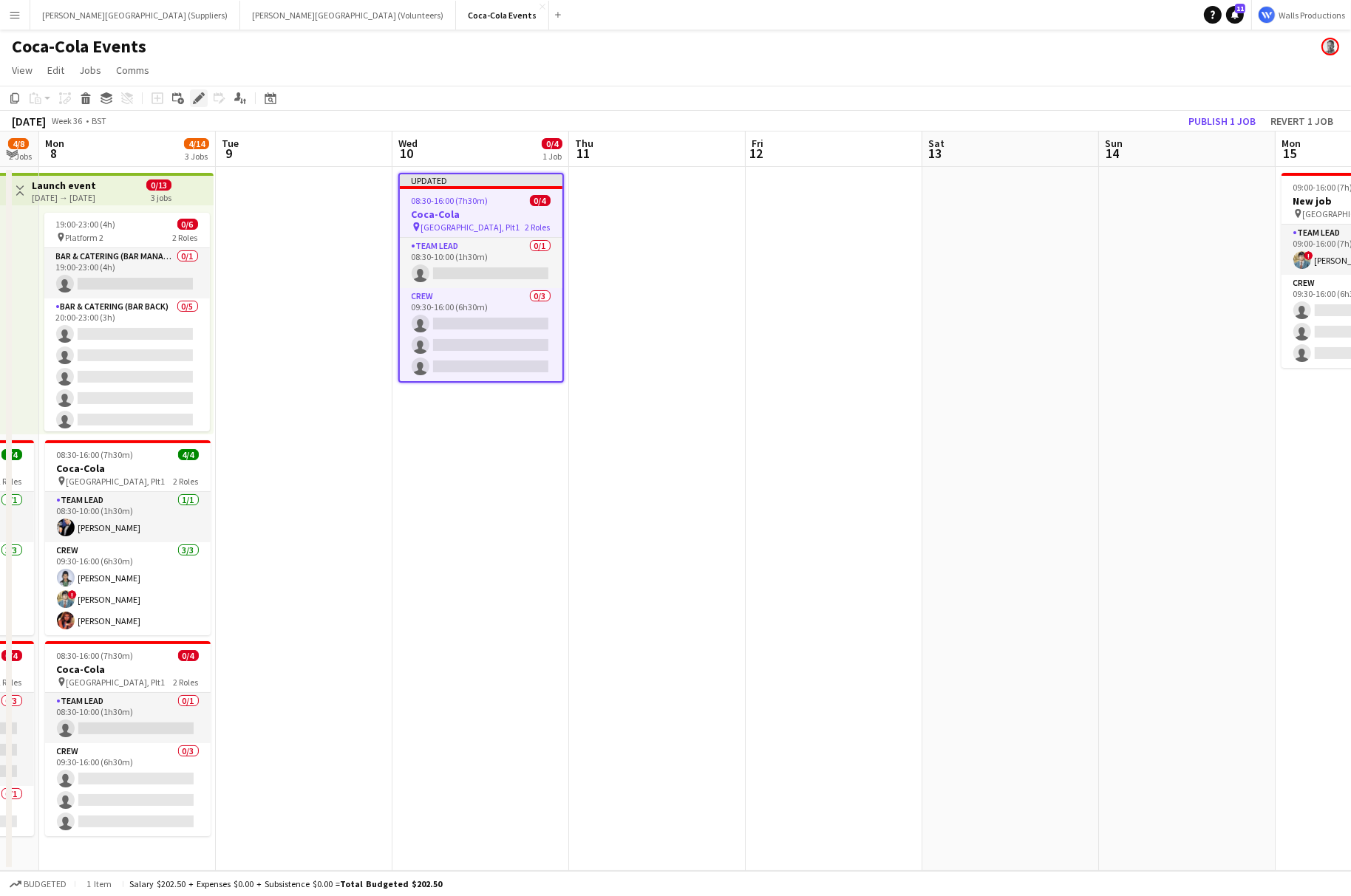
click at [195, 97] on icon at bounding box center [198, 98] width 8 height 8
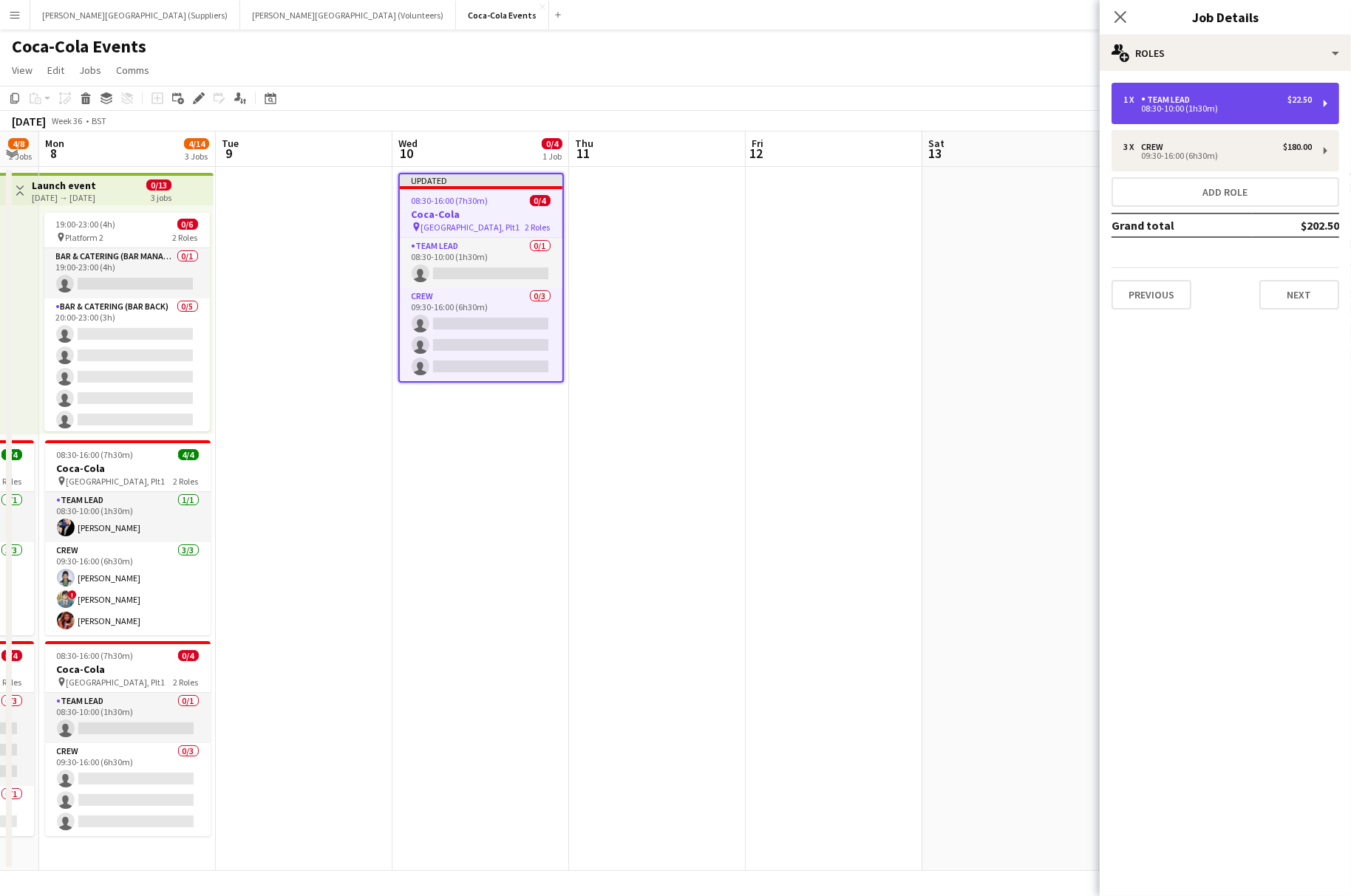
click at [1225, 98] on div "1 x Team Lead $22.50" at bounding box center [1217, 100] width 188 height 11
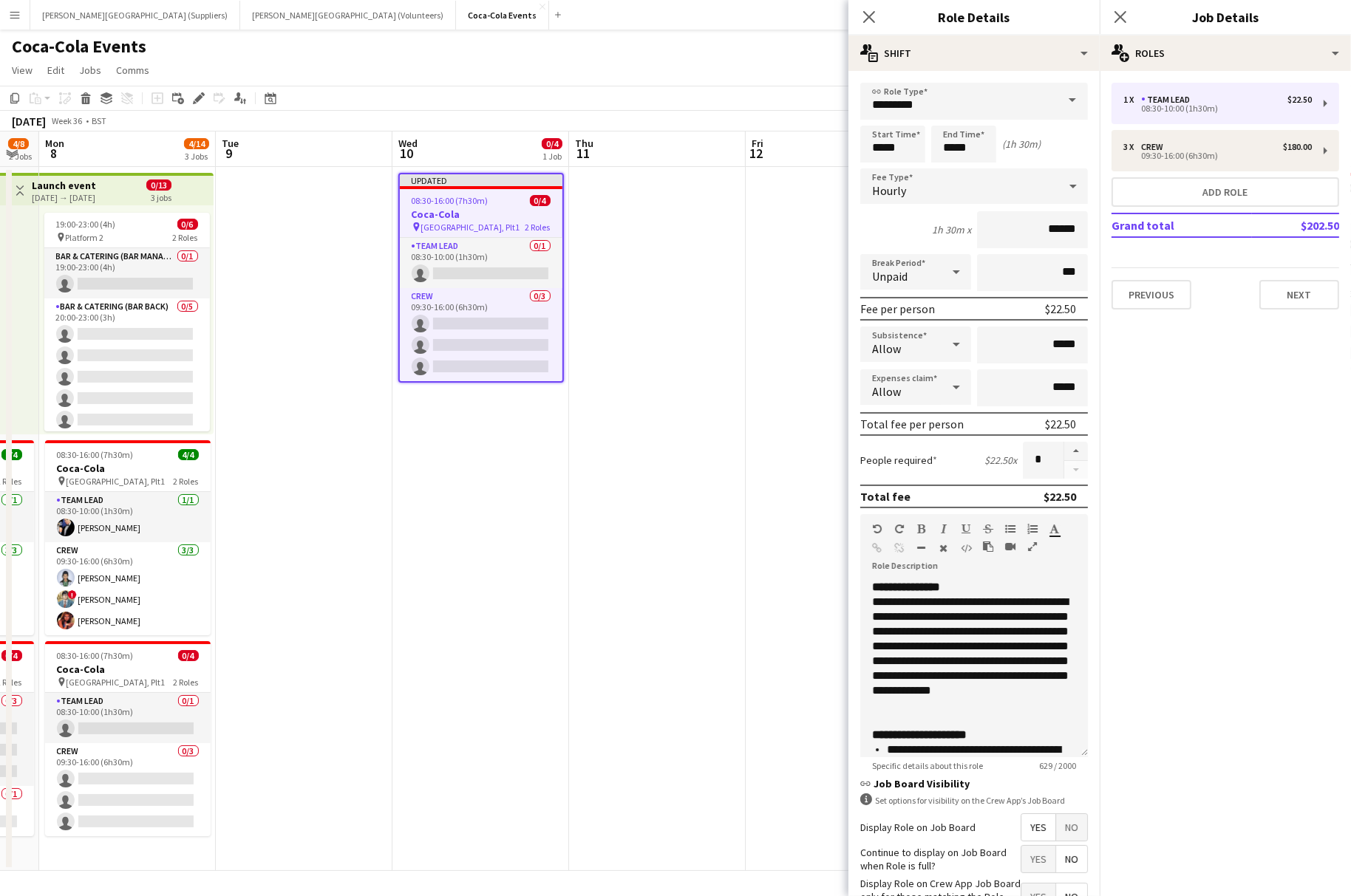
click at [662, 503] on app-date-cell at bounding box center [657, 519] width 177 height 704
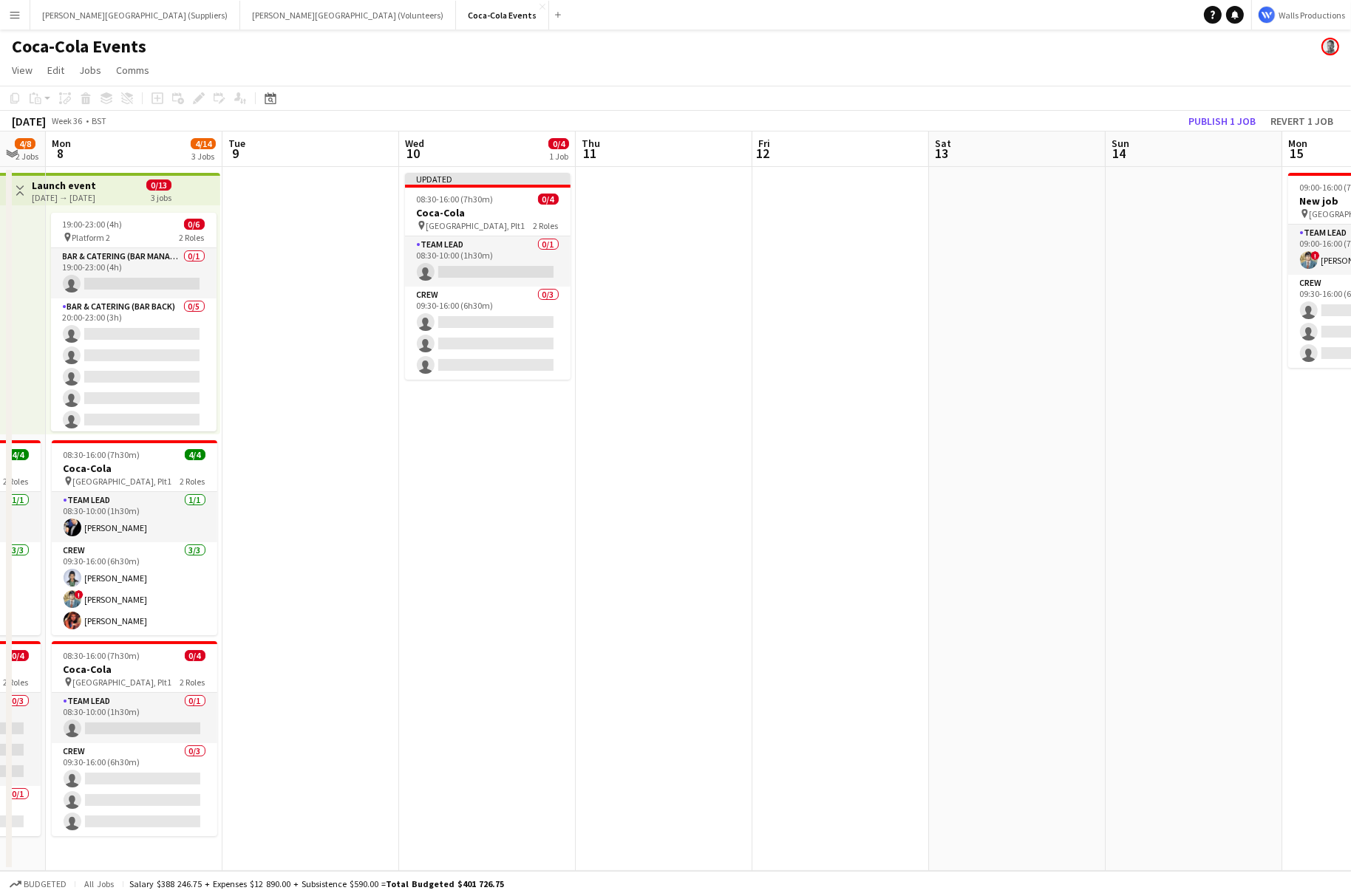
scroll to position [0, 486]
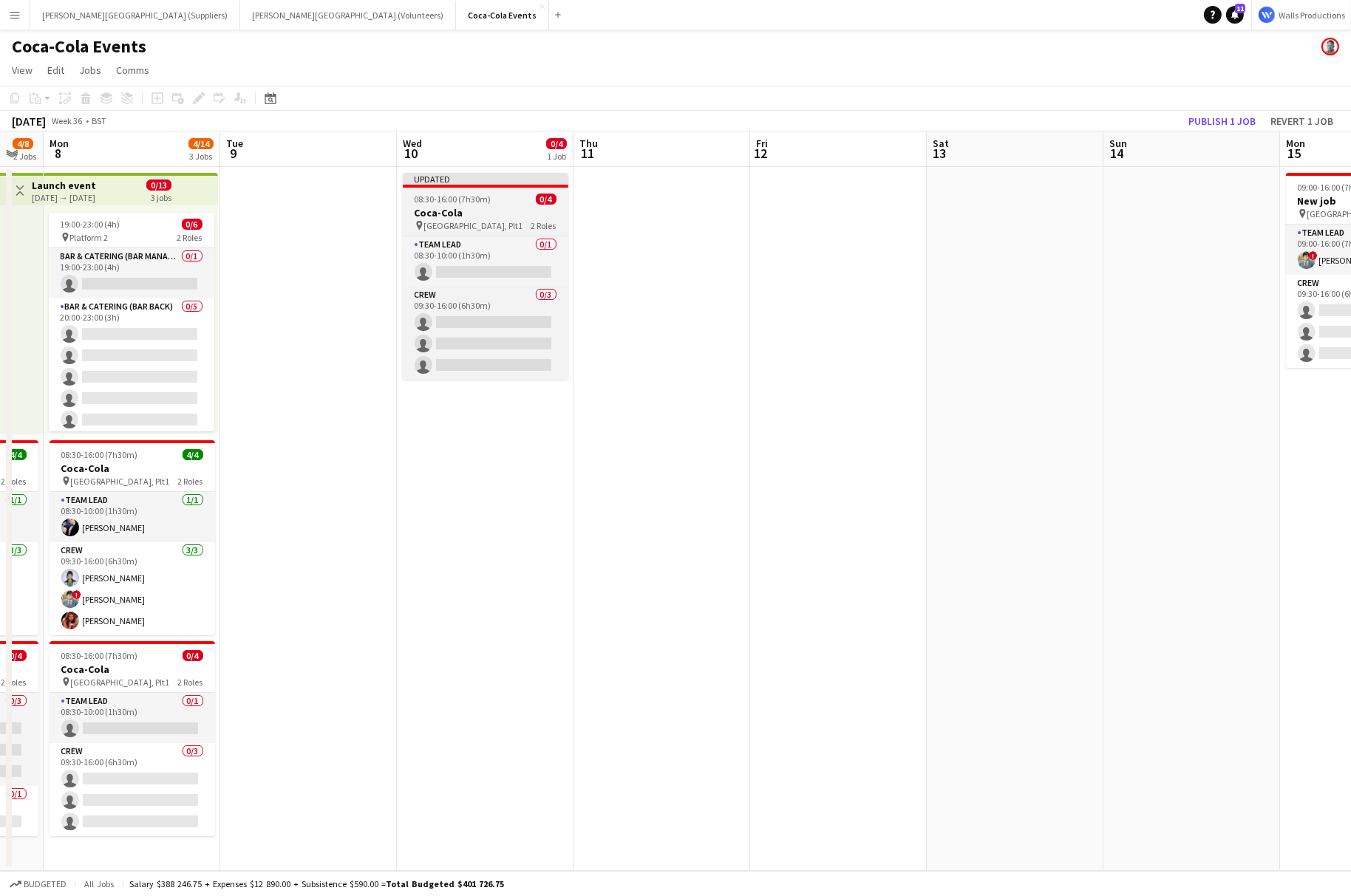
click at [486, 217] on h3 "Coca-Cola" at bounding box center [485, 212] width 166 height 13
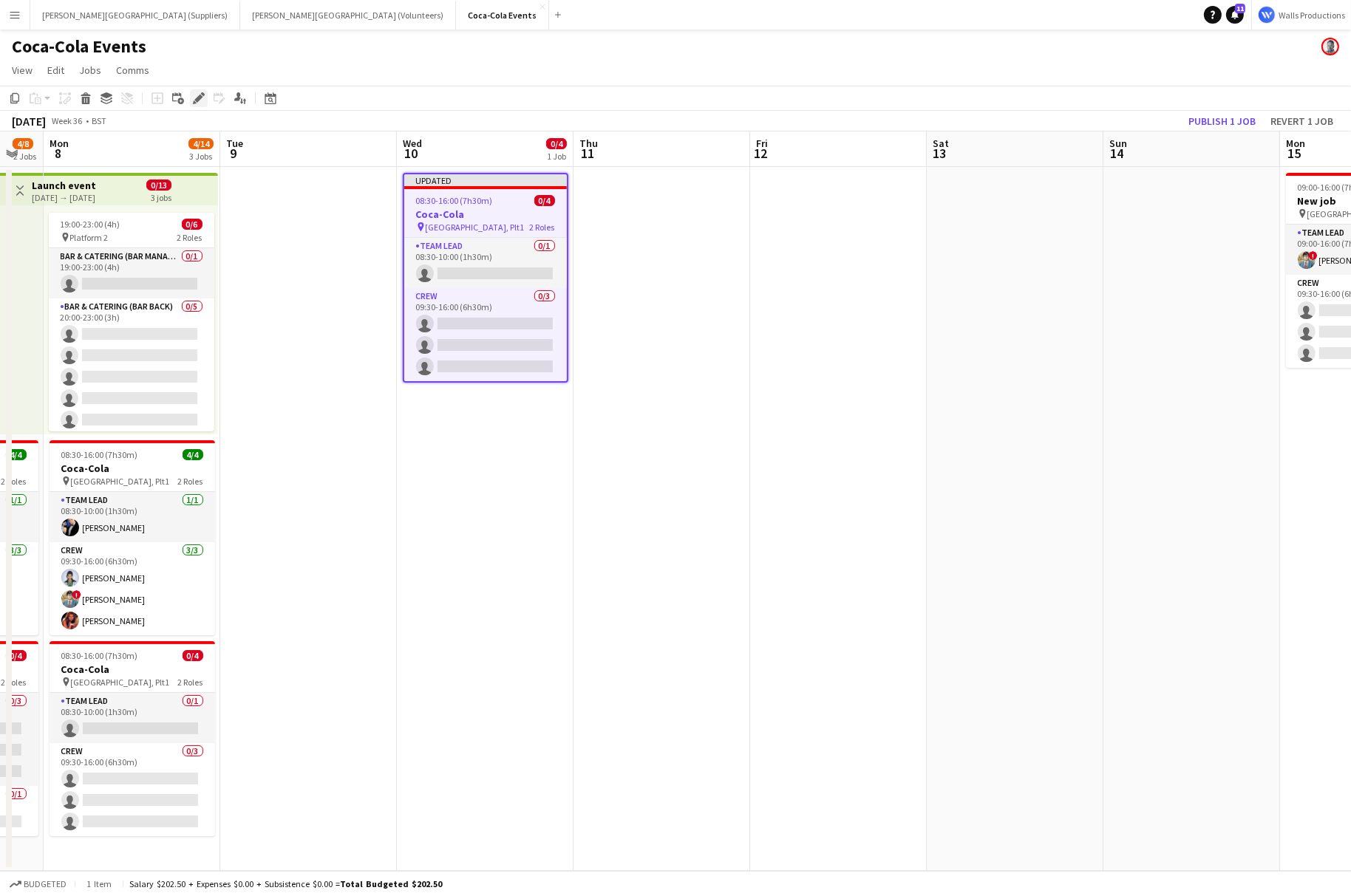
click at [200, 98] on icon at bounding box center [198, 98] width 8 height 8
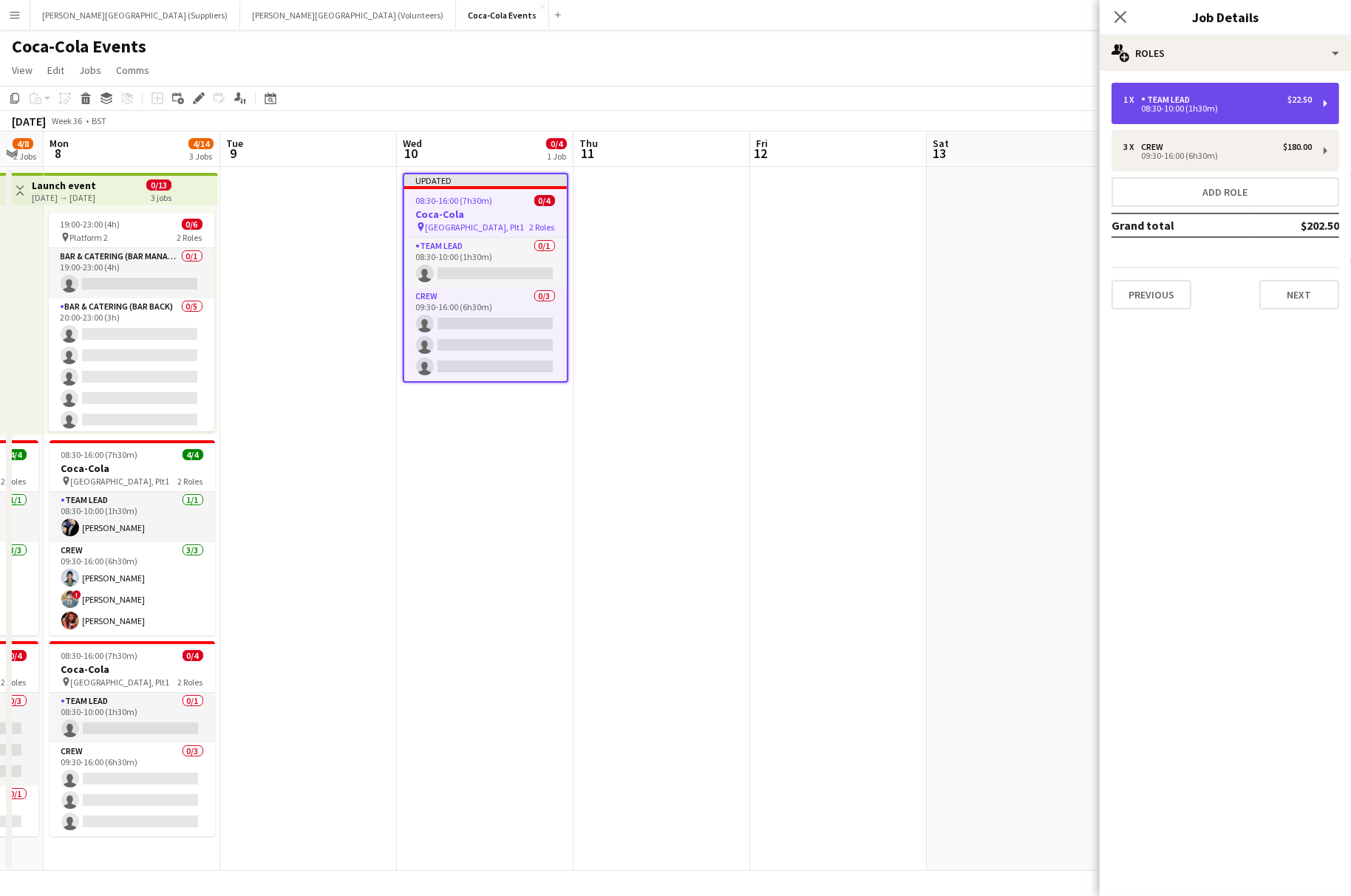
click at [1155, 109] on div "08:30-10:00 (1h30m)" at bounding box center [1217, 109] width 188 height 7
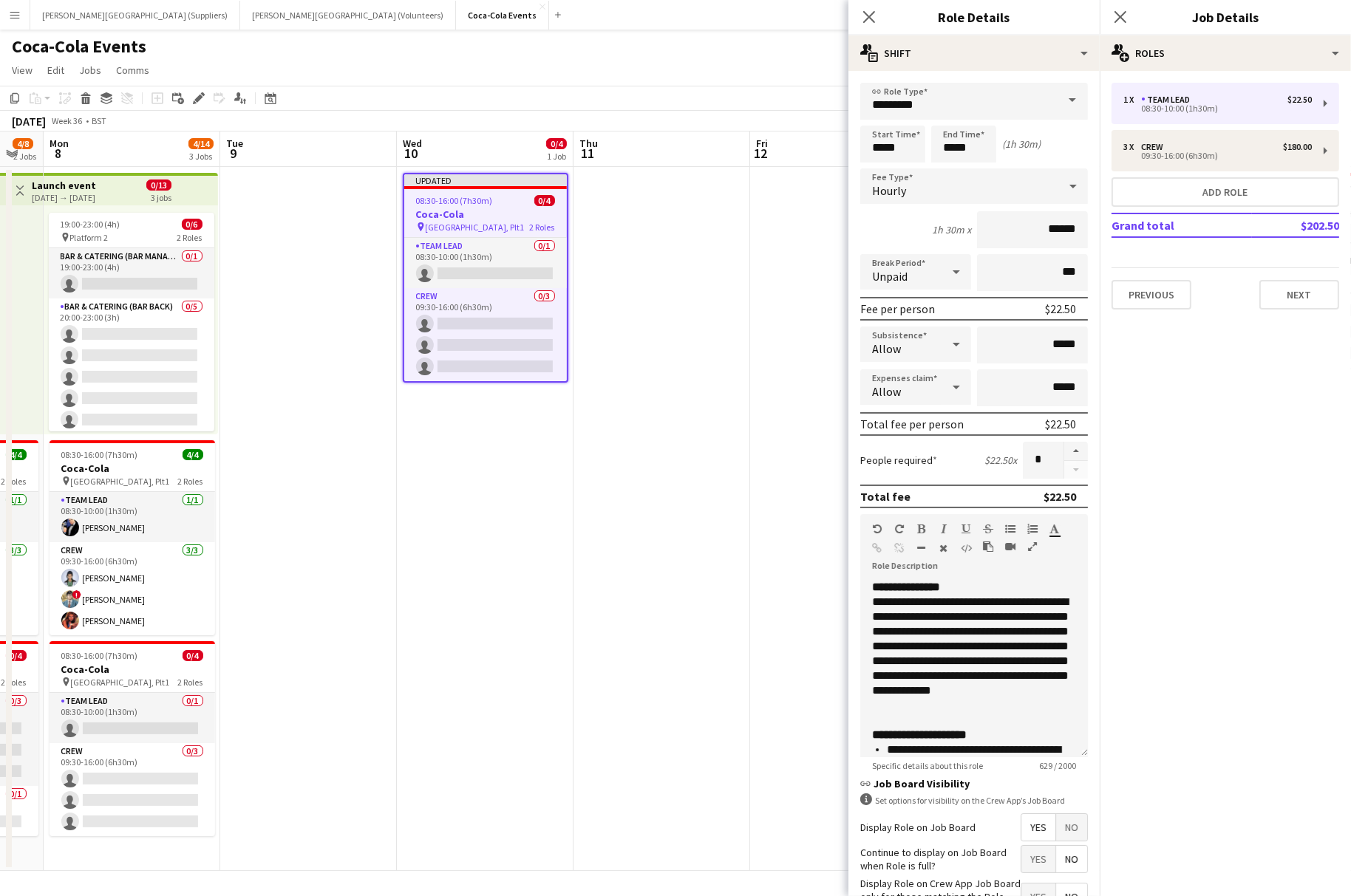
click at [739, 471] on app-date-cell at bounding box center [661, 519] width 177 height 704
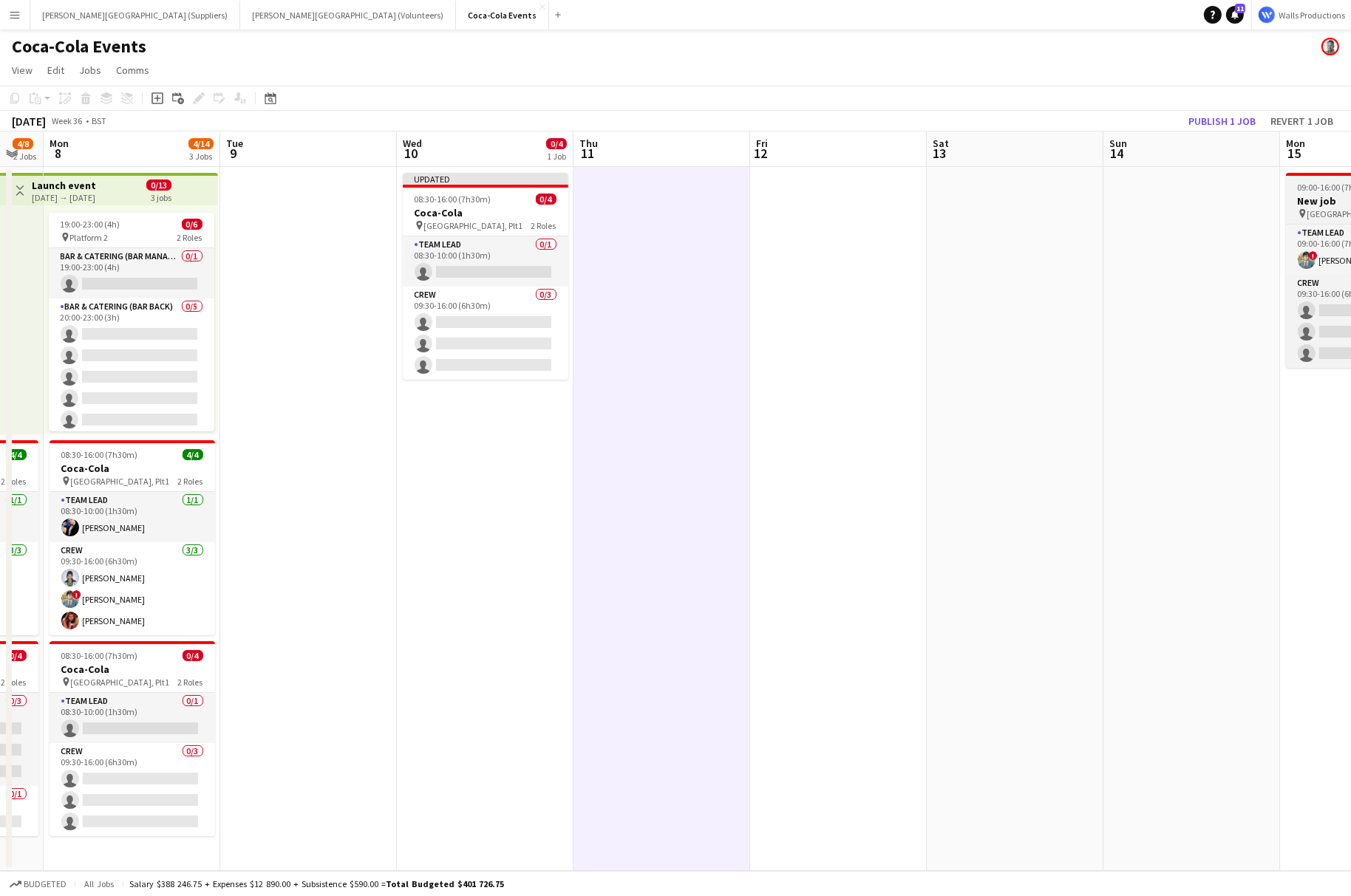
click at [1315, 181] on span "09:00-16:00 (7h)" at bounding box center [1327, 187] width 60 height 11
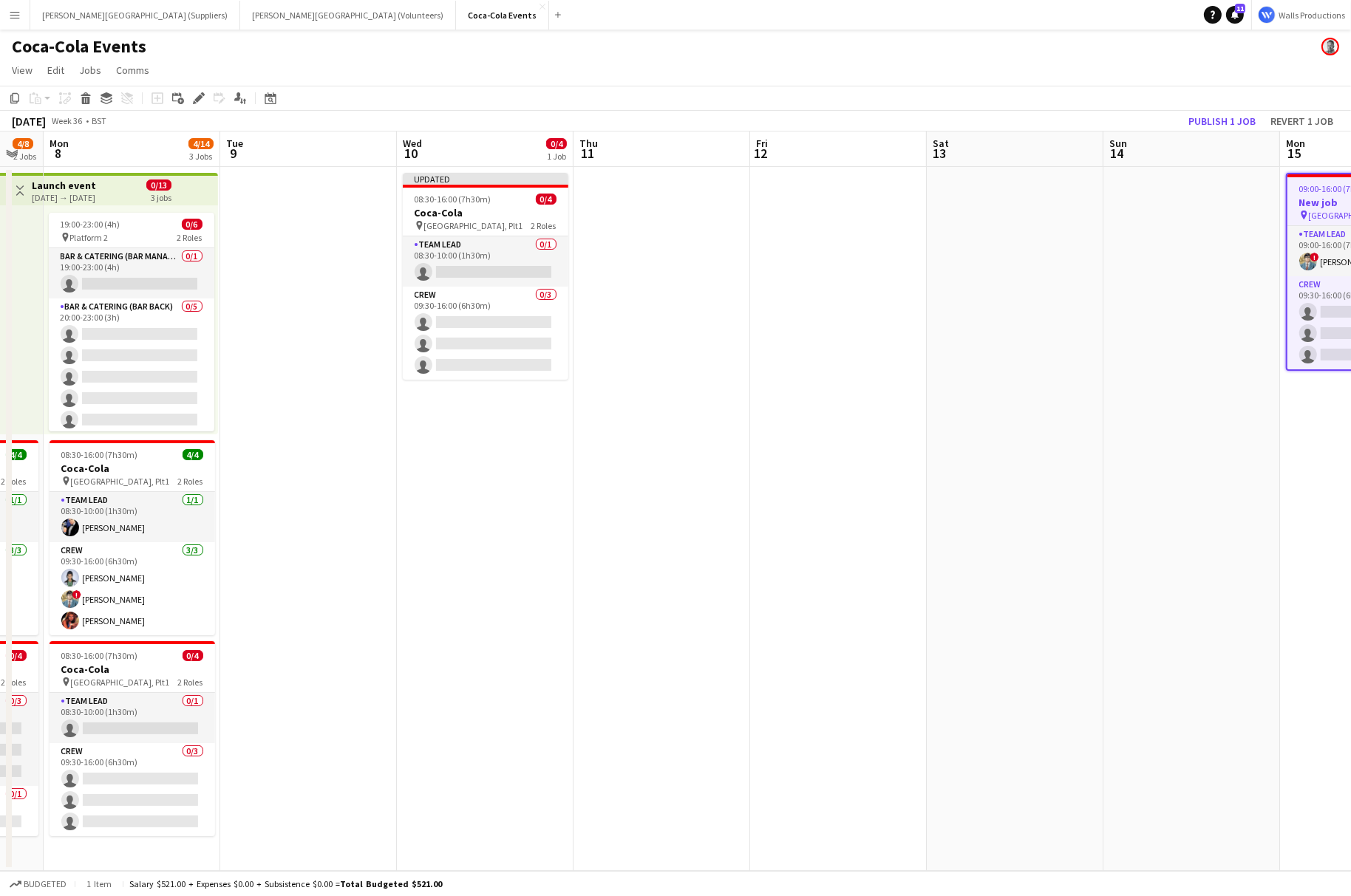
click at [1190, 225] on app-date-cell at bounding box center [1192, 519] width 177 height 704
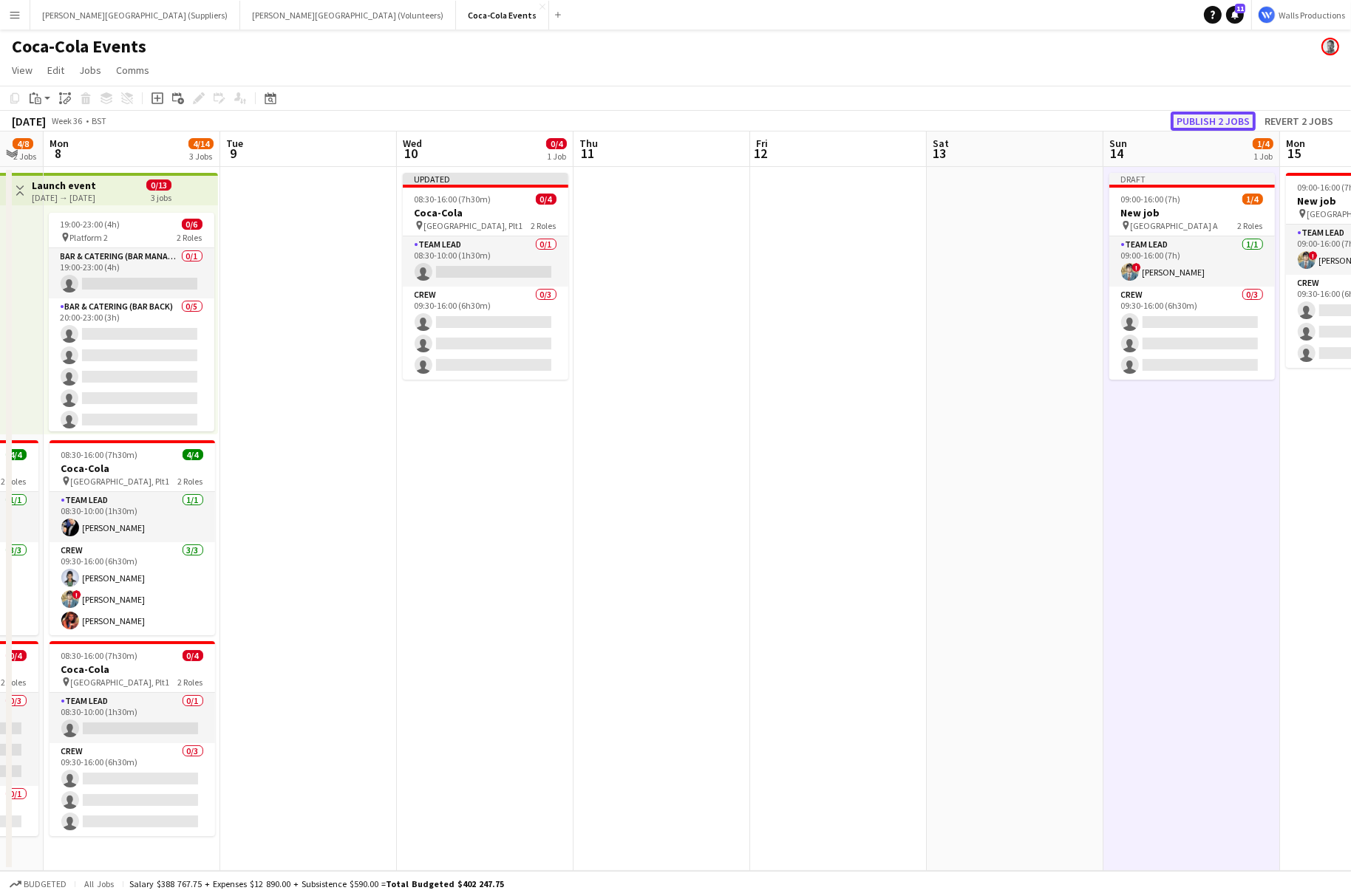
click at [1210, 118] on button "Publish 2 jobs" at bounding box center [1213, 121] width 85 height 19
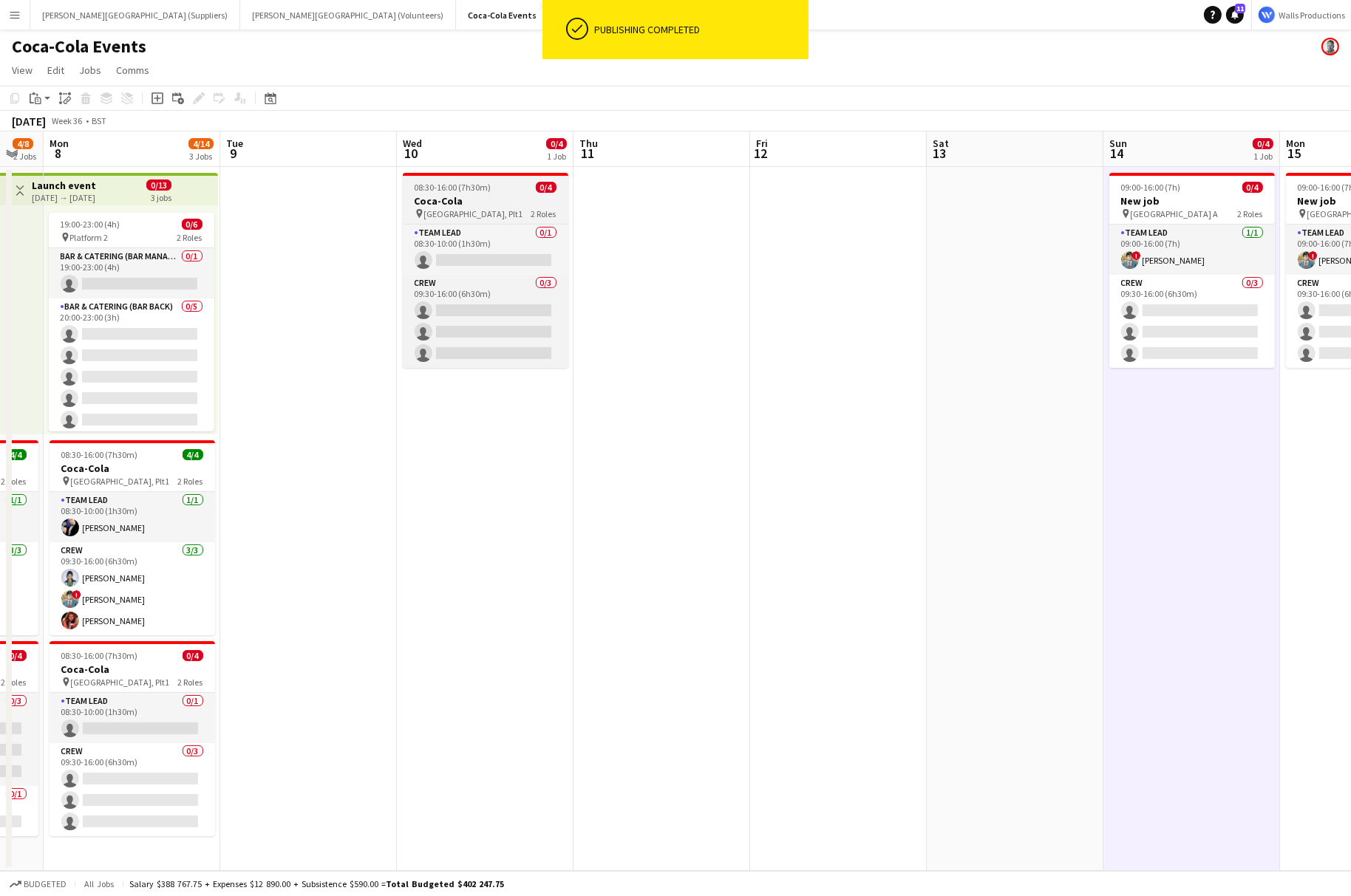
click at [493, 200] on h3 "Coca-Cola" at bounding box center [485, 201] width 166 height 13
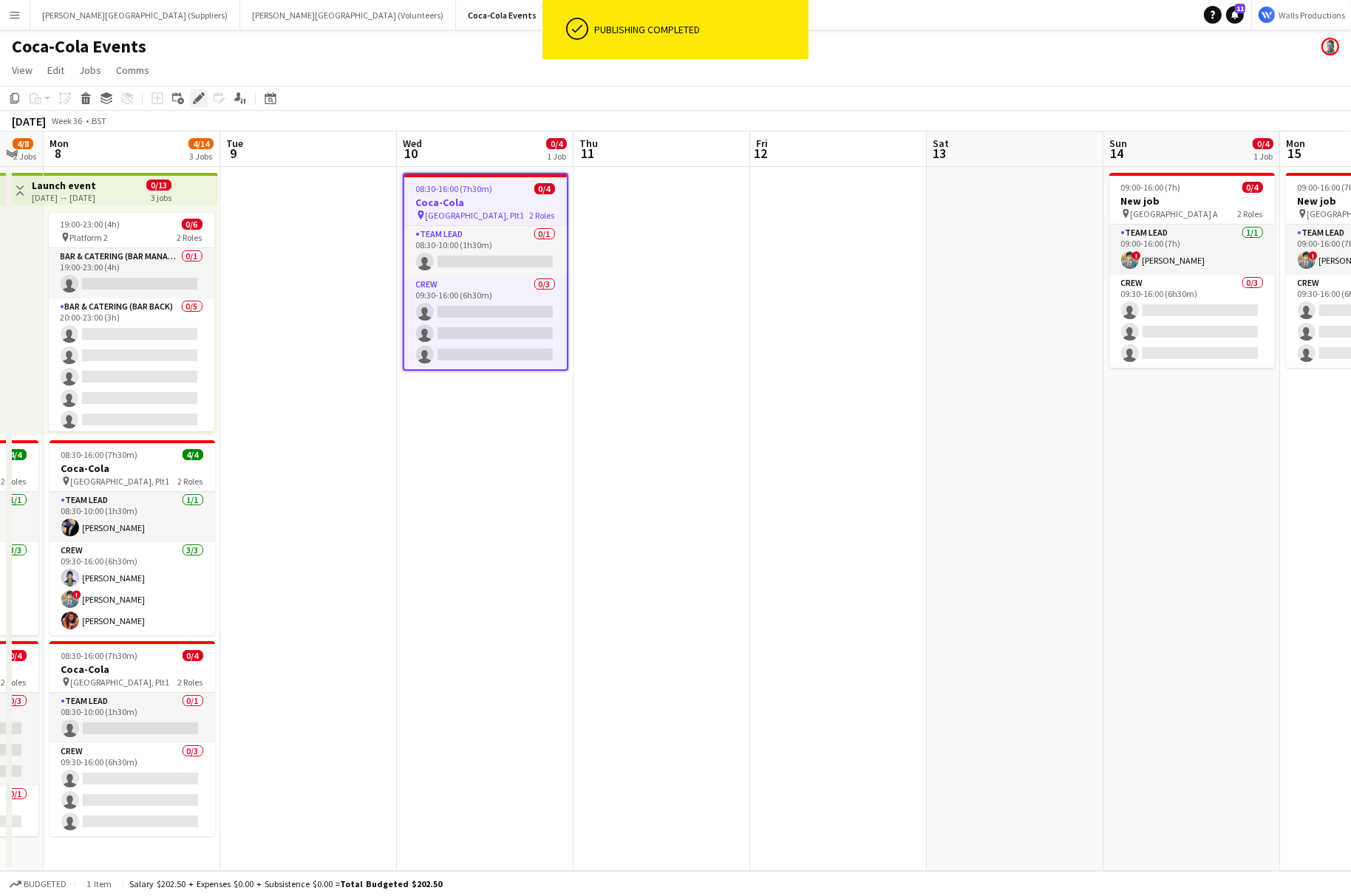
click at [200, 93] on icon "Edit" at bounding box center [198, 97] width 11 height 11
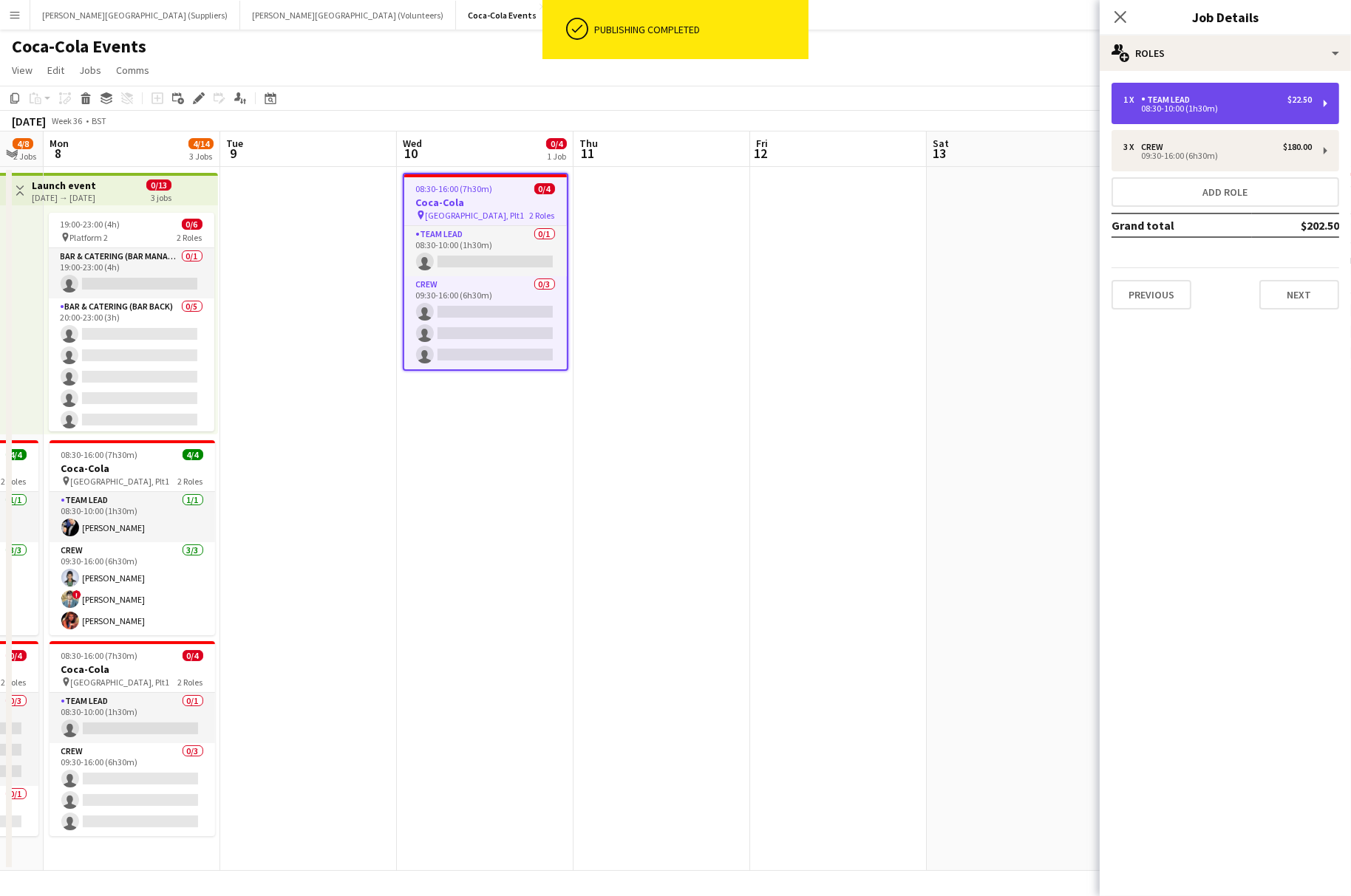
click at [1165, 105] on div "08:30-10:00 (1h30m)" at bounding box center [1217, 109] width 188 height 7
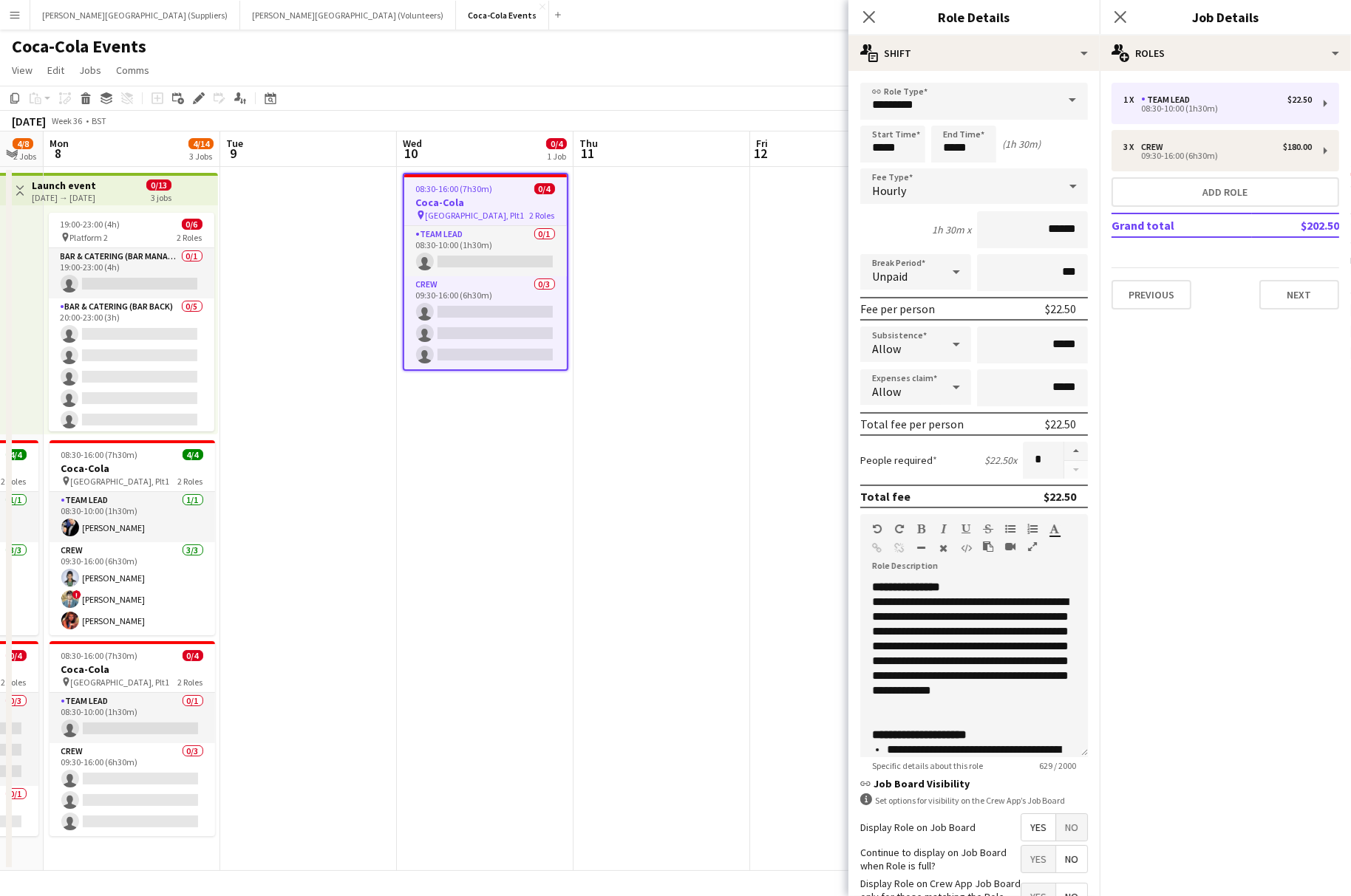
click at [623, 443] on app-date-cell at bounding box center [661, 519] width 177 height 704
